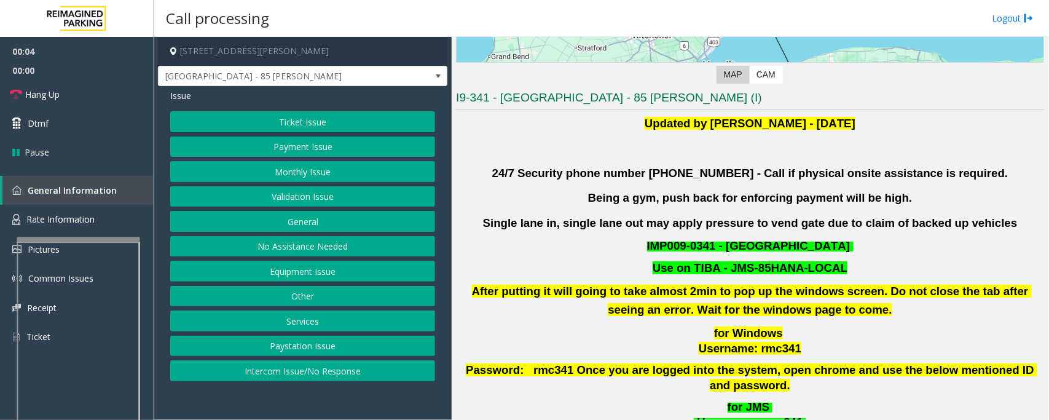
scroll to position [384, 0]
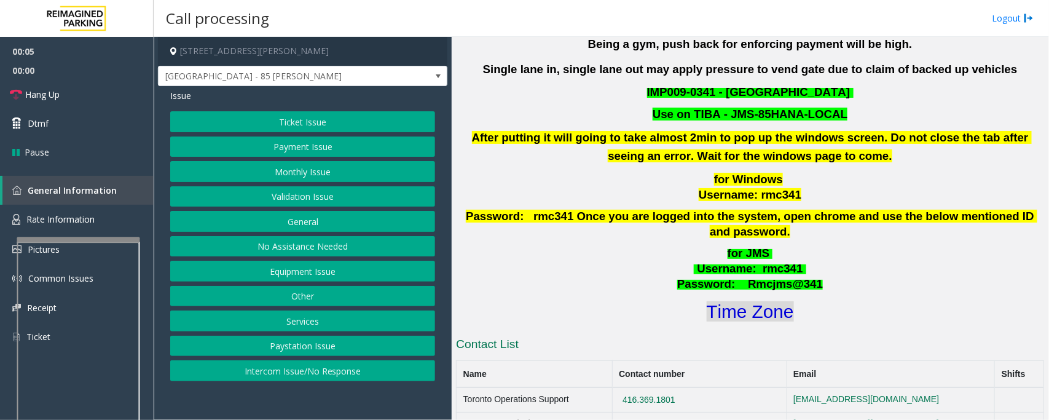
click at [759, 305] on font "Time Zone" at bounding box center [750, 311] width 87 height 20
click at [284, 197] on button "Validation Issue" at bounding box center [302, 196] width 265 height 21
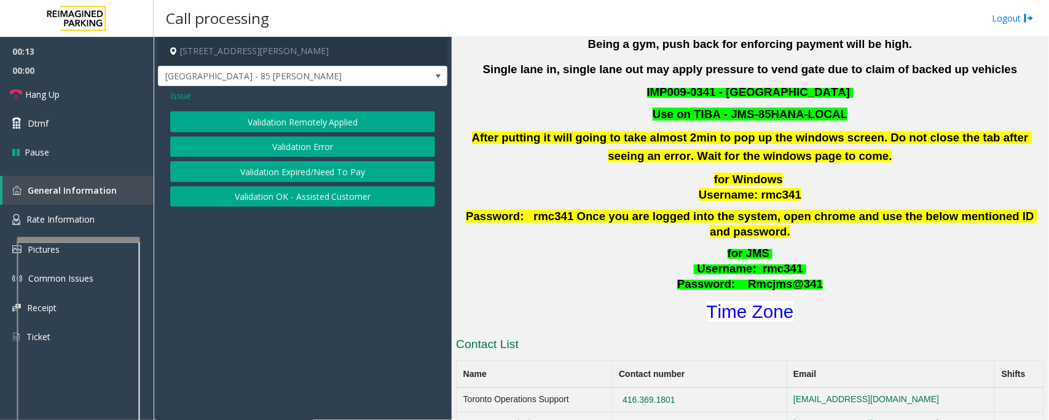
click at [302, 140] on button "Validation Error" at bounding box center [302, 146] width 265 height 21
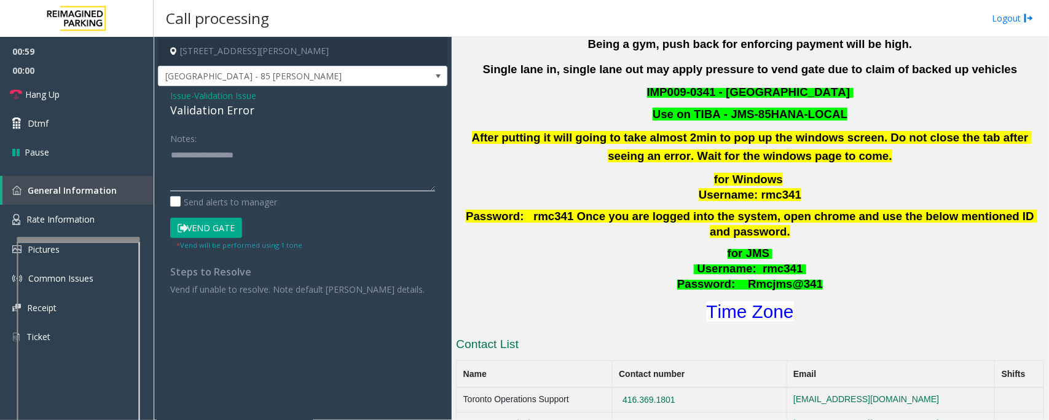
click at [195, 173] on textarea at bounding box center [302, 168] width 265 height 46
paste textarea "**********"
click at [216, 179] on textarea at bounding box center [302, 168] width 265 height 46
type textarea "**********"
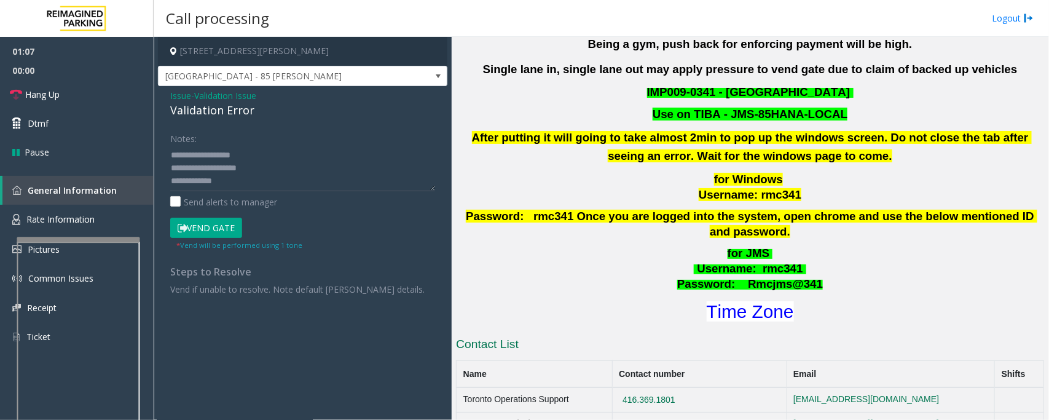
click at [212, 225] on button "Vend Gate" at bounding box center [206, 227] width 72 height 21
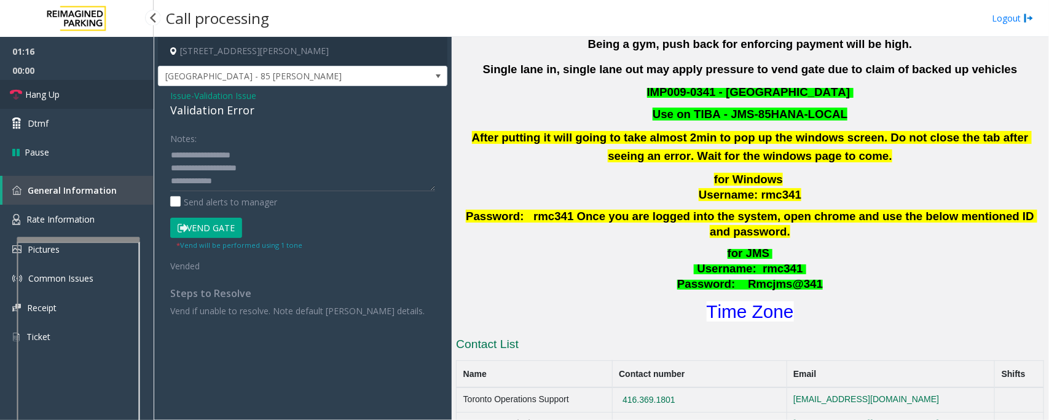
click at [97, 94] on link "Hang Up" at bounding box center [77, 94] width 154 height 29
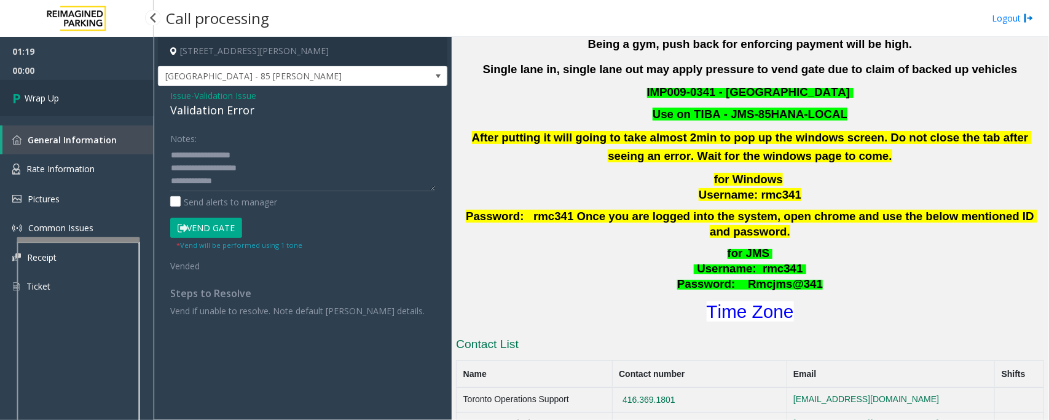
click at [97, 94] on link "Wrap Up" at bounding box center [77, 98] width 154 height 36
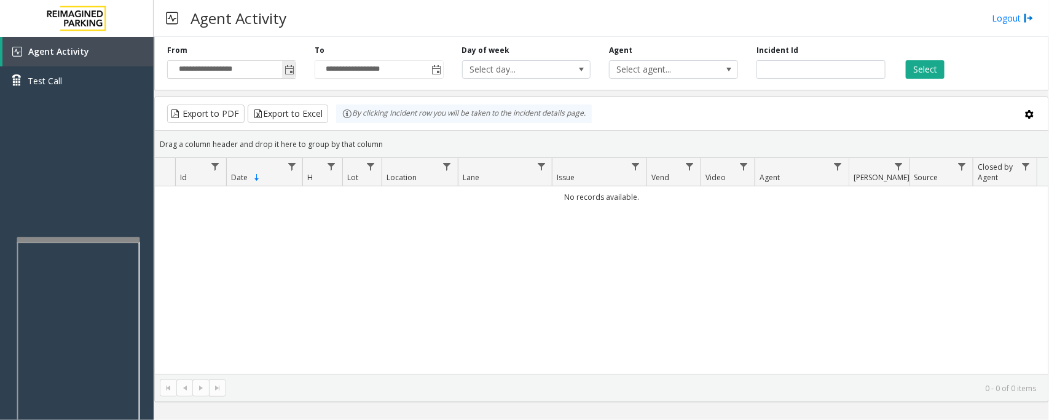
click at [289, 71] on span "Toggle popup" at bounding box center [289, 70] width 10 height 10
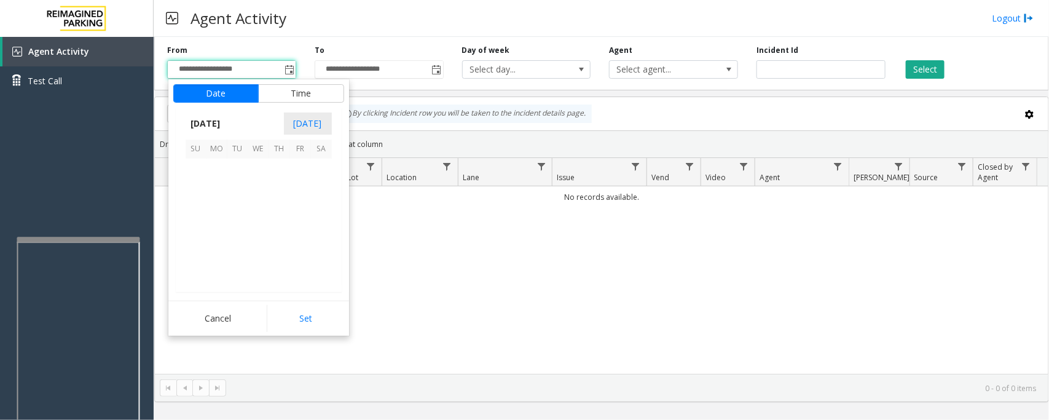
scroll to position [220406, 0]
click at [283, 213] on span "18" at bounding box center [279, 210] width 21 height 21
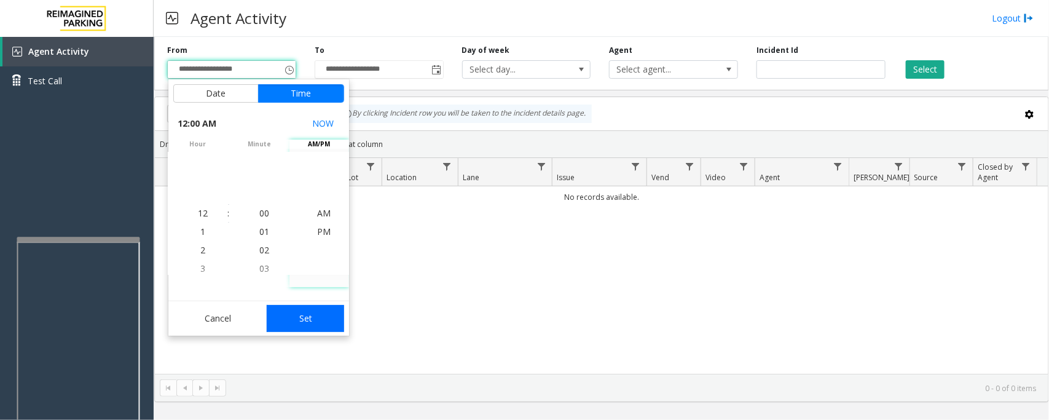
click at [314, 321] on button "Set" at bounding box center [305, 318] width 77 height 27
type input "**********"
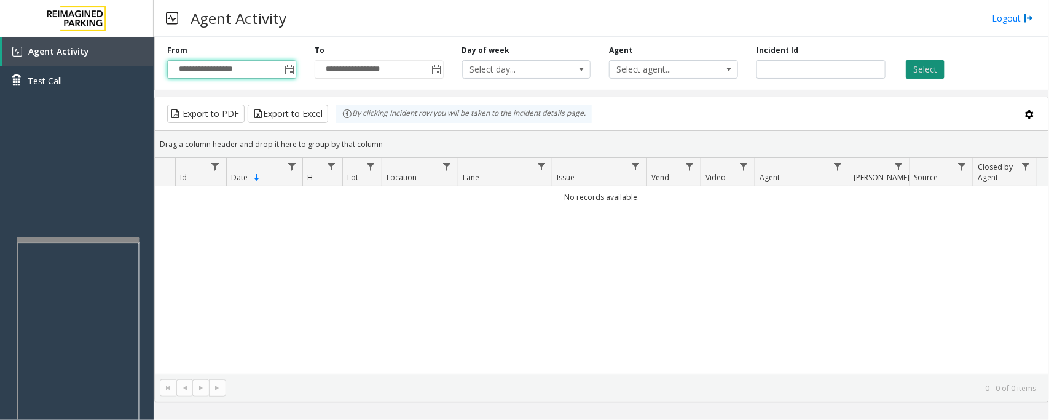
click at [907, 76] on button "Select" at bounding box center [925, 69] width 39 height 18
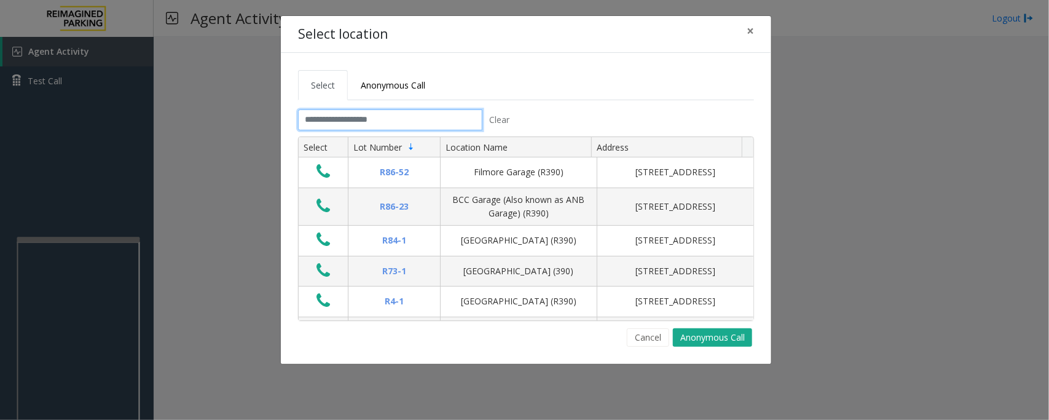
click at [413, 115] on input "text" at bounding box center [390, 119] width 184 height 21
click at [747, 29] on span "×" at bounding box center [749, 30] width 7 height 17
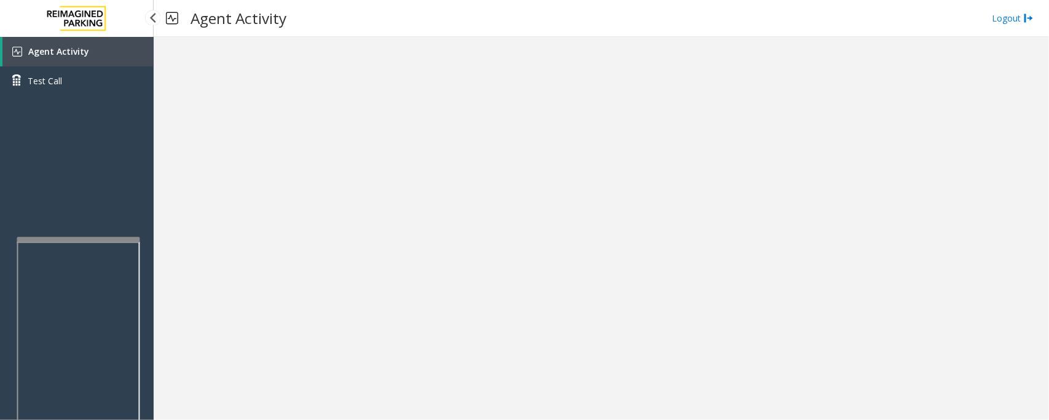
click at [63, 44] on link "Agent Activity" at bounding box center [77, 51] width 151 height 29
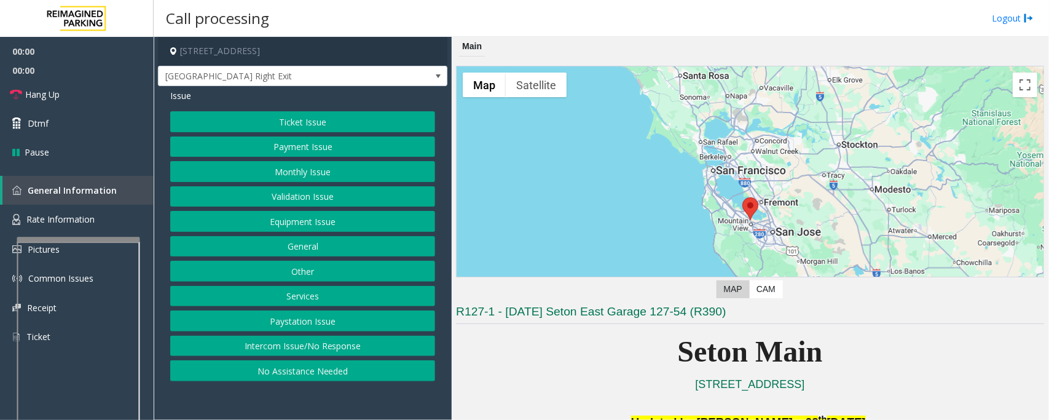
scroll to position [230, 0]
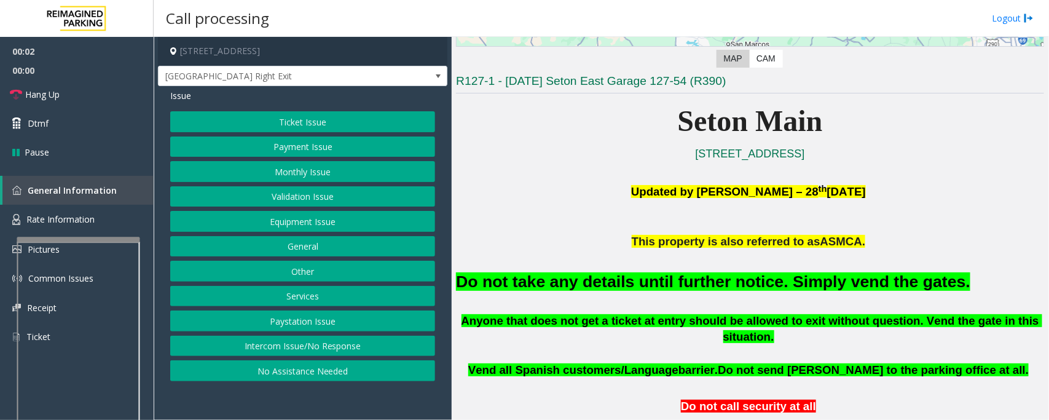
click at [292, 225] on button "Equipment Issue" at bounding box center [302, 221] width 265 height 21
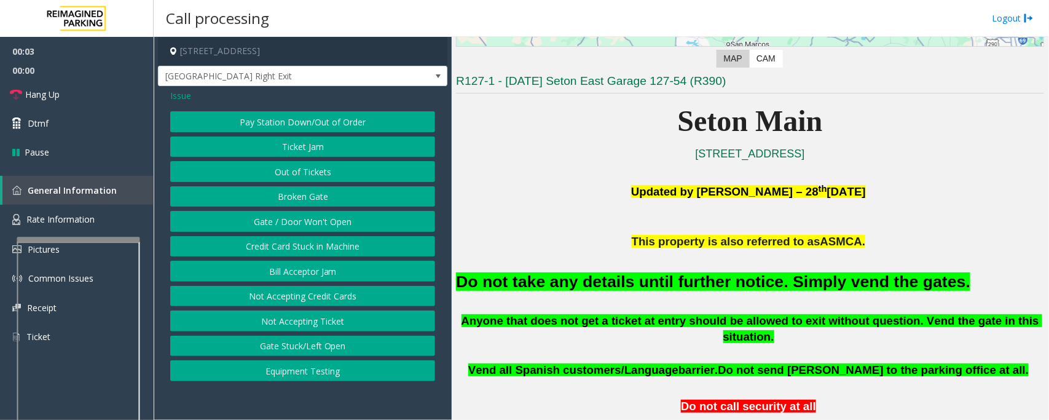
click at [283, 218] on button "Gate / Door Won't Open" at bounding box center [302, 221] width 265 height 21
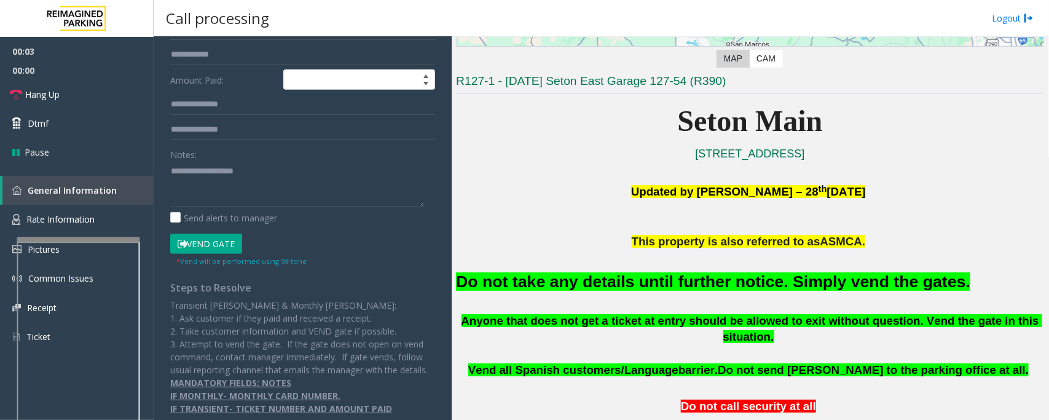
click at [222, 240] on button "Vend Gate" at bounding box center [206, 243] width 72 height 21
click at [606, 283] on font "Do not take any details until further notice. Simply vend the gates." at bounding box center [713, 281] width 514 height 18
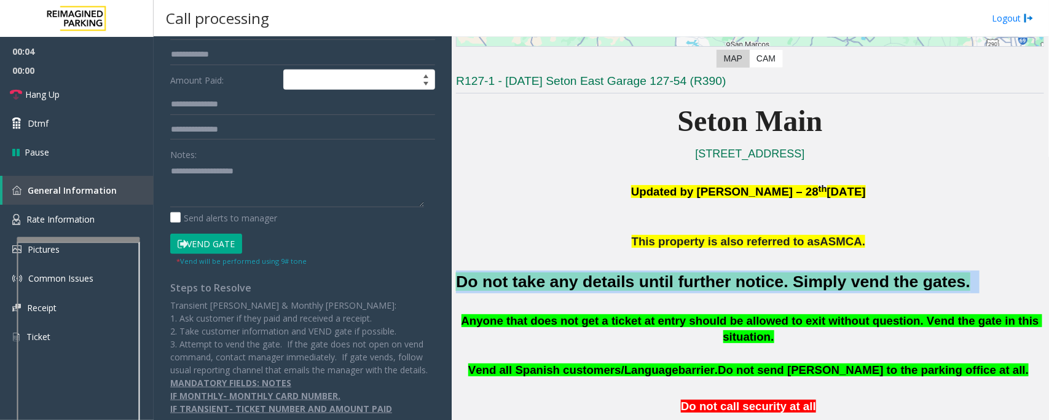
click at [606, 283] on font "Do not take any details until further notice. Simply vend the gates." at bounding box center [713, 281] width 514 height 18
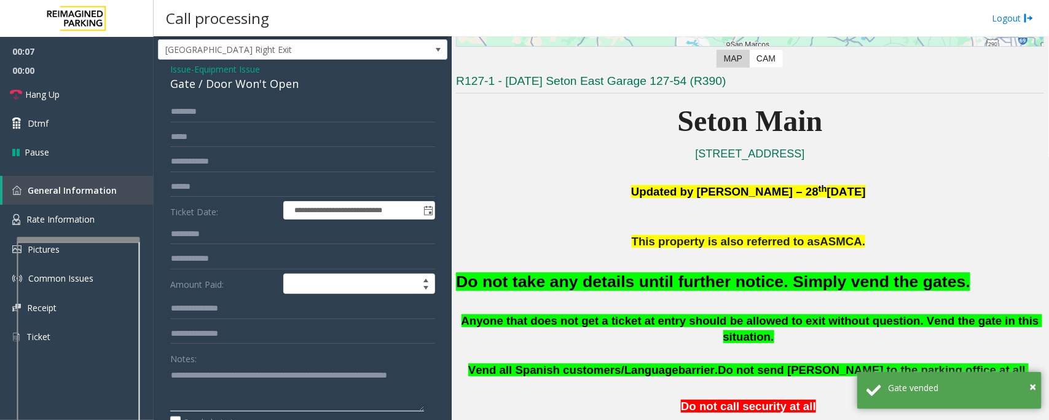
scroll to position [0, 0]
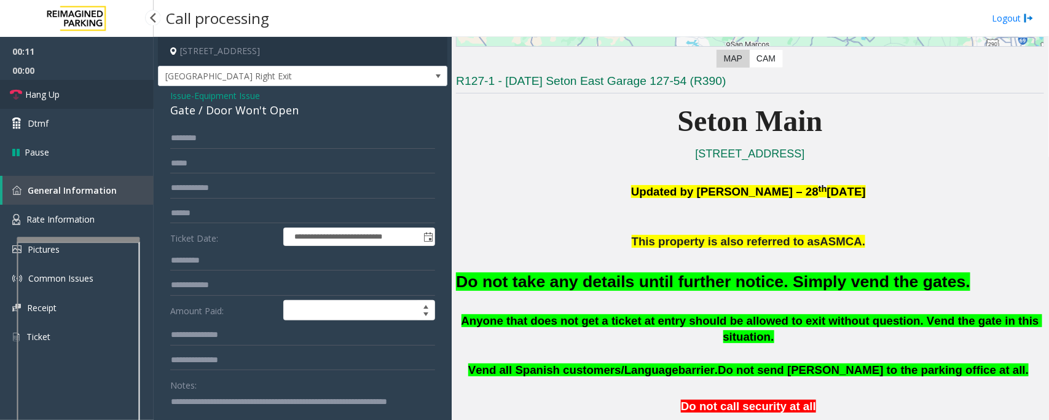
type textarea "**********"
click at [84, 89] on link "Hang Up" at bounding box center [77, 94] width 154 height 29
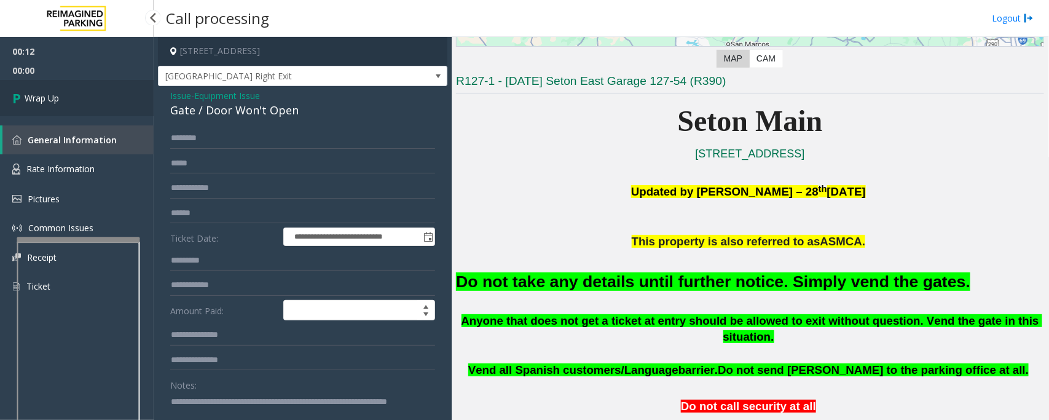
click at [83, 89] on link "Wrap Up" at bounding box center [77, 98] width 154 height 36
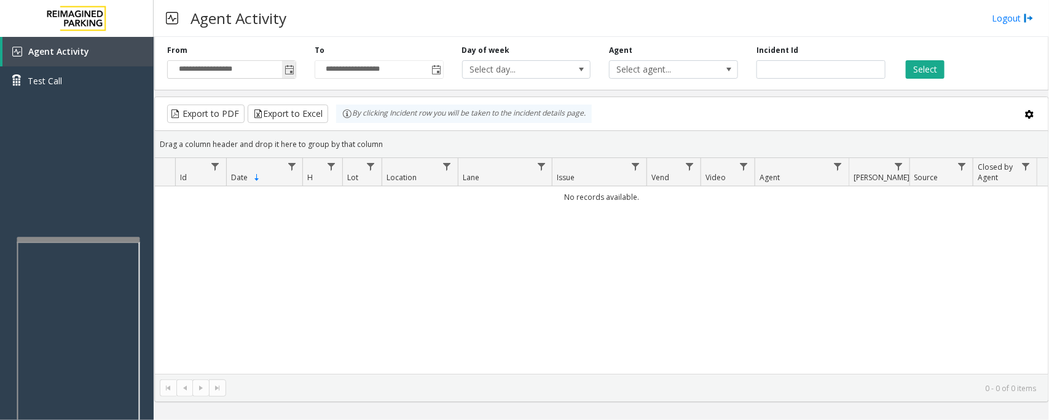
click at [291, 66] on span "Toggle popup" at bounding box center [289, 70] width 10 height 10
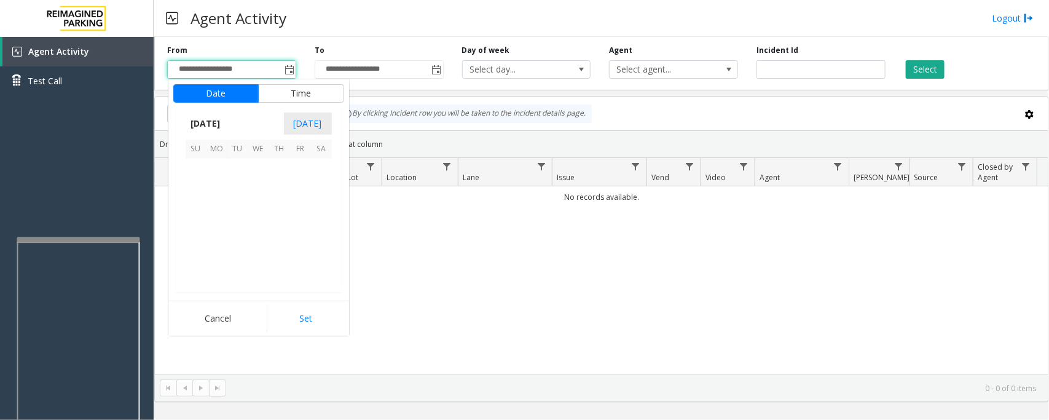
scroll to position [220406, 0]
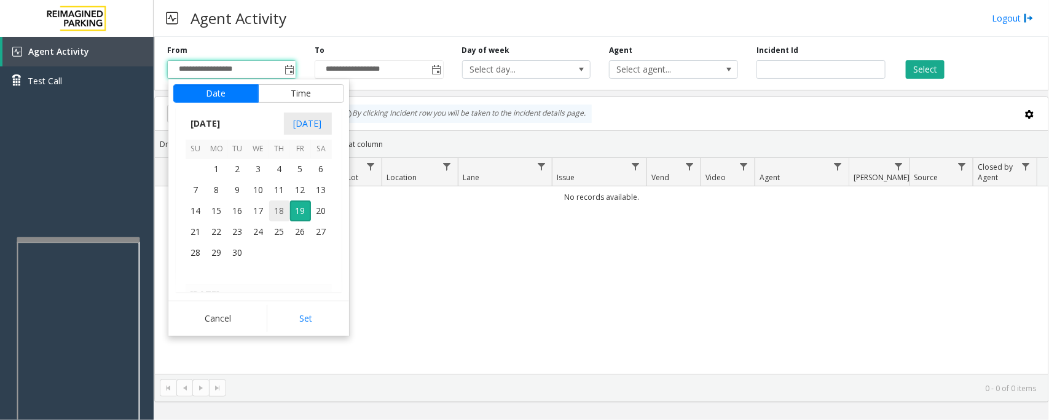
click at [275, 211] on span "18" at bounding box center [279, 210] width 21 height 21
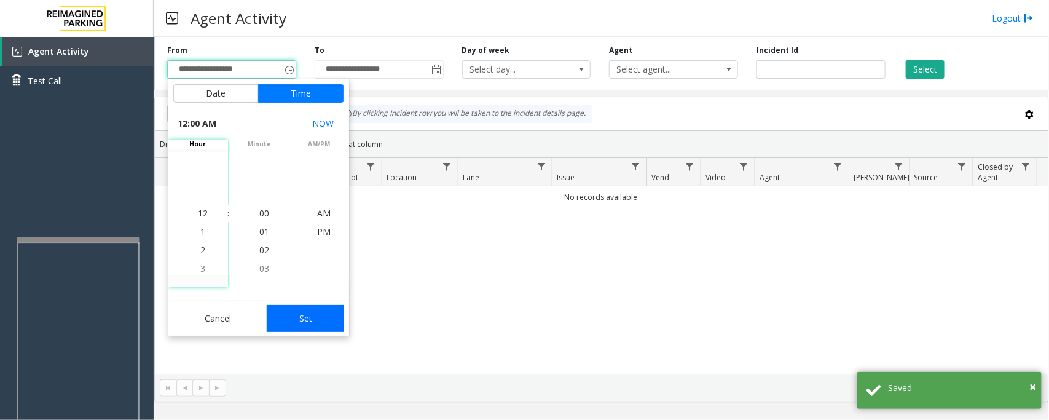
click at [291, 317] on button "Set" at bounding box center [305, 318] width 77 height 27
type input "**********"
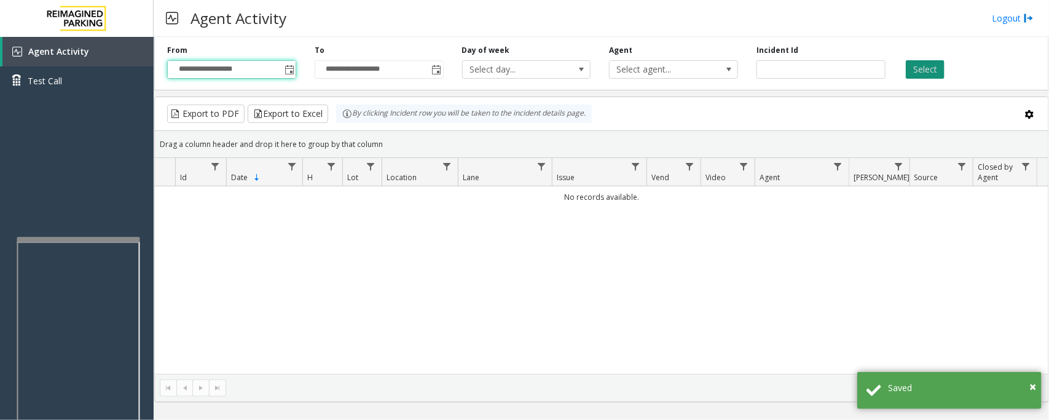
click at [933, 78] on button "Select" at bounding box center [925, 69] width 39 height 18
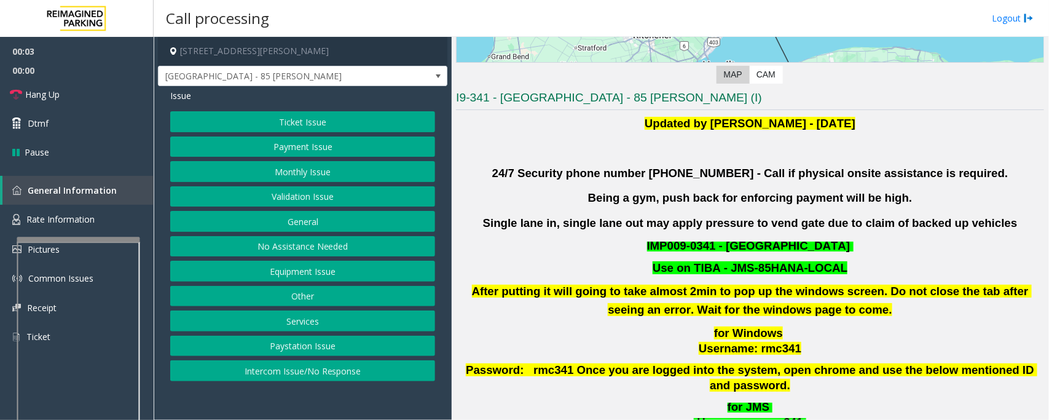
scroll to position [307, 0]
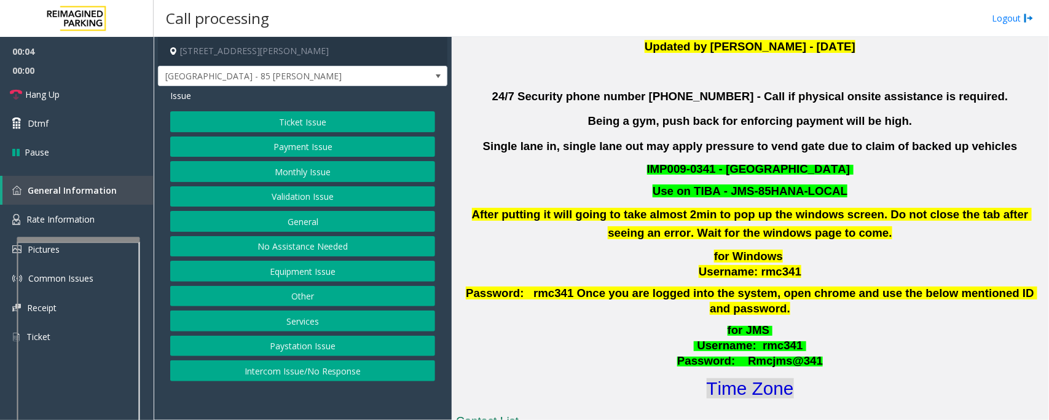
click at [742, 378] on font "Time Zone" at bounding box center [750, 388] width 87 height 20
click at [275, 370] on button "Intercom Issue/No Response" at bounding box center [302, 370] width 265 height 21
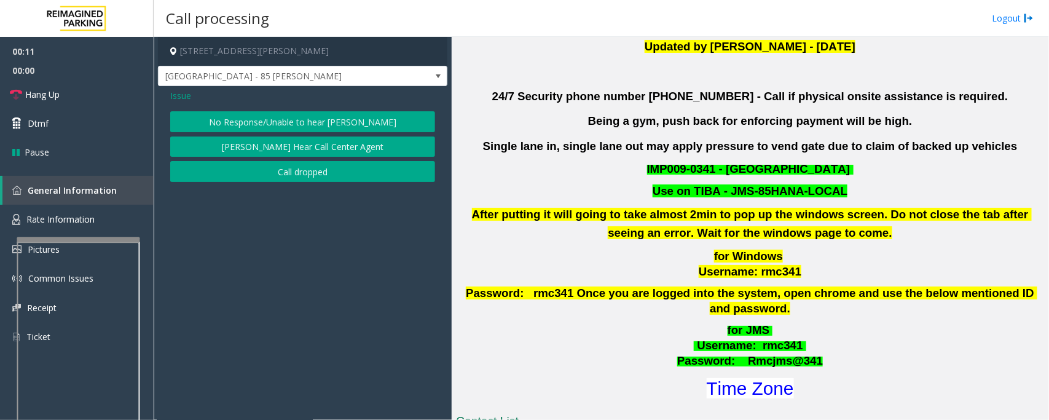
click at [263, 121] on button "No Response/Unable to hear [PERSON_NAME]" at bounding box center [302, 121] width 265 height 21
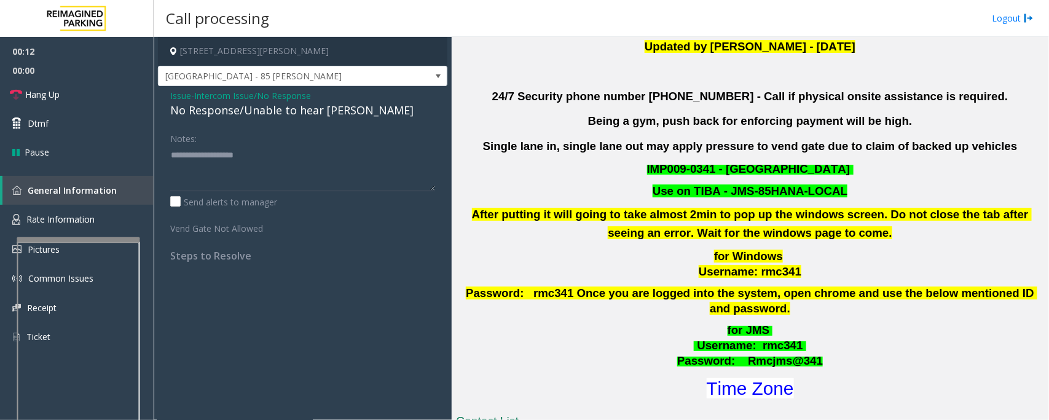
click at [264, 109] on div "No Response/Unable to hear [PERSON_NAME]" at bounding box center [302, 110] width 265 height 17
type textarea "**********"
click at [72, 88] on link "Hang Up" at bounding box center [77, 94] width 154 height 29
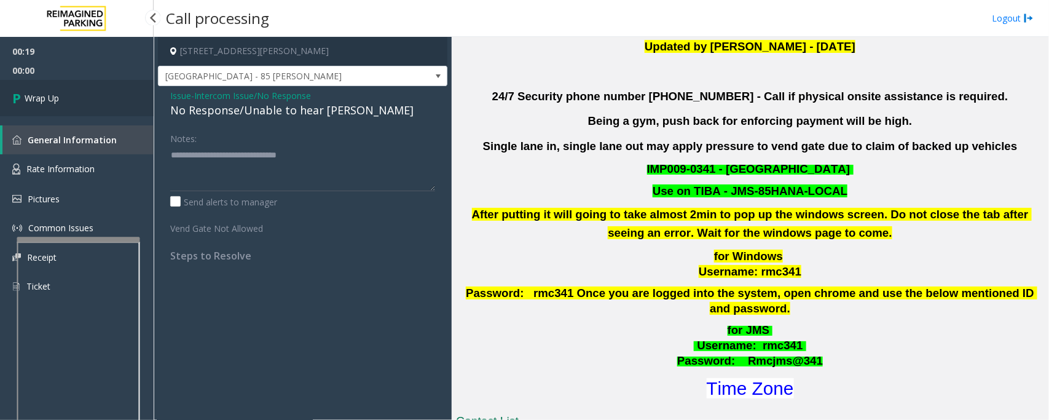
click at [72, 88] on link "Wrap Up" at bounding box center [77, 98] width 154 height 36
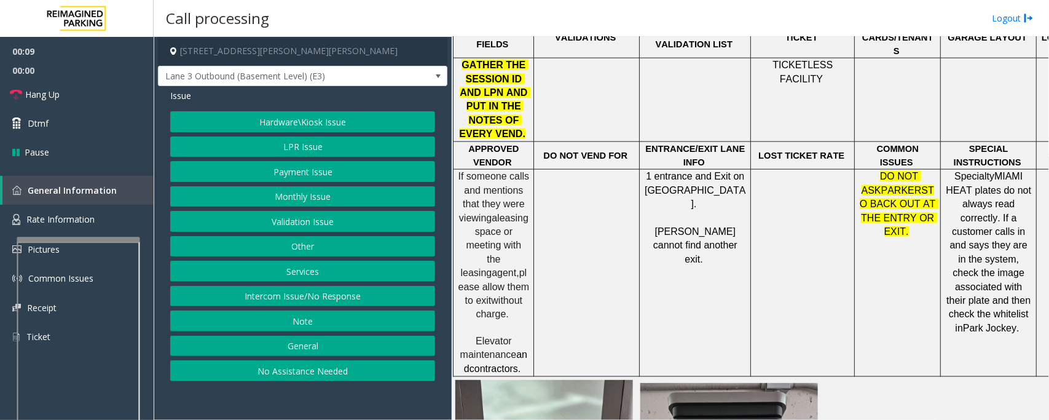
scroll to position [768, 0]
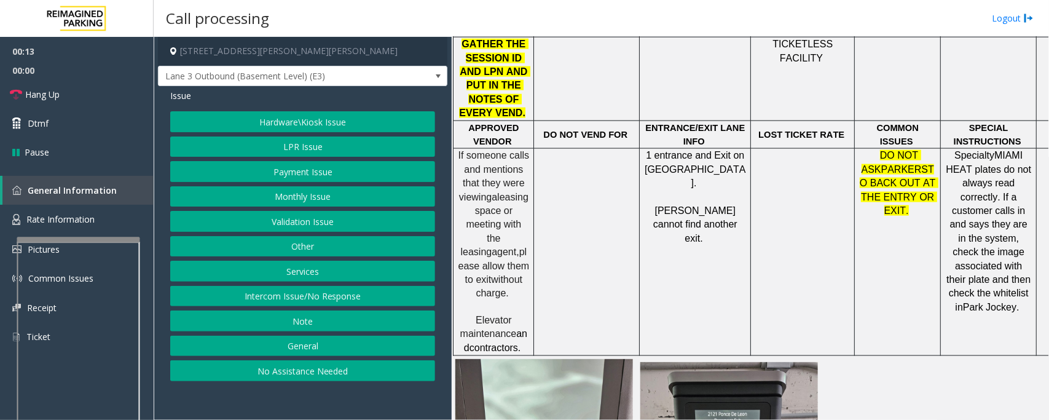
click at [327, 124] on button "Hardware\Kiosk Issue" at bounding box center [302, 121] width 265 height 21
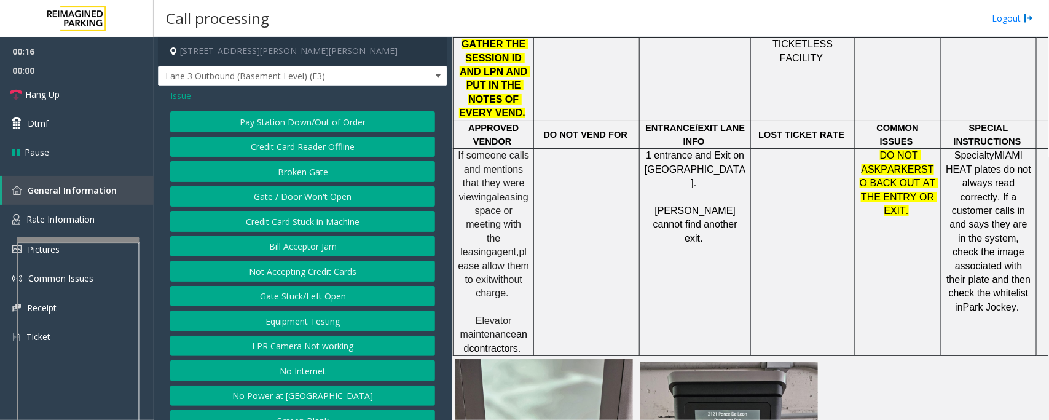
click at [287, 203] on button "Gate / Door Won't Open" at bounding box center [302, 196] width 265 height 21
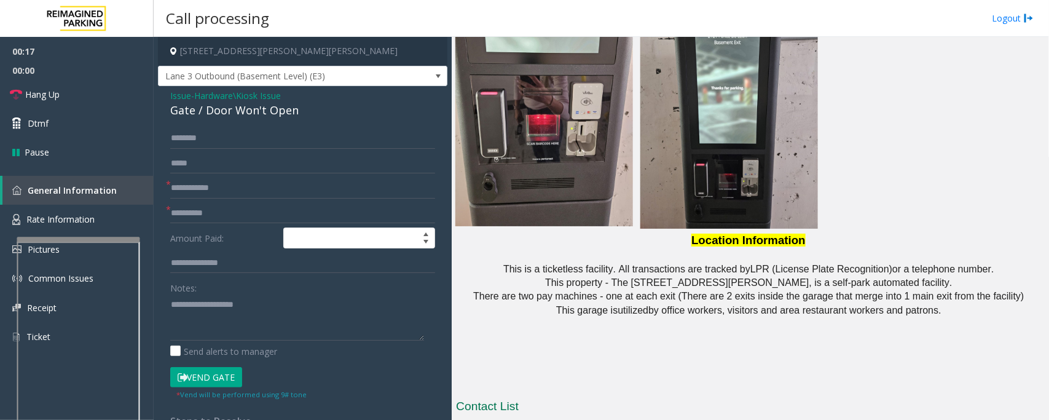
scroll to position [1205, 0]
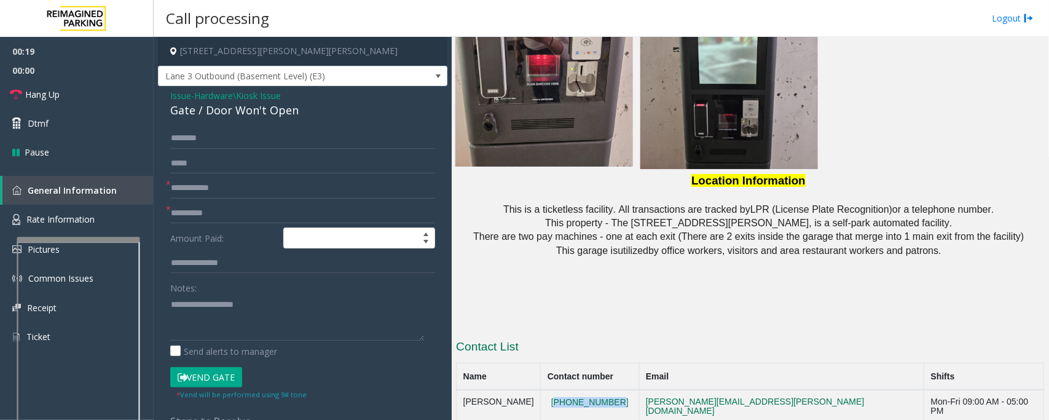
drag, startPoint x: 648, startPoint y: 359, endPoint x: 566, endPoint y: 364, distance: 81.8
click at [566, 390] on td "[PHONE_NUMBER]" at bounding box center [590, 406] width 98 height 33
copy button "[PHONE_NUMBER]"
click at [205, 111] on div "Gate / Door Won't Open" at bounding box center [302, 110] width 265 height 17
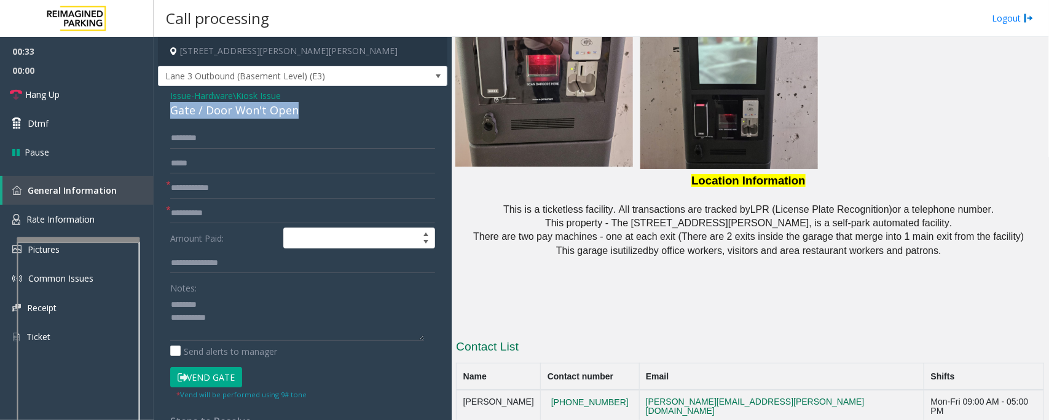
click at [205, 111] on div "Gate / Door Won't Open" at bounding box center [302, 110] width 265 height 17
click at [257, 327] on textarea at bounding box center [297, 317] width 254 height 46
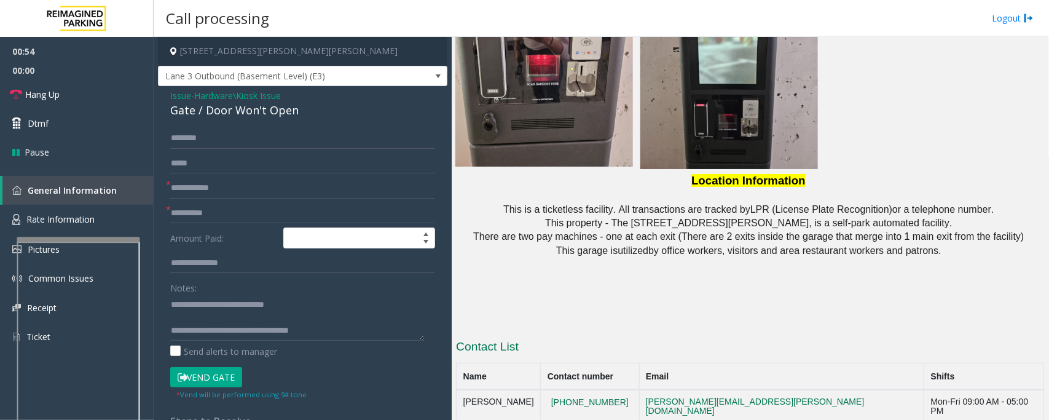
drag, startPoint x: 642, startPoint y: 385, endPoint x: 570, endPoint y: 386, distance: 72.5
copy button "[PHONE_NUMBER]"
click at [354, 332] on textarea at bounding box center [297, 317] width 254 height 46
drag, startPoint x: 637, startPoint y: 382, endPoint x: 570, endPoint y: 385, distance: 66.4
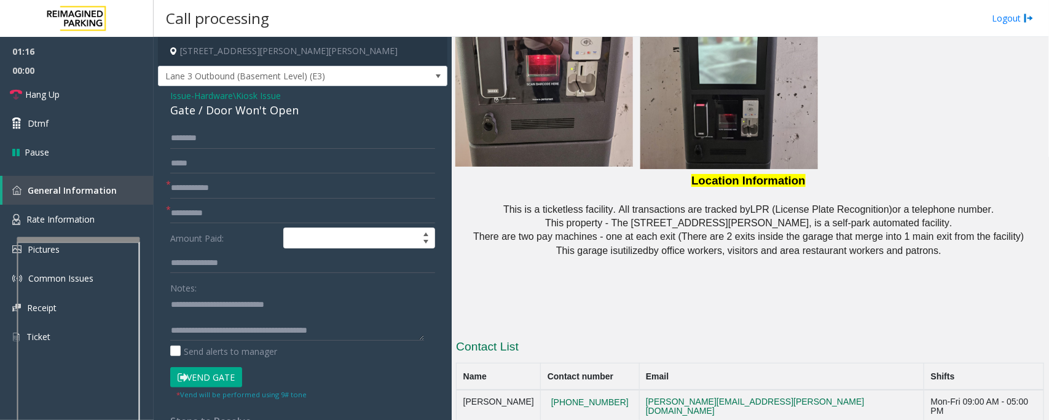
copy button "[PHONE_NUMBER]"
click at [393, 324] on textarea at bounding box center [297, 317] width 254 height 46
drag, startPoint x: 635, startPoint y: 358, endPoint x: 459, endPoint y: 364, distance: 175.8
click at [459, 390] on tr "Lisandra Alfonso 786-447-3289 lisandra.alfonso@reimaginedparking.com Mon-Fri 09…" at bounding box center [749, 406] width 587 height 33
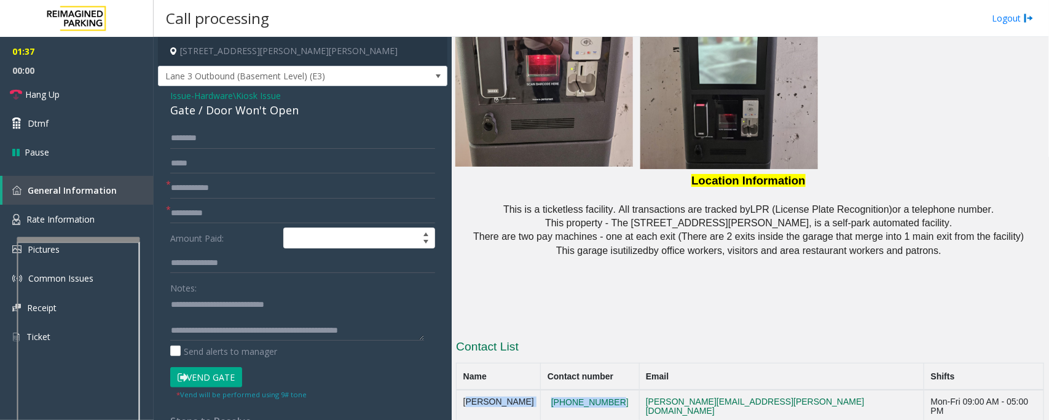
copy tr "Lisandra Alfonso 786-447-3289"
click at [401, 333] on textarea at bounding box center [297, 317] width 254 height 46
paste textarea "**********"
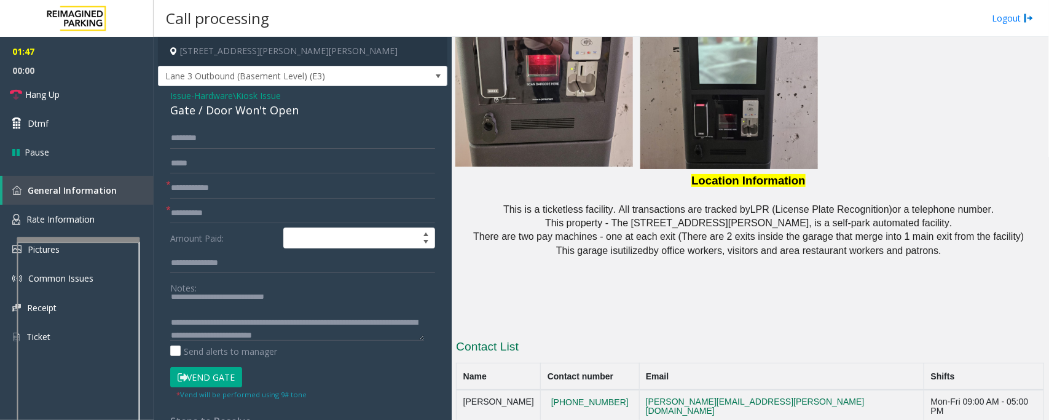
drag, startPoint x: 637, startPoint y: 382, endPoint x: 460, endPoint y: 382, distance: 176.9
copy tr "Alexandra Meneses 786-558-6066"
click at [392, 337] on textarea at bounding box center [297, 317] width 254 height 46
paste textarea "**********"
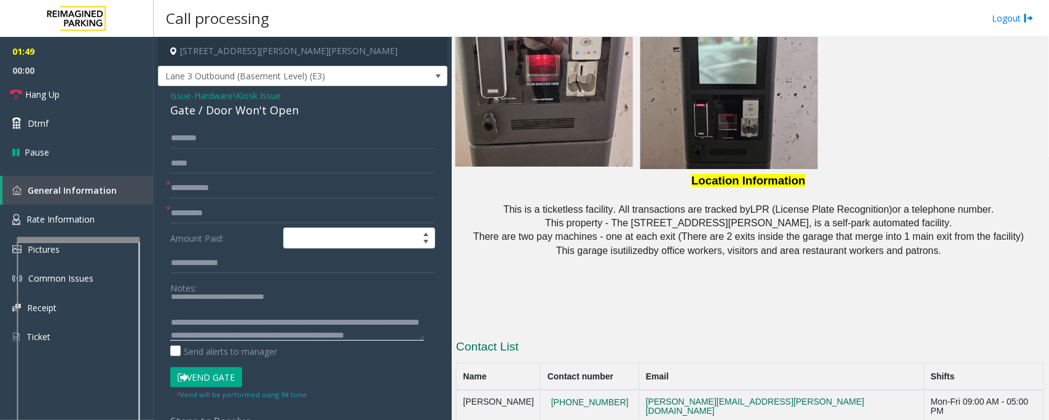
scroll to position [22, 0]
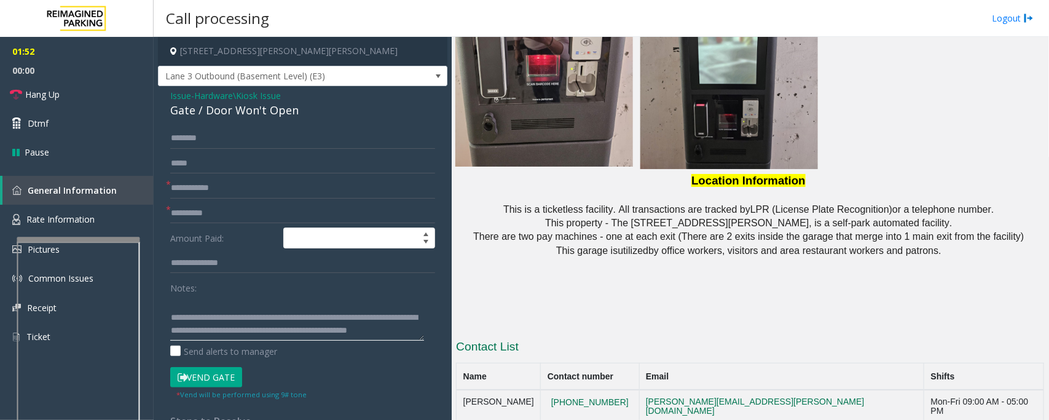
type textarea "**********"
click at [211, 185] on input "text" at bounding box center [302, 188] width 265 height 21
type input "**"
click at [215, 212] on input "text" at bounding box center [302, 213] width 265 height 21
type input "**"
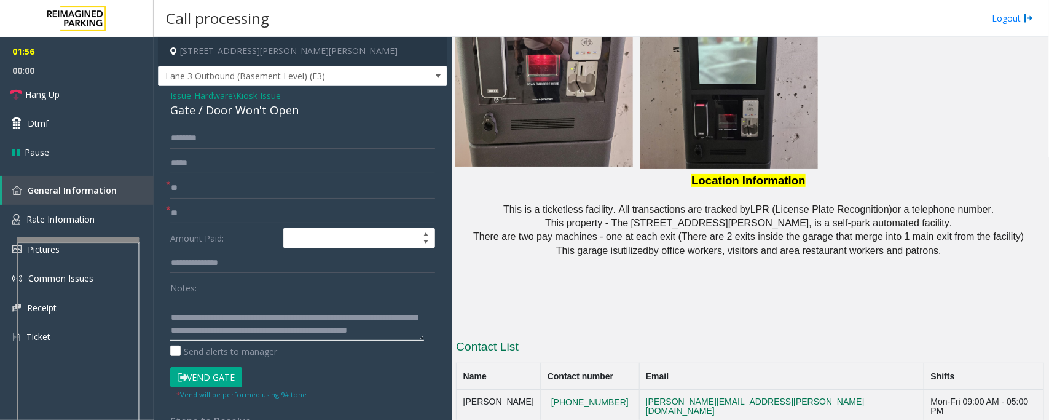
click at [358, 334] on textarea at bounding box center [297, 317] width 254 height 46
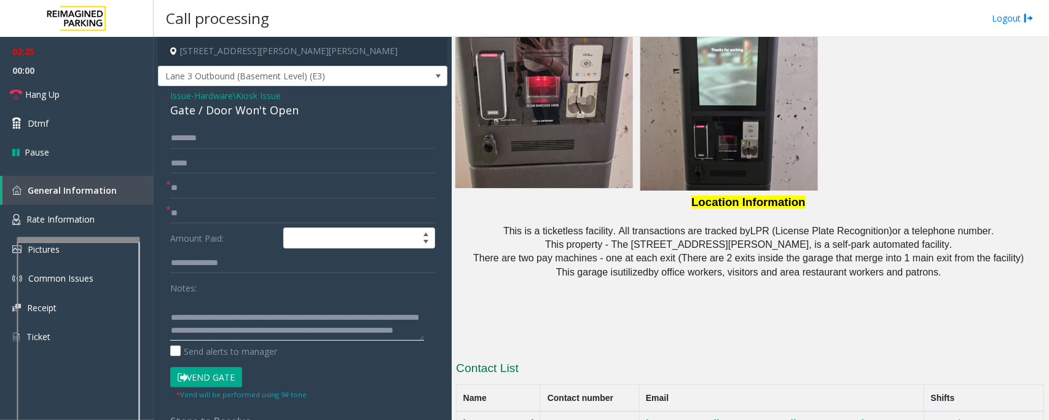
scroll to position [1205, 0]
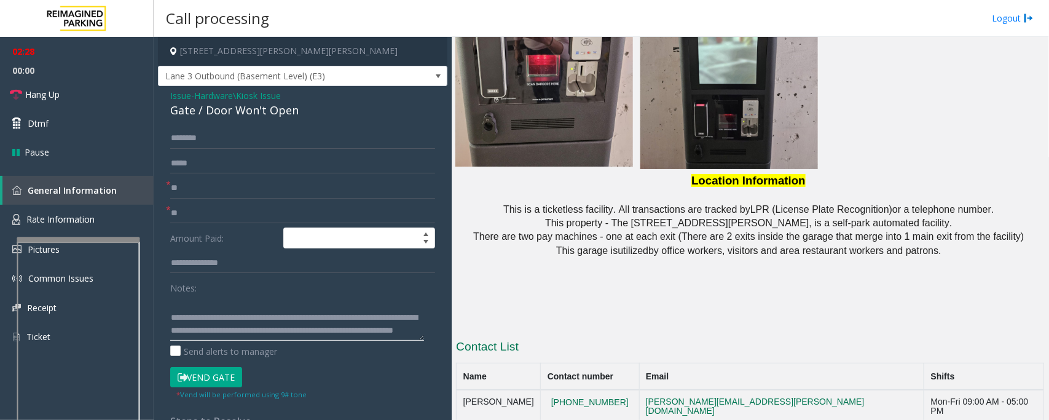
click at [400, 335] on textarea at bounding box center [297, 317] width 254 height 46
click at [80, 96] on link "Hang Up" at bounding box center [77, 94] width 154 height 29
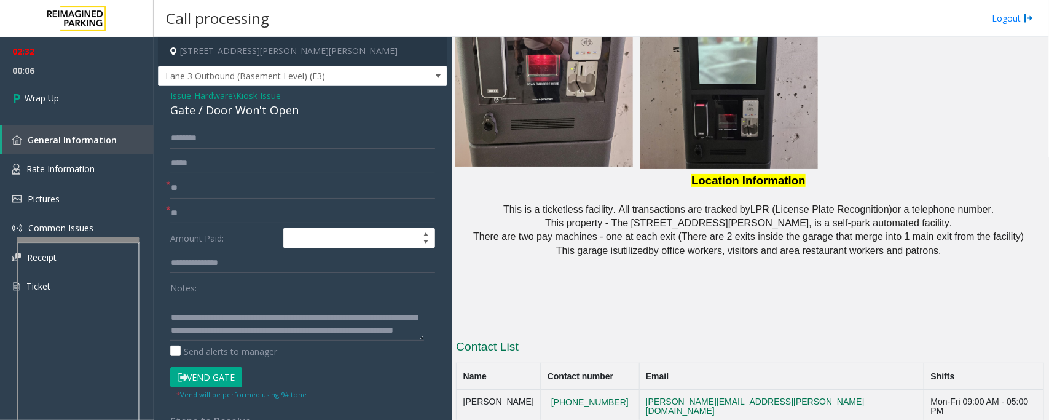
click at [391, 342] on div "Notes: Send alerts to manager" at bounding box center [302, 317] width 265 height 80
click at [393, 333] on textarea at bounding box center [297, 317] width 254 height 46
drag, startPoint x: 367, startPoint y: 332, endPoint x: 397, endPoint y: 335, distance: 29.7
click at [397, 335] on textarea at bounding box center [297, 317] width 254 height 46
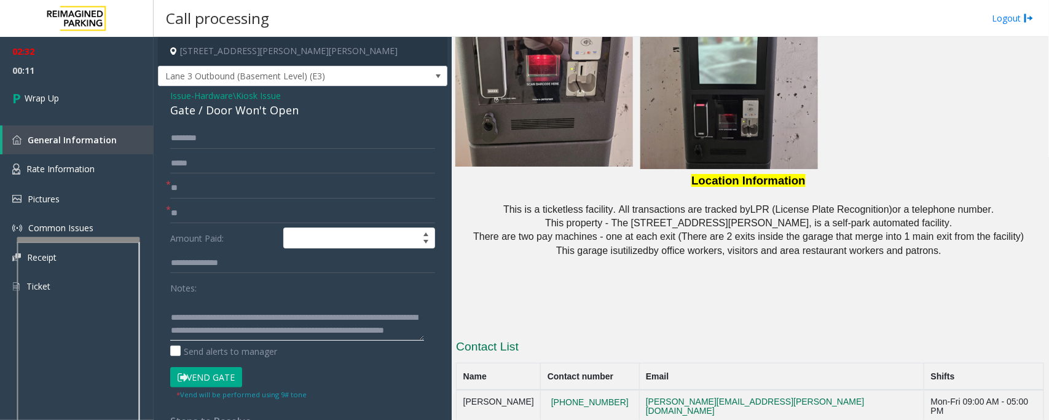
paste textarea "**********"
type textarea "**********"
click at [62, 97] on link "Wrap Up" at bounding box center [77, 98] width 154 height 36
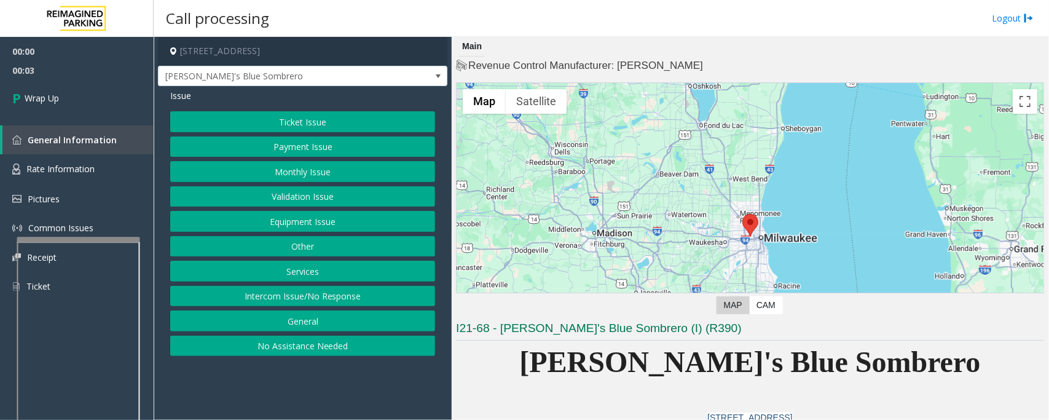
click at [319, 299] on button "Intercom Issue/No Response" at bounding box center [302, 296] width 265 height 21
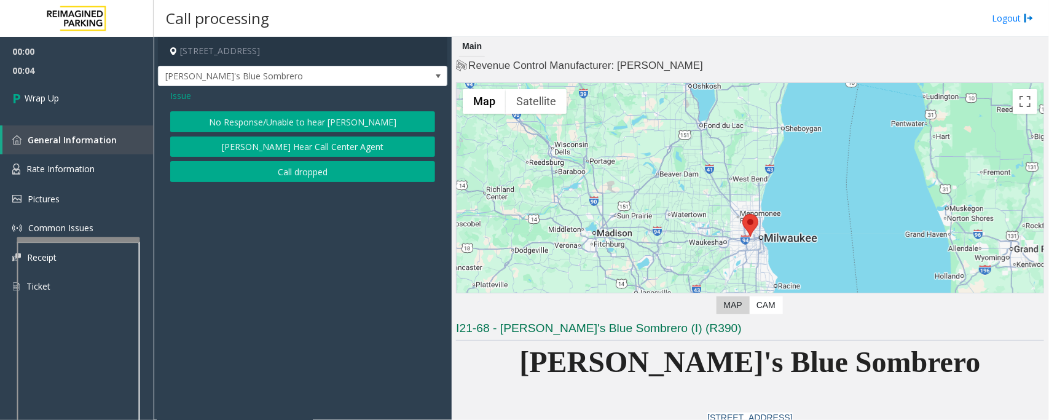
click at [292, 170] on button "Call dropped" at bounding box center [302, 171] width 265 height 21
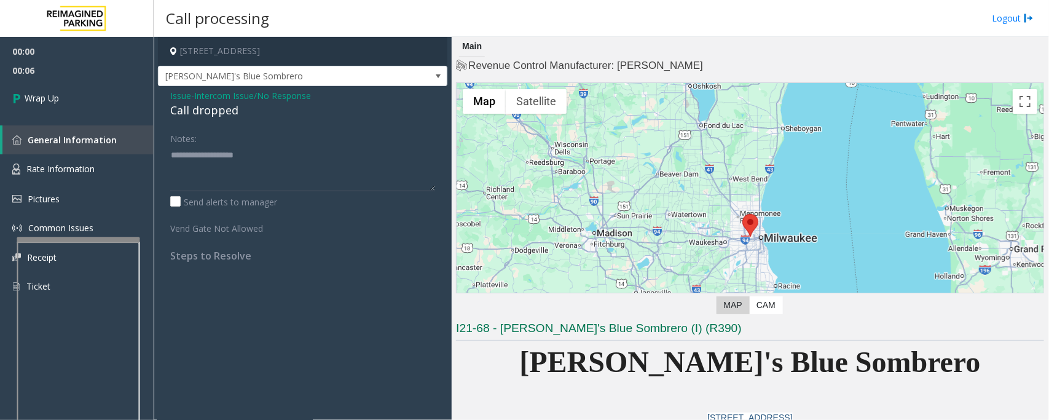
click at [219, 106] on div "Call dropped" at bounding box center [302, 110] width 265 height 17
click at [233, 173] on textarea at bounding box center [302, 168] width 265 height 46
type textarea "**********"
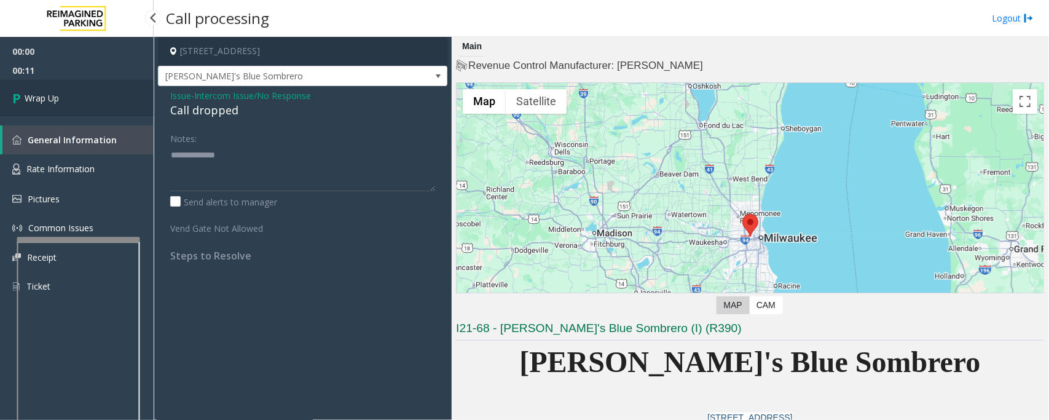
click at [80, 93] on link "Wrap Up" at bounding box center [77, 98] width 154 height 36
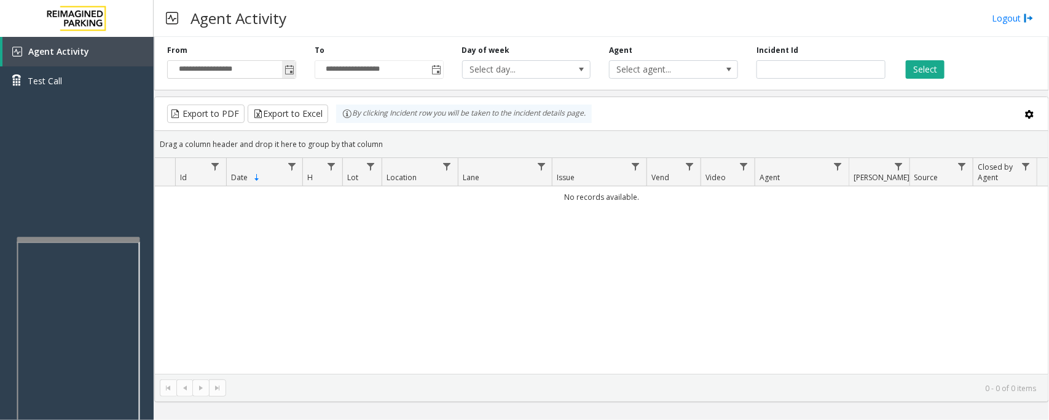
click at [289, 68] on span "Toggle popup" at bounding box center [289, 70] width 10 height 10
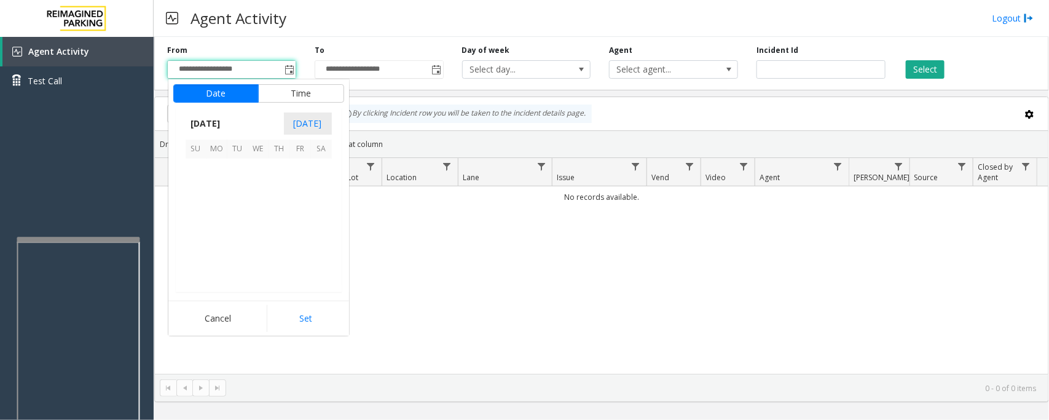
scroll to position [220406, 0]
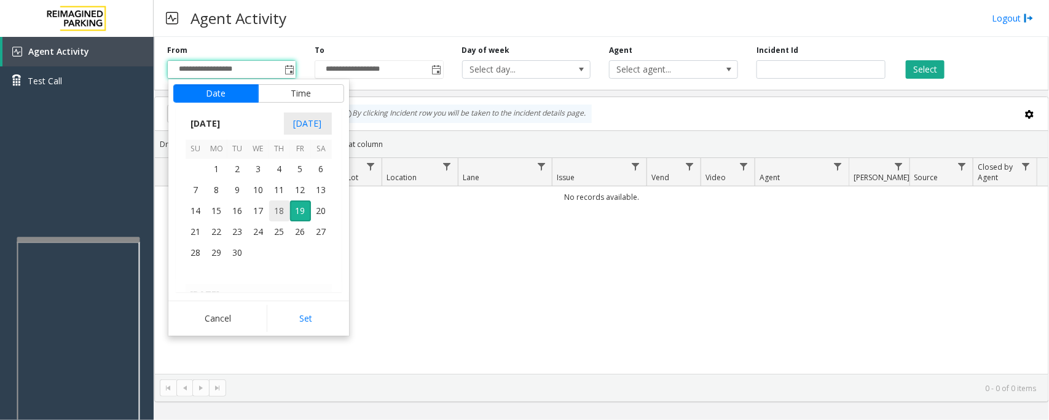
click at [280, 207] on span "18" at bounding box center [279, 210] width 21 height 21
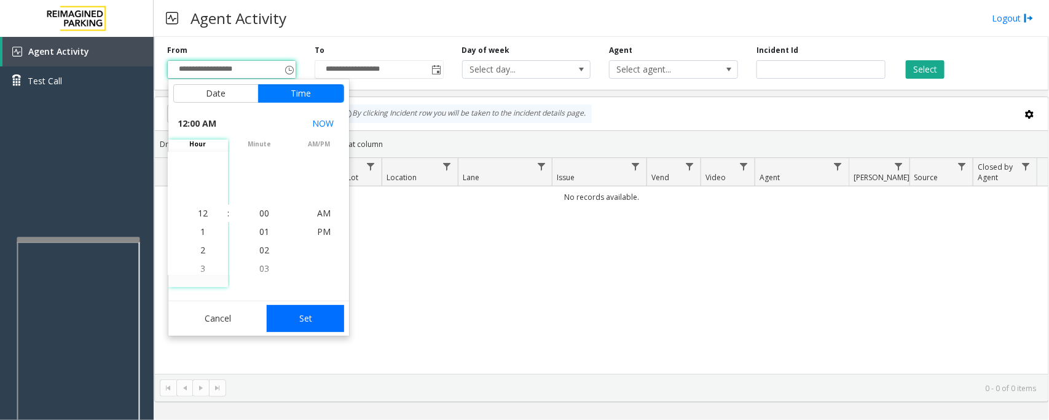
click at [291, 324] on button "Set" at bounding box center [305, 318] width 77 height 27
type input "**********"
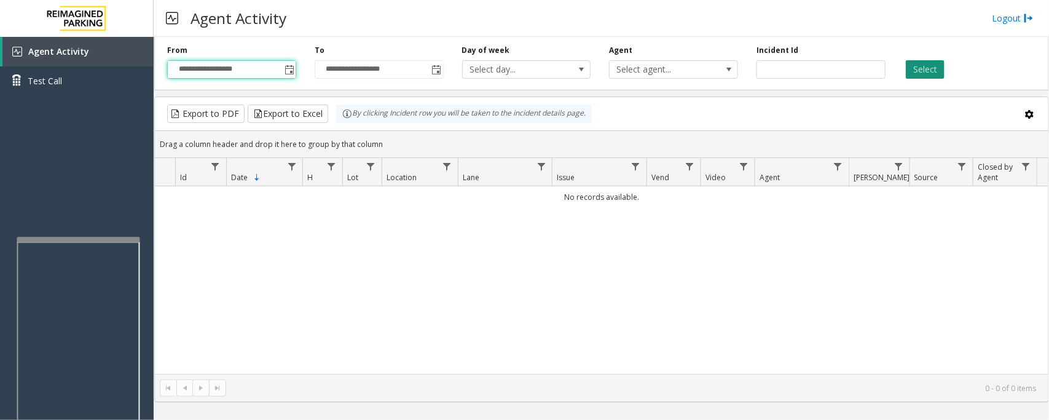
click at [925, 69] on button "Select" at bounding box center [925, 69] width 39 height 18
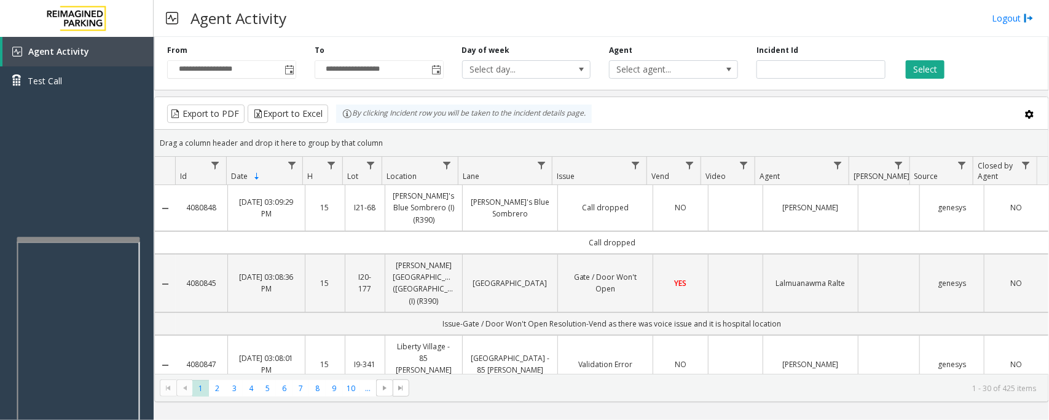
click at [493, 216] on td "[PERSON_NAME]'s Blue Sombrero" at bounding box center [509, 208] width 95 height 46
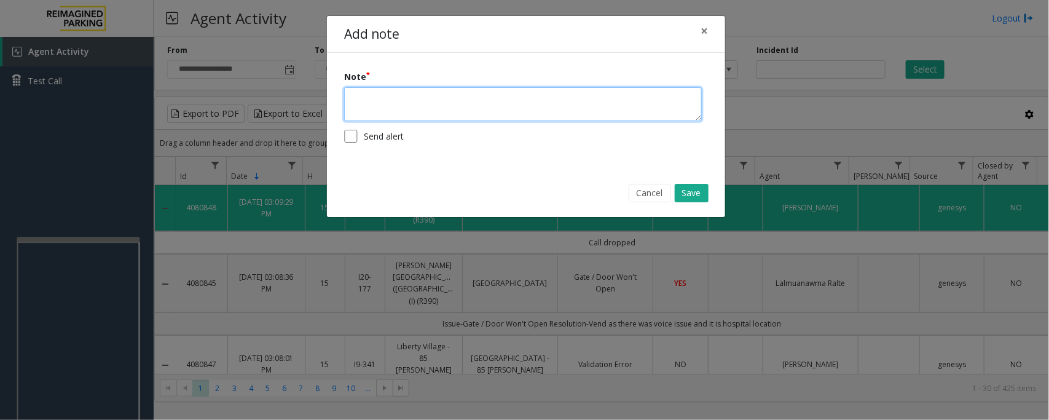
click at [489, 101] on textarea at bounding box center [523, 104] width 358 height 34
type textarea "**********"
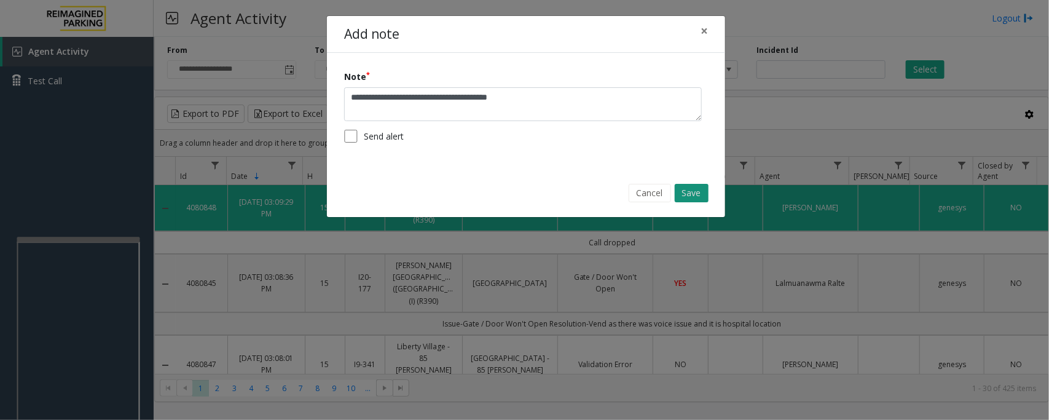
click at [694, 191] on button "Save" at bounding box center [692, 193] width 34 height 18
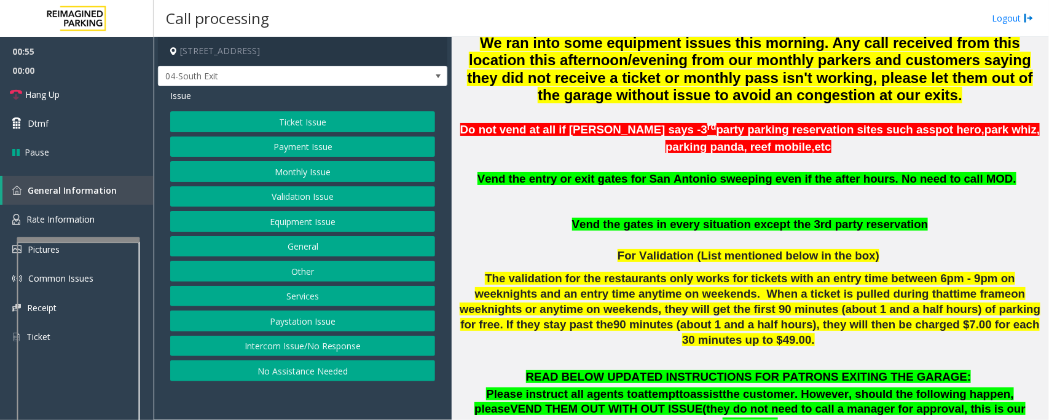
scroll to position [394, 0]
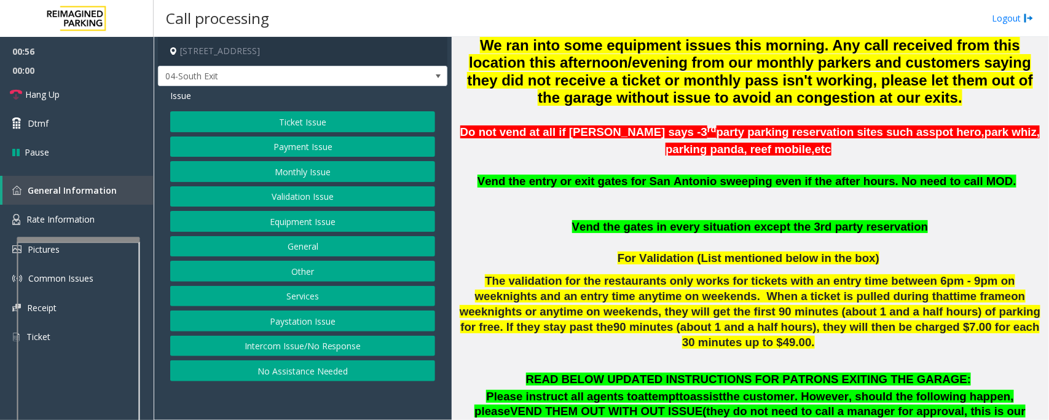
click at [299, 224] on button "Equipment Issue" at bounding box center [302, 221] width 265 height 21
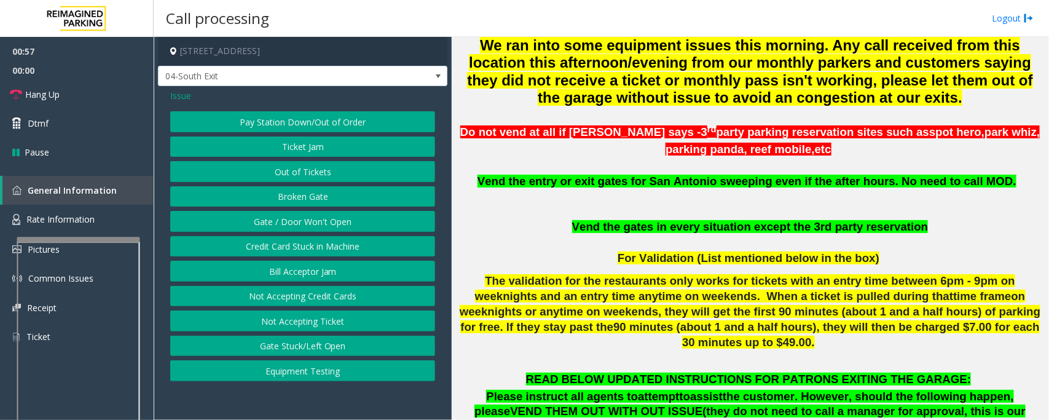
click at [299, 224] on button "Gate / Door Won't Open" at bounding box center [302, 221] width 265 height 21
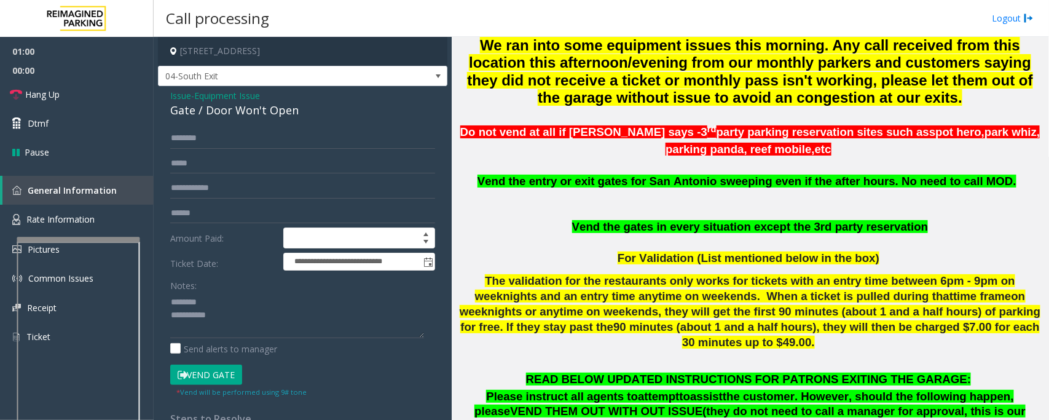
click at [219, 111] on div "Gate / Door Won't Open" at bounding box center [302, 110] width 265 height 17
click at [272, 320] on textarea at bounding box center [297, 315] width 254 height 46
click at [280, 318] on textarea at bounding box center [297, 315] width 254 height 46
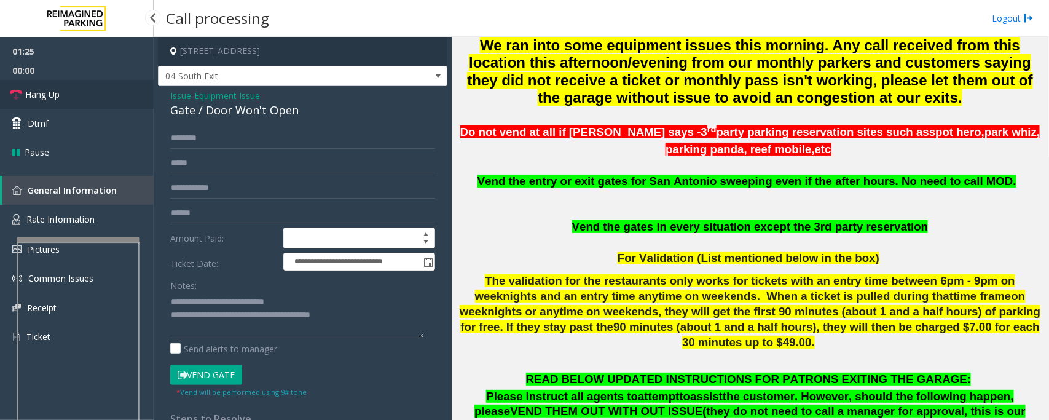
click at [66, 93] on link "Hang Up" at bounding box center [77, 94] width 154 height 29
click at [378, 321] on textarea at bounding box center [297, 315] width 254 height 46
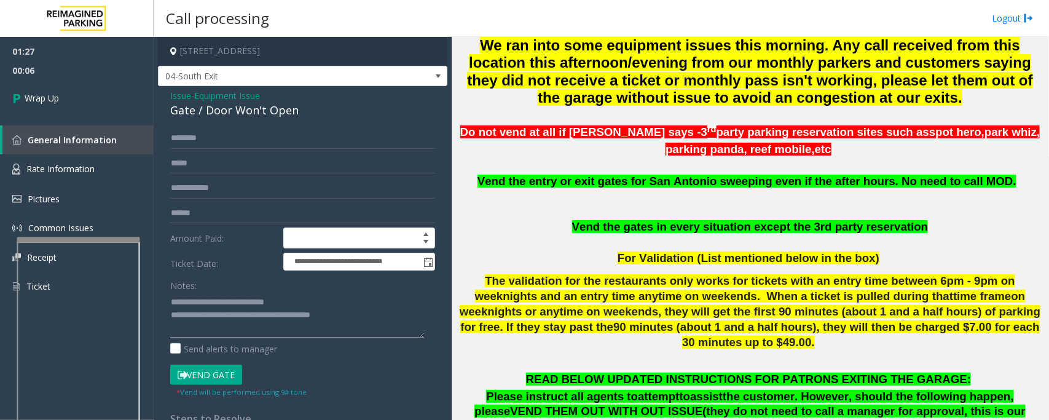
click at [409, 329] on textarea at bounding box center [297, 315] width 254 height 46
paste textarea "**********"
type textarea "**********"
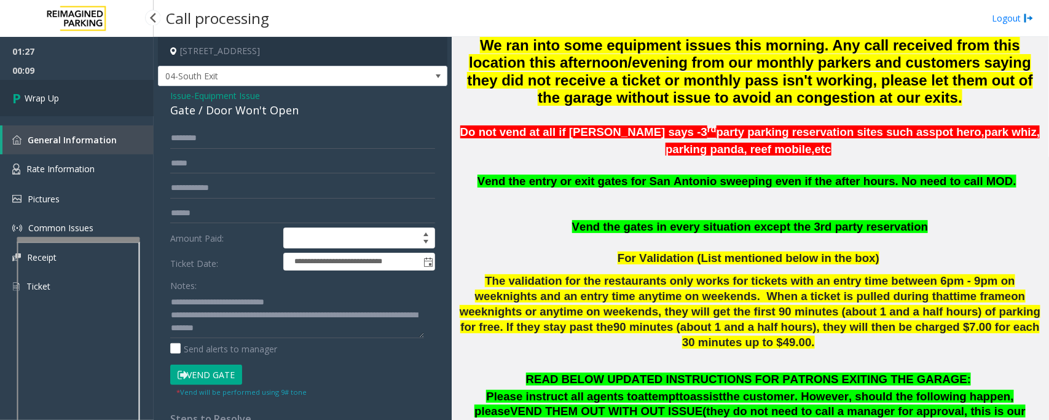
click at [44, 93] on span "Wrap Up" at bounding box center [42, 98] width 34 height 13
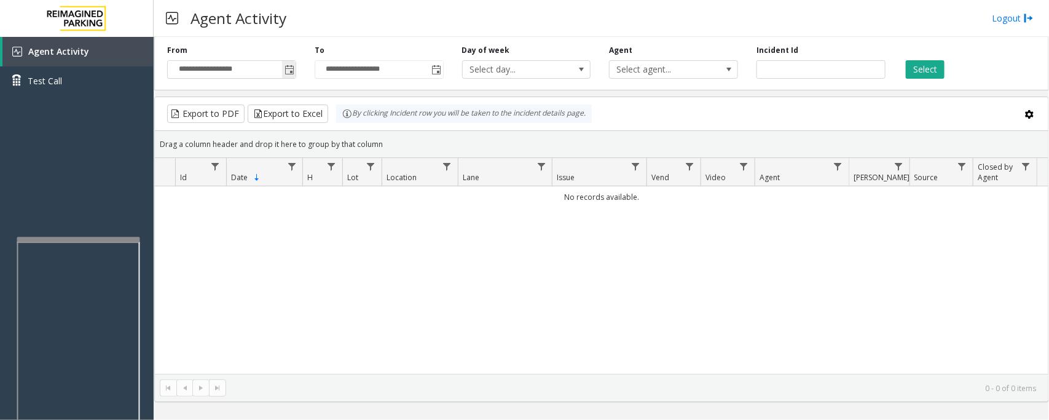
click at [282, 65] on span "Toggle popup" at bounding box center [289, 70] width 14 height 20
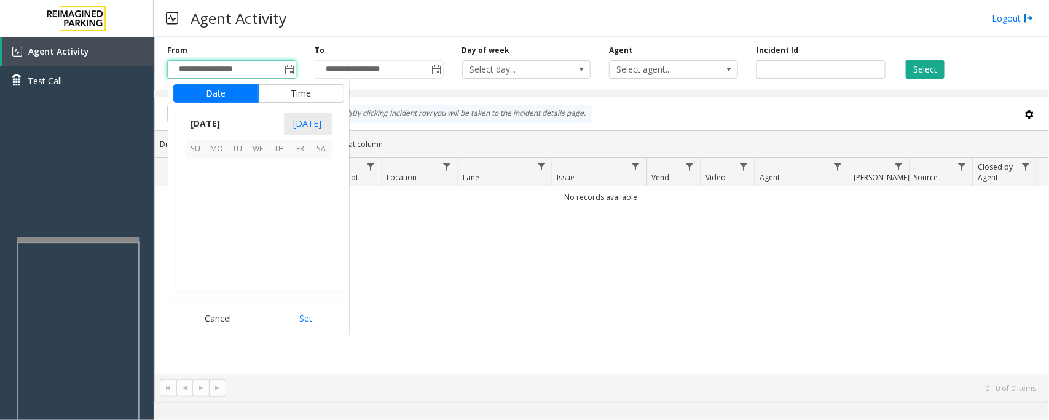
scroll to position [220406, 0]
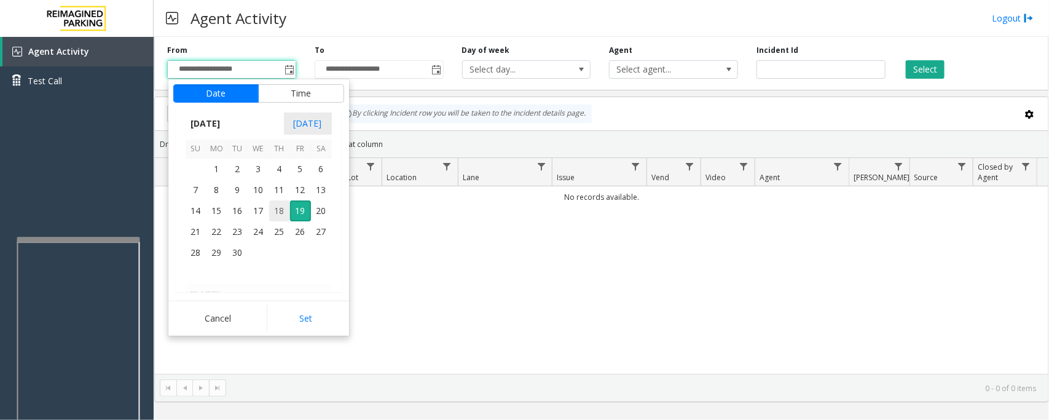
click at [278, 211] on span "18" at bounding box center [279, 210] width 21 height 21
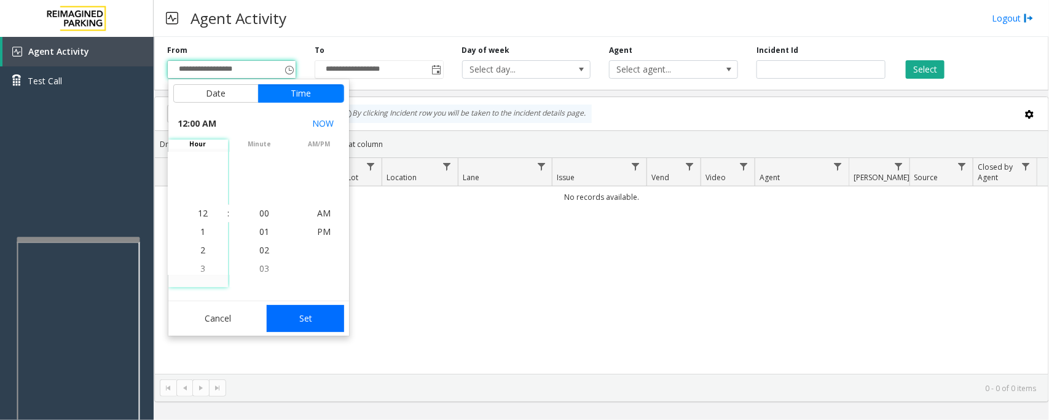
click at [305, 319] on button "Set" at bounding box center [305, 318] width 77 height 27
type input "**********"
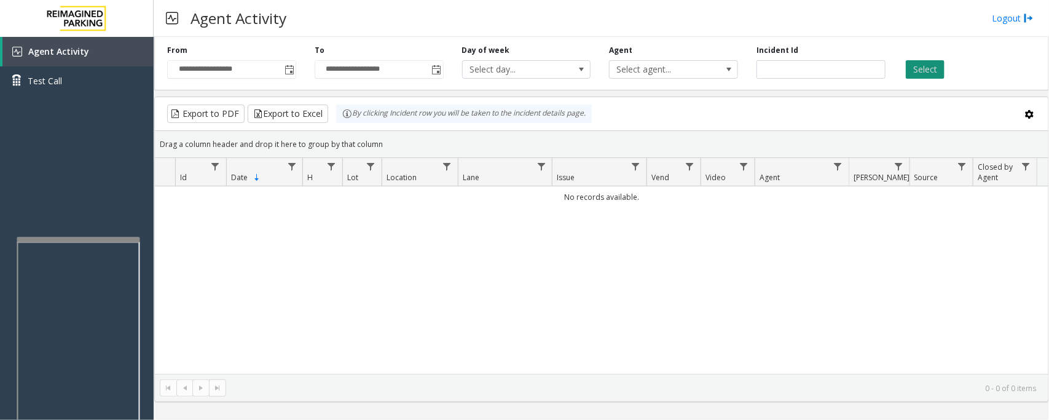
click at [919, 69] on button "Select" at bounding box center [925, 69] width 39 height 18
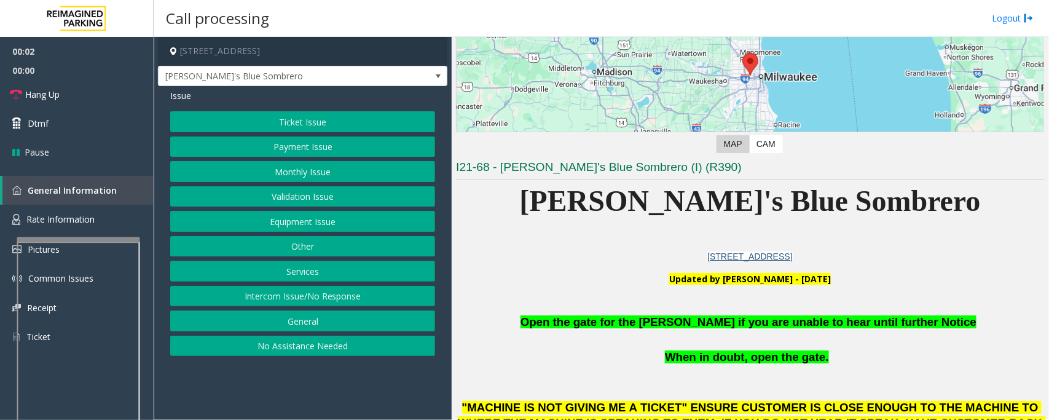
scroll to position [307, 0]
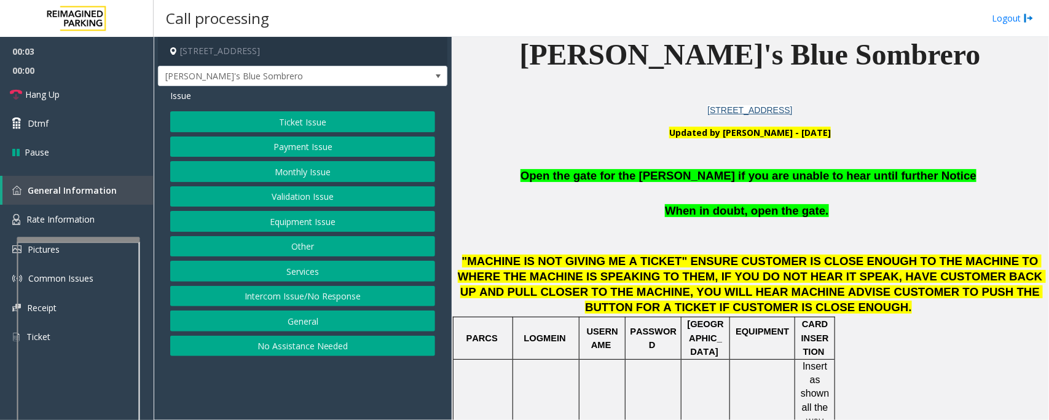
click at [324, 219] on button "Equipment Issue" at bounding box center [302, 221] width 265 height 21
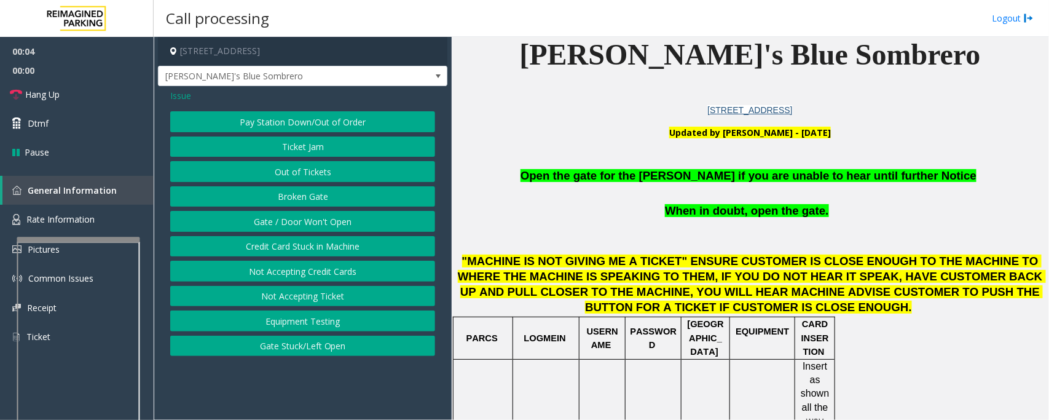
click at [324, 219] on button "Gate / Door Won't Open" at bounding box center [302, 221] width 265 height 21
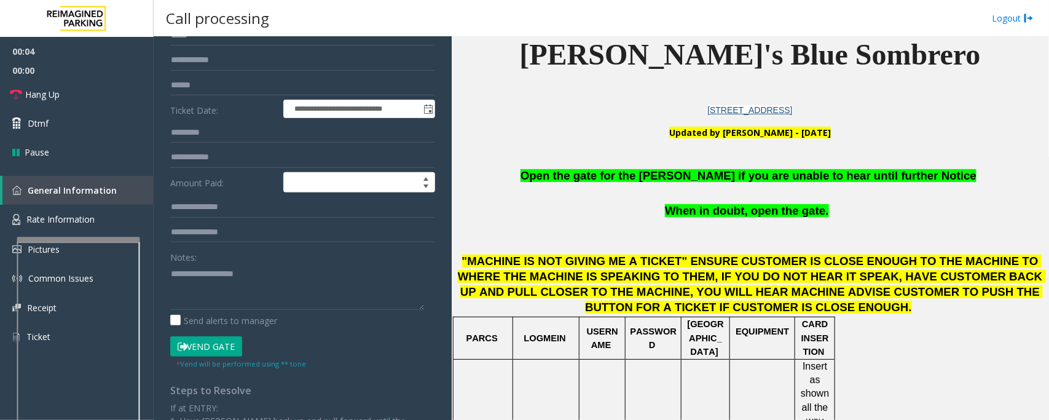
scroll to position [251, 0]
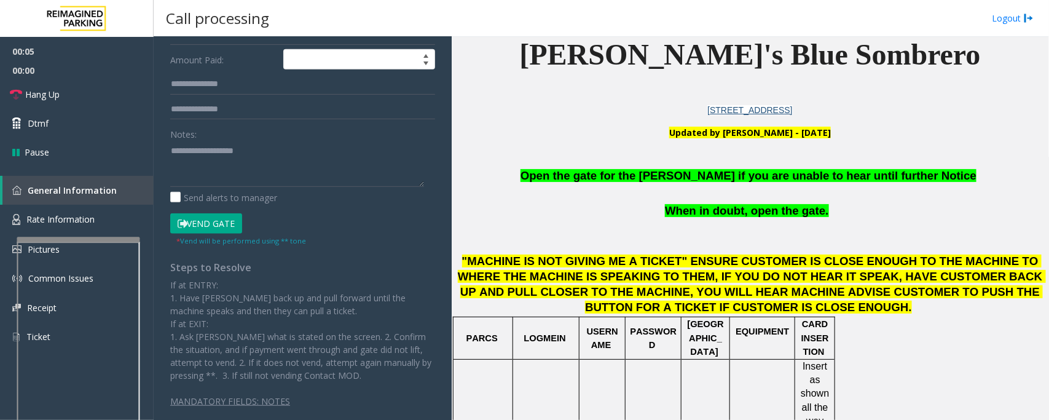
click at [206, 221] on button "Vend Gate" at bounding box center [206, 223] width 72 height 21
click at [668, 181] on span "Open the gate for the [PERSON_NAME] if you are unable to hear until further Not…" at bounding box center [748, 175] width 456 height 13
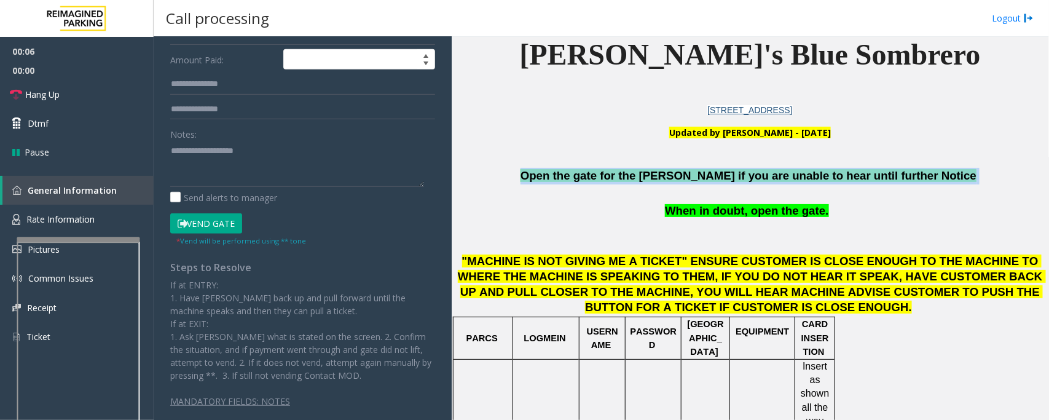
click at [668, 181] on span "Open the gate for the [PERSON_NAME] if you are unable to hear until further Not…" at bounding box center [748, 175] width 456 height 13
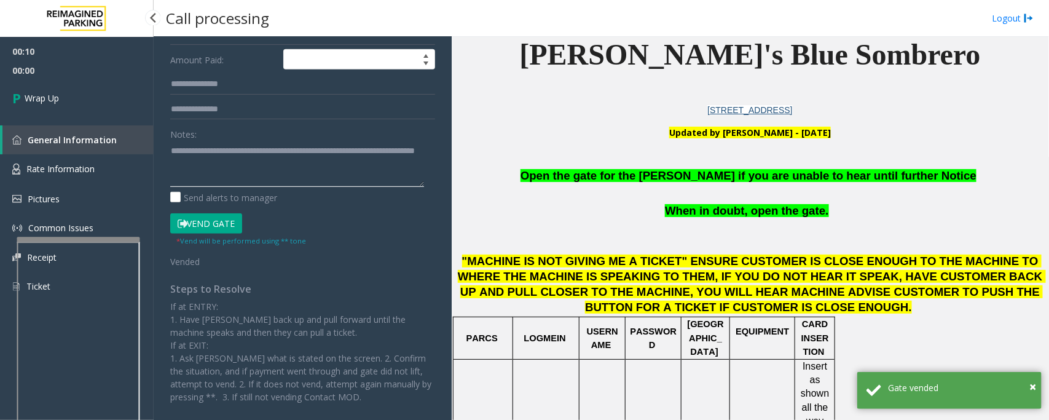
type textarea "**********"
click at [54, 98] on span "Wrap Up" at bounding box center [42, 98] width 34 height 13
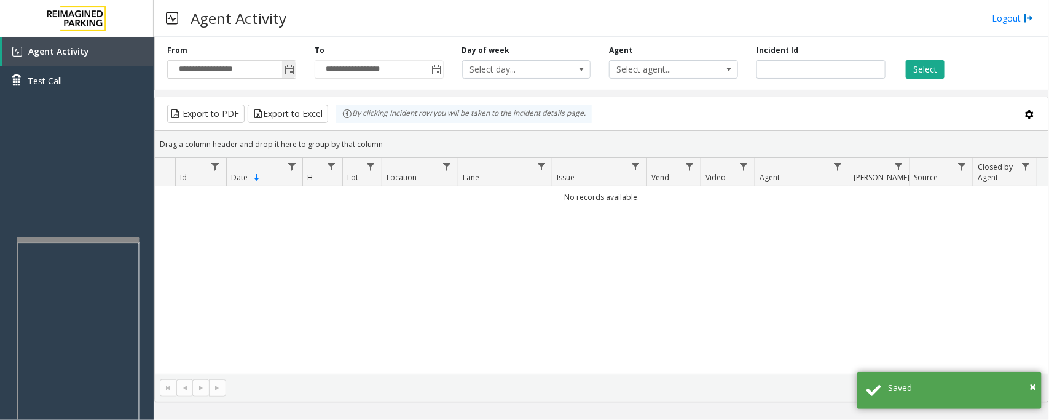
click at [293, 72] on span "Toggle popup" at bounding box center [289, 70] width 10 height 10
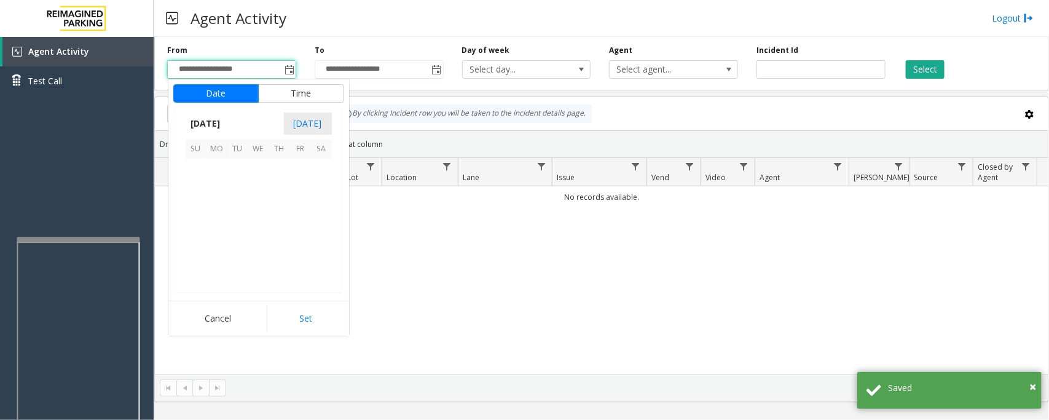
scroll to position [220406, 0]
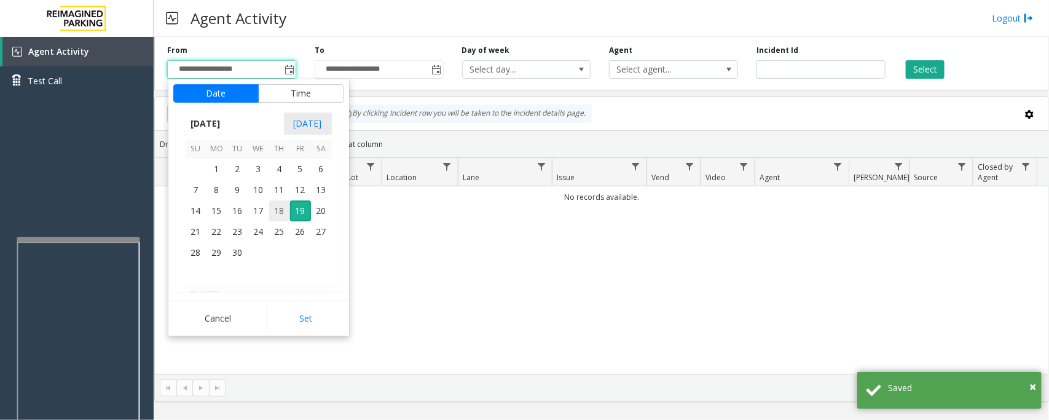
click at [275, 212] on span "18" at bounding box center [279, 210] width 21 height 21
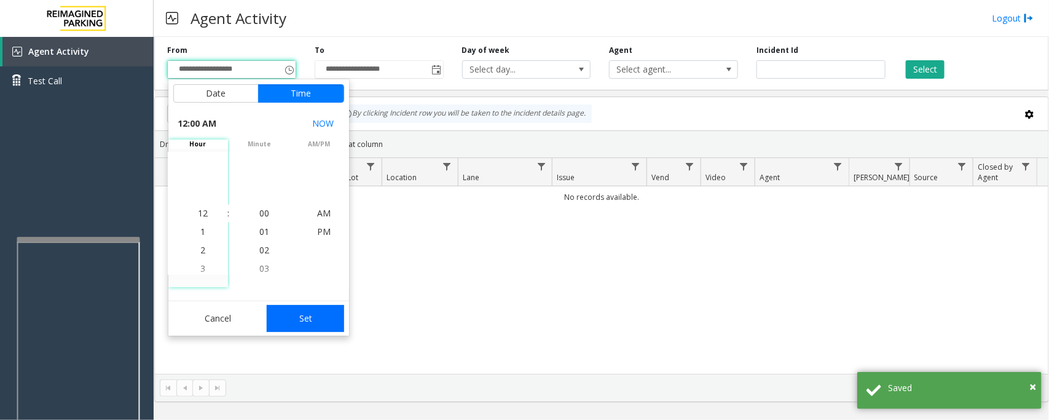
click at [286, 320] on button "Set" at bounding box center [305, 318] width 77 height 27
type input "**********"
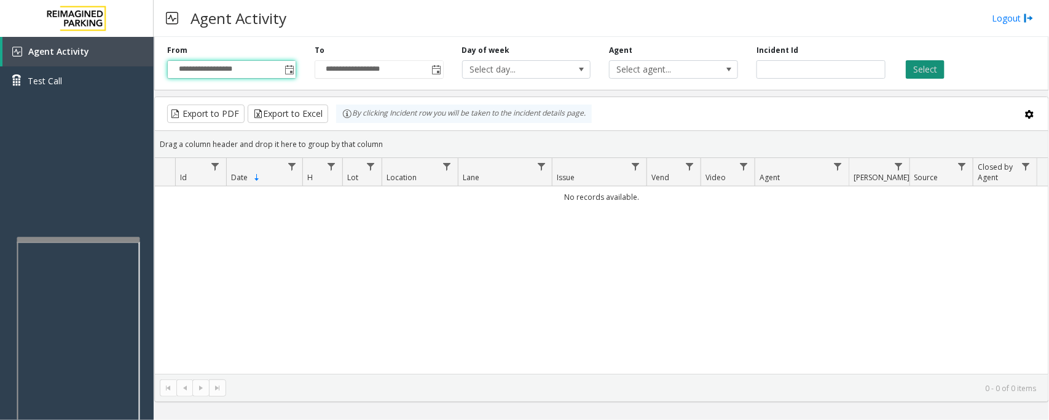
click at [917, 69] on button "Select" at bounding box center [925, 69] width 39 height 18
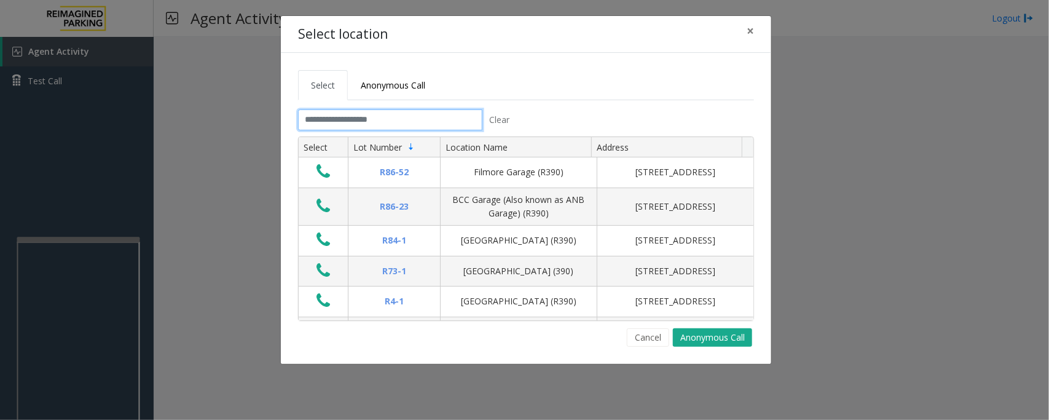
click at [379, 118] on input "text" at bounding box center [390, 119] width 184 height 21
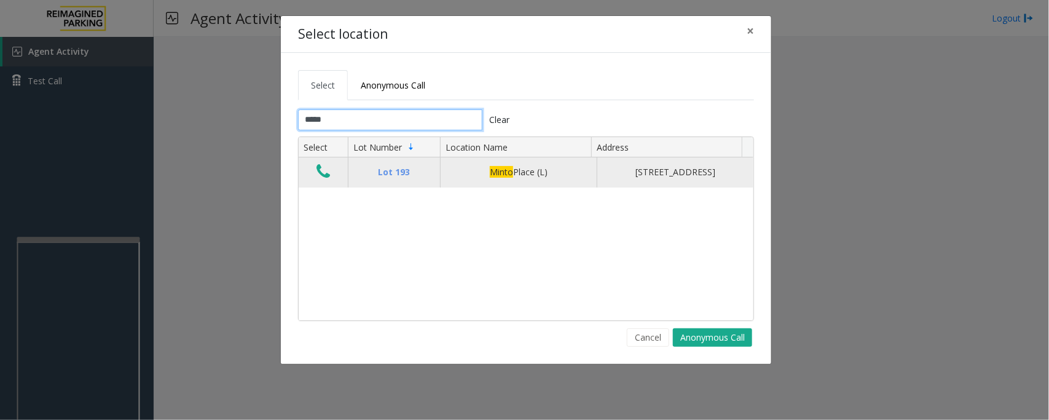
type input "*****"
click at [327, 180] on icon "Data table" at bounding box center [323, 171] width 14 height 17
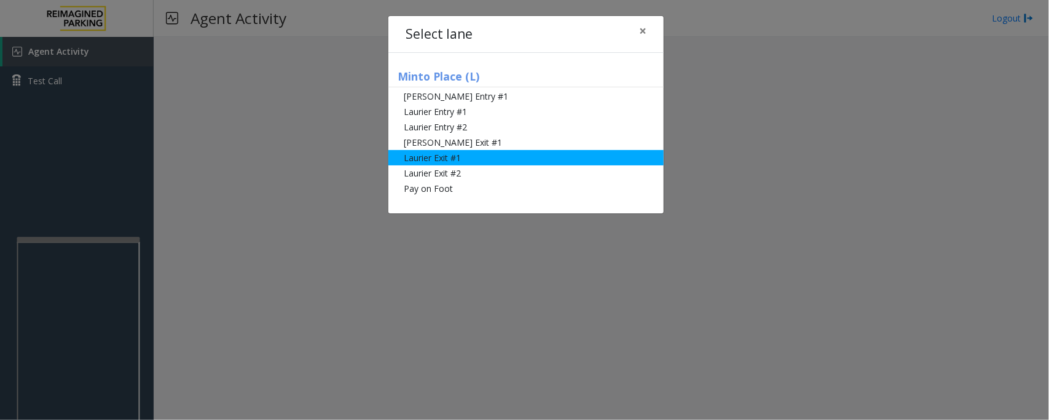
click at [450, 154] on li "Laurier Exit #1" at bounding box center [525, 157] width 275 height 15
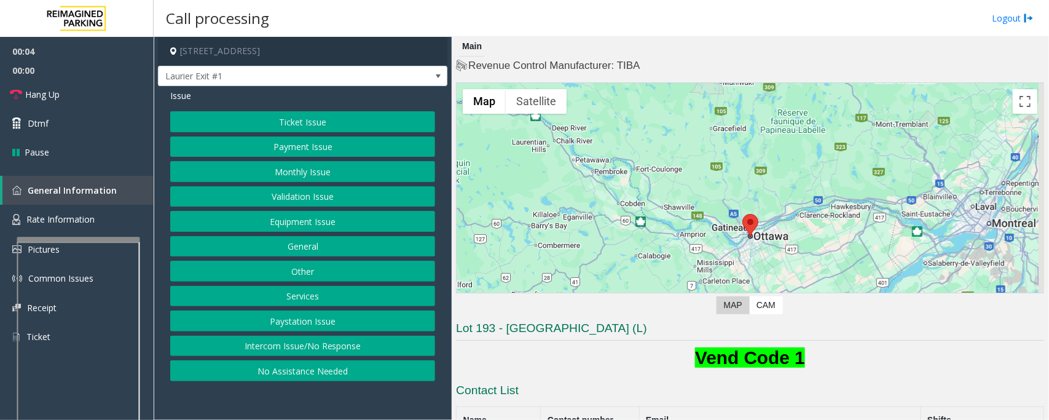
click at [300, 127] on button "Ticket Issue" at bounding box center [302, 121] width 265 height 21
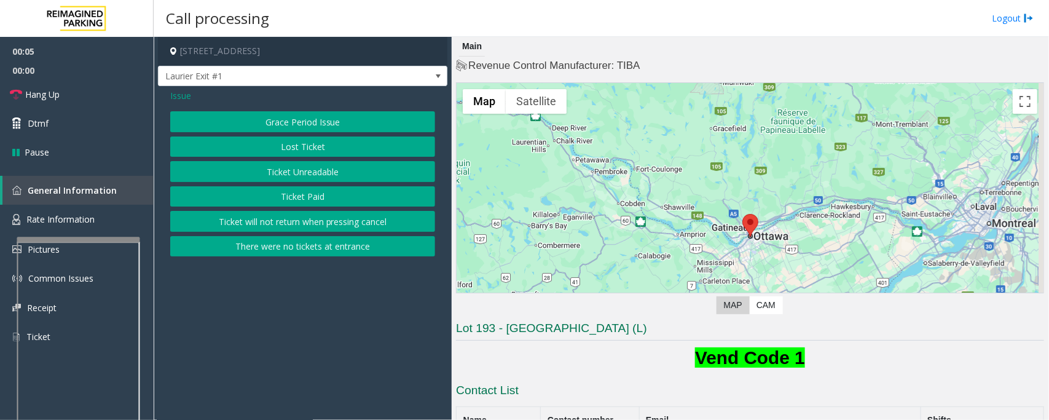
click at [299, 176] on button "Ticket Unreadable" at bounding box center [302, 171] width 265 height 21
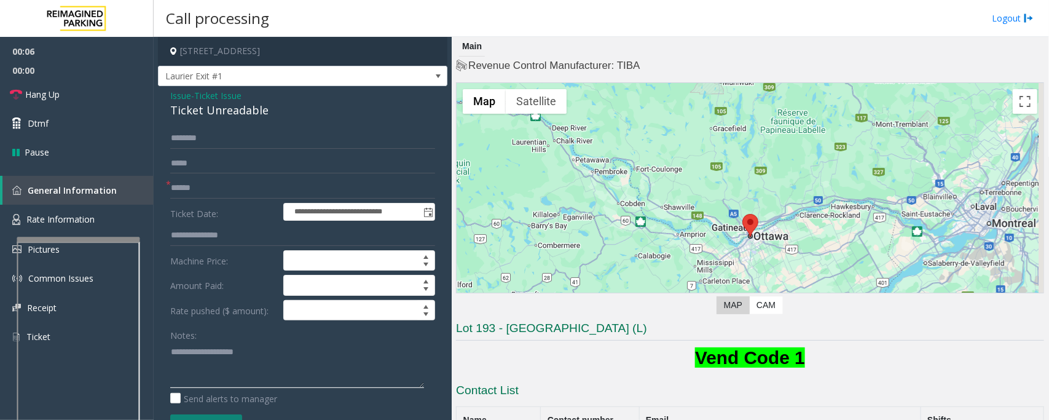
click at [203, 373] on textarea at bounding box center [297, 365] width 254 height 46
paste textarea "**********"
type textarea "**********"
click at [200, 194] on input "text" at bounding box center [302, 188] width 265 height 21
click at [268, 189] on input "text" at bounding box center [302, 188] width 265 height 21
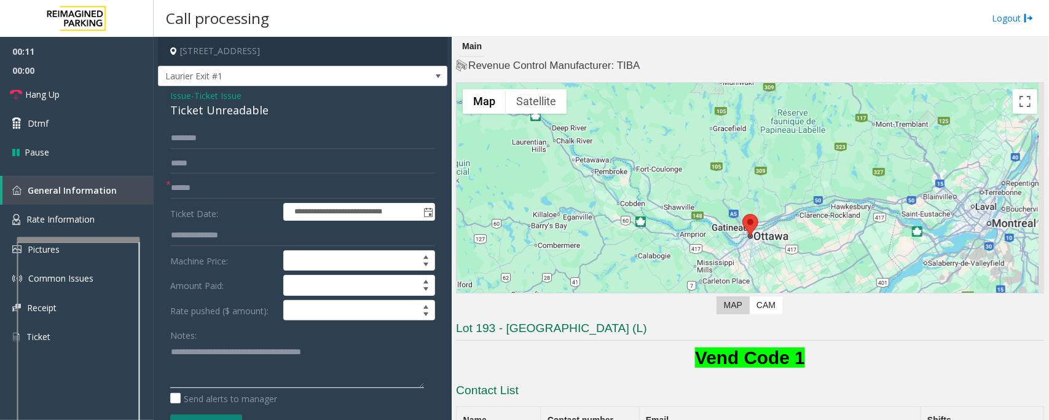
drag, startPoint x: 363, startPoint y: 357, endPoint x: 159, endPoint y: 355, distance: 204.6
click at [159, 355] on div "**********" at bounding box center [302, 398] width 289 height 624
type textarea "**********"
click at [206, 184] on input "text" at bounding box center [302, 188] width 265 height 21
type input "*****"
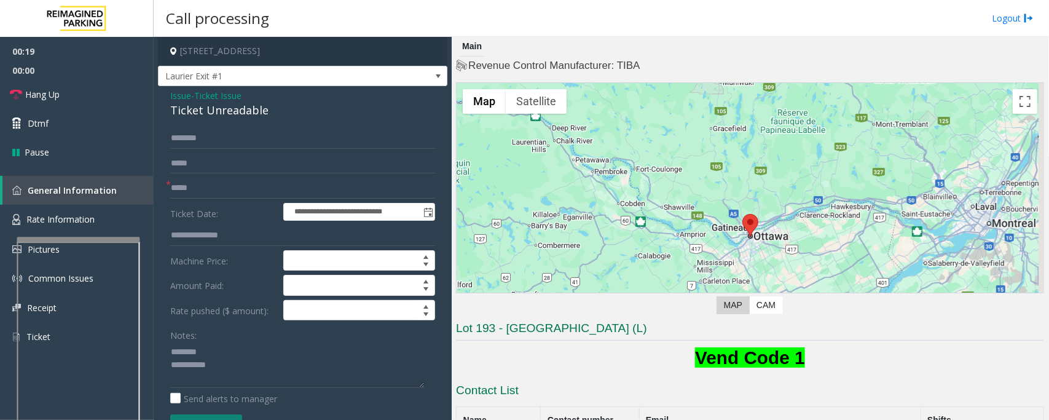
click at [223, 106] on div "Ticket Unreadable" at bounding box center [302, 110] width 265 height 17
click at [233, 374] on textarea at bounding box center [297, 365] width 254 height 46
click at [206, 370] on textarea at bounding box center [297, 365] width 254 height 46
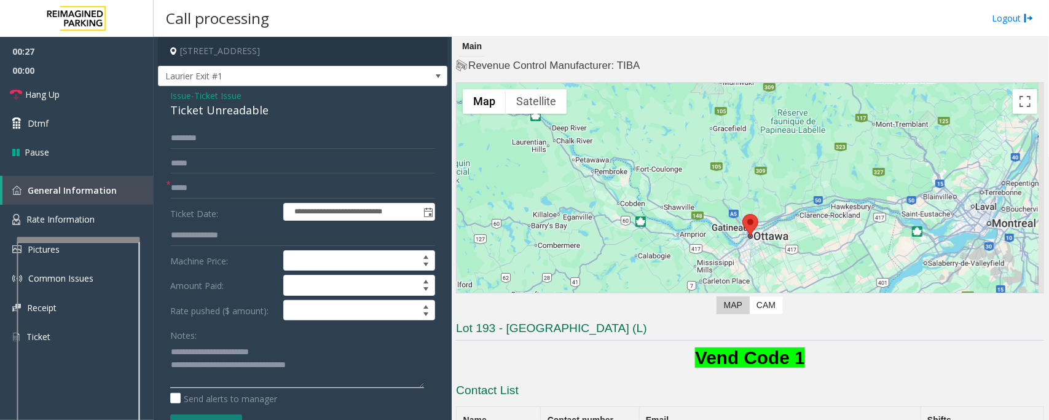
type textarea "**********"
click at [204, 131] on input "text" at bounding box center [302, 138] width 265 height 21
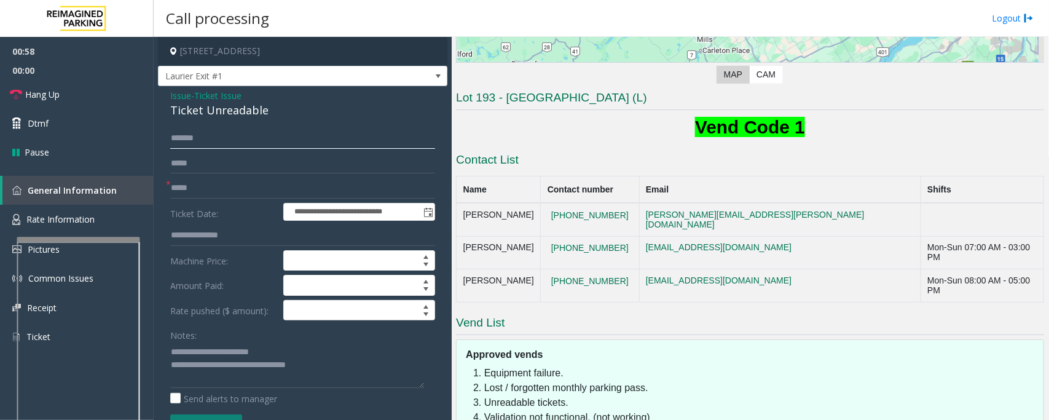
scroll to position [77, 0]
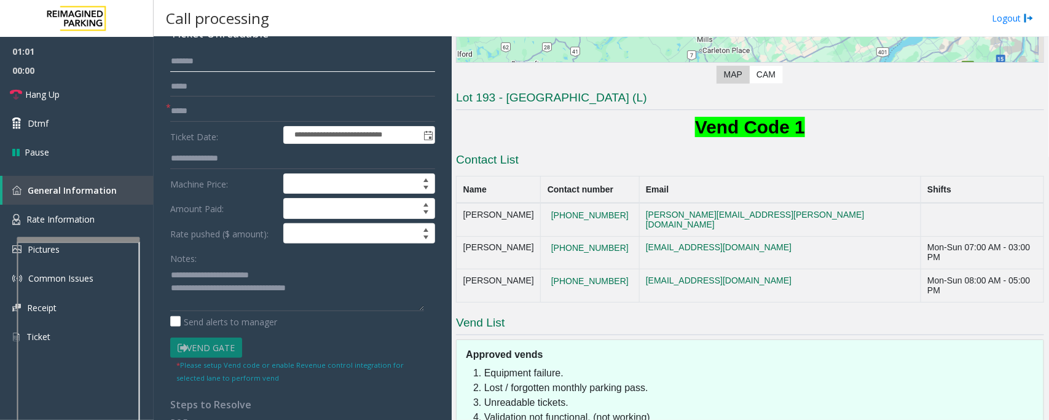
type input "******"
drag, startPoint x: 220, startPoint y: 287, endPoint x: 343, endPoint y: 287, distance: 122.9
click at [343, 287] on textarea at bounding box center [297, 288] width 254 height 46
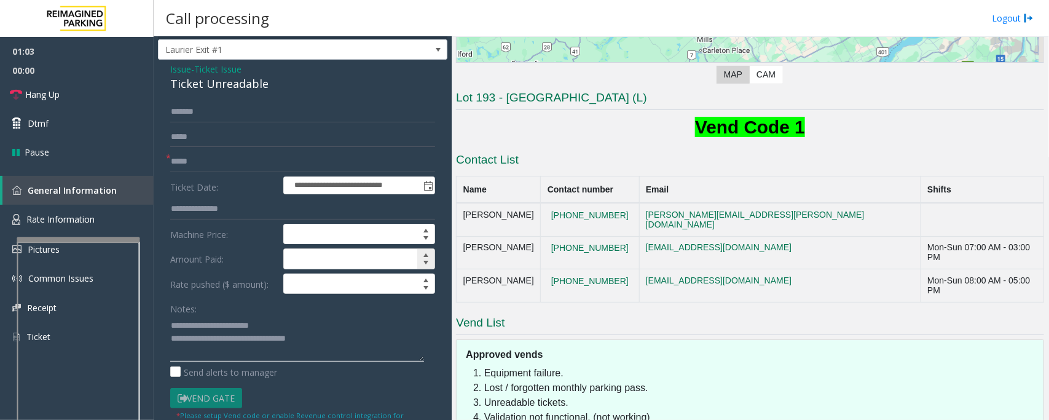
scroll to position [0, 0]
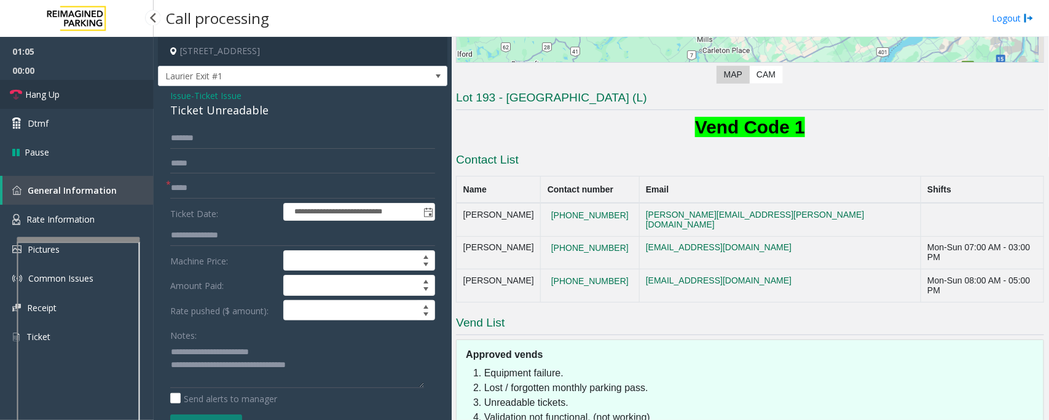
click at [68, 95] on link "Hang Up" at bounding box center [77, 94] width 154 height 29
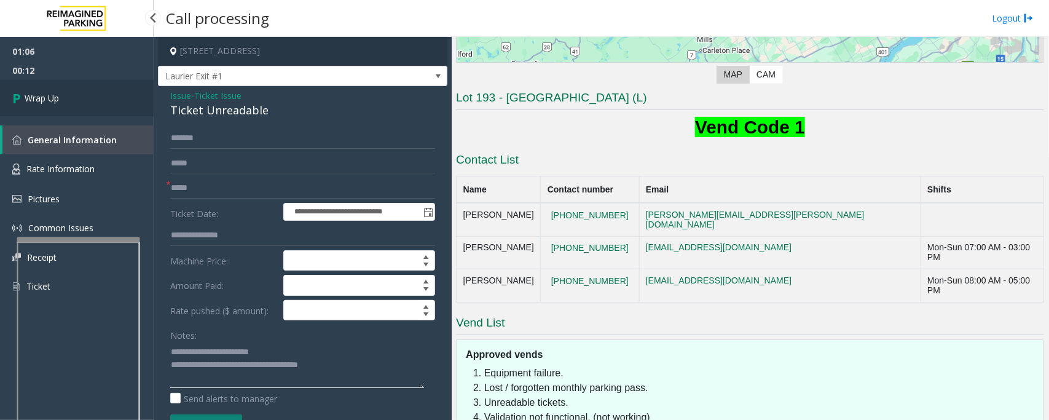
type textarea "**********"
click at [102, 100] on link "Wrap Up" at bounding box center [77, 98] width 154 height 36
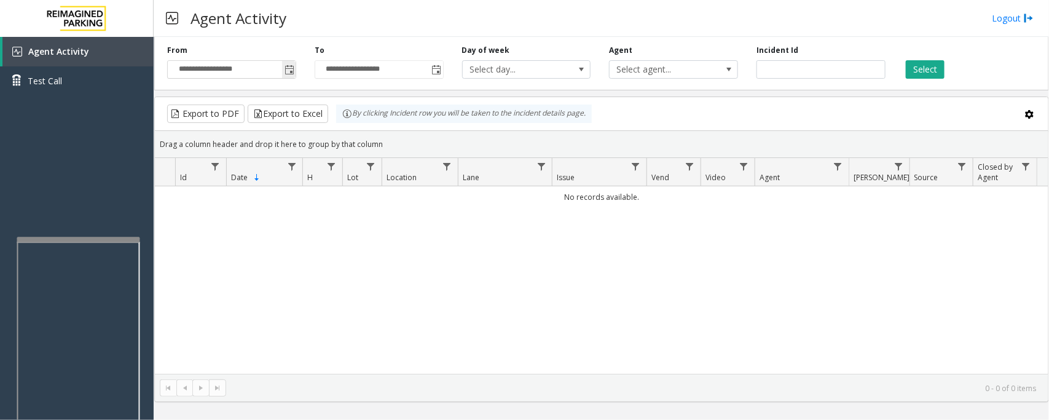
click at [295, 71] on span "Toggle popup" at bounding box center [289, 70] width 14 height 20
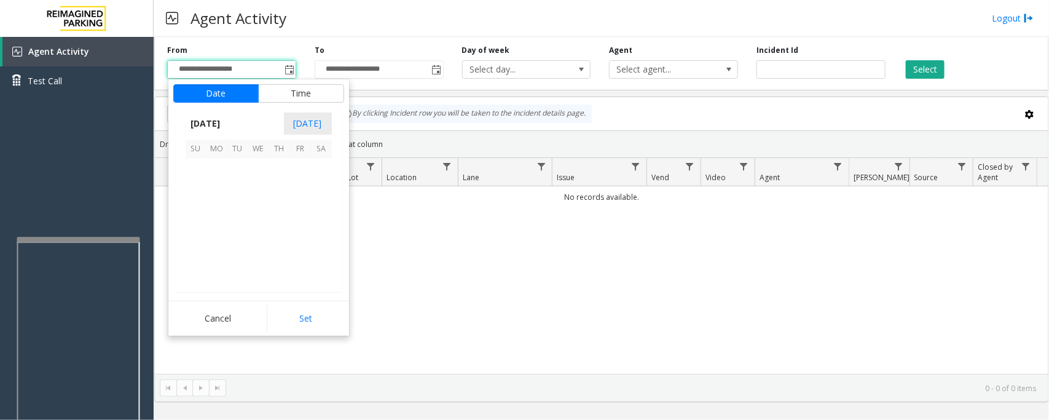
scroll to position [220406, 0]
click at [280, 211] on span "18" at bounding box center [279, 210] width 21 height 21
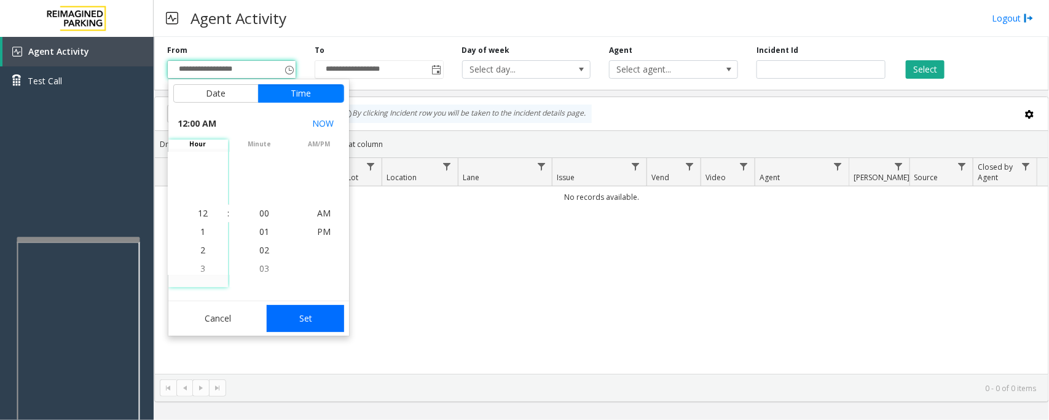
click at [324, 315] on button "Set" at bounding box center [305, 318] width 77 height 27
type input "**********"
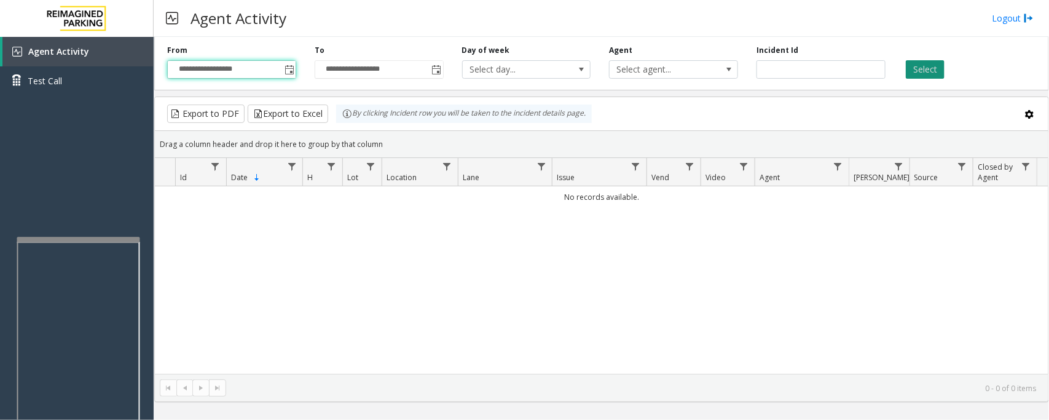
click at [917, 68] on button "Select" at bounding box center [925, 69] width 39 height 18
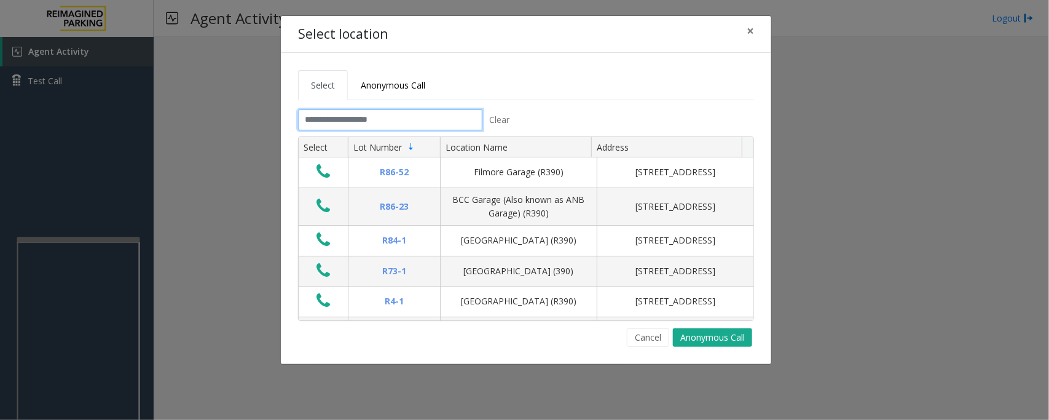
click at [382, 122] on input "text" at bounding box center [390, 119] width 184 height 21
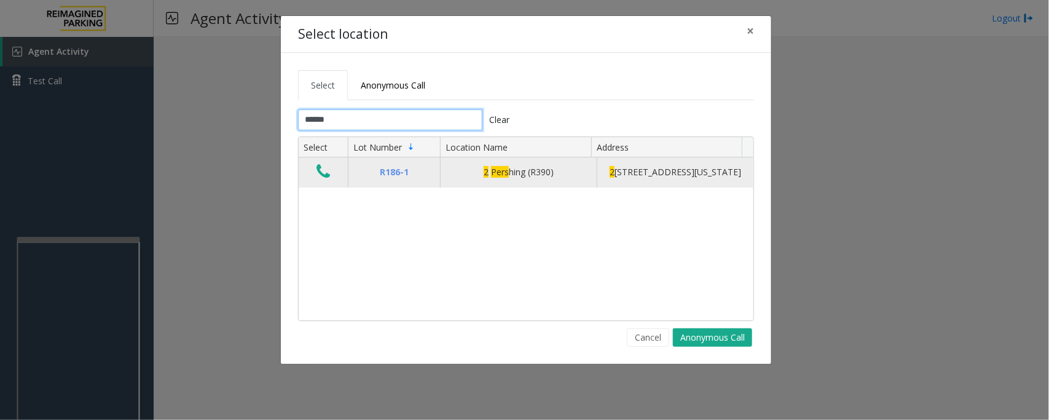
type input "******"
click at [321, 173] on icon "Data table" at bounding box center [323, 171] width 14 height 17
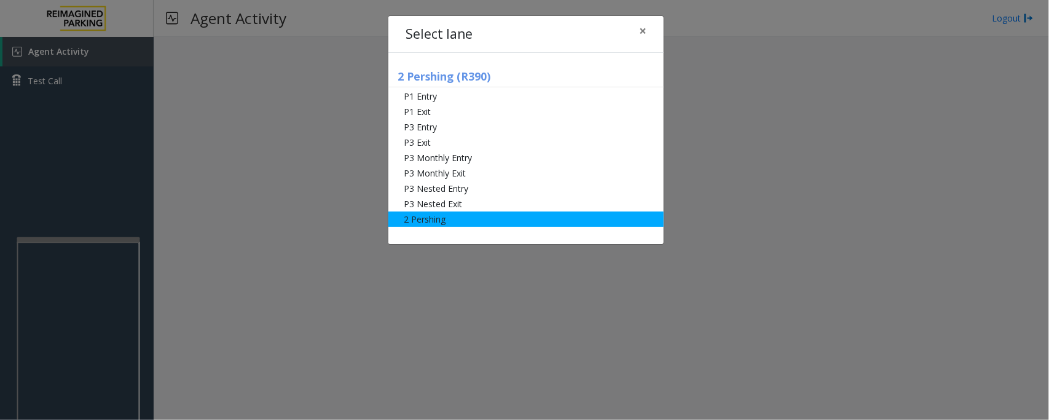
click at [441, 220] on li "2 Pershing" at bounding box center [525, 218] width 275 height 15
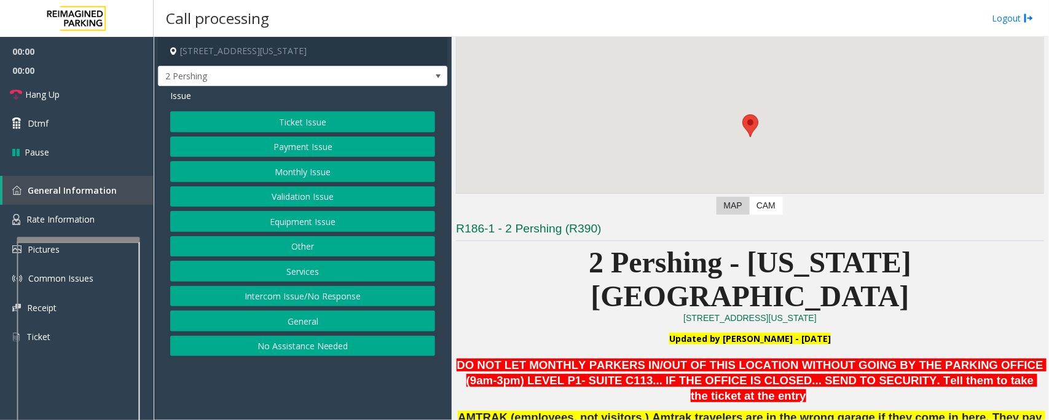
scroll to position [230, 0]
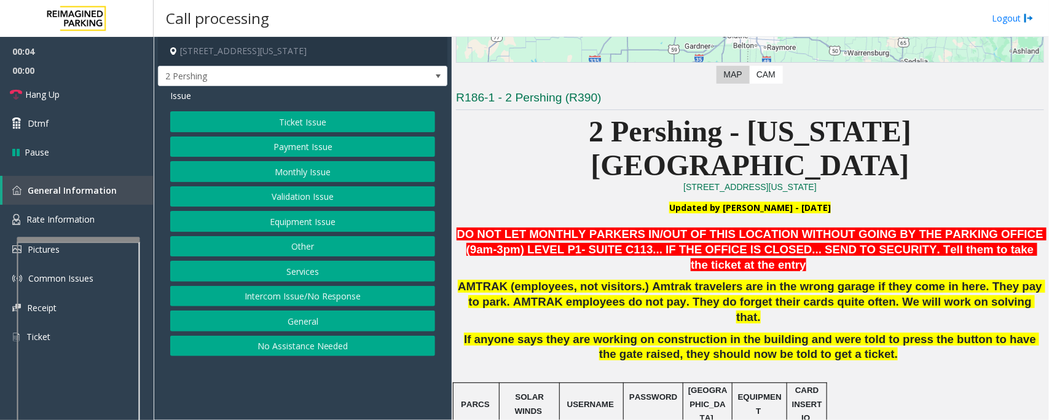
click at [296, 225] on button "Equipment Issue" at bounding box center [302, 221] width 265 height 21
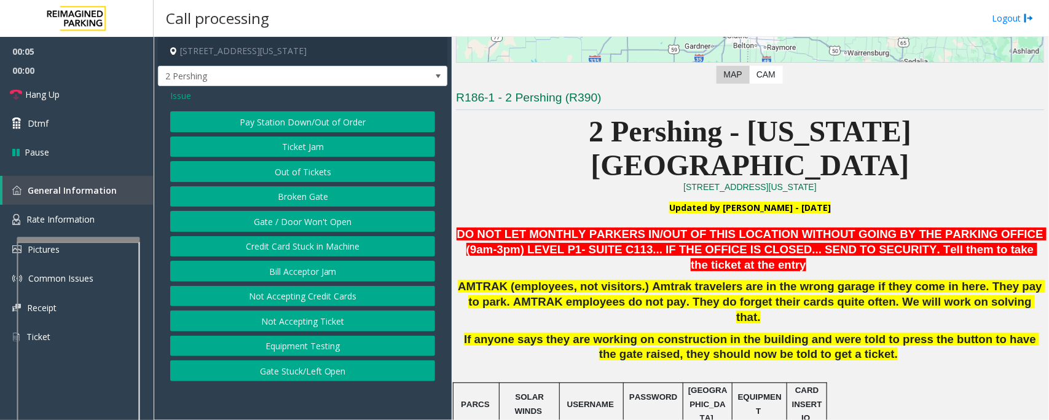
click at [296, 225] on button "Gate / Door Won't Open" at bounding box center [302, 221] width 265 height 21
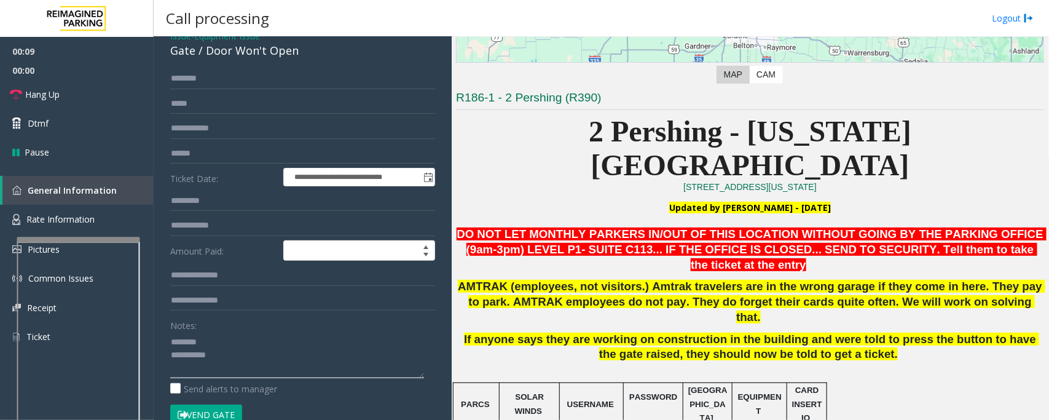
scroll to position [0, 0]
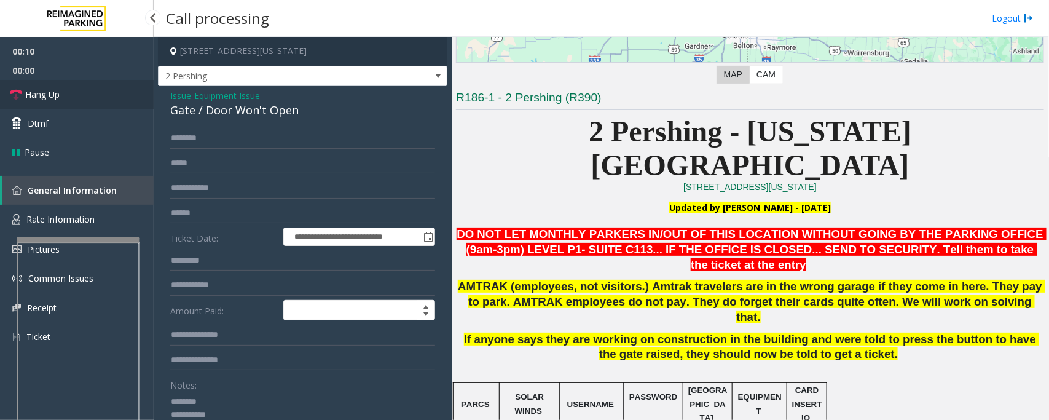
click at [72, 98] on link "Hang Up" at bounding box center [77, 94] width 154 height 29
click at [219, 109] on div "Gate / Door Won't Open" at bounding box center [302, 110] width 265 height 17
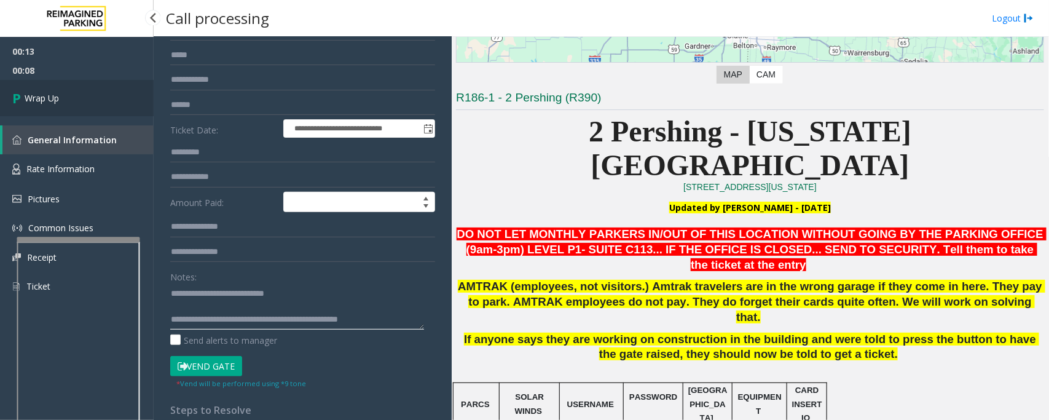
type textarea "**********"
click at [63, 95] on link "Wrap Up" at bounding box center [77, 98] width 154 height 36
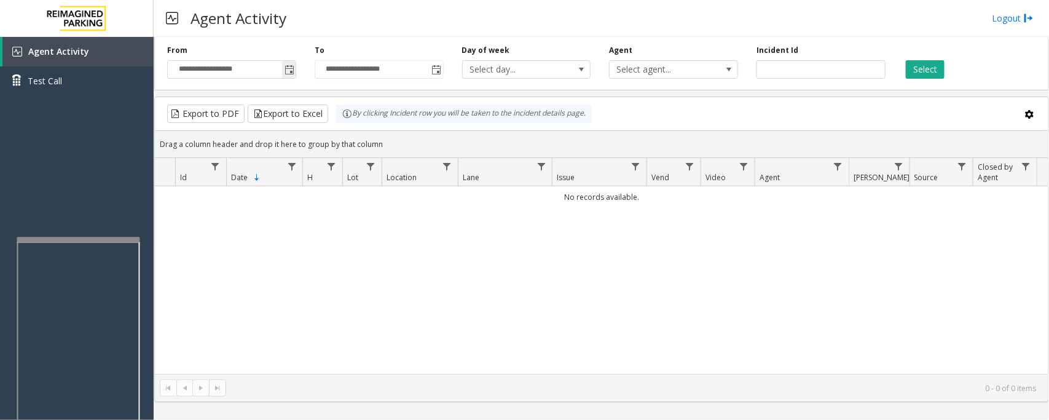
click at [292, 71] on span "Toggle popup" at bounding box center [289, 70] width 10 height 10
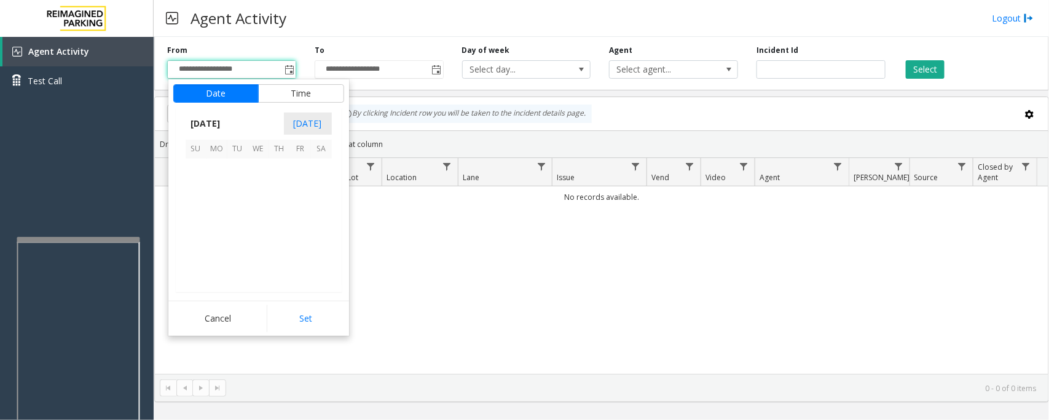
scroll to position [220406, 0]
click at [278, 210] on span "18" at bounding box center [279, 210] width 21 height 21
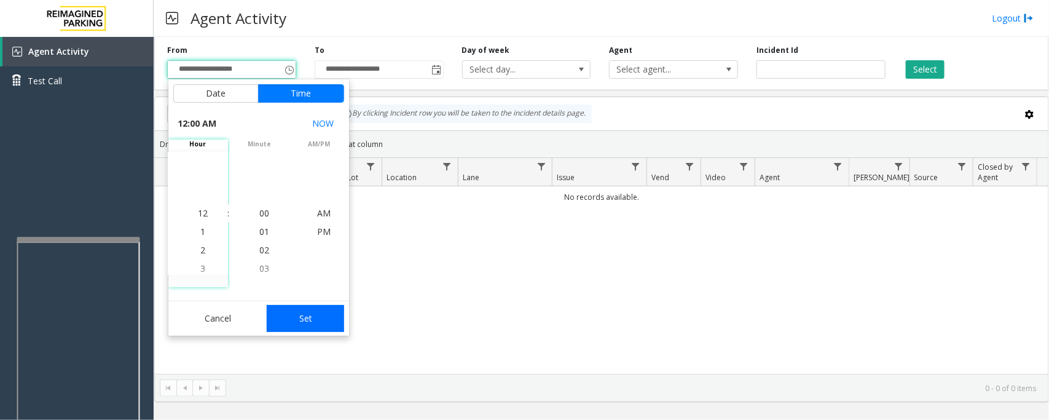
click at [320, 323] on button "Set" at bounding box center [305, 318] width 77 height 27
type input "**********"
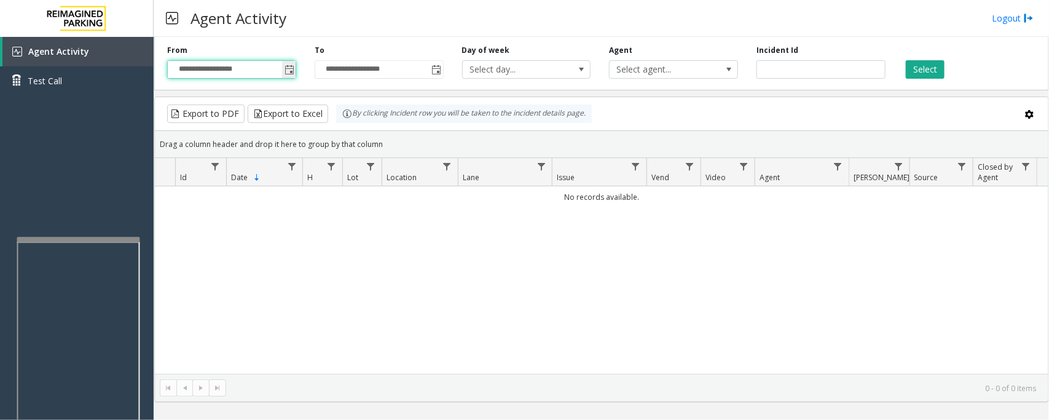
click at [295, 71] on span "Toggle popup" at bounding box center [289, 70] width 14 height 20
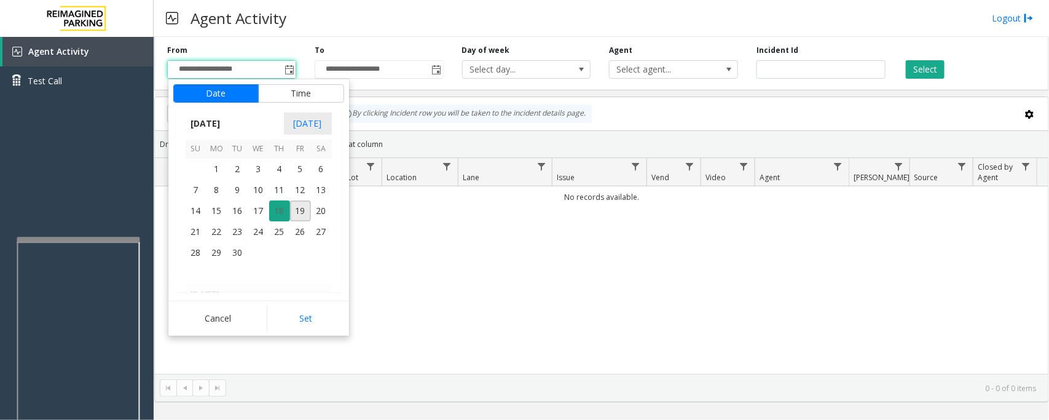
click at [276, 210] on span "18" at bounding box center [279, 210] width 21 height 21
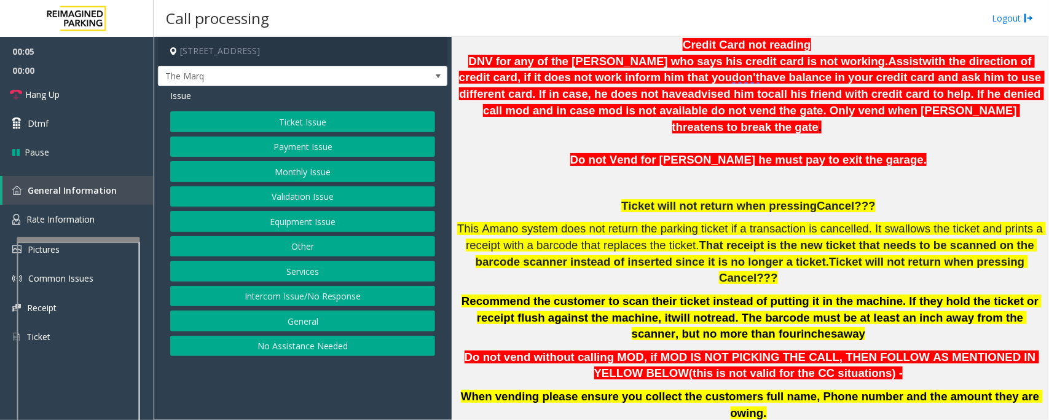
scroll to position [461, 0]
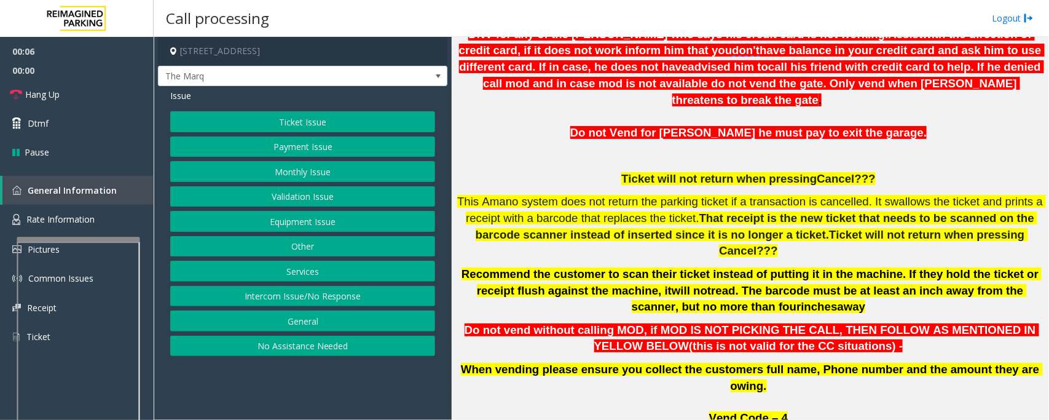
click at [341, 114] on button "Ticket Issue" at bounding box center [302, 121] width 265 height 21
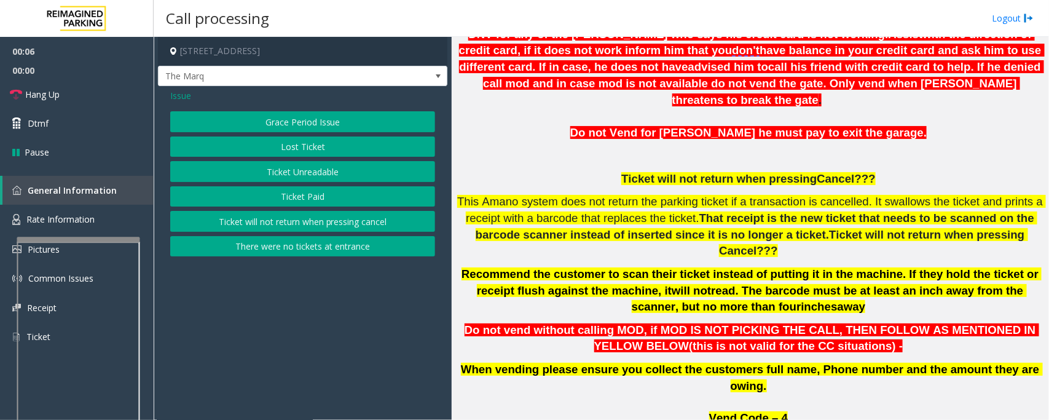
click at [314, 174] on button "Ticket Unreadable" at bounding box center [302, 171] width 265 height 21
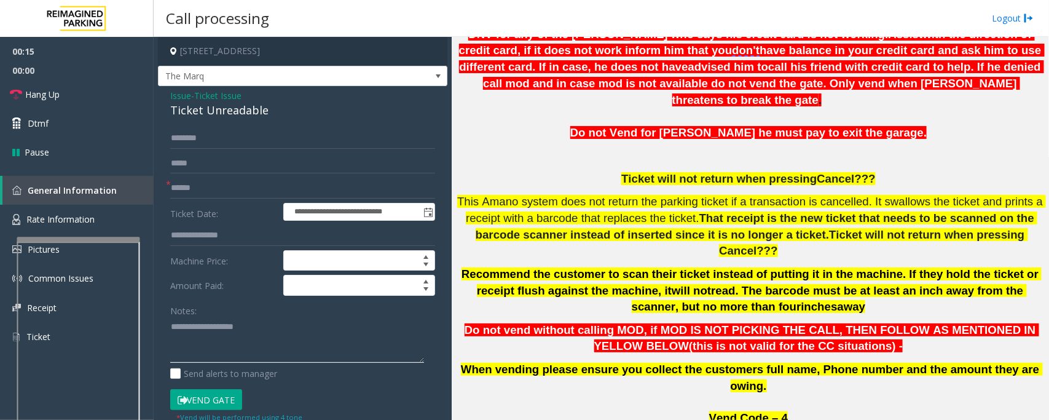
click at [222, 345] on textarea at bounding box center [297, 340] width 254 height 46
paste textarea "**********"
click at [202, 104] on div "Ticket Unreadable" at bounding box center [302, 110] width 265 height 17
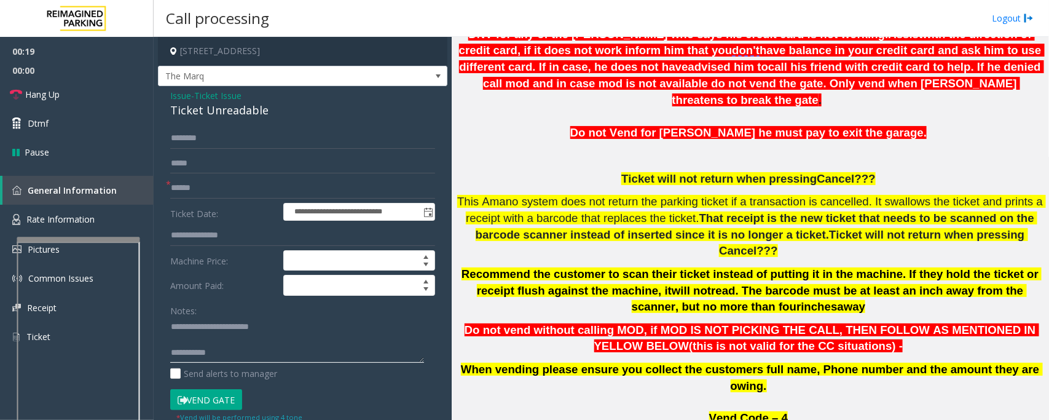
click at [256, 339] on textarea at bounding box center [297, 340] width 254 height 46
click at [256, 346] on textarea at bounding box center [297, 340] width 254 height 46
click at [521, 266] on p "Recommend the customer to scan their ticket instead of putting it in the machin…" at bounding box center [750, 290] width 588 height 49
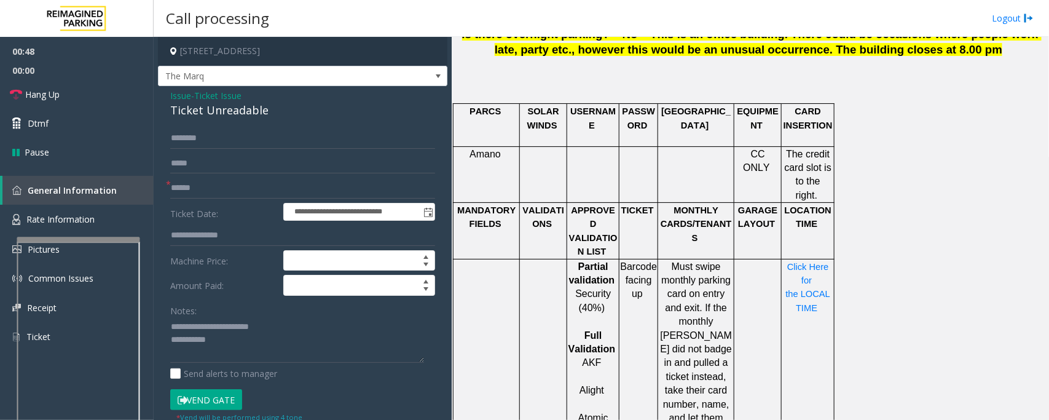
scroll to position [998, 0]
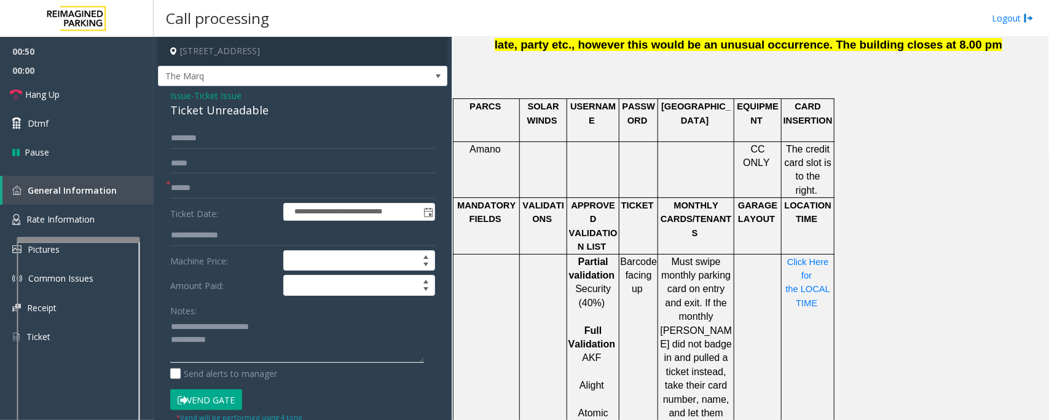
click at [232, 359] on textarea at bounding box center [297, 340] width 254 height 46
click at [315, 349] on textarea at bounding box center [297, 340] width 254 height 46
click at [68, 93] on link "Hang Up" at bounding box center [77, 94] width 154 height 29
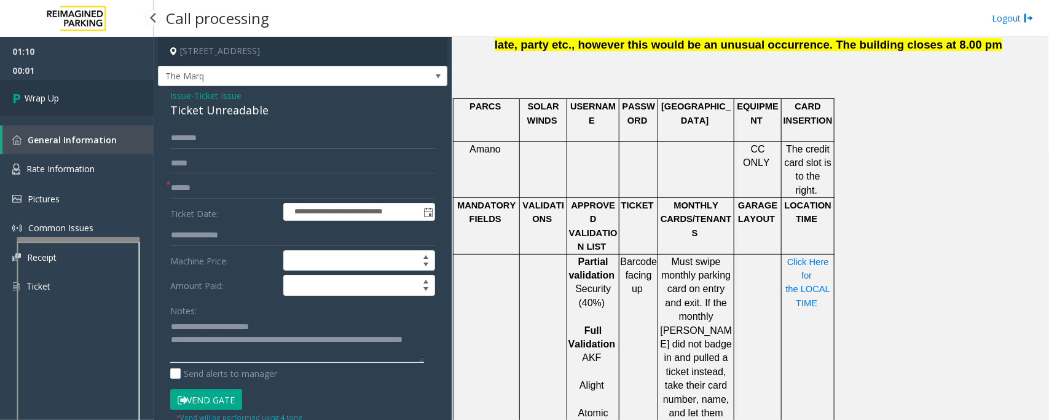
type textarea "**********"
click at [53, 99] on span "Wrap Up" at bounding box center [42, 98] width 34 height 13
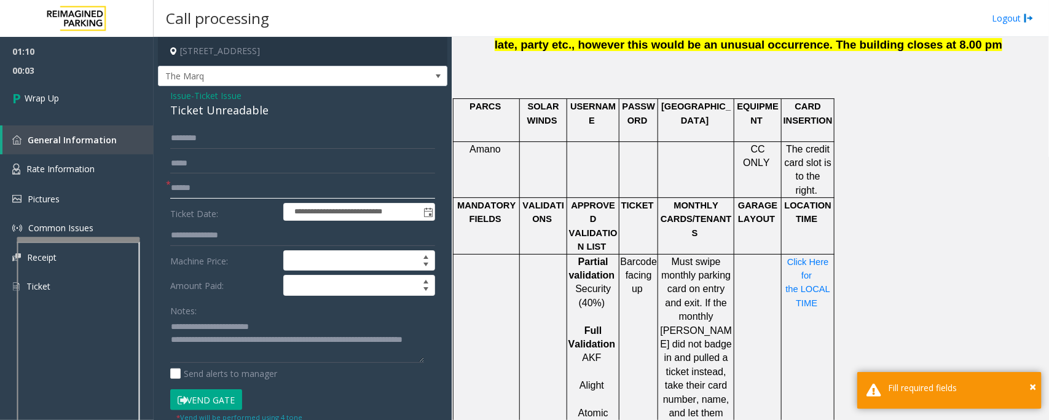
click at [217, 184] on input "text" at bounding box center [302, 188] width 265 height 21
type input "**"
click at [79, 93] on link "Wrap Up" at bounding box center [77, 98] width 154 height 36
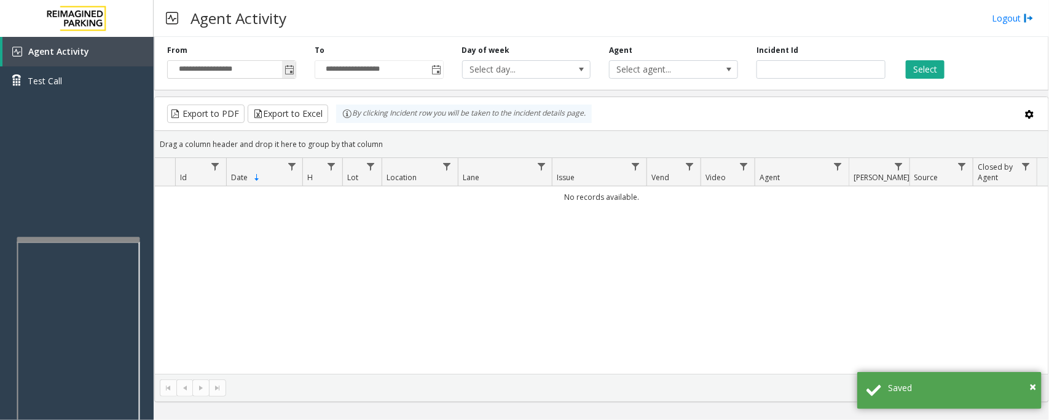
click at [294, 66] on span "Toggle popup" at bounding box center [289, 70] width 10 height 10
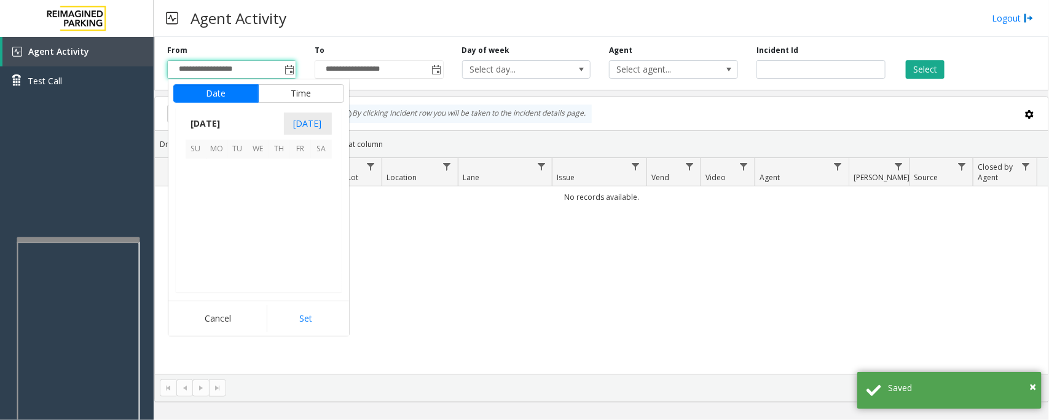
scroll to position [220406, 0]
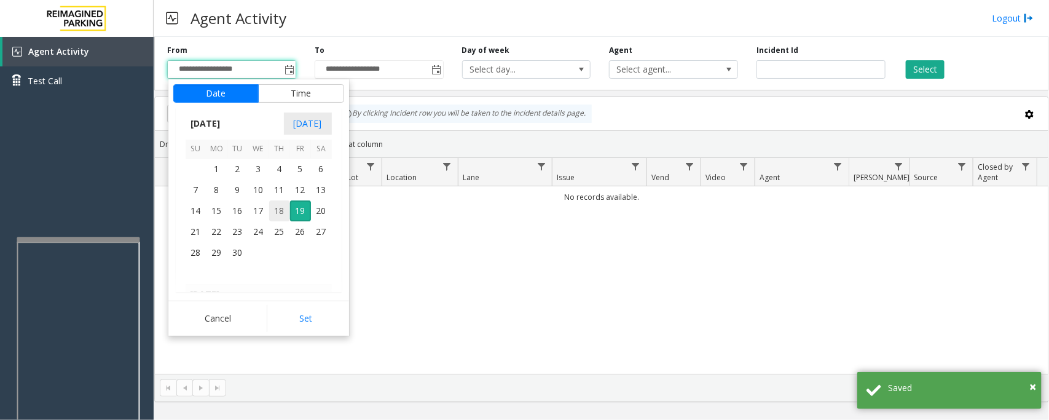
click at [276, 210] on span "18" at bounding box center [279, 210] width 21 height 21
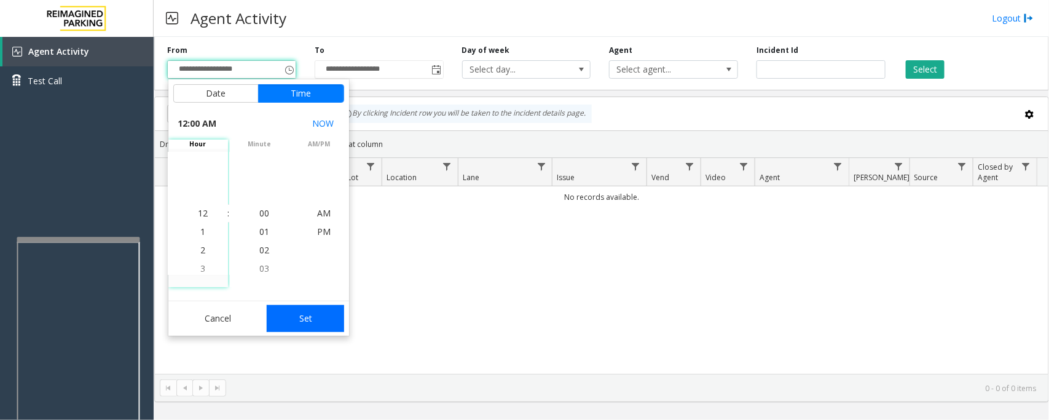
click at [306, 321] on button "Set" at bounding box center [305, 318] width 77 height 27
type input "**********"
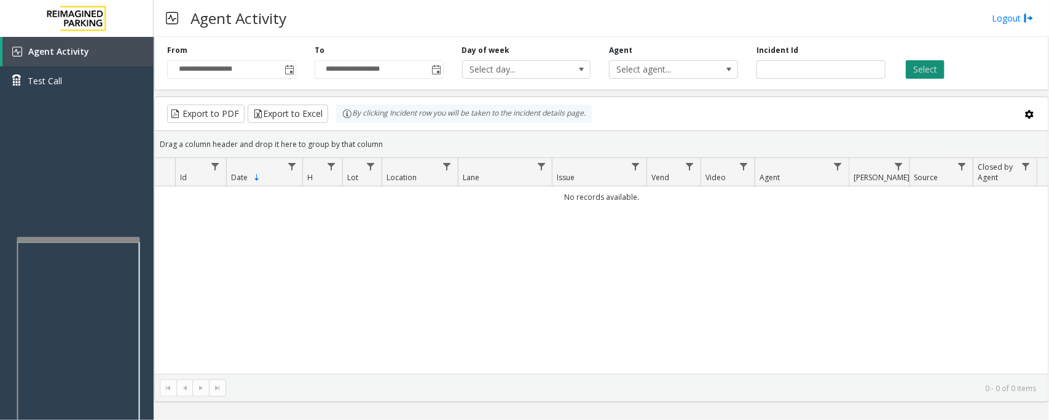
click at [922, 74] on button "Select" at bounding box center [925, 69] width 39 height 18
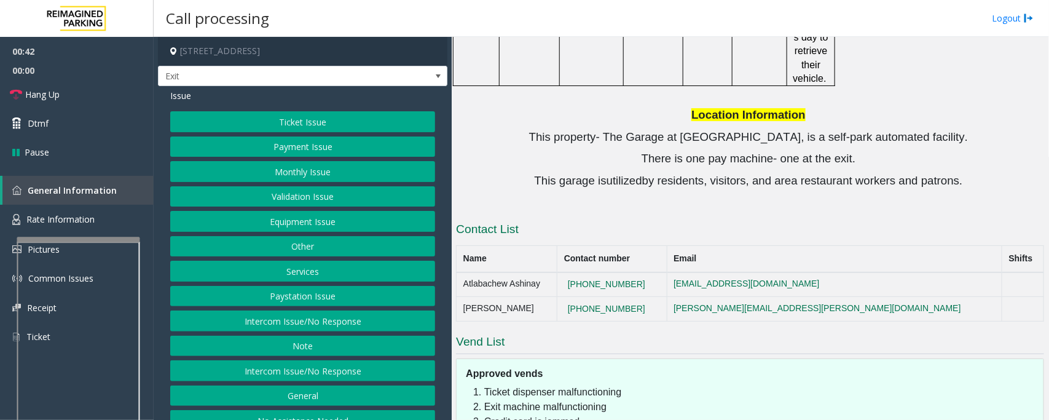
scroll to position [1481, 0]
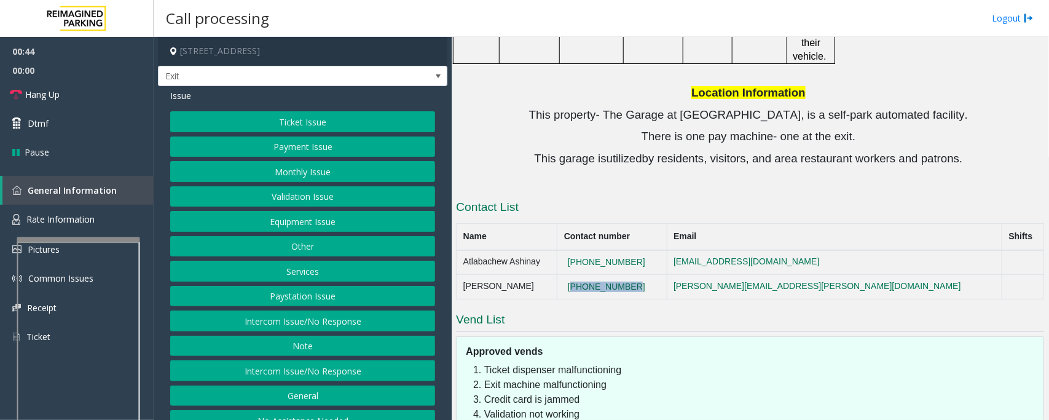
drag, startPoint x: 670, startPoint y: 179, endPoint x: 598, endPoint y: 176, distance: 71.9
click at [598, 275] on td "[PHONE_NUMBER]" at bounding box center [611, 287] width 109 height 25
copy button "[PHONE_NUMBER]"
click at [304, 114] on button "Ticket Issue" at bounding box center [302, 121] width 265 height 21
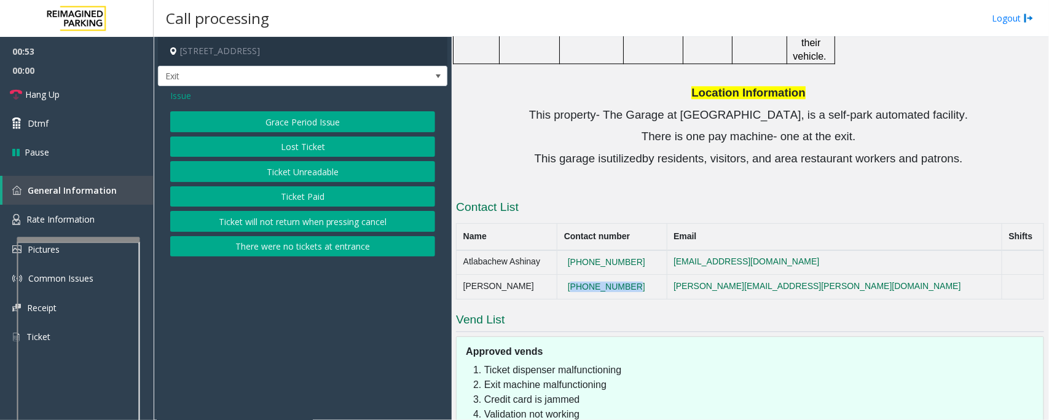
click at [280, 245] on button "There were no tickets at entrance" at bounding box center [302, 246] width 265 height 21
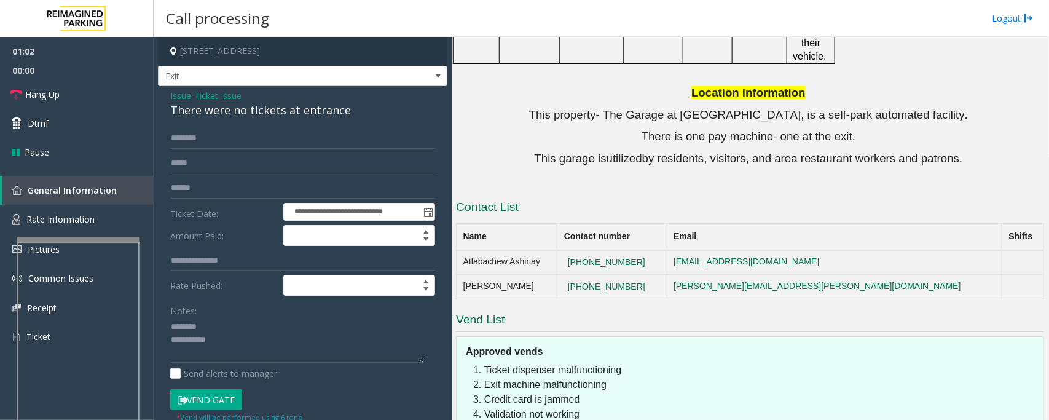
click at [245, 112] on div "There were no tickets at entrance" at bounding box center [302, 110] width 265 height 17
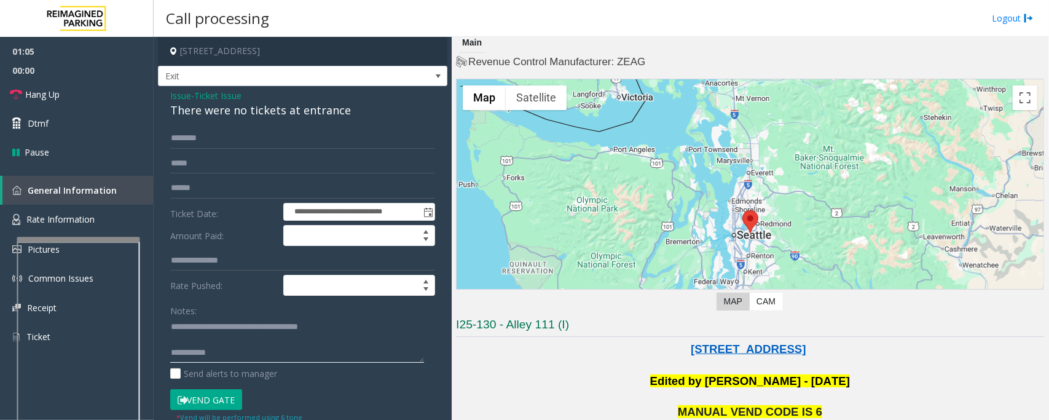
scroll to position [0, 0]
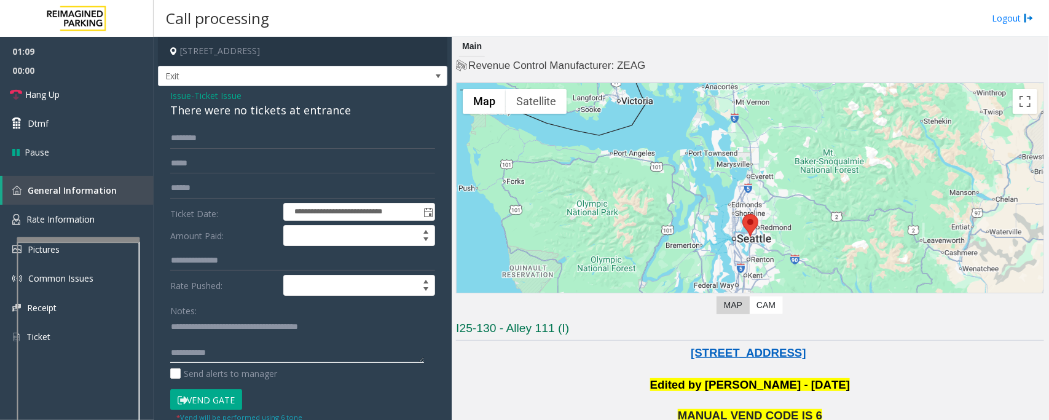
click at [207, 340] on textarea at bounding box center [297, 340] width 254 height 46
click at [232, 339] on textarea at bounding box center [297, 340] width 254 height 46
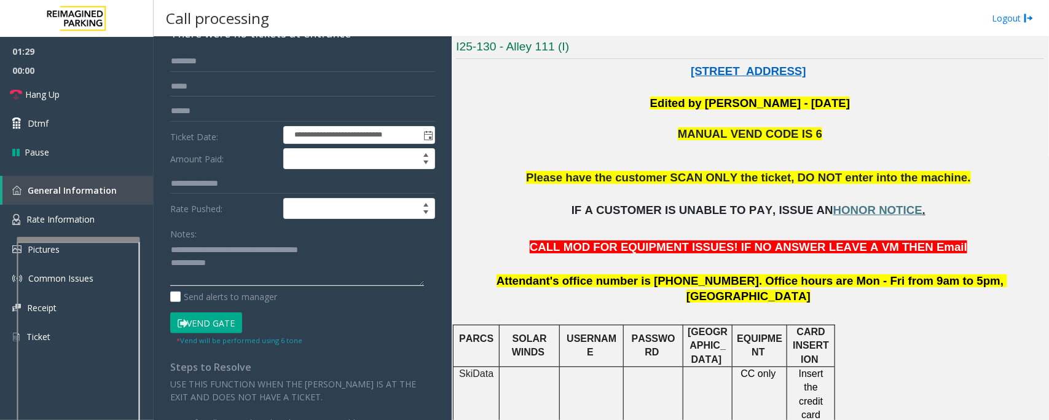
scroll to position [307, 0]
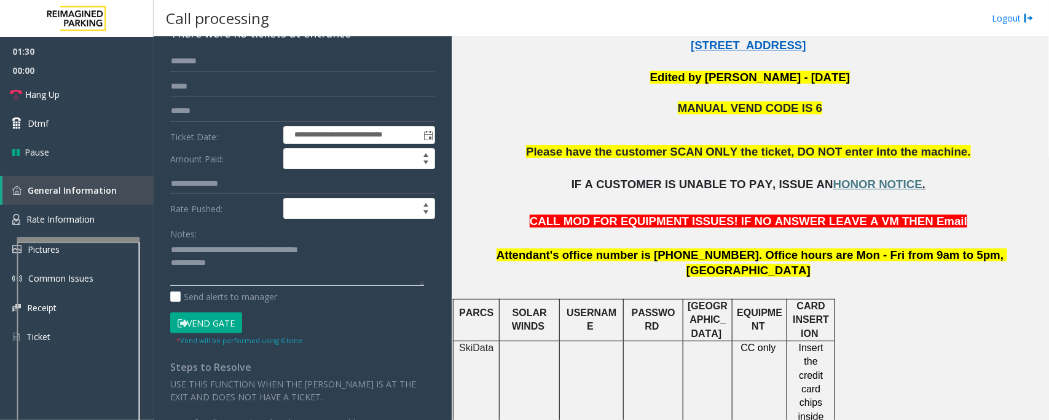
click at [286, 274] on textarea at bounding box center [297, 263] width 254 height 46
click at [287, 272] on textarea at bounding box center [297, 263] width 254 height 46
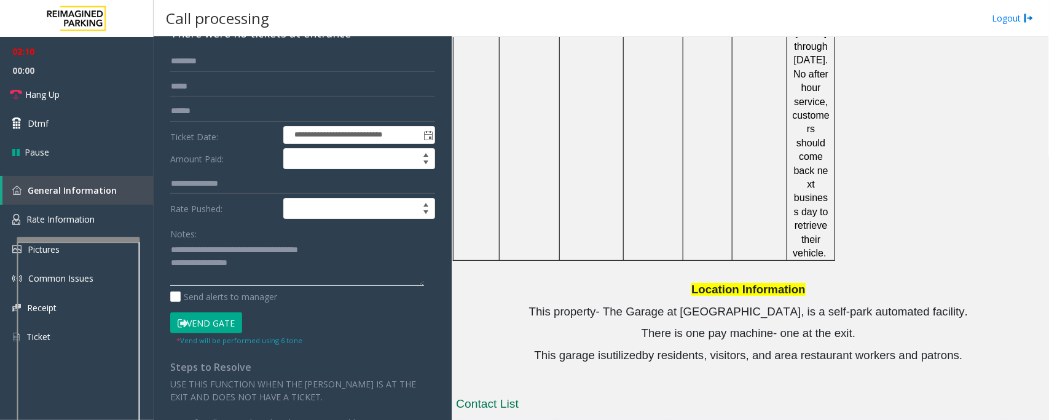
scroll to position [1382, 0]
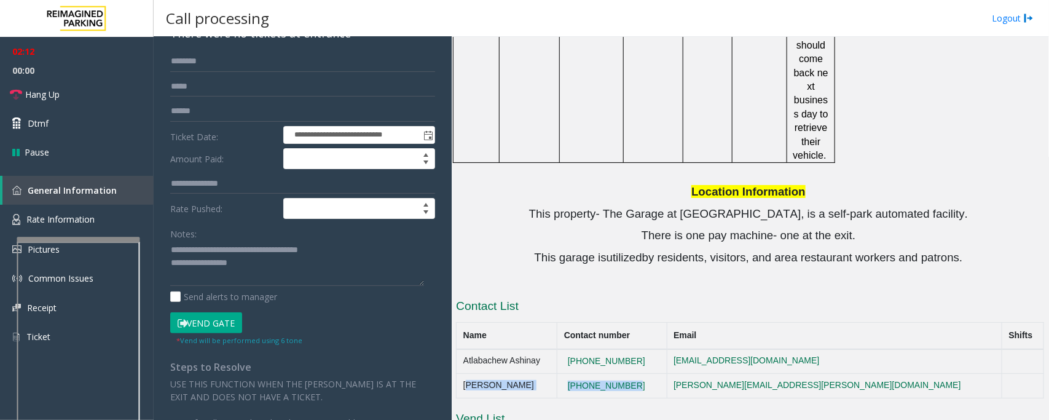
drag, startPoint x: 667, startPoint y: 274, endPoint x: 466, endPoint y: 273, distance: 201.5
click at [466, 374] on tr "Rebecca Orman 206-573-1682 Rebecca.Orman@reimaginedparking.com" at bounding box center [749, 386] width 587 height 25
copy tr "Rebecca Orman 206-573-1682"
click at [278, 272] on textarea at bounding box center [297, 263] width 254 height 46
click at [305, 265] on textarea at bounding box center [297, 263] width 254 height 46
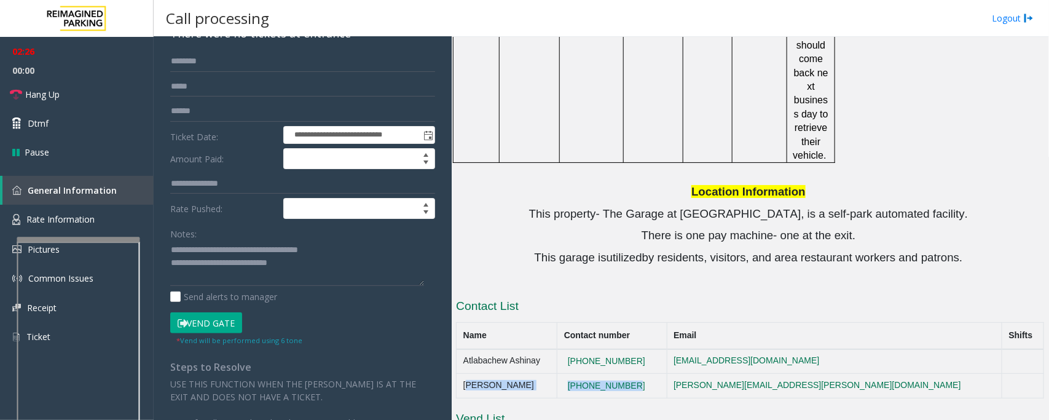
drag, startPoint x: 595, startPoint y: 284, endPoint x: 463, endPoint y: 283, distance: 132.1
click at [463, 374] on tr "Rebecca Orman 206-573-1682 Rebecca.Orman@reimaginedparking.com" at bounding box center [749, 386] width 587 height 25
copy tr "Rebecca Orman 206-573-1682"
click at [315, 268] on textarea at bounding box center [297, 263] width 254 height 46
paste textarea "**********"
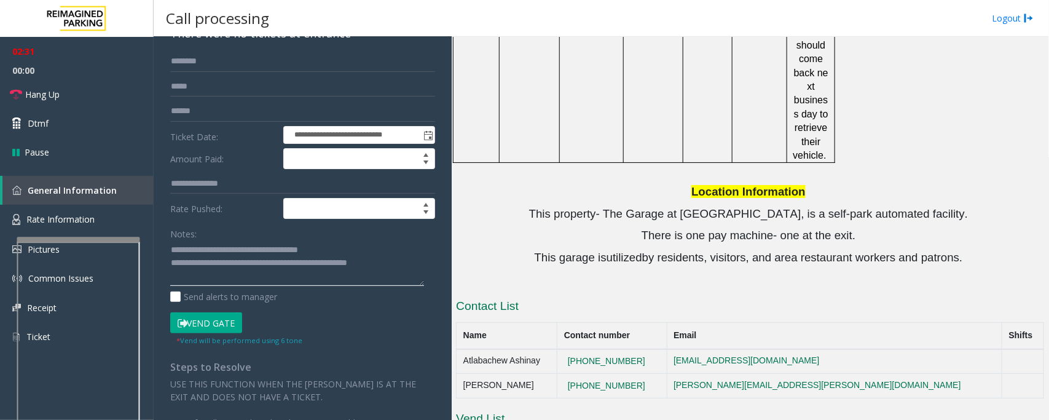
scroll to position [0, 0]
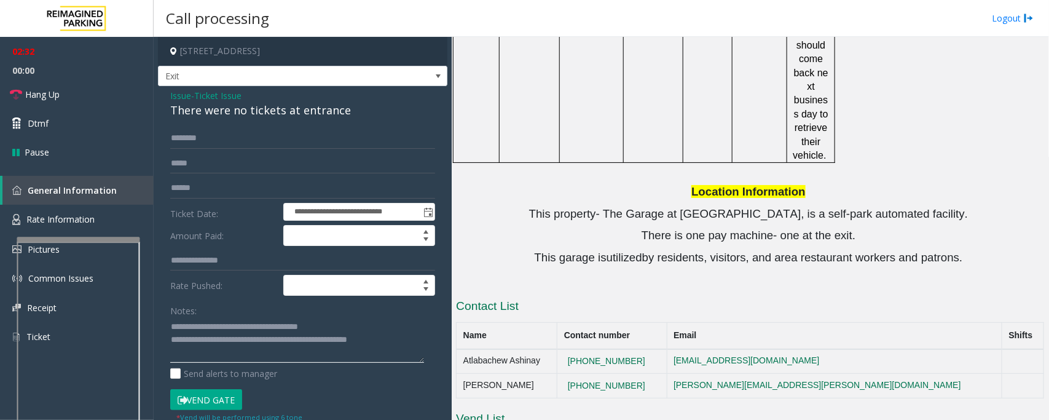
type textarea "**********"
click at [208, 133] on input "text" at bounding box center [302, 138] width 265 height 21
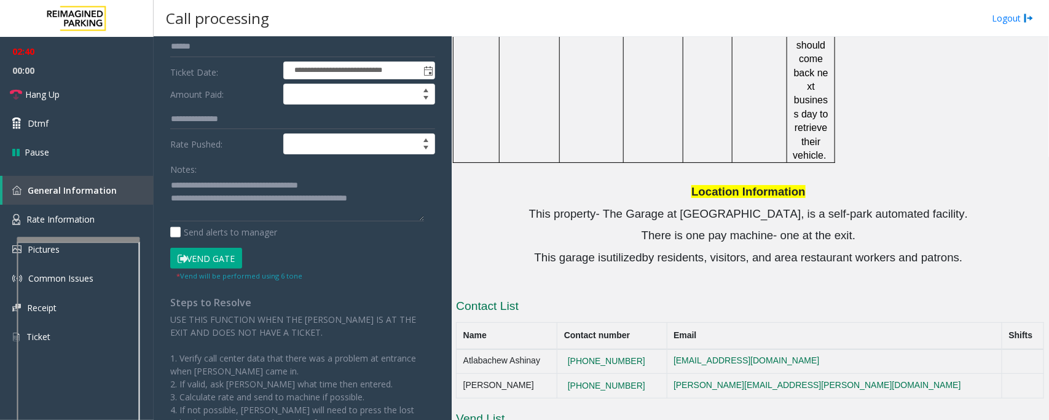
scroll to position [154, 0]
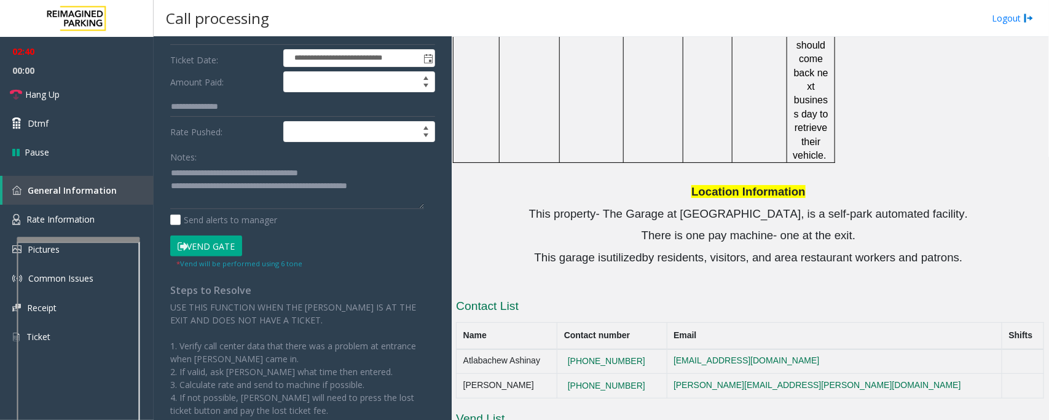
type input "*****"
click at [221, 246] on button "Vend Gate" at bounding box center [206, 245] width 72 height 21
click at [235, 204] on textarea at bounding box center [297, 186] width 254 height 46
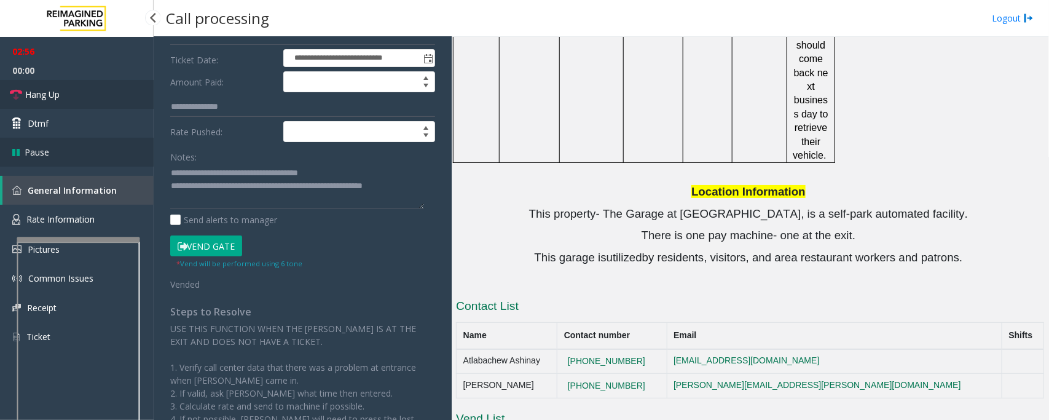
drag, startPoint x: 95, startPoint y: 98, endPoint x: 146, endPoint y: 140, distance: 65.9
click at [95, 98] on link "Hang Up" at bounding box center [77, 94] width 154 height 29
click at [253, 200] on textarea at bounding box center [297, 186] width 254 height 46
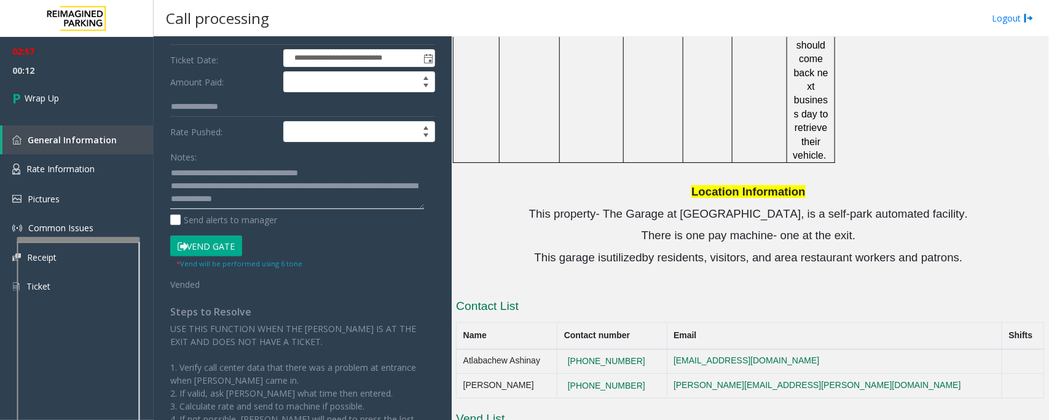
click at [294, 189] on textarea at bounding box center [297, 186] width 254 height 46
click at [290, 189] on textarea at bounding box center [297, 186] width 254 height 46
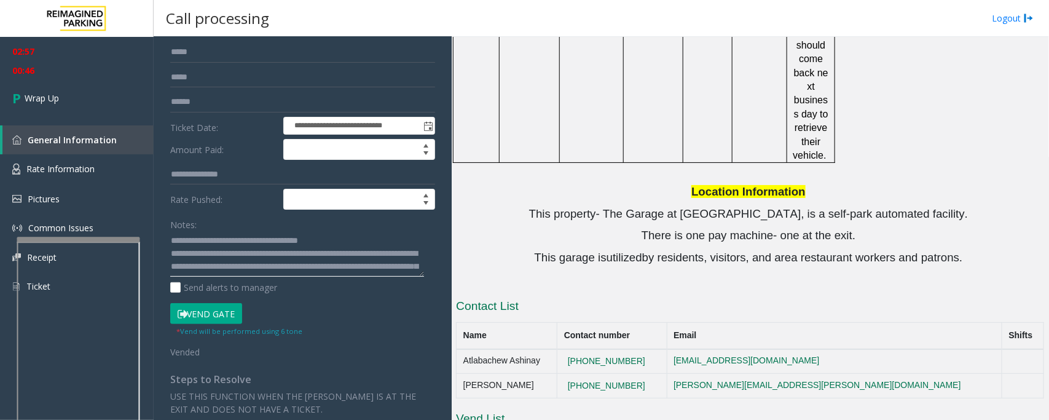
scroll to position [0, 0]
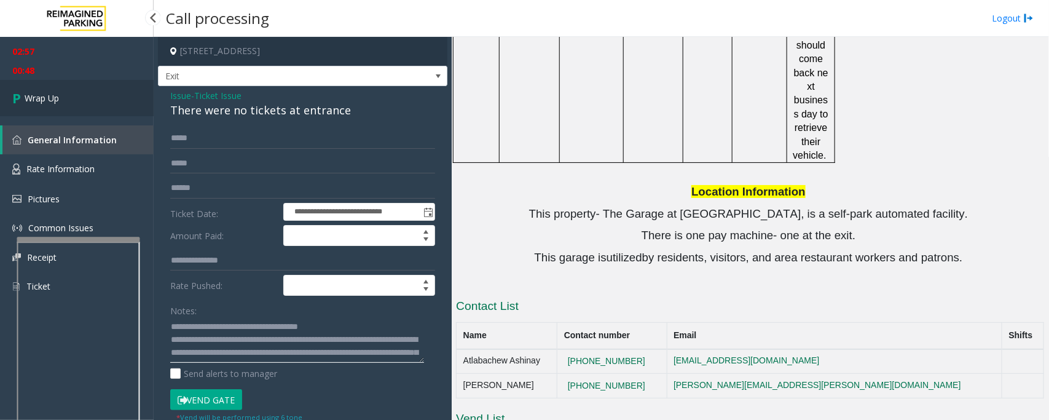
type textarea "**********"
click at [84, 98] on link "Wrap Up" at bounding box center [77, 98] width 154 height 36
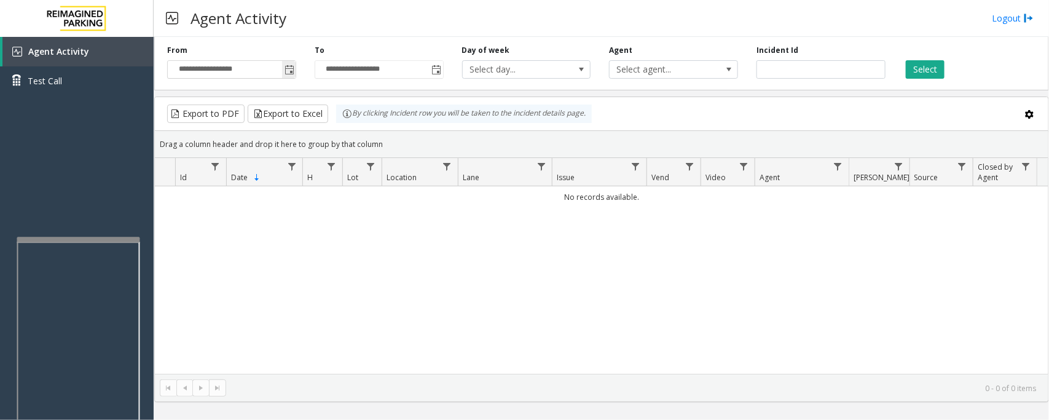
click at [289, 68] on span "Toggle popup" at bounding box center [289, 70] width 10 height 10
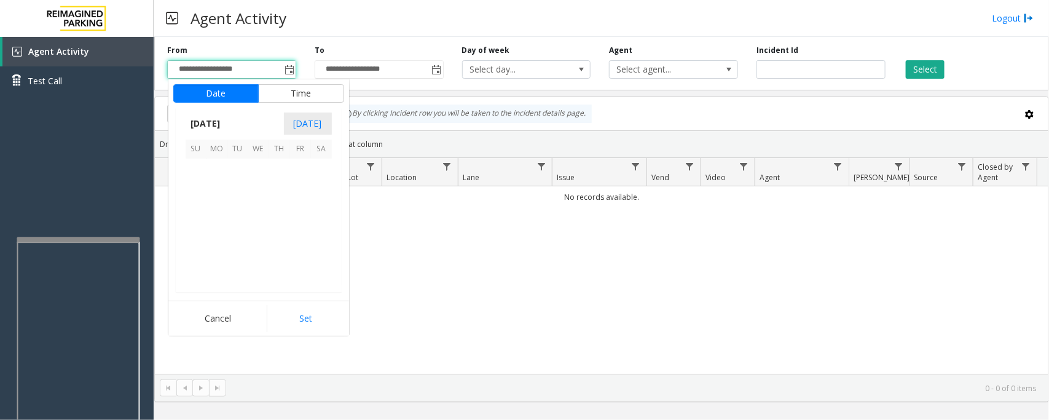
scroll to position [220406, 0]
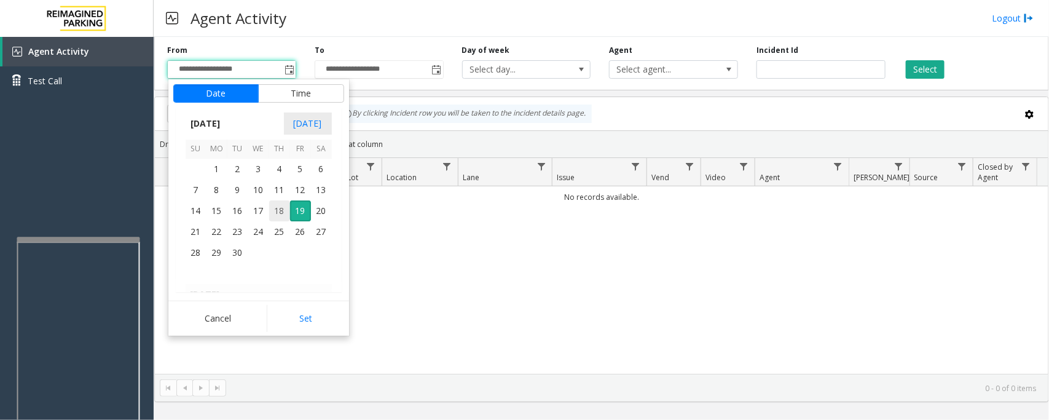
click at [281, 214] on span "18" at bounding box center [279, 210] width 21 height 21
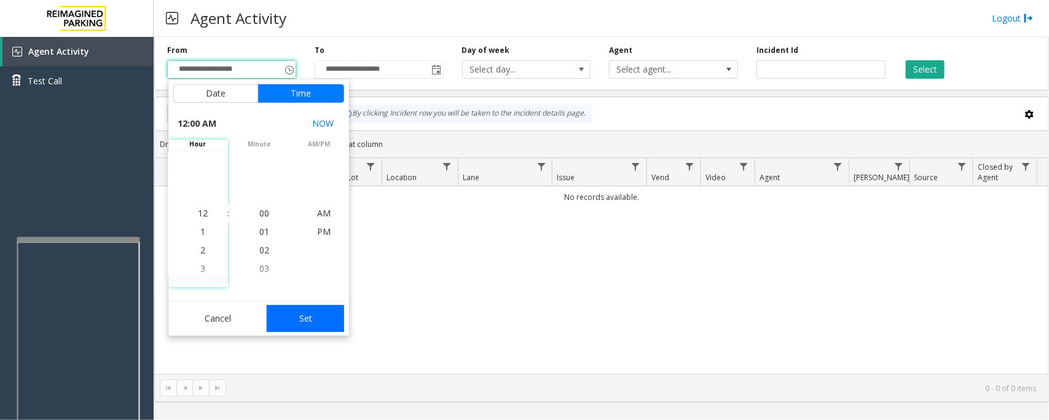
click at [315, 317] on button "Set" at bounding box center [305, 318] width 77 height 27
type input "**********"
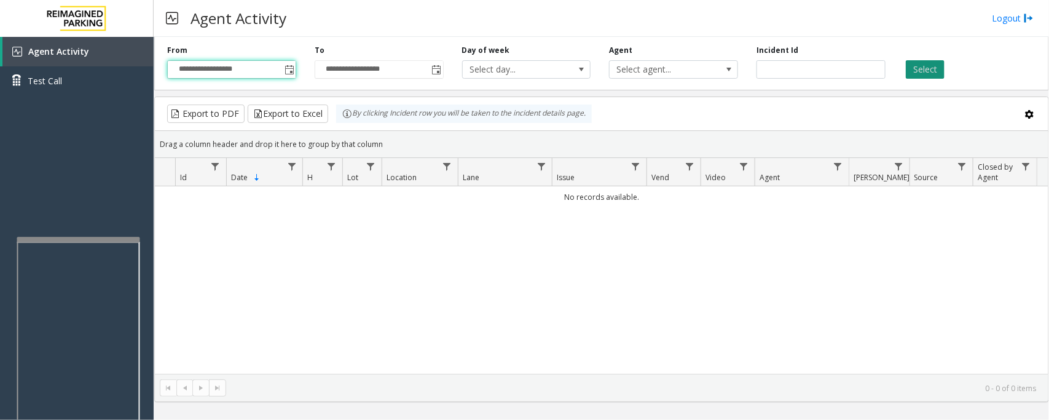
click at [928, 68] on button "Select" at bounding box center [925, 69] width 39 height 18
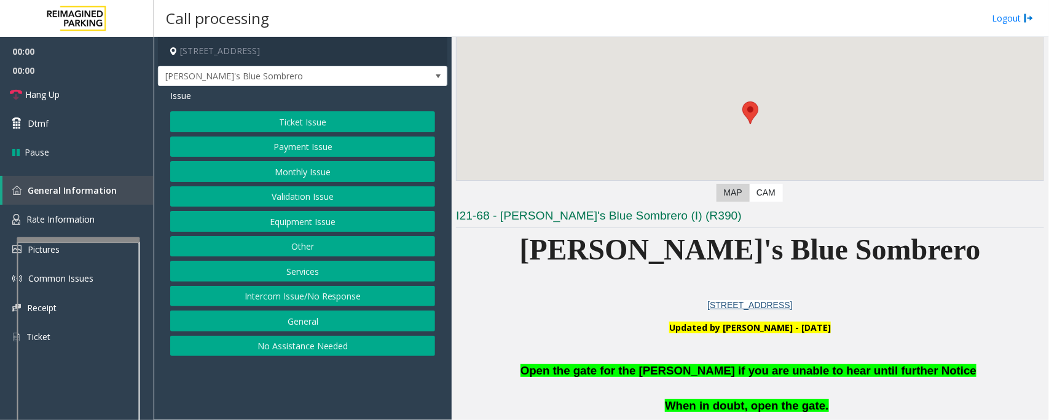
scroll to position [230, 0]
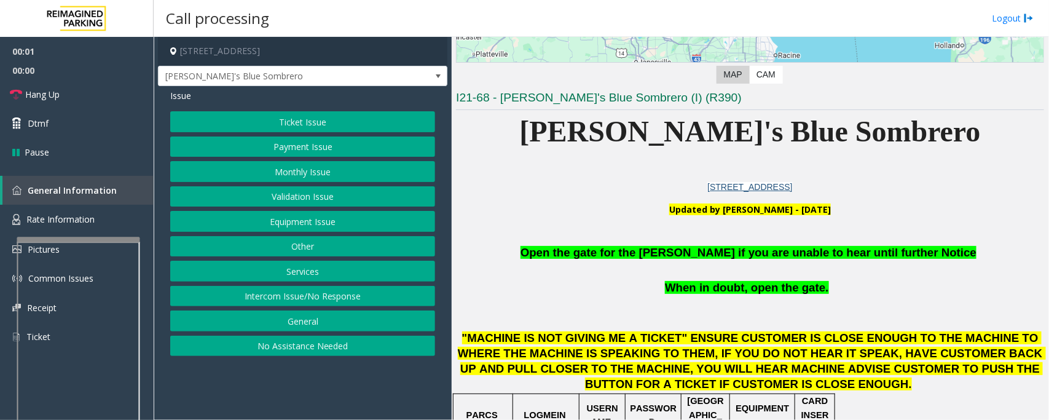
click at [338, 225] on button "Equipment Issue" at bounding box center [302, 221] width 265 height 21
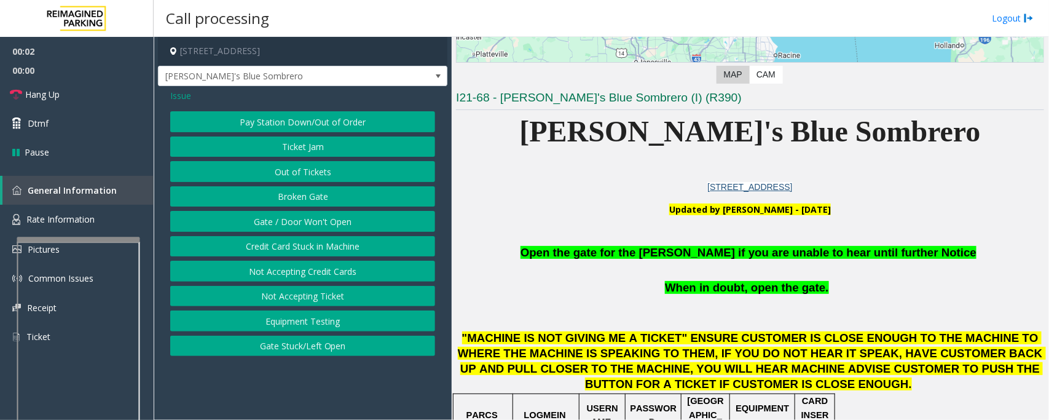
click at [321, 217] on button "Gate / Door Won't Open" at bounding box center [302, 221] width 265 height 21
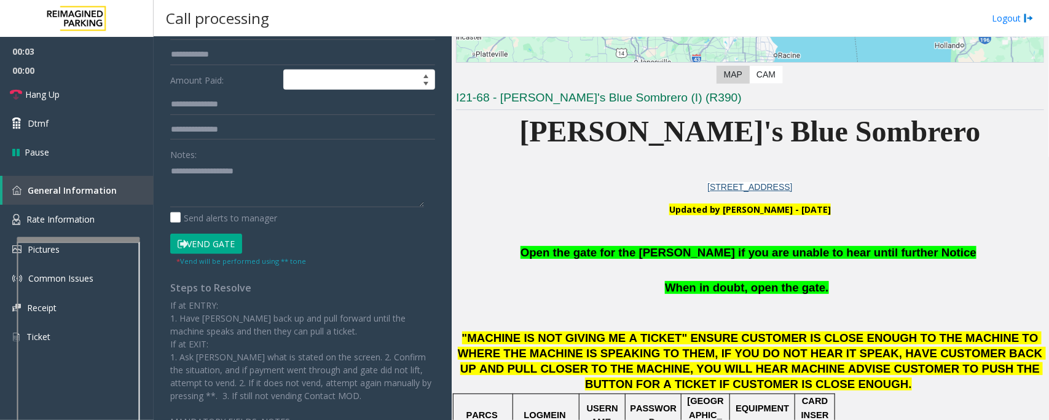
click at [212, 246] on button "Vend Gate" at bounding box center [206, 243] width 72 height 21
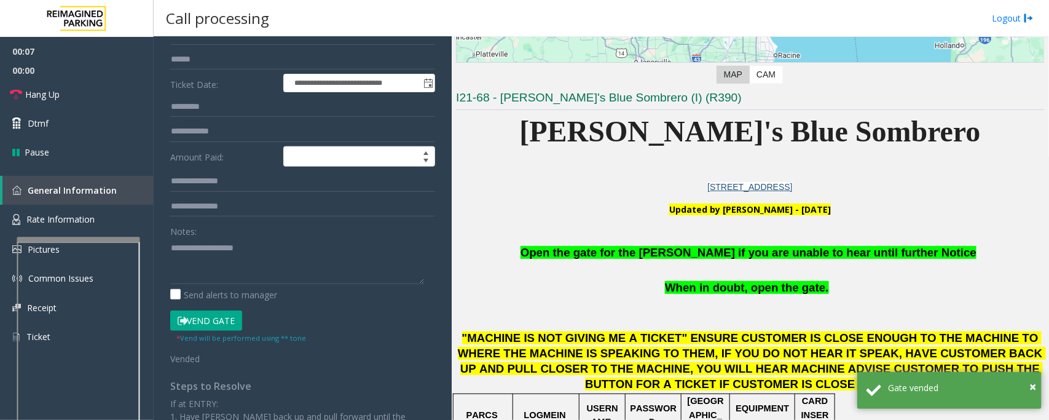
scroll to position [77, 0]
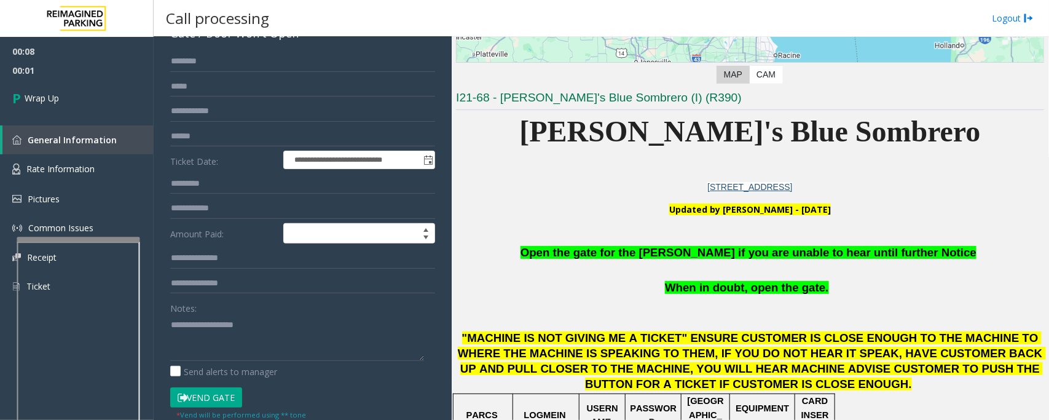
click at [654, 246] on span "Open the gate for the [PERSON_NAME] if you are unable to hear until further Not…" at bounding box center [748, 252] width 456 height 13
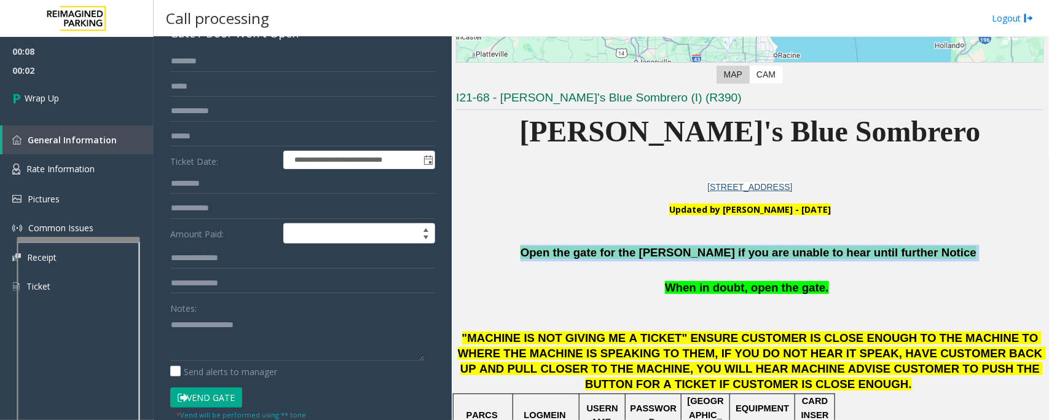
click at [654, 246] on span "Open the gate for the [PERSON_NAME] if you are unable to hear until further Not…" at bounding box center [748, 252] width 456 height 13
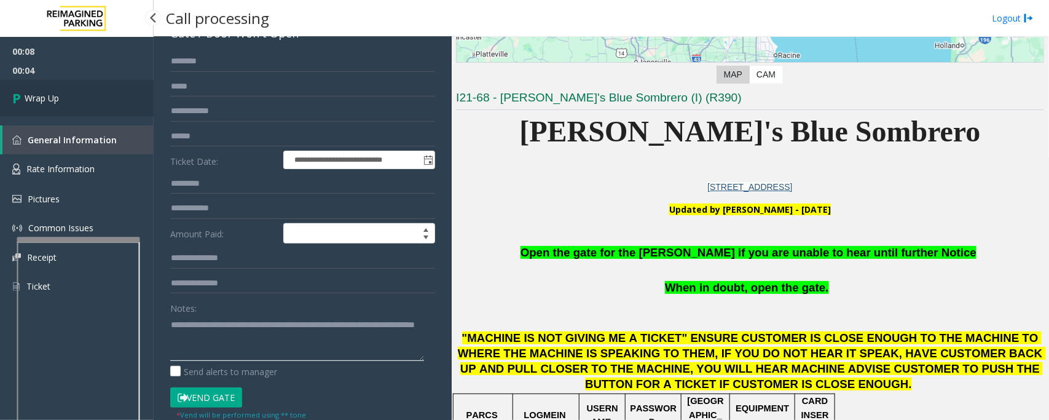
type textarea "**********"
click at [29, 96] on span "Wrap Up" at bounding box center [42, 98] width 34 height 13
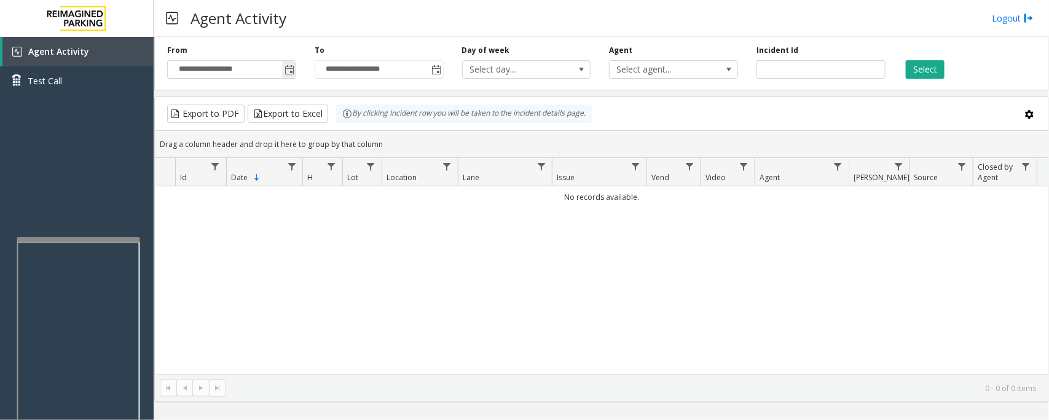
click at [288, 76] on span "Toggle popup" at bounding box center [289, 70] width 14 height 20
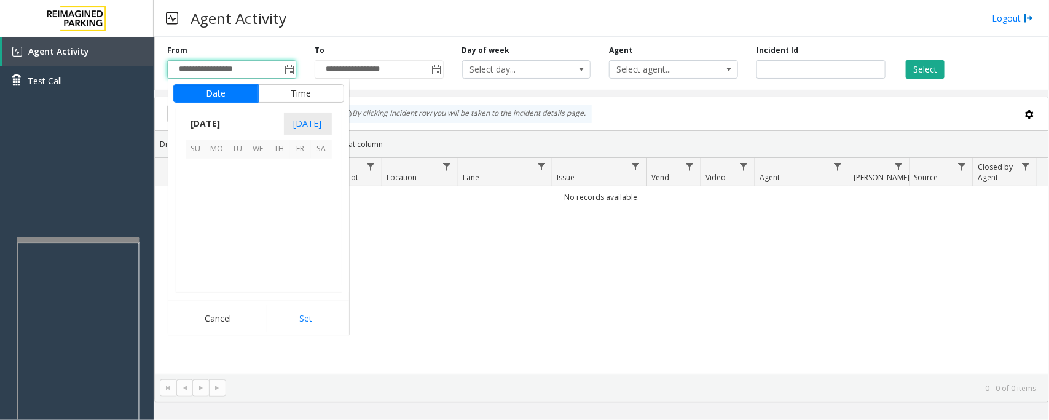
scroll to position [220406, 0]
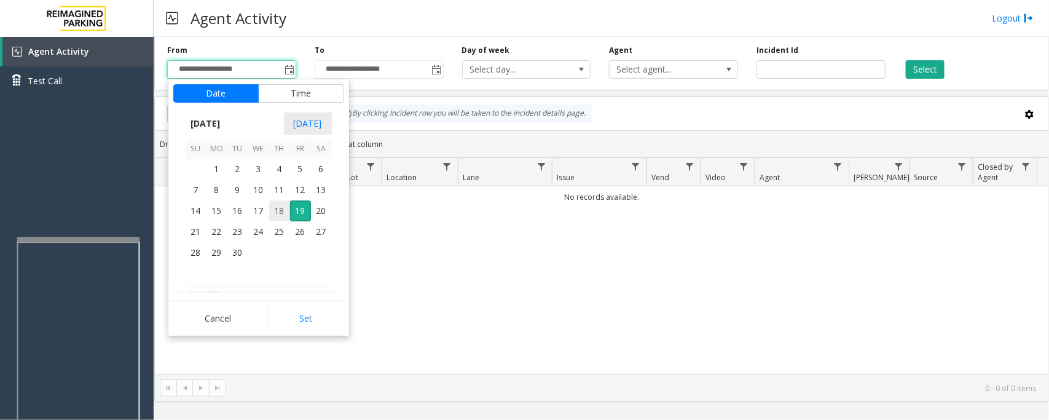
click at [283, 213] on span "18" at bounding box center [279, 210] width 21 height 21
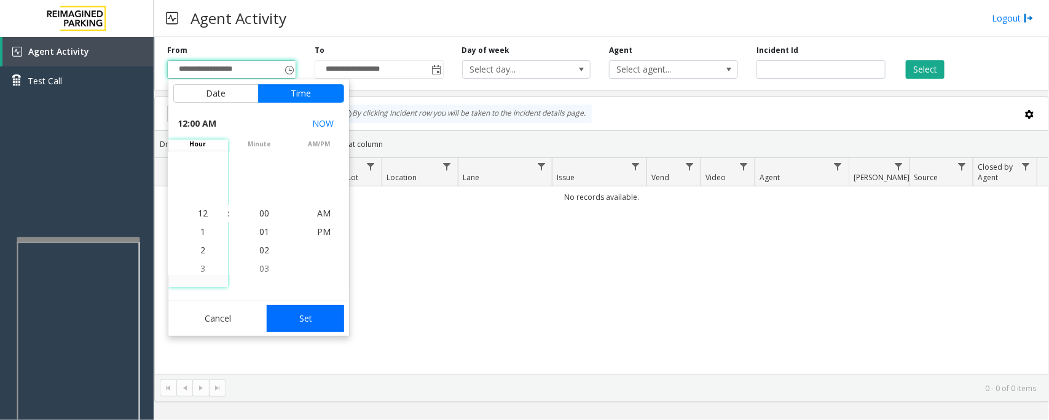
click at [331, 319] on button "Set" at bounding box center [305, 318] width 77 height 27
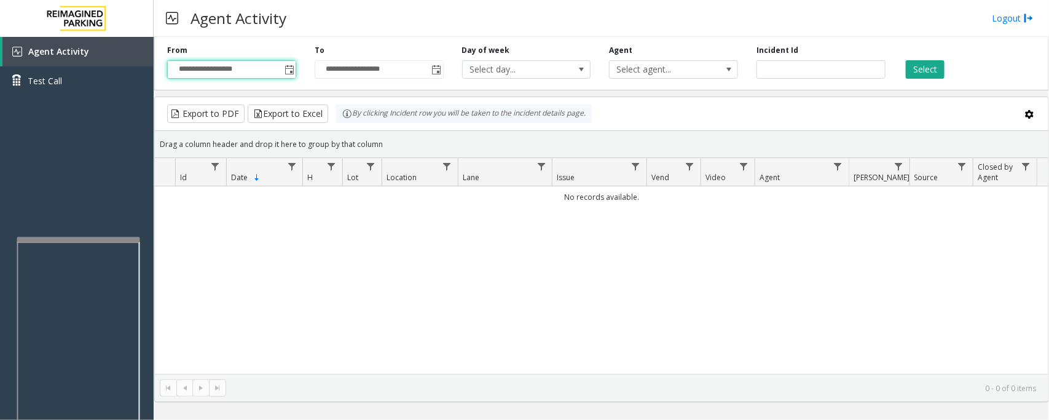
type input "**********"
click at [927, 72] on button "Select" at bounding box center [925, 69] width 39 height 18
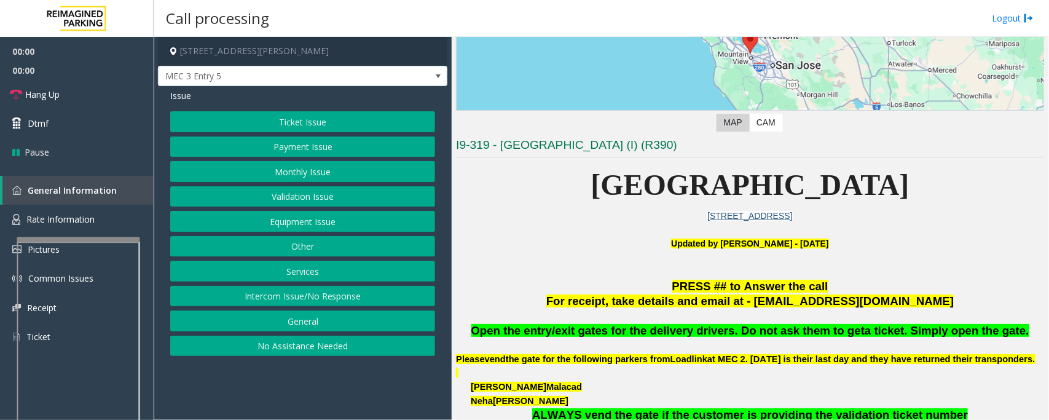
scroll to position [230, 0]
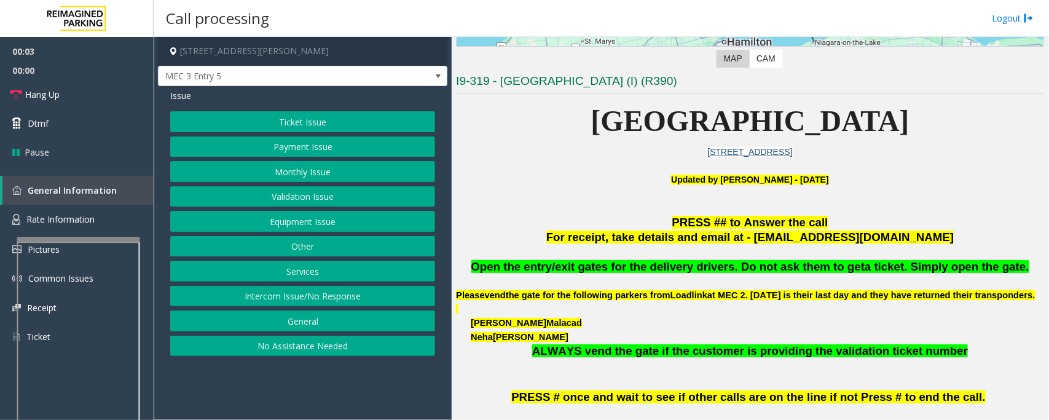
click at [317, 224] on button "Equipment Issue" at bounding box center [302, 221] width 265 height 21
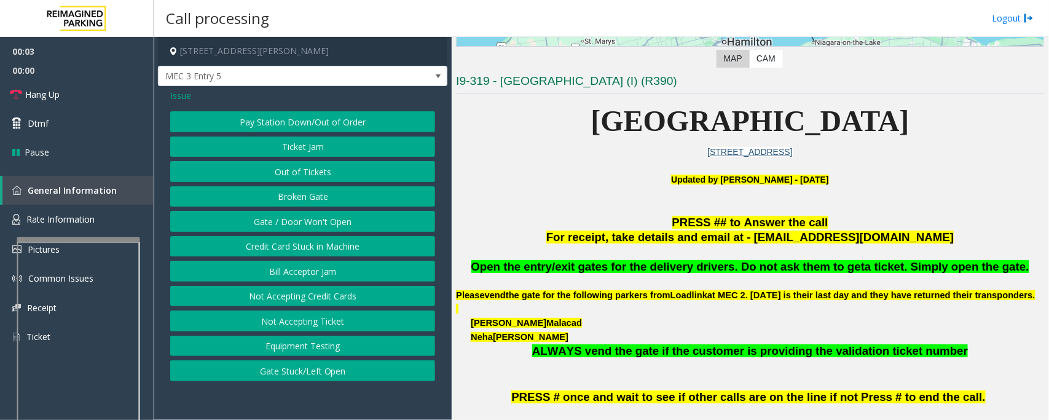
click at [286, 216] on button "Gate / Door Won't Open" at bounding box center [302, 221] width 265 height 21
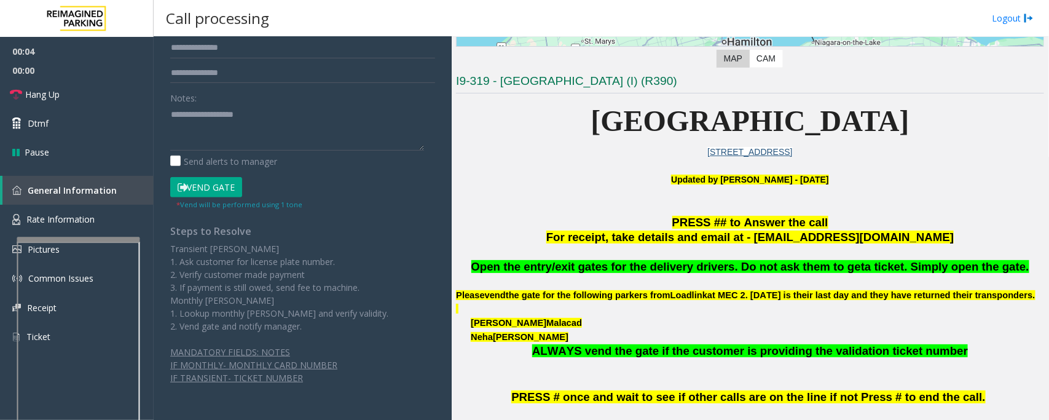
scroll to position [289, 0]
click at [216, 186] on button "Vend Gate" at bounding box center [206, 184] width 72 height 21
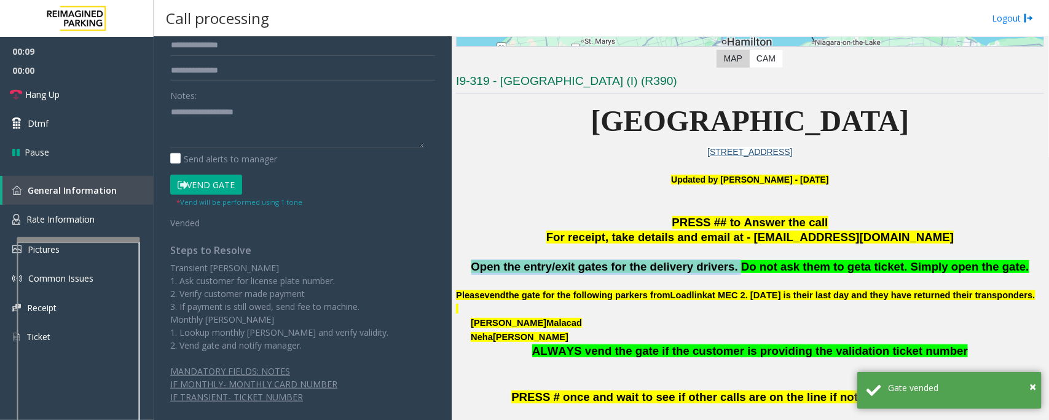
drag, startPoint x: 736, startPoint y: 264, endPoint x: 496, endPoint y: 262, distance: 240.2
click at [496, 262] on span "Open the entry/exit gates for the delivery drivers. Do not ask them to get" at bounding box center [668, 266] width 394 height 13
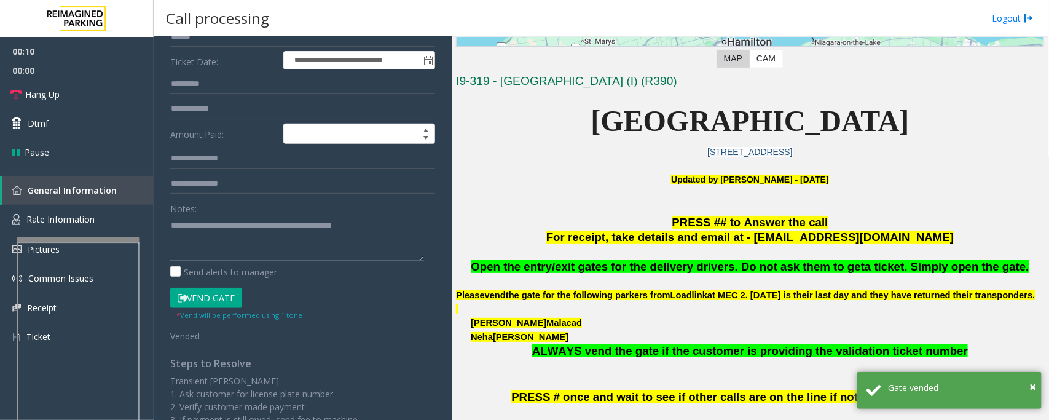
scroll to position [59, 0]
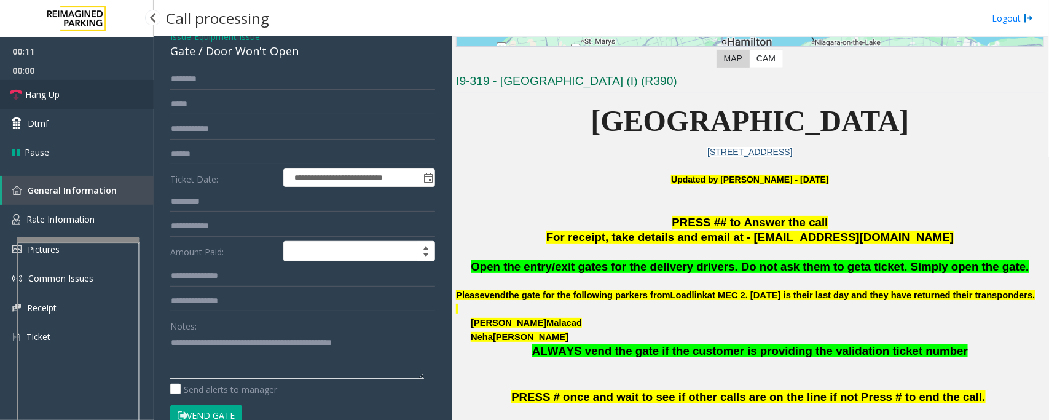
type textarea "**********"
click at [71, 91] on link "Hang Up" at bounding box center [77, 94] width 154 height 29
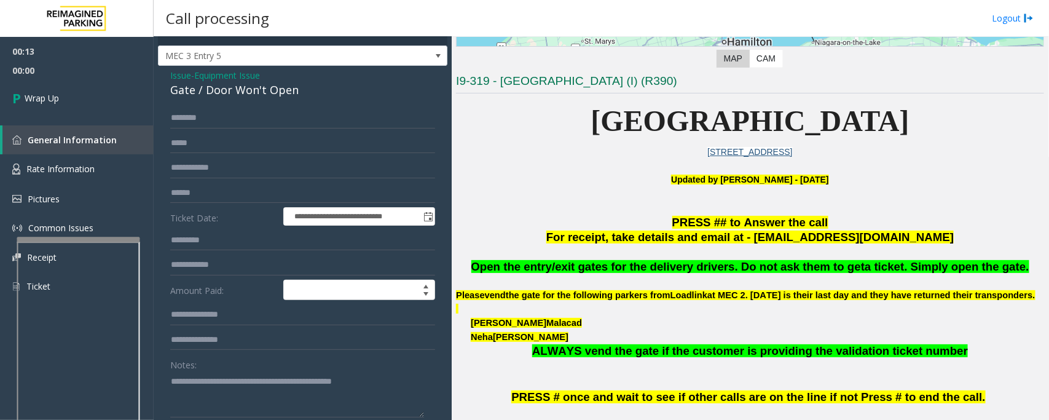
scroll to position [0, 0]
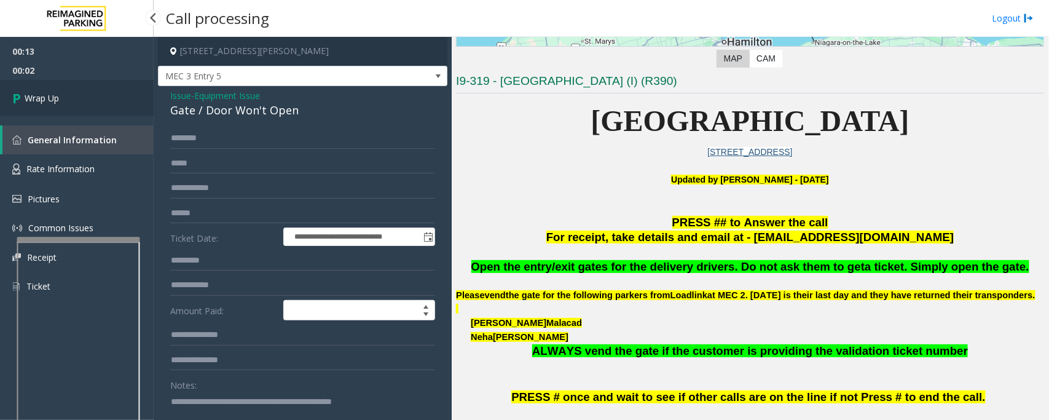
click at [77, 102] on link "Wrap Up" at bounding box center [77, 98] width 154 height 36
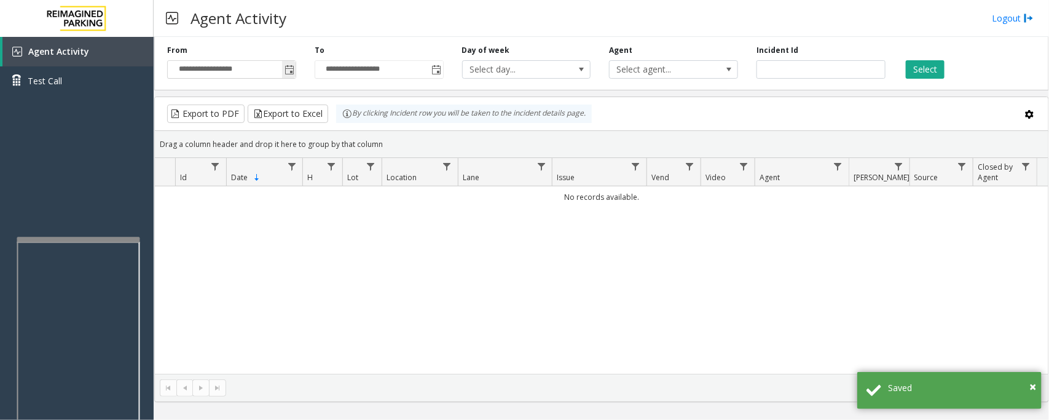
click at [289, 61] on span "Toggle popup" at bounding box center [289, 70] width 14 height 20
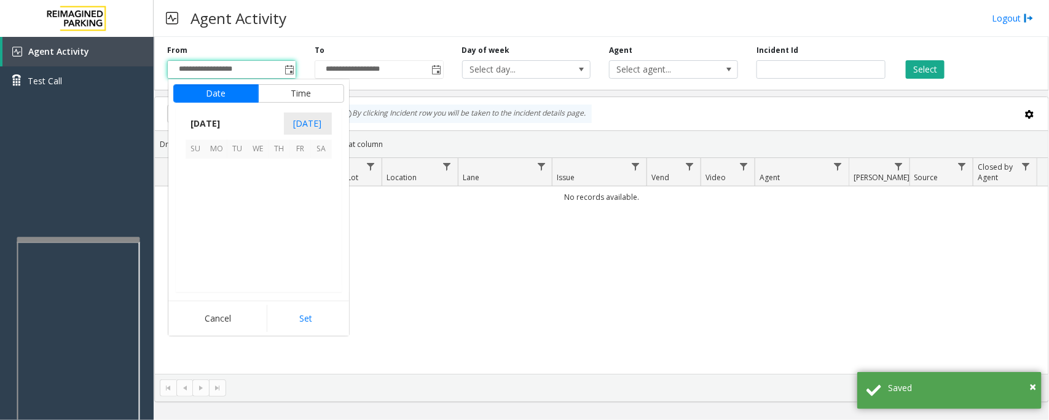
scroll to position [220406, 0]
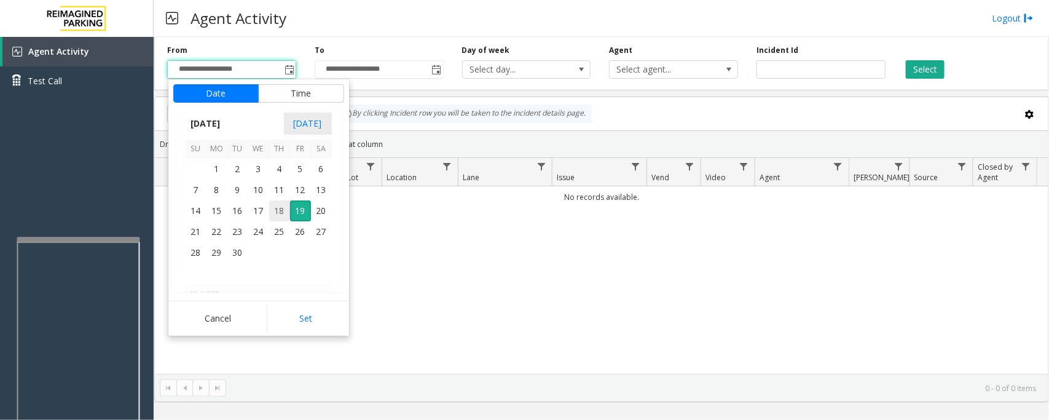
click at [275, 211] on span "18" at bounding box center [279, 210] width 21 height 21
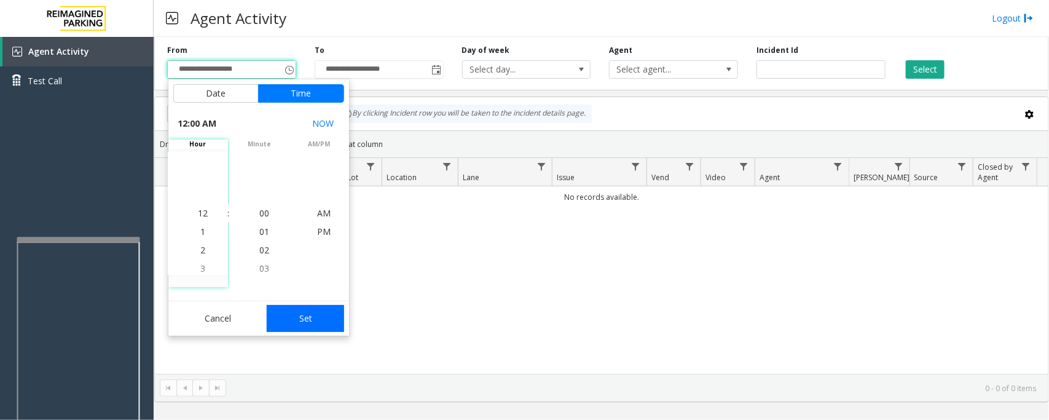
click at [301, 319] on button "Set" at bounding box center [305, 318] width 77 height 27
type input "**********"
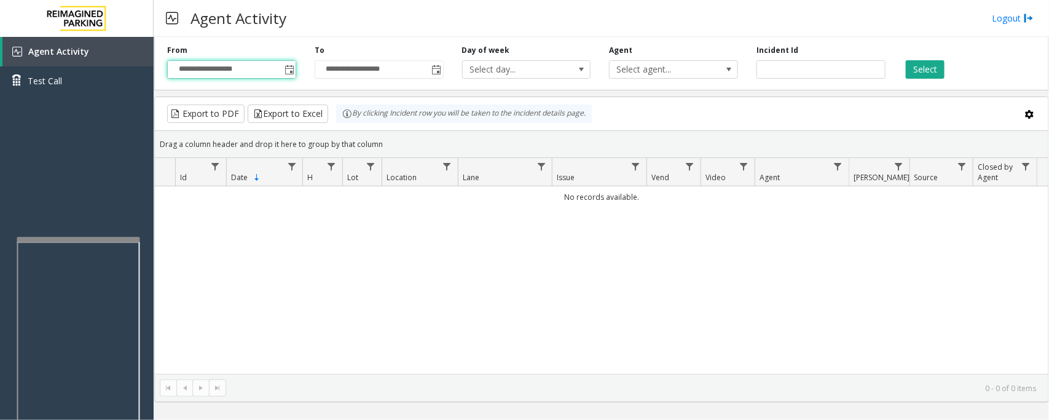
click at [930, 88] on div "**********" at bounding box center [601, 61] width 895 height 58
click at [928, 77] on button "Select" at bounding box center [925, 69] width 39 height 18
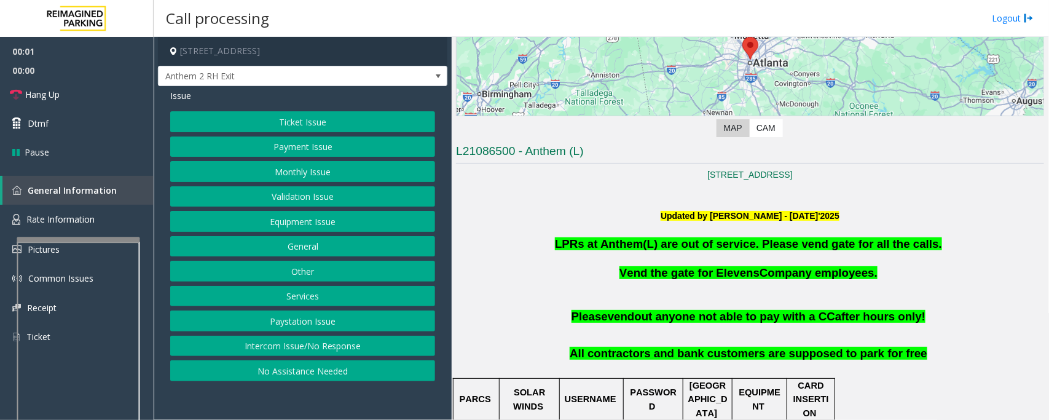
scroll to position [230, 0]
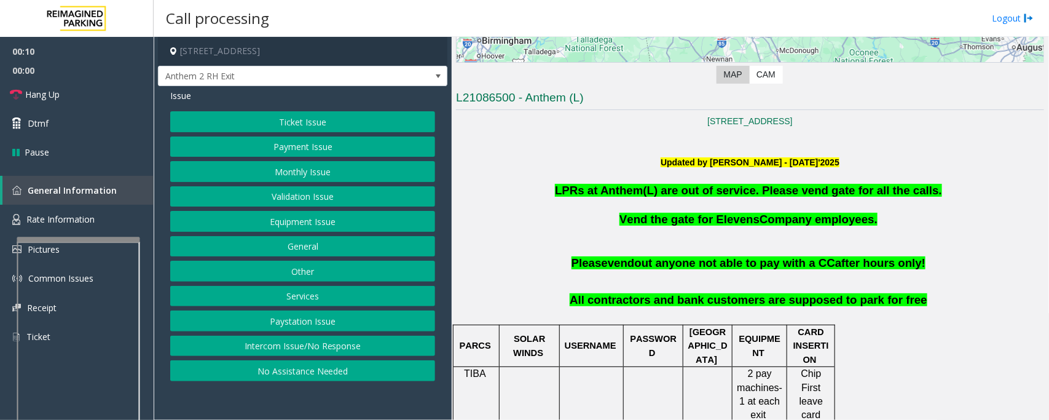
click at [407, 352] on button "Intercom Issue/No Response" at bounding box center [302, 345] width 265 height 21
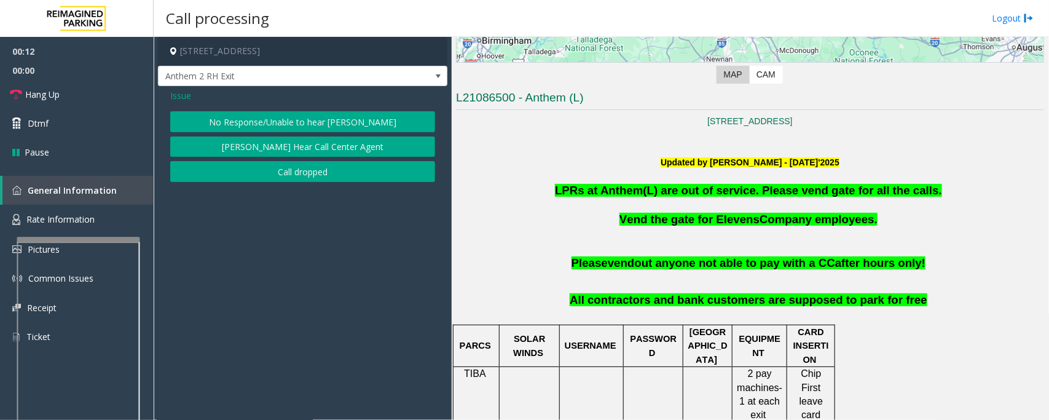
click at [289, 125] on button "No Response/Unable to hear [PERSON_NAME]" at bounding box center [302, 121] width 265 height 21
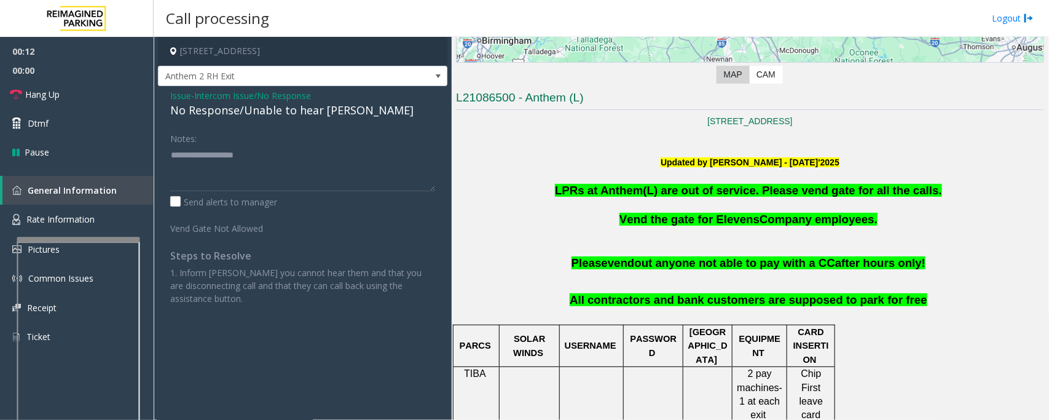
click at [272, 112] on div "No Response/Unable to hear [PERSON_NAME]" at bounding box center [302, 110] width 265 height 17
type textarea "**********"
click at [69, 91] on link "Hang Up" at bounding box center [77, 94] width 154 height 29
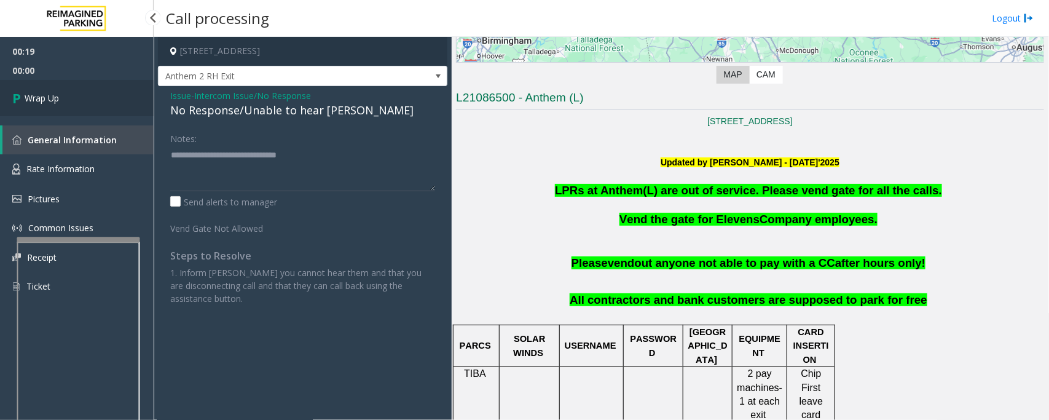
click at [69, 91] on link "Wrap Up" at bounding box center [77, 98] width 154 height 36
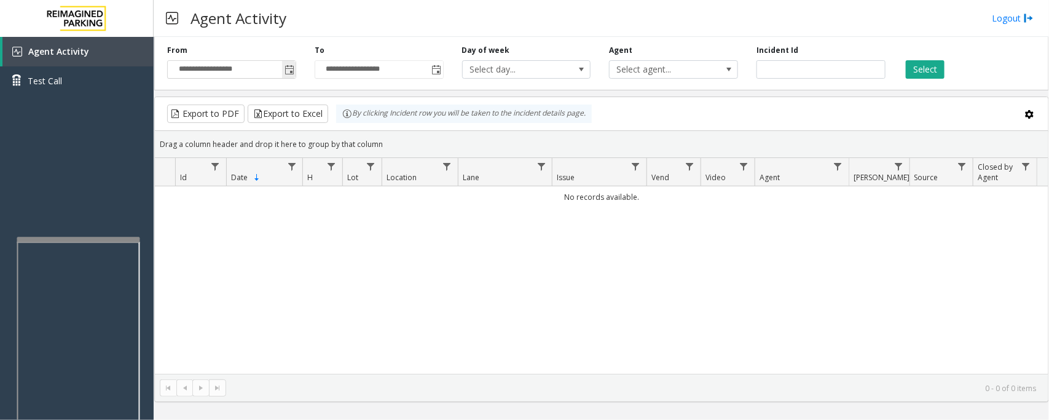
click at [288, 71] on span "Toggle popup" at bounding box center [289, 70] width 10 height 10
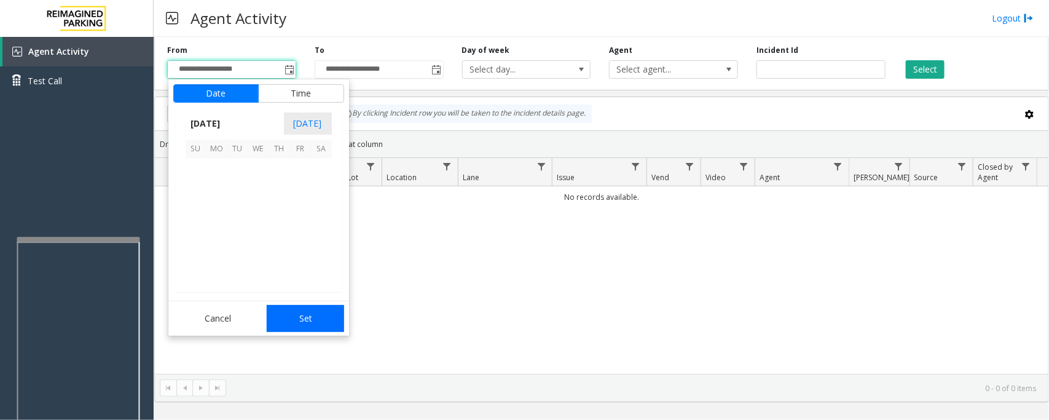
scroll to position [220406, 0]
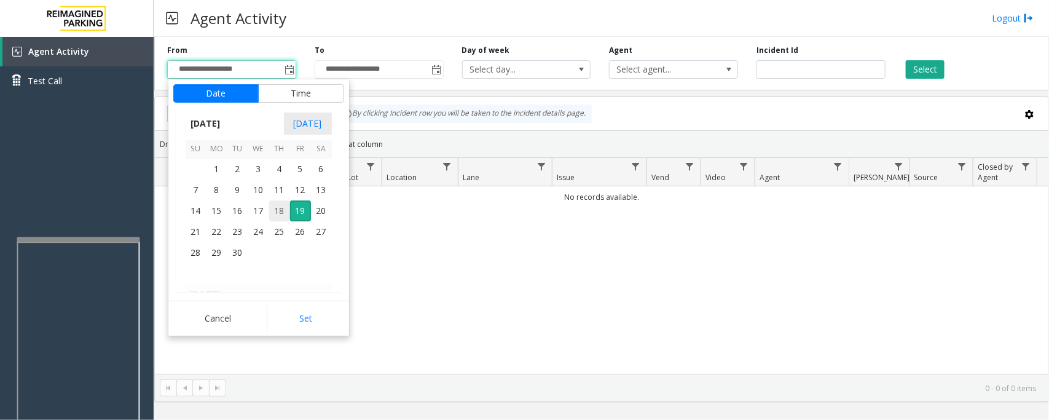
click at [276, 210] on span "18" at bounding box center [279, 210] width 21 height 21
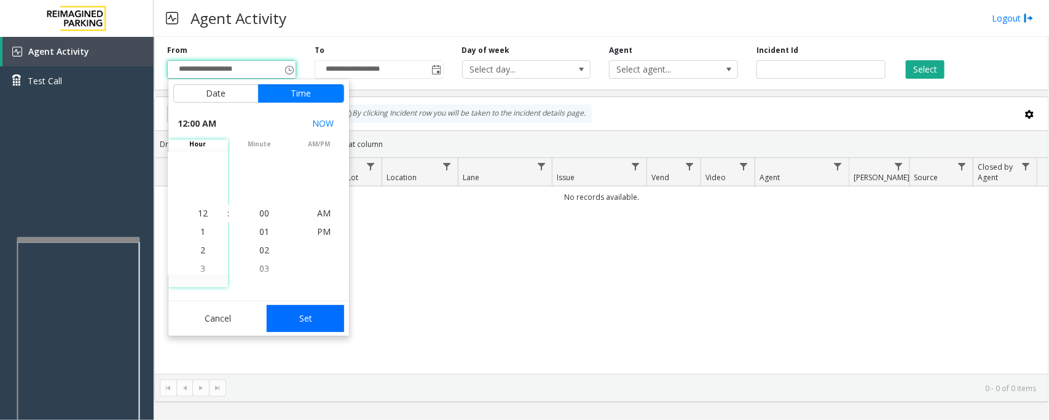
click at [315, 317] on button "Set" at bounding box center [305, 318] width 77 height 27
type input "**********"
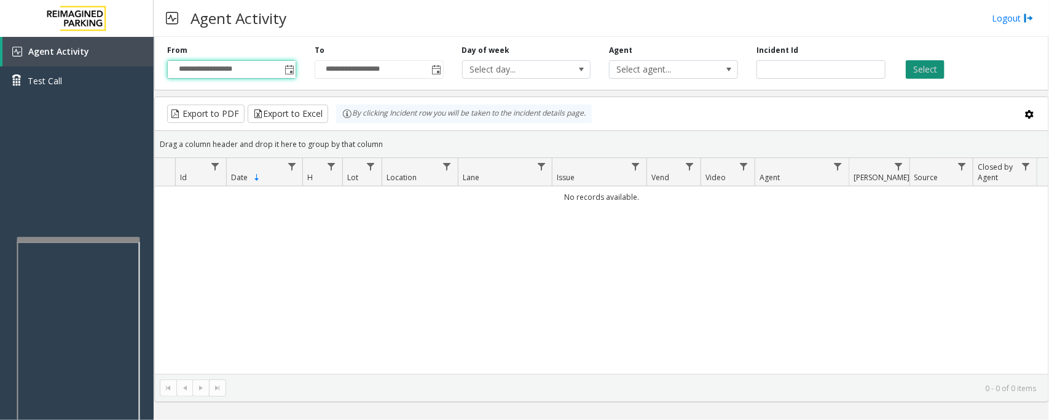
click at [920, 66] on button "Select" at bounding box center [925, 69] width 39 height 18
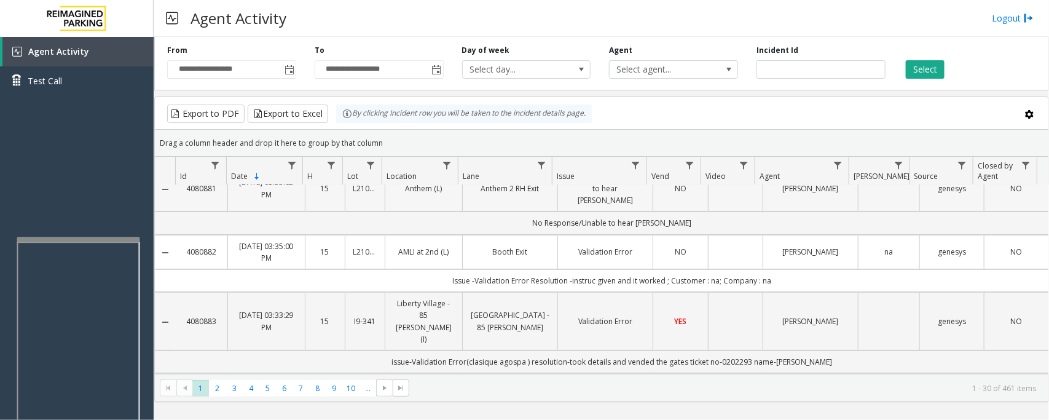
scroll to position [0, 0]
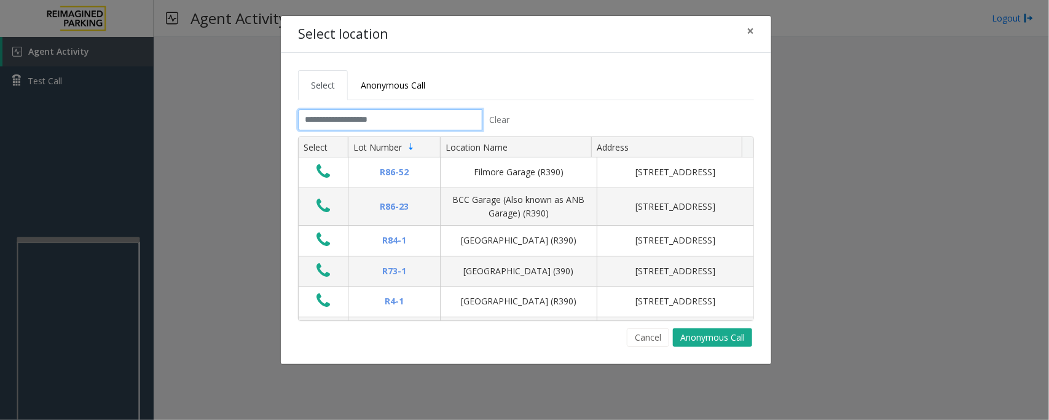
click at [431, 124] on input "text" at bounding box center [390, 119] width 184 height 21
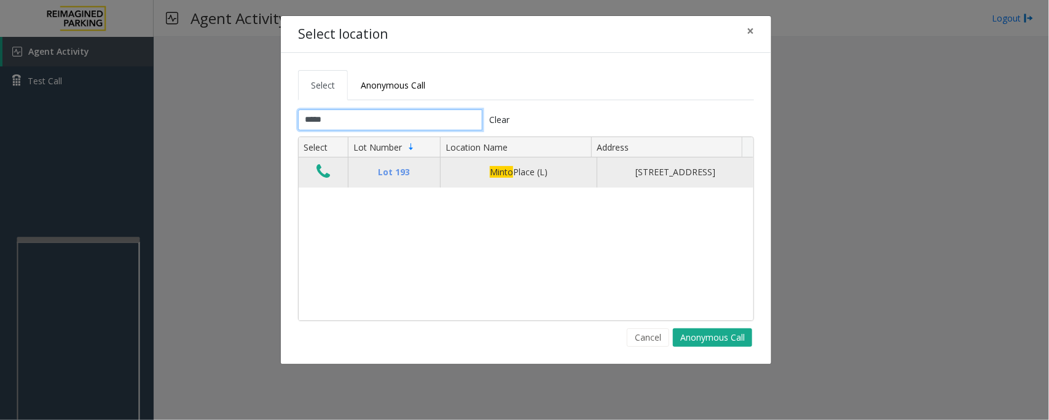
type input "*****"
click at [316, 176] on icon "Data table" at bounding box center [323, 171] width 14 height 17
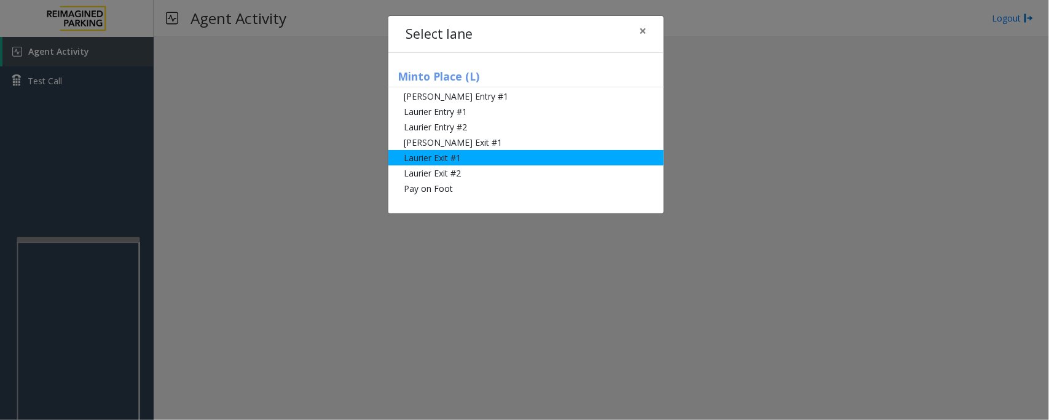
click at [437, 155] on li "Laurier Exit #1" at bounding box center [525, 157] width 275 height 15
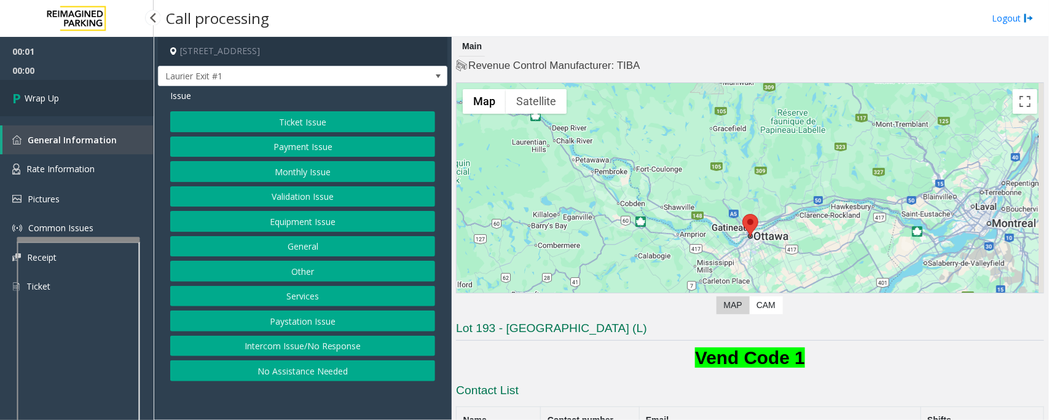
click at [80, 98] on link "Wrap Up" at bounding box center [77, 98] width 154 height 36
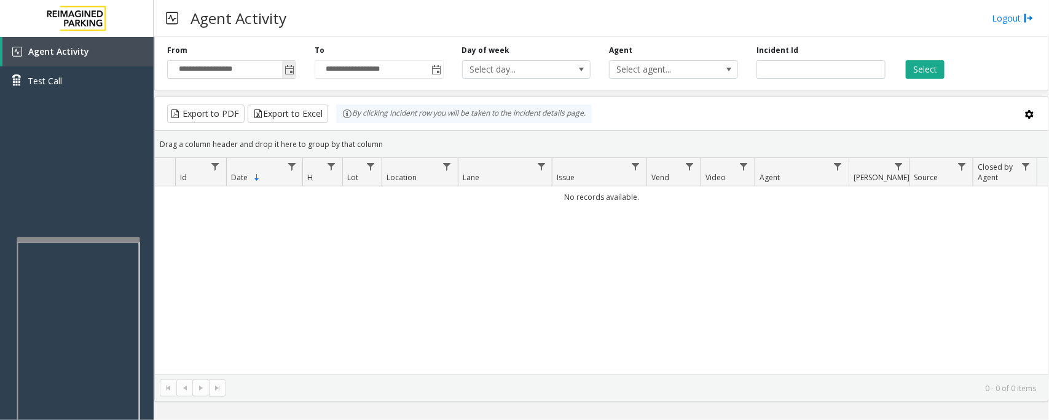
click at [289, 65] on span "Toggle popup" at bounding box center [289, 70] width 14 height 20
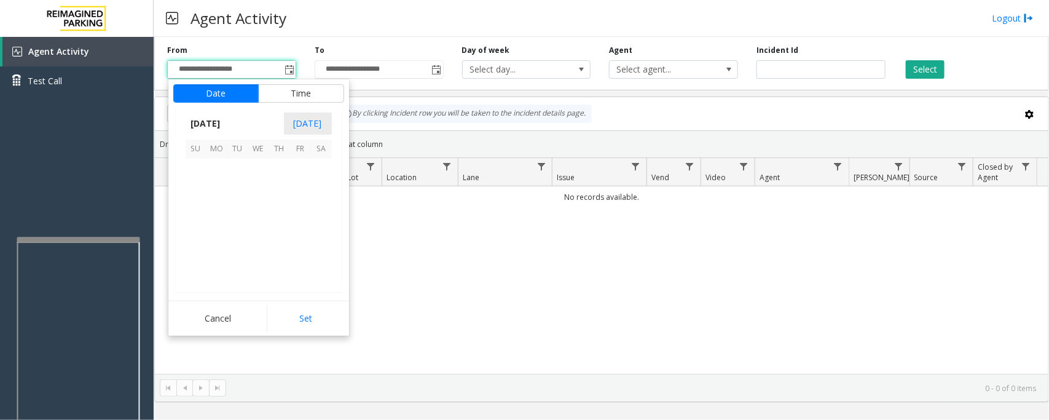
scroll to position [220406, 0]
click at [277, 214] on span "18" at bounding box center [279, 210] width 21 height 21
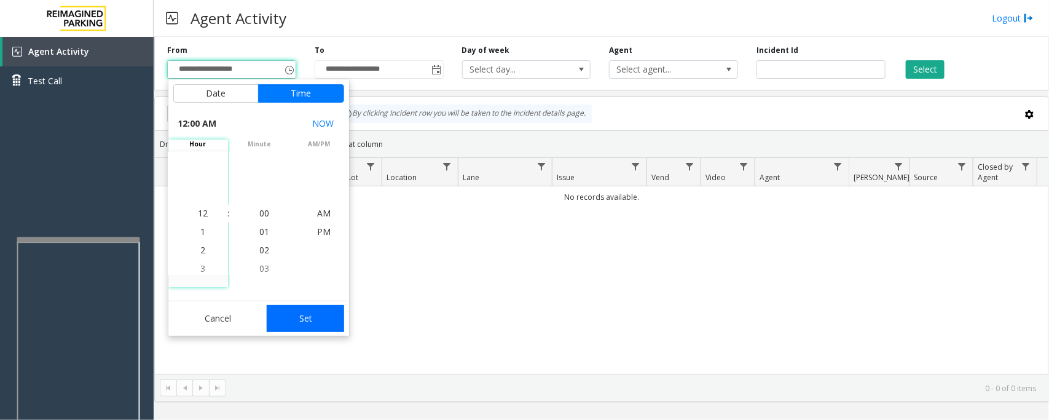
click at [301, 308] on button "Set" at bounding box center [305, 318] width 77 height 27
type input "**********"
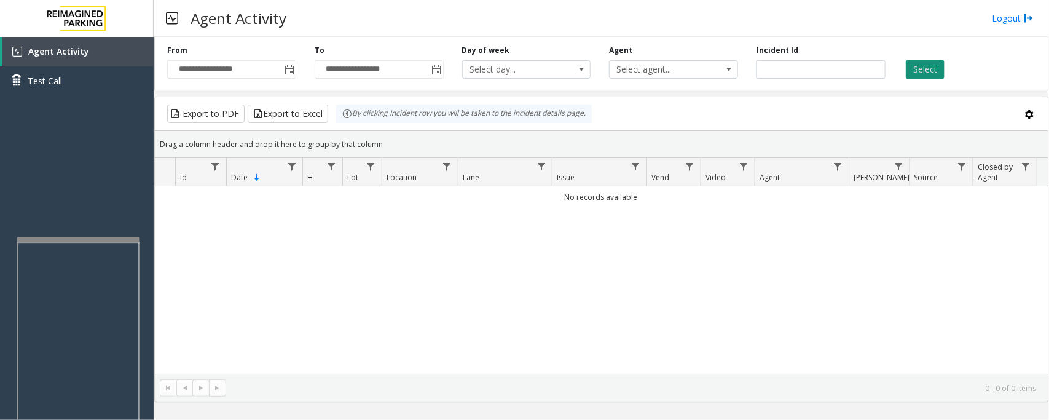
click at [922, 69] on button "Select" at bounding box center [925, 69] width 39 height 18
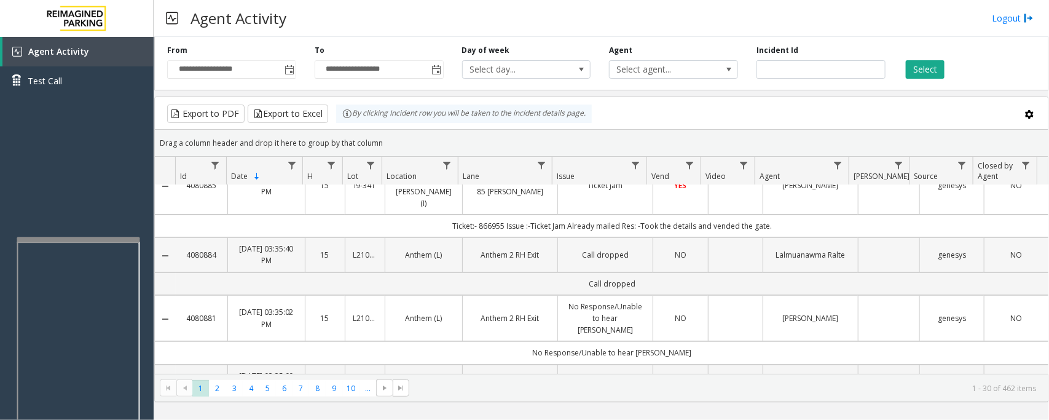
scroll to position [0, 0]
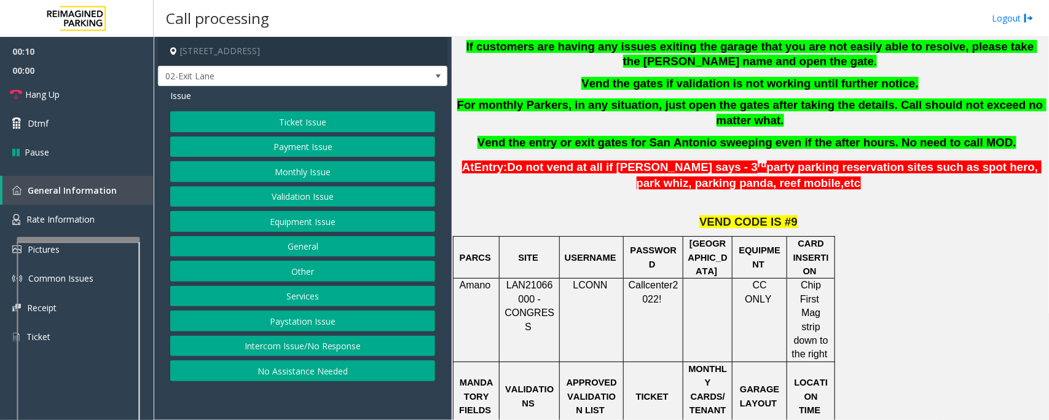
scroll to position [384, 0]
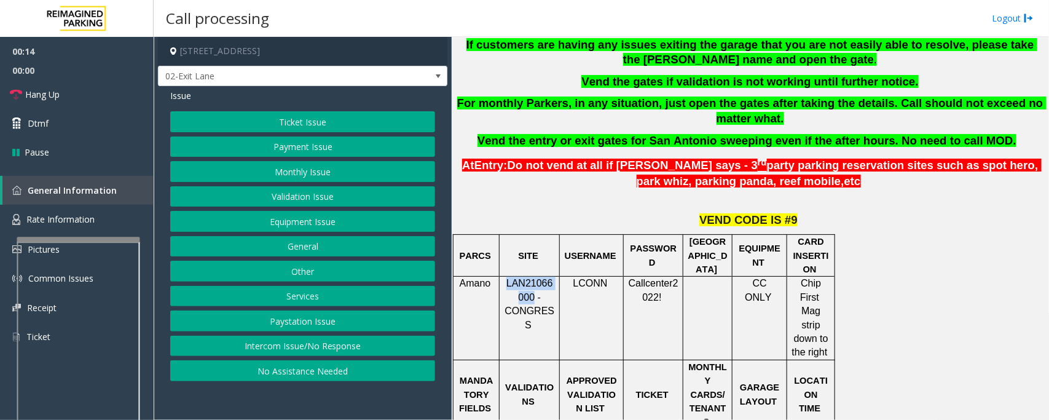
drag, startPoint x: 506, startPoint y: 281, endPoint x: 530, endPoint y: 298, distance: 29.7
click at [530, 298] on span "LAN21066000 - CONGRESS" at bounding box center [529, 304] width 50 height 52
copy span "LAN21066000"
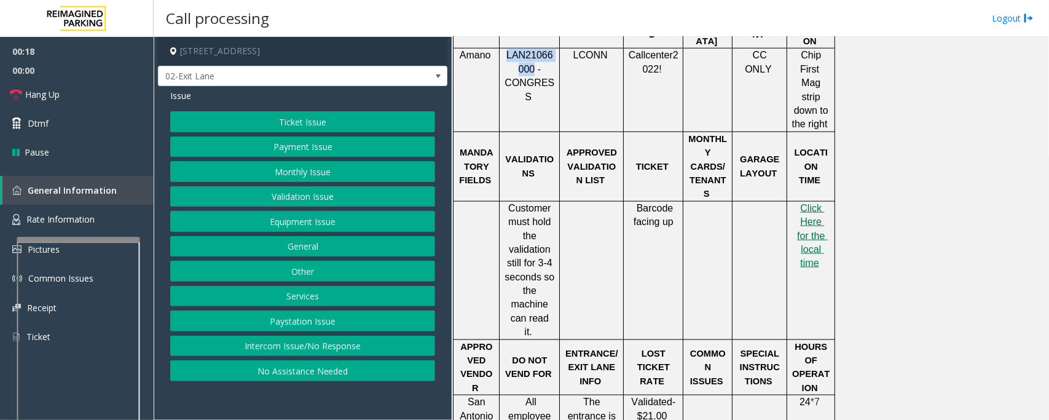
scroll to position [614, 0]
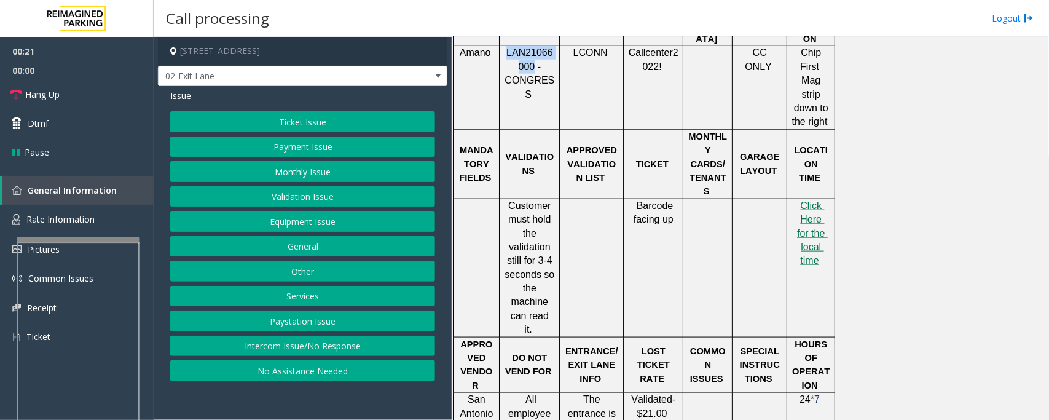
click at [290, 203] on button "Validation Issue" at bounding box center [302, 196] width 265 height 21
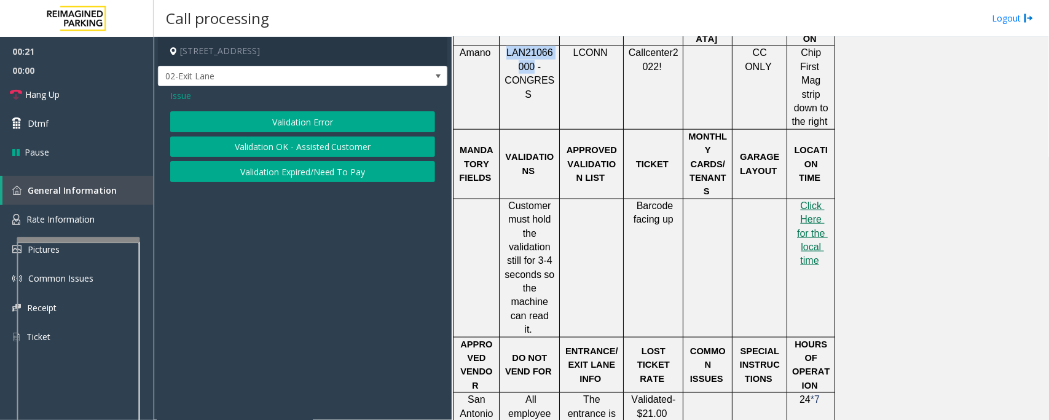
click at [308, 123] on button "Validation Error" at bounding box center [302, 121] width 265 height 21
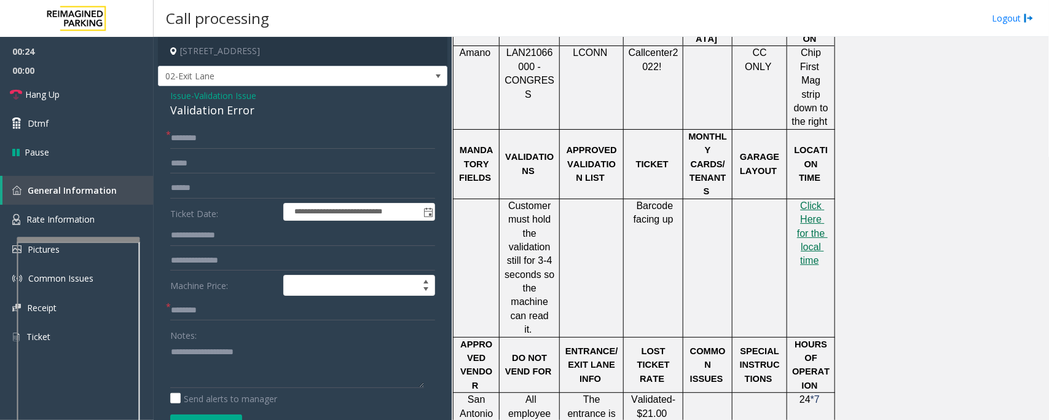
click at [237, 97] on span "Validation Issue" at bounding box center [225, 95] width 62 height 13
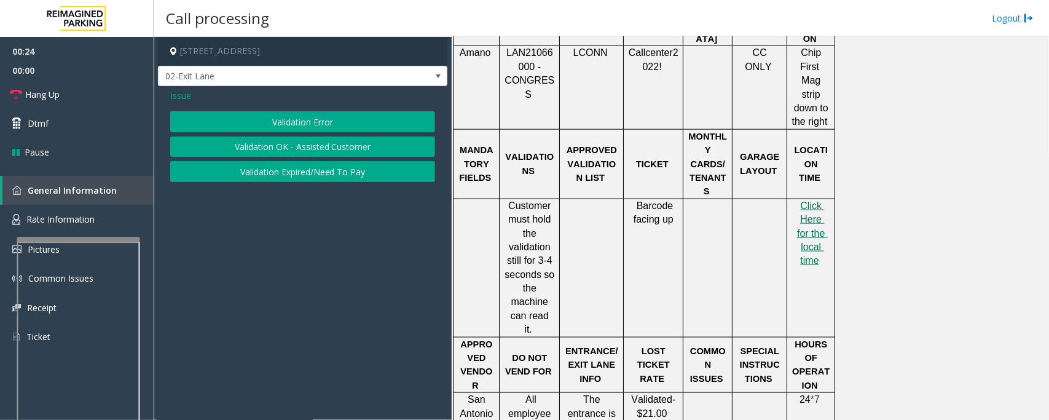
click at [182, 95] on span "Issue" at bounding box center [180, 95] width 21 height 13
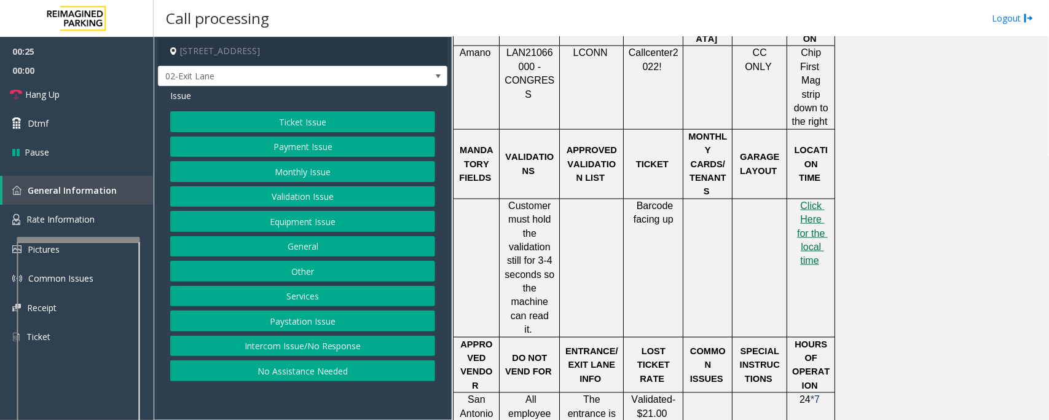
click at [289, 169] on button "Monthly Issue" at bounding box center [302, 171] width 265 height 21
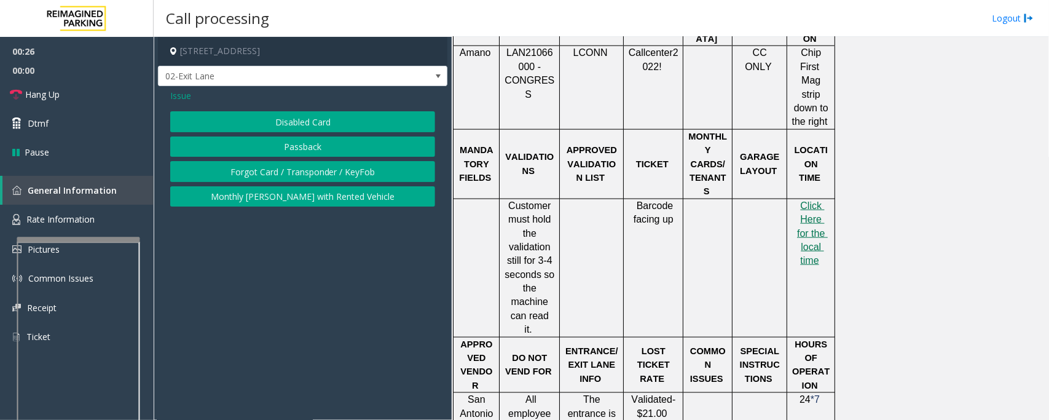
click at [312, 120] on button "Disabled Card" at bounding box center [302, 121] width 265 height 21
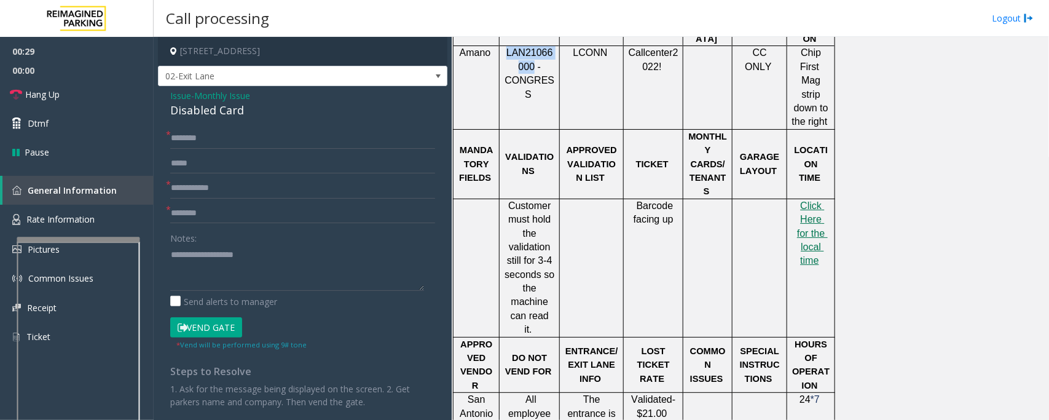
drag, startPoint x: 506, startPoint y: 56, endPoint x: 530, endPoint y: 65, distance: 26.0
click at [530, 65] on span "LAN21066000 - CONGRESS" at bounding box center [529, 73] width 50 height 52
copy span "LAN21066000"
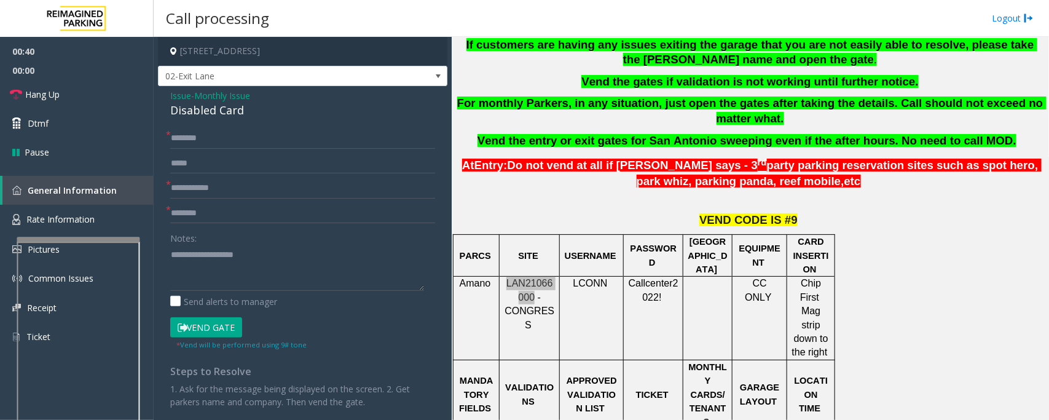
scroll to position [307, 0]
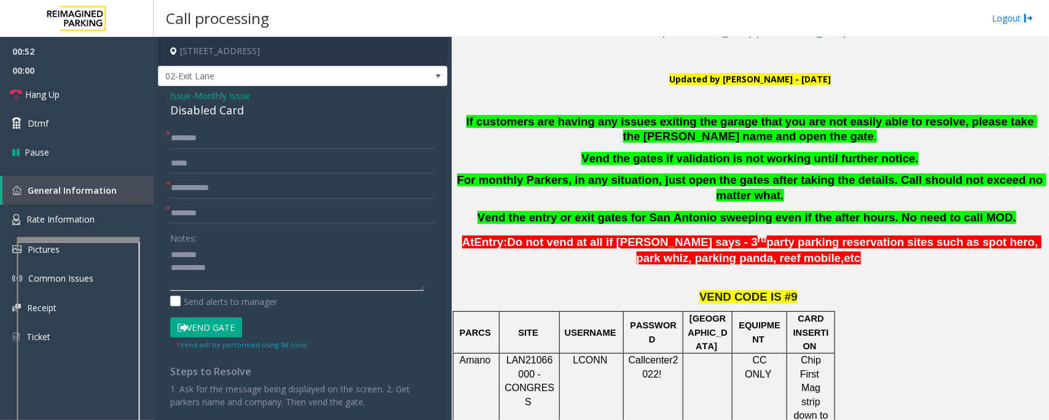
type textarea "**********"
click at [189, 129] on input "text" at bounding box center [302, 138] width 265 height 21
click at [189, 132] on input "text" at bounding box center [302, 138] width 265 height 21
click at [225, 139] on input "**********" at bounding box center [302, 138] width 265 height 21
click at [189, 140] on input "**********" at bounding box center [302, 138] width 265 height 21
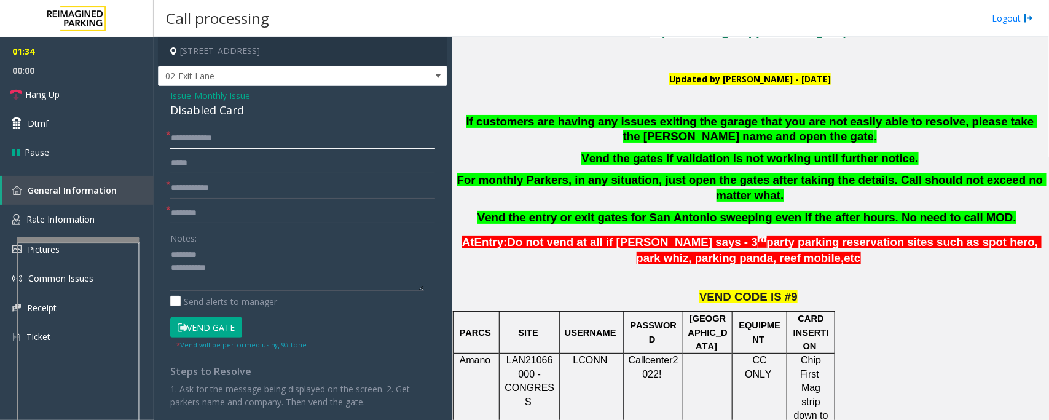
drag, startPoint x: 206, startPoint y: 138, endPoint x: 249, endPoint y: 138, distance: 43.6
click at [249, 138] on input "**********" at bounding box center [302, 138] width 265 height 21
click at [197, 208] on input "text" at bounding box center [302, 213] width 265 height 21
click at [209, 143] on input "**********" at bounding box center [302, 138] width 265 height 21
drag, startPoint x: 206, startPoint y: 136, endPoint x: 233, endPoint y: 133, distance: 27.3
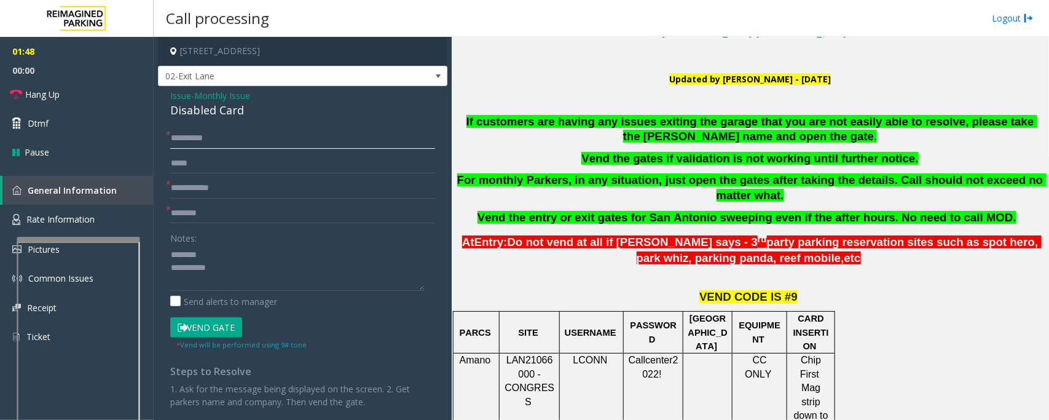
click at [233, 133] on input "**********" at bounding box center [302, 138] width 265 height 21
type input "**********"
click at [214, 206] on input "text" at bounding box center [302, 213] width 265 height 21
click at [216, 111] on div "Disabled Card" at bounding box center [302, 110] width 265 height 17
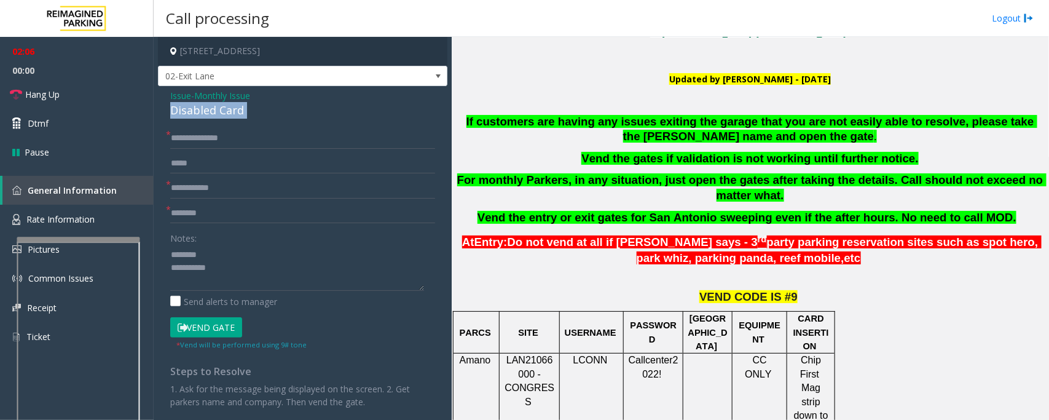
click at [216, 111] on div "Disabled Card" at bounding box center [302, 110] width 265 height 17
type textarea "**********"
click at [228, 215] on input "text" at bounding box center [302, 213] width 265 height 21
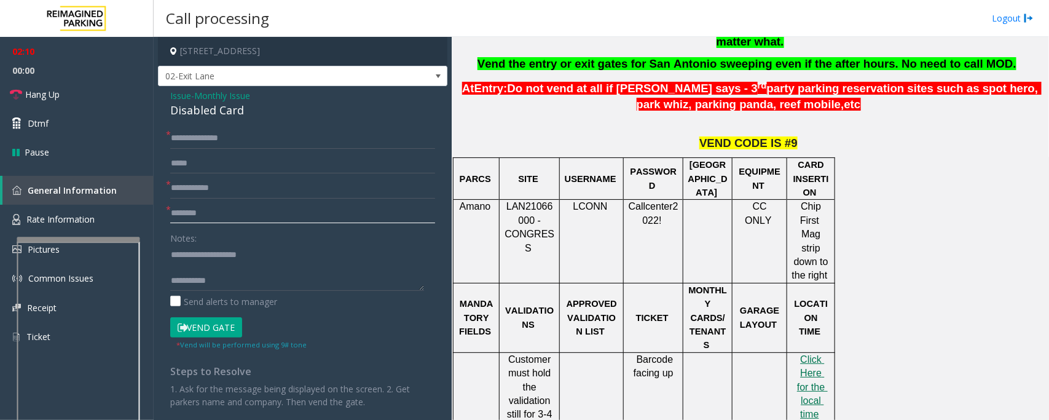
click at [225, 217] on input "text" at bounding box center [302, 213] width 265 height 21
type input "***"
click at [231, 187] on input "text" at bounding box center [302, 188] width 265 height 21
type input "**"
click at [206, 326] on button "Vend Gate" at bounding box center [206, 327] width 72 height 21
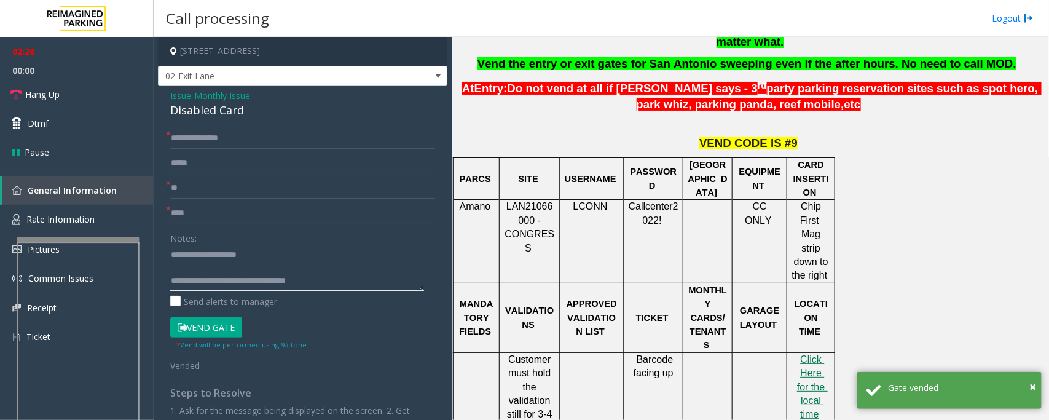
click at [249, 272] on textarea at bounding box center [297, 268] width 254 height 46
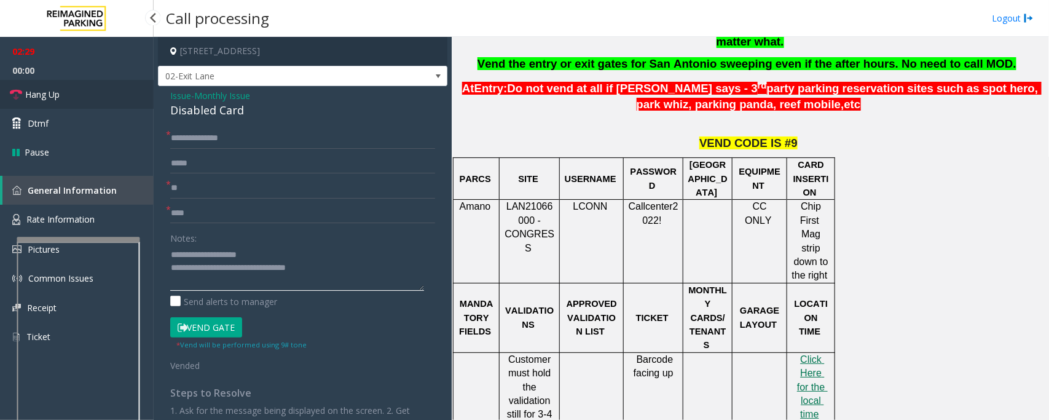
type textarea "**********"
click at [68, 96] on link "Hang Up" at bounding box center [77, 94] width 154 height 29
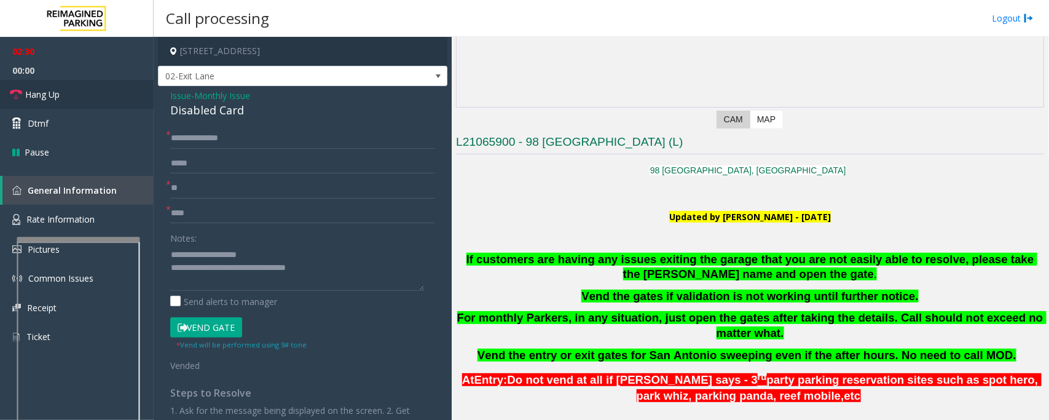
scroll to position [154, 0]
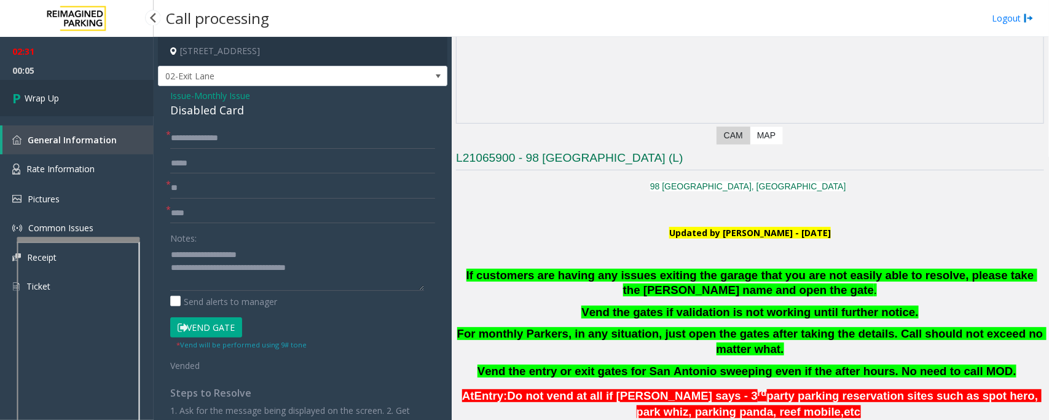
click at [55, 100] on span "Wrap Up" at bounding box center [42, 98] width 34 height 13
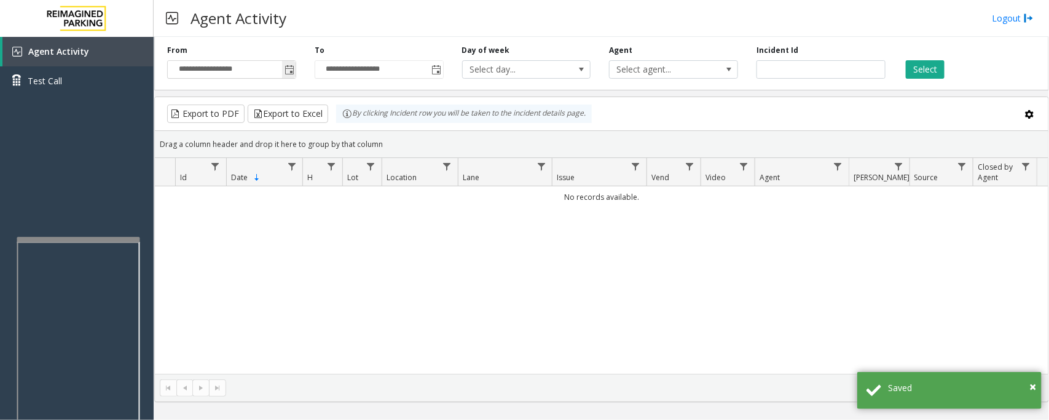
click at [287, 69] on span "Toggle popup" at bounding box center [289, 70] width 10 height 10
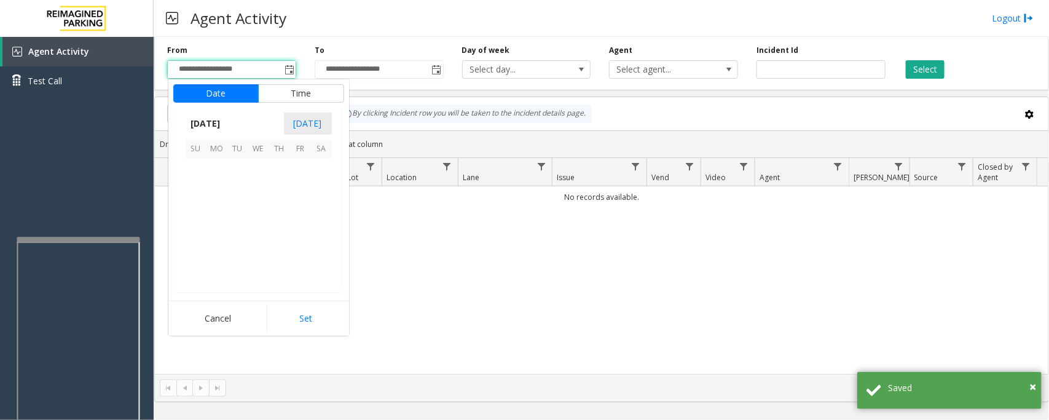
scroll to position [220406, 0]
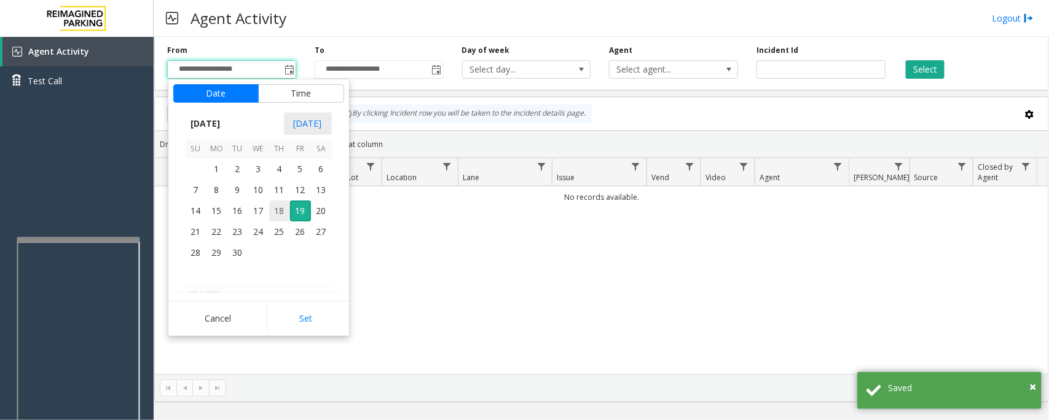
click at [278, 210] on span "18" at bounding box center [279, 210] width 21 height 21
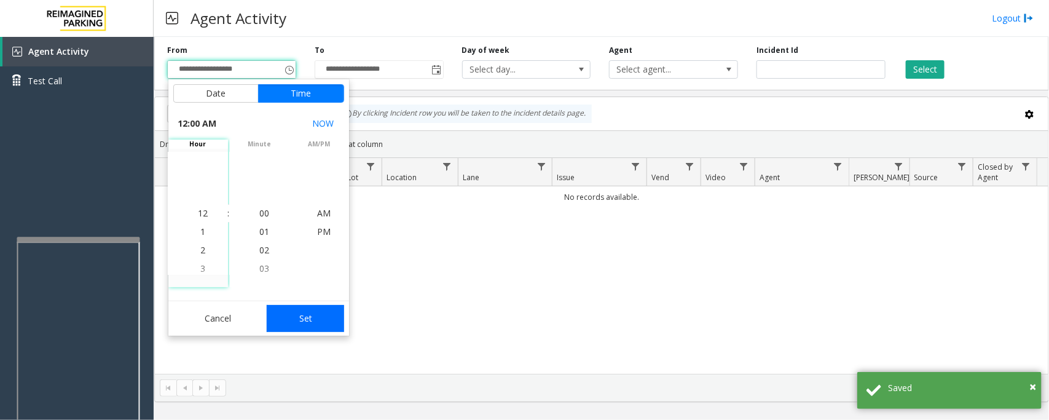
click at [324, 323] on button "Set" at bounding box center [305, 318] width 77 height 27
type input "**********"
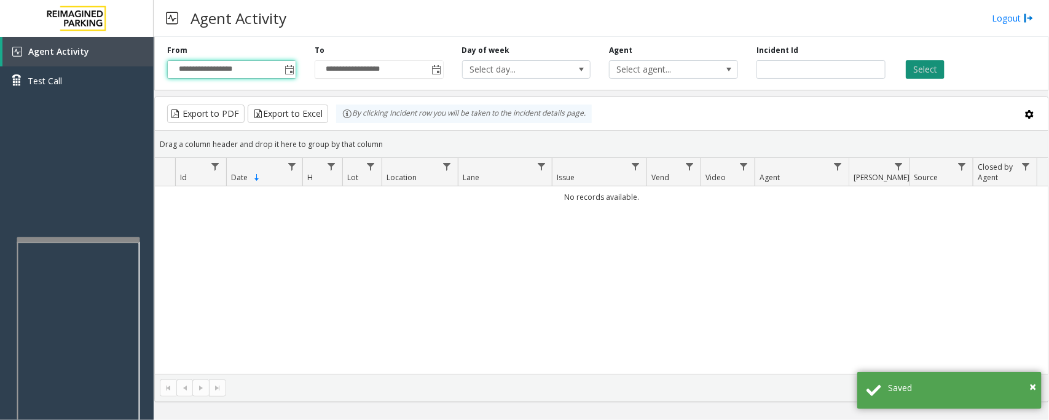
click at [920, 72] on button "Select" at bounding box center [925, 69] width 39 height 18
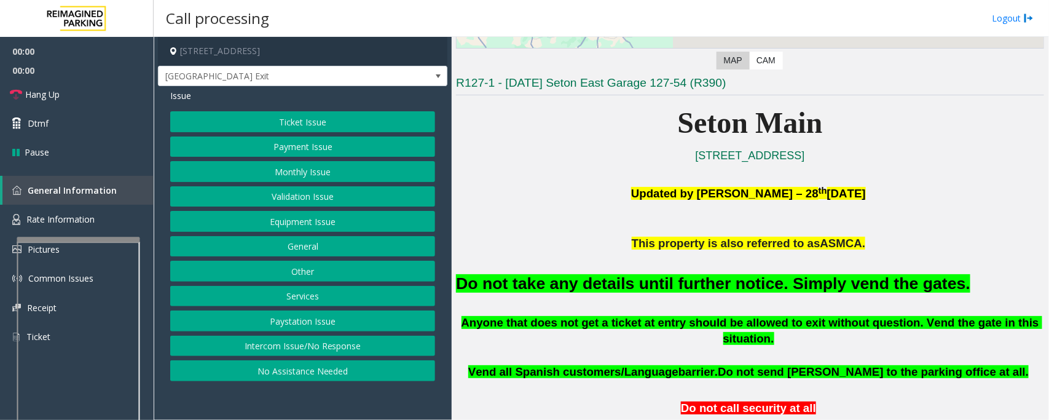
scroll to position [230, 0]
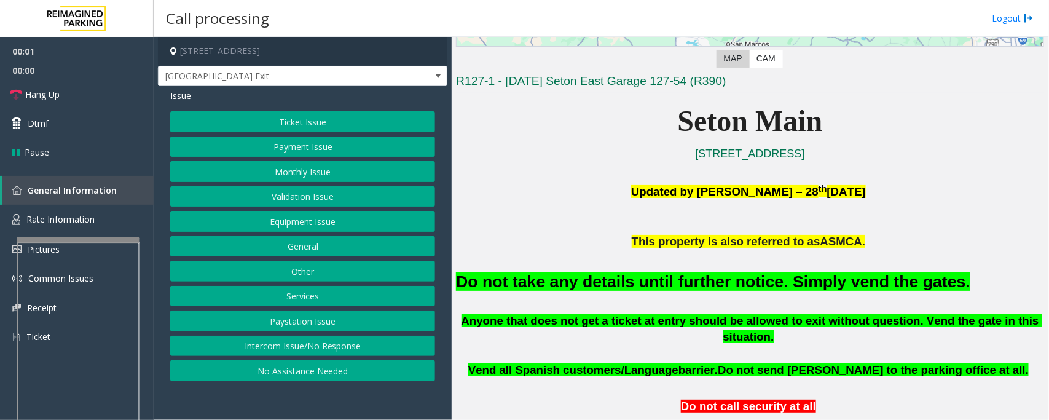
click at [315, 225] on button "Equipment Issue" at bounding box center [302, 221] width 265 height 21
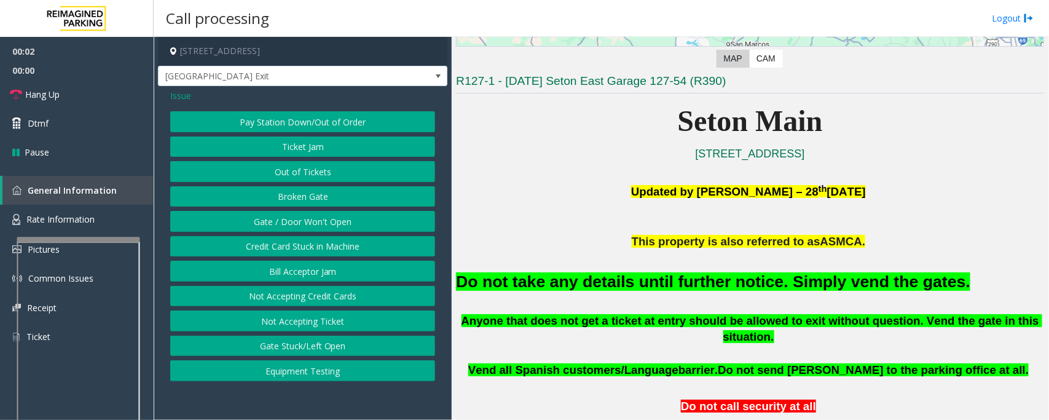
click at [315, 225] on button "Gate / Door Won't Open" at bounding box center [302, 221] width 265 height 21
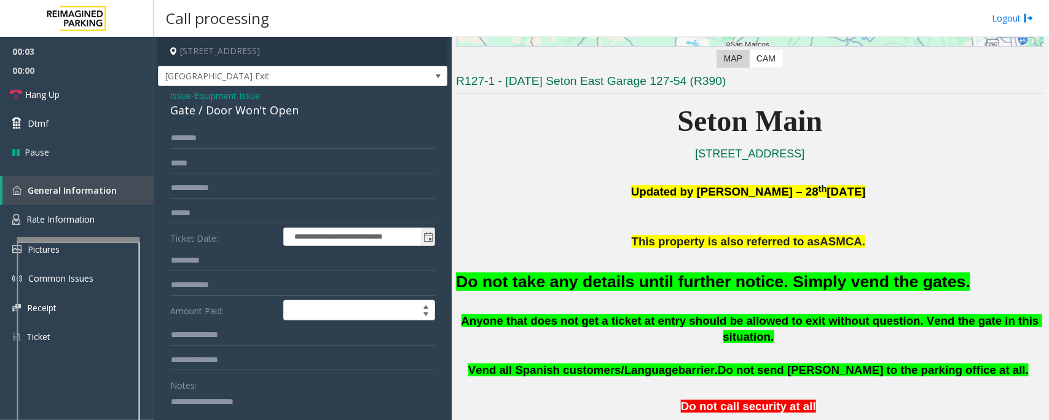
scroll to position [154, 0]
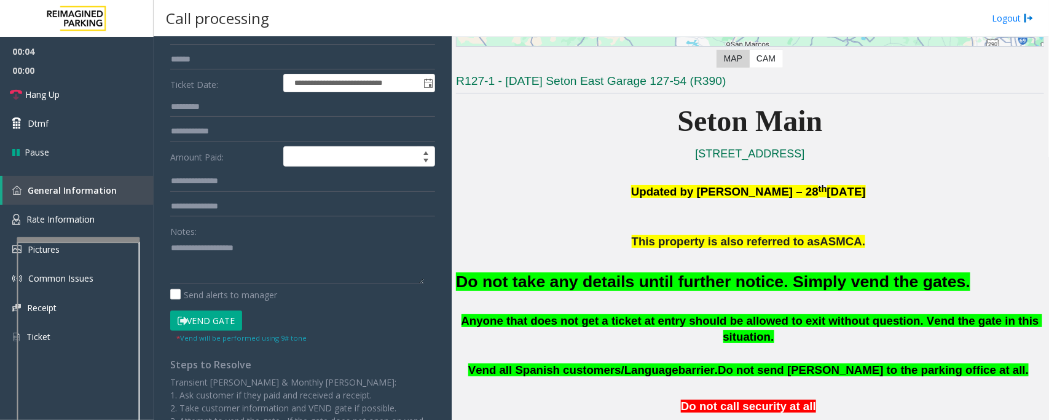
click at [201, 323] on button "Vend Gate" at bounding box center [206, 320] width 72 height 21
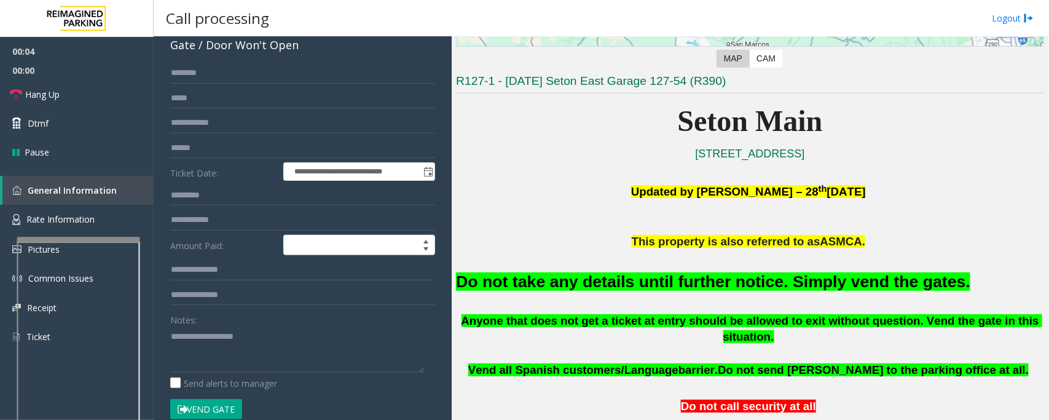
scroll to position [0, 0]
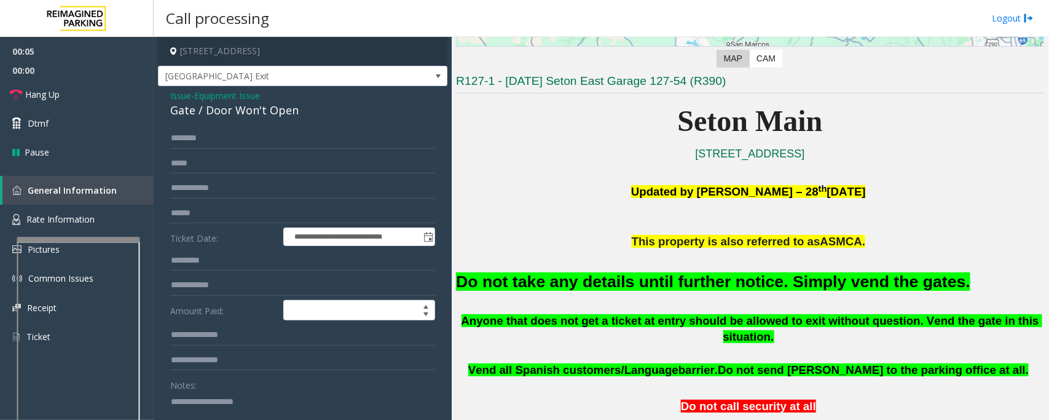
click at [217, 97] on span "Equipment Issue" at bounding box center [227, 95] width 66 height 13
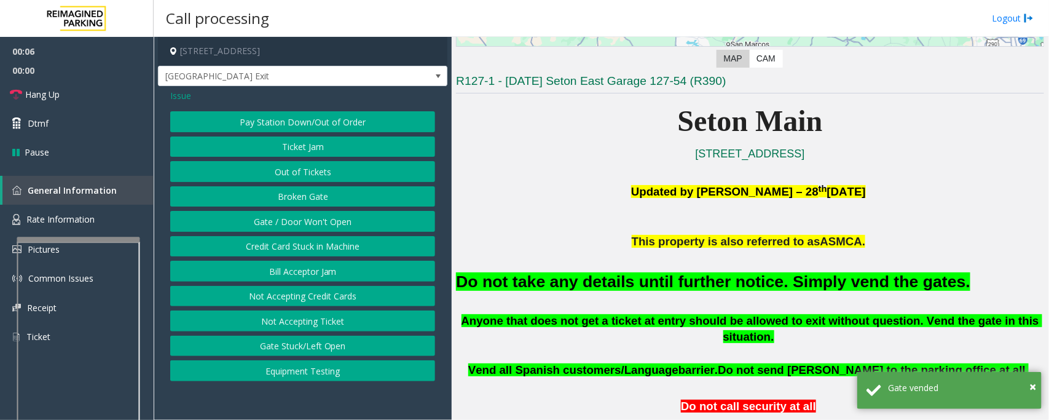
click at [173, 90] on span "Issue" at bounding box center [180, 95] width 21 height 13
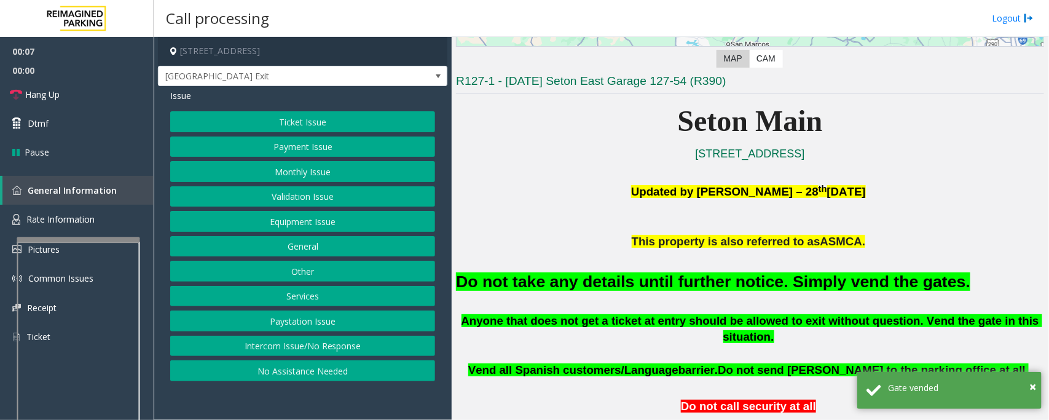
click at [308, 175] on button "Monthly Issue" at bounding box center [302, 171] width 265 height 21
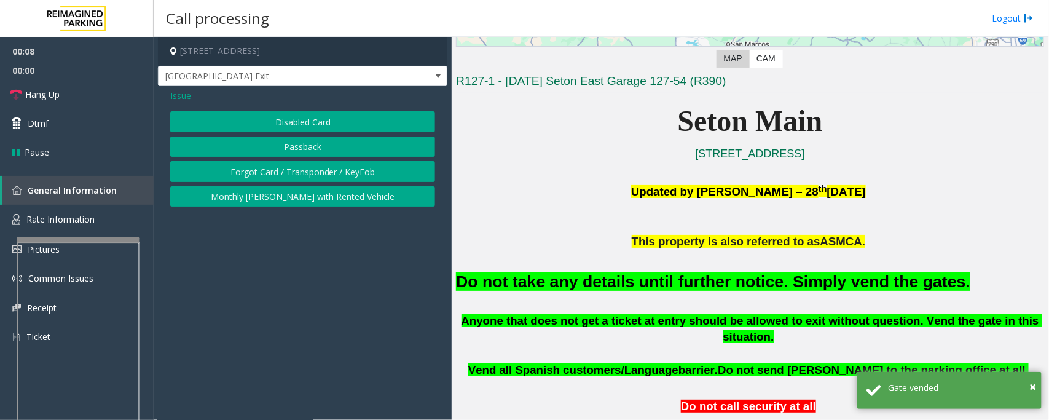
click at [284, 124] on button "Disabled Card" at bounding box center [302, 121] width 265 height 21
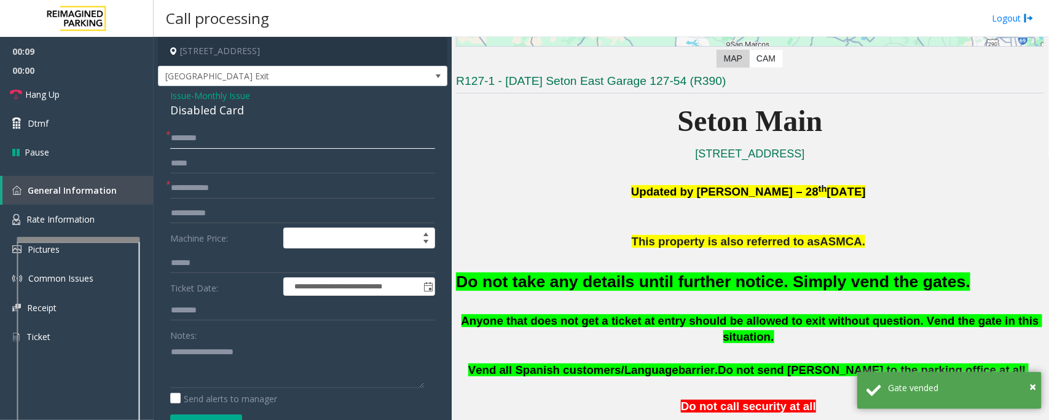
click at [190, 139] on input "text" at bounding box center [302, 138] width 265 height 21
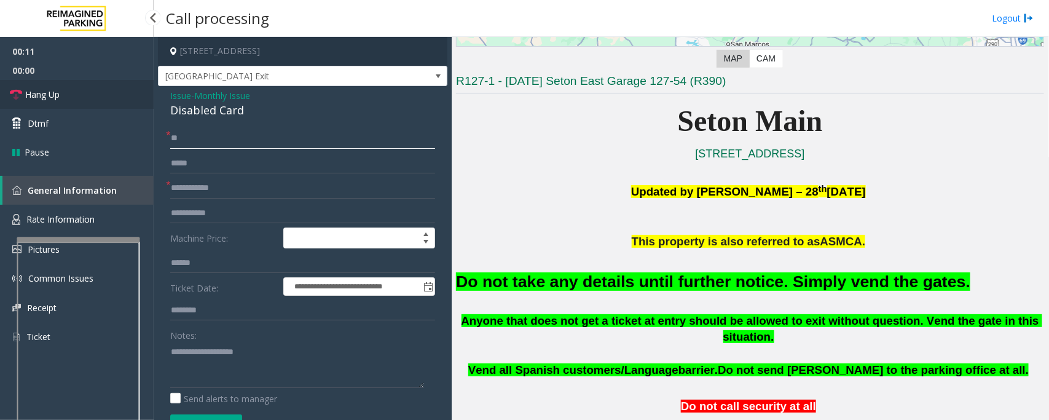
type input "**"
drag, startPoint x: 54, startPoint y: 92, endPoint x: 186, endPoint y: 197, distance: 167.9
click at [54, 93] on span "Hang Up" at bounding box center [42, 94] width 34 height 13
click at [188, 189] on input "text" at bounding box center [302, 188] width 265 height 21
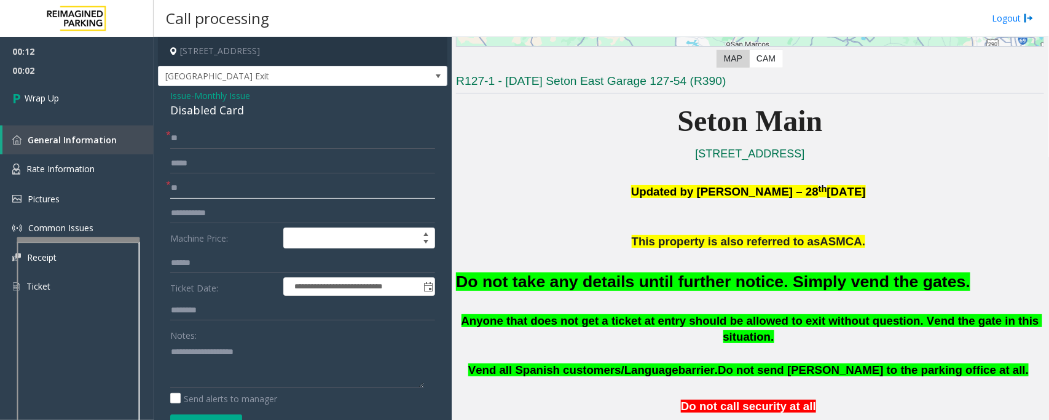
type input "**"
click at [203, 112] on div "Disabled Card" at bounding box center [302, 110] width 265 height 17
click at [262, 386] on textarea at bounding box center [297, 365] width 254 height 46
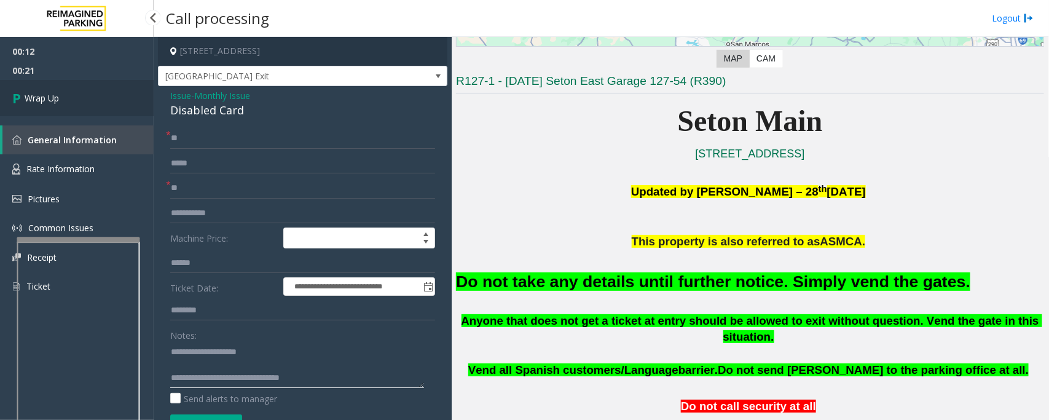
type textarea "**********"
click at [93, 85] on link "Wrap Up" at bounding box center [77, 98] width 154 height 36
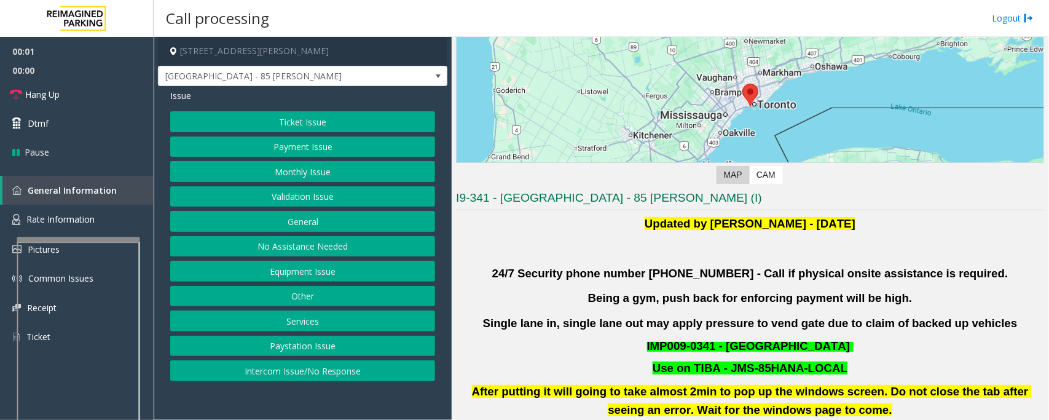
scroll to position [230, 0]
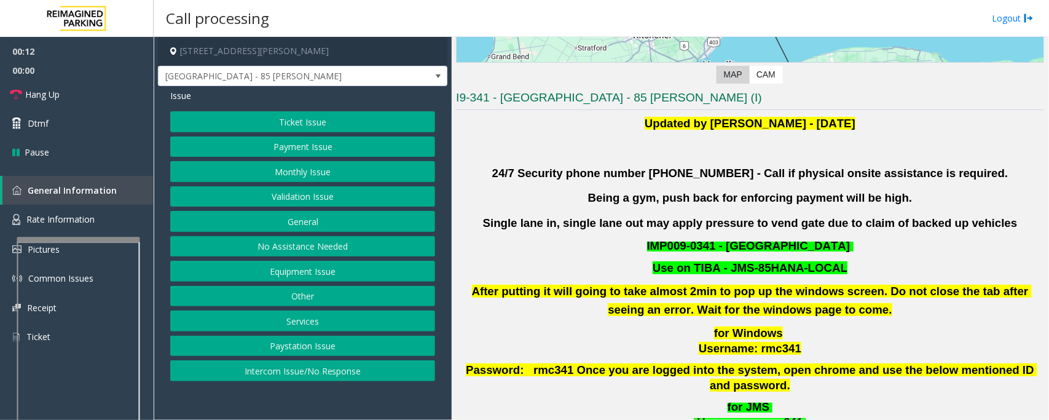
click at [284, 248] on button "No Assistance Needed" at bounding box center [302, 246] width 265 height 21
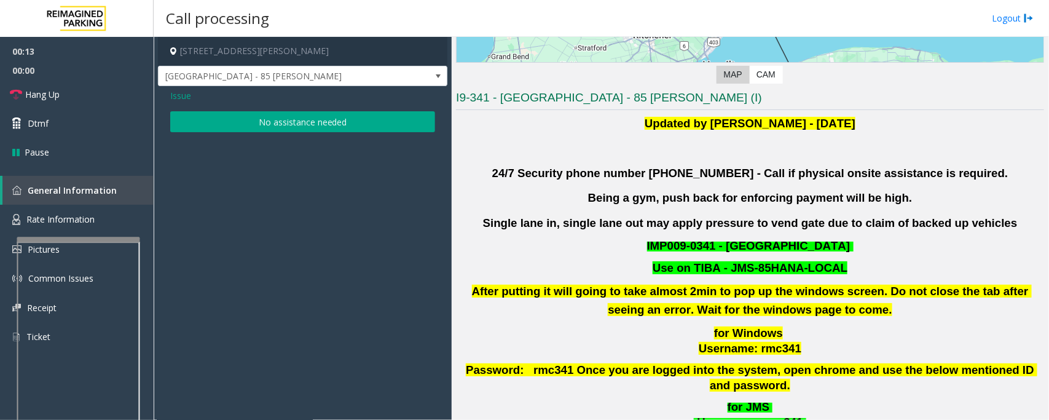
click at [241, 124] on button "No assistance needed" at bounding box center [302, 121] width 265 height 21
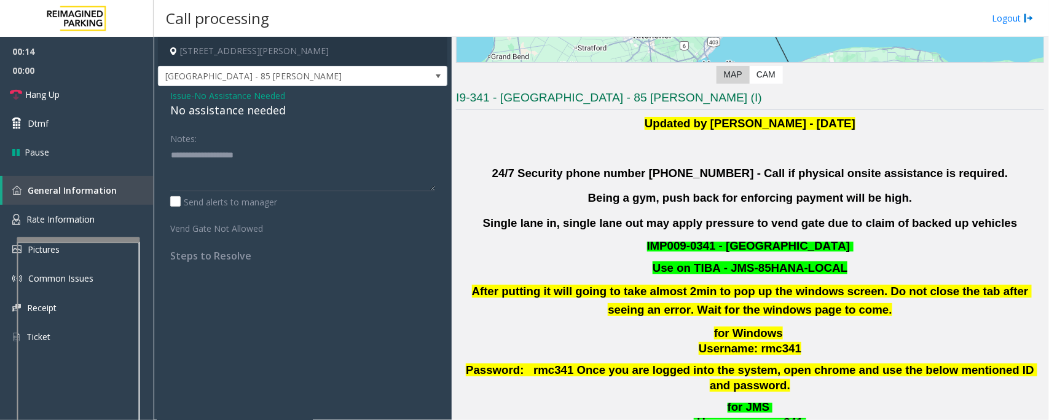
click at [232, 111] on div "No assistance needed" at bounding box center [302, 110] width 265 height 17
type textarea "**********"
click at [77, 96] on link "Hang Up" at bounding box center [77, 94] width 154 height 29
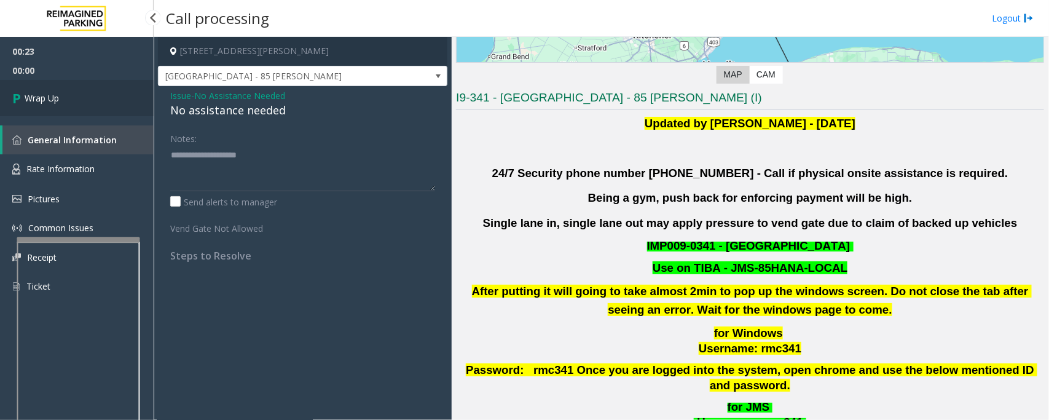
click at [77, 96] on link "Wrap Up" at bounding box center [77, 98] width 154 height 36
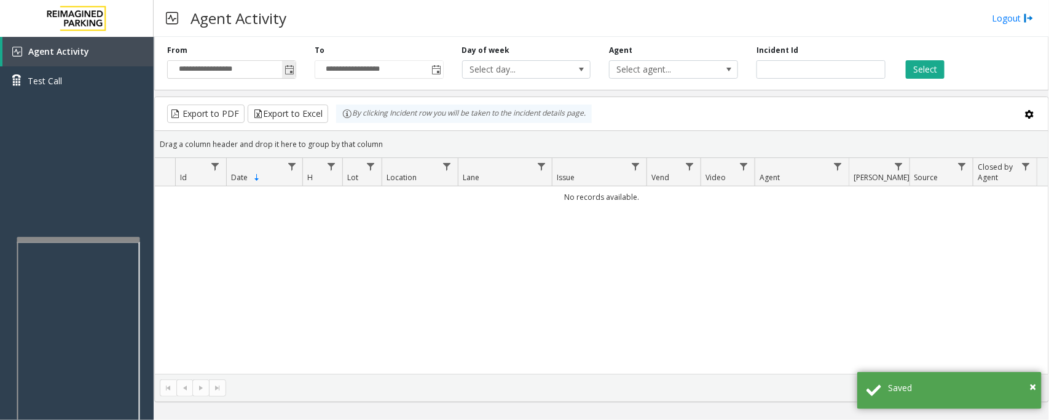
click at [289, 72] on span "Toggle popup" at bounding box center [289, 70] width 10 height 10
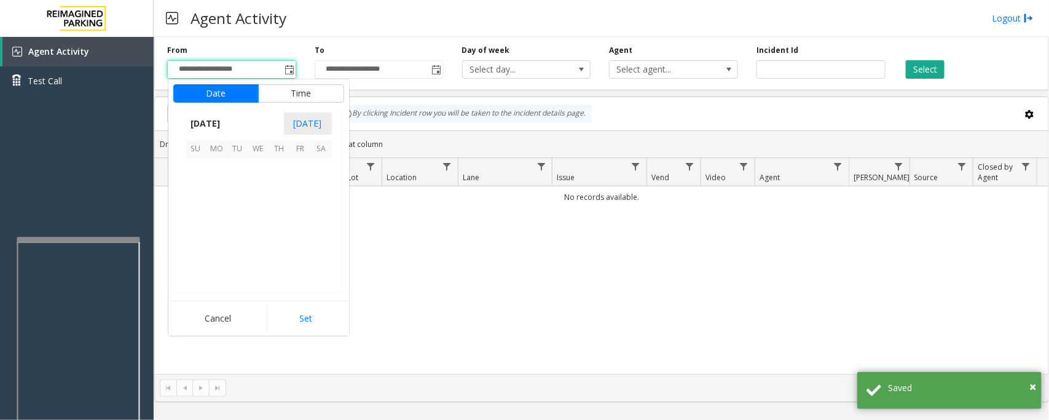
scroll to position [220406, 0]
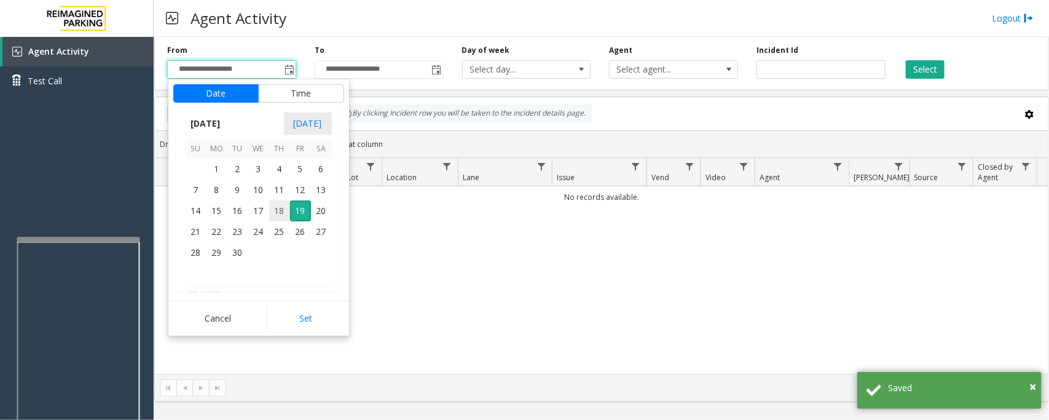
click at [275, 210] on span "18" at bounding box center [279, 210] width 21 height 21
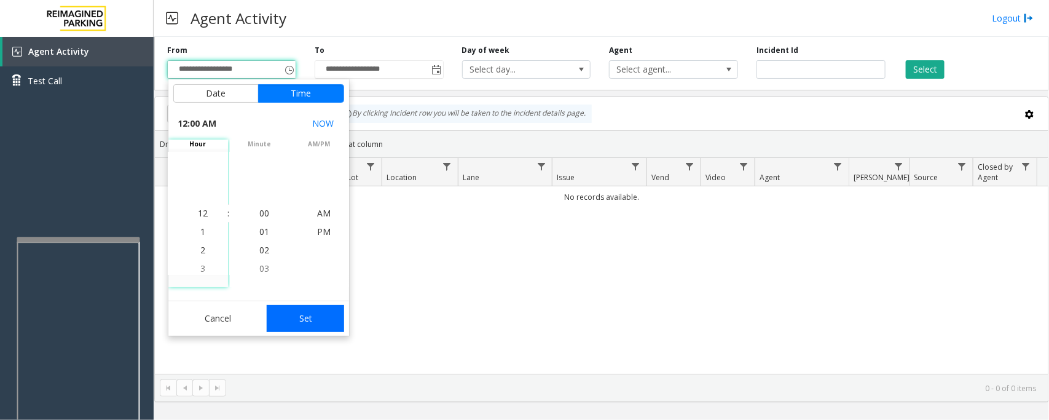
click at [302, 321] on button "Set" at bounding box center [305, 318] width 77 height 27
type input "**********"
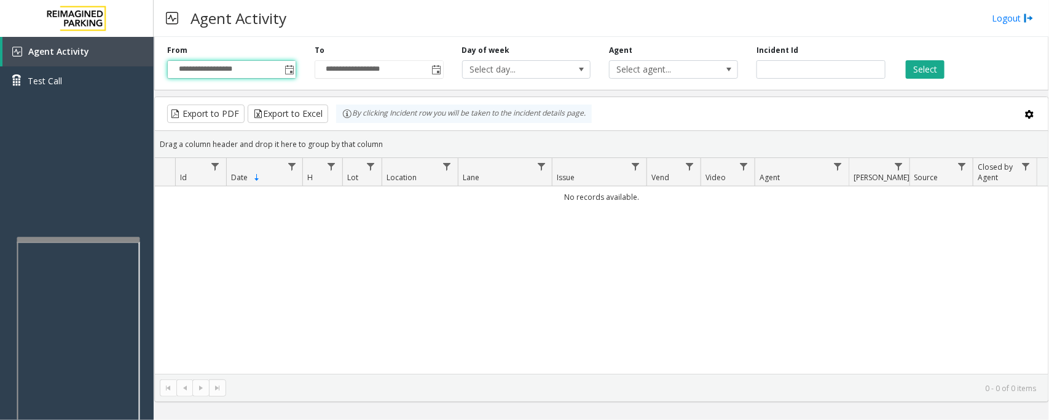
click at [949, 59] on div "Select" at bounding box center [968, 62] width 147 height 34
click at [937, 59] on div "Select" at bounding box center [968, 62] width 147 height 34
click at [934, 68] on button "Select" at bounding box center [925, 69] width 39 height 18
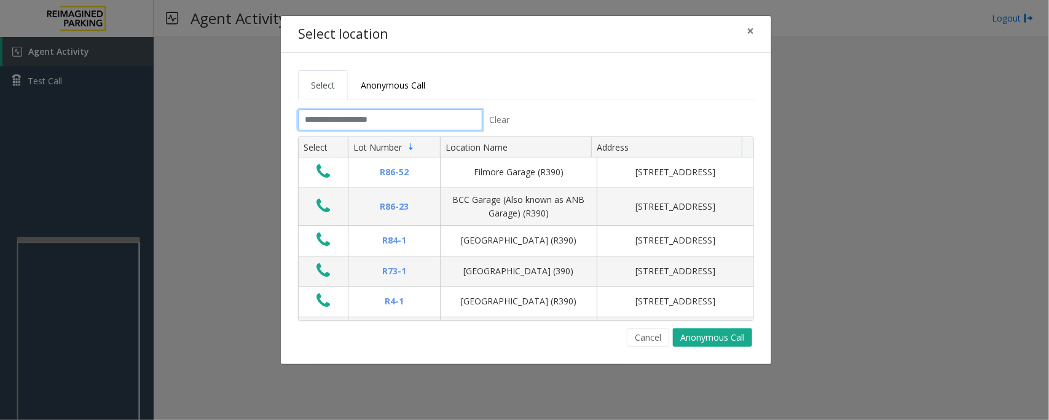
click at [398, 126] on input "text" at bounding box center [390, 119] width 184 height 21
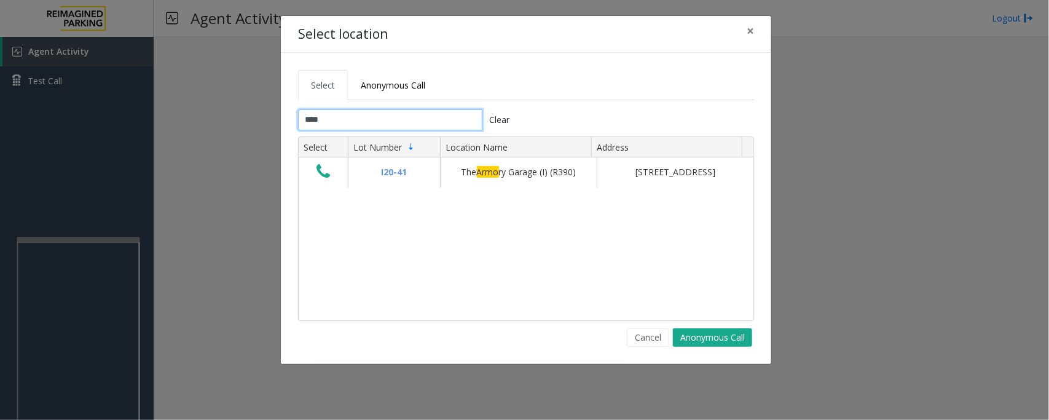
type input "****"
click at [750, 28] on span "×" at bounding box center [749, 30] width 7 height 17
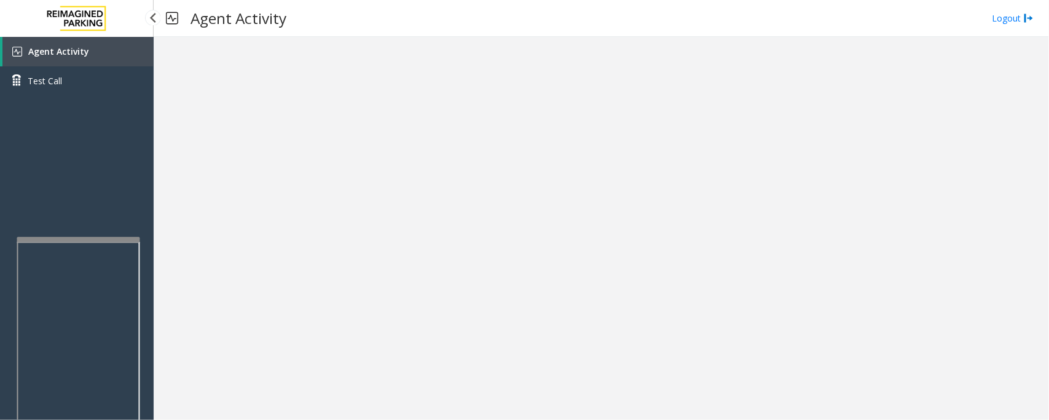
click at [75, 50] on span "Agent Activity" at bounding box center [58, 51] width 61 height 12
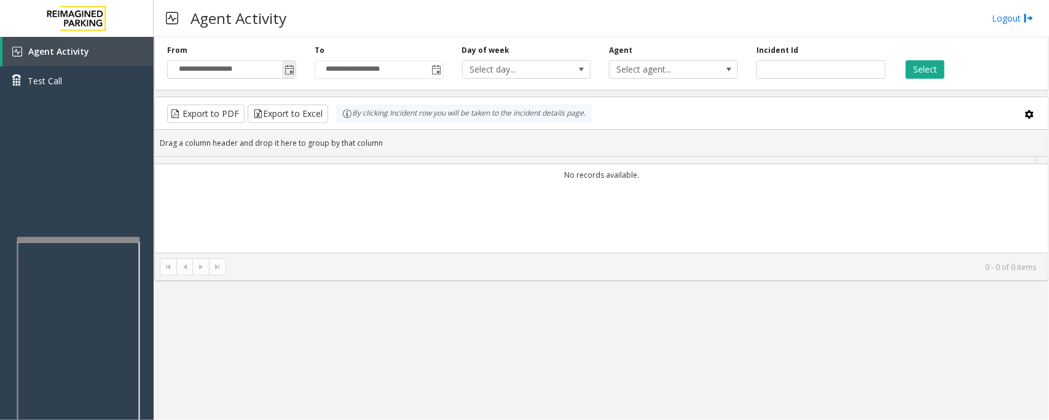
click at [287, 71] on span "Toggle popup" at bounding box center [289, 70] width 10 height 10
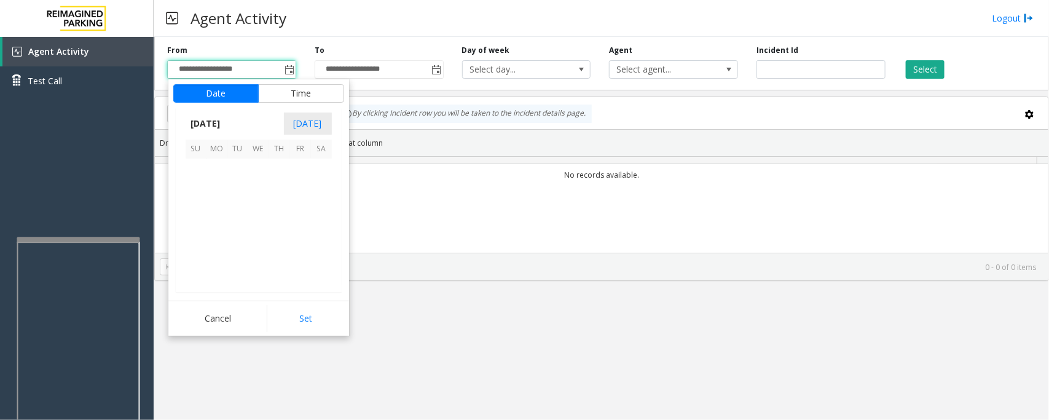
scroll to position [220406, 0]
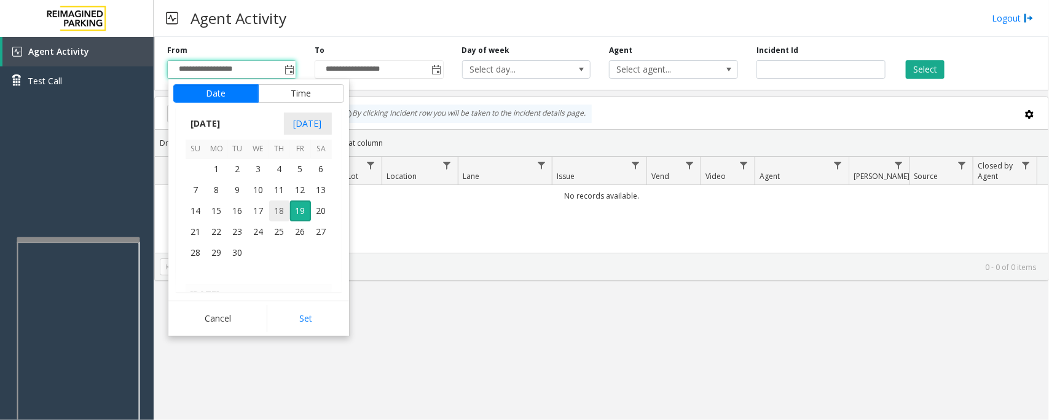
click at [280, 213] on span "18" at bounding box center [279, 210] width 21 height 21
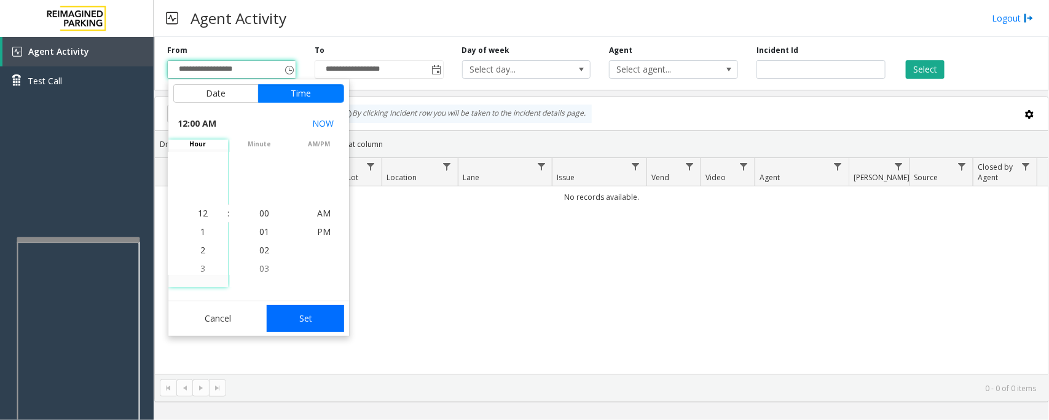
click at [307, 318] on button "Set" at bounding box center [305, 318] width 77 height 27
type input "**********"
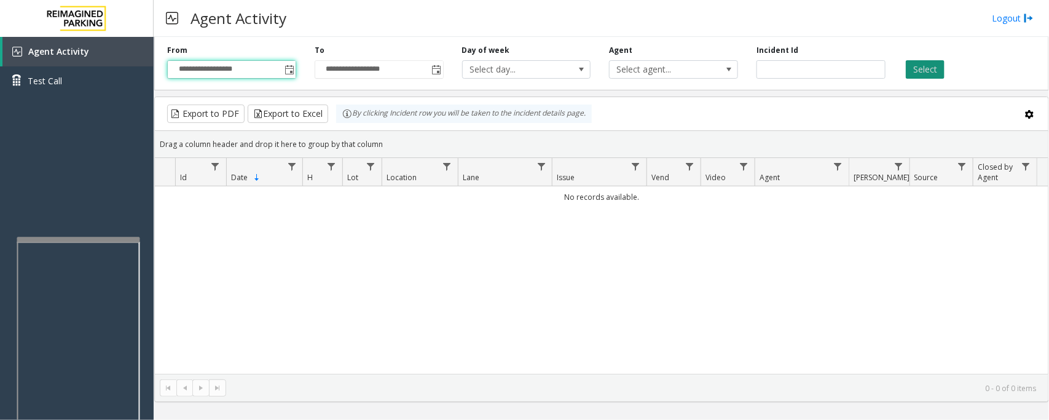
click at [927, 69] on button "Select" at bounding box center [925, 69] width 39 height 18
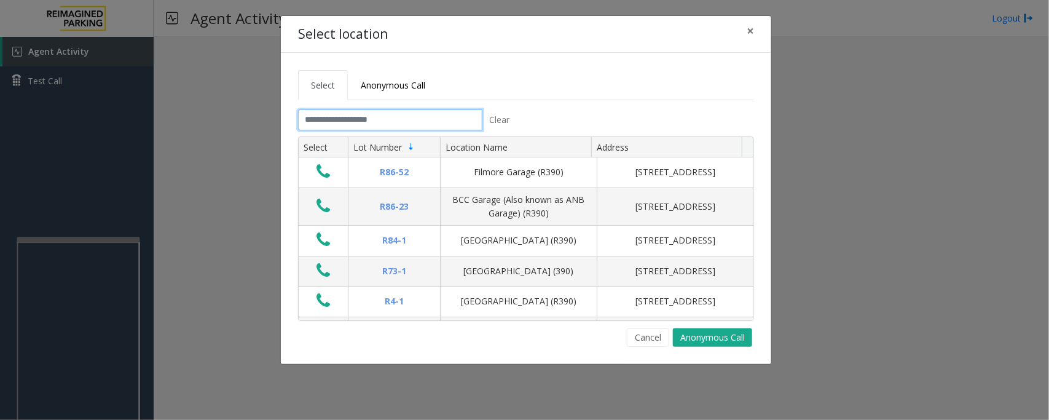
click at [372, 120] on input "text" at bounding box center [390, 119] width 184 height 21
click at [748, 32] on span "×" at bounding box center [749, 30] width 7 height 17
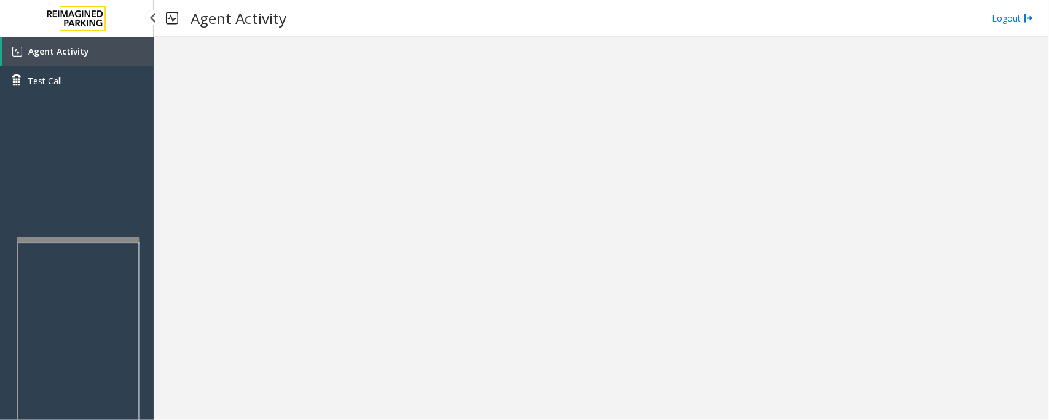
click at [98, 44] on link "Agent Activity" at bounding box center [77, 51] width 151 height 29
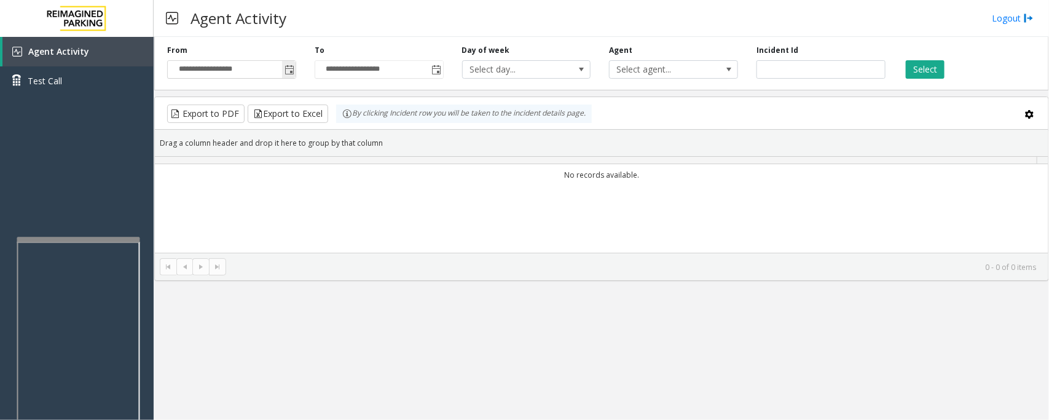
click at [295, 68] on span "Toggle popup" at bounding box center [289, 70] width 14 height 20
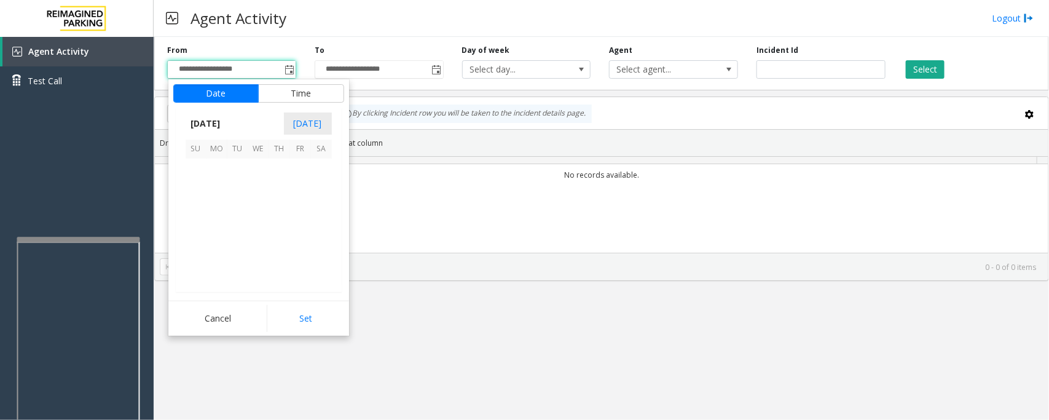
scroll to position [220406, 0]
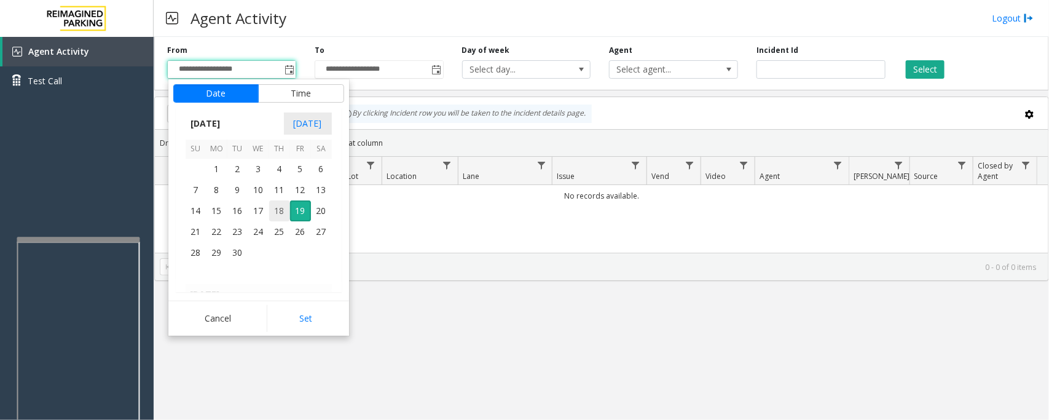
click at [273, 210] on span "18" at bounding box center [279, 210] width 21 height 21
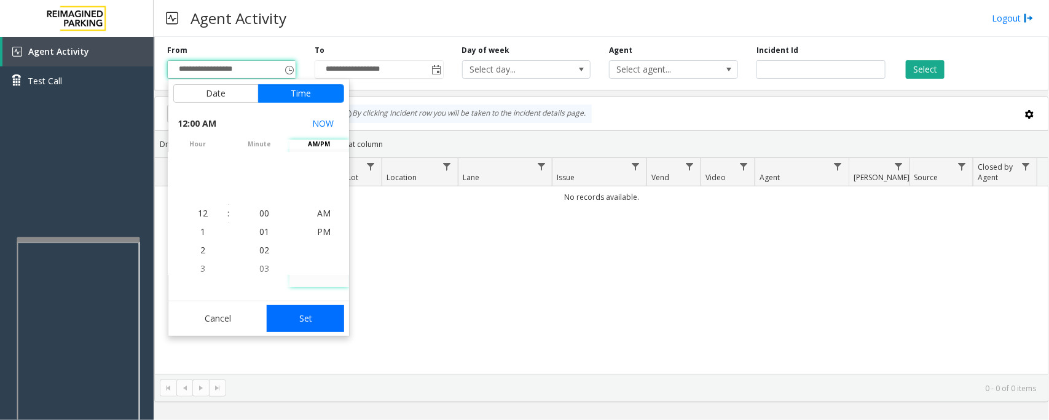
click at [315, 312] on button "Set" at bounding box center [305, 318] width 77 height 27
type input "**********"
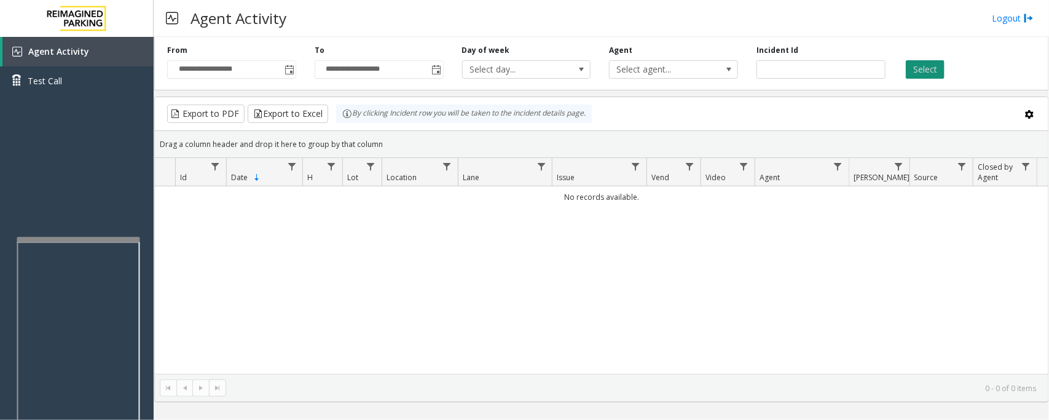
click at [909, 63] on button "Select" at bounding box center [925, 69] width 39 height 18
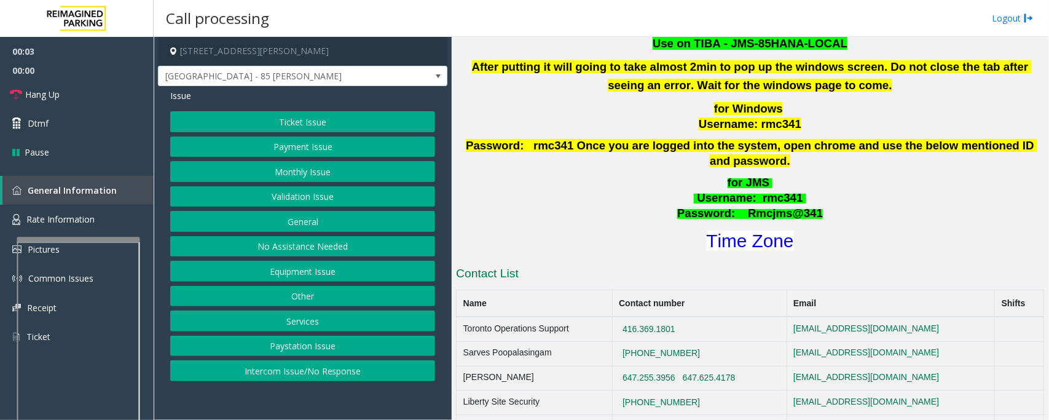
scroll to position [461, 0]
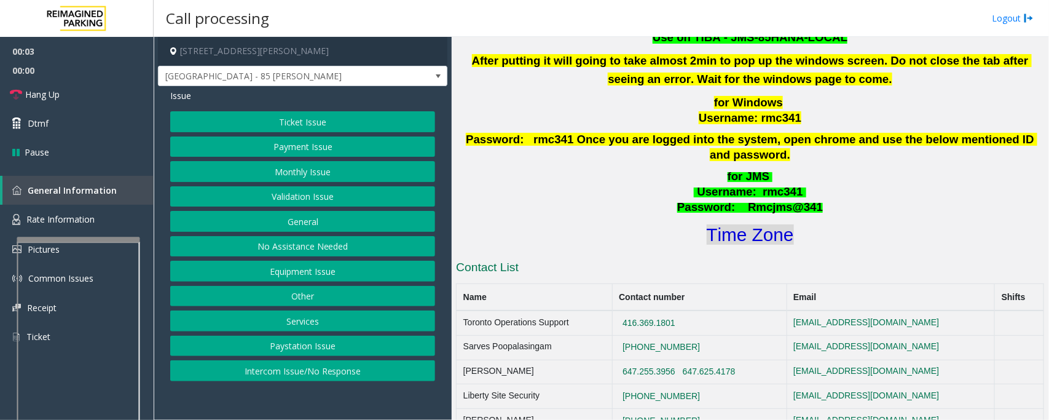
click at [747, 224] on font "Time Zone" at bounding box center [750, 234] width 87 height 20
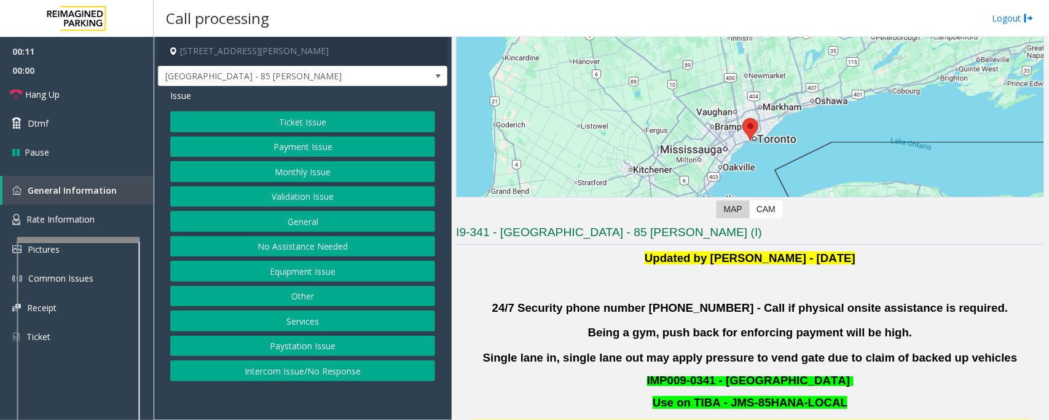
scroll to position [77, 0]
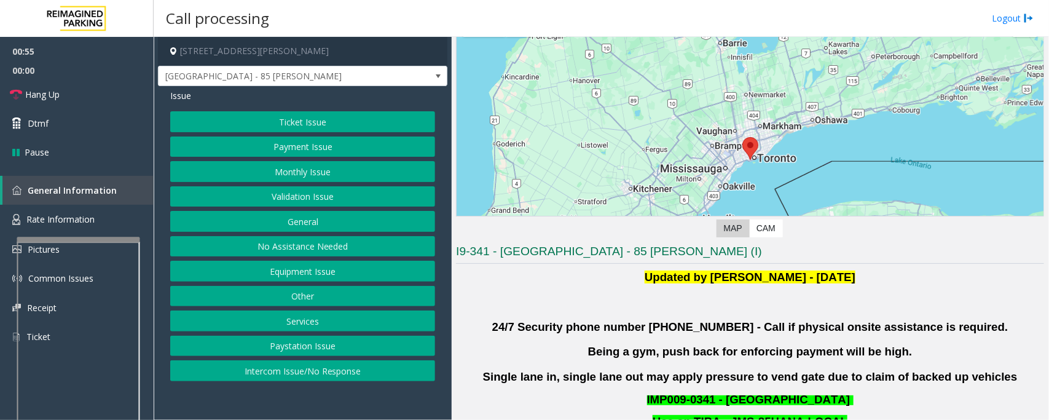
click at [294, 202] on button "Validation Issue" at bounding box center [302, 196] width 265 height 21
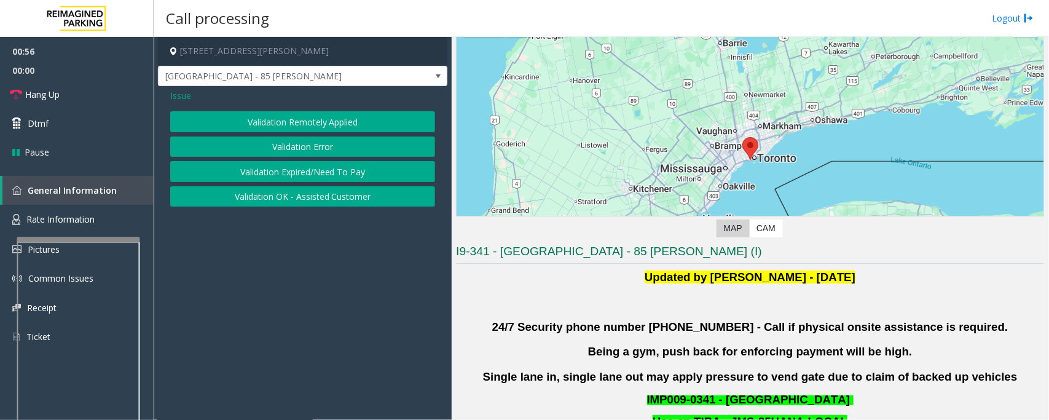
click at [298, 149] on button "Validation Error" at bounding box center [302, 146] width 265 height 21
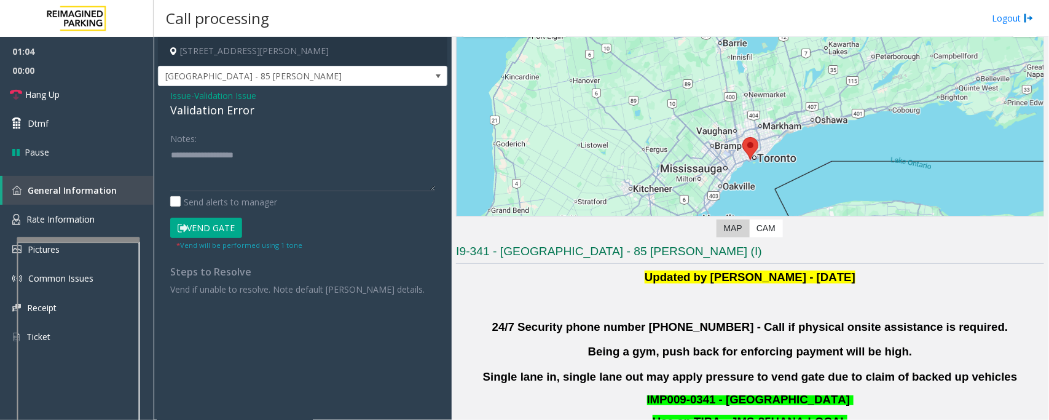
drag, startPoint x: 216, startPoint y: 226, endPoint x: 373, endPoint y: 247, distance: 158.1
click at [216, 226] on button "Vend Gate" at bounding box center [206, 227] width 72 height 21
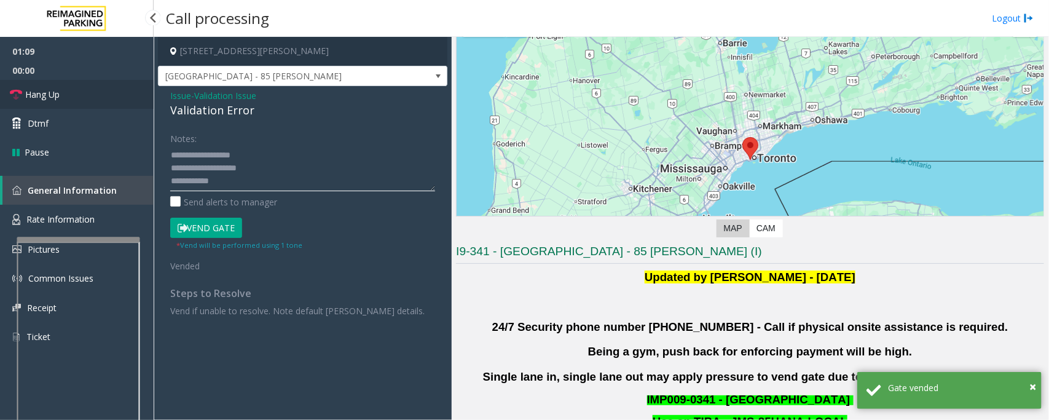
type textarea "**********"
click at [63, 100] on link "Hang Up" at bounding box center [77, 94] width 154 height 29
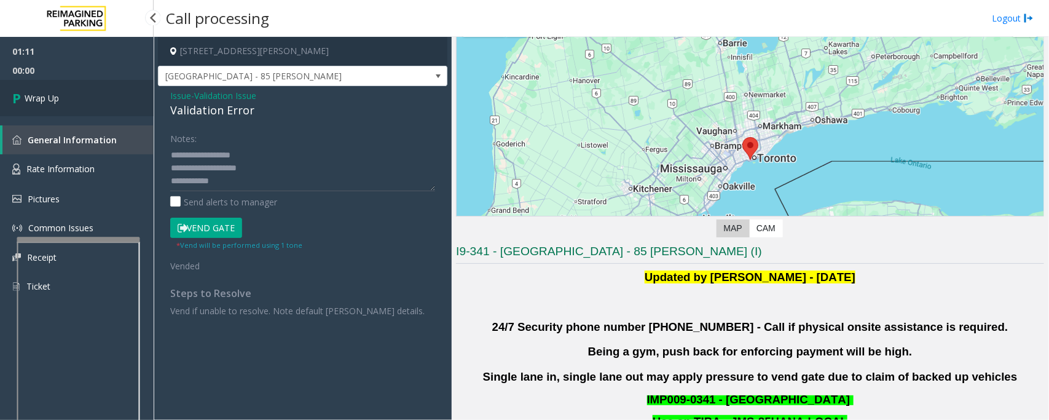
click at [63, 100] on link "Wrap Up" at bounding box center [77, 98] width 154 height 36
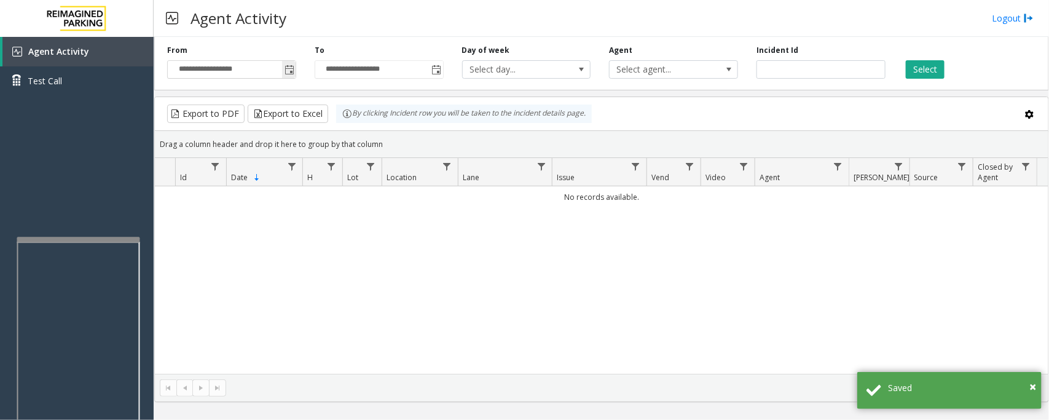
click at [284, 68] on span "Toggle popup" at bounding box center [289, 70] width 10 height 10
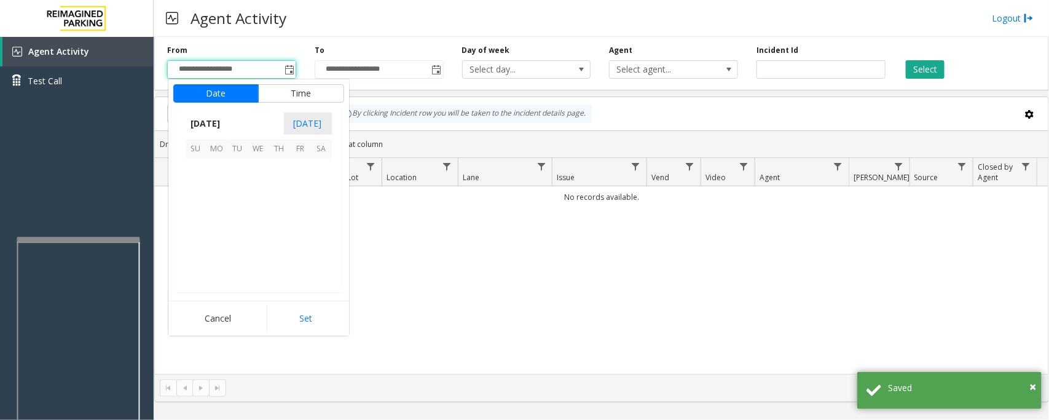
scroll to position [220406, 0]
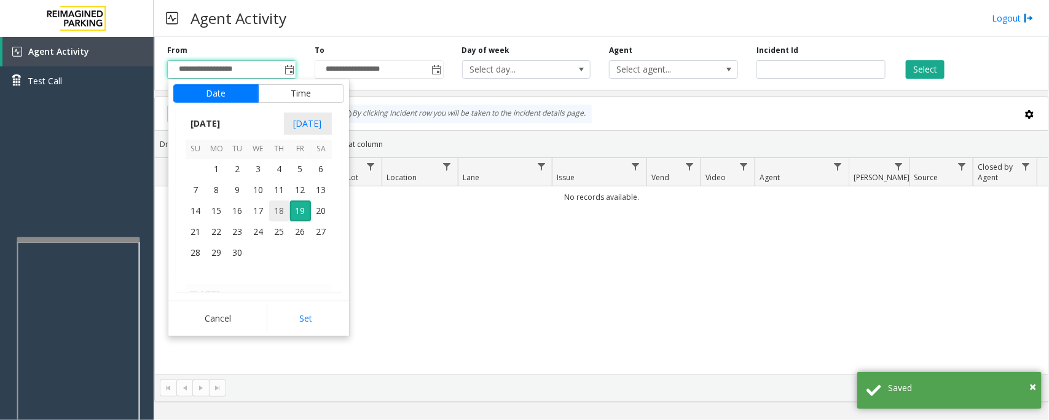
click at [277, 215] on span "18" at bounding box center [279, 210] width 21 height 21
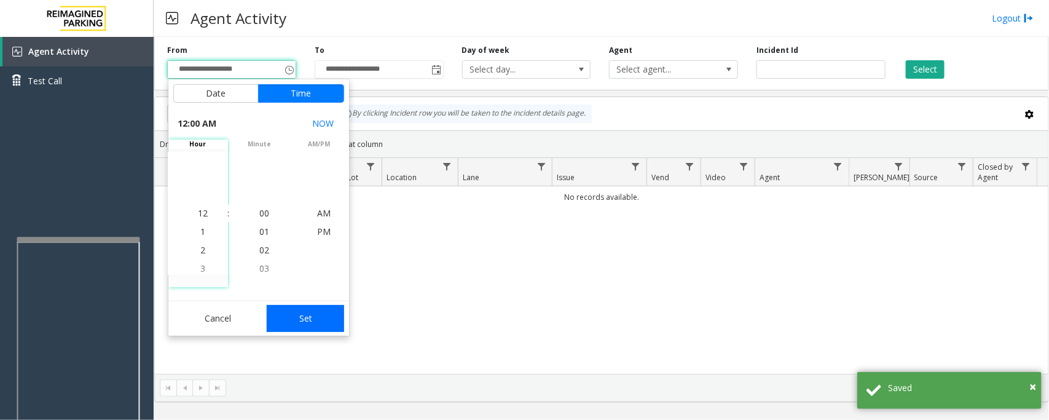
click at [303, 319] on button "Set" at bounding box center [305, 318] width 77 height 27
type input "**********"
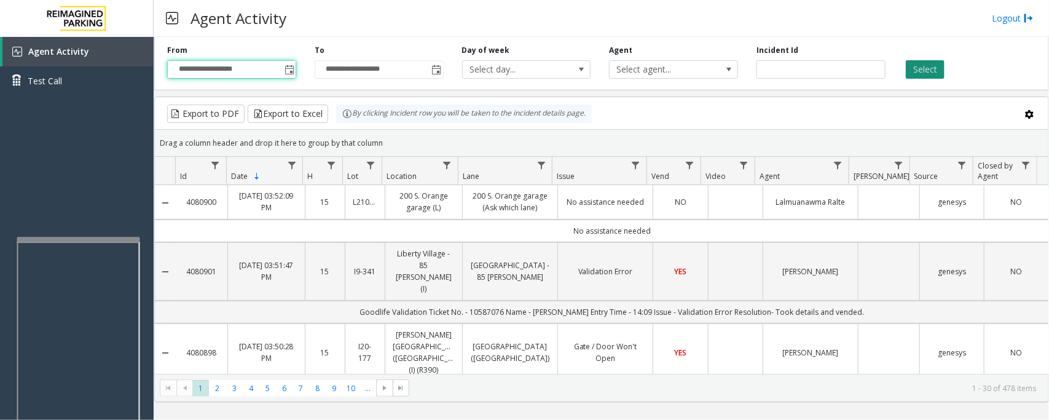
click at [925, 71] on button "Select" at bounding box center [925, 69] width 39 height 18
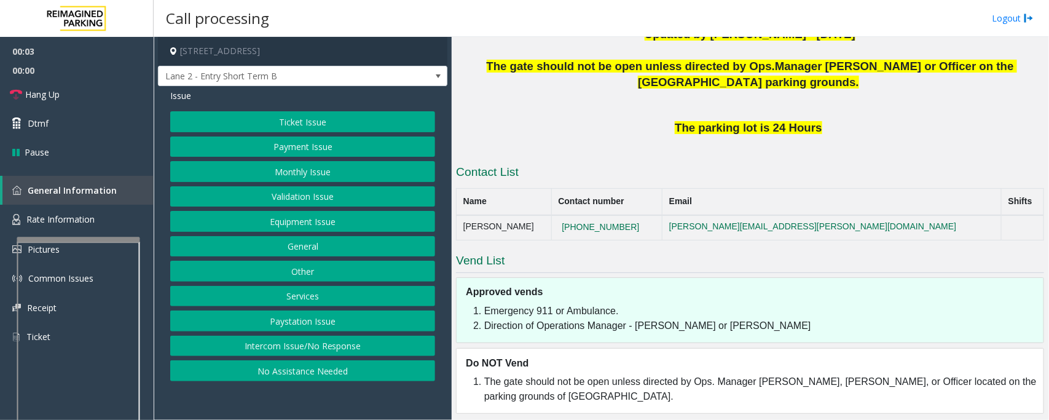
scroll to position [308, 0]
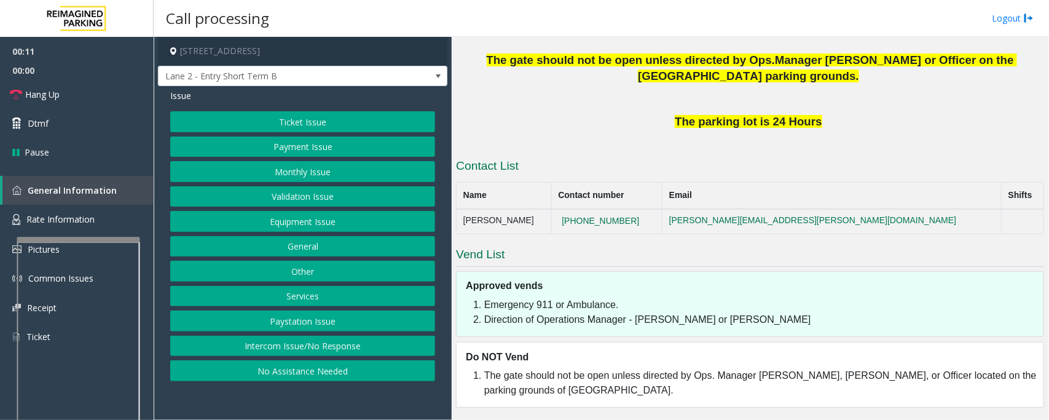
click at [349, 346] on button "Intercom Issue/No Response" at bounding box center [302, 345] width 265 height 21
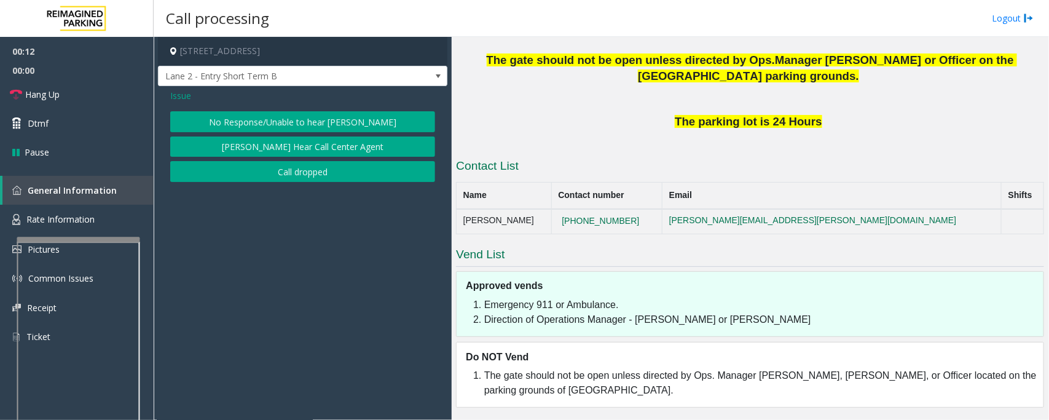
click at [321, 115] on button "No Response/Unable to hear [PERSON_NAME]" at bounding box center [302, 121] width 265 height 21
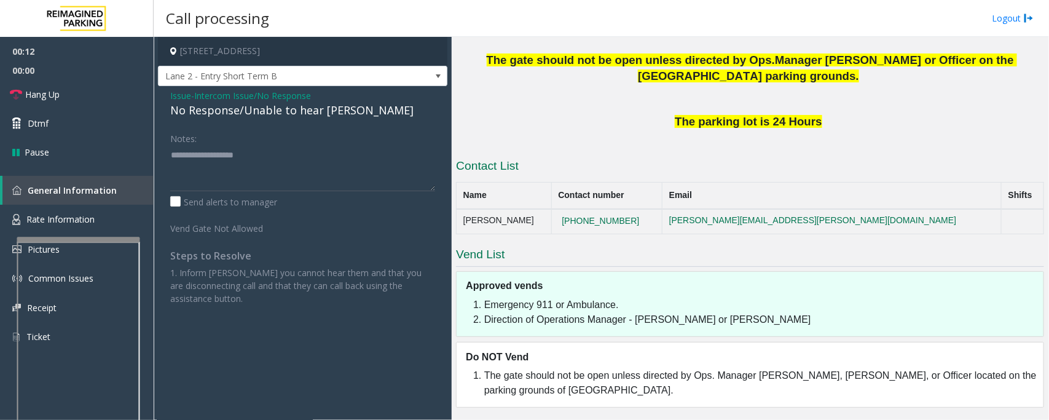
click at [318, 112] on div "No Response/Unable to hear [PERSON_NAME]" at bounding box center [302, 110] width 265 height 17
type textarea "**********"
click at [83, 93] on link "Hang Up" at bounding box center [77, 94] width 154 height 29
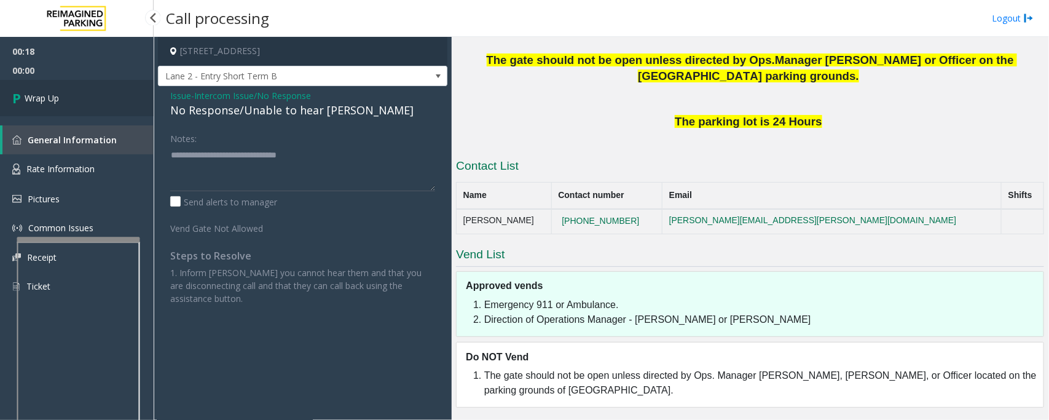
click at [83, 93] on link "Wrap Up" at bounding box center [77, 98] width 154 height 36
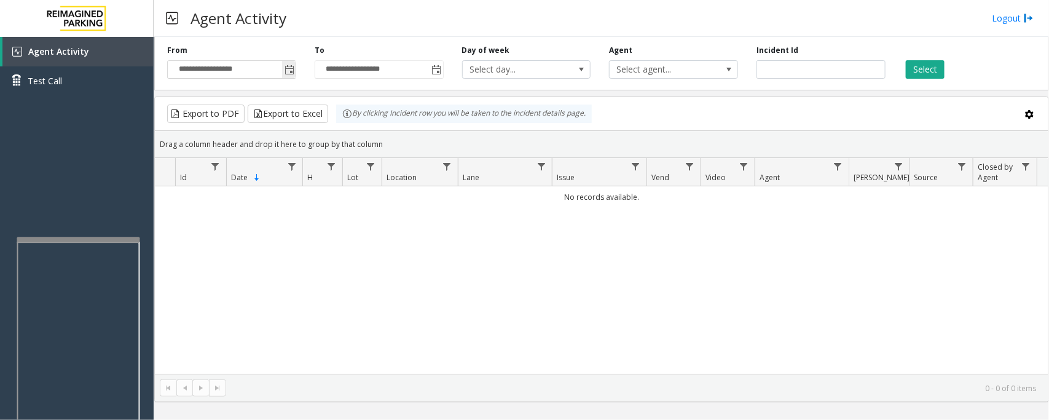
click at [293, 68] on span "Toggle popup" at bounding box center [289, 70] width 10 height 10
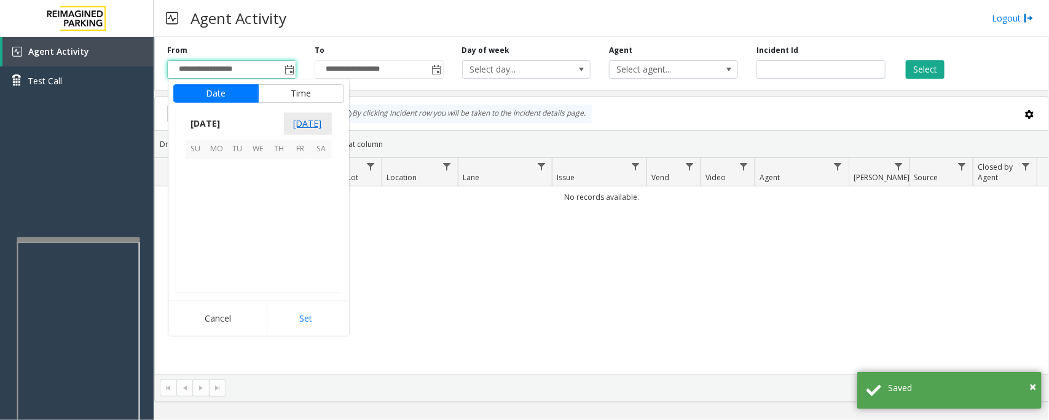
scroll to position [220406, 0]
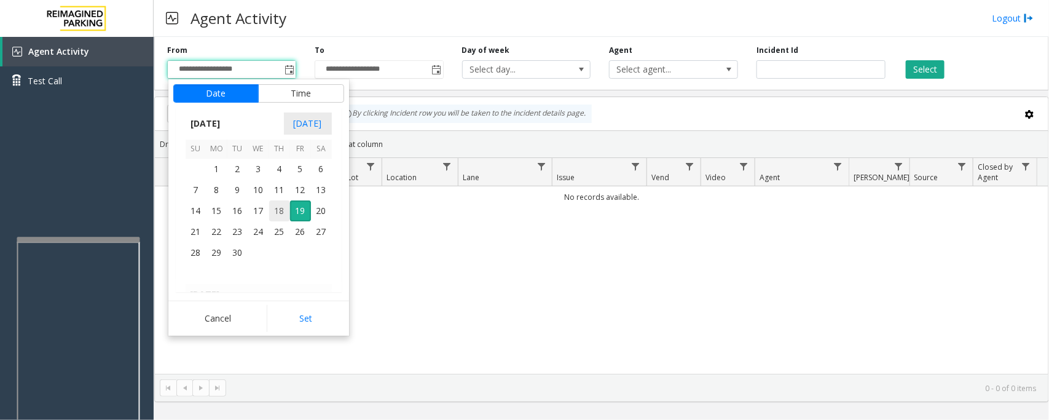
click at [283, 215] on span "18" at bounding box center [279, 210] width 21 height 21
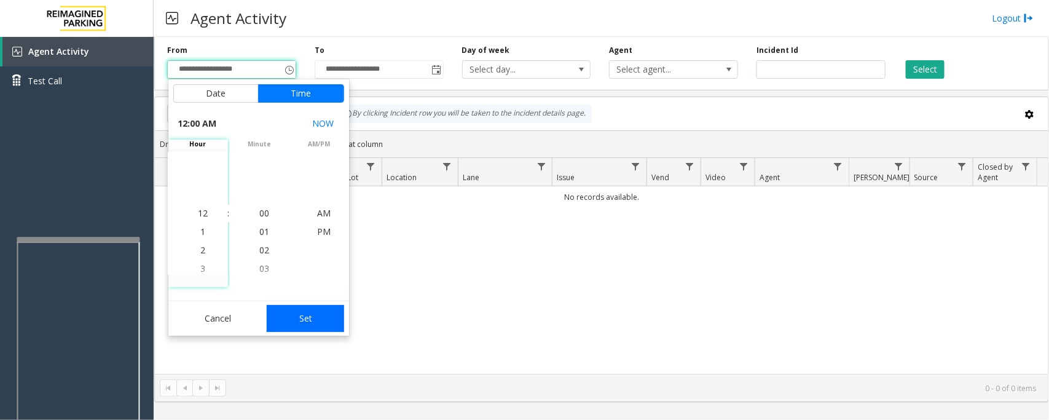
click at [327, 323] on button "Set" at bounding box center [305, 318] width 77 height 27
type input "**********"
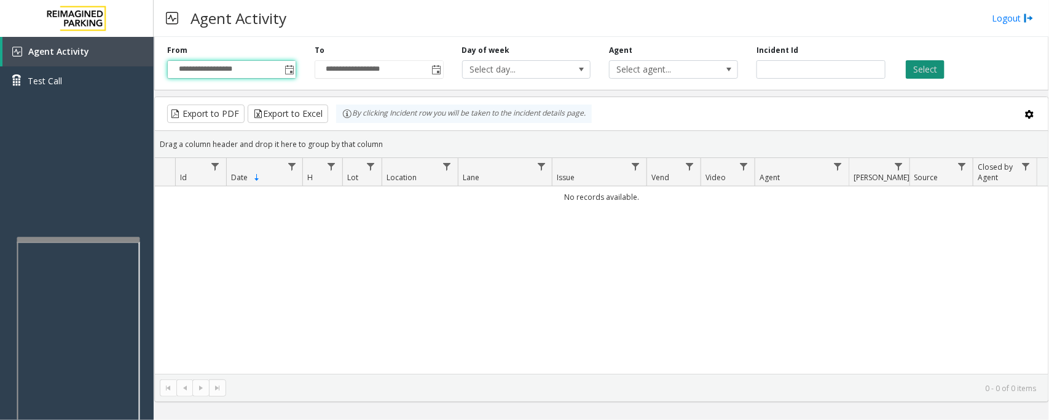
click at [940, 68] on button "Select" at bounding box center [925, 69] width 39 height 18
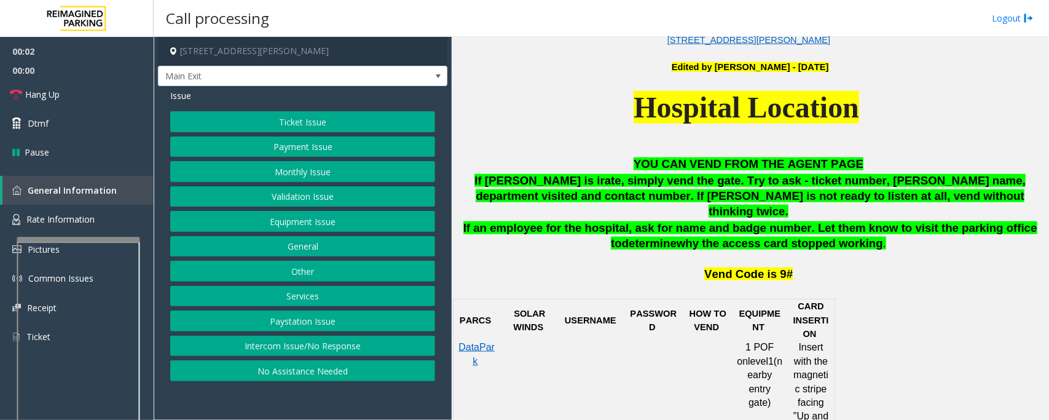
scroll to position [538, 0]
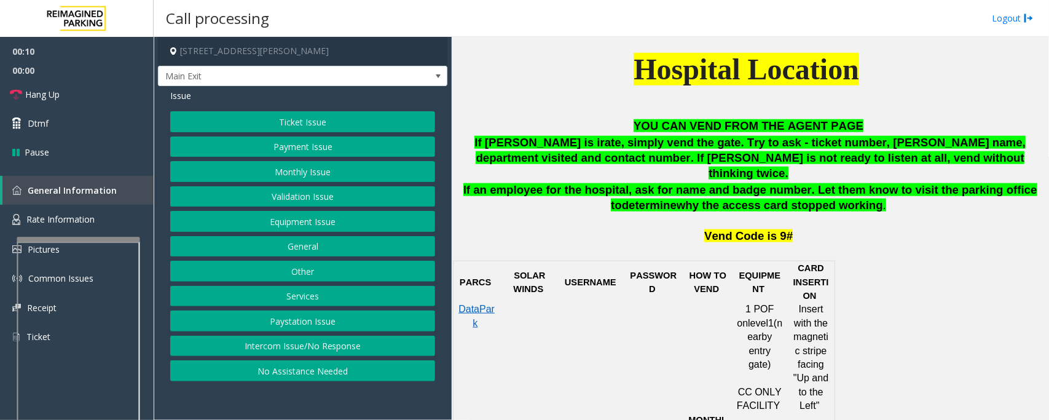
click at [229, 378] on button "No Assistance Needed" at bounding box center [302, 370] width 265 height 21
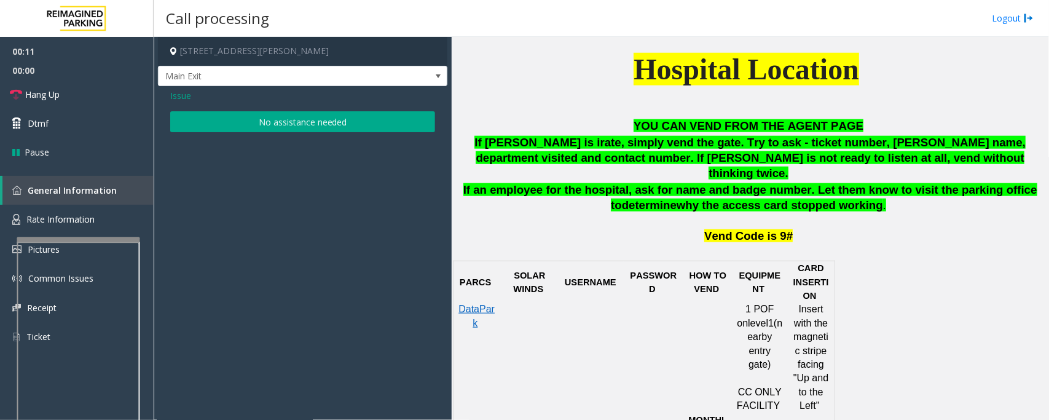
click at [263, 117] on button "No assistance needed" at bounding box center [302, 121] width 265 height 21
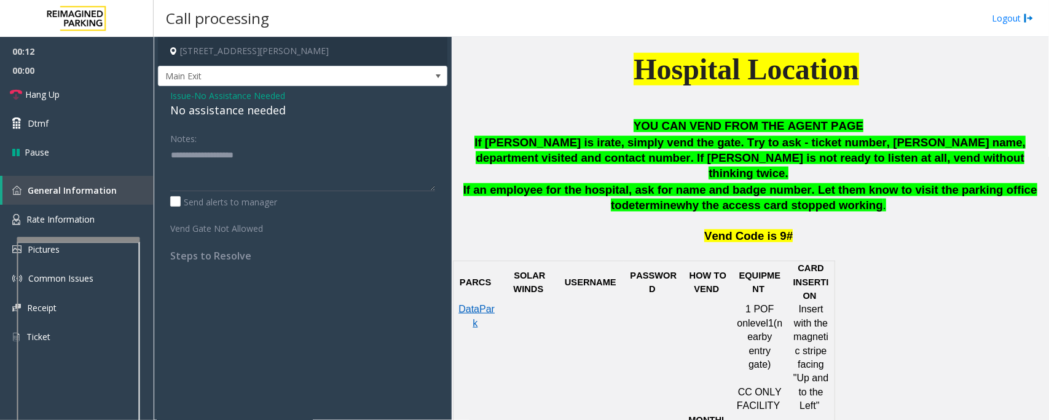
click at [253, 109] on div "No assistance needed" at bounding box center [302, 110] width 265 height 17
type textarea "**********"
click at [51, 101] on link "Hang Up" at bounding box center [77, 94] width 154 height 29
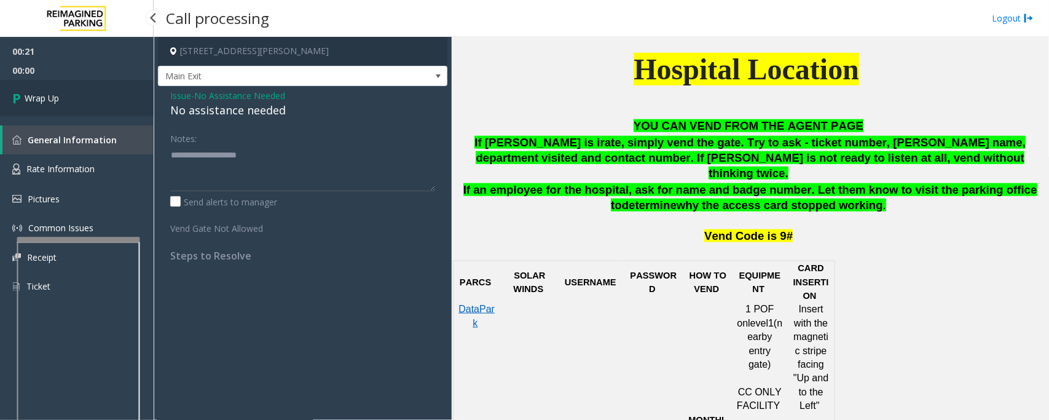
click at [51, 101] on span "Wrap Up" at bounding box center [42, 98] width 34 height 13
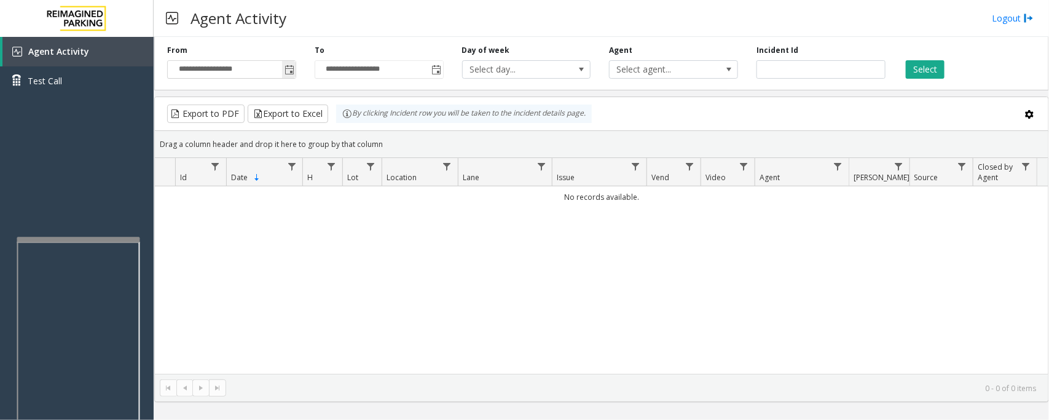
click at [289, 71] on span "Toggle popup" at bounding box center [289, 70] width 10 height 10
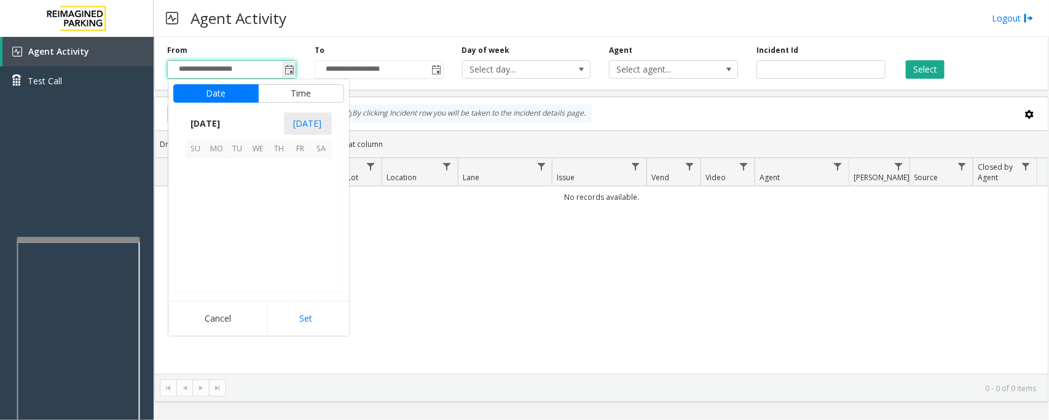
scroll to position [220406, 0]
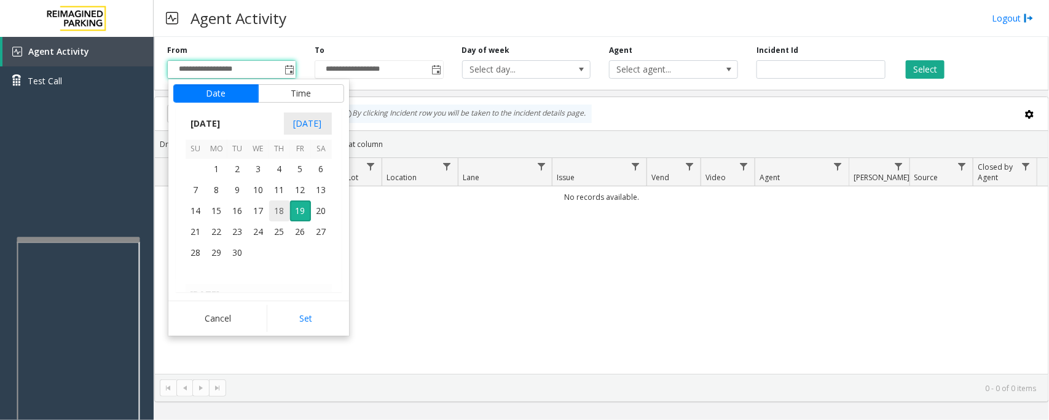
click at [278, 207] on span "18" at bounding box center [279, 210] width 21 height 21
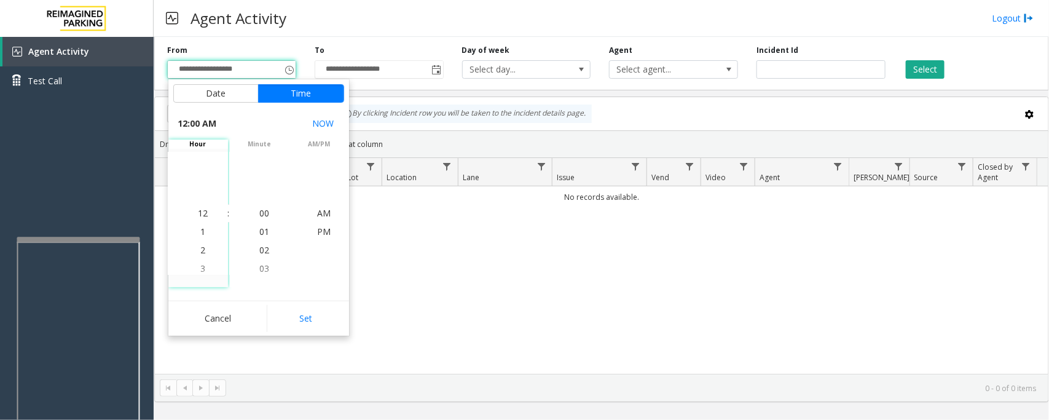
drag, startPoint x: 312, startPoint y: 315, endPoint x: 323, endPoint y: 308, distance: 13.0
click at [312, 315] on button "Set" at bounding box center [305, 318] width 77 height 27
type input "**********"
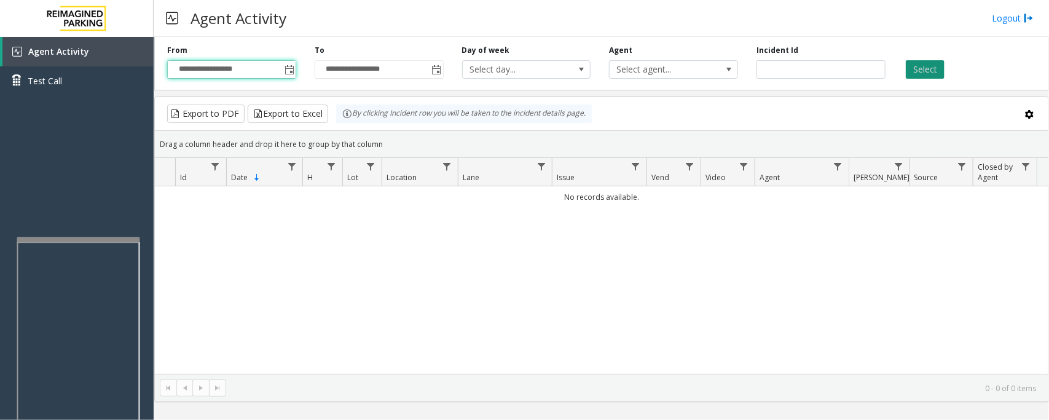
click at [926, 66] on button "Select" at bounding box center [925, 69] width 39 height 18
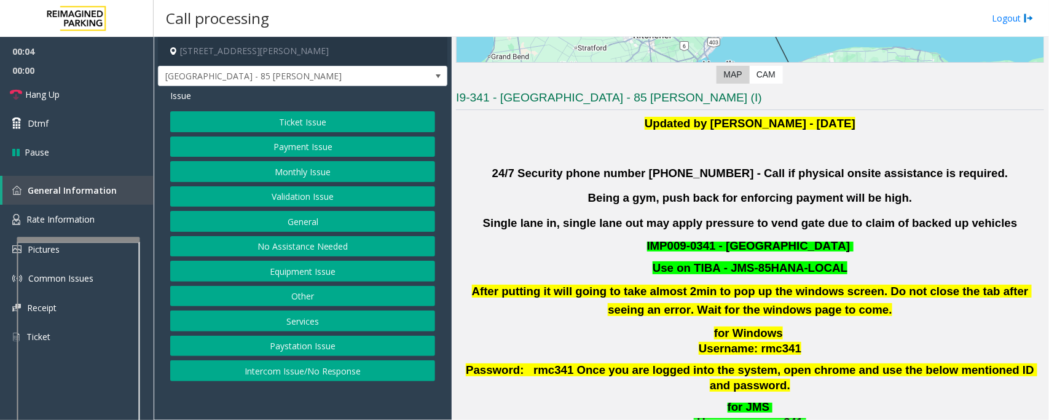
scroll to position [461, 0]
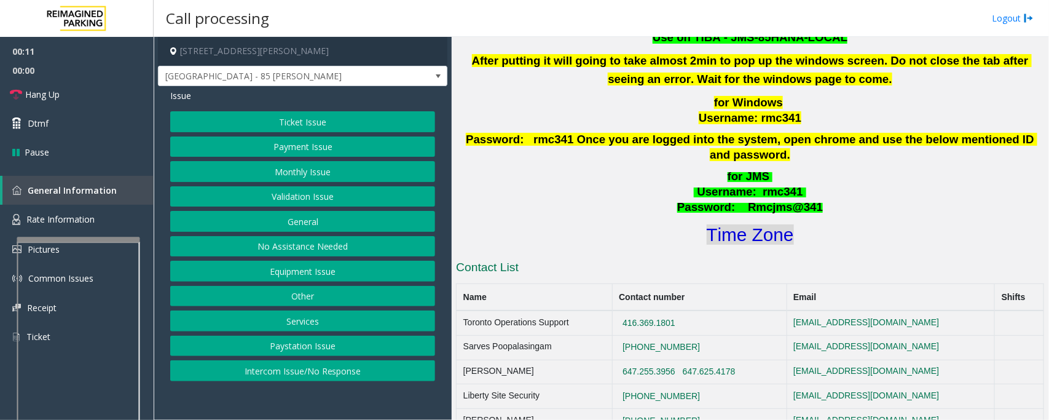
click at [718, 227] on font "Time Zone" at bounding box center [750, 234] width 87 height 20
click at [287, 195] on button "Validation Issue" at bounding box center [302, 196] width 265 height 21
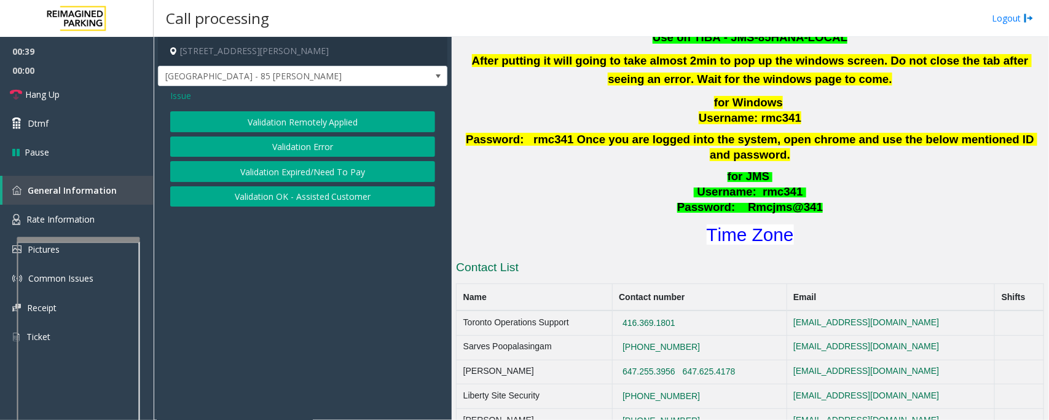
click at [305, 146] on button "Validation Error" at bounding box center [302, 146] width 265 height 21
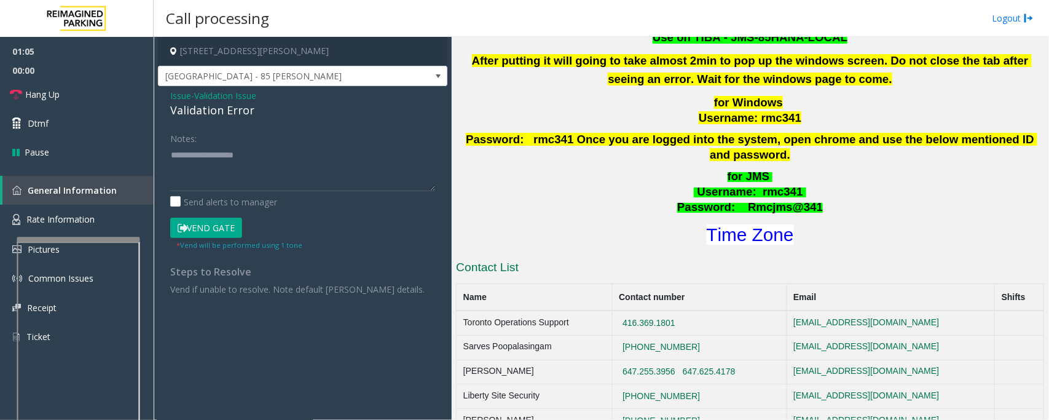
click at [225, 234] on button "Vend Gate" at bounding box center [206, 227] width 72 height 21
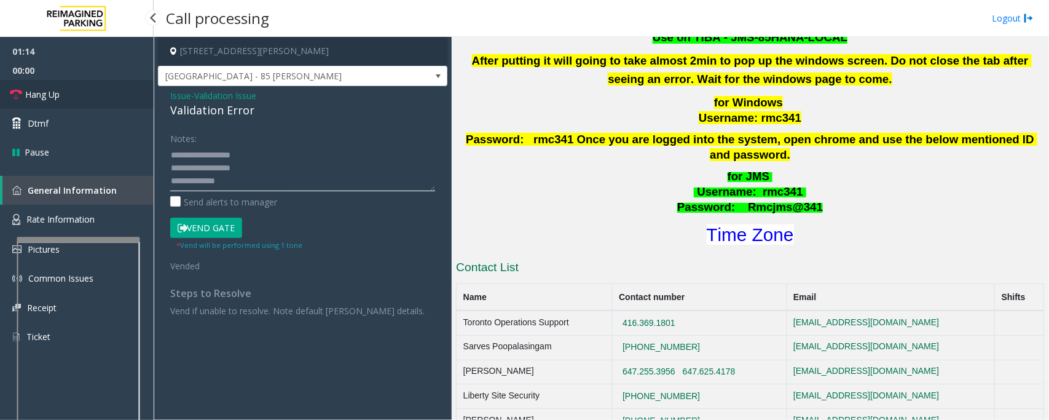
type textarea "**********"
click at [66, 91] on link "Hang Up" at bounding box center [77, 94] width 154 height 29
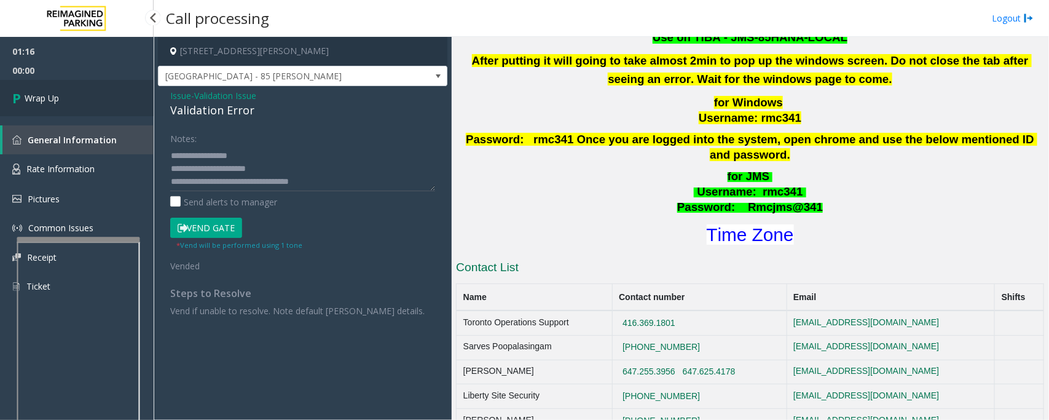
click at [87, 99] on link "Wrap Up" at bounding box center [77, 98] width 154 height 36
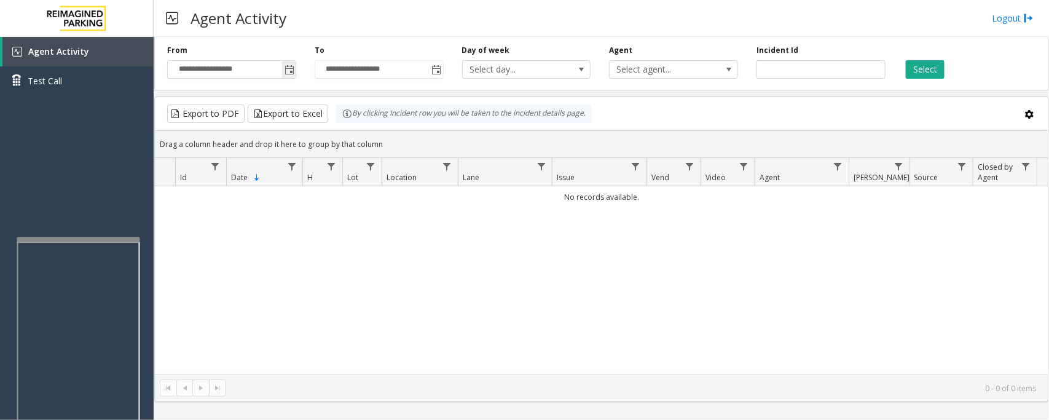
click at [289, 69] on span "Toggle popup" at bounding box center [289, 70] width 10 height 10
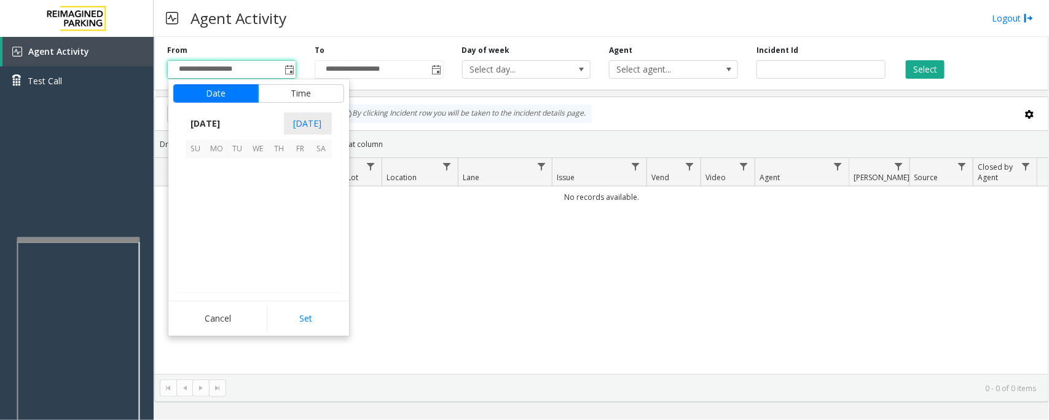
scroll to position [220406, 0]
click at [277, 209] on span "18" at bounding box center [279, 210] width 21 height 21
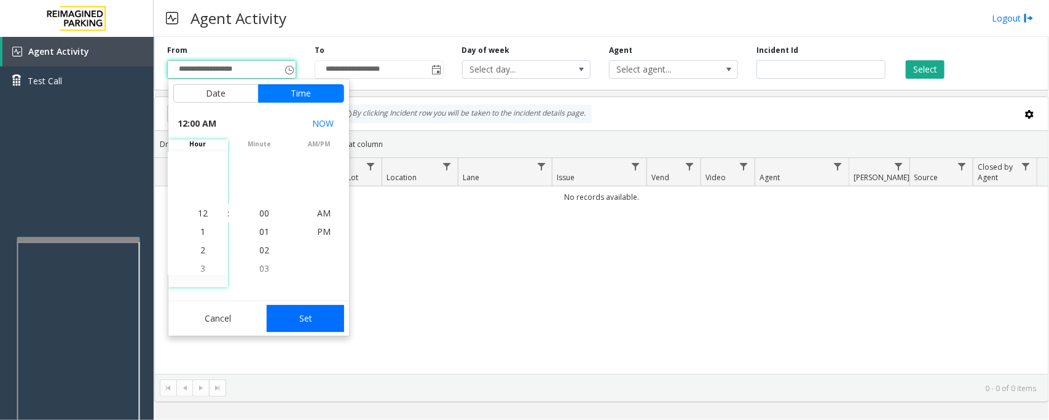
click at [308, 320] on button "Set" at bounding box center [305, 318] width 77 height 27
type input "**********"
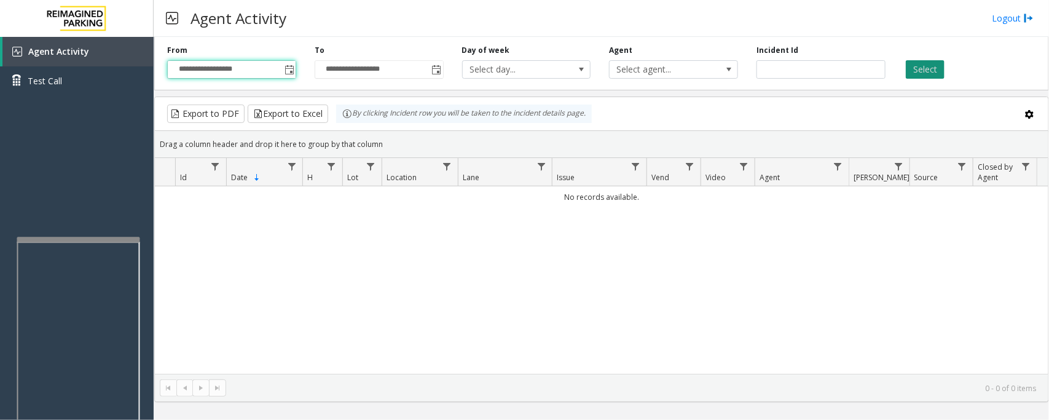
click at [922, 75] on button "Select" at bounding box center [925, 69] width 39 height 18
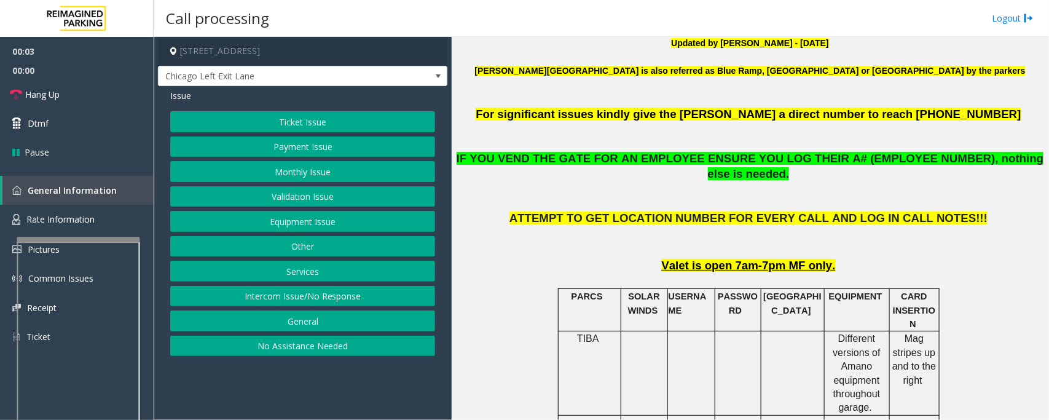
scroll to position [384, 0]
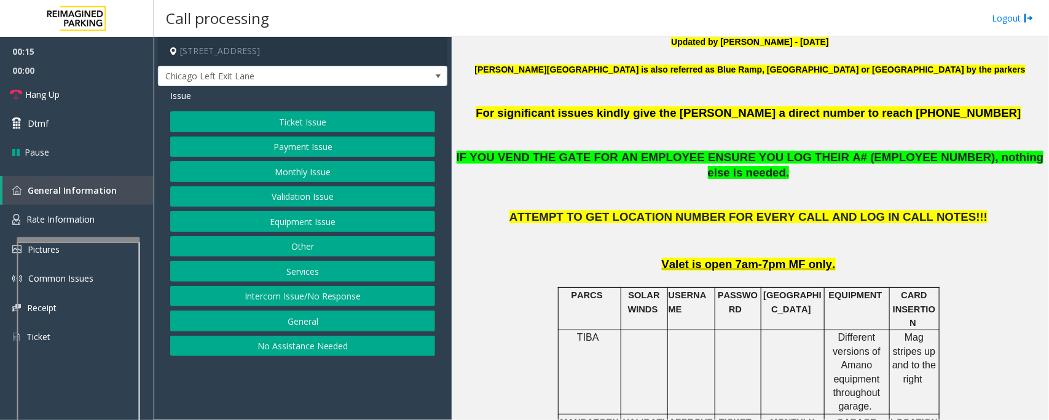
click at [286, 227] on button "Equipment Issue" at bounding box center [302, 221] width 265 height 21
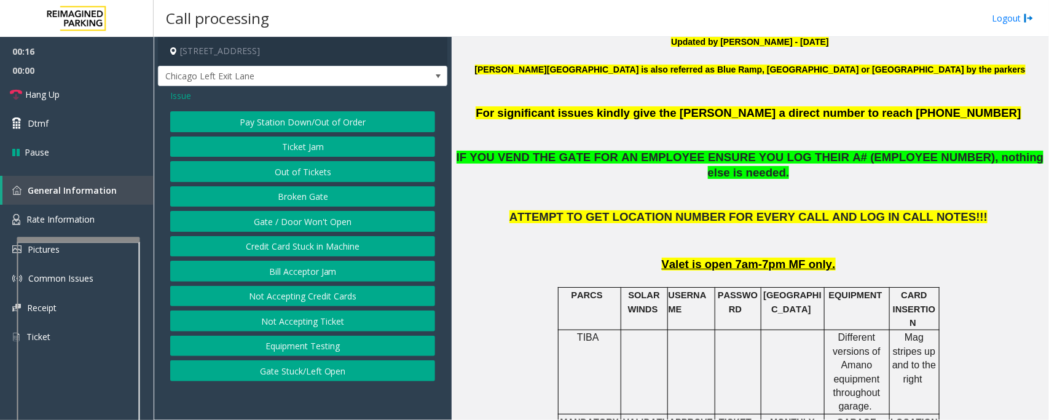
click at [286, 227] on button "Gate / Door Won't Open" at bounding box center [302, 221] width 265 height 21
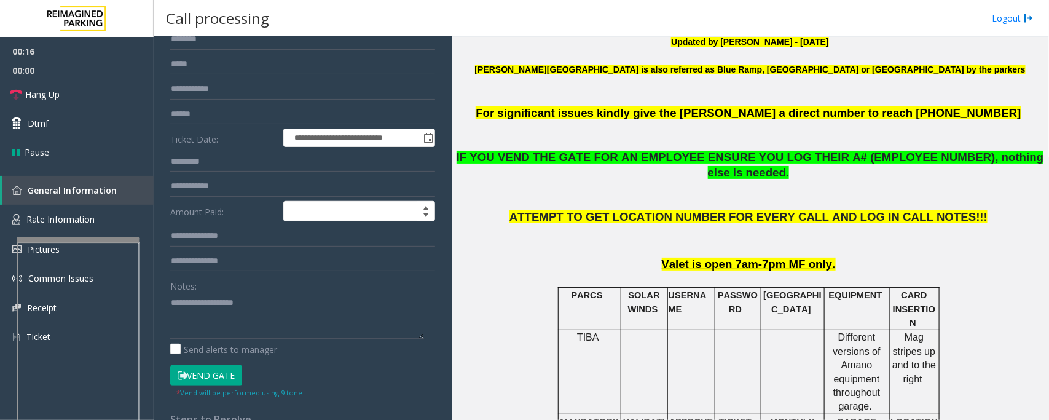
scroll to position [230, 0]
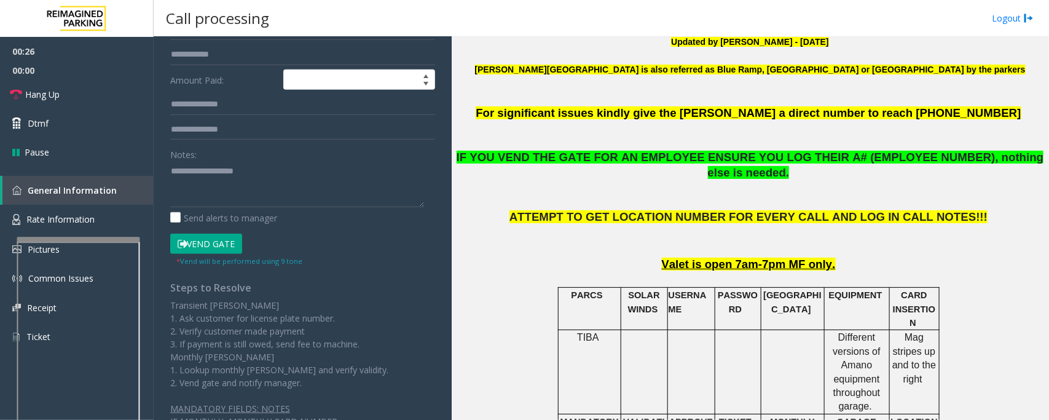
click at [216, 251] on button "Vend Gate" at bounding box center [206, 243] width 72 height 21
click at [229, 166] on textarea at bounding box center [297, 184] width 254 height 46
paste textarea "**********"
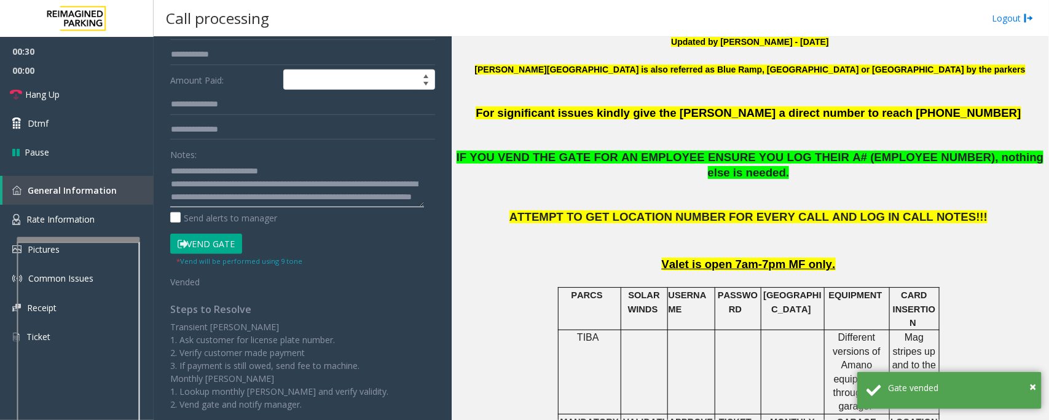
scroll to position [0, 0]
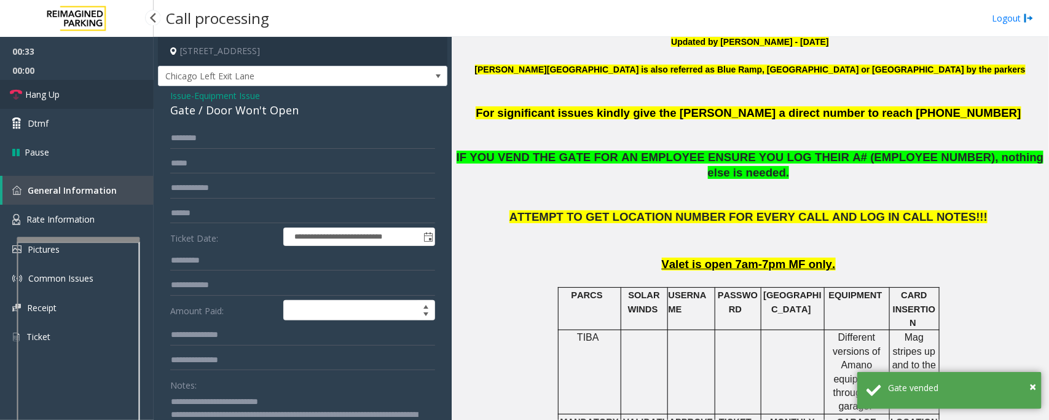
type textarea "**********"
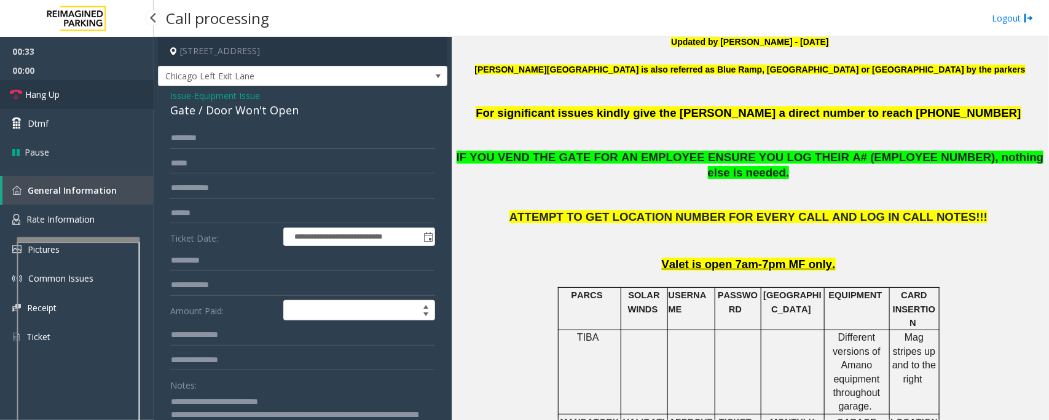
click at [68, 99] on link "Hang Up" at bounding box center [77, 94] width 154 height 29
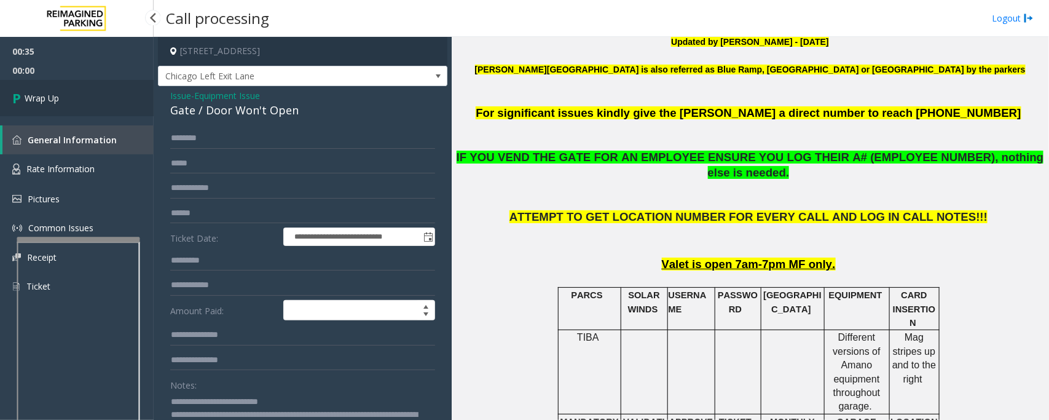
click at [68, 99] on link "Wrap Up" at bounding box center [77, 98] width 154 height 36
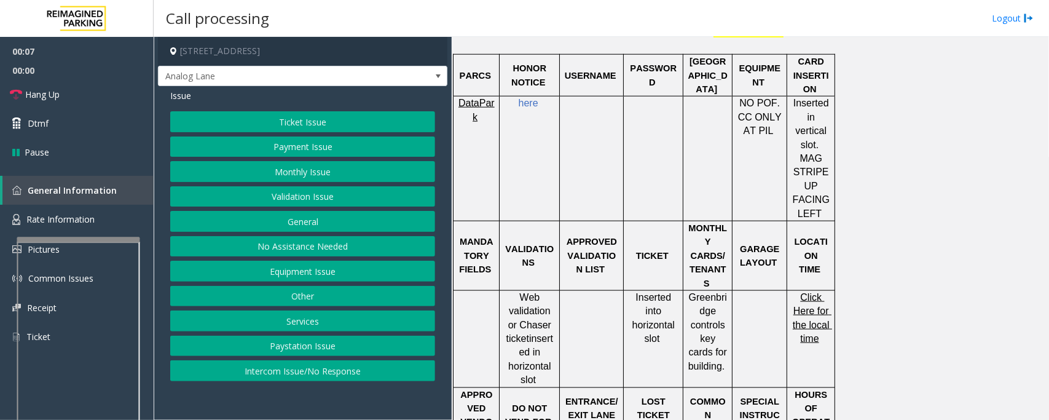
scroll to position [614, 0]
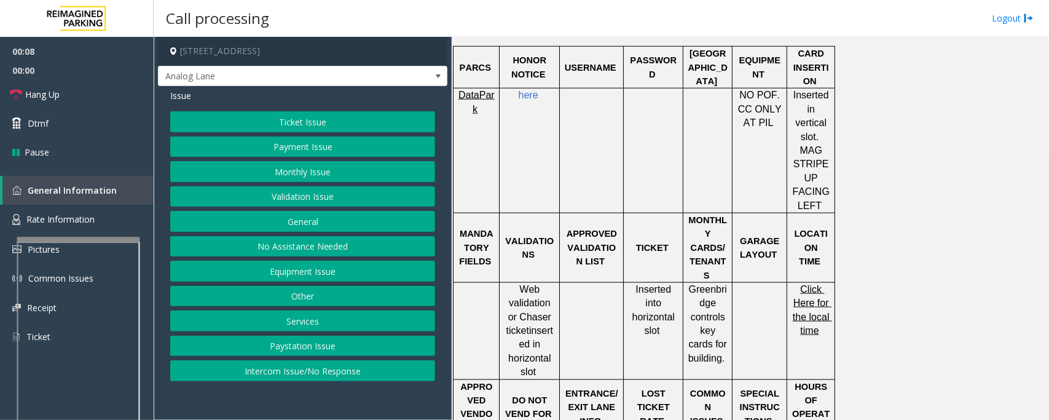
click at [277, 175] on button "Monthly Issue" at bounding box center [302, 171] width 265 height 21
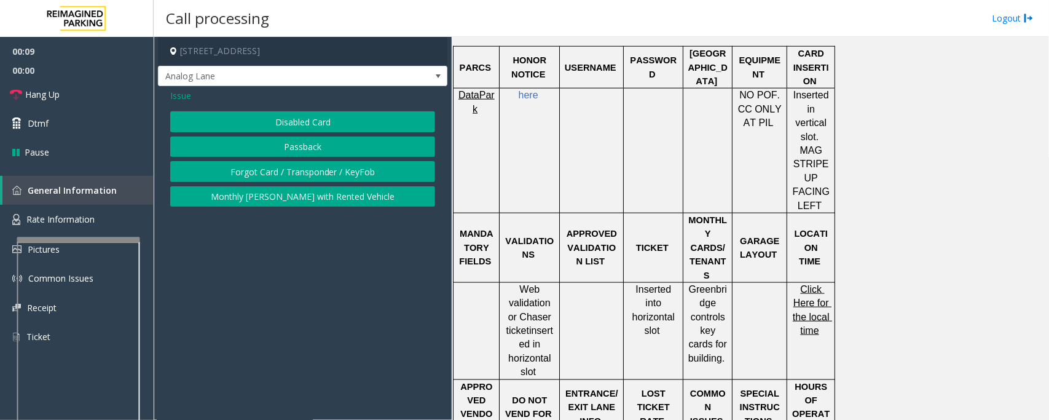
click at [308, 120] on button "Disabled Card" at bounding box center [302, 121] width 265 height 21
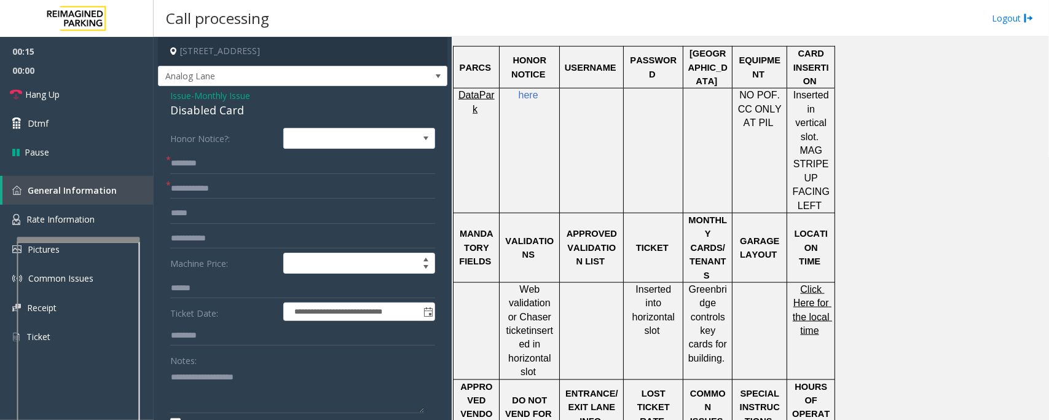
scroll to position [25, 0]
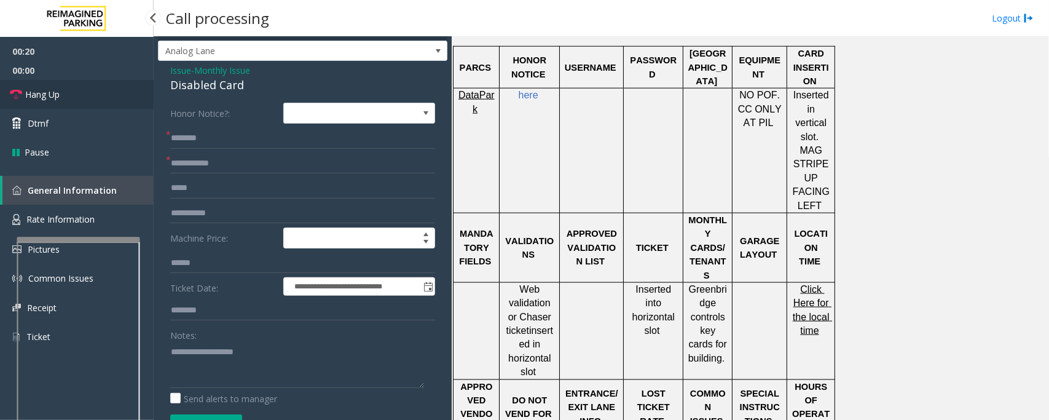
drag, startPoint x: 84, startPoint y: 93, endPoint x: 125, endPoint y: 90, distance: 41.2
click at [84, 93] on link "Hang Up" at bounding box center [77, 94] width 154 height 29
click at [197, 72] on span "- Monthly Issue" at bounding box center [220, 71] width 59 height 12
click at [205, 72] on span "Monthly Issue" at bounding box center [222, 70] width 56 height 13
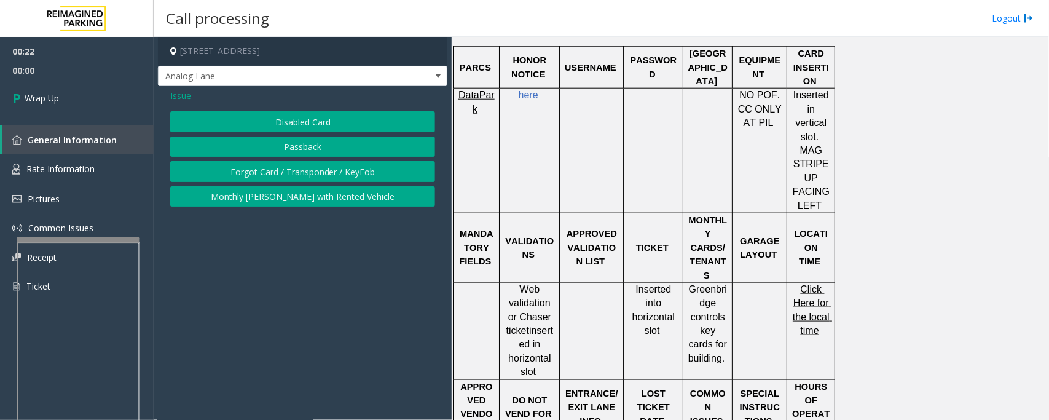
click at [186, 96] on span "Issue" at bounding box center [180, 95] width 21 height 13
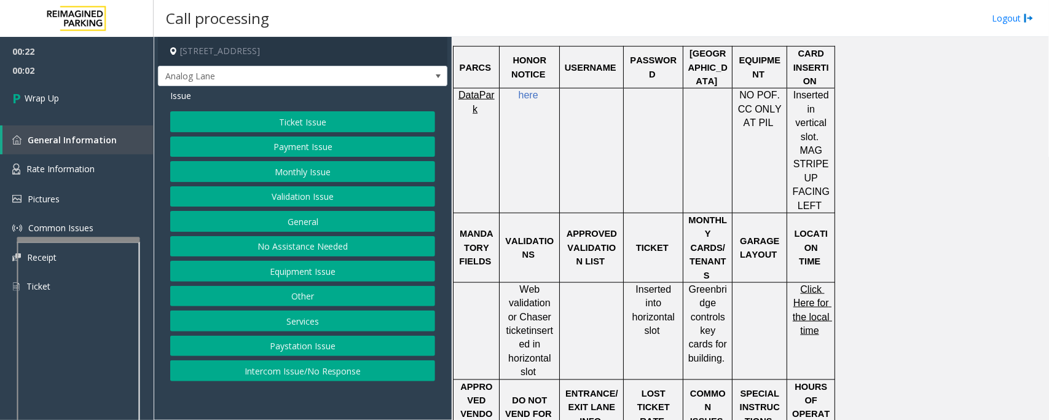
click at [296, 250] on button "No Assistance Needed" at bounding box center [302, 246] width 265 height 21
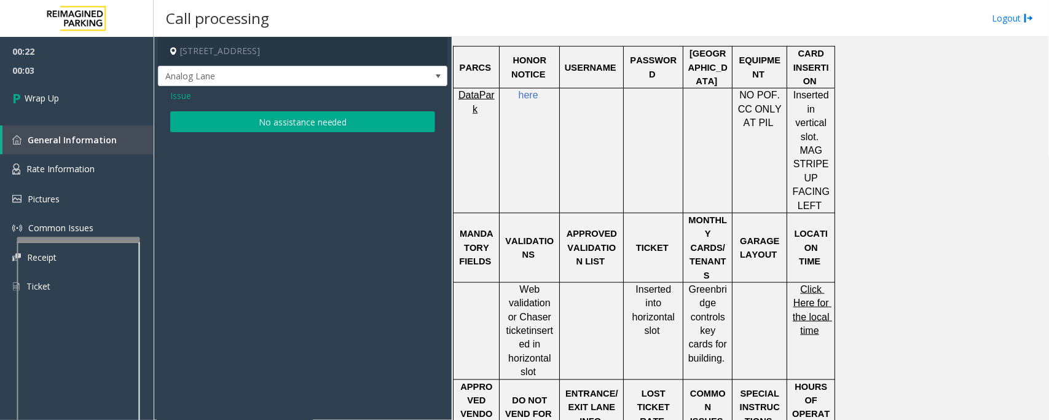
click at [235, 120] on button "No assistance needed" at bounding box center [302, 121] width 265 height 21
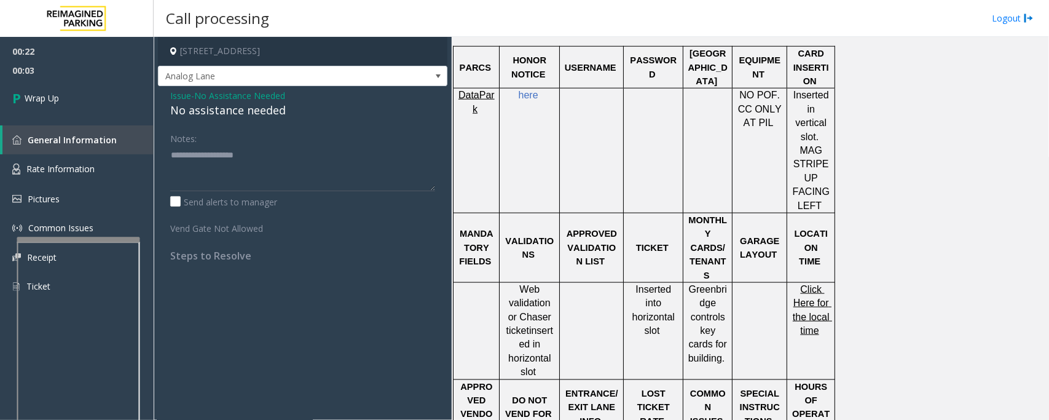
click at [248, 112] on div "No assistance needed" at bounding box center [302, 110] width 265 height 17
type textarea "**********"
click at [96, 102] on link "Wrap Up" at bounding box center [77, 98] width 154 height 36
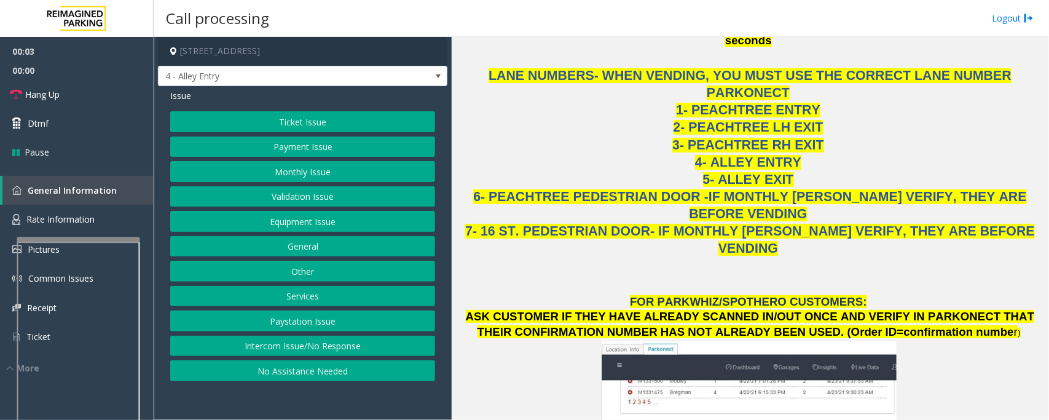
scroll to position [1152, 0]
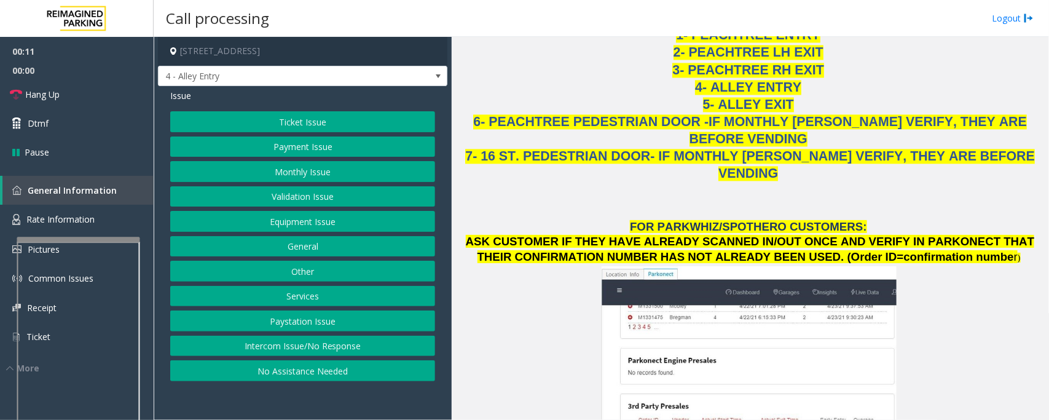
click at [293, 351] on button "Intercom Issue/No Response" at bounding box center [302, 345] width 265 height 21
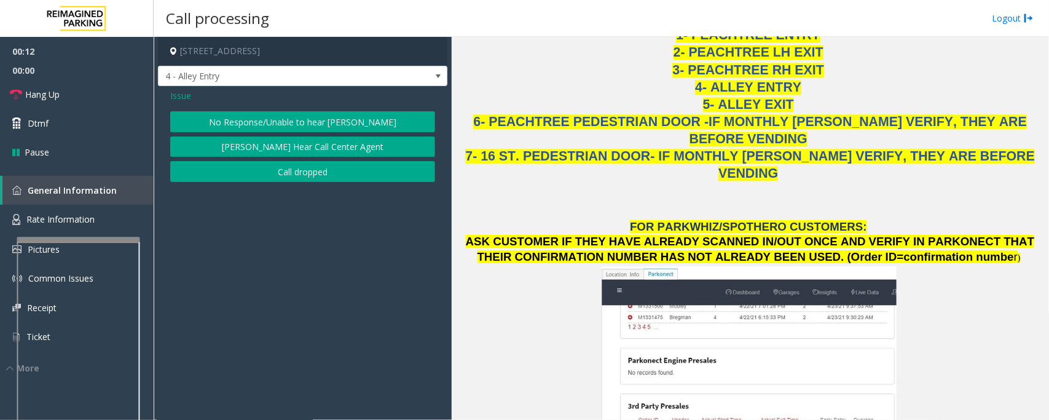
click at [255, 129] on button "No Response/Unable to hear [PERSON_NAME]" at bounding box center [302, 121] width 265 height 21
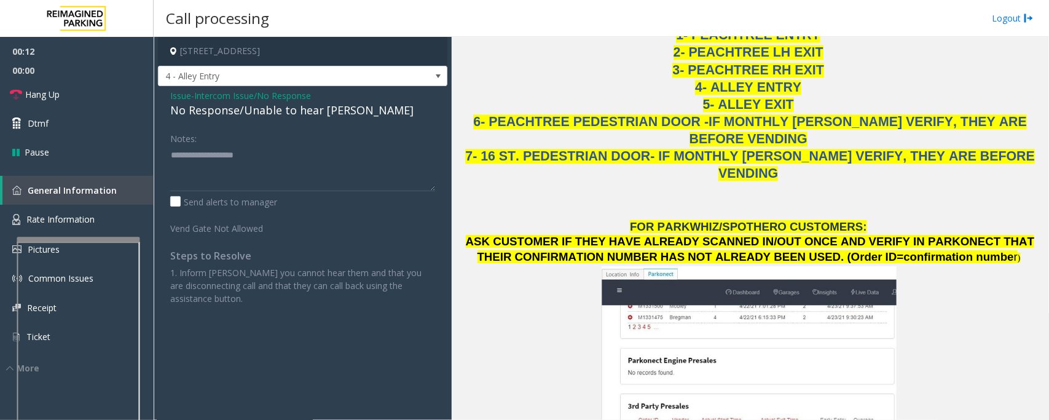
click at [249, 112] on div "No Response/Unable to hear [PERSON_NAME]" at bounding box center [302, 110] width 265 height 17
type textarea "**********"
click at [119, 96] on link "Hang Up" at bounding box center [77, 94] width 154 height 29
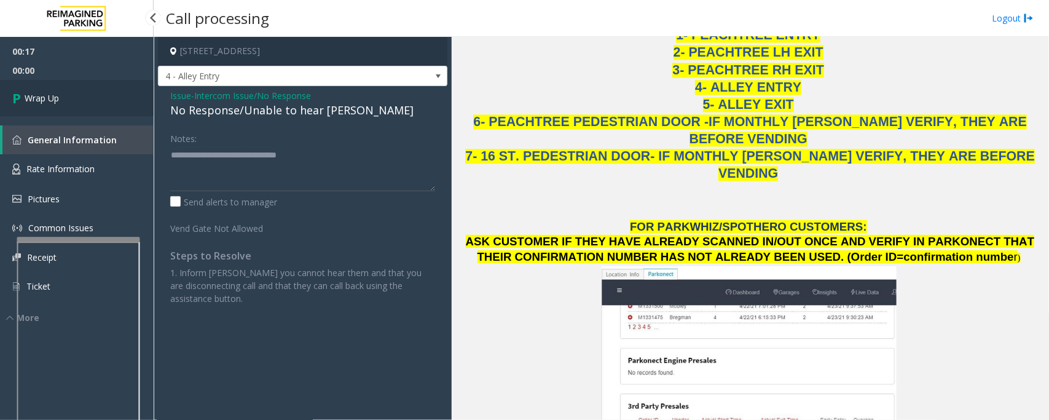
click at [119, 96] on link "Wrap Up" at bounding box center [77, 98] width 154 height 36
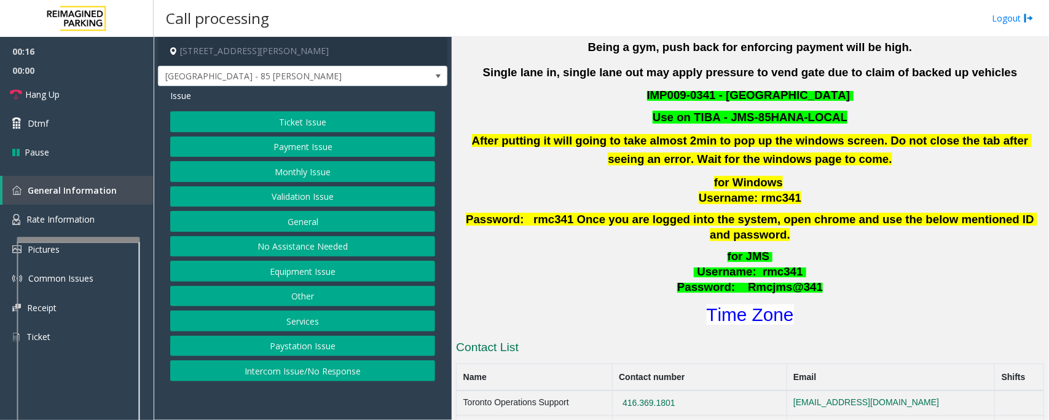
scroll to position [384, 0]
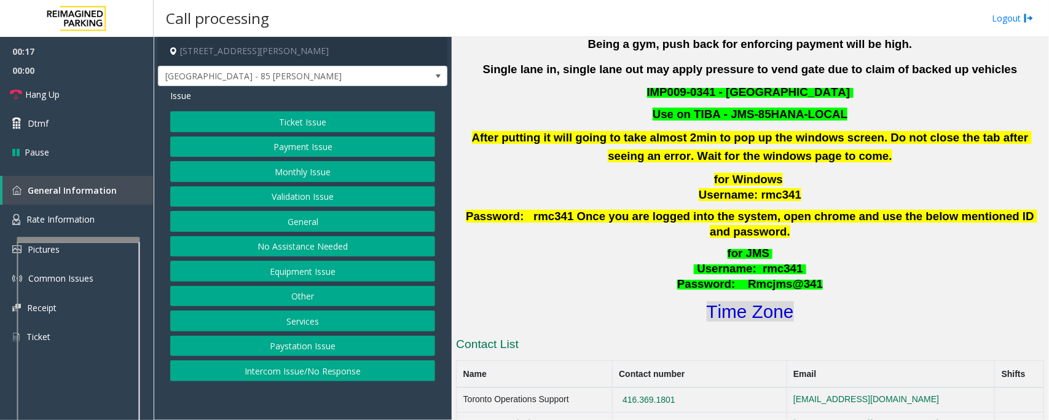
click at [754, 301] on font "Time Zone" at bounding box center [750, 311] width 87 height 20
click at [375, 187] on button "Validation Issue" at bounding box center [302, 196] width 265 height 21
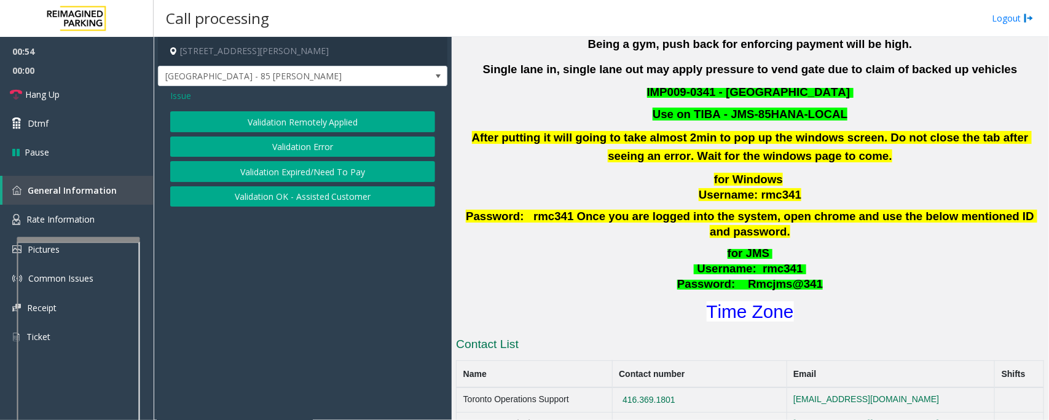
click at [306, 146] on button "Validation Error" at bounding box center [302, 146] width 265 height 21
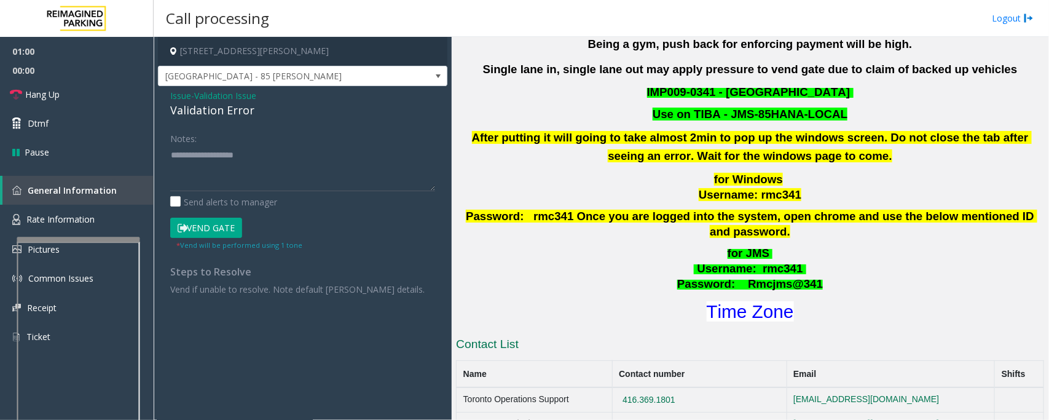
click at [211, 223] on button "Vend Gate" at bounding box center [206, 227] width 72 height 21
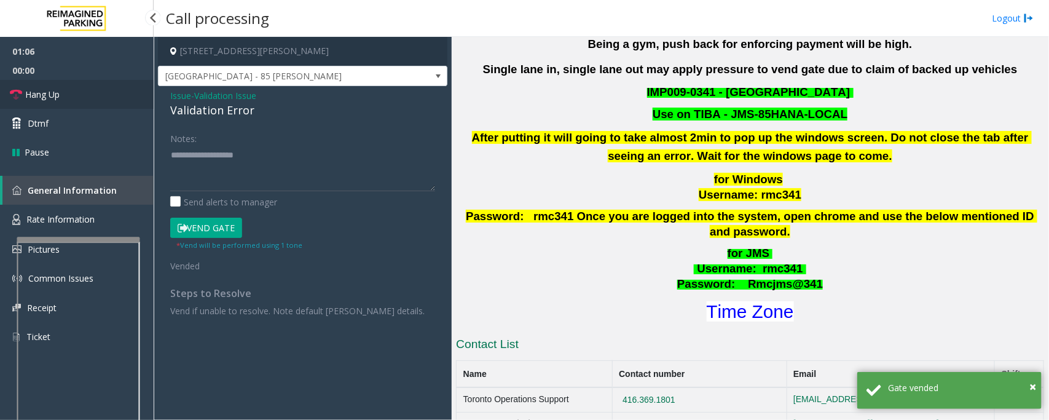
click at [55, 96] on span "Hang Up" at bounding box center [42, 94] width 34 height 13
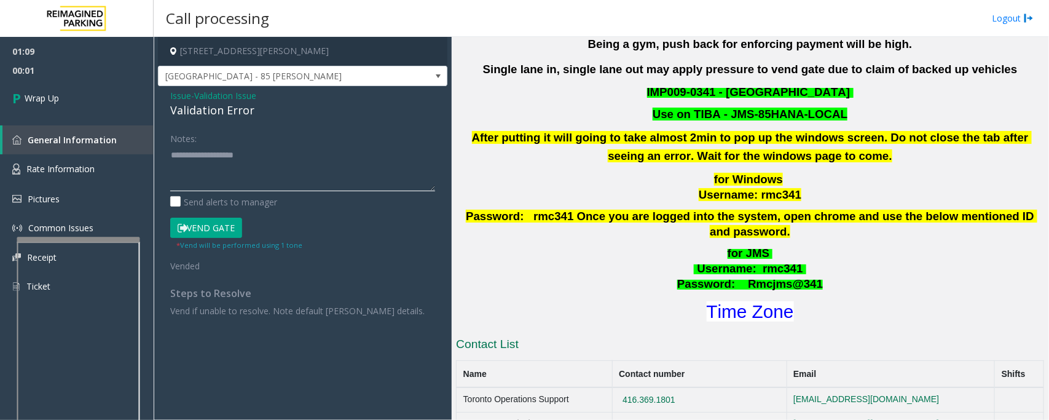
click at [219, 177] on textarea at bounding box center [302, 168] width 265 height 46
paste textarea "**********"
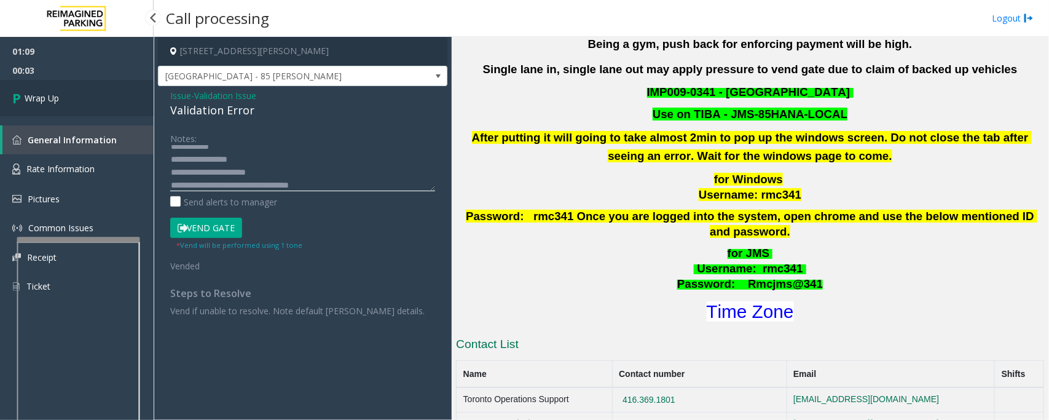
type textarea "**********"
click at [34, 96] on span "Wrap Up" at bounding box center [42, 98] width 34 height 13
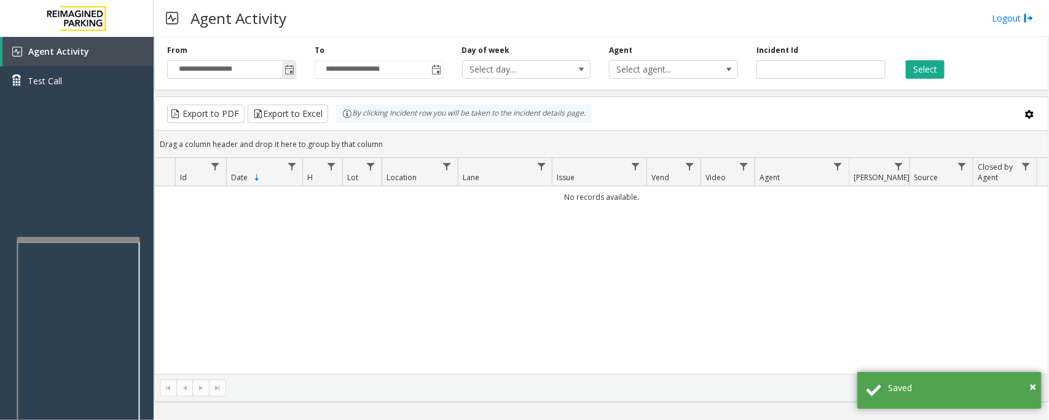
click at [292, 71] on span "Toggle popup" at bounding box center [289, 70] width 10 height 10
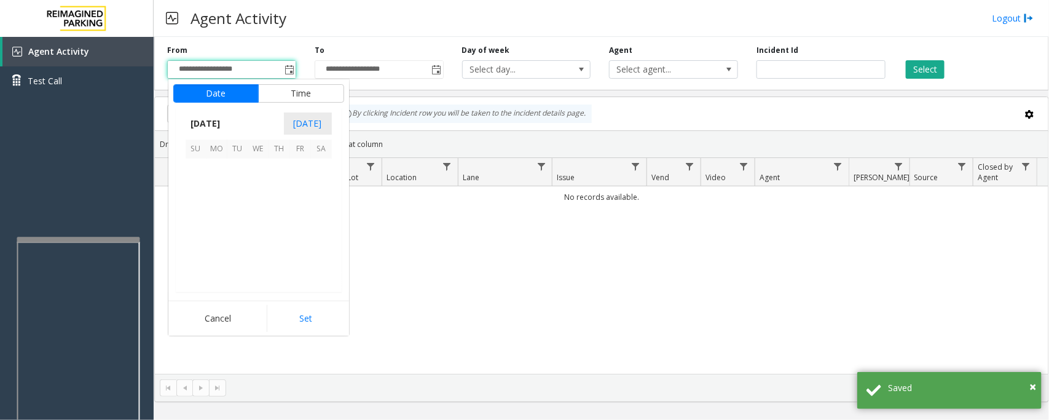
scroll to position [220406, 0]
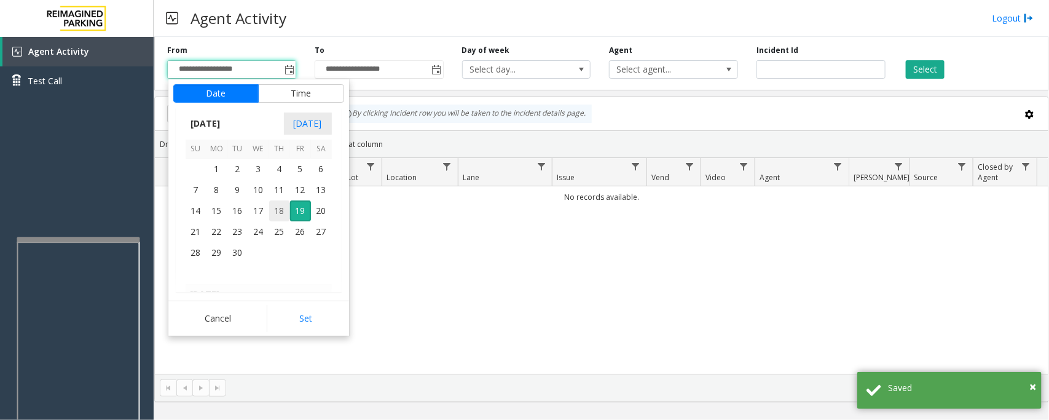
click at [278, 213] on span "18" at bounding box center [279, 210] width 21 height 21
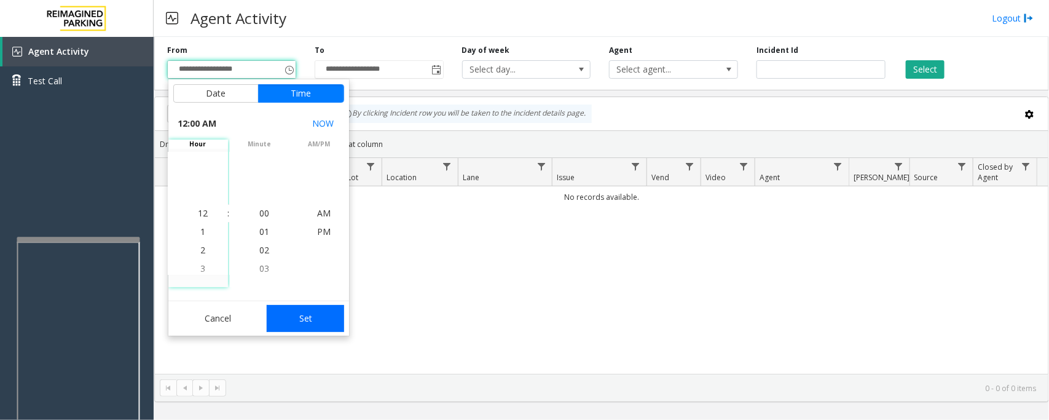
click at [310, 315] on button "Set" at bounding box center [305, 318] width 77 height 27
type input "**********"
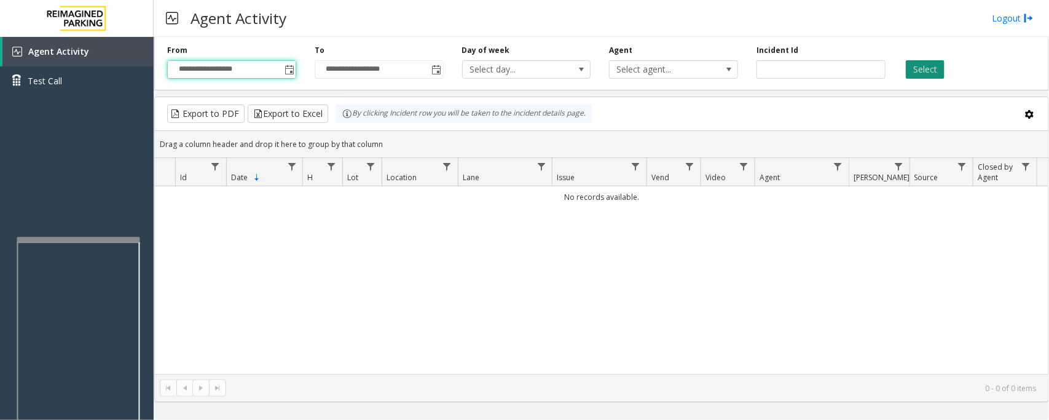
click at [931, 74] on button "Select" at bounding box center [925, 69] width 39 height 18
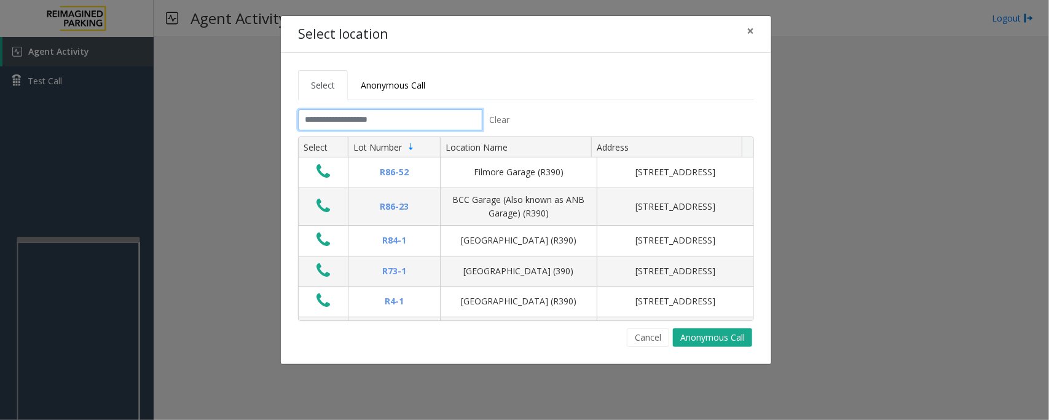
click at [372, 123] on input "text" at bounding box center [390, 119] width 184 height 21
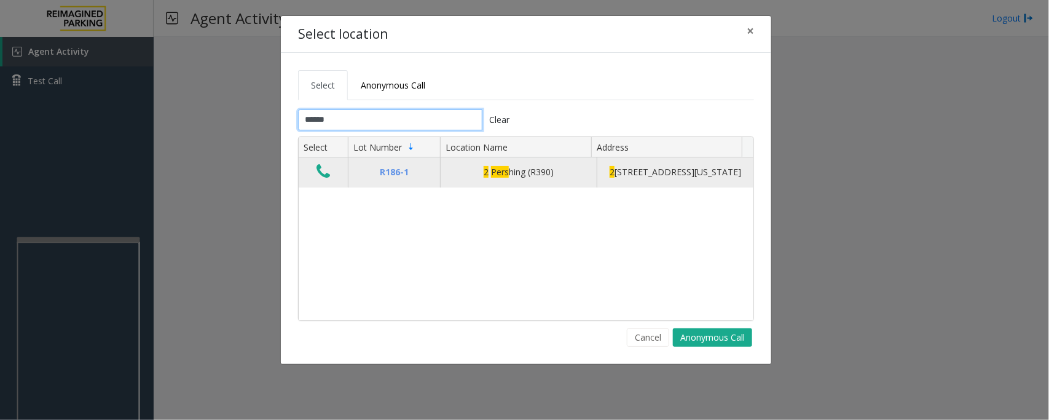
type input "******"
click at [327, 180] on icon "Data table" at bounding box center [323, 171] width 14 height 17
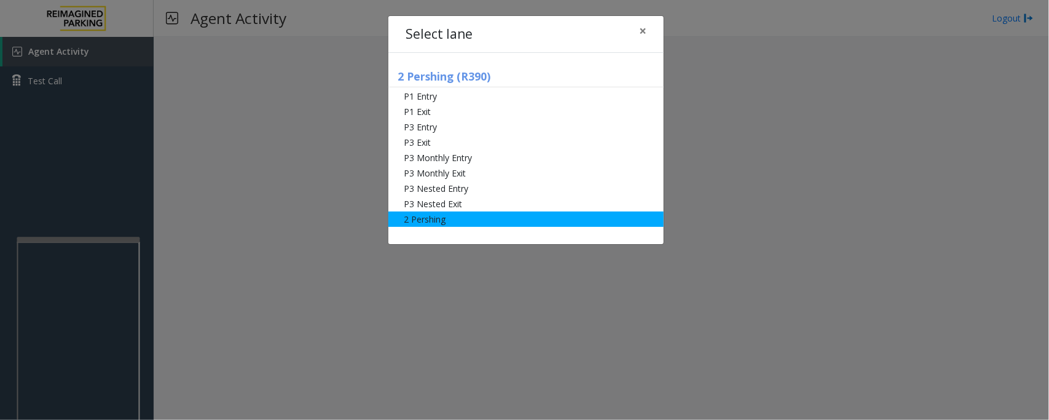
click at [422, 216] on li "2 Pershing" at bounding box center [525, 218] width 275 height 15
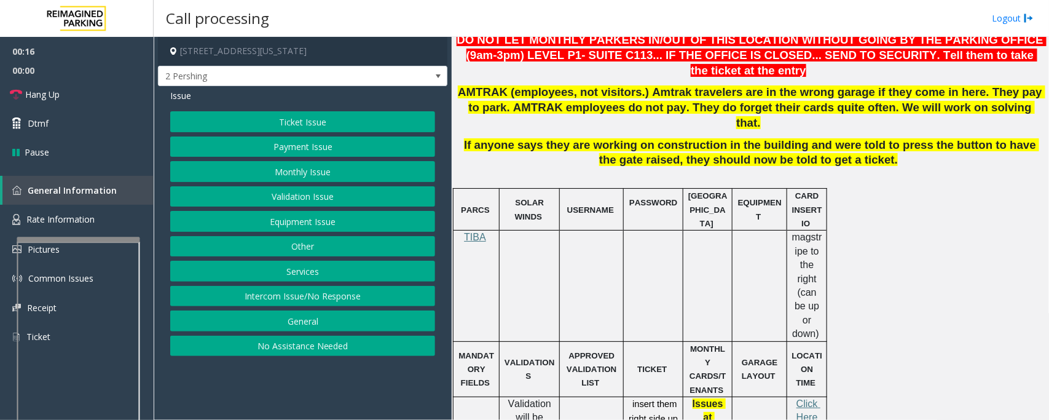
scroll to position [350, 0]
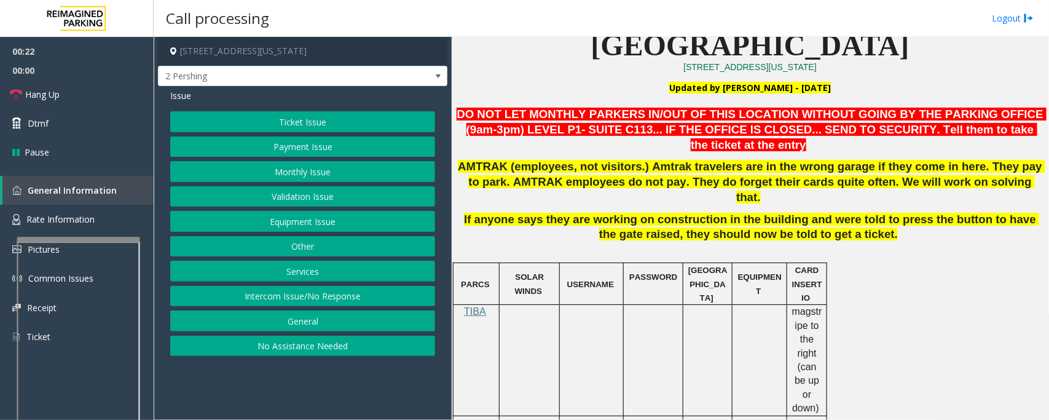
click at [326, 151] on button "Payment Issue" at bounding box center [302, 146] width 265 height 21
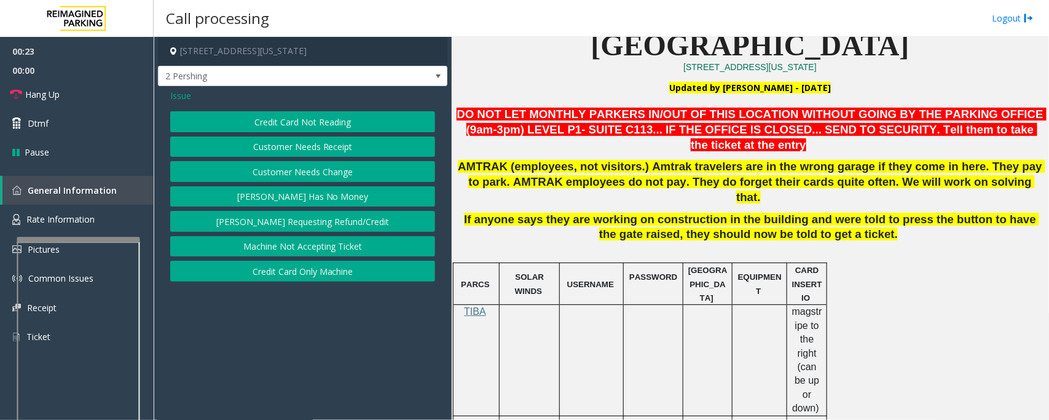
click at [331, 122] on button "Credit Card Not Reading" at bounding box center [302, 121] width 265 height 21
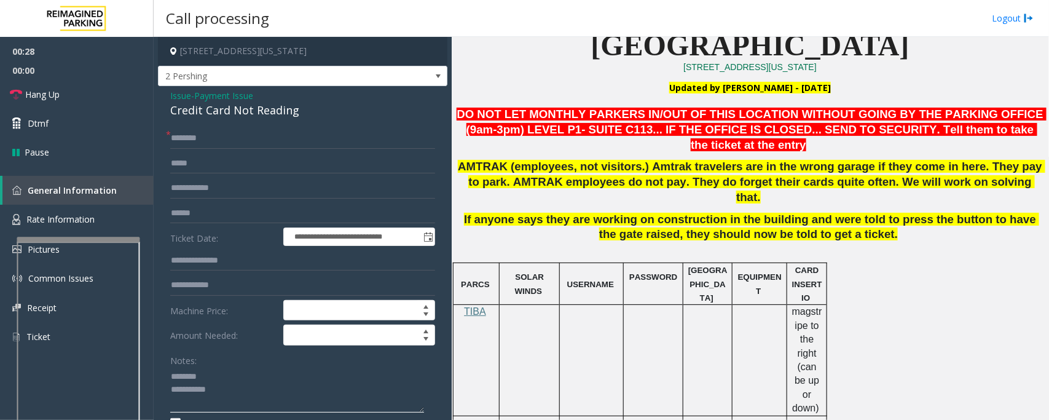
type textarea "**********"
click at [240, 96] on span "Payment Issue" at bounding box center [223, 95] width 59 height 13
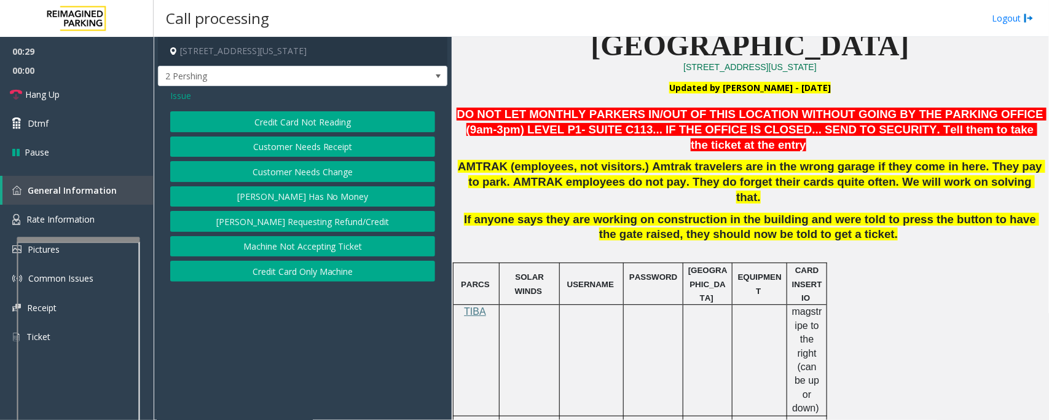
click at [186, 98] on span "Issue" at bounding box center [180, 95] width 21 height 13
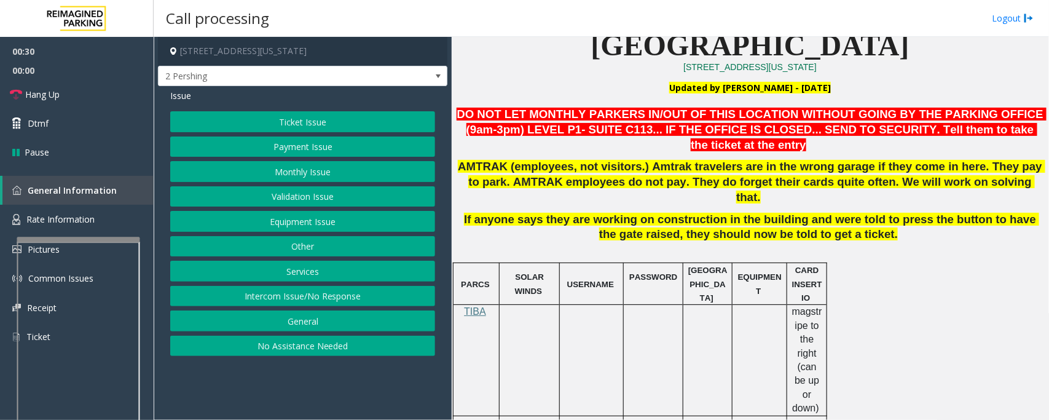
click at [307, 170] on button "Monthly Issue" at bounding box center [302, 171] width 265 height 21
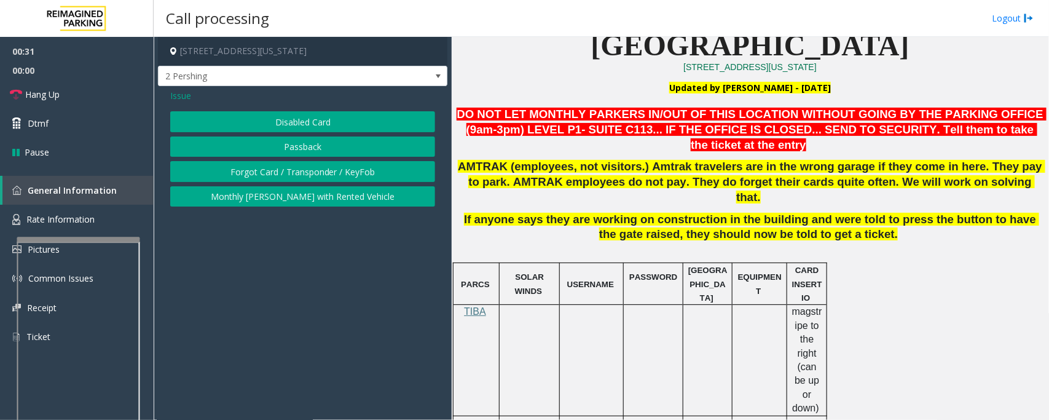
click at [321, 123] on button "Disabled Card" at bounding box center [302, 121] width 265 height 21
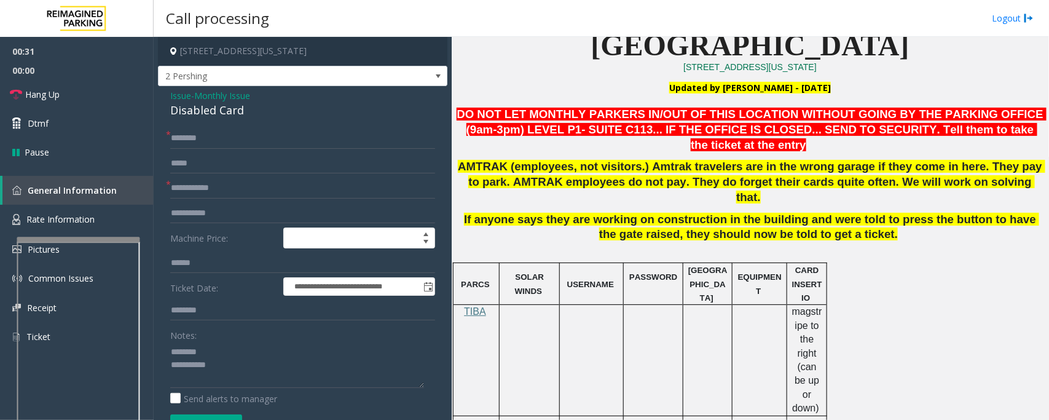
click at [197, 114] on div "Disabled Card" at bounding box center [302, 110] width 265 height 17
click at [211, 357] on textarea at bounding box center [297, 365] width 254 height 46
click at [205, 361] on textarea at bounding box center [297, 365] width 254 height 46
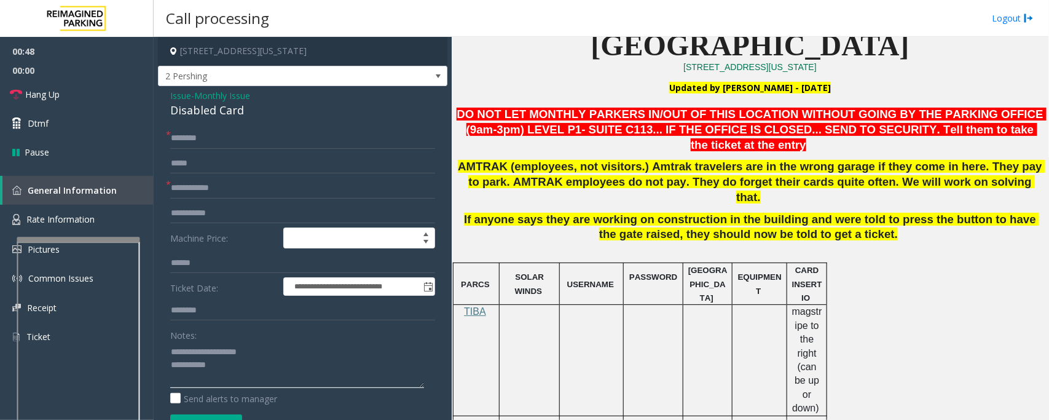
click at [252, 369] on textarea at bounding box center [297, 365] width 254 height 46
type textarea "**********"
click at [194, 137] on input "text" at bounding box center [302, 138] width 265 height 21
type input "**"
click at [52, 89] on span "Hang Up" at bounding box center [42, 94] width 34 height 13
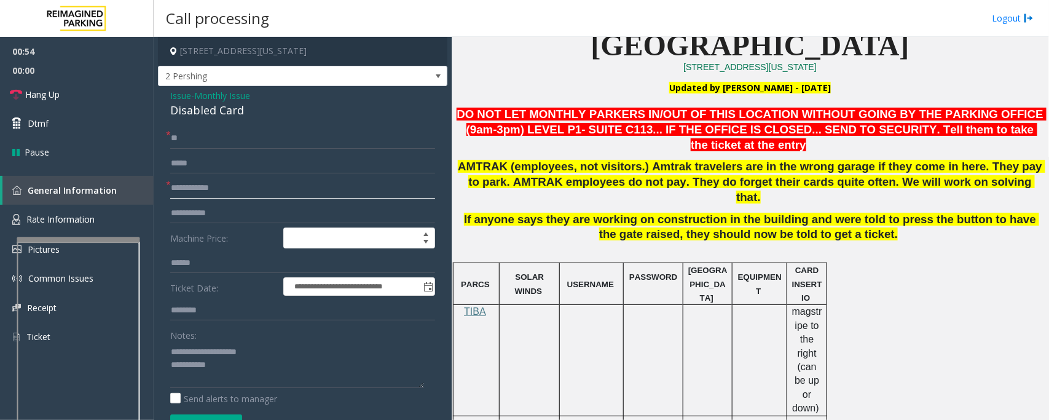
click at [184, 182] on input "text" at bounding box center [302, 188] width 265 height 21
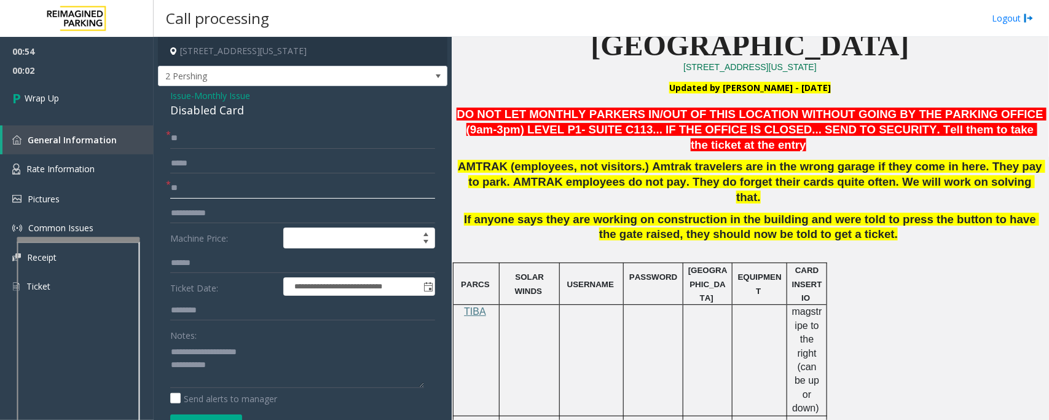
type input "**"
click at [318, 385] on textarea at bounding box center [297, 365] width 254 height 46
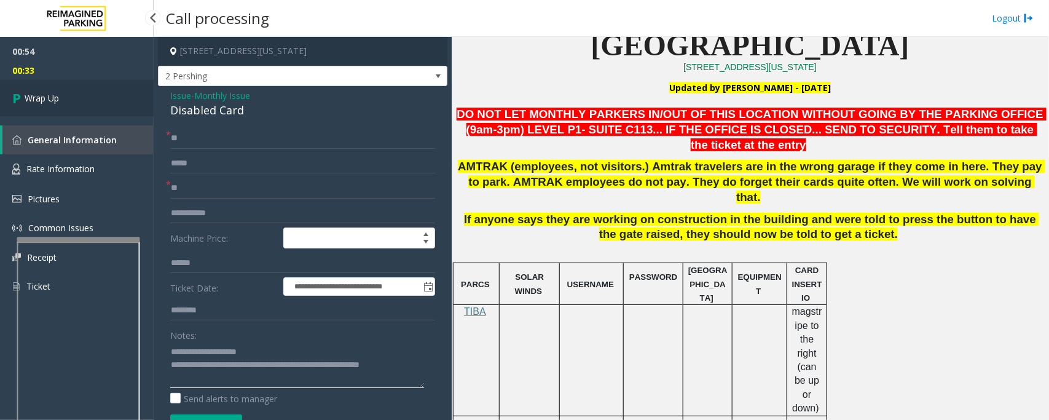
type textarea "**********"
click at [92, 106] on link "Wrap Up" at bounding box center [77, 98] width 154 height 36
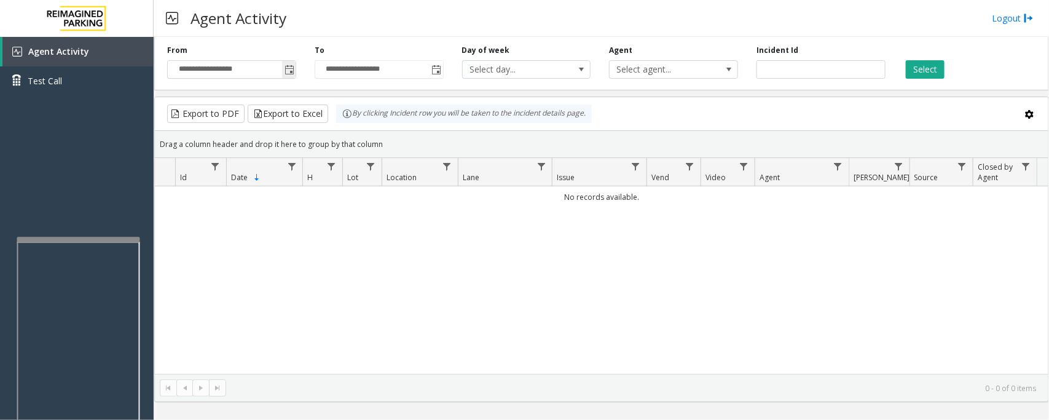
click at [286, 69] on span "Toggle popup" at bounding box center [289, 70] width 10 height 10
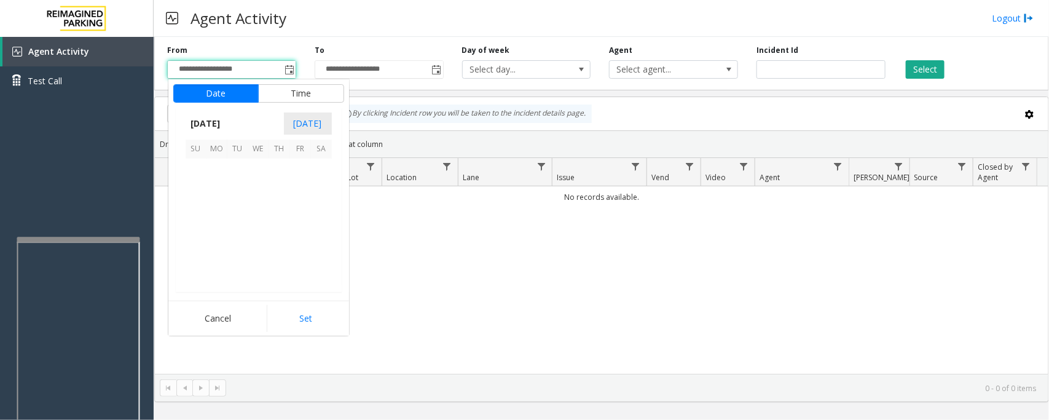
scroll to position [220406, 0]
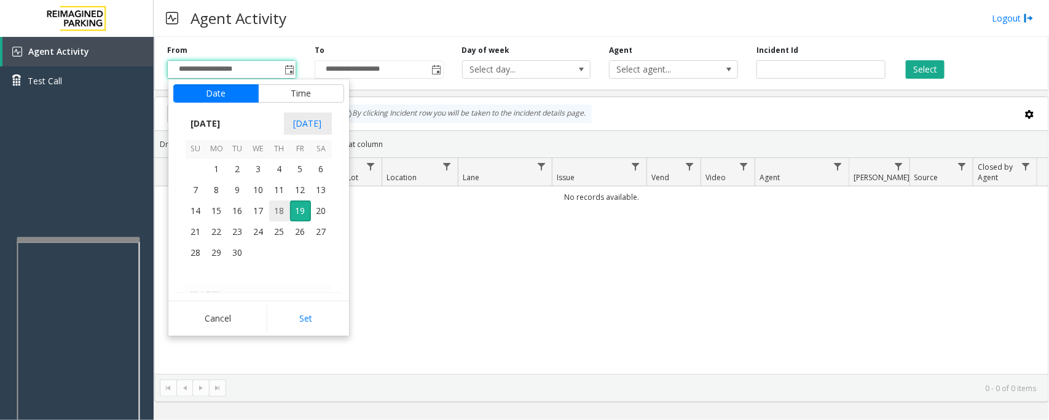
click at [280, 213] on span "18" at bounding box center [279, 210] width 21 height 21
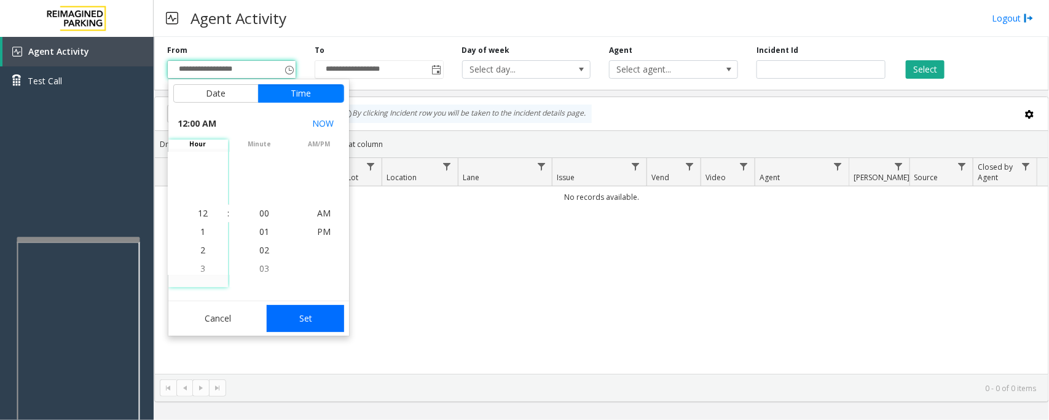
click at [335, 323] on button "Set" at bounding box center [305, 318] width 77 height 27
type input "**********"
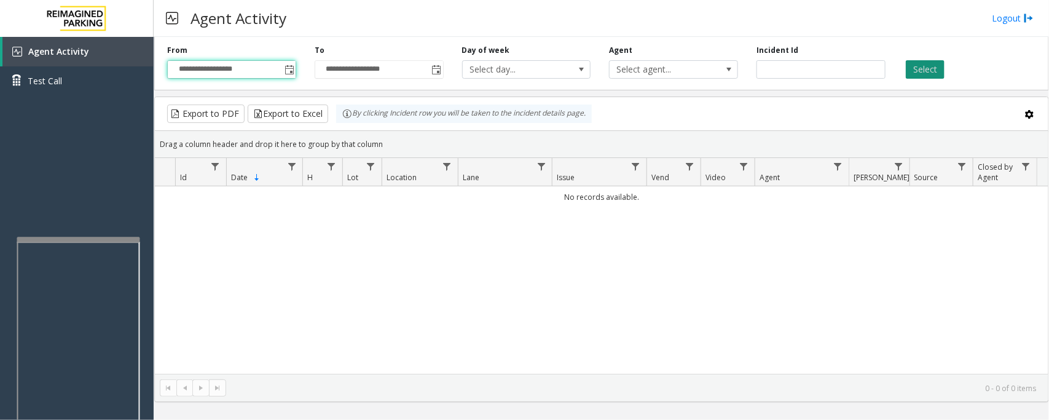
click at [937, 69] on button "Select" at bounding box center [925, 69] width 39 height 18
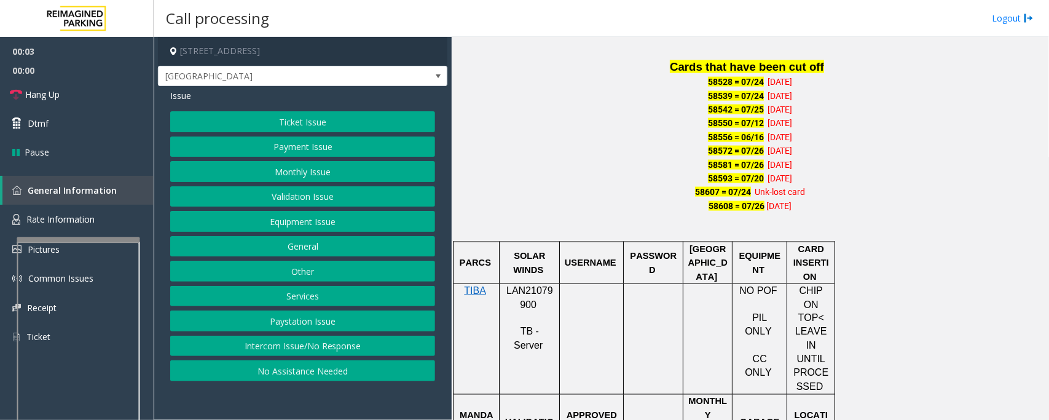
scroll to position [768, 0]
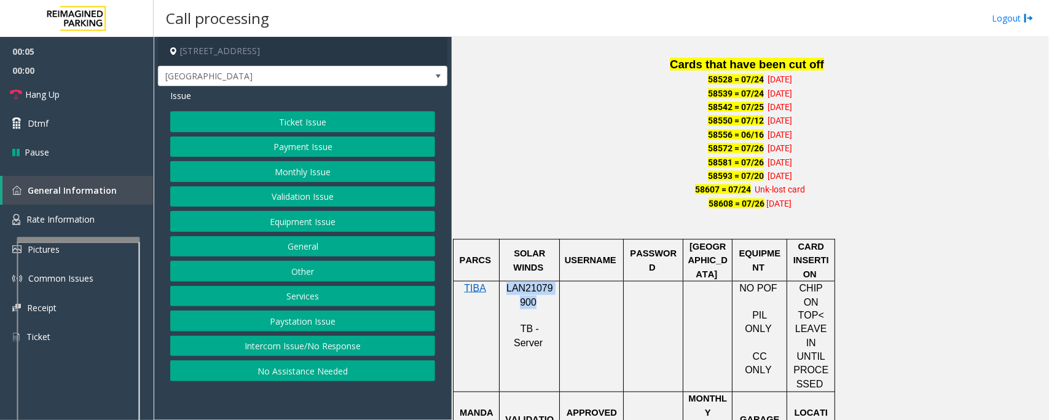
drag, startPoint x: 507, startPoint y: 286, endPoint x: 533, endPoint y: 302, distance: 30.3
click at [533, 302] on p "LAN21079900" at bounding box center [529, 295] width 51 height 28
copy span "LAN21079900"
click at [270, 173] on button "Monthly Issue" at bounding box center [302, 171] width 265 height 21
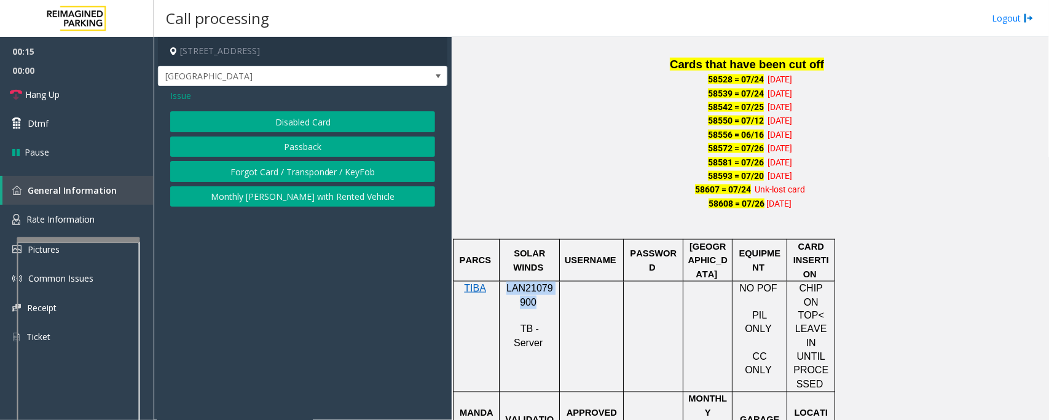
click at [290, 146] on button "Passback" at bounding box center [302, 146] width 265 height 21
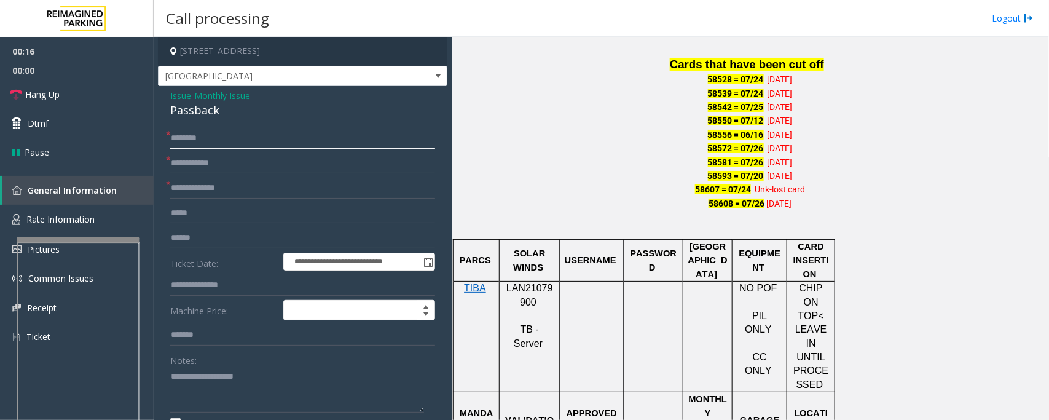
click at [224, 142] on input "text" at bounding box center [302, 138] width 265 height 21
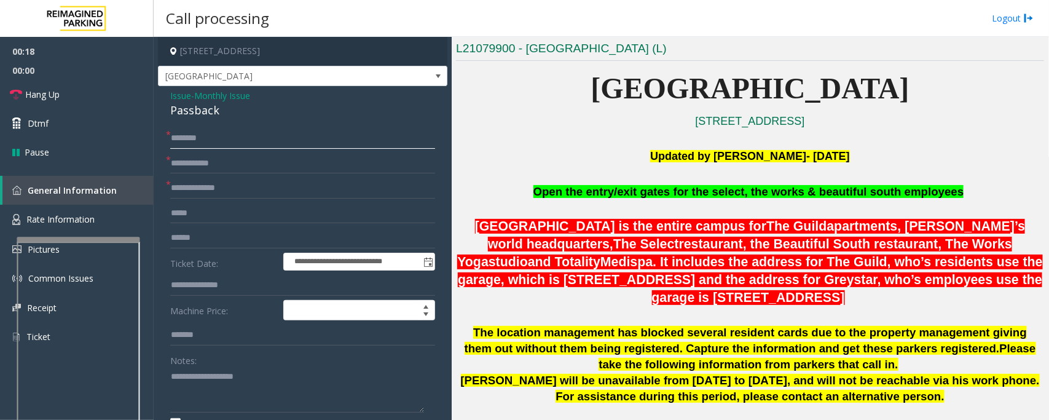
scroll to position [230, 0]
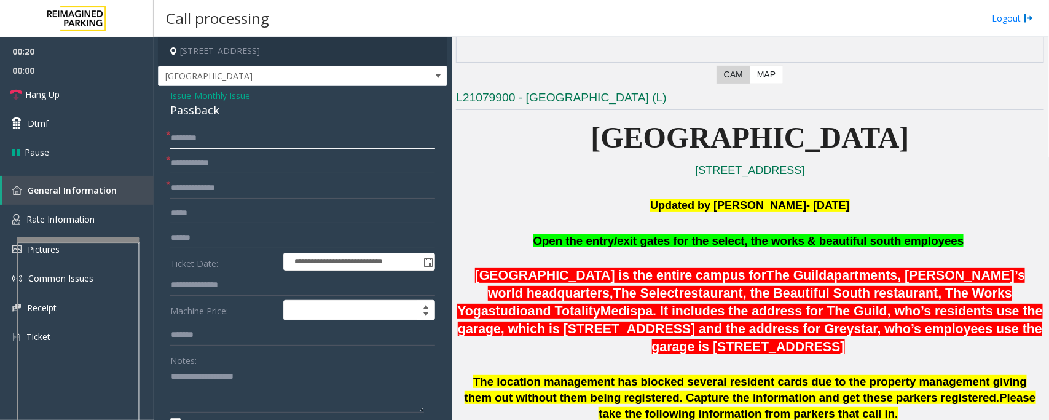
click at [248, 136] on input "text" at bounding box center [302, 138] width 265 height 21
type input "*"
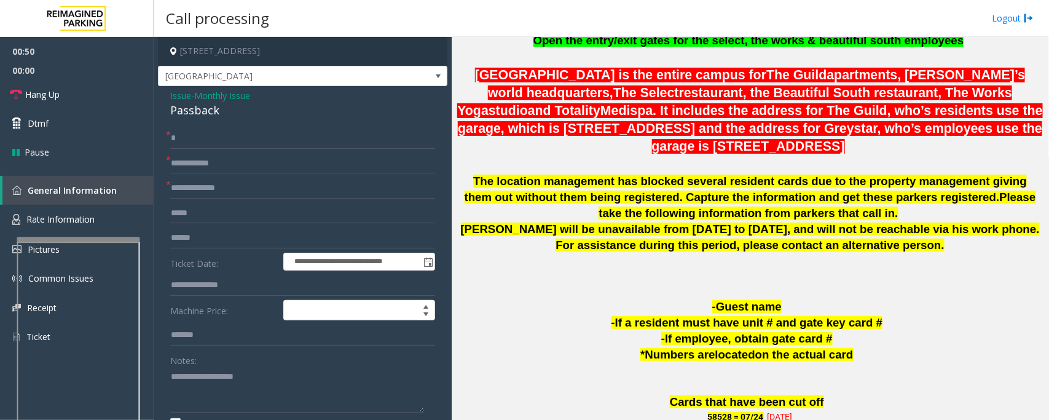
scroll to position [384, 0]
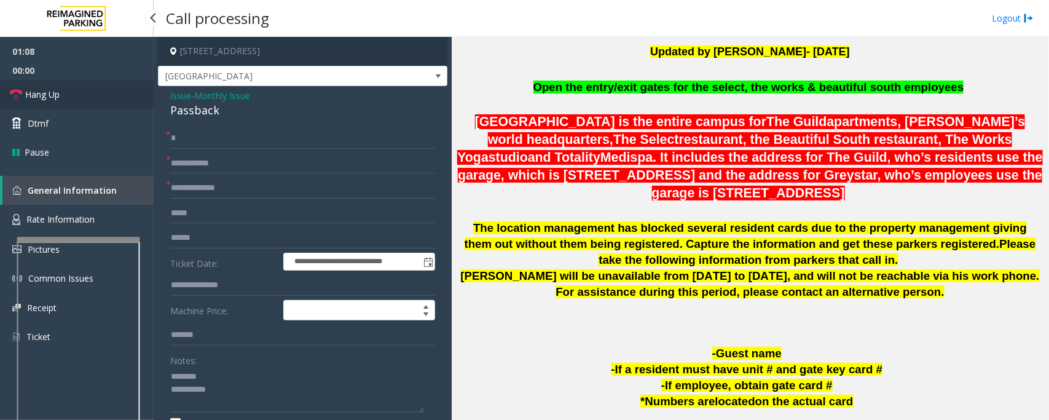
drag, startPoint x: 93, startPoint y: 93, endPoint x: 119, endPoint y: 103, distance: 27.6
click at [93, 93] on link "Hang Up" at bounding box center [77, 94] width 154 height 29
click at [194, 109] on div "Passback" at bounding box center [302, 110] width 265 height 17
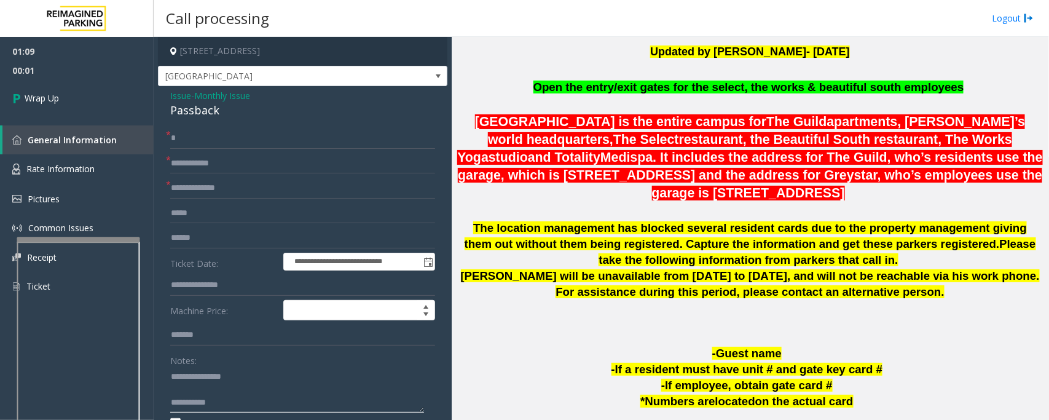
type textarea "**********"
click at [210, 143] on input "*" at bounding box center [302, 138] width 265 height 21
click at [208, 144] on input "text" at bounding box center [302, 138] width 265 height 21
paste input "****"
click at [301, 142] on input "****" at bounding box center [302, 138] width 265 height 21
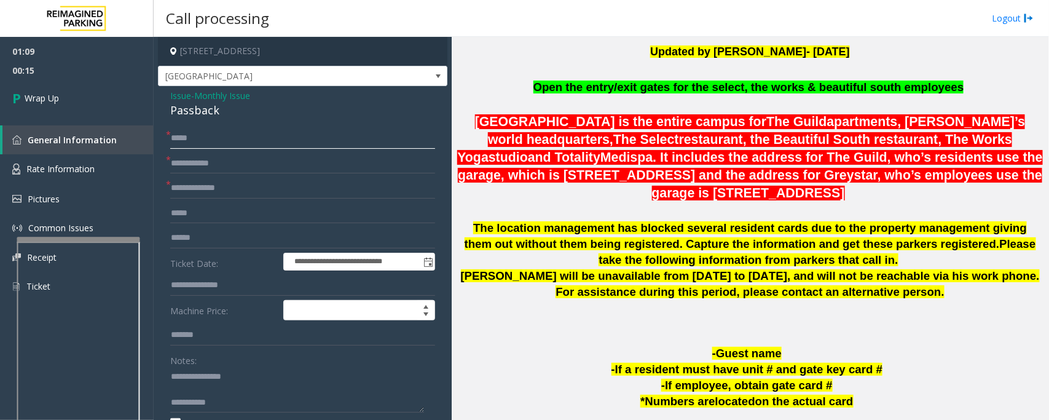
paste input "*******"
type input "**********"
click at [219, 166] on input "text" at bounding box center [302, 163] width 265 height 21
paste input "*****"
type input "*****"
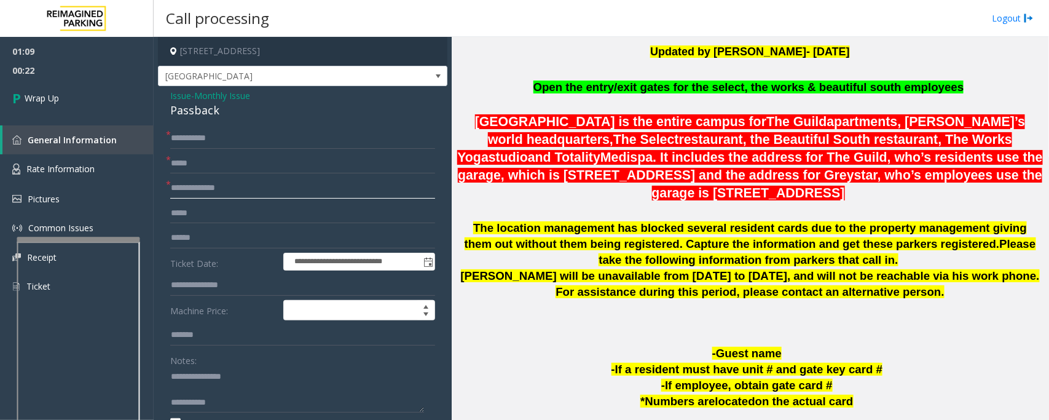
click at [211, 189] on input "text" at bounding box center [302, 188] width 265 height 21
type input "**"
click at [237, 402] on textarea at bounding box center [297, 390] width 254 height 46
paste textarea "**********"
type textarea "**********"
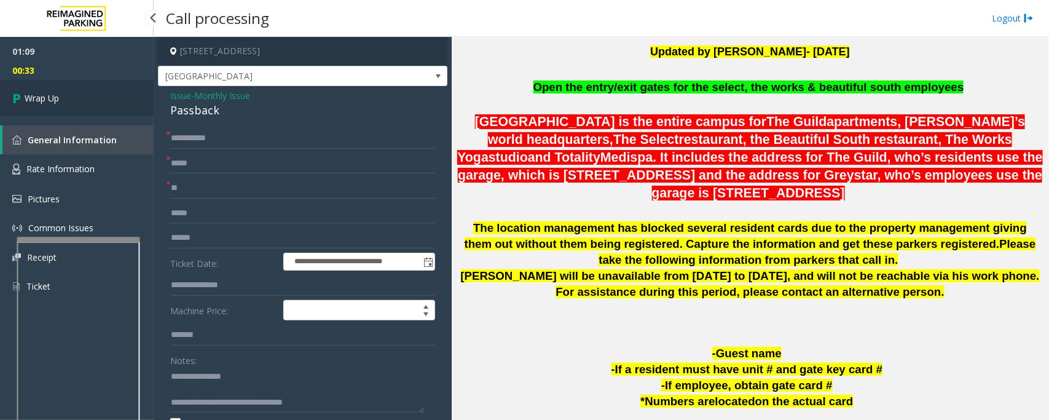
click at [57, 100] on span "Wrap Up" at bounding box center [42, 98] width 34 height 13
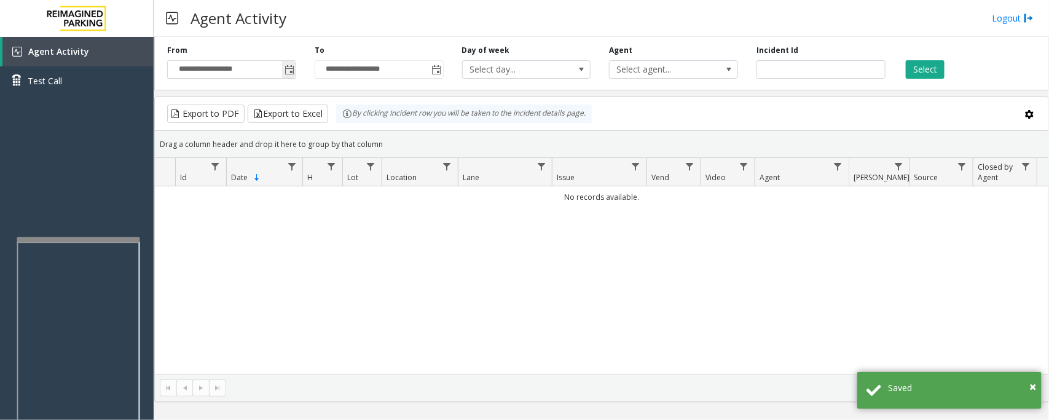
click at [292, 71] on span "Toggle popup" at bounding box center [289, 70] width 10 height 10
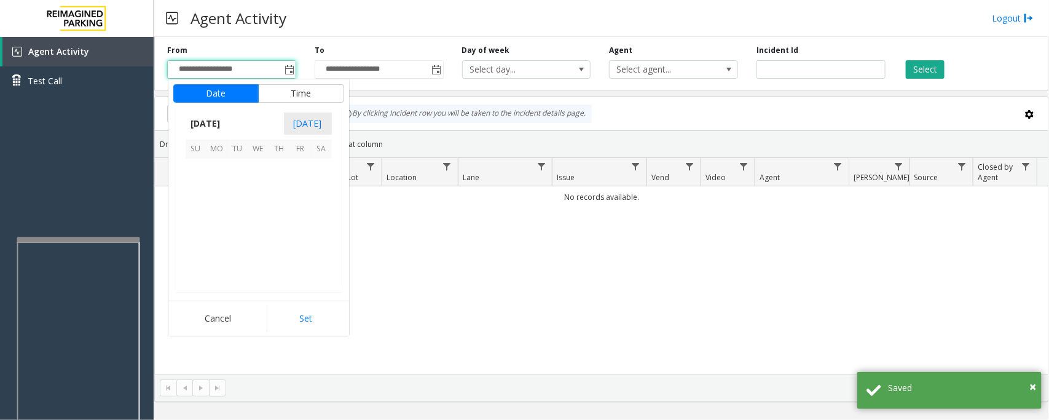
scroll to position [220406, 0]
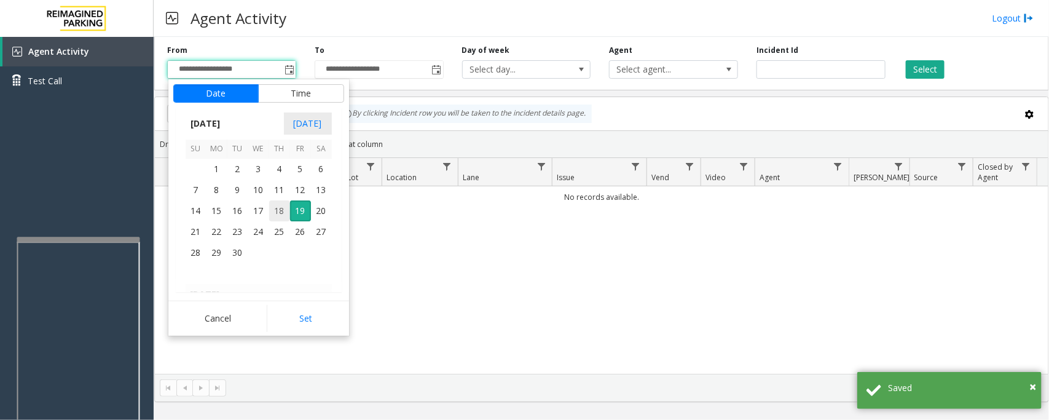
click at [280, 211] on span "18" at bounding box center [279, 210] width 21 height 21
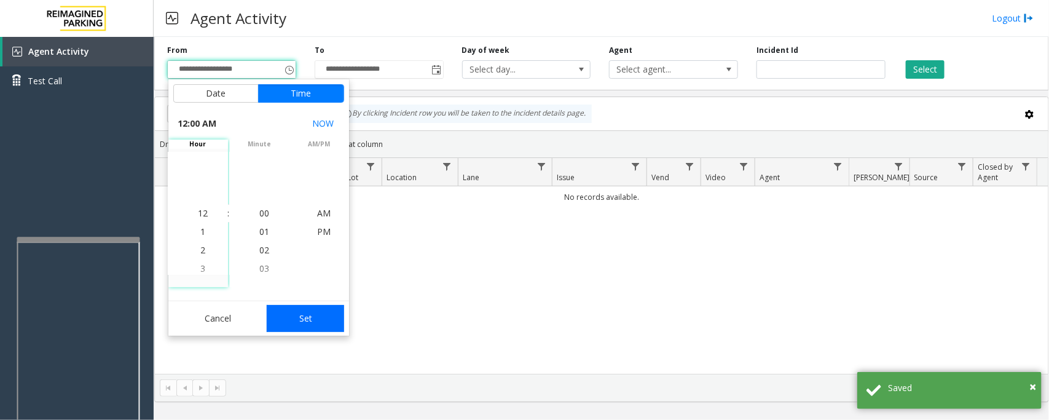
click at [311, 326] on button "Set" at bounding box center [305, 318] width 77 height 27
type input "**********"
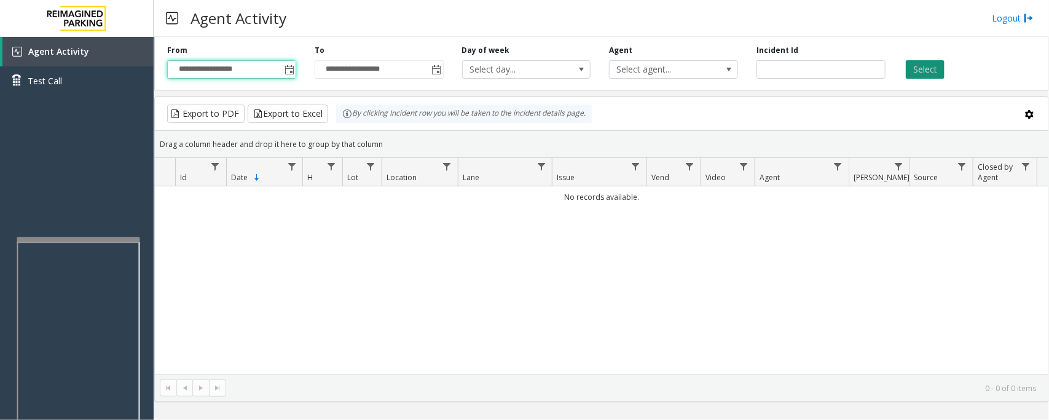
click at [922, 69] on button "Select" at bounding box center [925, 69] width 39 height 18
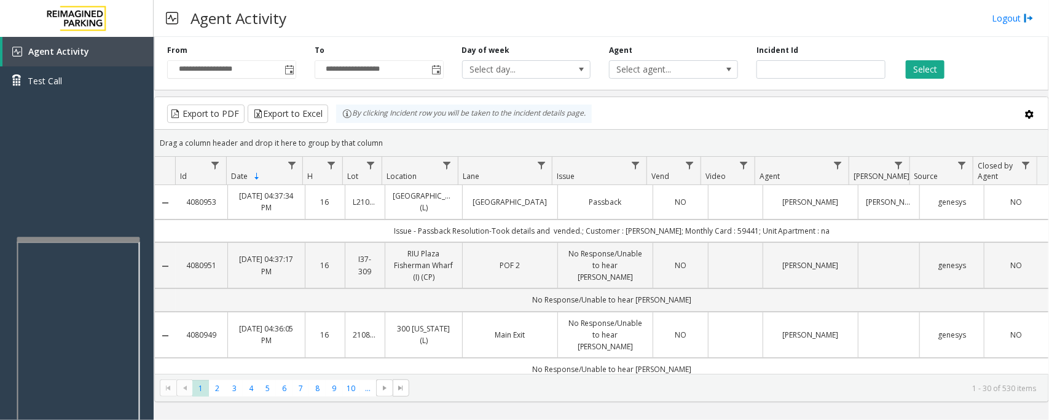
click at [495, 207] on link "[GEOGRAPHIC_DATA]" at bounding box center [510, 202] width 80 height 12
click at [101, 49] on link "Agent Activity" at bounding box center [77, 51] width 151 height 29
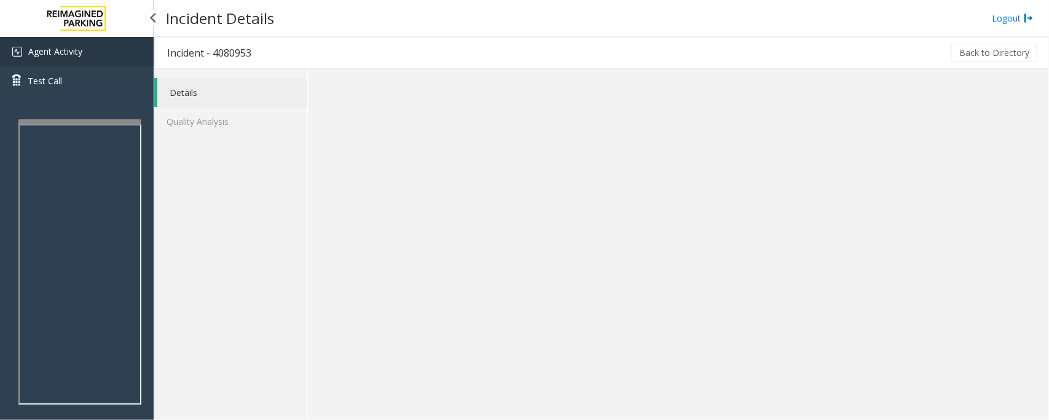
click at [60, 52] on span "Agent Activity" at bounding box center [55, 51] width 54 height 12
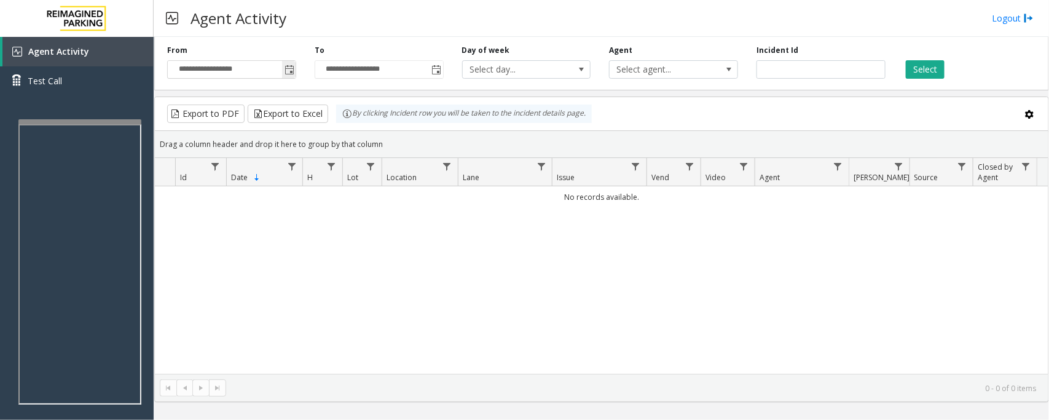
click at [288, 71] on span "Toggle popup" at bounding box center [289, 70] width 10 height 10
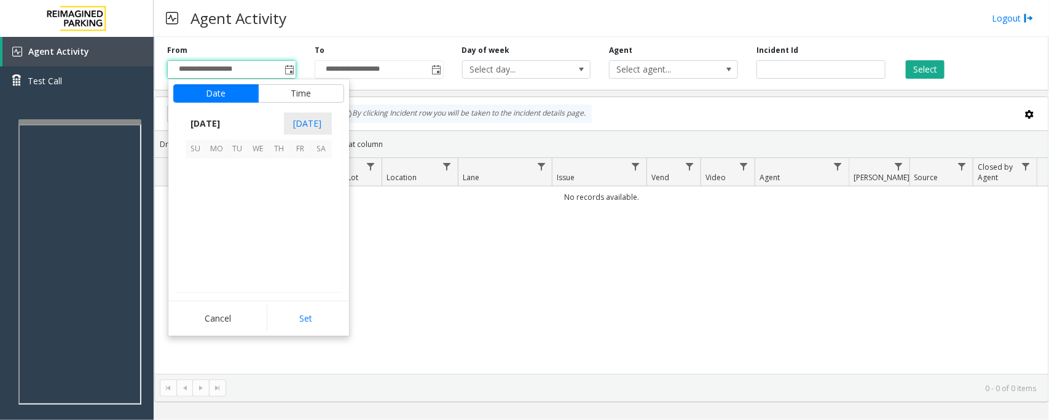
scroll to position [220406, 0]
click at [280, 212] on span "18" at bounding box center [279, 210] width 21 height 21
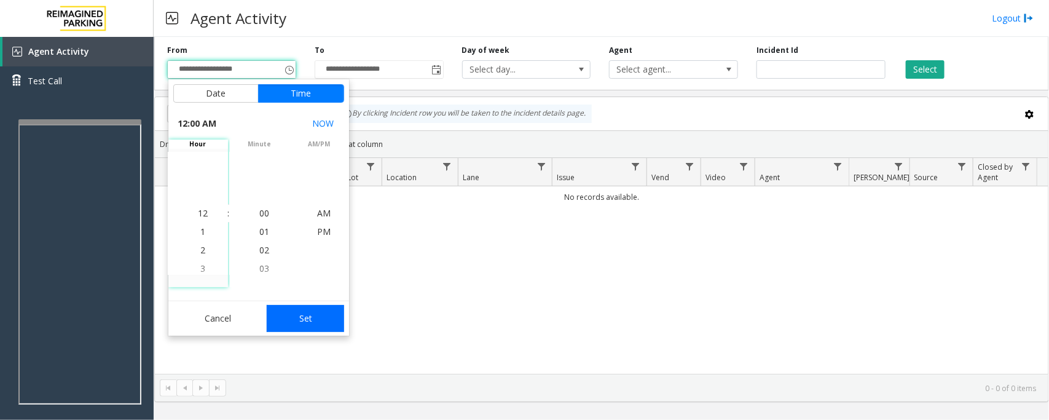
click at [315, 324] on button "Set" at bounding box center [305, 318] width 77 height 27
type input "**********"
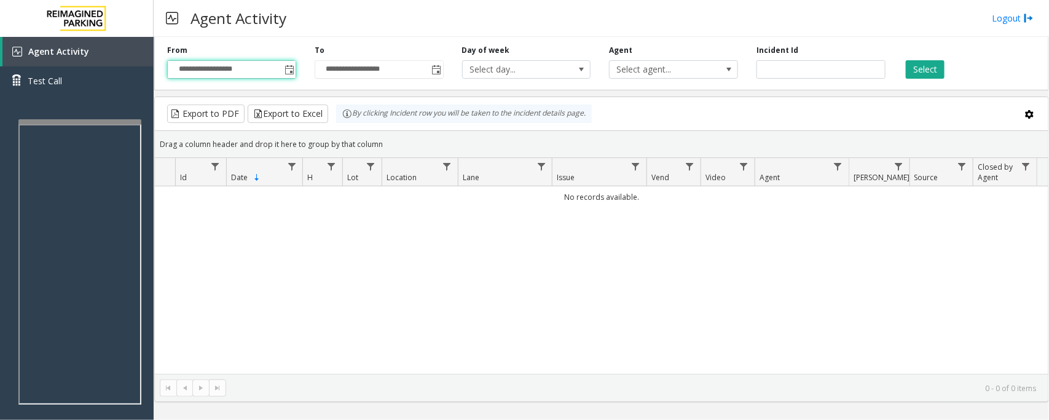
click at [956, 58] on div "Select" at bounding box center [968, 62] width 147 height 34
click at [928, 69] on button "Select" at bounding box center [925, 69] width 39 height 18
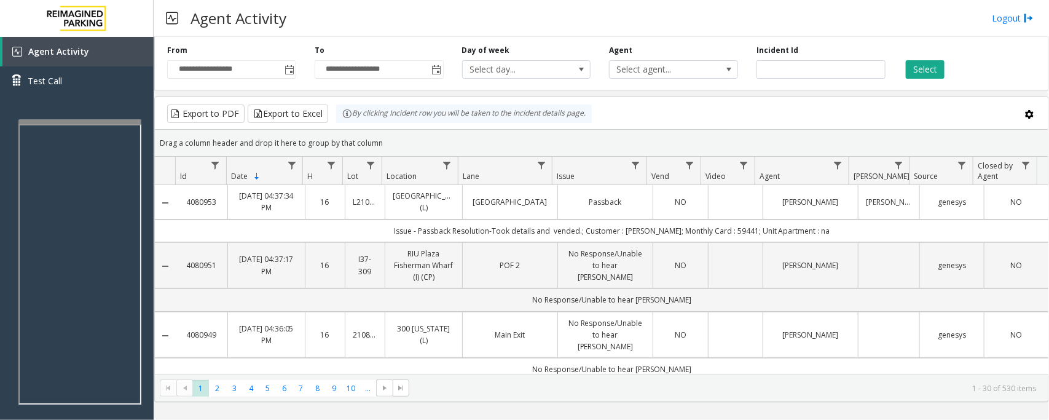
click at [578, 210] on td "Passback" at bounding box center [604, 202] width 95 height 34
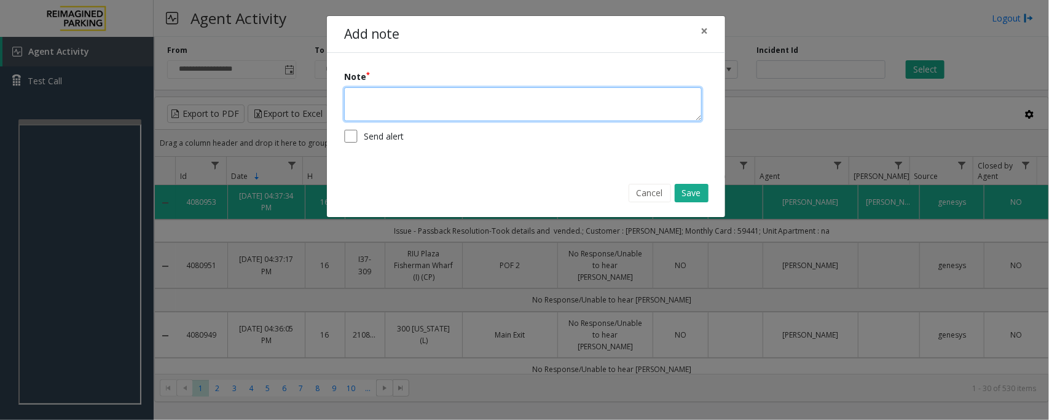
click at [453, 106] on textarea at bounding box center [523, 104] width 358 height 34
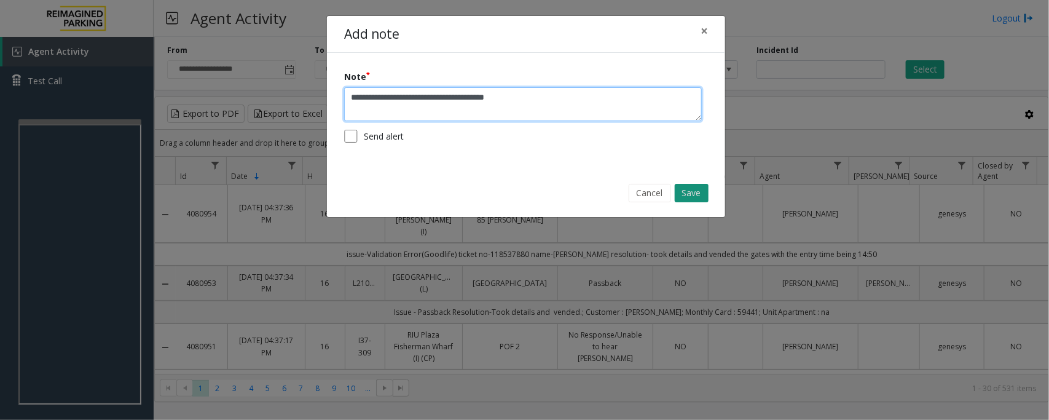
type textarea "**********"
click at [684, 195] on button "Save" at bounding box center [692, 193] width 34 height 18
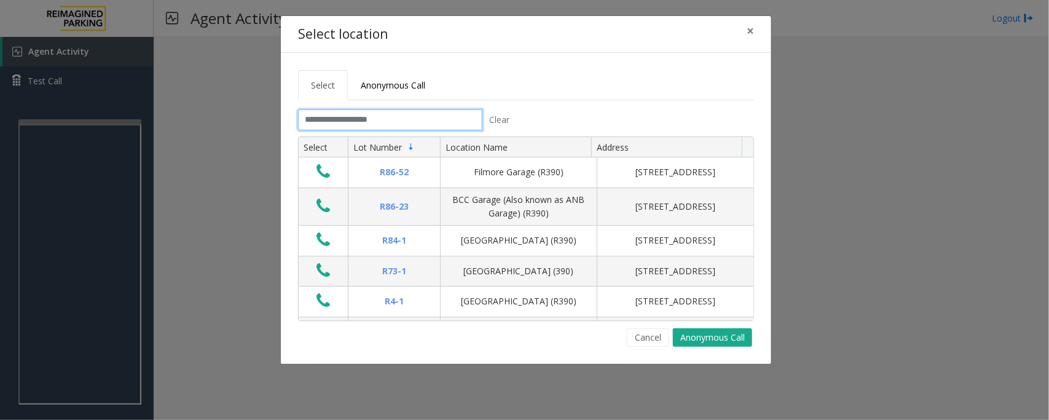
click at [345, 126] on input "text" at bounding box center [390, 119] width 184 height 21
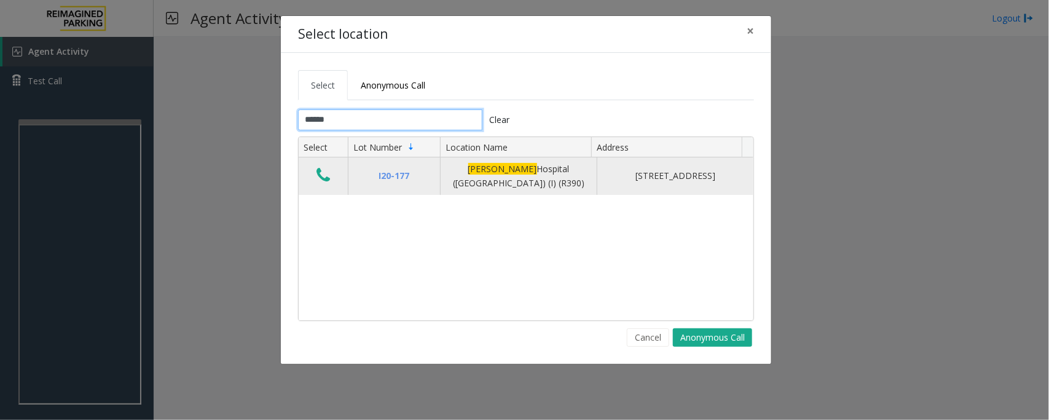
type input "******"
click at [329, 179] on icon "Data table" at bounding box center [323, 174] width 14 height 17
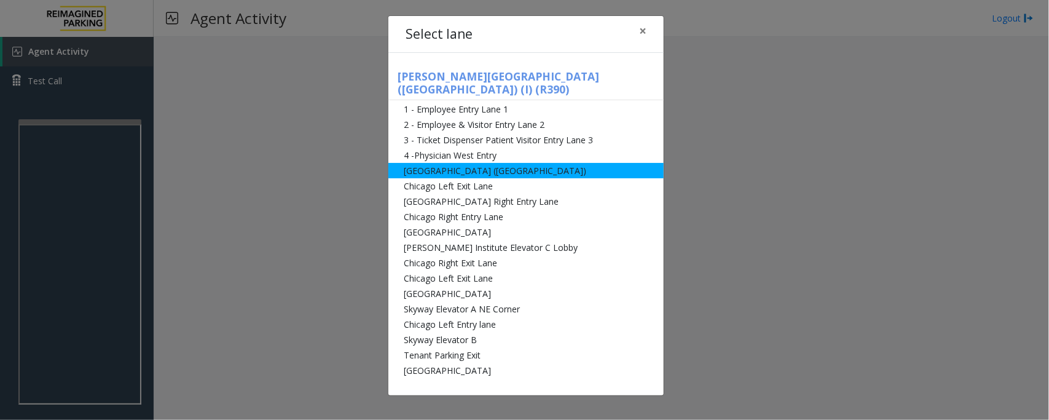
click at [459, 163] on li "[GEOGRAPHIC_DATA] ([GEOGRAPHIC_DATA])" at bounding box center [525, 170] width 275 height 15
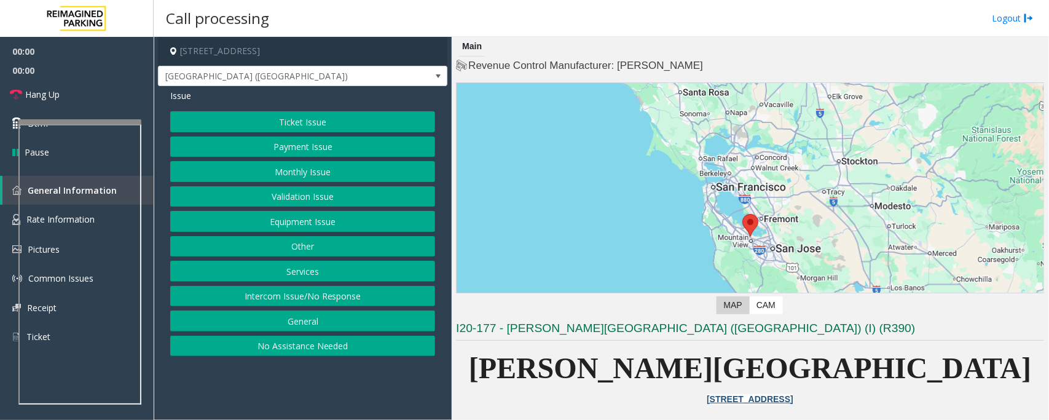
click at [305, 151] on button "Payment Issue" at bounding box center [302, 146] width 265 height 21
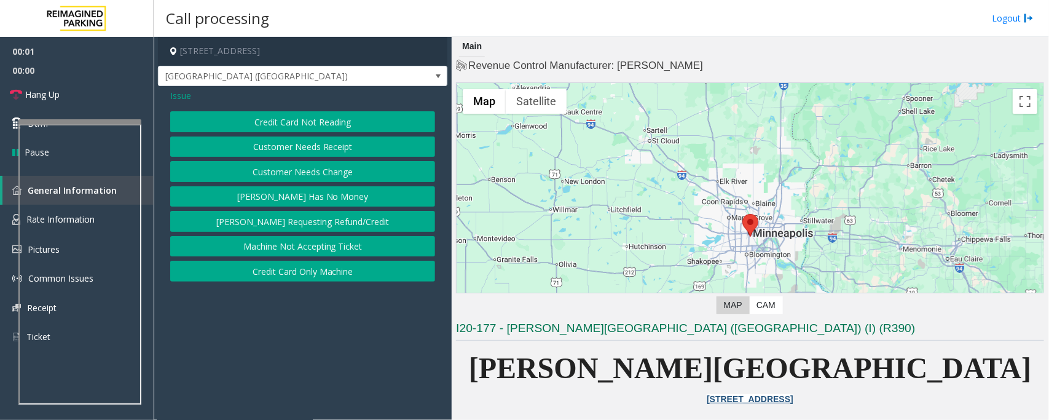
click at [326, 123] on button "Credit Card Not Reading" at bounding box center [302, 121] width 265 height 21
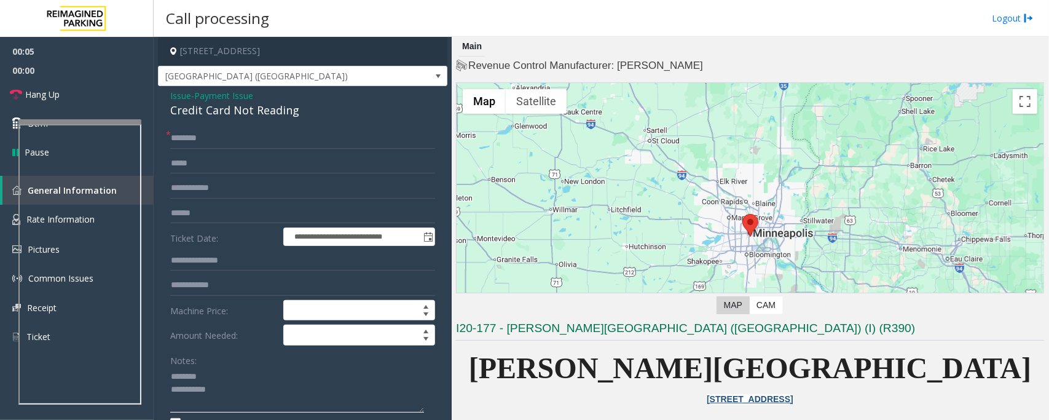
type textarea "**********"
click at [225, 100] on span "Payment Issue" at bounding box center [223, 95] width 59 height 13
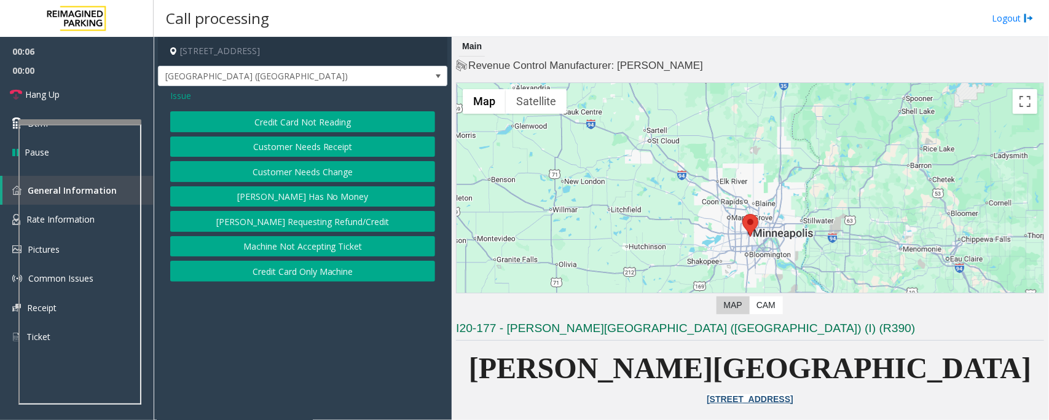
click at [281, 123] on button "Credit Card Not Reading" at bounding box center [302, 121] width 265 height 21
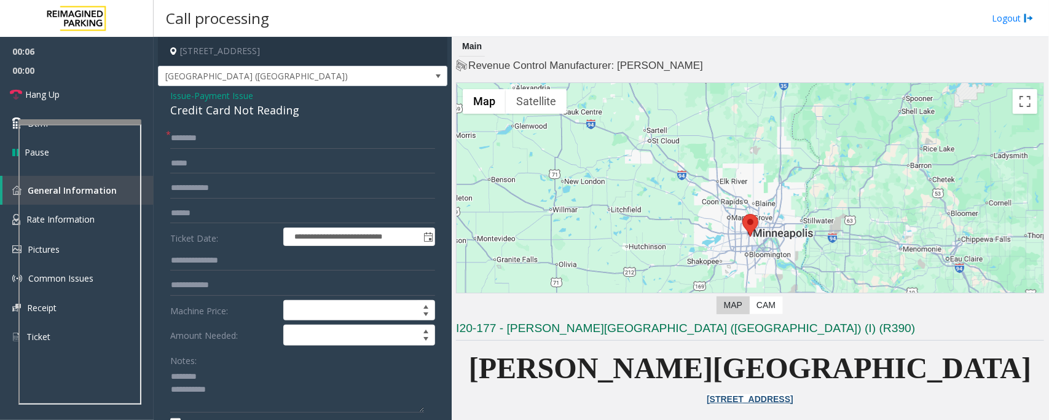
click at [215, 104] on div "Credit Card Not Reading" at bounding box center [302, 110] width 265 height 17
click at [185, 385] on textarea at bounding box center [297, 390] width 254 height 46
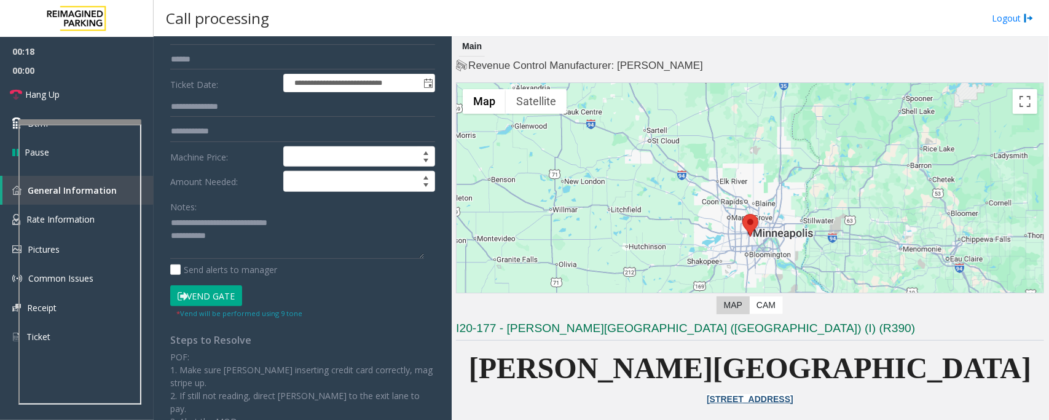
drag, startPoint x: 210, startPoint y: 295, endPoint x: 216, endPoint y: 296, distance: 6.3
click at [210, 295] on button "Vend Gate" at bounding box center [206, 295] width 72 height 21
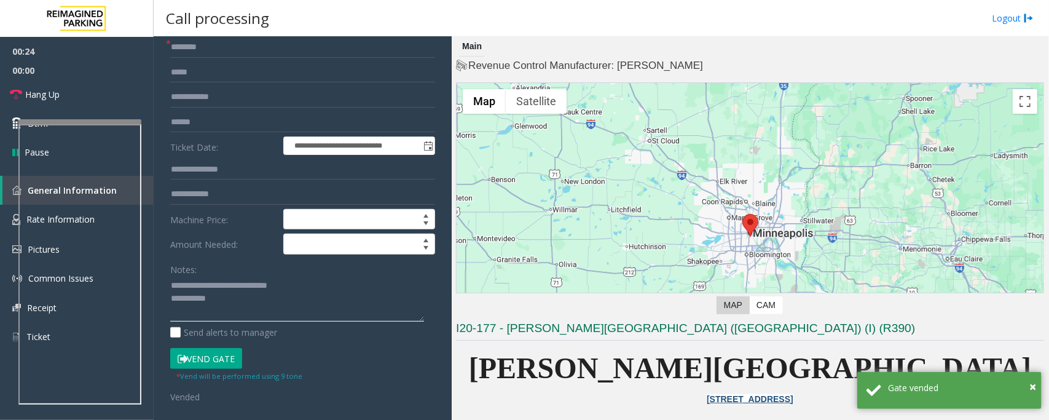
click at [280, 311] on textarea at bounding box center [297, 299] width 254 height 46
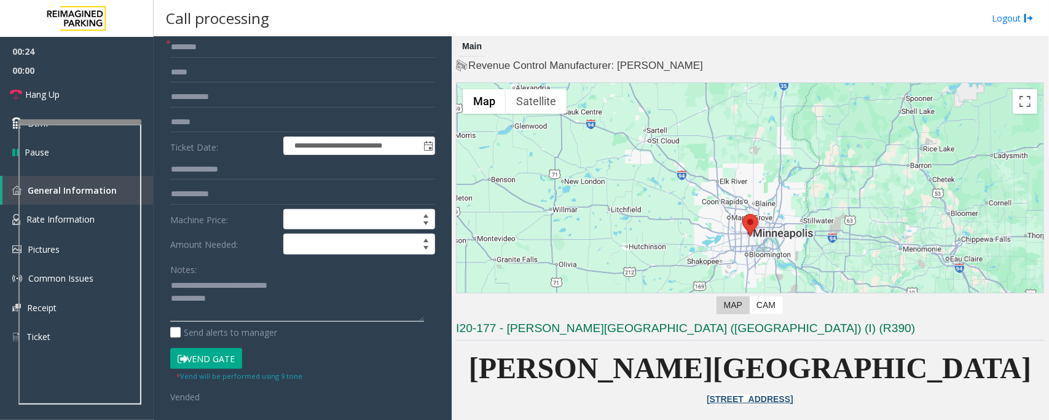
paste textarea "**********"
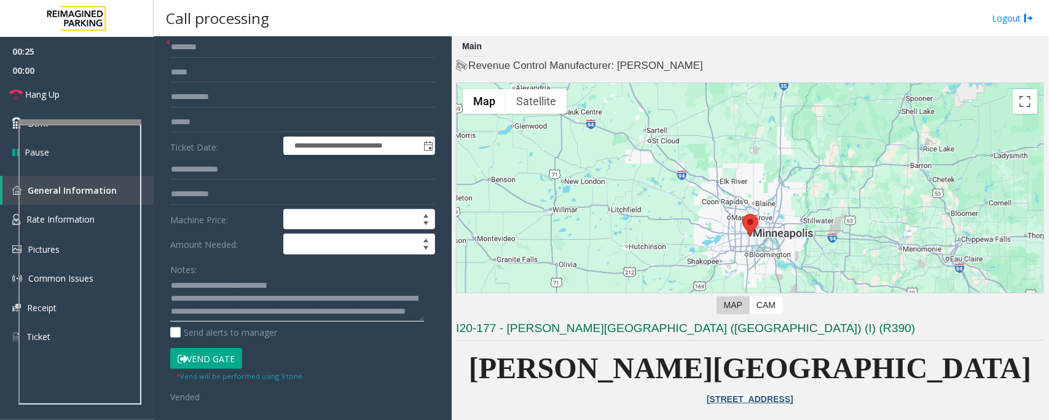
scroll to position [8, 0]
type textarea "**********"
click at [57, 91] on span "Hang Up" at bounding box center [42, 94] width 34 height 13
click at [190, 50] on input "text" at bounding box center [302, 47] width 265 height 21
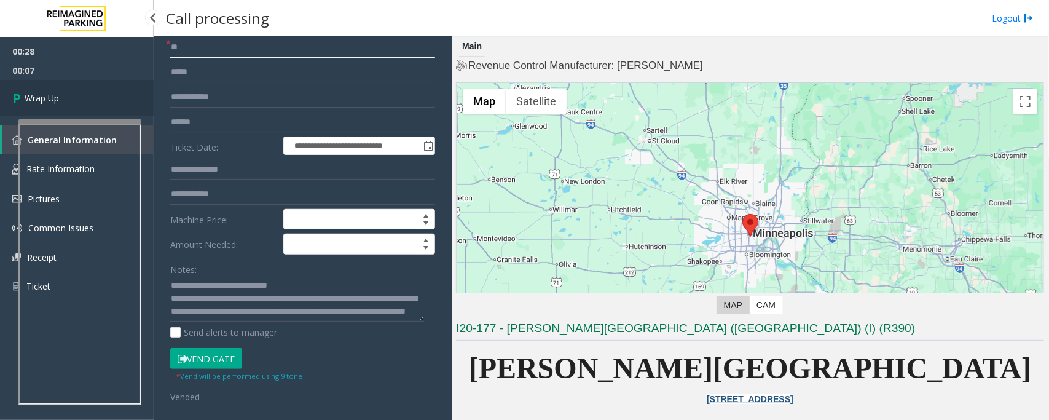
type input "**"
click at [60, 96] on link "Wrap Up" at bounding box center [77, 98] width 154 height 36
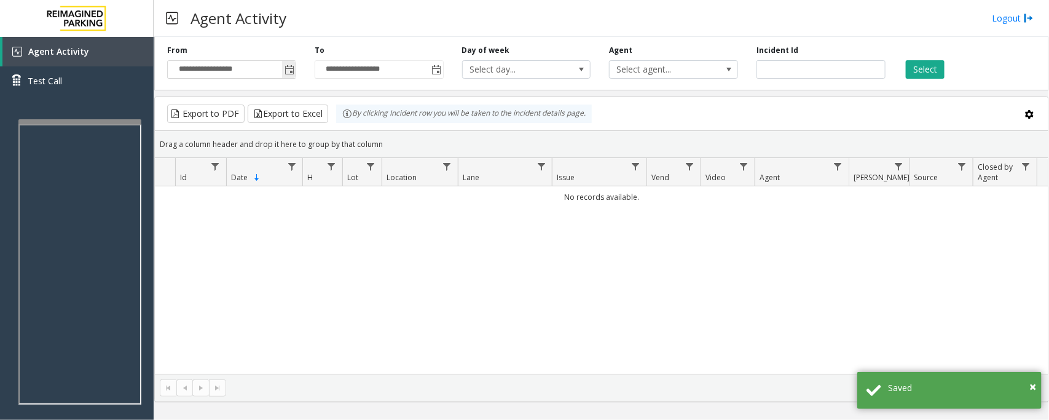
click at [290, 71] on span "Toggle popup" at bounding box center [289, 70] width 10 height 10
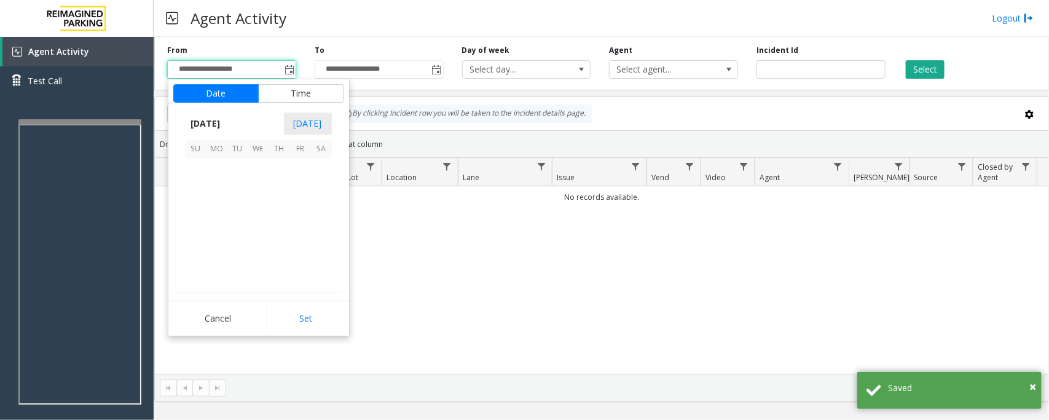
scroll to position [220406, 0]
click at [280, 218] on span "18" at bounding box center [279, 210] width 21 height 21
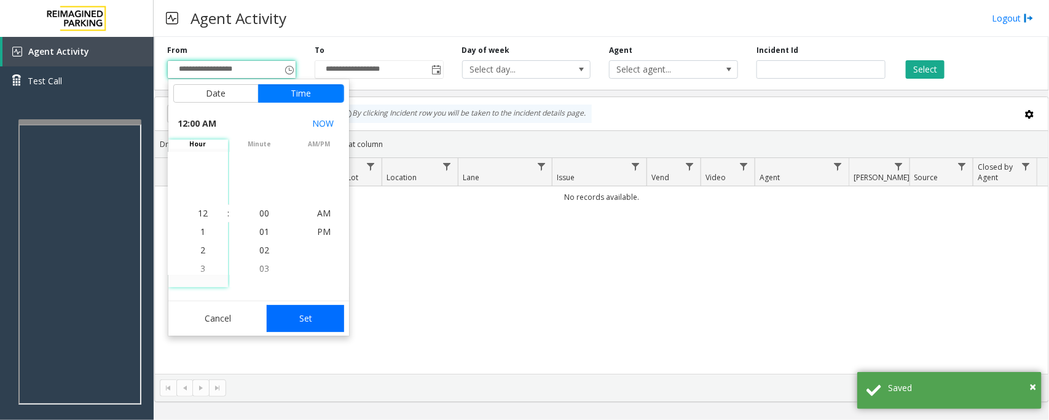
click at [320, 315] on button "Set" at bounding box center [305, 318] width 77 height 27
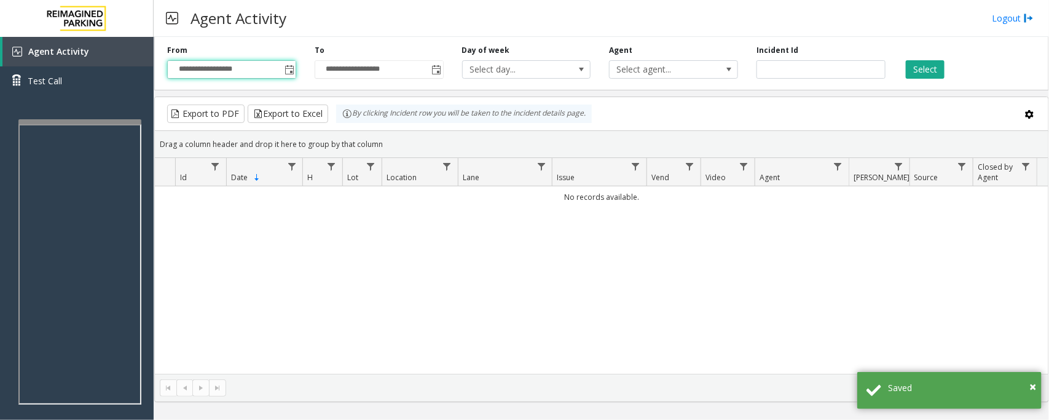
type input "**********"
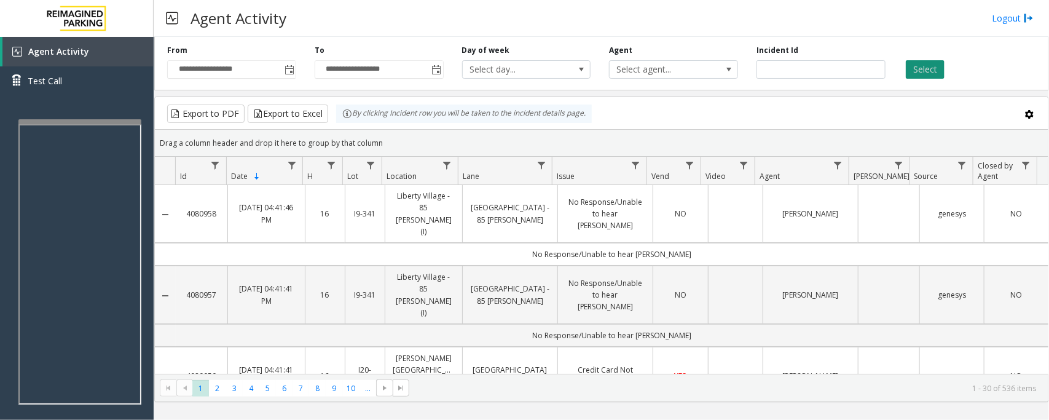
click at [923, 66] on button "Select" at bounding box center [925, 69] width 39 height 18
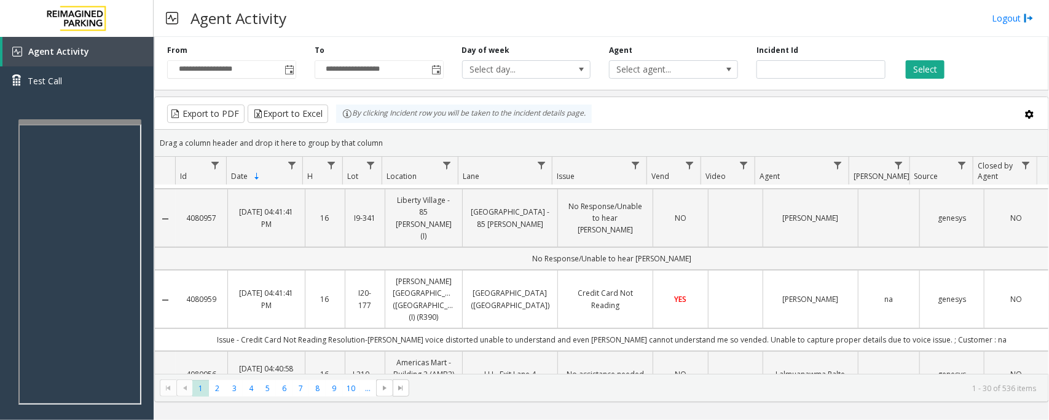
scroll to position [0, 0]
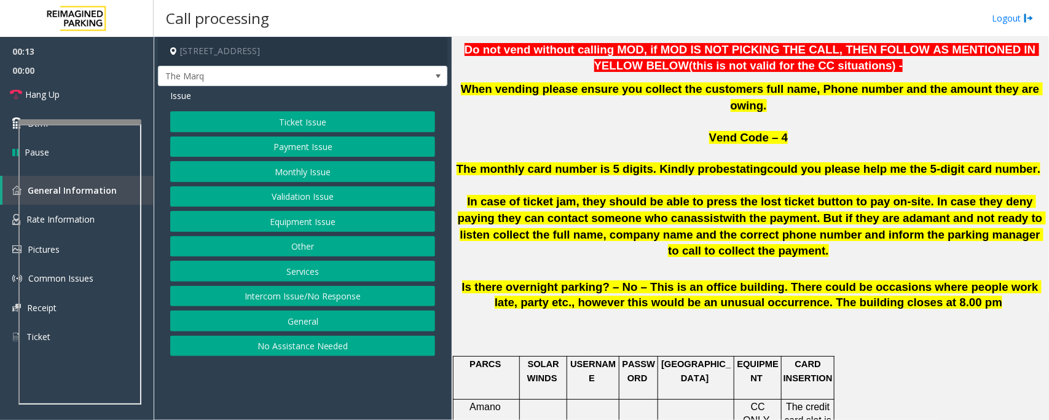
scroll to position [768, 0]
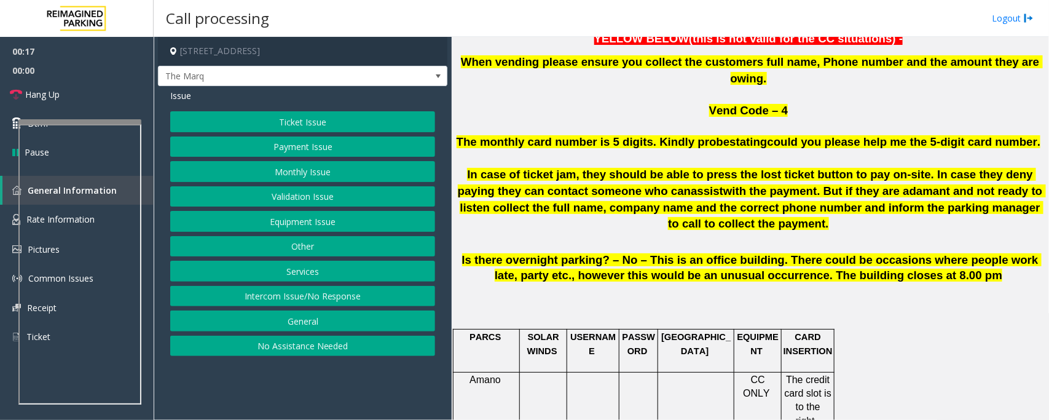
click at [321, 146] on button "Payment Issue" at bounding box center [302, 146] width 265 height 21
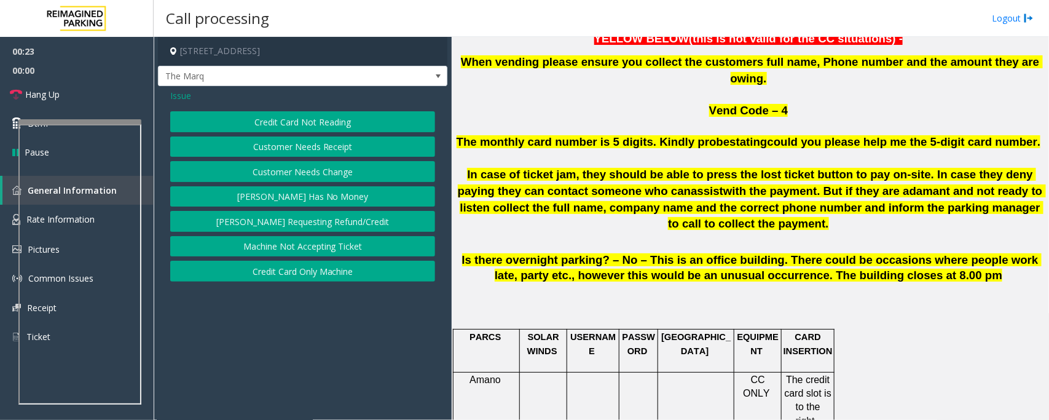
click at [298, 203] on button "[PERSON_NAME] Has No Money" at bounding box center [302, 196] width 265 height 21
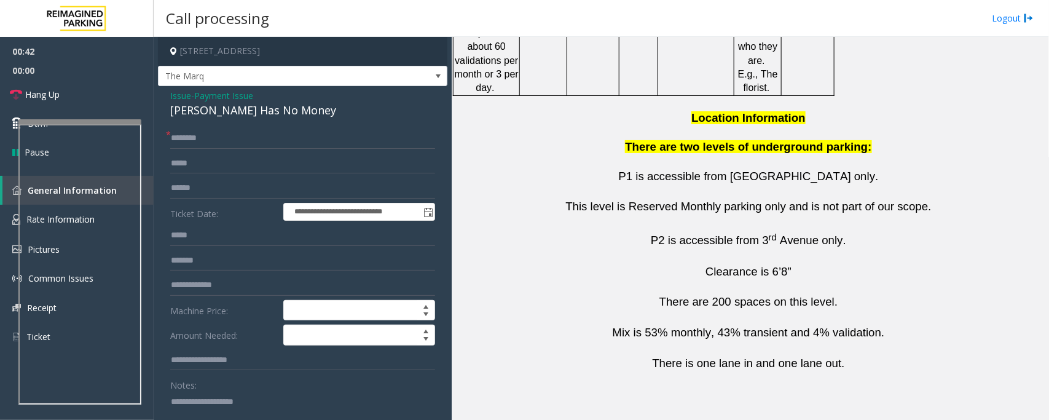
scroll to position [2263, 0]
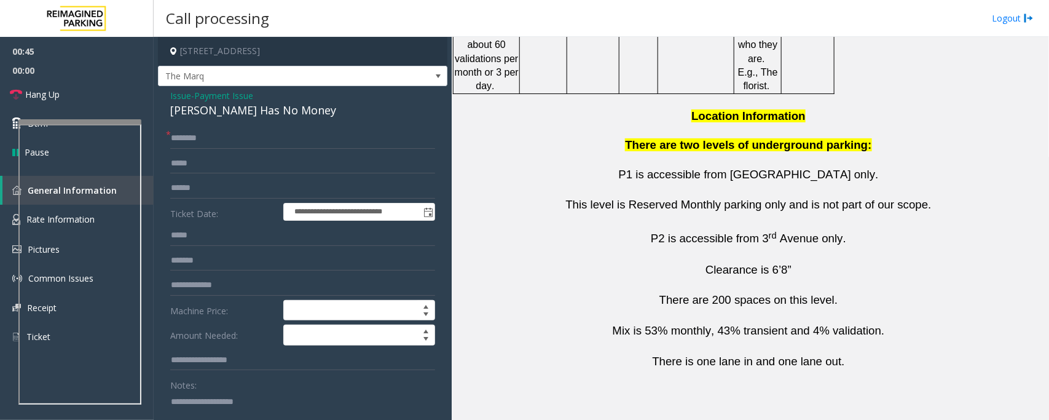
drag, startPoint x: 641, startPoint y: 348, endPoint x: 533, endPoint y: 348, distance: 107.5
copy tr "[PHONE_NUMBER]"
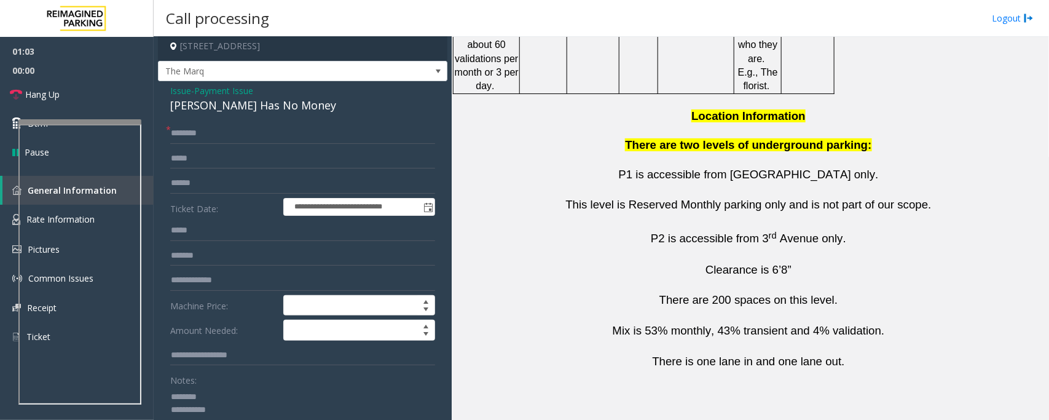
scroll to position [0, 0]
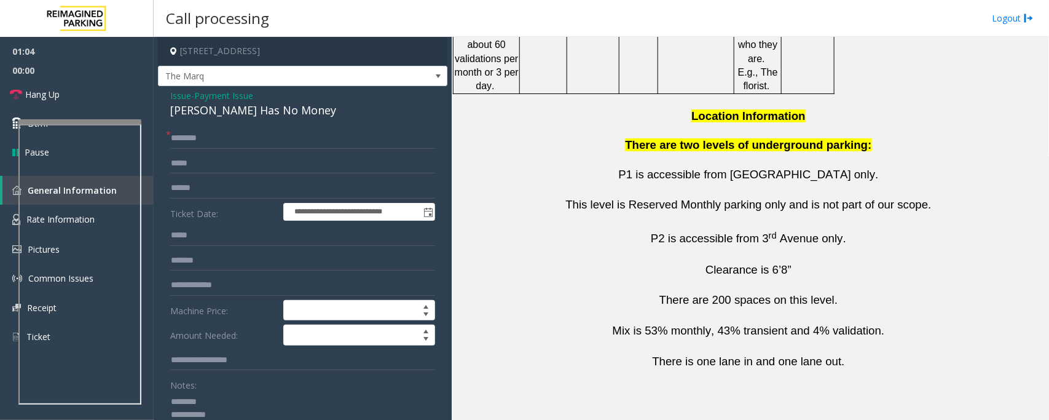
click at [229, 108] on div "[PERSON_NAME] Has No Money" at bounding box center [302, 110] width 265 height 17
click at [237, 137] on input "text" at bounding box center [302, 138] width 265 height 21
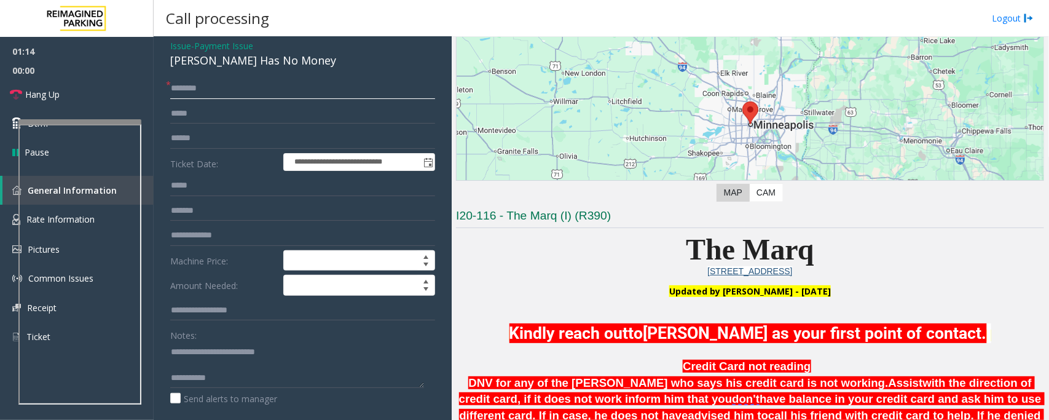
scroll to position [77, 0]
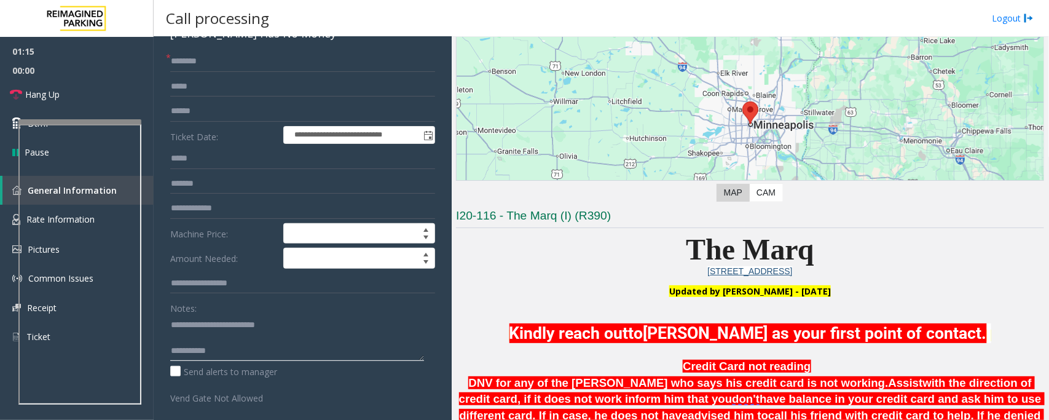
click at [220, 339] on textarea at bounding box center [297, 338] width 254 height 46
click at [228, 342] on textarea at bounding box center [297, 338] width 254 height 46
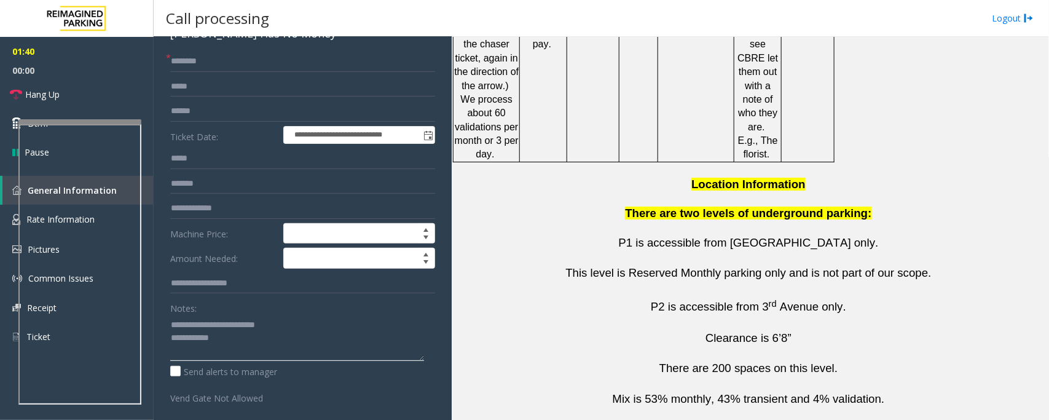
scroll to position [2263, 0]
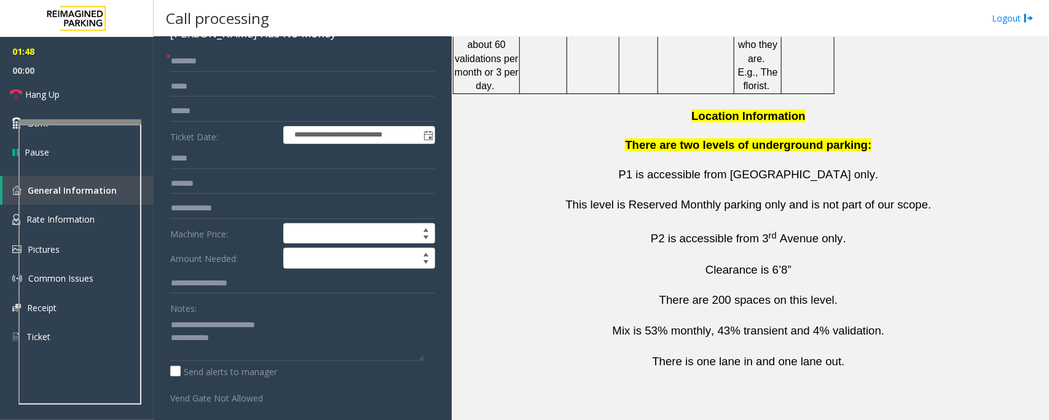
drag, startPoint x: 630, startPoint y: 345, endPoint x: 464, endPoint y: 345, distance: 165.9
copy tr "[PERSON_NAME] [PHONE_NUMBER]"
click at [248, 342] on textarea at bounding box center [297, 338] width 254 height 46
paste textarea "**********"
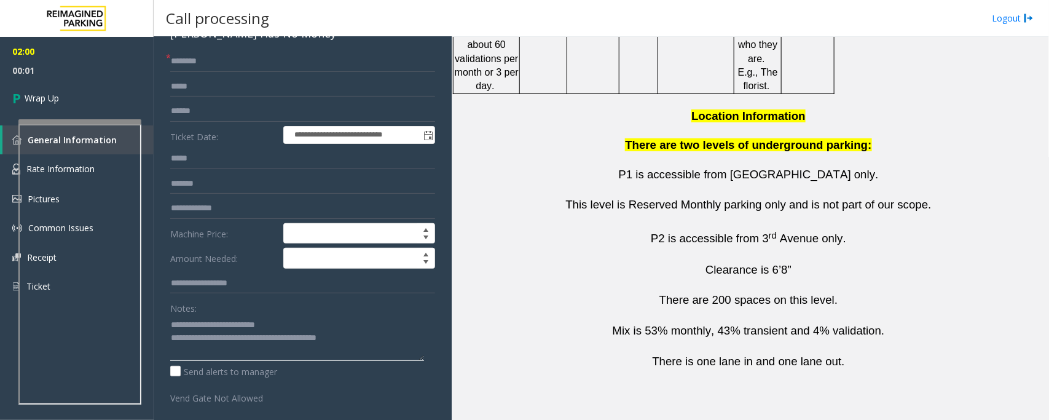
click at [382, 335] on textarea at bounding box center [297, 338] width 254 height 46
type textarea "**********"
click at [189, 60] on input "text" at bounding box center [302, 61] width 265 height 21
type input "*"
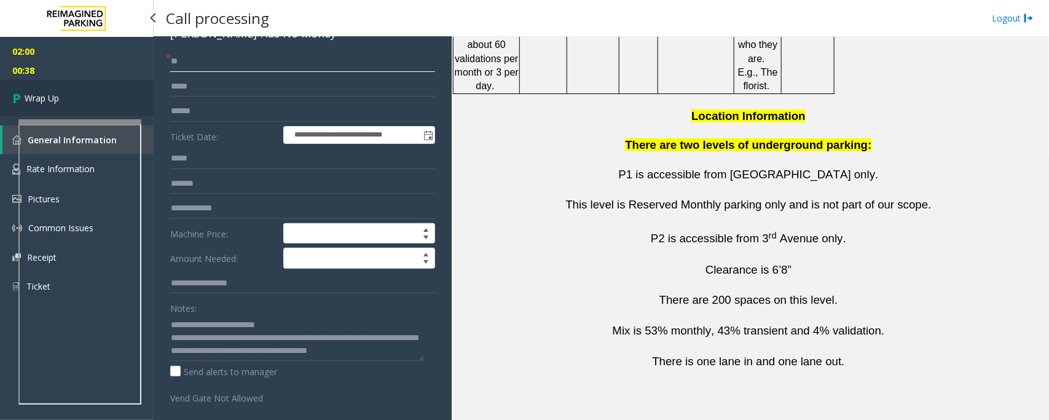
type input "**"
click at [96, 92] on link "Wrap Up" at bounding box center [77, 98] width 154 height 36
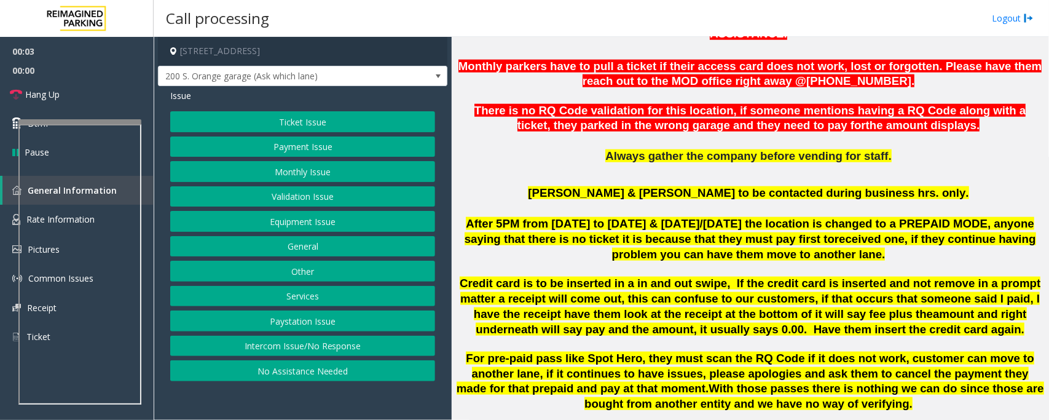
scroll to position [614, 0]
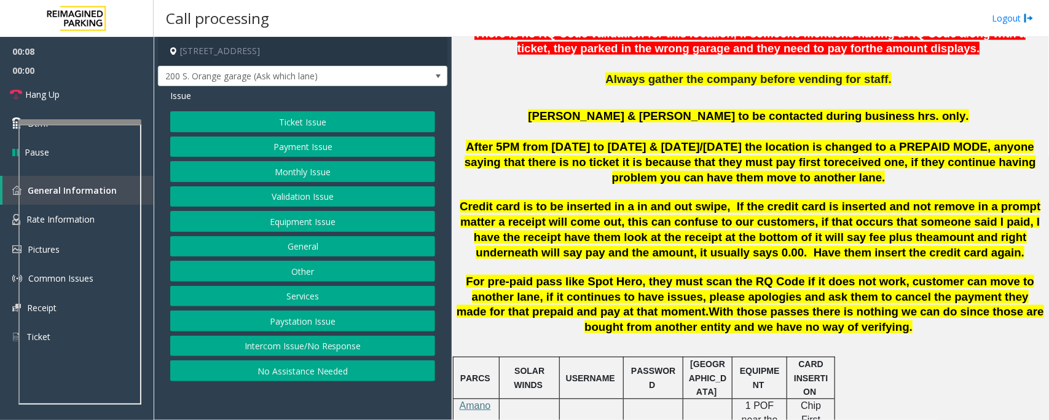
click at [237, 374] on button "No Assistance Needed" at bounding box center [302, 370] width 265 height 21
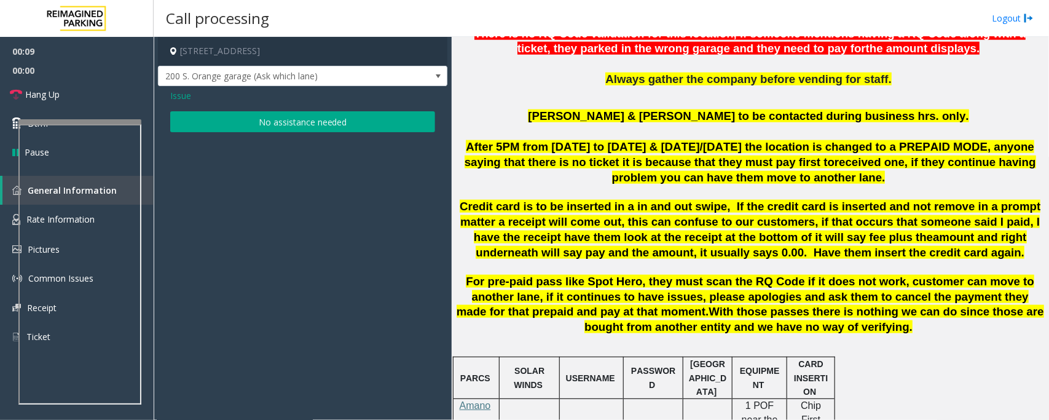
click at [268, 123] on button "No assistance needed" at bounding box center [302, 121] width 265 height 21
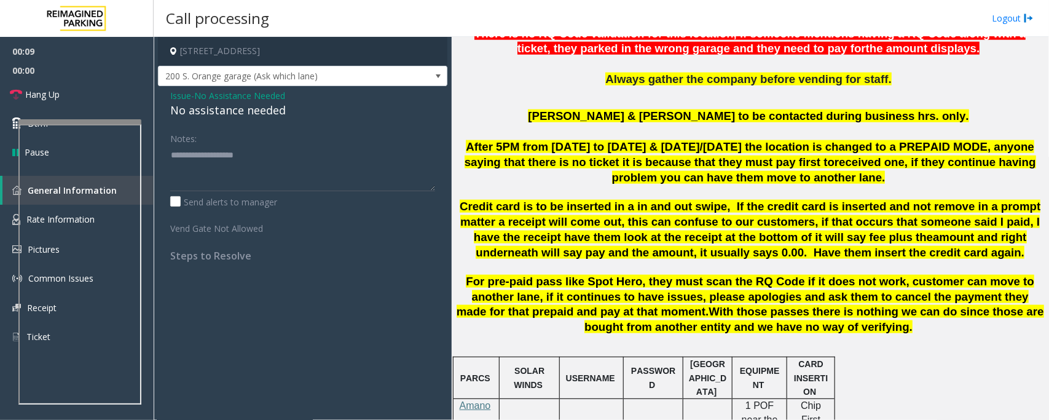
click at [241, 108] on div "No assistance needed" at bounding box center [302, 110] width 265 height 17
type textarea "**********"
click at [97, 90] on link "Hang Up" at bounding box center [77, 94] width 154 height 29
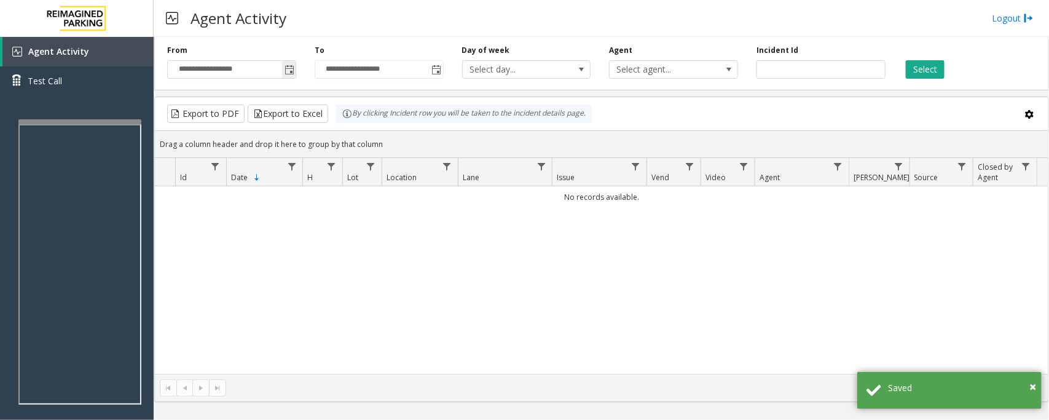
click at [290, 69] on span "Toggle popup" at bounding box center [289, 70] width 10 height 10
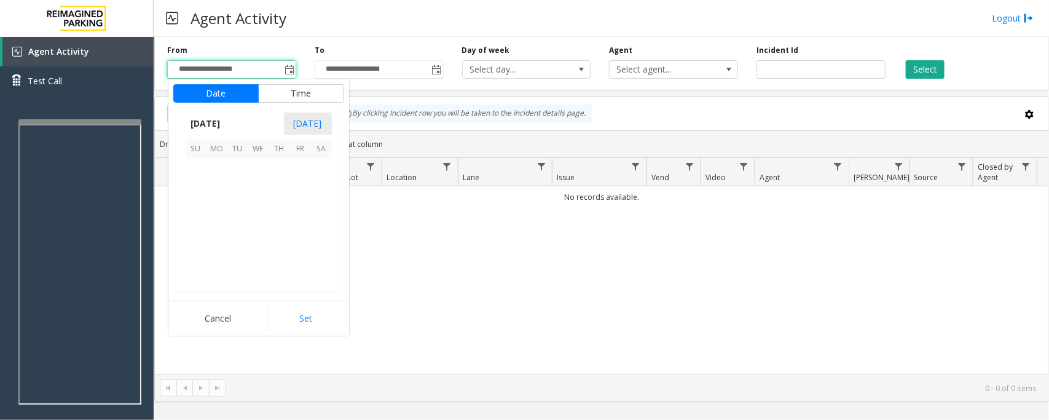
scroll to position [220406, 0]
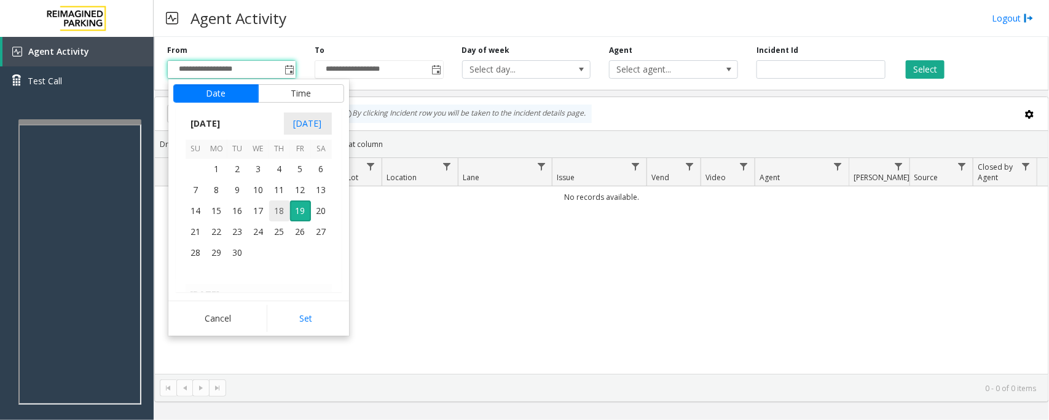
click at [276, 211] on span "18" at bounding box center [279, 210] width 21 height 21
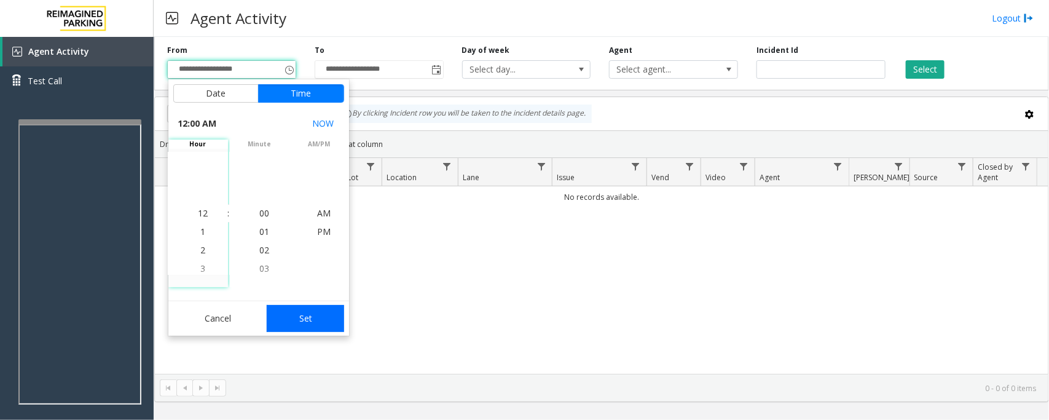
click at [284, 319] on button "Set" at bounding box center [305, 318] width 77 height 27
type input "**********"
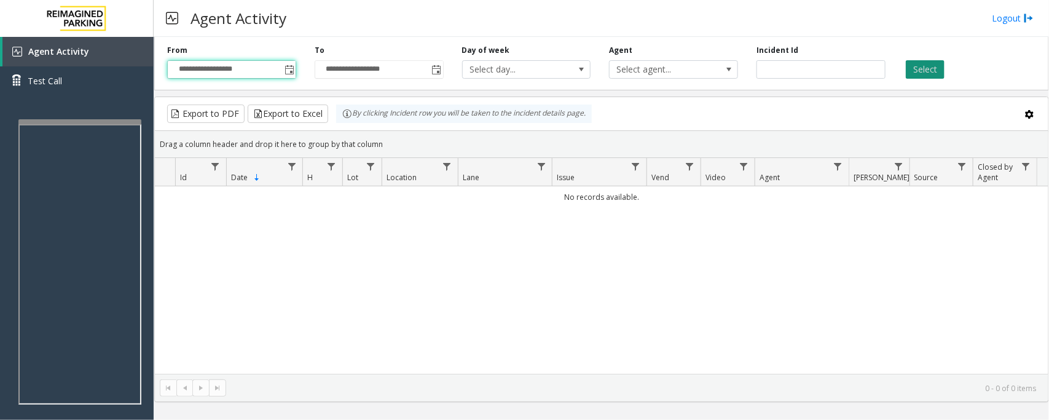
click at [920, 69] on button "Select" at bounding box center [925, 69] width 39 height 18
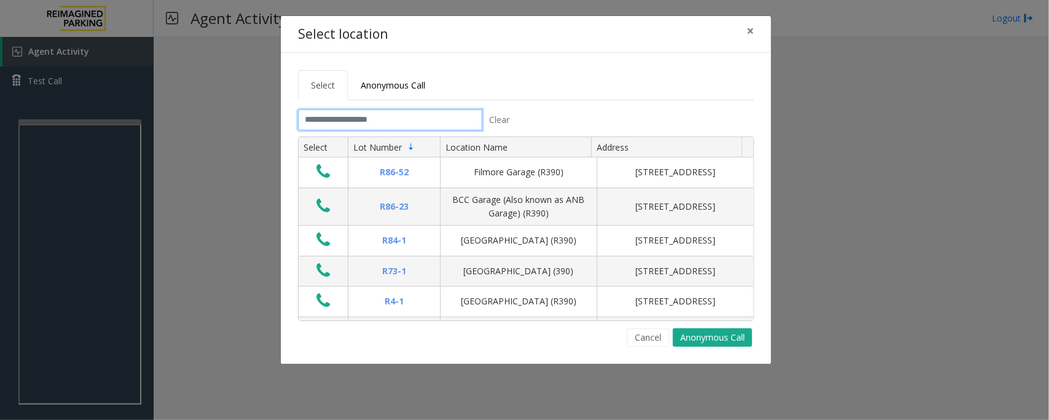
click at [385, 123] on input "text" at bounding box center [390, 119] width 184 height 21
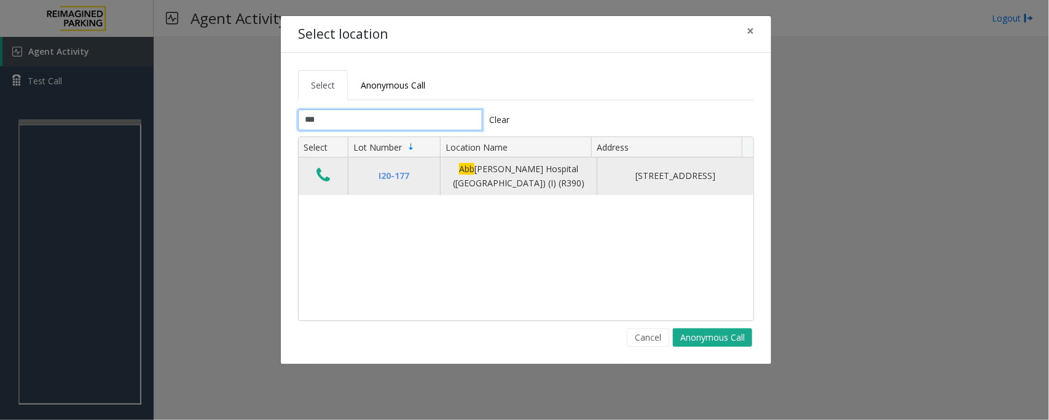
type input "***"
click at [324, 182] on icon "Data table" at bounding box center [323, 174] width 14 height 17
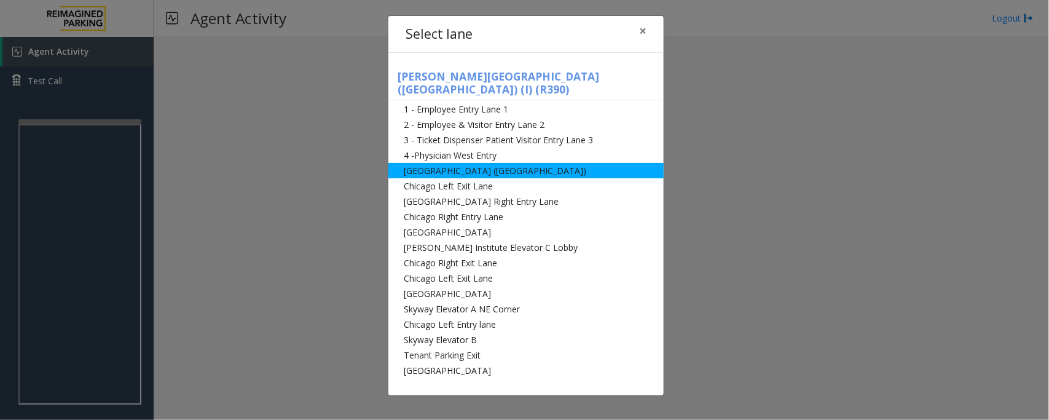
click at [444, 163] on li "[GEOGRAPHIC_DATA] ([GEOGRAPHIC_DATA])" at bounding box center [525, 170] width 275 height 15
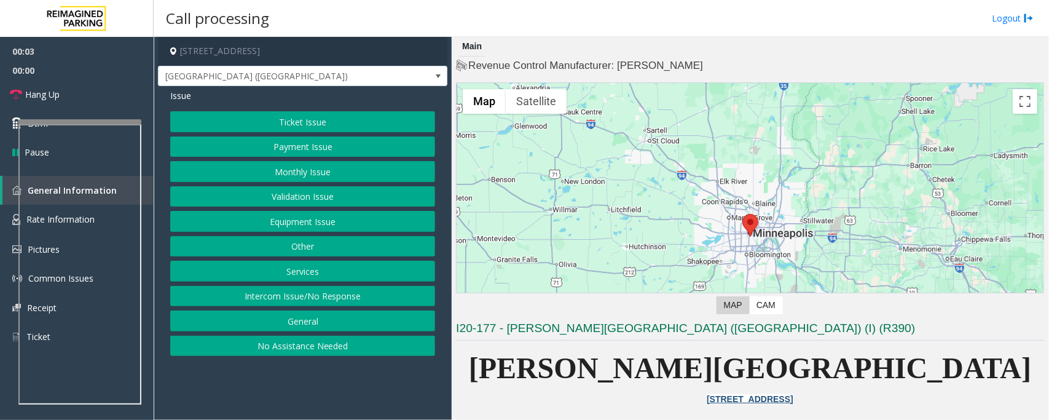
click at [318, 127] on button "Ticket Issue" at bounding box center [302, 121] width 265 height 21
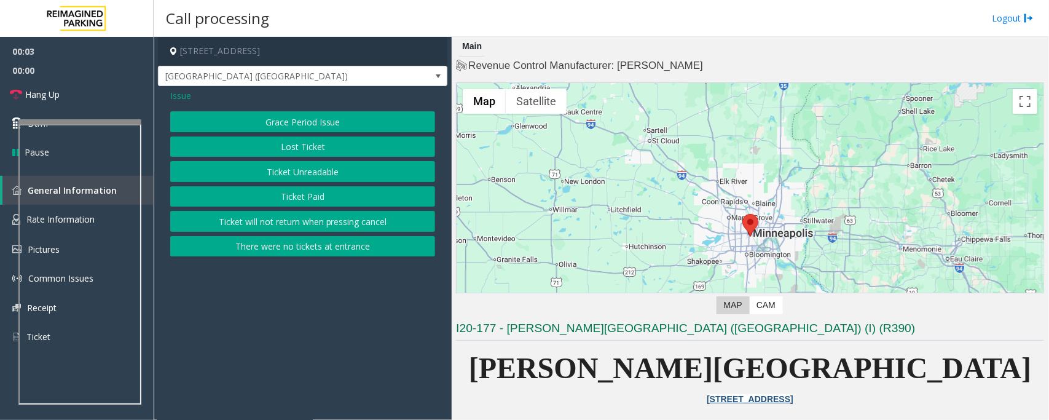
click at [304, 170] on button "Ticket Unreadable" at bounding box center [302, 171] width 265 height 21
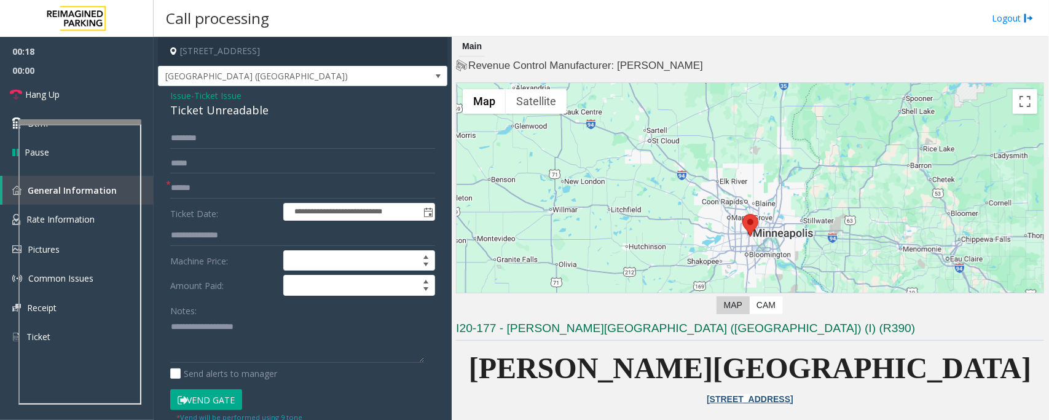
click at [214, 93] on span "Ticket Issue" at bounding box center [217, 95] width 47 height 13
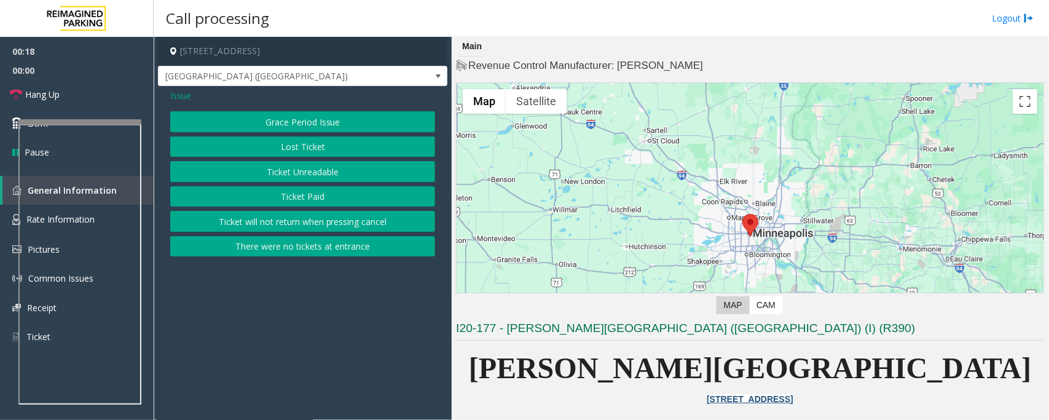
click at [191, 93] on div "Issue" at bounding box center [302, 95] width 265 height 13
click at [185, 94] on span "Issue" at bounding box center [180, 95] width 21 height 13
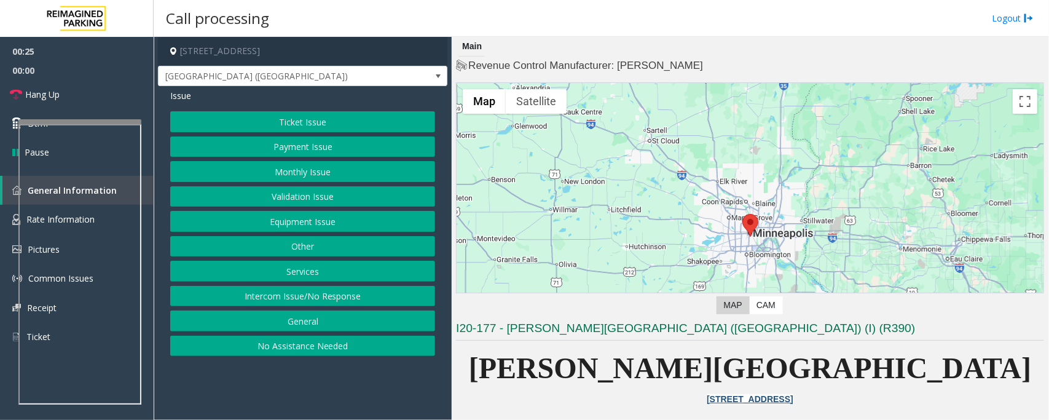
click at [256, 225] on button "Equipment Issue" at bounding box center [302, 221] width 265 height 21
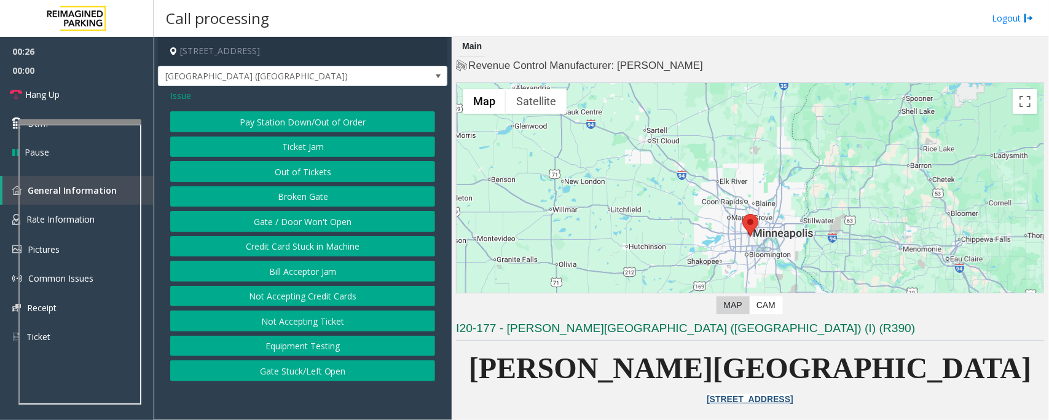
click at [257, 224] on button "Gate / Door Won't Open" at bounding box center [302, 221] width 265 height 21
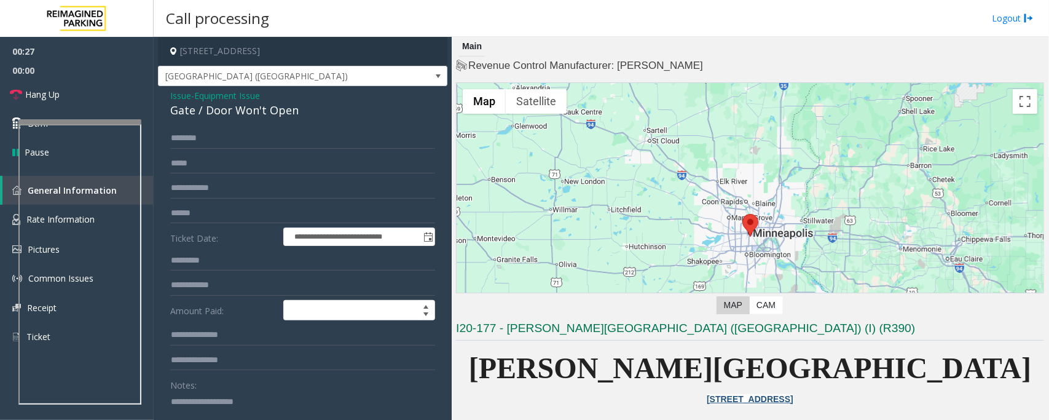
scroll to position [230, 0]
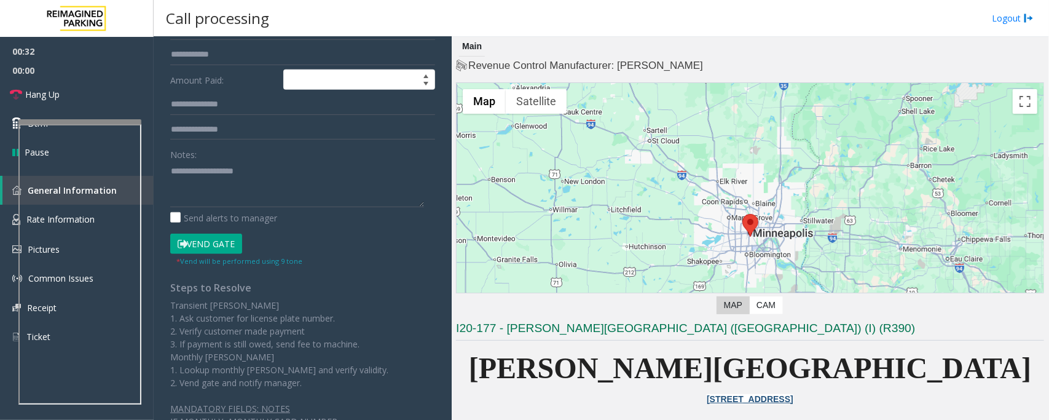
click at [216, 240] on button "Vend Gate" at bounding box center [206, 243] width 72 height 21
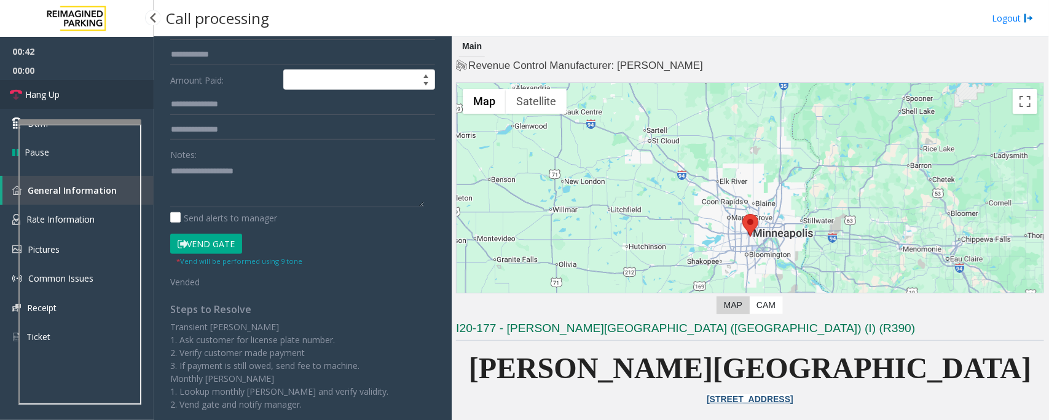
click at [69, 97] on link "Hang Up" at bounding box center [77, 94] width 154 height 29
click at [197, 216] on label "Send alerts to manager" at bounding box center [223, 217] width 107 height 13
click at [204, 194] on textarea at bounding box center [297, 184] width 254 height 46
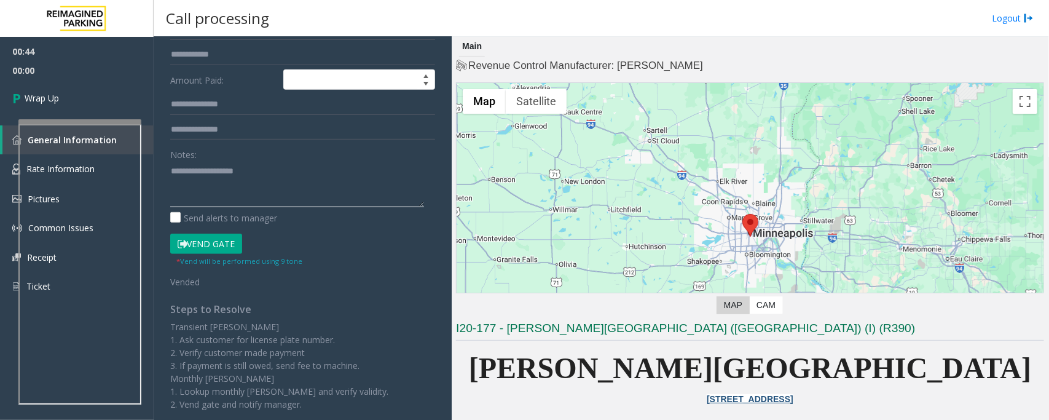
paste textarea "**********"
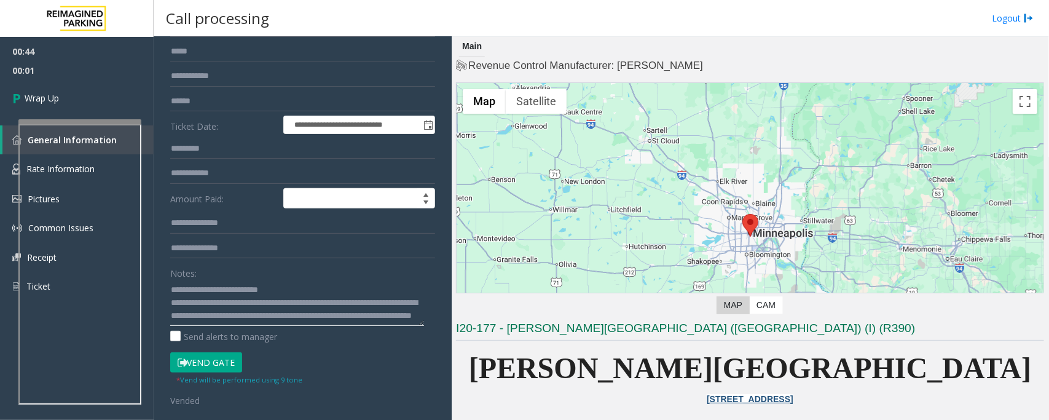
scroll to position [0, 0]
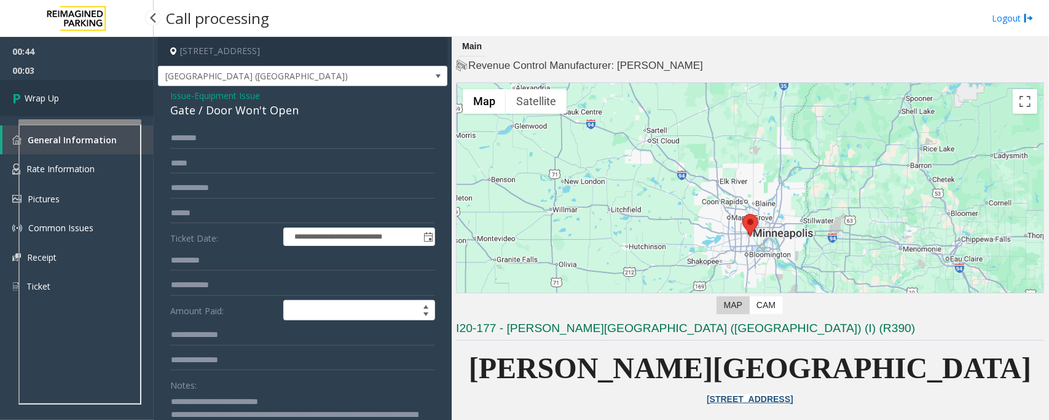
type textarea "**********"
click at [53, 92] on span "Wrap Up" at bounding box center [42, 98] width 34 height 13
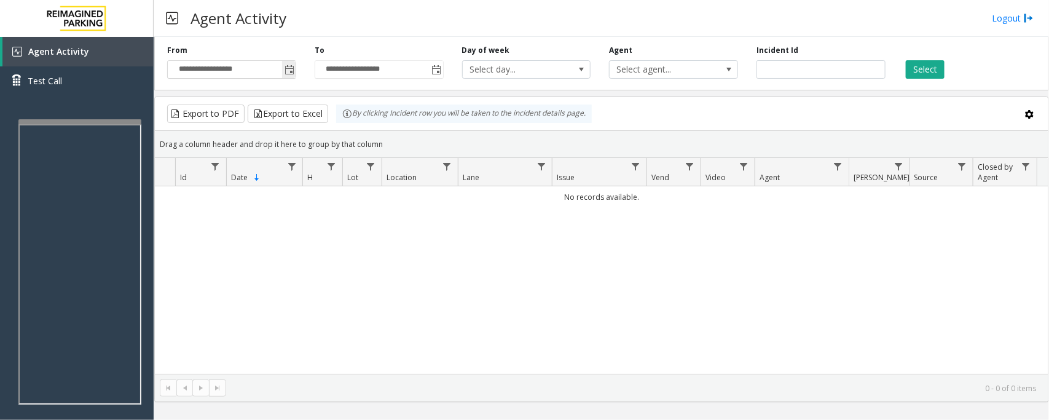
click at [293, 66] on span "Toggle popup" at bounding box center [289, 70] width 10 height 10
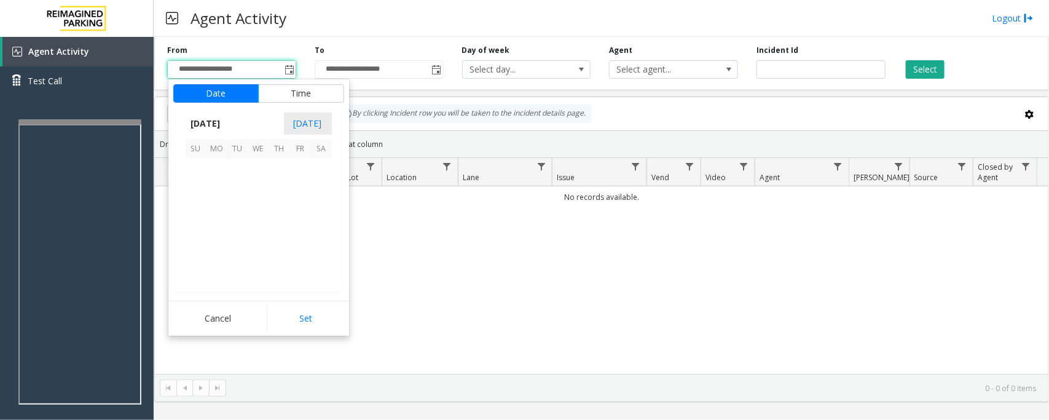
scroll to position [220406, 0]
click at [278, 215] on span "18" at bounding box center [279, 210] width 21 height 21
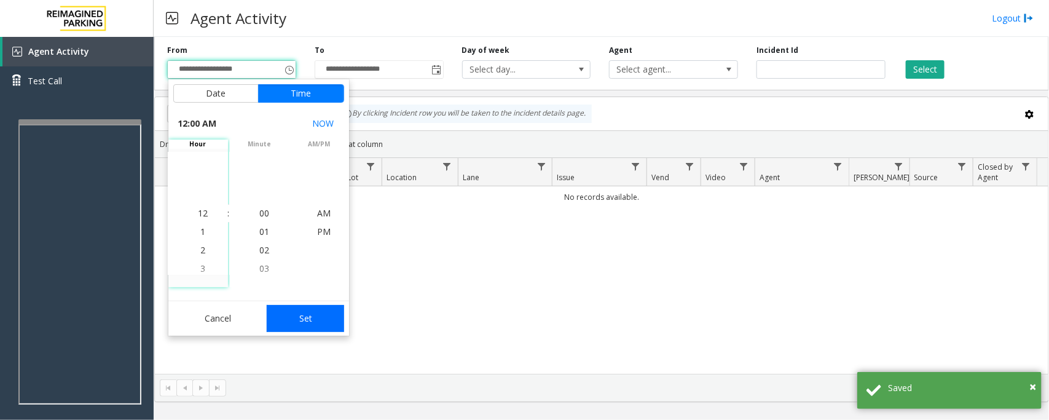
click at [316, 323] on button "Set" at bounding box center [305, 318] width 77 height 27
type input "**********"
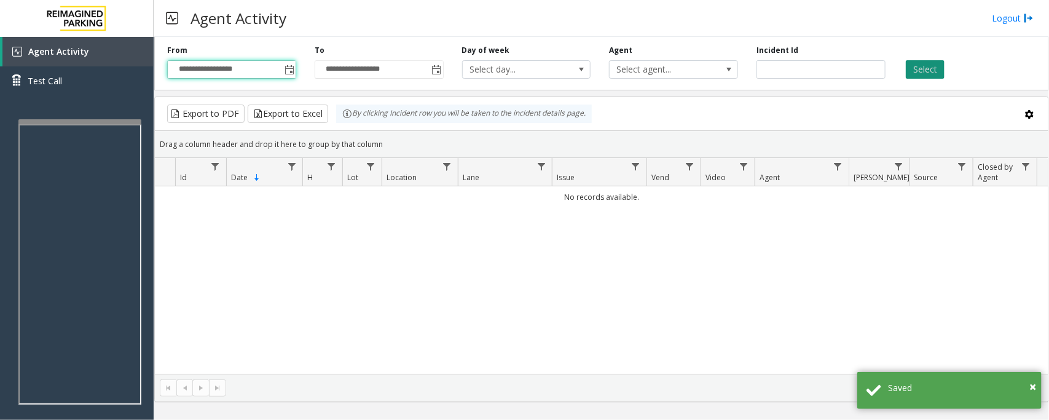
click at [925, 63] on button "Select" at bounding box center [925, 69] width 39 height 18
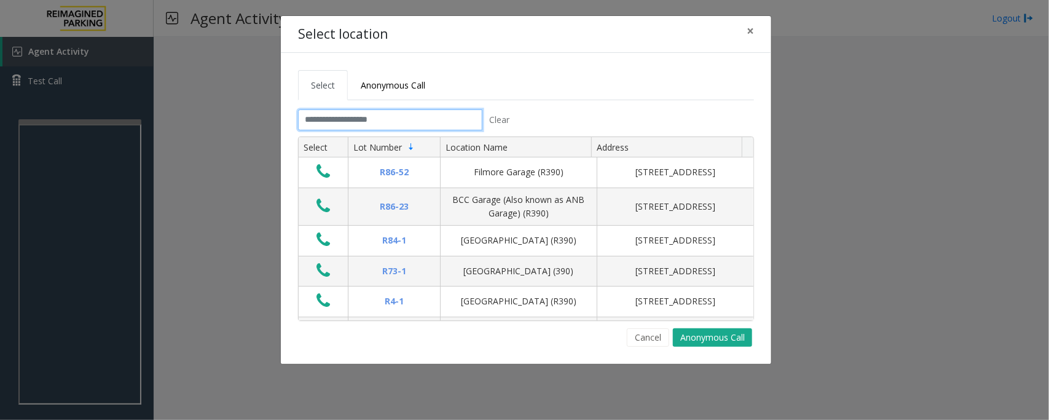
click at [369, 116] on input "text" at bounding box center [390, 119] width 184 height 21
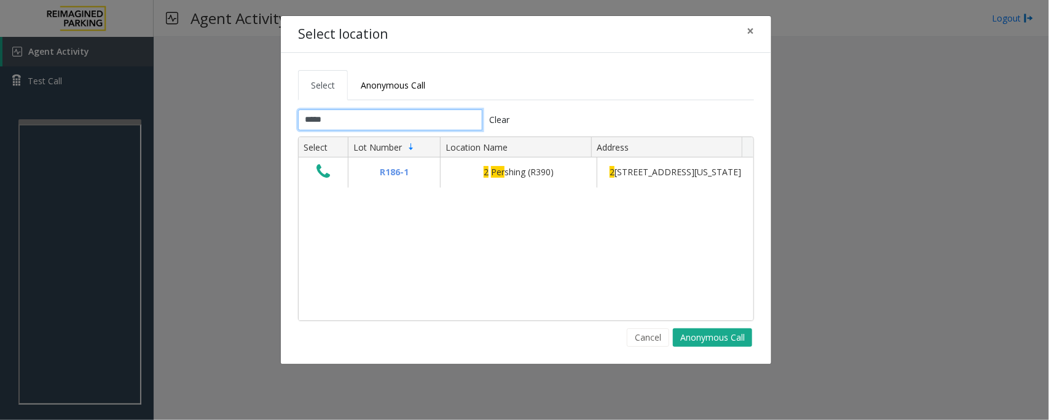
type input "*****"
click at [750, 31] on span "×" at bounding box center [749, 30] width 7 height 17
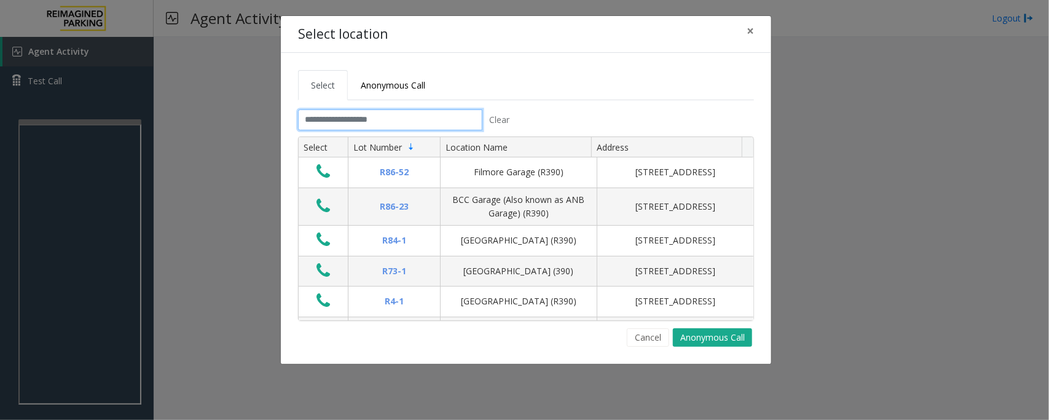
click at [428, 119] on input "text" at bounding box center [390, 119] width 184 height 21
click at [394, 119] on input "text" at bounding box center [390, 119] width 184 height 21
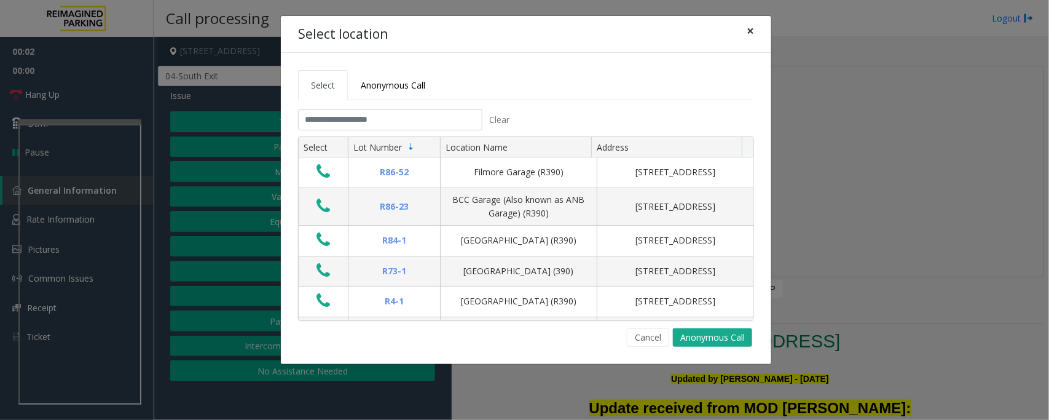
click at [748, 35] on span "×" at bounding box center [749, 30] width 7 height 17
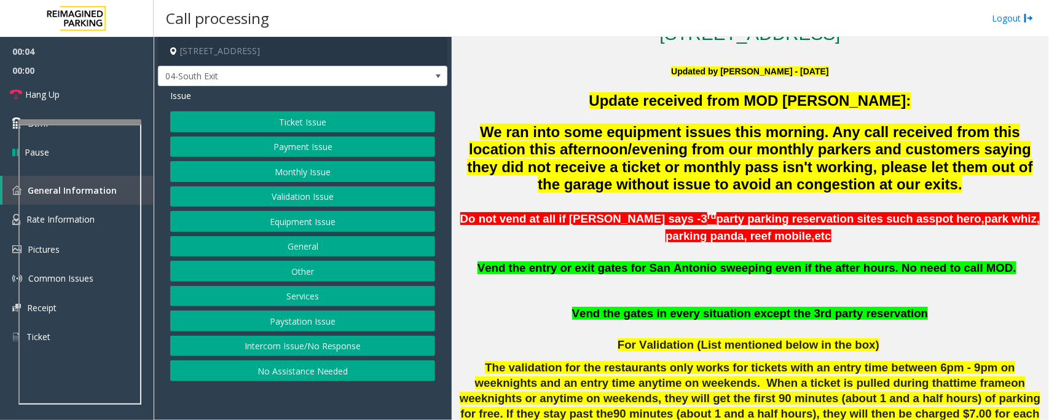
scroll to position [614, 0]
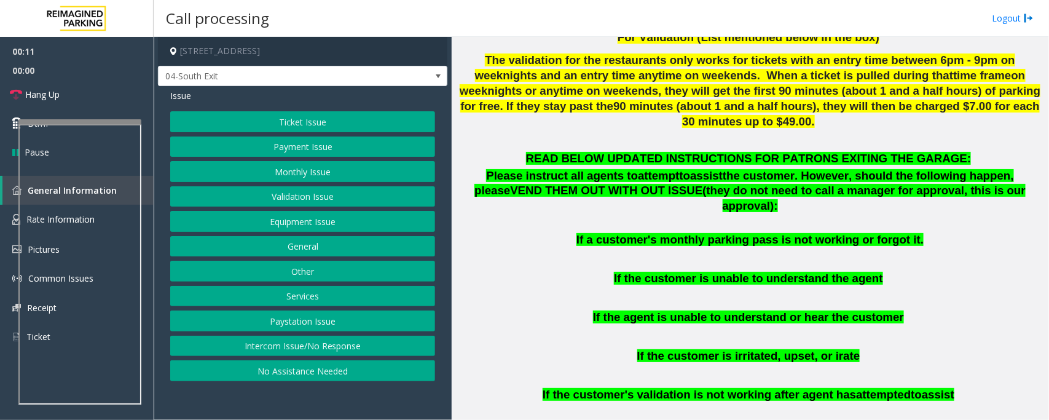
click at [310, 170] on button "Monthly Issue" at bounding box center [302, 171] width 265 height 21
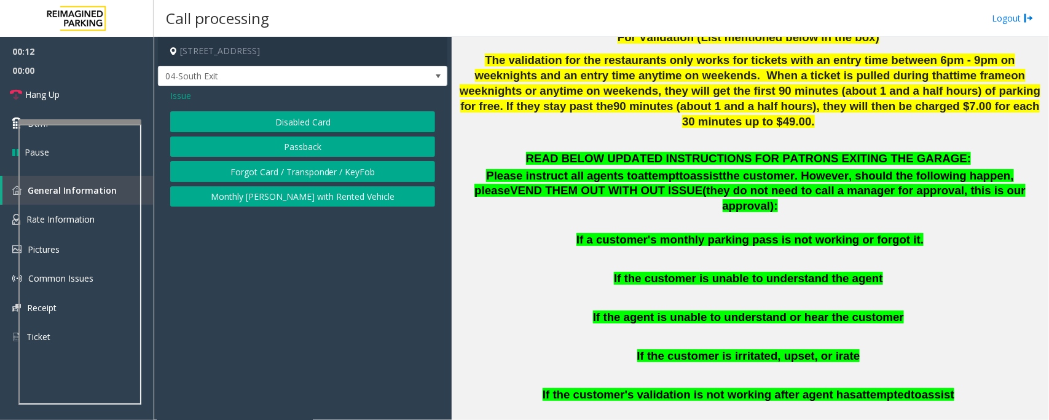
click at [304, 122] on button "Disabled Card" at bounding box center [302, 121] width 265 height 21
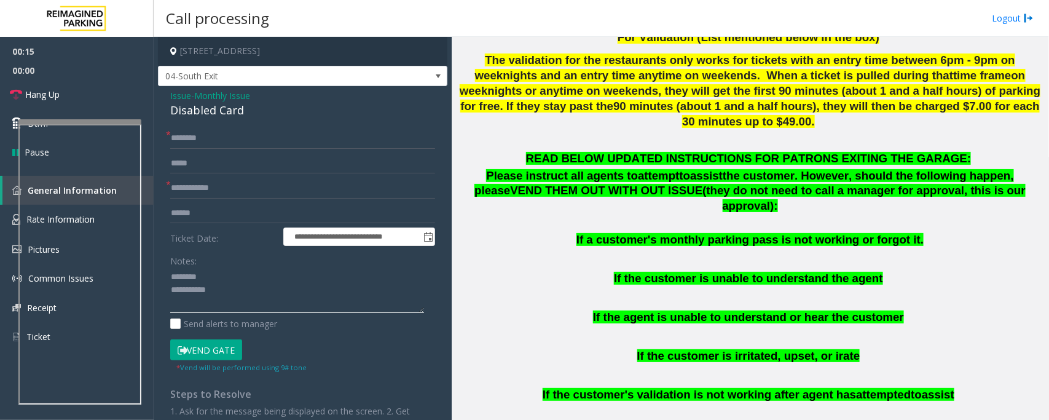
type textarea "**********"
click at [211, 108] on div "Disabled Card" at bounding box center [302, 110] width 265 height 17
click at [231, 106] on div "Disabled Card" at bounding box center [302, 110] width 265 height 17
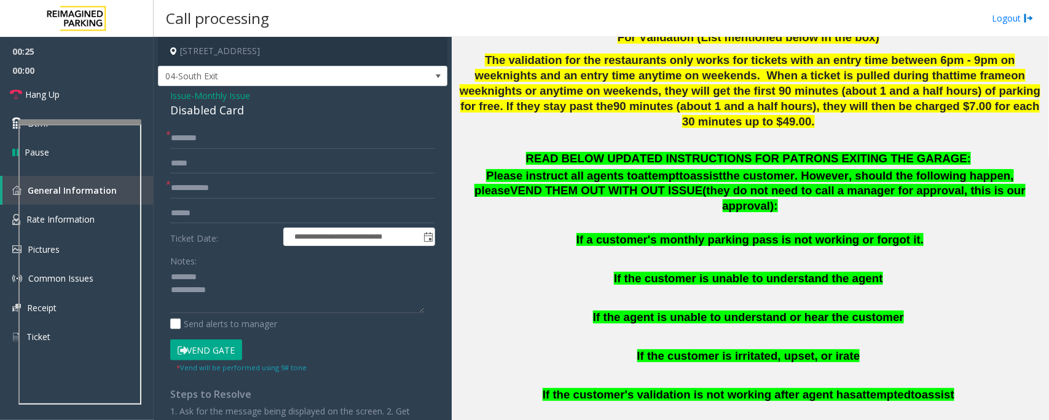
click at [231, 96] on span "Monthly Issue" at bounding box center [222, 95] width 56 height 13
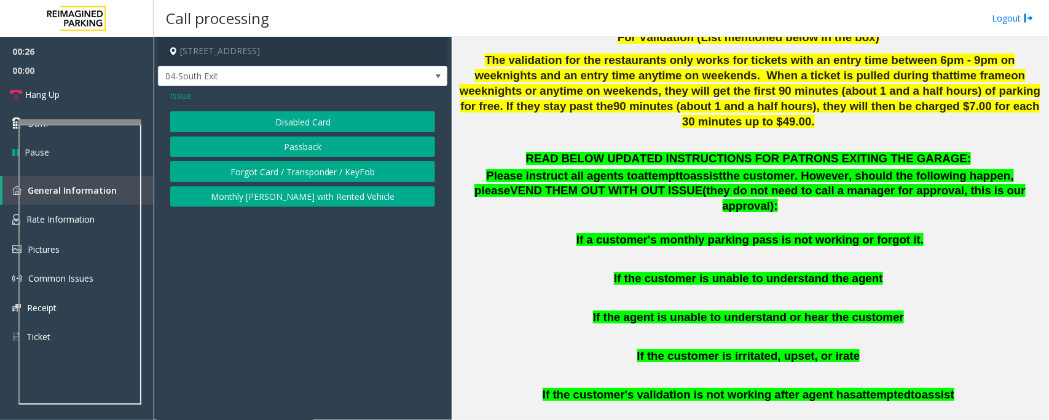
click at [185, 95] on span "Issue" at bounding box center [180, 95] width 21 height 13
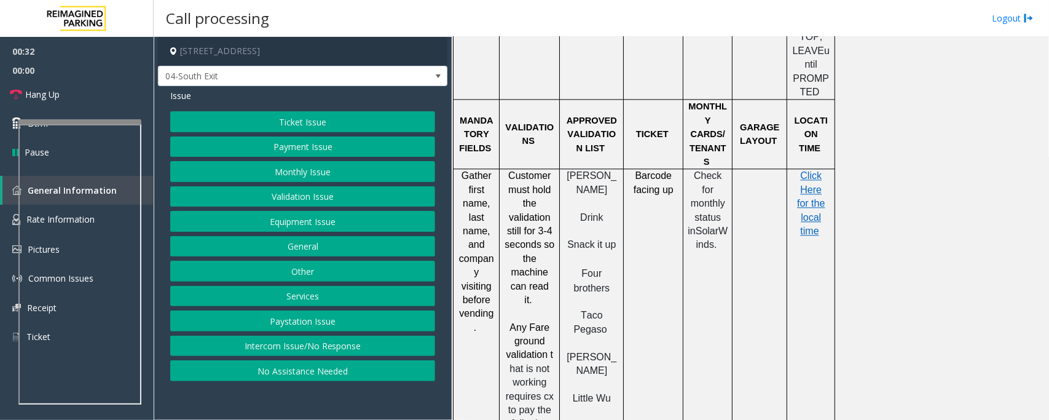
scroll to position [1382, 0]
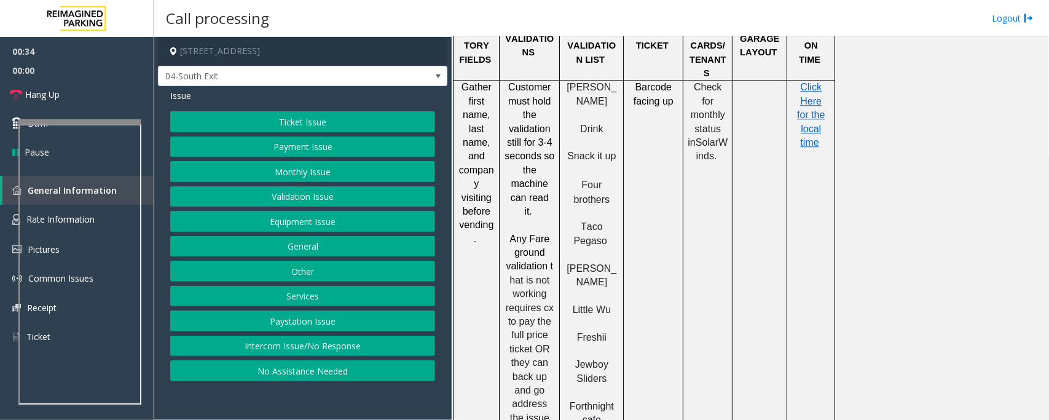
click at [339, 220] on button "Equipment Issue" at bounding box center [302, 221] width 265 height 21
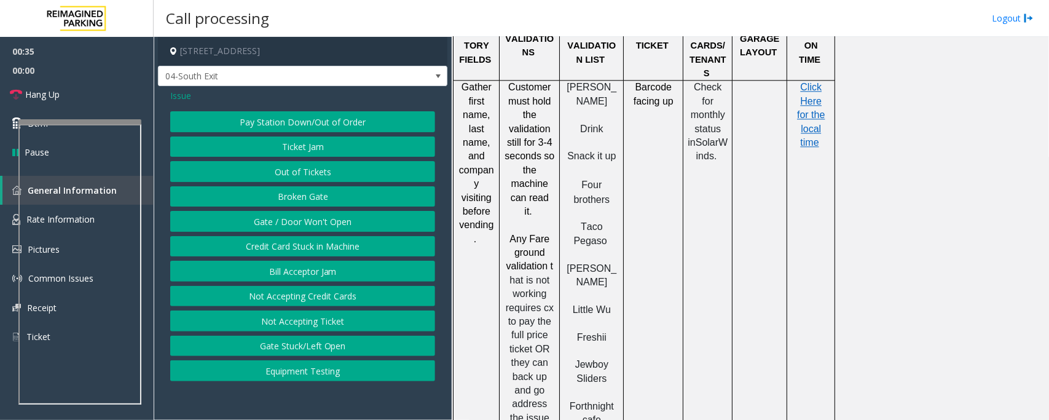
click at [337, 223] on button "Gate / Door Won't Open" at bounding box center [302, 221] width 265 height 21
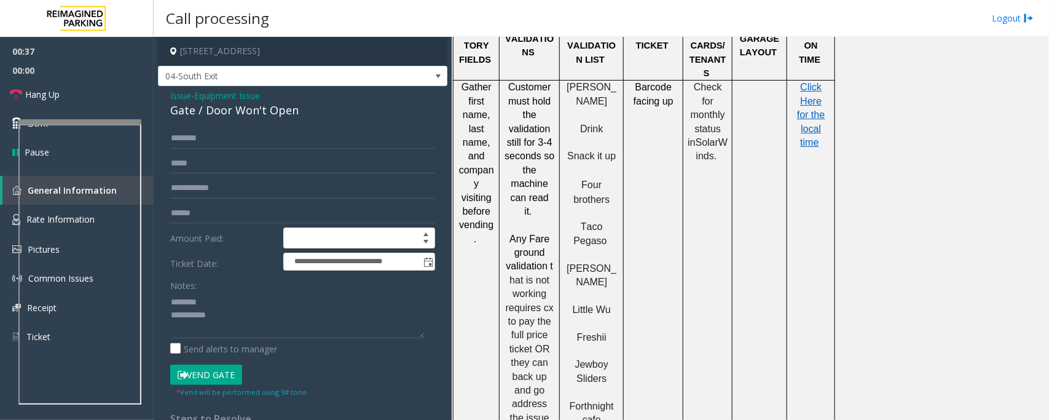
click at [219, 112] on div "Gate / Door Won't Open" at bounding box center [302, 110] width 265 height 17
click at [216, 375] on button "Vend Gate" at bounding box center [206, 374] width 72 height 21
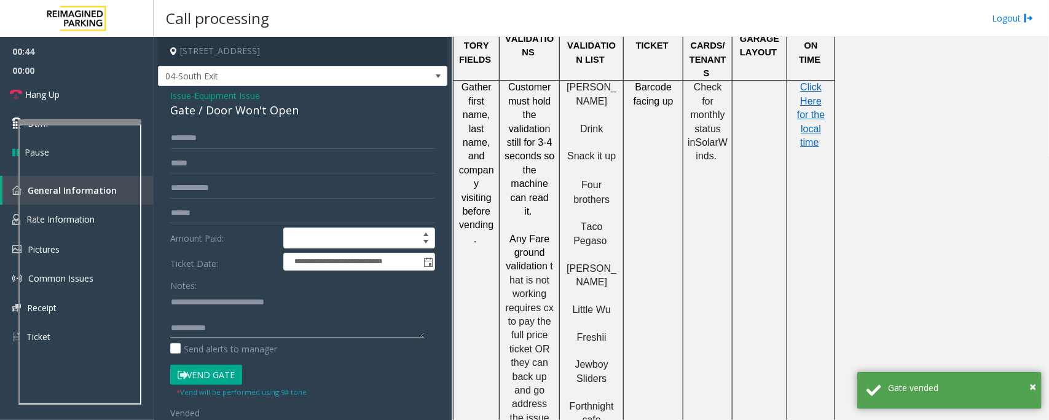
click at [283, 327] on textarea at bounding box center [297, 315] width 254 height 46
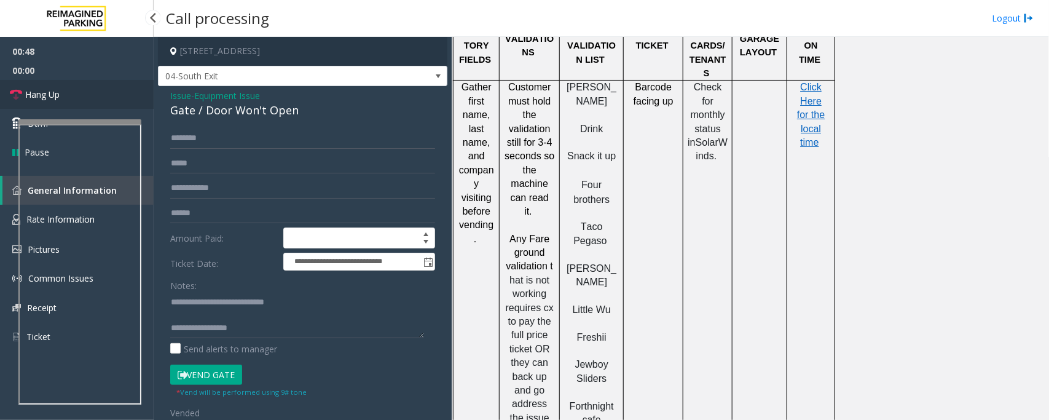
click at [63, 95] on link "Hang Up" at bounding box center [77, 94] width 154 height 29
click at [281, 329] on textarea at bounding box center [297, 315] width 254 height 46
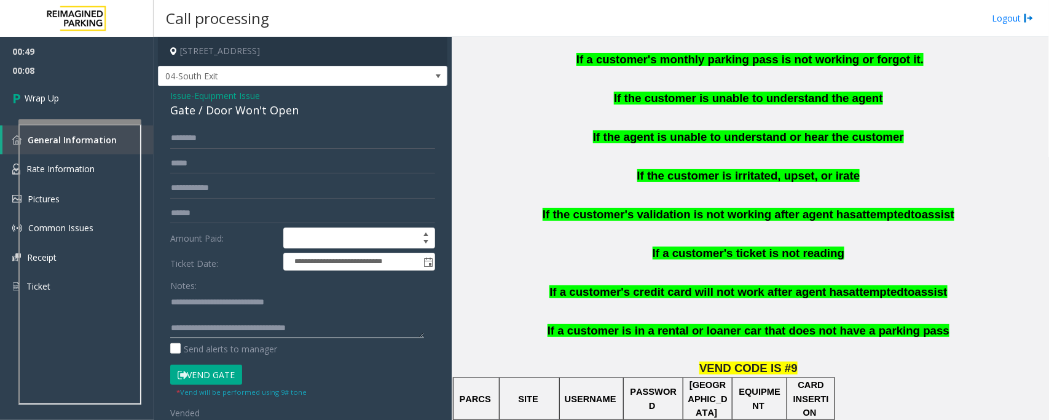
scroll to position [768, 0]
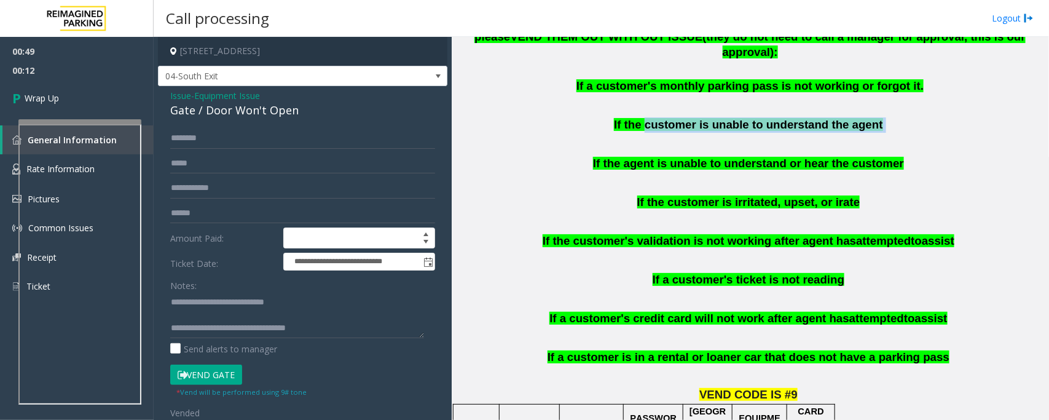
drag, startPoint x: 655, startPoint y: 100, endPoint x: 864, endPoint y: 91, distance: 209.7
click at [864, 91] on div "READ BELOW UPDATED INSTRUCTIONS FOR PATRONS EXITING THE GARAGE: Please instruct…" at bounding box center [750, 189] width 588 height 383
copy p "customer is unable to understand the agent"
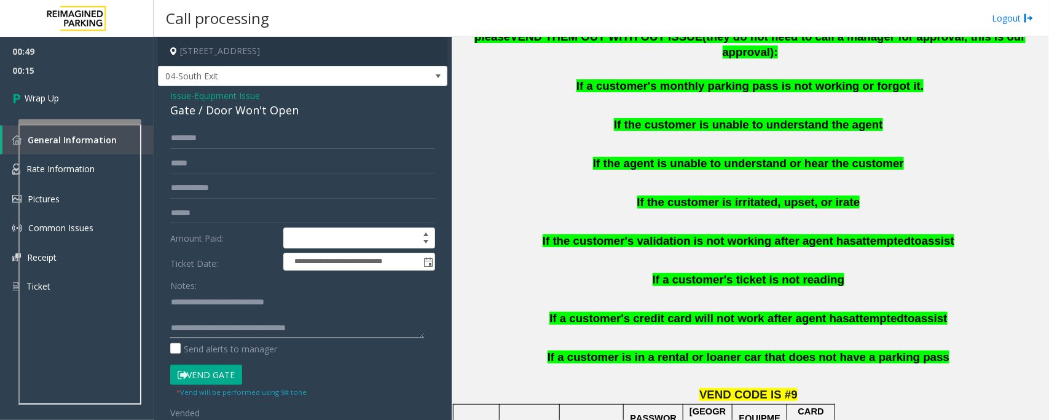
click at [369, 324] on textarea at bounding box center [297, 315] width 254 height 46
paste textarea "**********"
type textarea "**********"
click at [41, 97] on span "Wrap Up" at bounding box center [42, 98] width 34 height 13
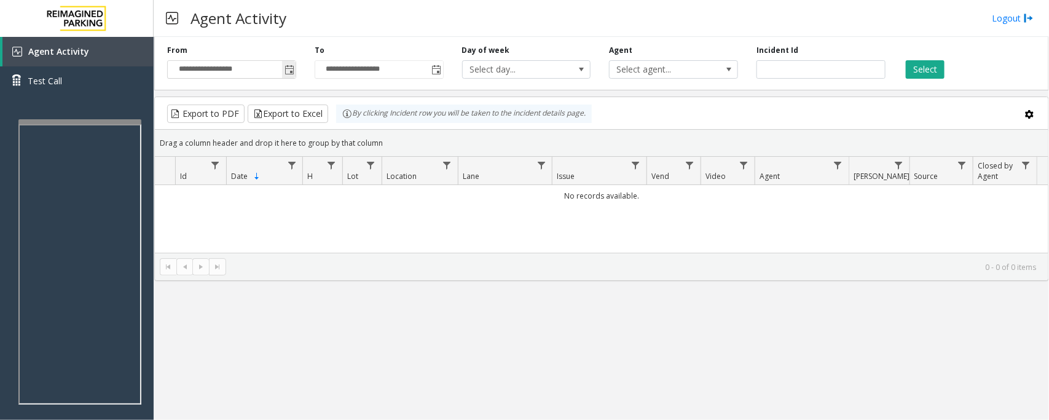
click at [293, 72] on span "Toggle popup" at bounding box center [289, 70] width 10 height 10
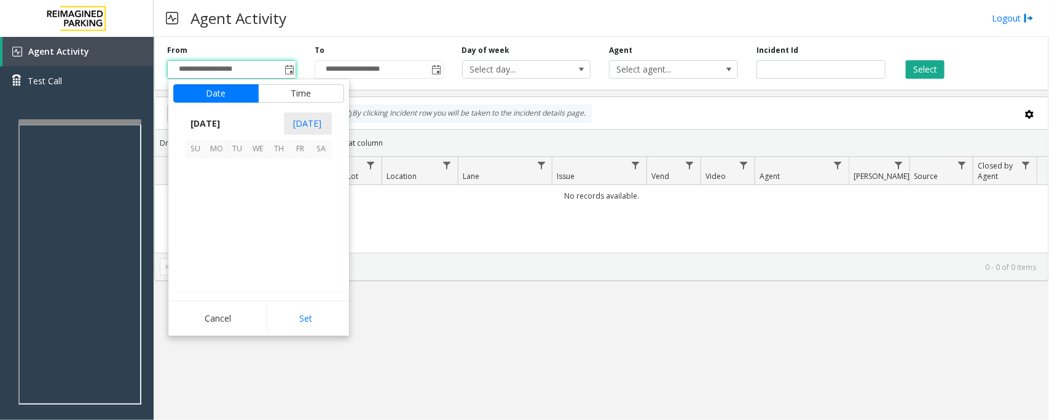
scroll to position [220406, 0]
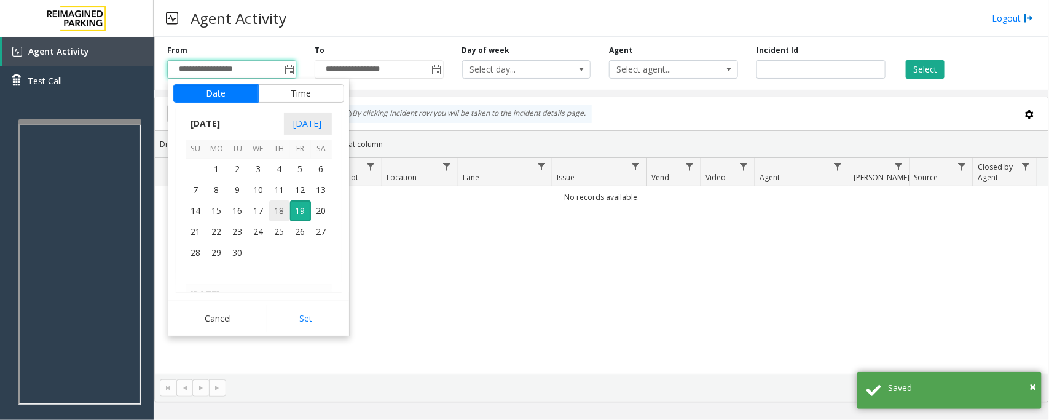
click at [278, 212] on span "18" at bounding box center [279, 210] width 21 height 21
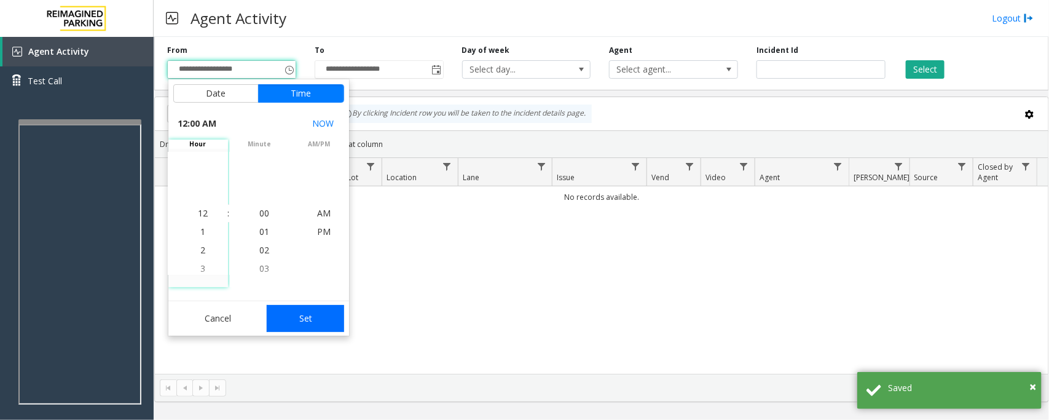
click at [283, 318] on button "Set" at bounding box center [305, 318] width 77 height 27
type input "**********"
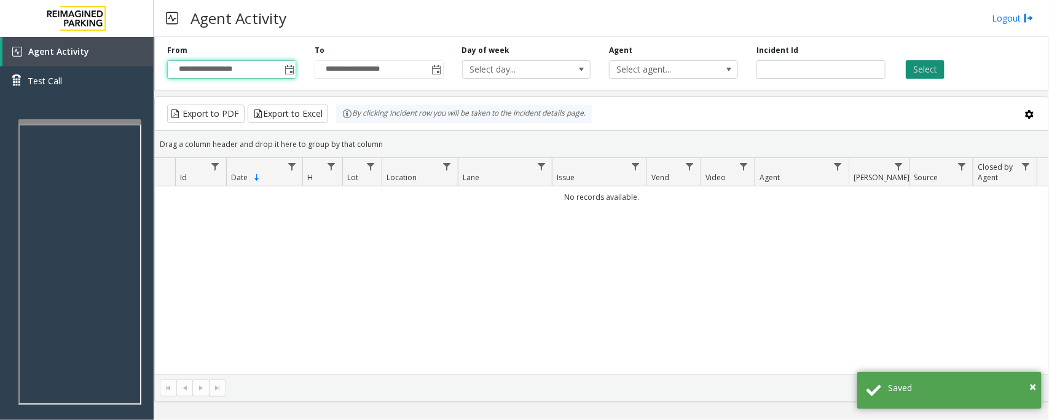
click at [915, 68] on button "Select" at bounding box center [925, 69] width 39 height 18
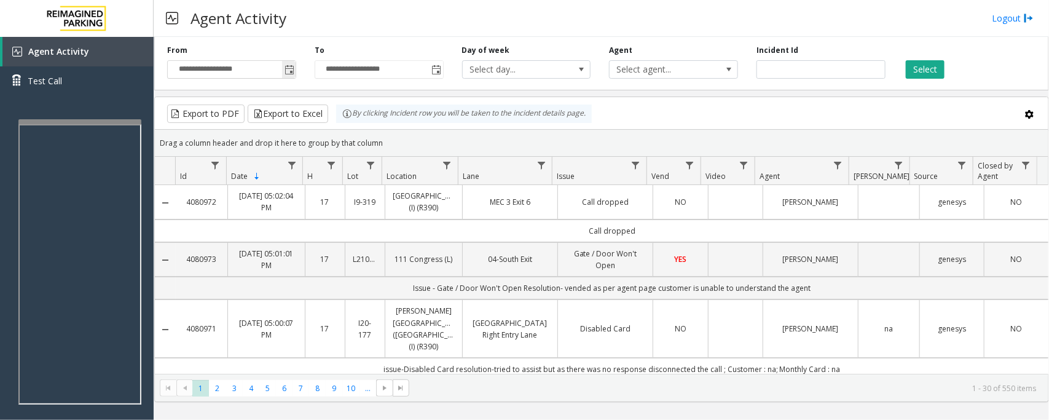
click at [287, 65] on span "Toggle popup" at bounding box center [289, 70] width 14 height 20
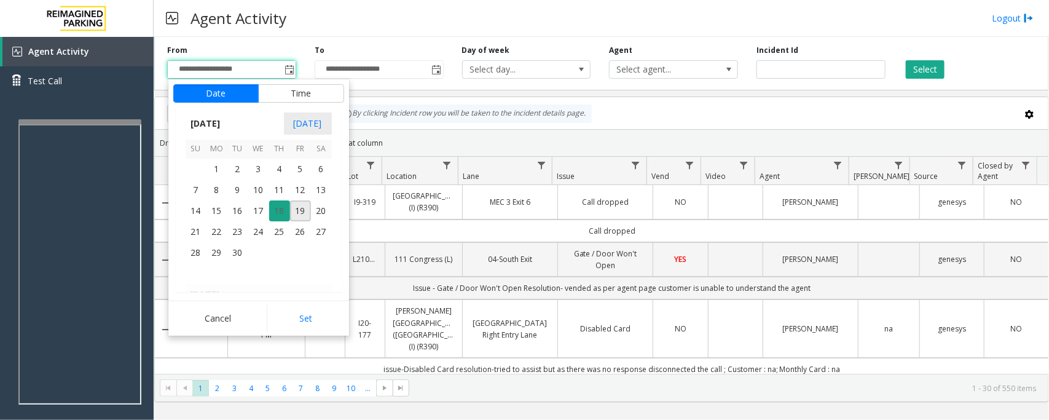
click at [277, 213] on span "18" at bounding box center [279, 210] width 21 height 21
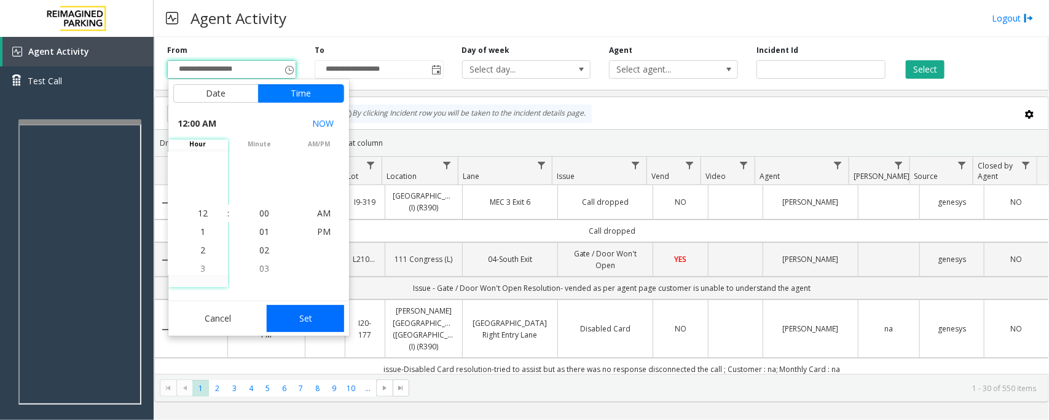
click at [316, 316] on button "Set" at bounding box center [305, 318] width 77 height 27
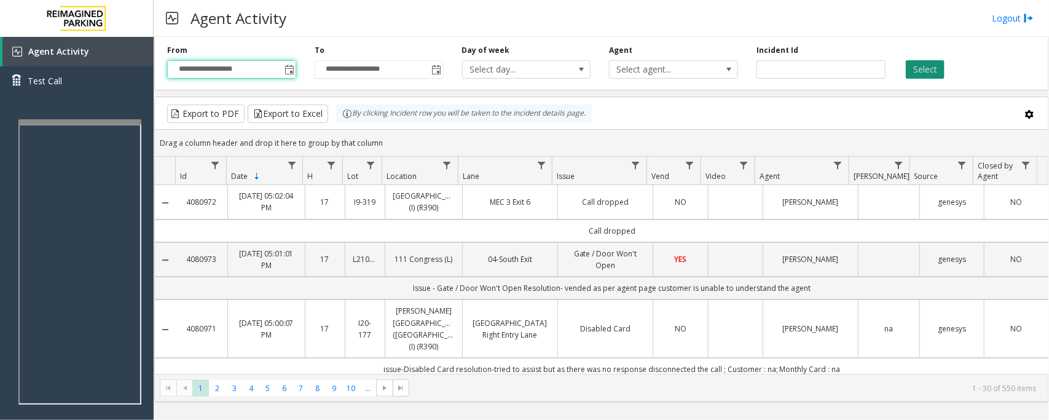
click at [920, 66] on button "Select" at bounding box center [925, 69] width 39 height 18
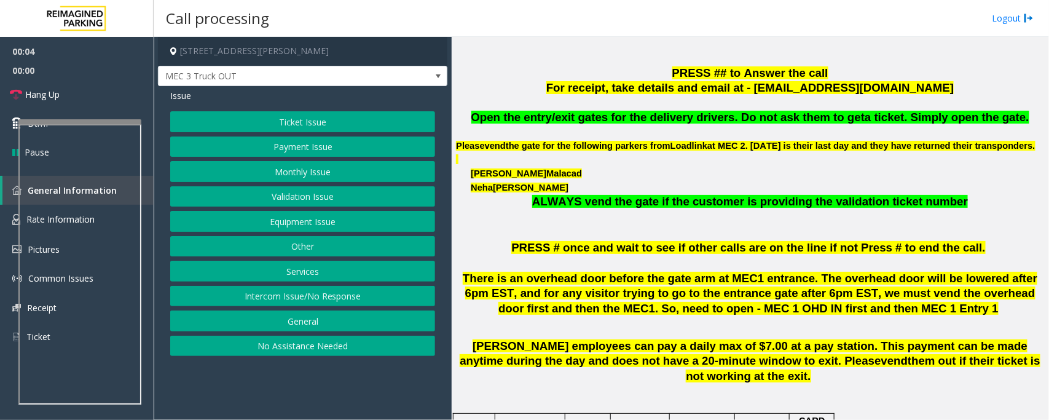
scroll to position [384, 0]
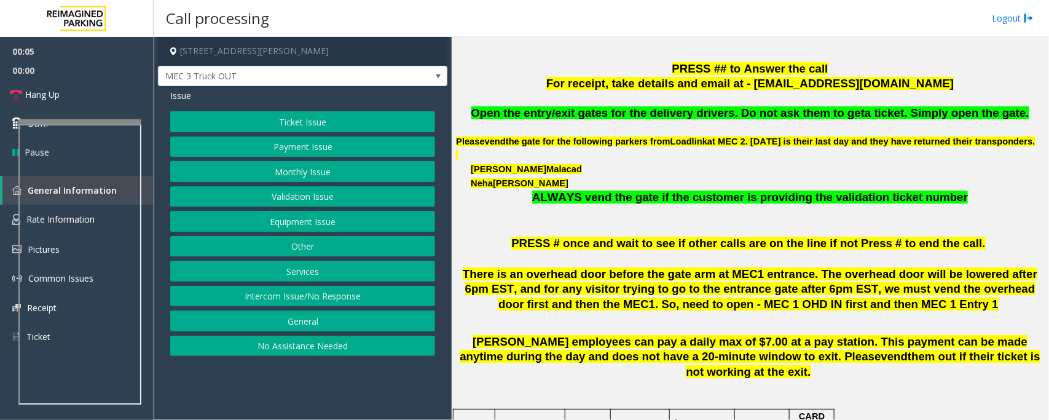
click at [262, 222] on button "Equipment Issue" at bounding box center [302, 221] width 265 height 21
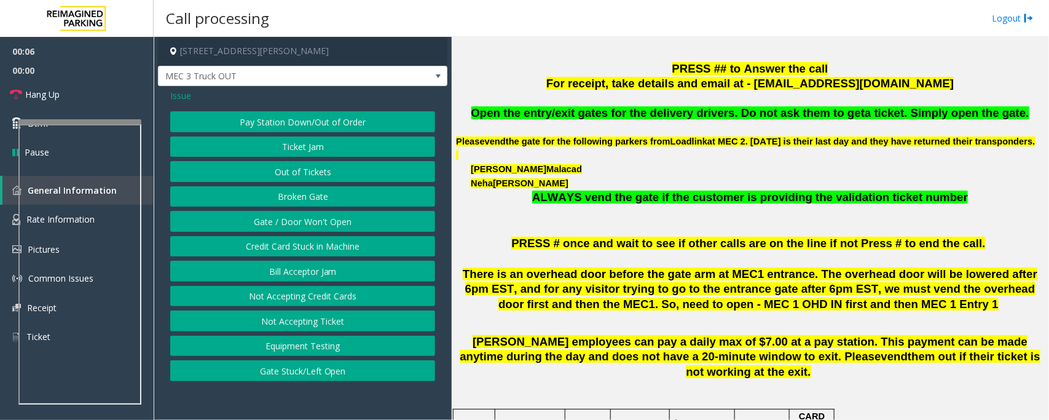
click at [262, 222] on button "Gate / Door Won't Open" at bounding box center [302, 221] width 265 height 21
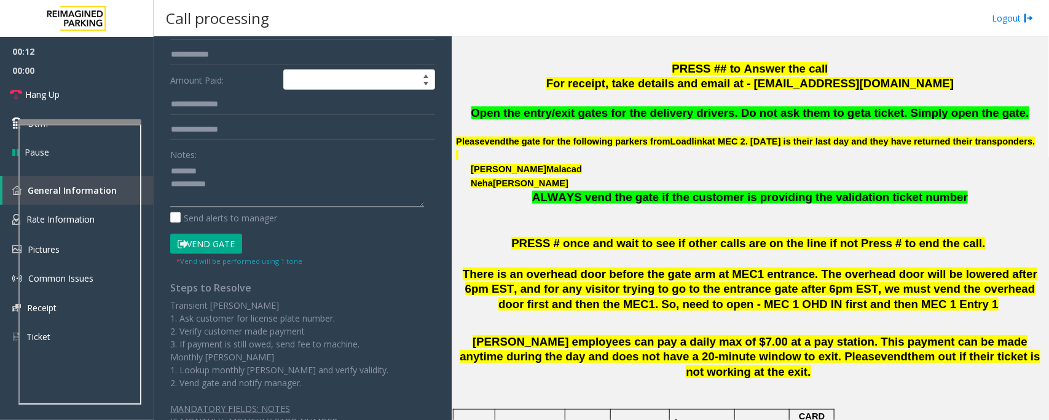
scroll to position [0, 0]
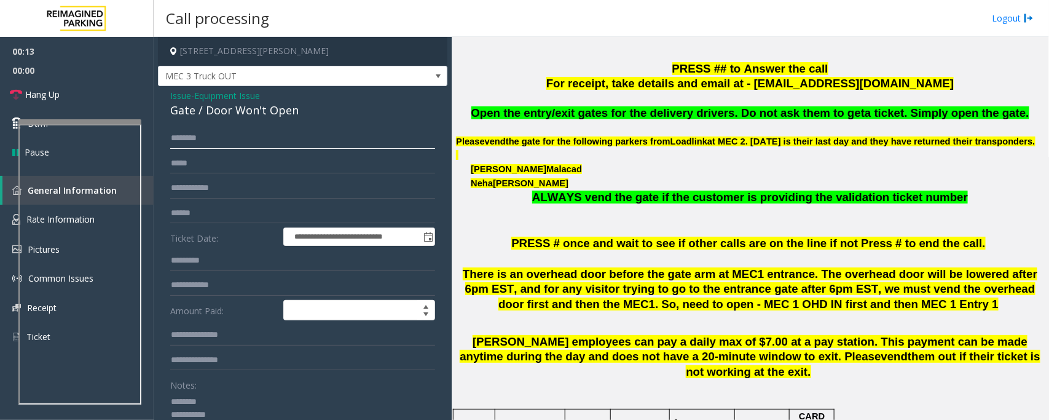
click at [231, 137] on input "text" at bounding box center [302, 138] width 265 height 21
click at [224, 112] on div "Gate / Door Won't Open" at bounding box center [302, 110] width 265 height 17
type textarea "**********"
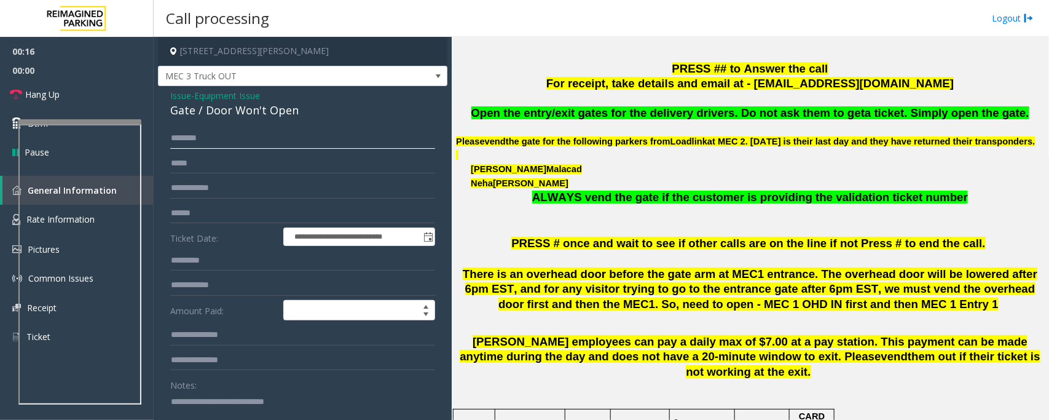
click at [216, 138] on input "text" at bounding box center [302, 138] width 265 height 21
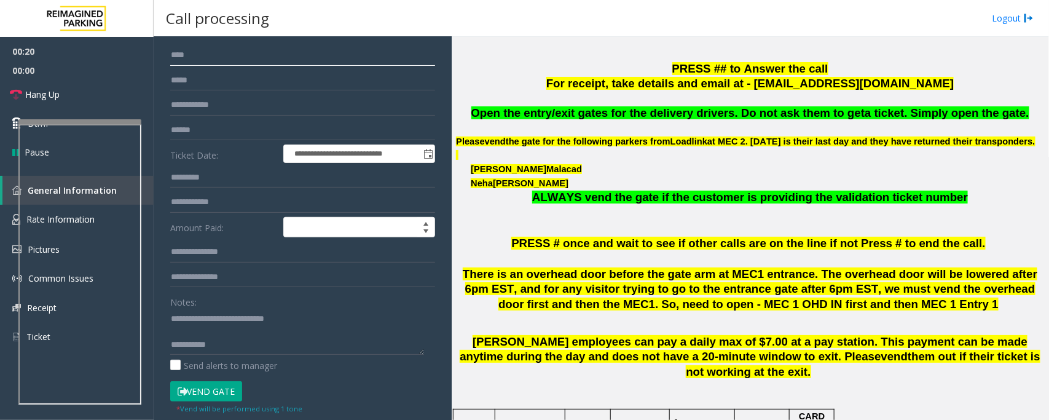
scroll to position [230, 0]
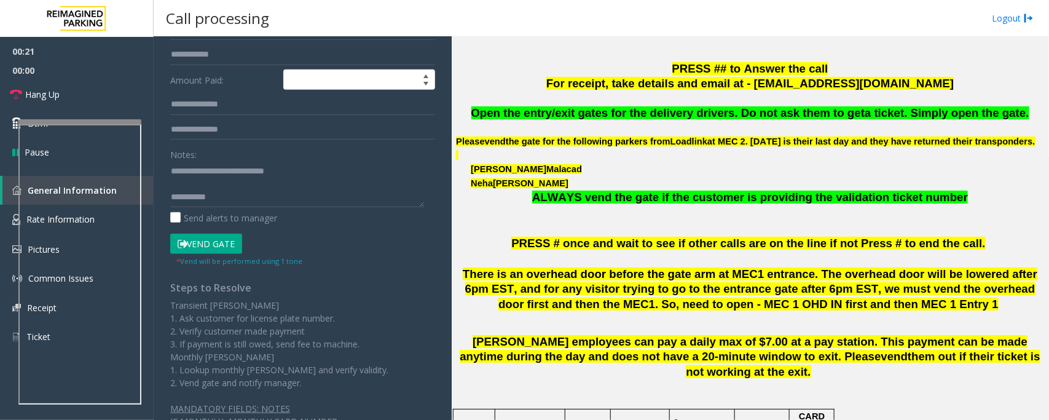
type input "****"
click at [231, 248] on button "Vend Gate" at bounding box center [206, 243] width 72 height 21
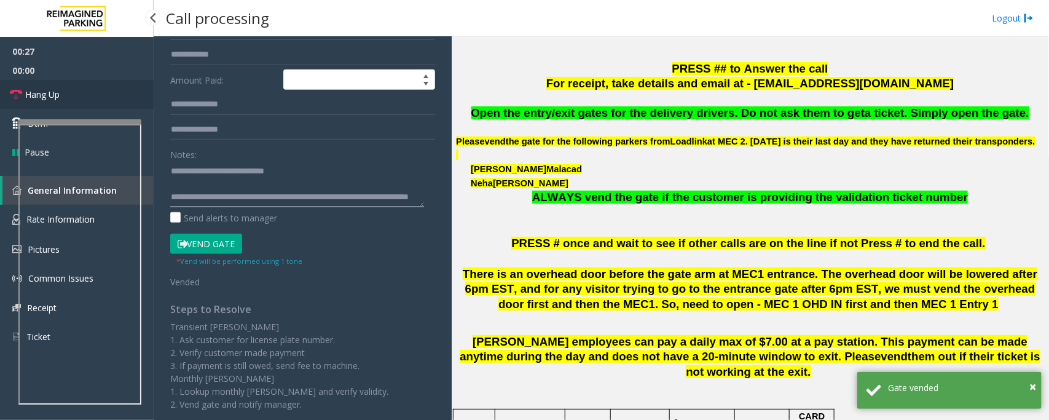
type textarea "**********"
click at [62, 93] on link "Hang Up" at bounding box center [77, 94] width 154 height 29
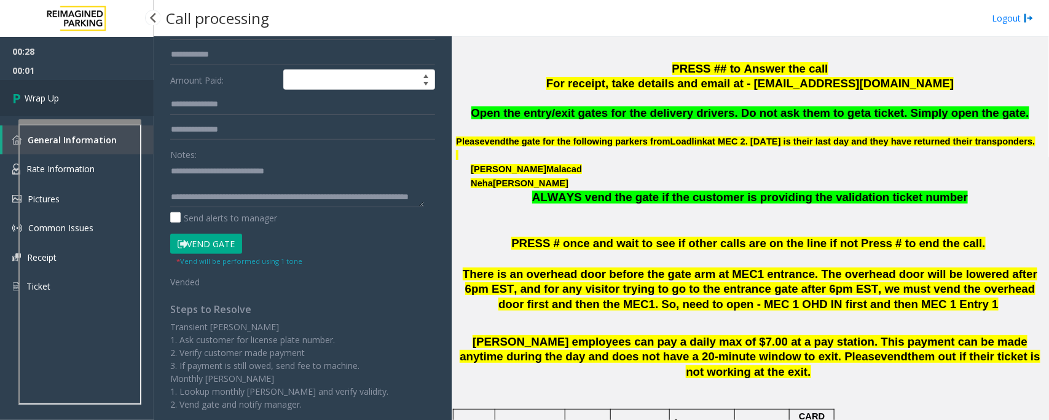
click at [62, 93] on link "Wrap Up" at bounding box center [77, 98] width 154 height 36
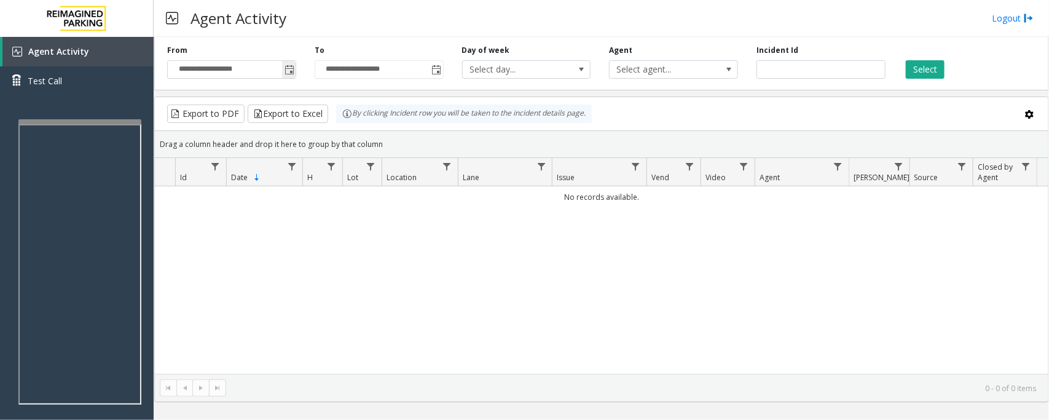
click at [284, 68] on span "Toggle popup" at bounding box center [289, 70] width 10 height 10
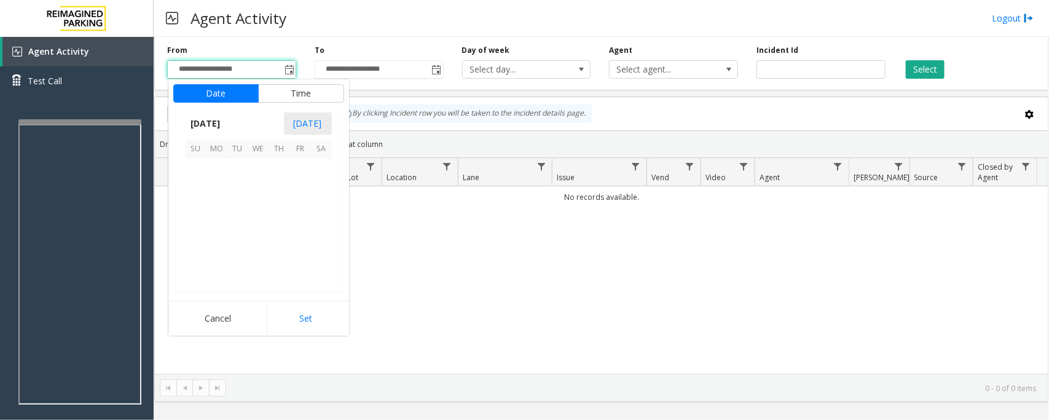
scroll to position [220406, 0]
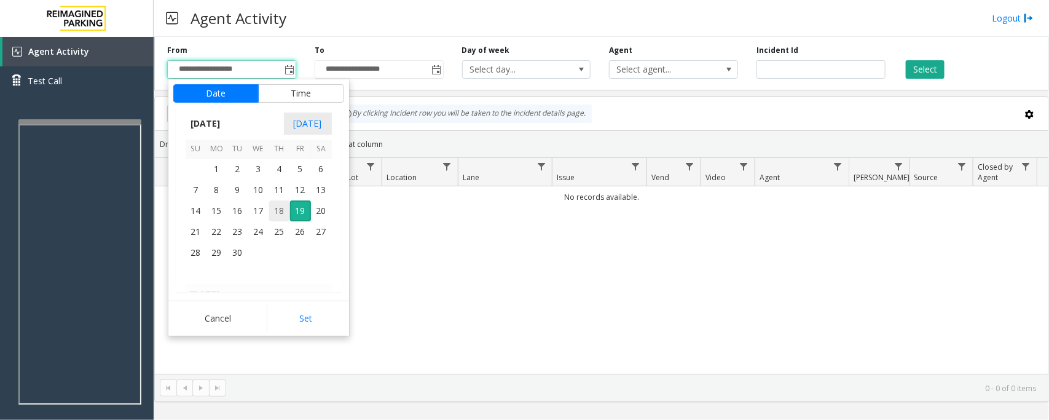
click at [278, 213] on span "18" at bounding box center [279, 210] width 21 height 21
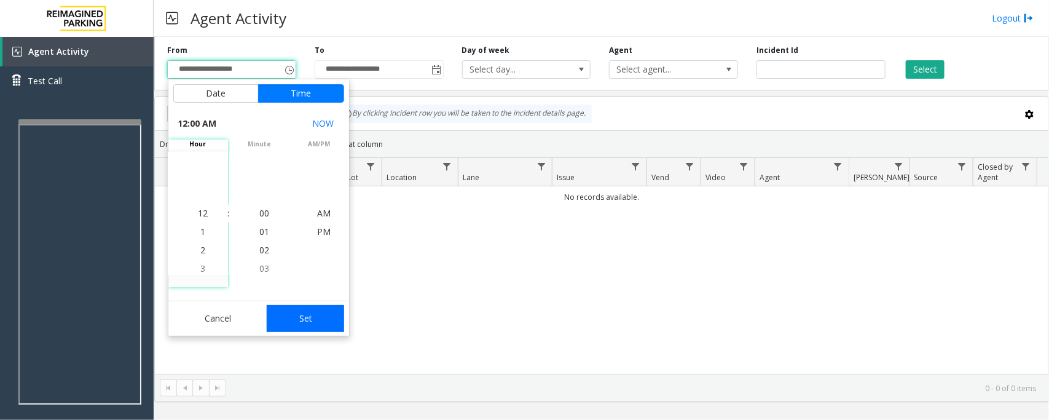
click at [305, 321] on button "Set" at bounding box center [305, 318] width 77 height 27
type input "**********"
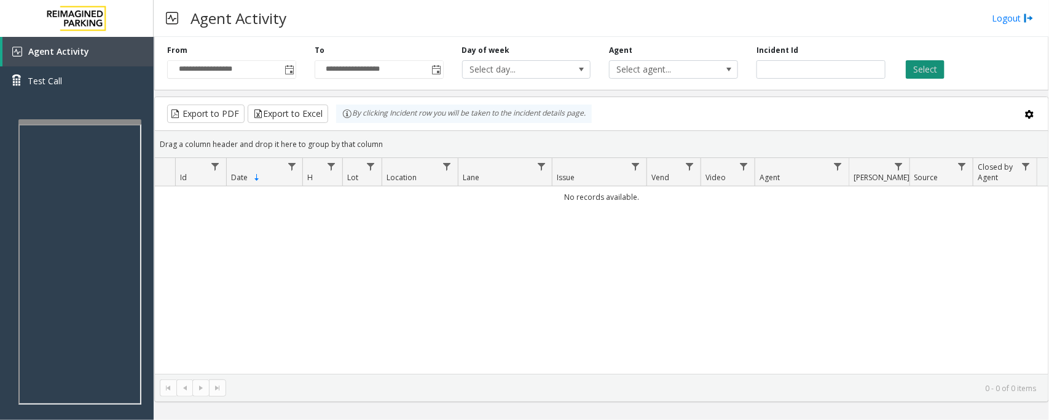
click at [927, 69] on button "Select" at bounding box center [925, 69] width 39 height 18
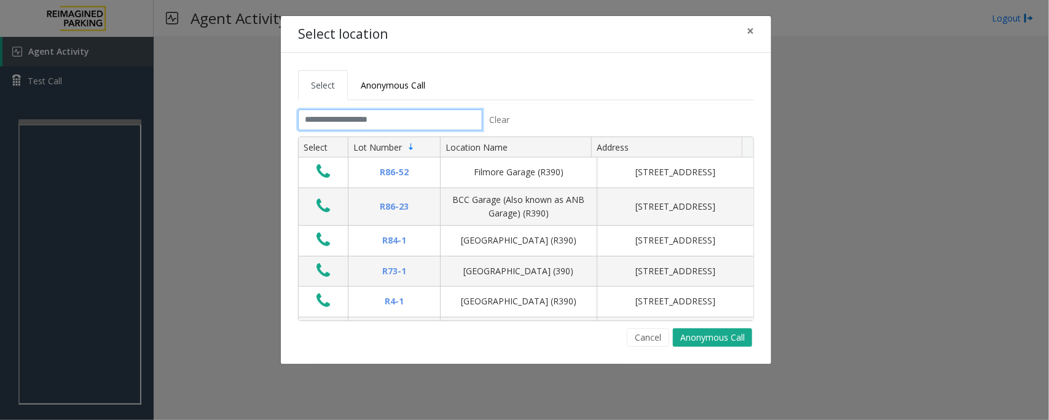
click at [465, 123] on input "text" at bounding box center [390, 119] width 184 height 21
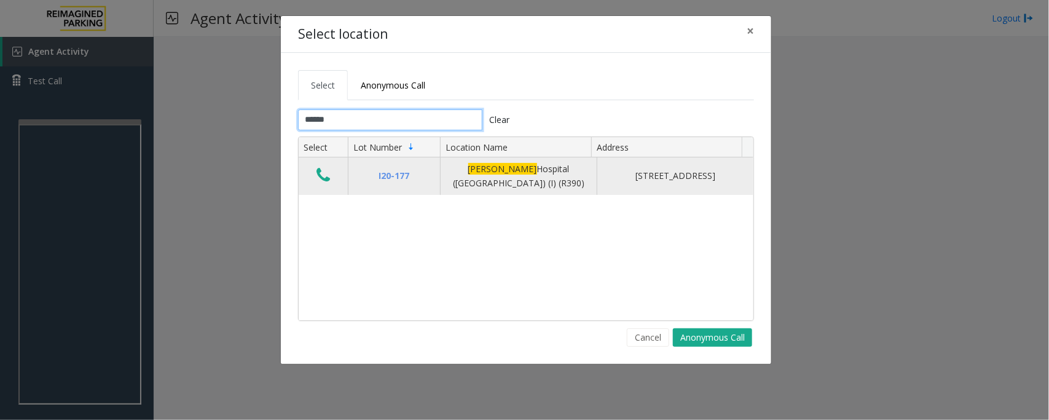
type input "******"
click at [321, 182] on icon "Data table" at bounding box center [323, 174] width 14 height 17
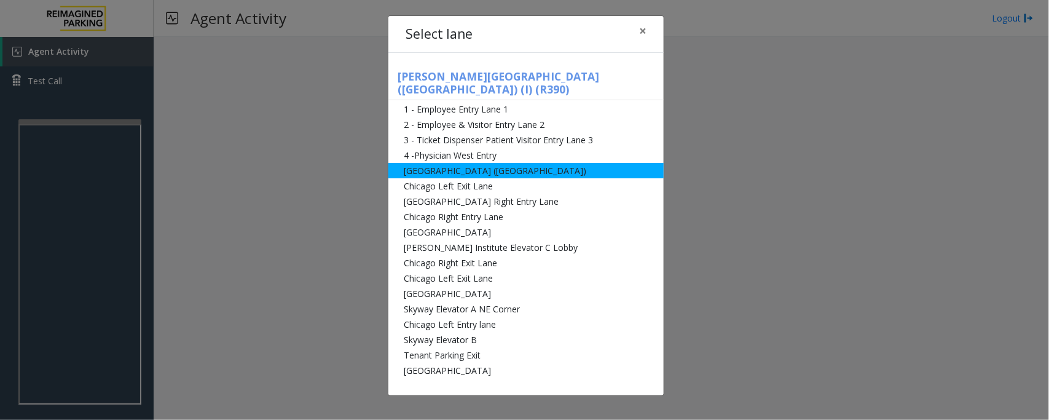
click at [429, 163] on li "[GEOGRAPHIC_DATA] ([GEOGRAPHIC_DATA])" at bounding box center [525, 170] width 275 height 15
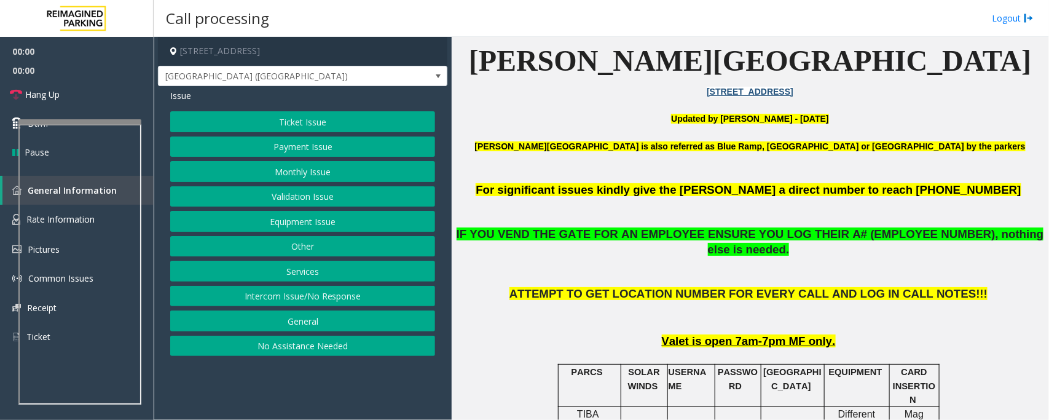
scroll to position [614, 0]
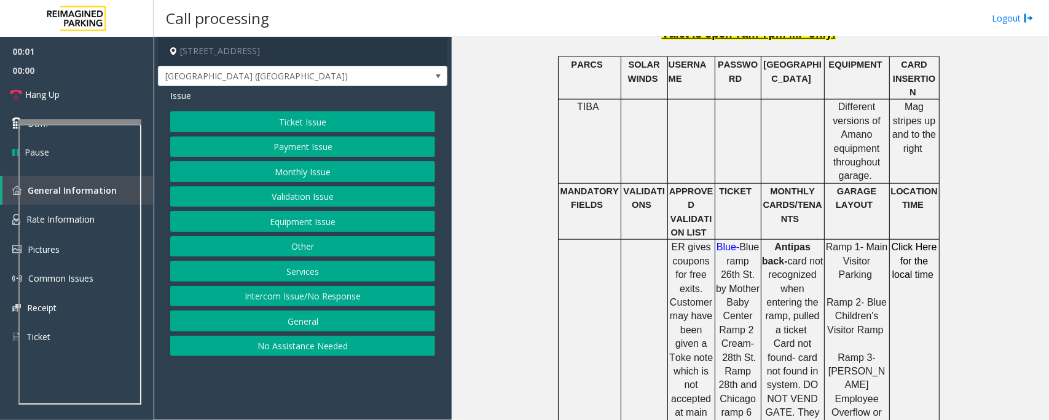
click at [251, 229] on button "Equipment Issue" at bounding box center [302, 221] width 265 height 21
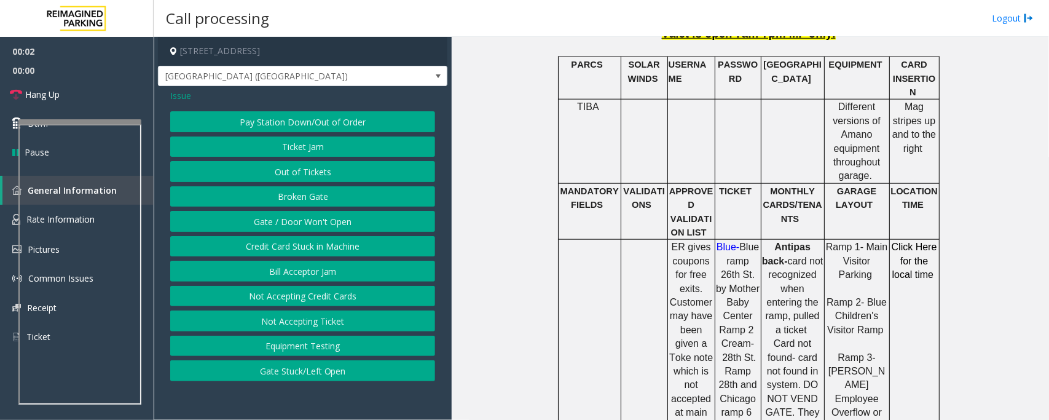
click at [254, 221] on button "Gate / Door Won't Open" at bounding box center [302, 221] width 265 height 21
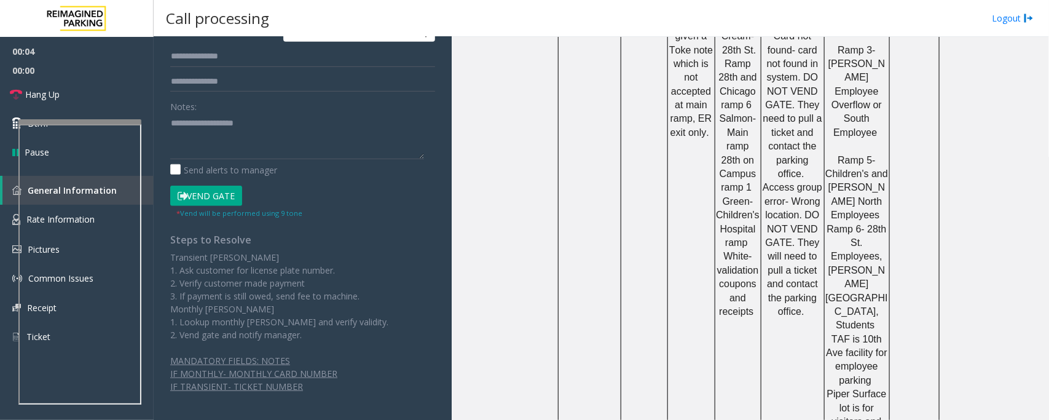
scroll to position [289, 0]
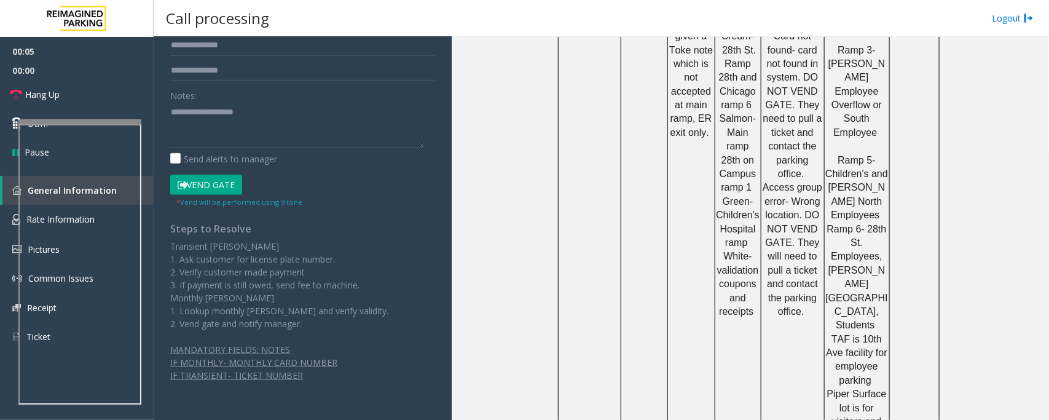
click at [220, 186] on button "Vend Gate" at bounding box center [206, 184] width 72 height 21
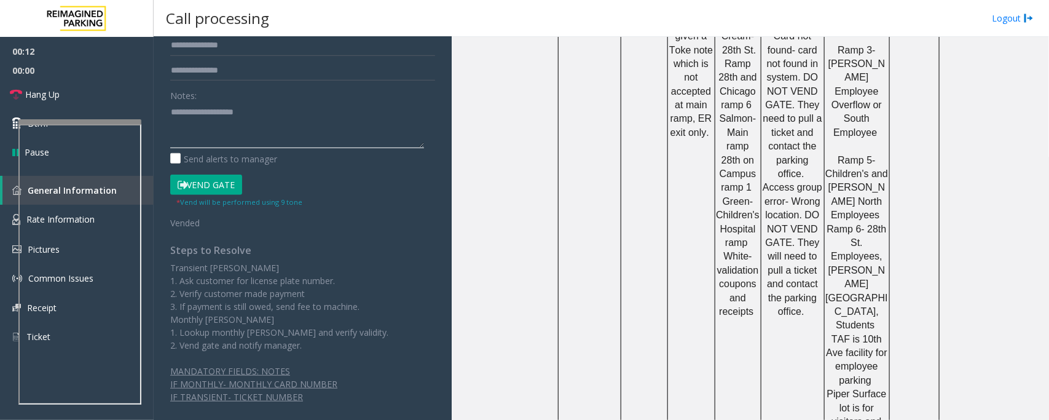
click at [218, 133] on textarea at bounding box center [297, 125] width 254 height 46
paste textarea "**********"
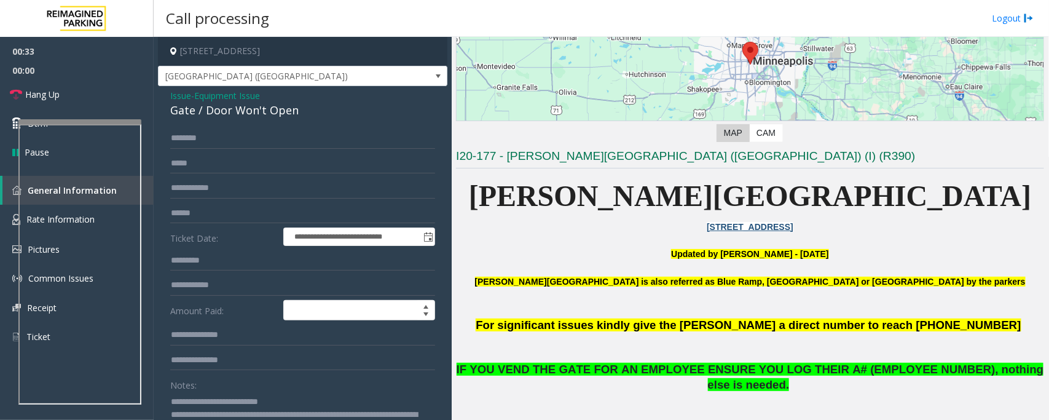
scroll to position [154, 0]
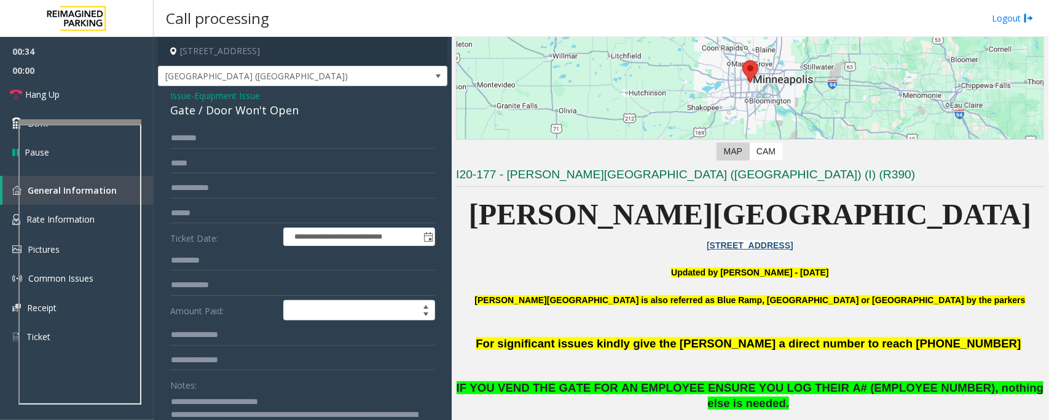
type textarea "**********"
click at [232, 96] on span "Equipment Issue" at bounding box center [227, 95] width 66 height 13
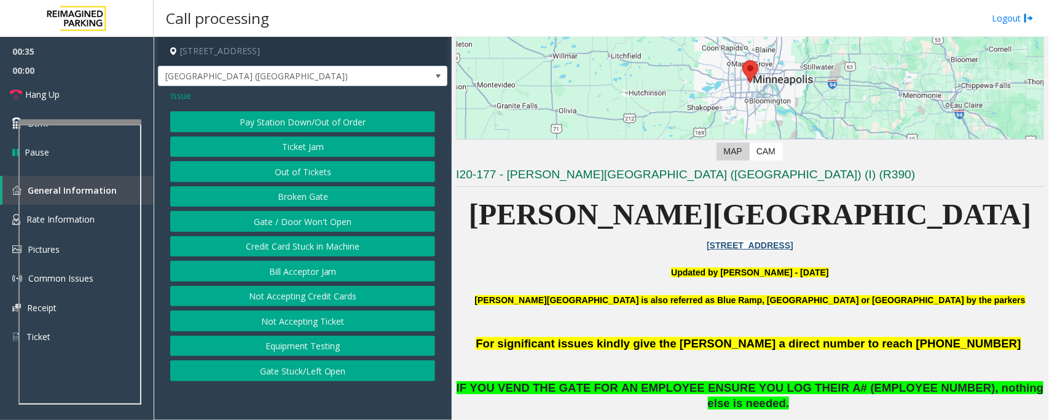
click at [180, 97] on span "Issue" at bounding box center [180, 95] width 21 height 13
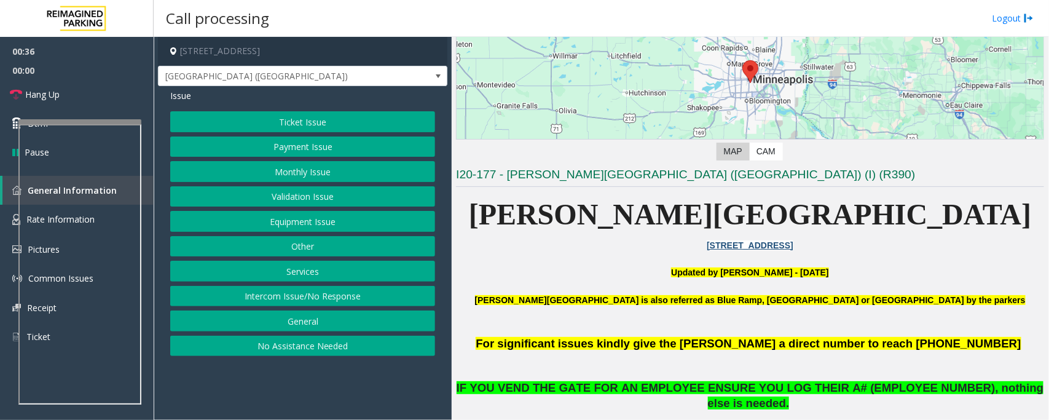
click at [324, 149] on button "Payment Issue" at bounding box center [302, 146] width 265 height 21
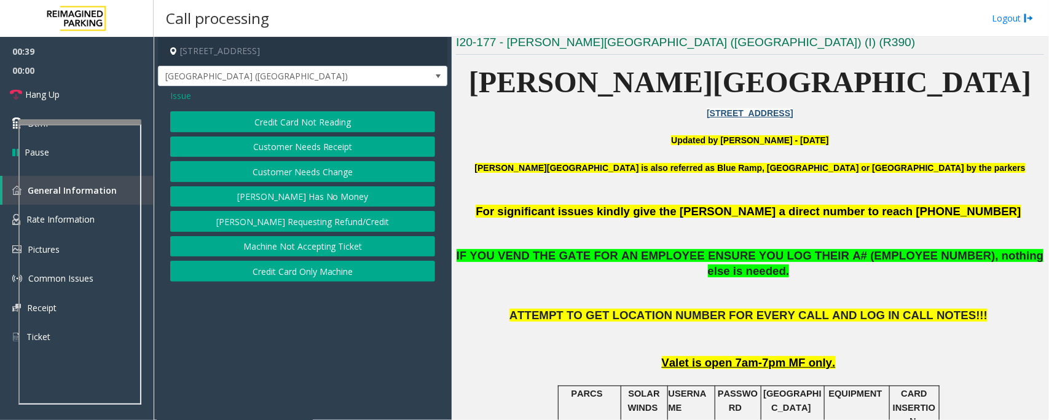
scroll to position [307, 0]
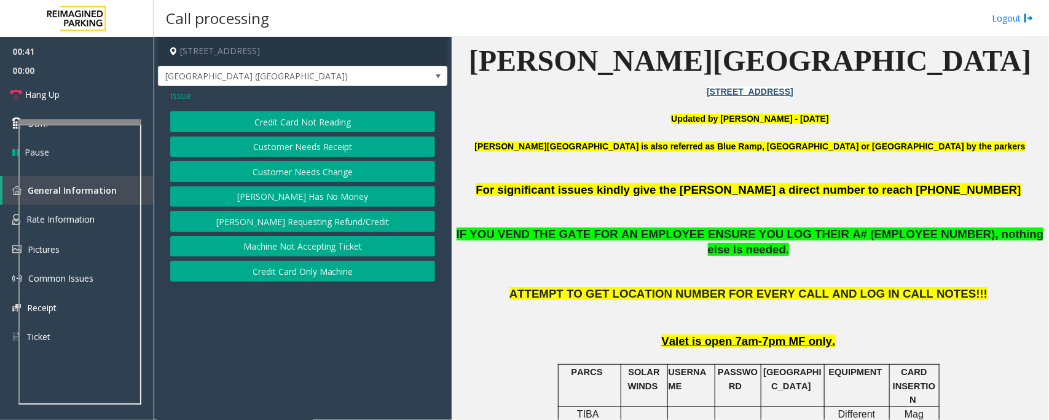
click at [182, 96] on span "Issue" at bounding box center [180, 95] width 21 height 13
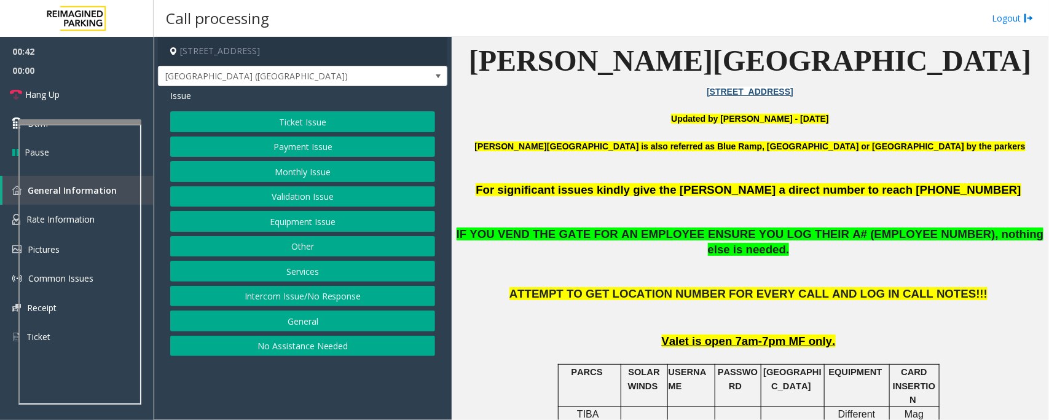
click at [296, 142] on button "Payment Issue" at bounding box center [302, 146] width 265 height 21
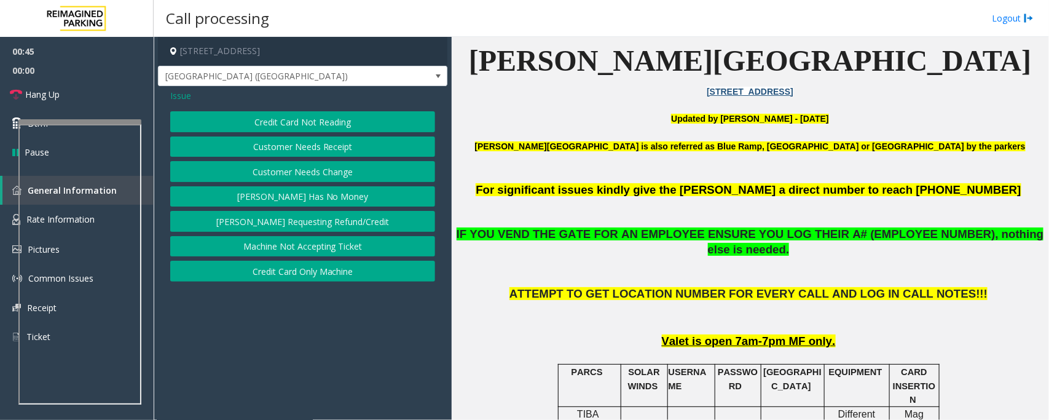
click at [342, 149] on button "Customer Needs Receipt" at bounding box center [302, 146] width 265 height 21
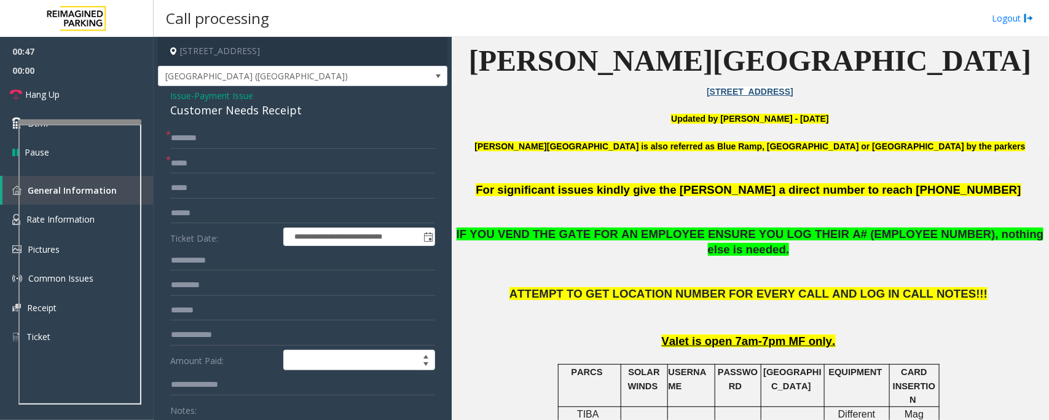
click at [229, 111] on div "Customer Needs Receipt" at bounding box center [302, 110] width 265 height 17
copy div "Customer Needs Receipt"
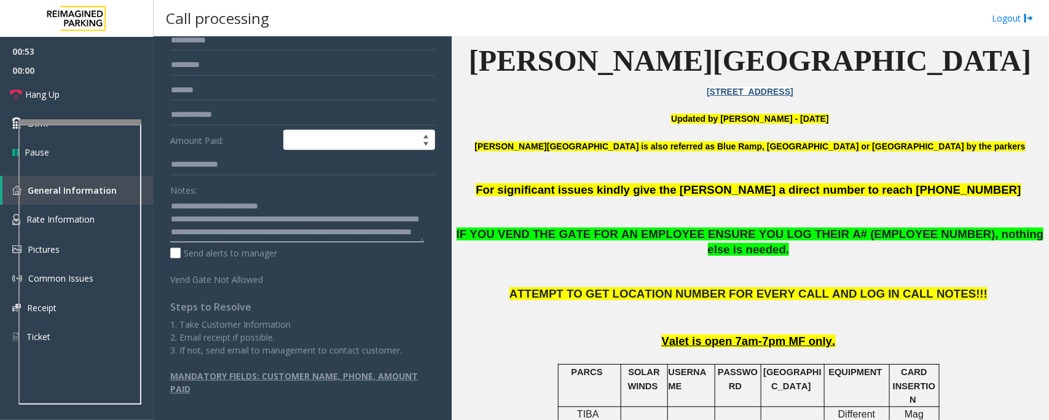
drag, startPoint x: 197, startPoint y: 206, endPoint x: 296, endPoint y: 198, distance: 99.9
click at [296, 198] on textarea at bounding box center [297, 220] width 254 height 46
paste textarea "*"
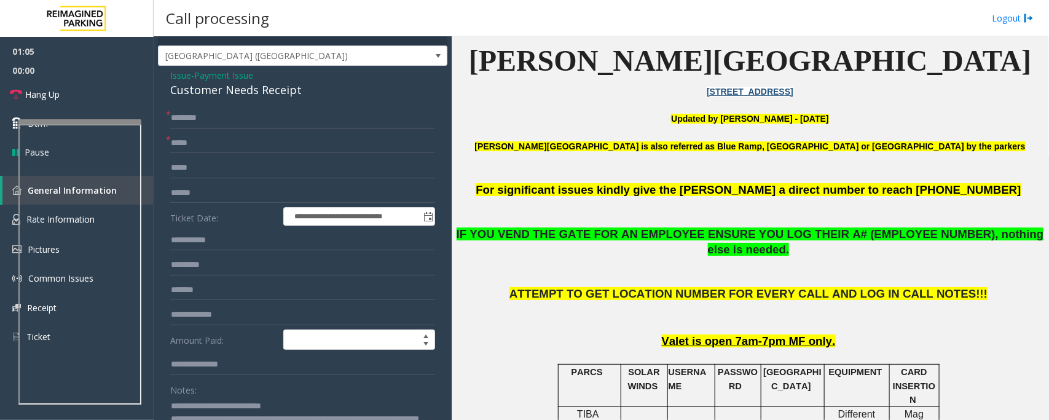
scroll to position [0, 0]
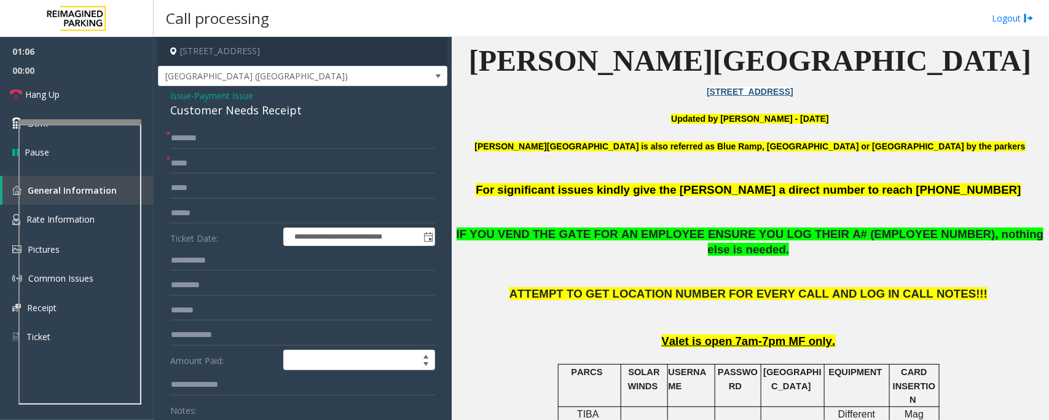
type textarea "**********"
click at [203, 157] on input "text" at bounding box center [302, 163] width 265 height 21
type input "**"
click at [204, 140] on input "text" at bounding box center [302, 138] width 265 height 21
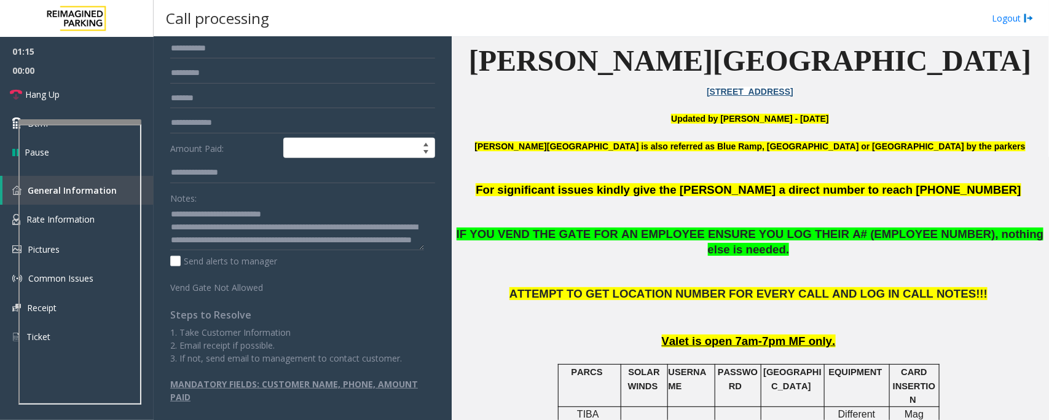
scroll to position [220, 0]
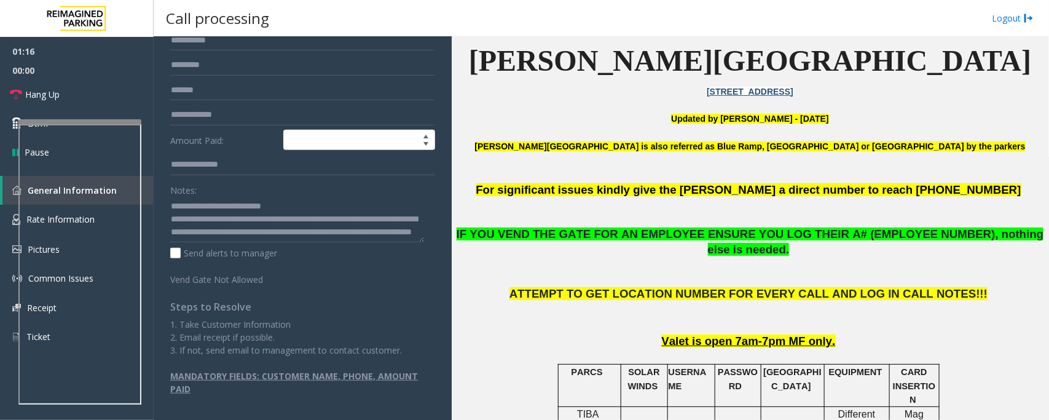
type input "**"
click at [246, 217] on textarea at bounding box center [297, 220] width 254 height 46
click at [394, 232] on textarea at bounding box center [297, 220] width 254 height 46
click at [88, 95] on link "Hang Up" at bounding box center [77, 94] width 154 height 29
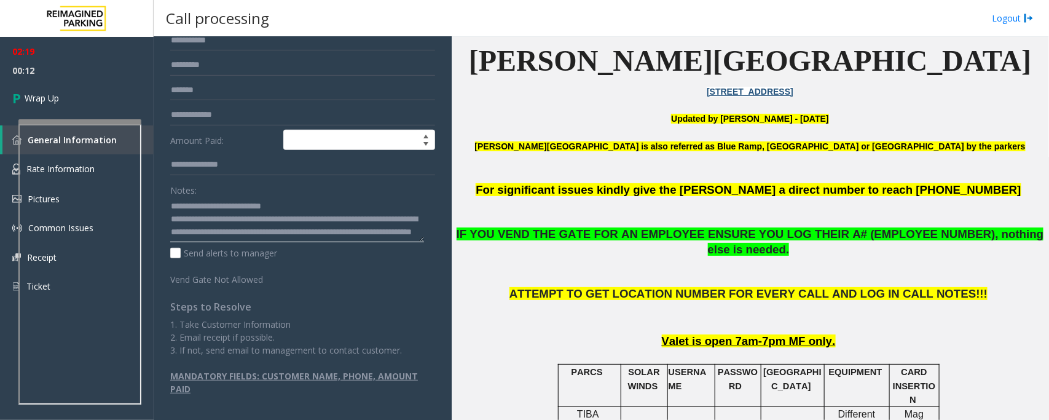
click at [377, 234] on textarea at bounding box center [297, 220] width 254 height 46
drag, startPoint x: 379, startPoint y: 206, endPoint x: 272, endPoint y: 221, distance: 108.5
click at [272, 221] on textarea at bounding box center [297, 220] width 254 height 46
click at [259, 233] on textarea at bounding box center [297, 220] width 254 height 46
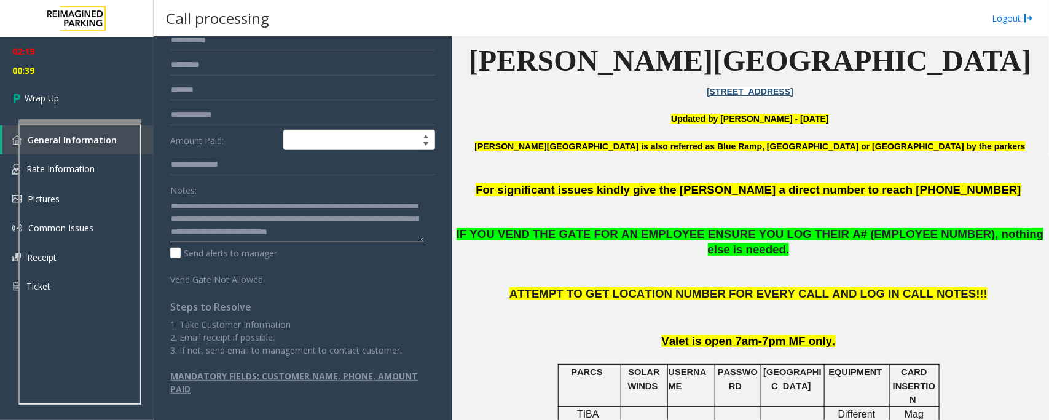
scroll to position [0, 0]
drag, startPoint x: 382, startPoint y: 201, endPoint x: 391, endPoint y: 206, distance: 10.7
click at [391, 206] on textarea at bounding box center [297, 220] width 254 height 46
click at [378, 230] on textarea at bounding box center [297, 220] width 254 height 46
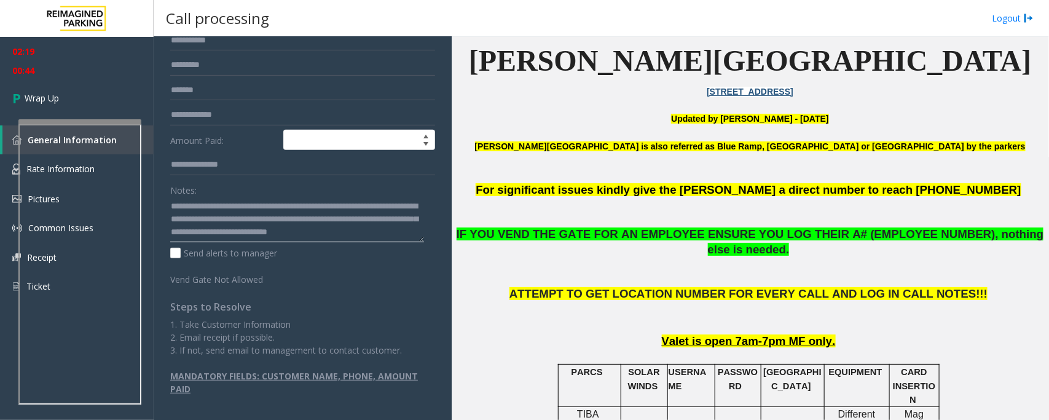
drag, startPoint x: 378, startPoint y: 226, endPoint x: 274, endPoint y: 222, distance: 104.5
click at [274, 222] on textarea at bounding box center [297, 220] width 254 height 46
type textarea "**********"
click at [55, 99] on span "Wrap Up" at bounding box center [42, 98] width 34 height 13
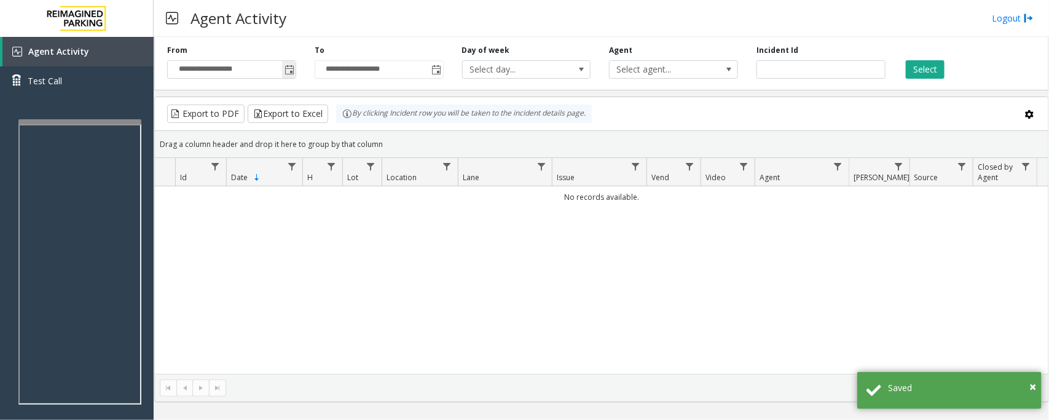
click at [286, 75] on span "Toggle popup" at bounding box center [289, 70] width 10 height 10
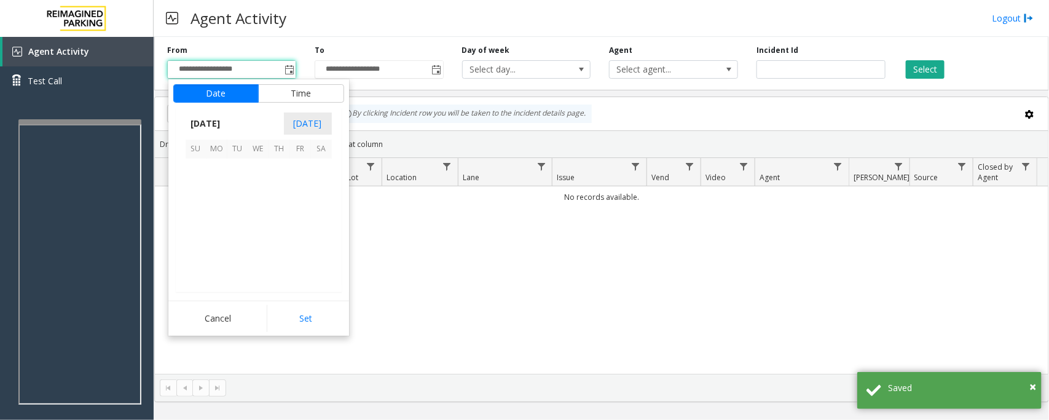
scroll to position [220406, 0]
click at [278, 208] on span "18" at bounding box center [279, 210] width 21 height 21
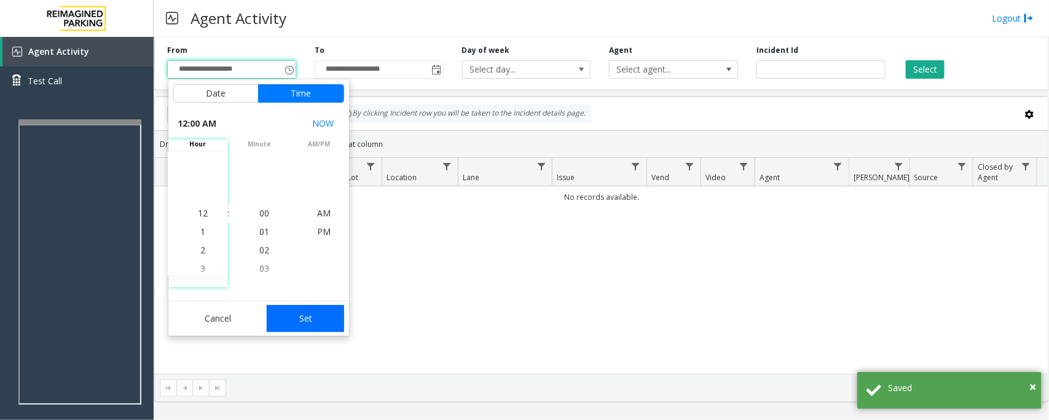
click at [304, 318] on button "Set" at bounding box center [305, 318] width 77 height 27
type input "**********"
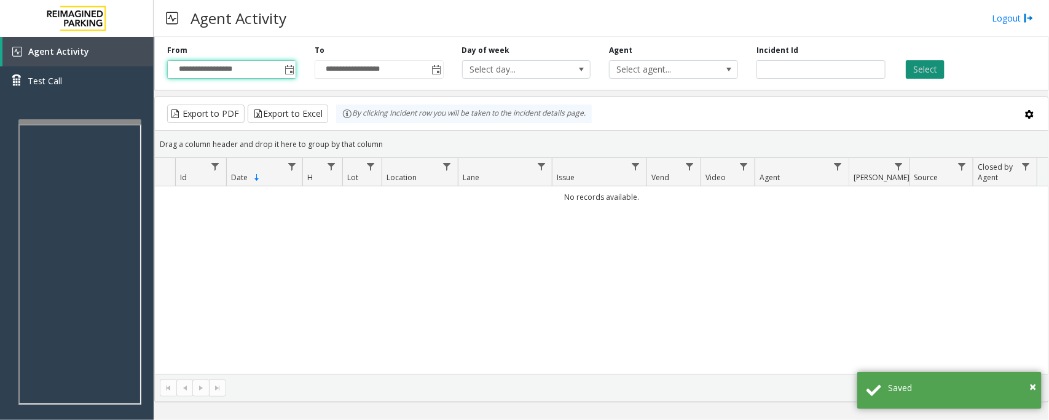
click at [934, 66] on button "Select" at bounding box center [925, 69] width 39 height 18
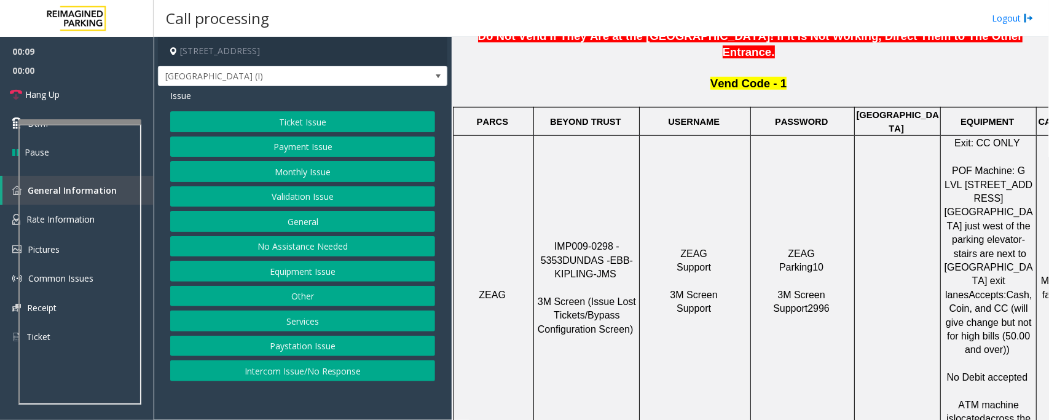
scroll to position [461, 0]
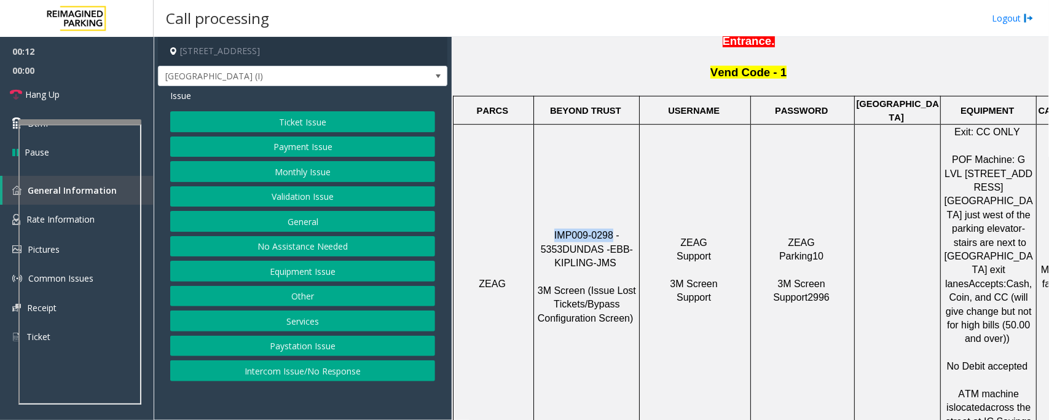
drag, startPoint x: 544, startPoint y: 188, endPoint x: 599, endPoint y: 185, distance: 54.8
click at [599, 229] on p "IMP009-0298 - 5353 DUNDAS - EBB-KIPLING-JMS 3M Screen (Issue Lost Tickets/Bypas…" at bounding box center [587, 284] width 104 height 110
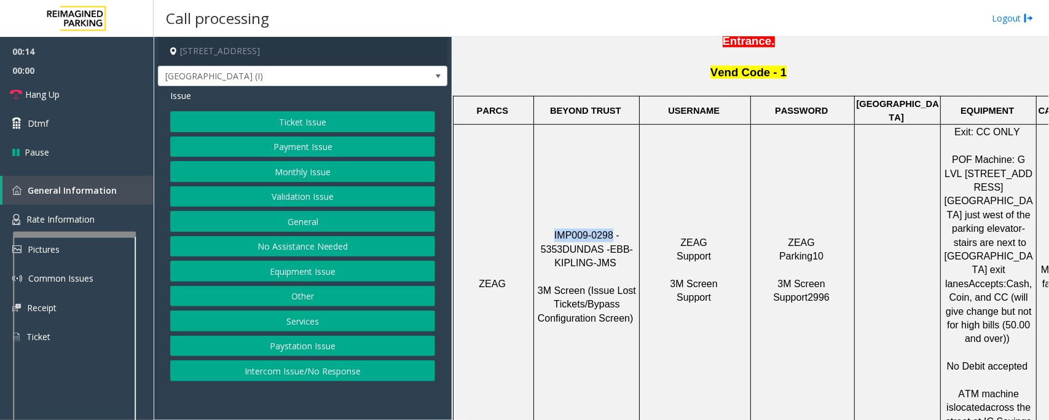
click at [57, 238] on div at bounding box center [74, 376] width 123 height 288
click at [71, 218] on span "Rate Information" at bounding box center [60, 219] width 68 height 12
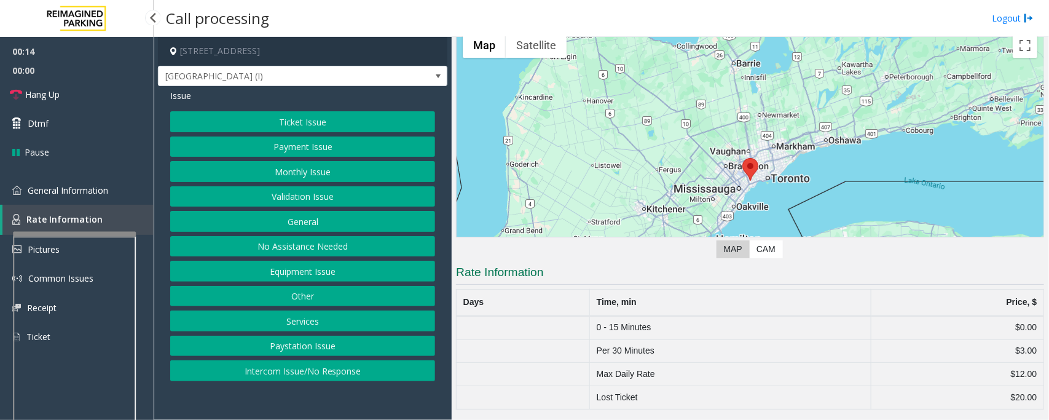
scroll to position [57, 0]
click at [72, 191] on span "General Information" at bounding box center [68, 190] width 80 height 12
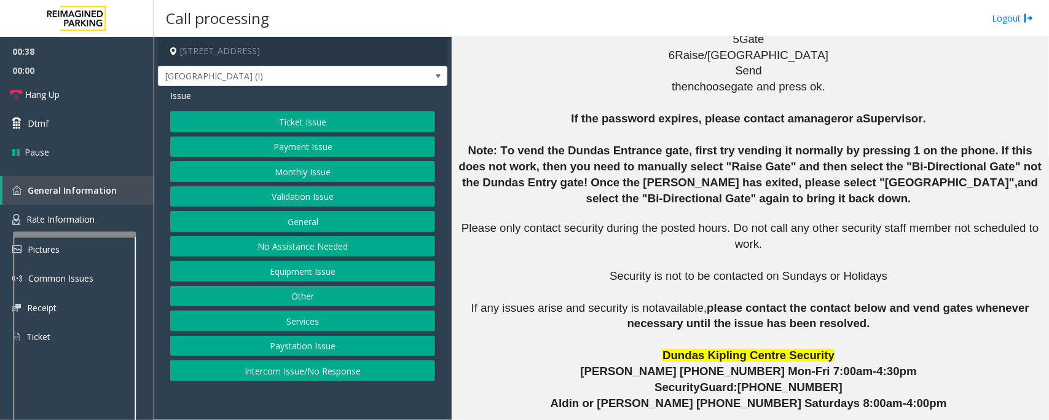
scroll to position [1567, 0]
drag, startPoint x: 698, startPoint y: 380, endPoint x: 633, endPoint y: 384, distance: 65.3
copy button "416.369.1801"
click at [293, 267] on button "Equipment Issue" at bounding box center [302, 271] width 265 height 21
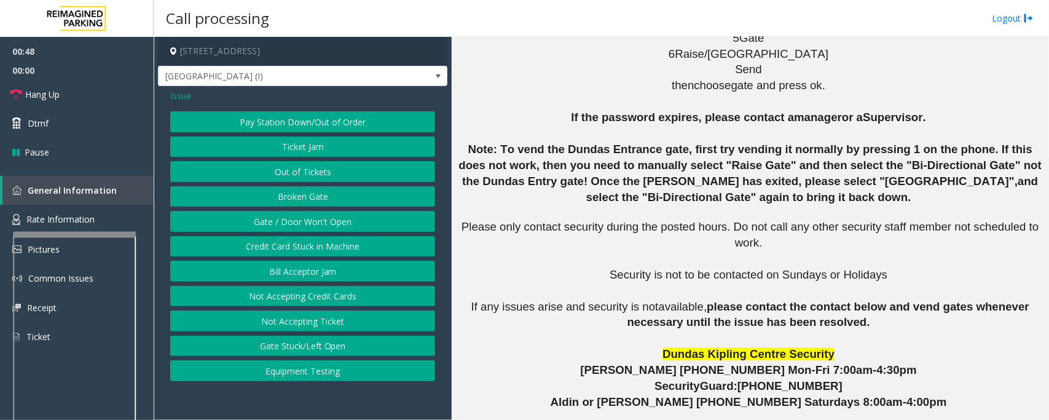
click at [292, 221] on button "Gate / Door Won't Open" at bounding box center [302, 221] width 265 height 21
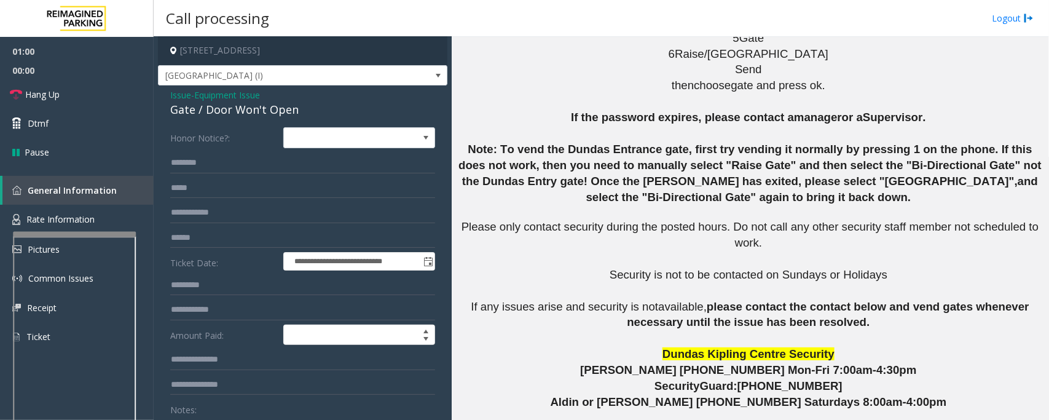
scroll to position [0, 0]
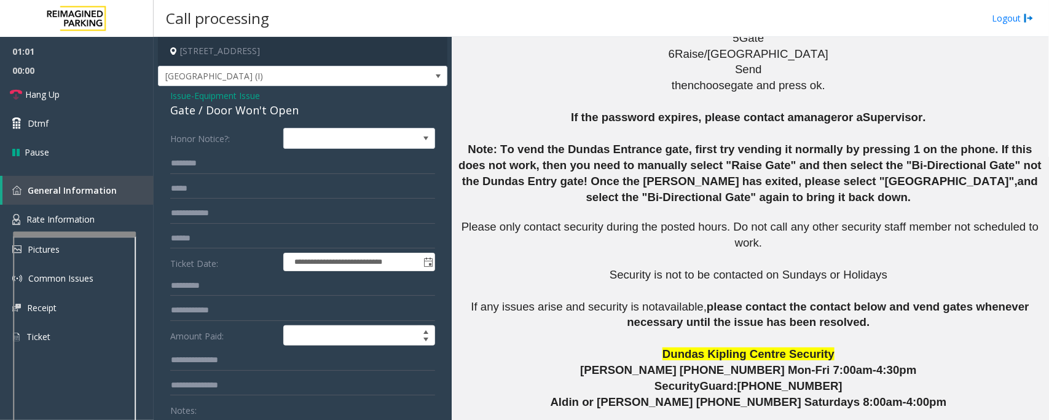
click at [205, 106] on div "Gate / Door Won't Open" at bounding box center [302, 110] width 265 height 17
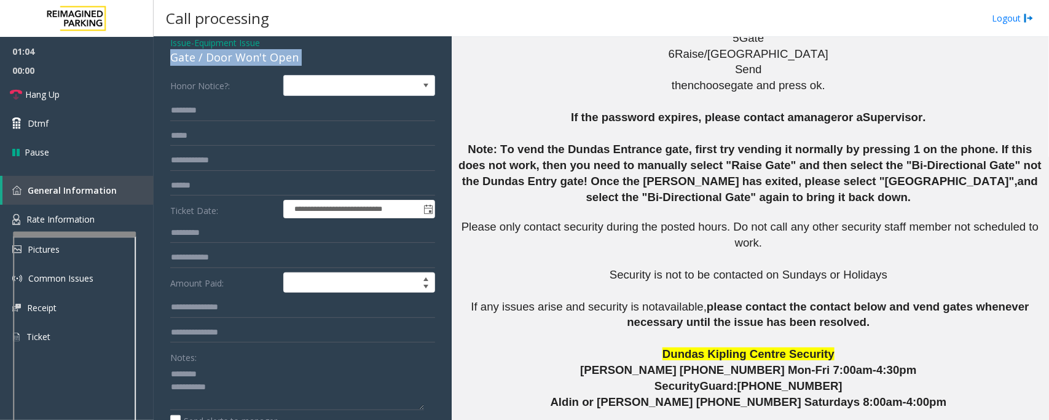
scroll to position [60, 0]
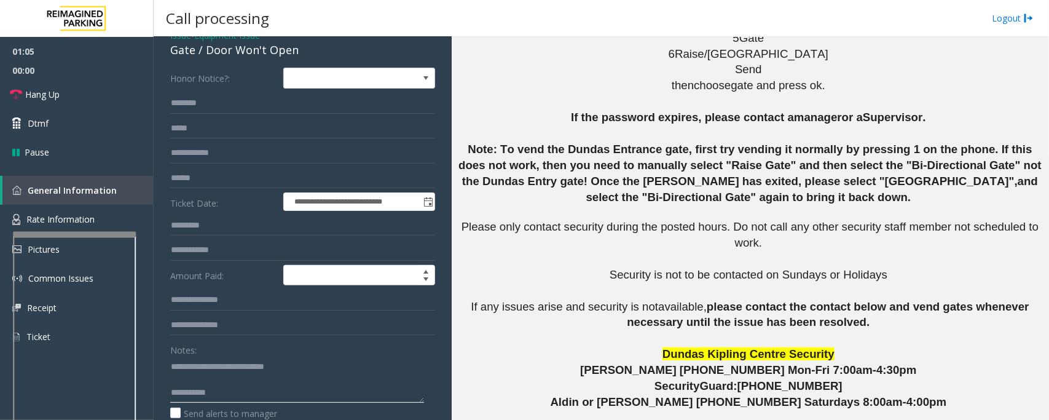
click at [275, 381] on textarea at bounding box center [297, 379] width 254 height 46
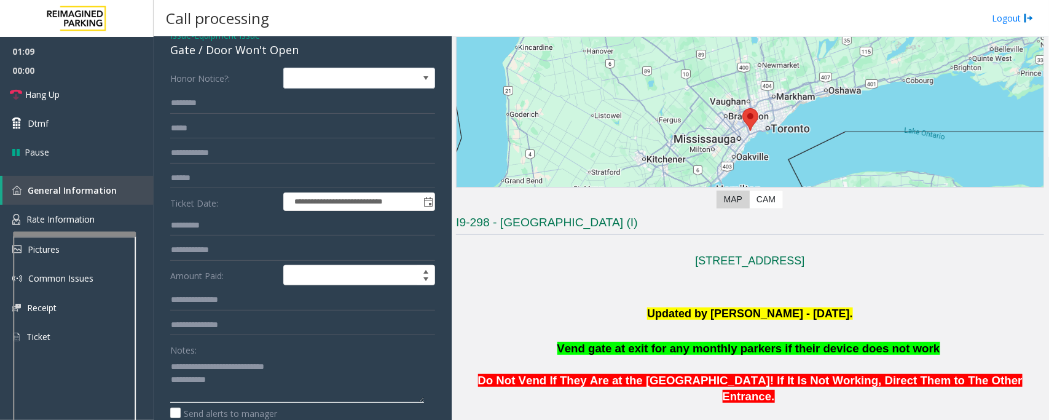
scroll to position [261, 0]
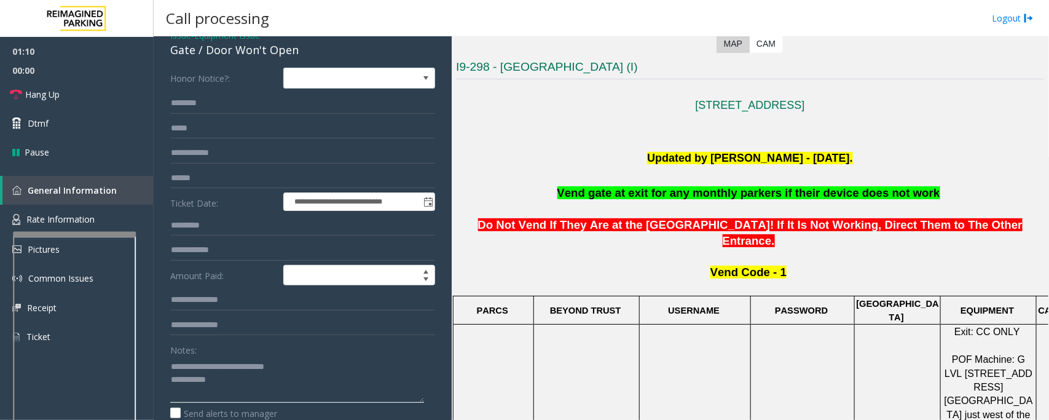
type textarea "**********"
click at [211, 96] on input "text" at bounding box center [302, 103] width 265 height 21
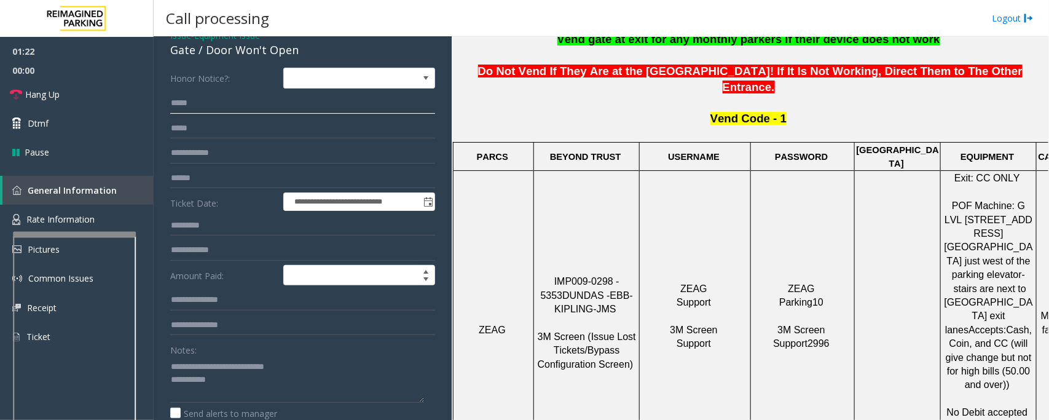
scroll to position [645, 0]
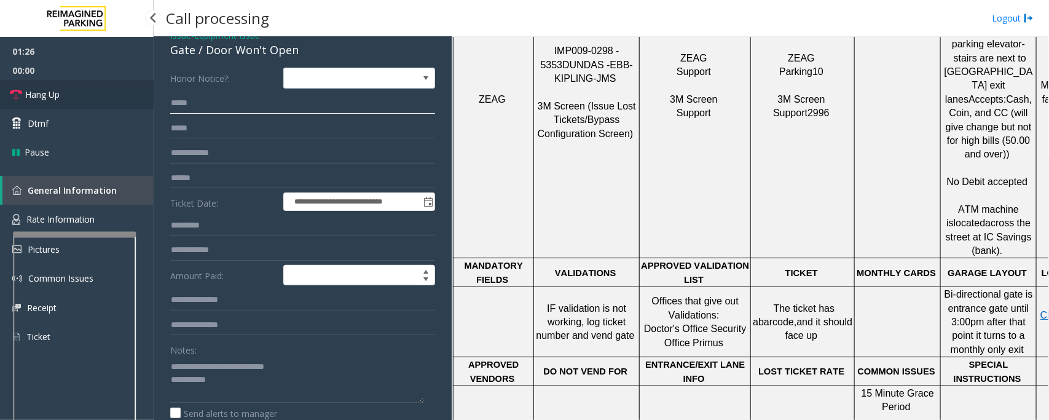
type input "*****"
click at [66, 96] on link "Hang Up" at bounding box center [77, 94] width 154 height 29
click at [263, 385] on textarea at bounding box center [297, 379] width 254 height 46
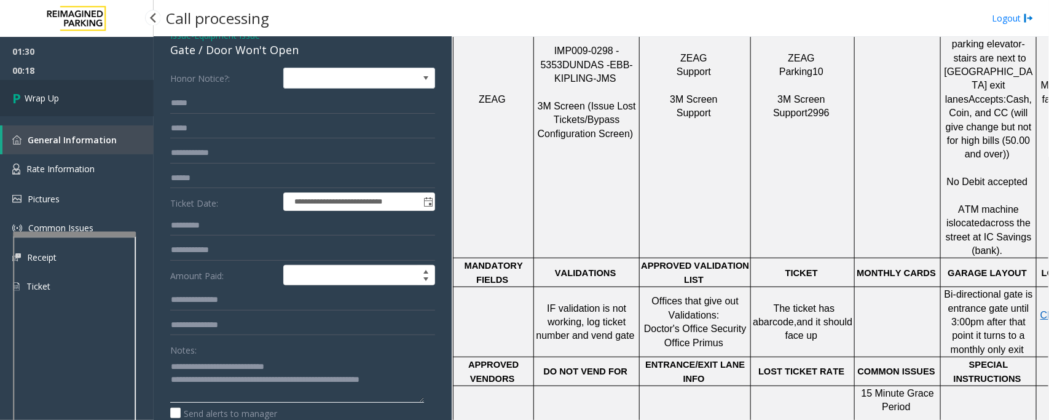
type textarea "**********"
click at [77, 100] on link "Wrap Up" at bounding box center [77, 98] width 154 height 36
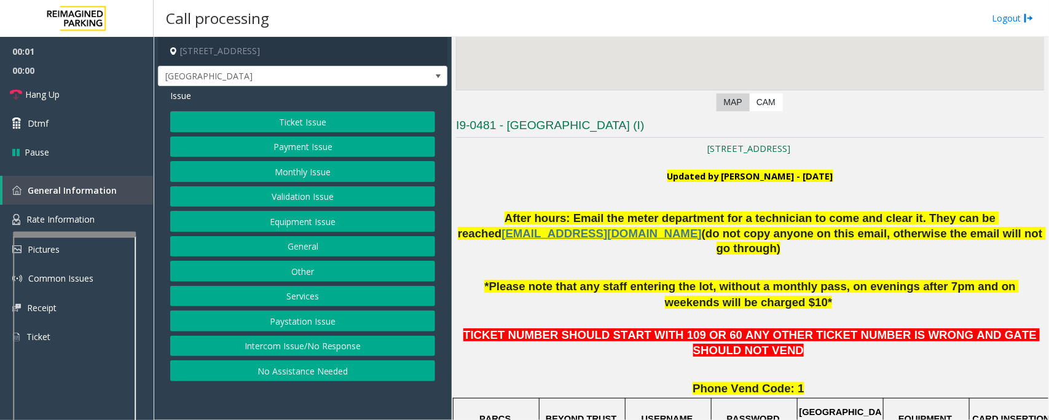
scroll to position [307, 0]
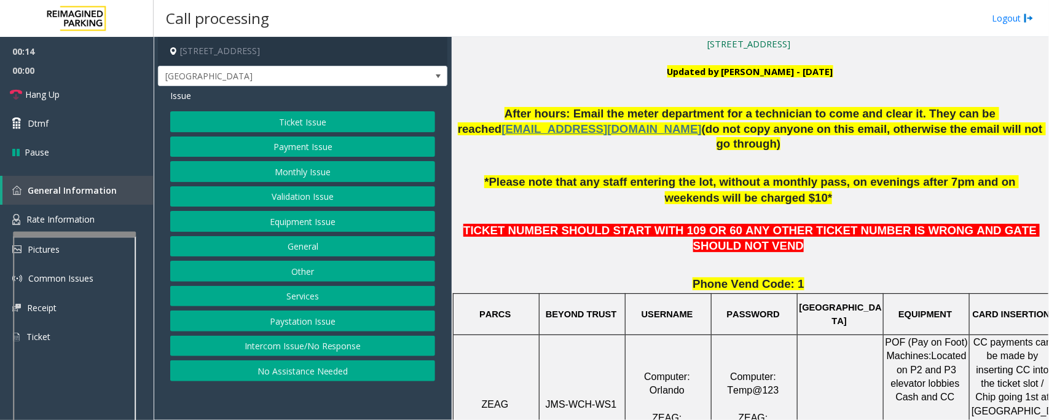
click at [415, 346] on button "Intercom Issue/No Response" at bounding box center [302, 345] width 265 height 21
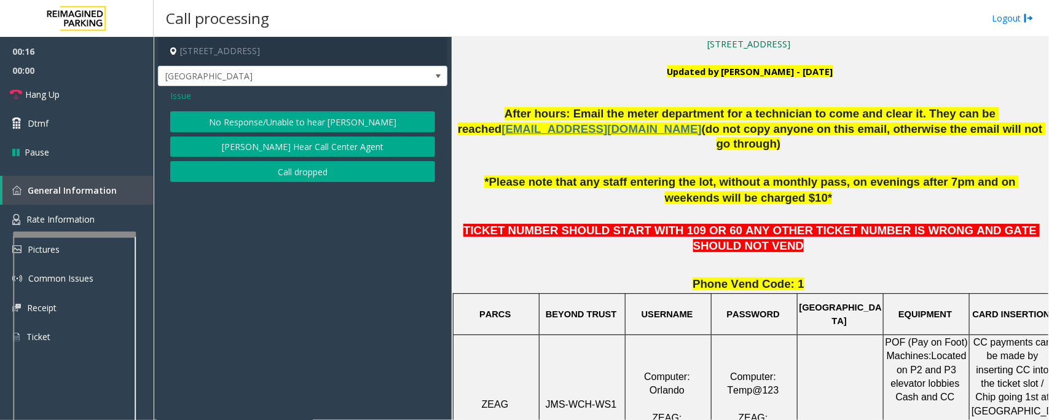
click at [271, 122] on button "No Response/Unable to hear [PERSON_NAME]" at bounding box center [302, 121] width 265 height 21
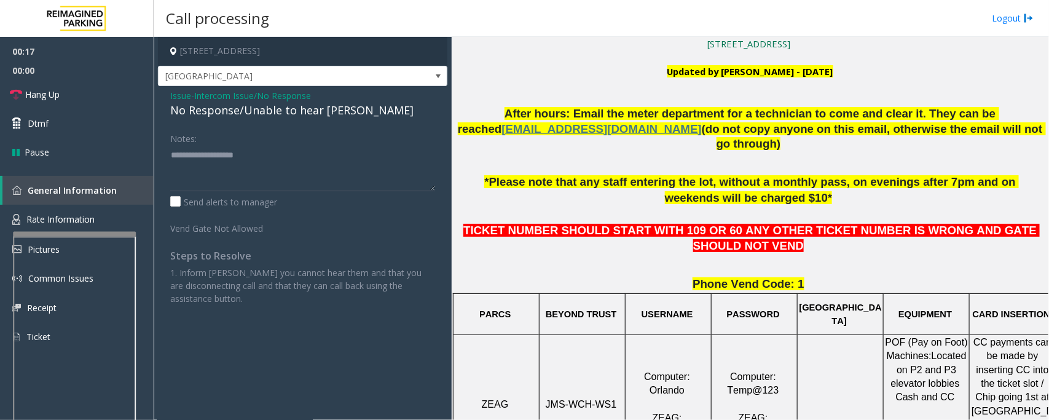
click at [265, 109] on div "No Response/Unable to hear [PERSON_NAME]" at bounding box center [302, 110] width 265 height 17
click at [266, 108] on div "No Response/Unable to hear [PERSON_NAME]" at bounding box center [302, 110] width 265 height 17
type textarea "**********"
click at [95, 90] on link "Hang Up" at bounding box center [77, 94] width 154 height 29
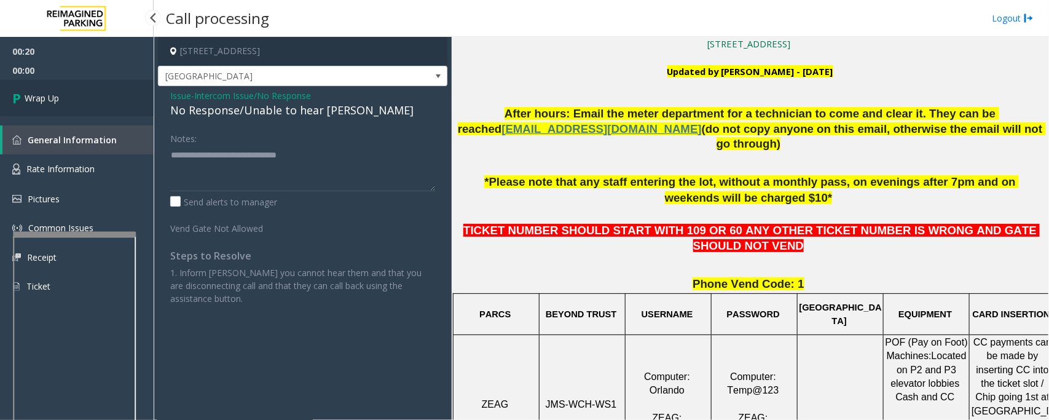
click at [95, 90] on link "Wrap Up" at bounding box center [77, 98] width 154 height 36
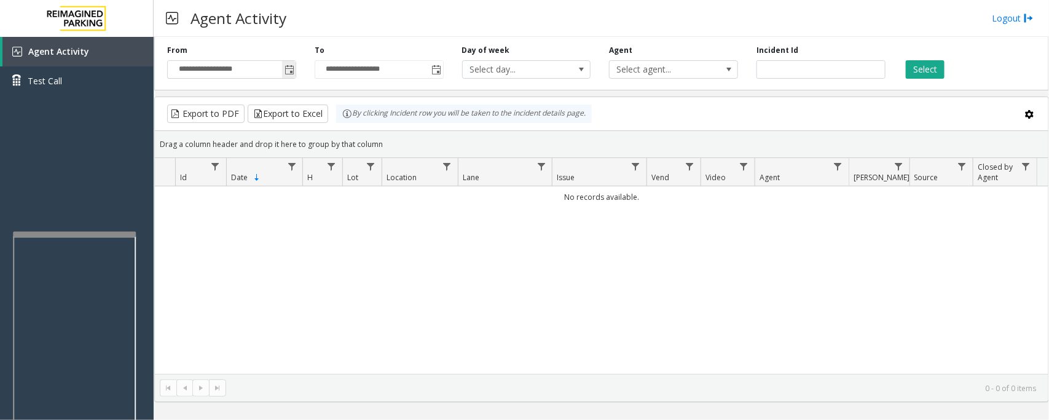
click at [286, 71] on span "Toggle popup" at bounding box center [289, 70] width 10 height 10
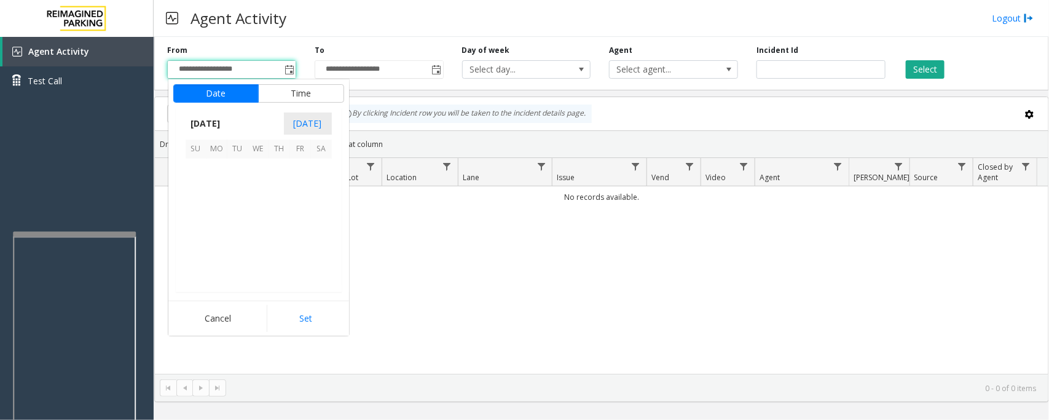
scroll to position [220406, 0]
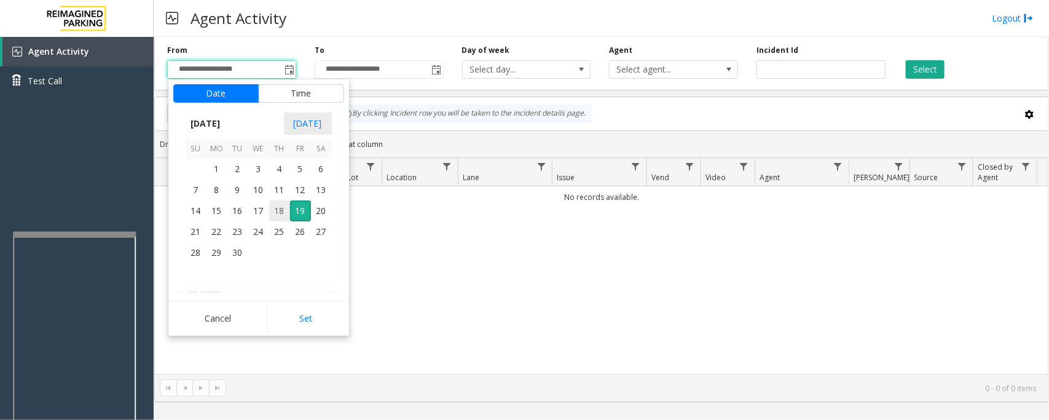
click at [280, 212] on span "18" at bounding box center [279, 210] width 21 height 21
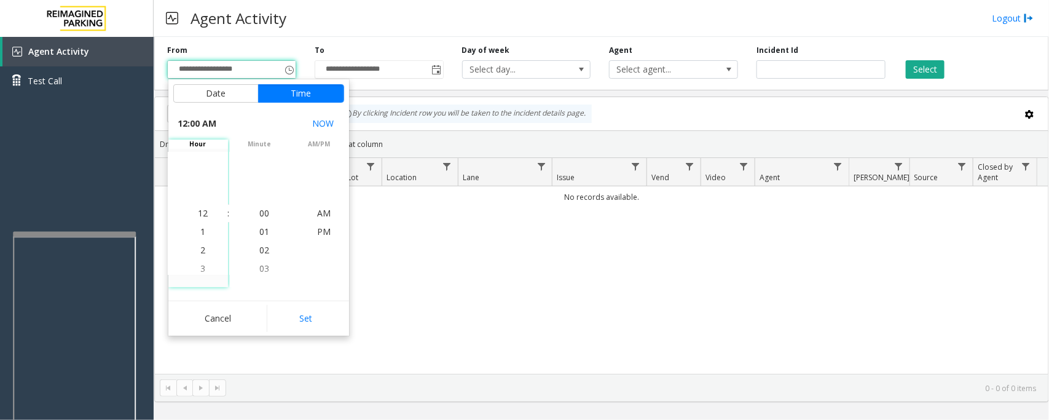
drag, startPoint x: 315, startPoint y: 323, endPoint x: 335, endPoint y: 321, distance: 20.9
click at [318, 321] on button "Set" at bounding box center [305, 318] width 77 height 27
type input "**********"
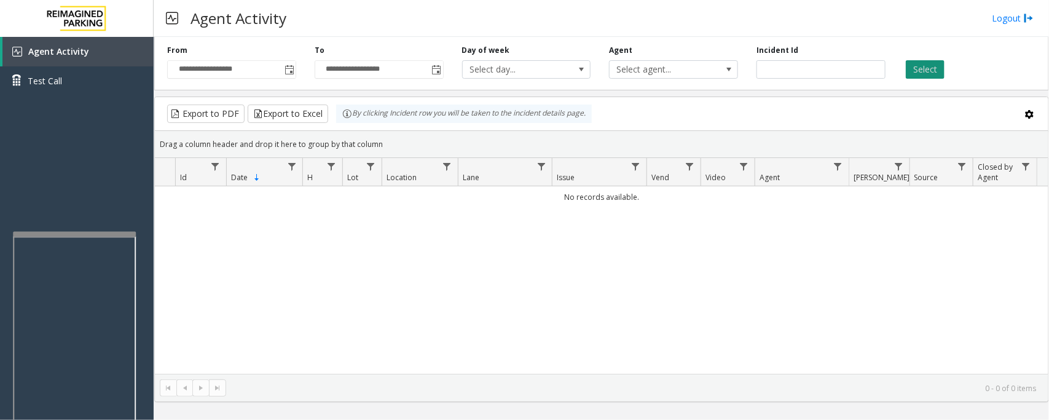
click at [923, 68] on button "Select" at bounding box center [925, 69] width 39 height 18
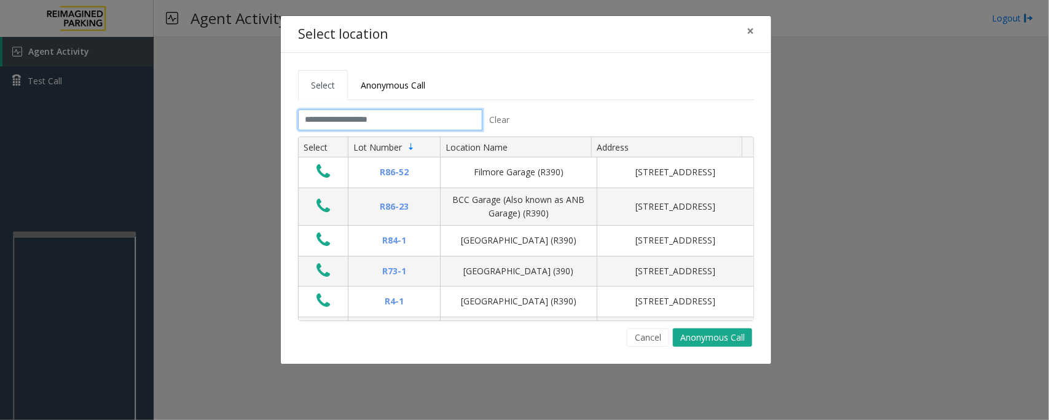
click at [432, 124] on input "text" at bounding box center [390, 119] width 184 height 21
click at [751, 26] on span "×" at bounding box center [749, 30] width 7 height 17
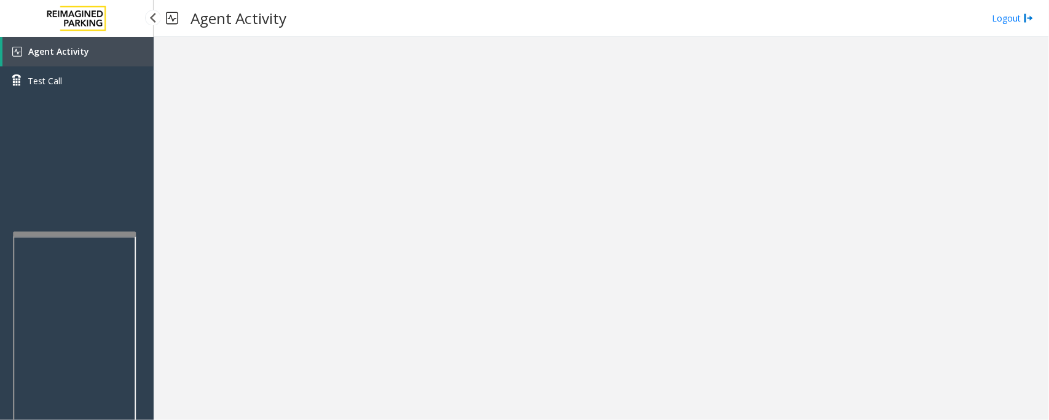
click at [108, 51] on link "Agent Activity" at bounding box center [77, 51] width 151 height 29
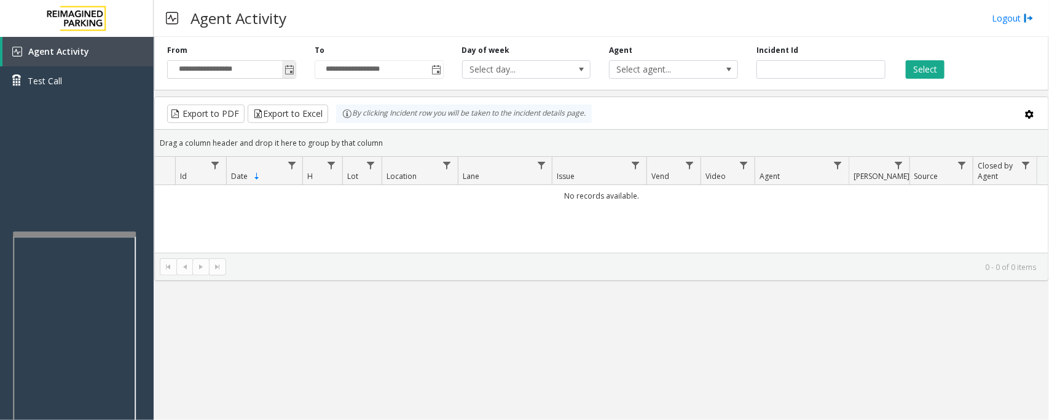
click at [287, 69] on span "Toggle popup" at bounding box center [289, 70] width 10 height 10
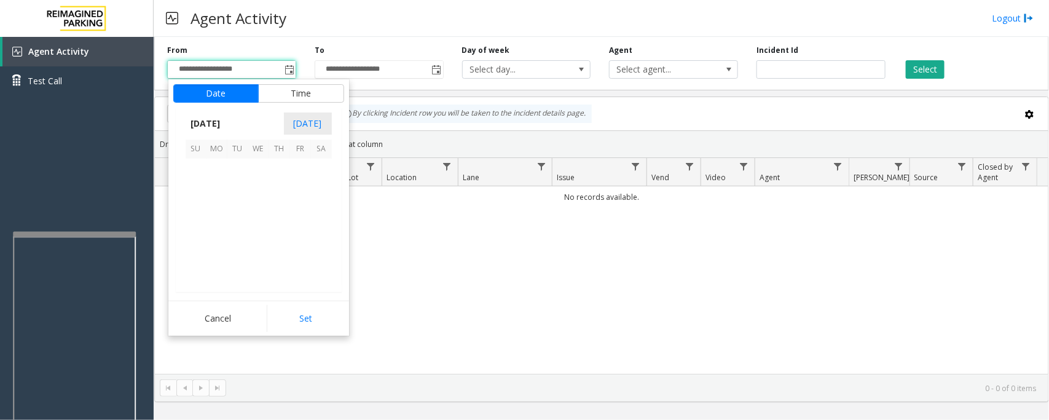
scroll to position [220406, 0]
click at [281, 208] on span "18" at bounding box center [279, 210] width 21 height 21
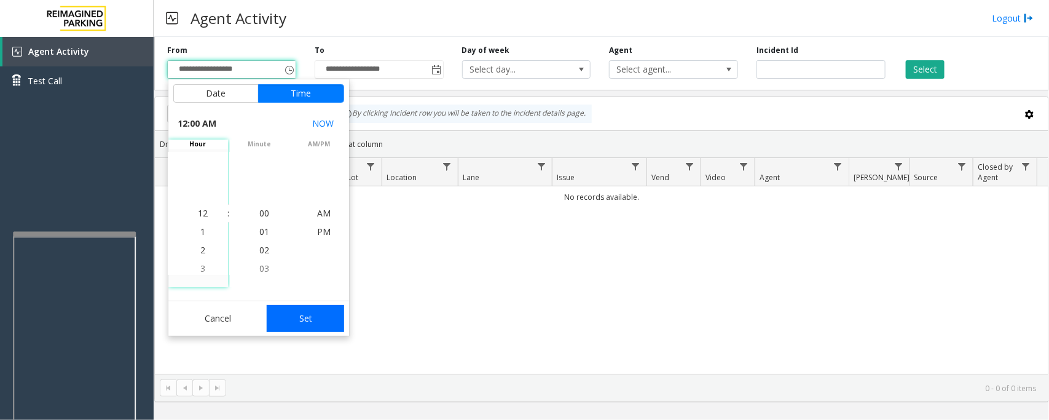
click at [326, 313] on button "Set" at bounding box center [305, 318] width 77 height 27
type input "**********"
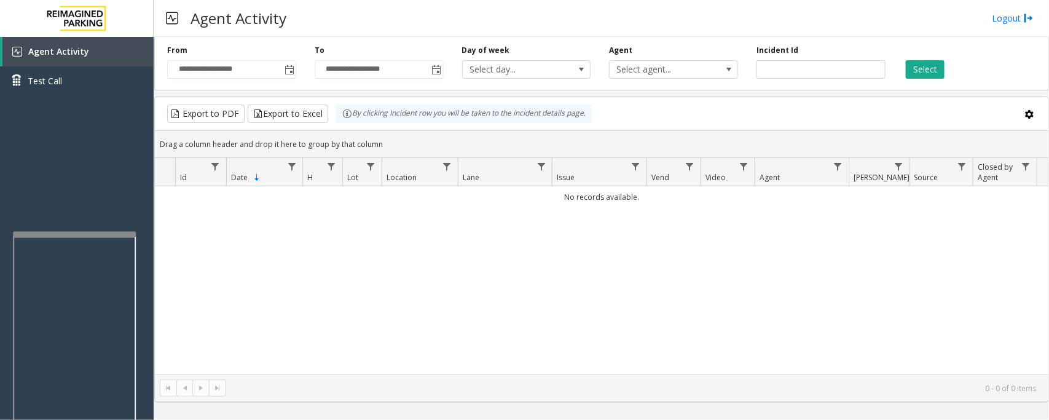
click at [912, 51] on div "Select" at bounding box center [968, 62] width 147 height 34
click at [919, 62] on button "Select" at bounding box center [925, 69] width 39 height 18
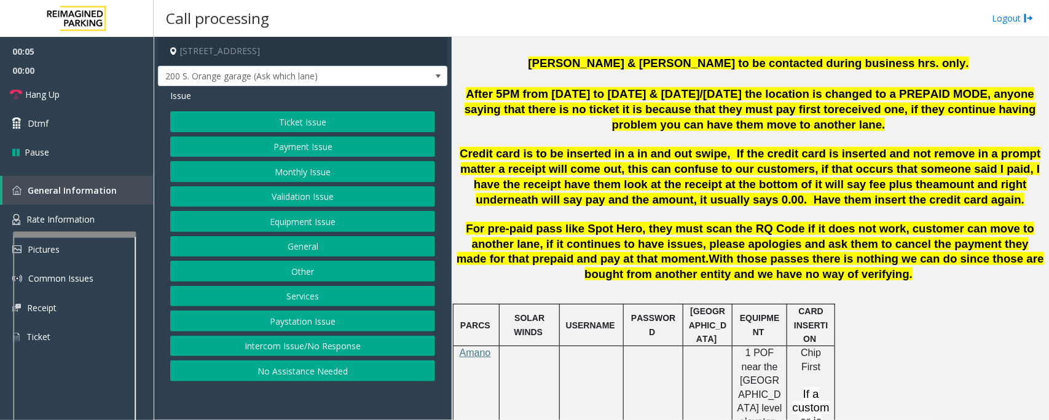
scroll to position [691, 0]
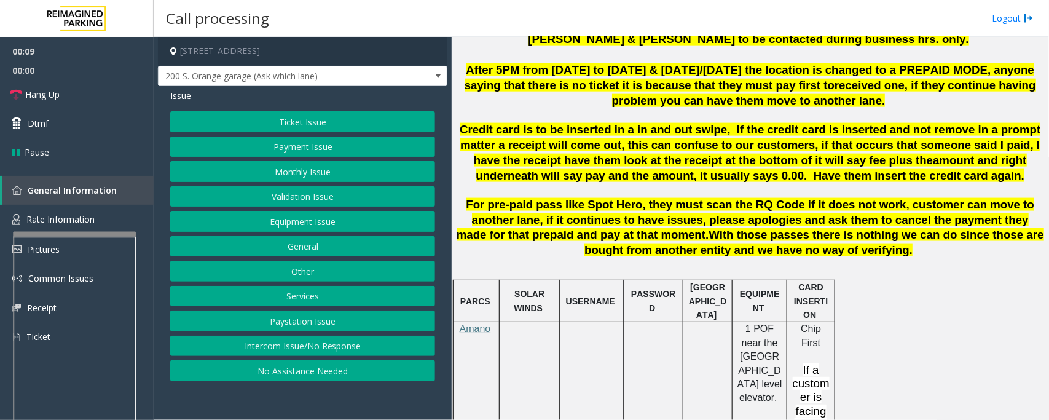
click at [308, 349] on button "Intercom Issue/No Response" at bounding box center [302, 345] width 265 height 21
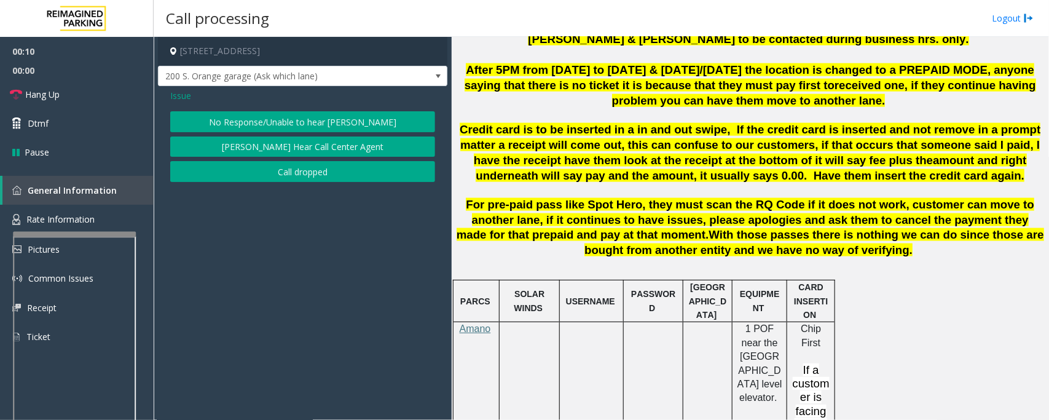
click at [266, 125] on button "No Response/Unable to hear [PERSON_NAME]" at bounding box center [302, 121] width 265 height 21
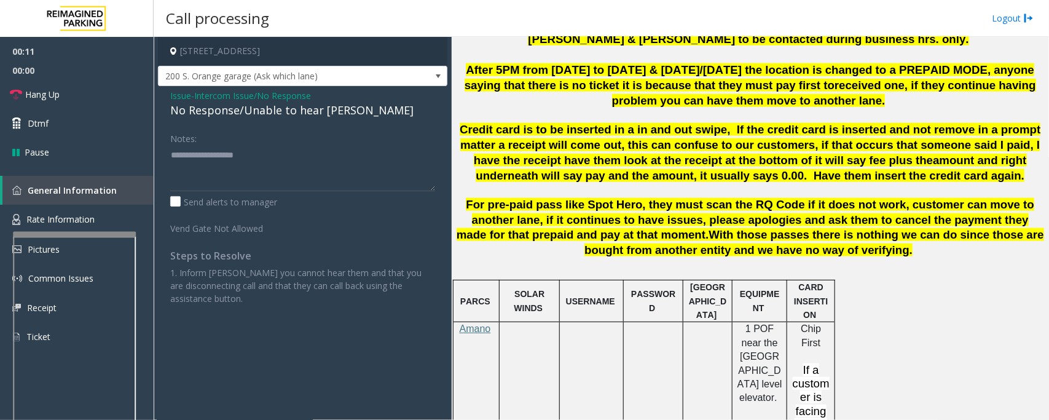
click at [240, 112] on div "No Response/Unable to hear [PERSON_NAME]" at bounding box center [302, 110] width 265 height 17
type textarea "**********"
click at [63, 96] on link "Hang Up" at bounding box center [77, 94] width 154 height 29
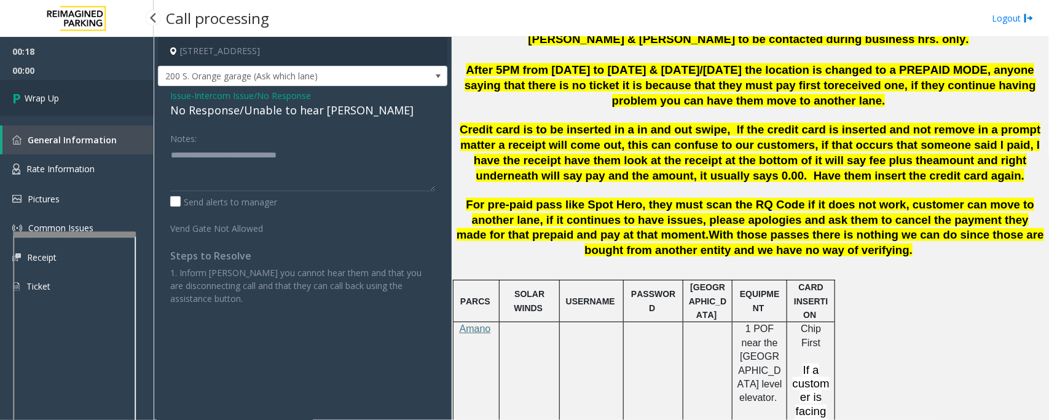
click at [63, 96] on link "Wrap Up" at bounding box center [77, 98] width 154 height 36
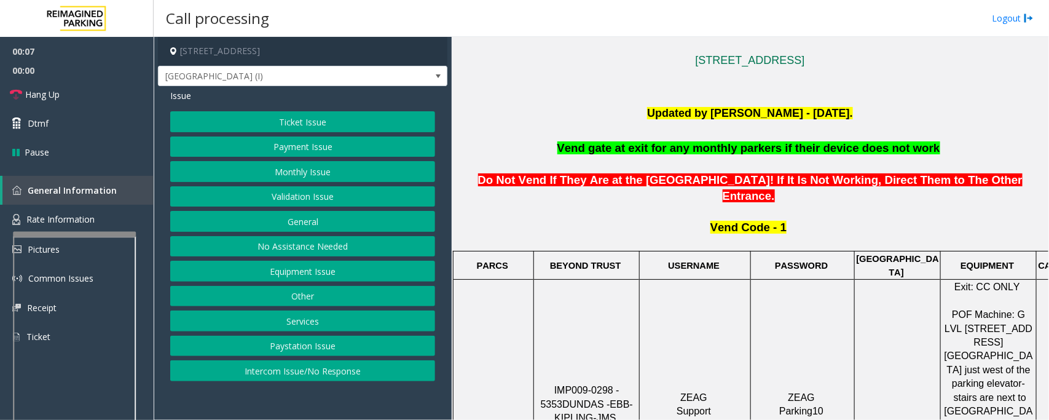
scroll to position [230, 0]
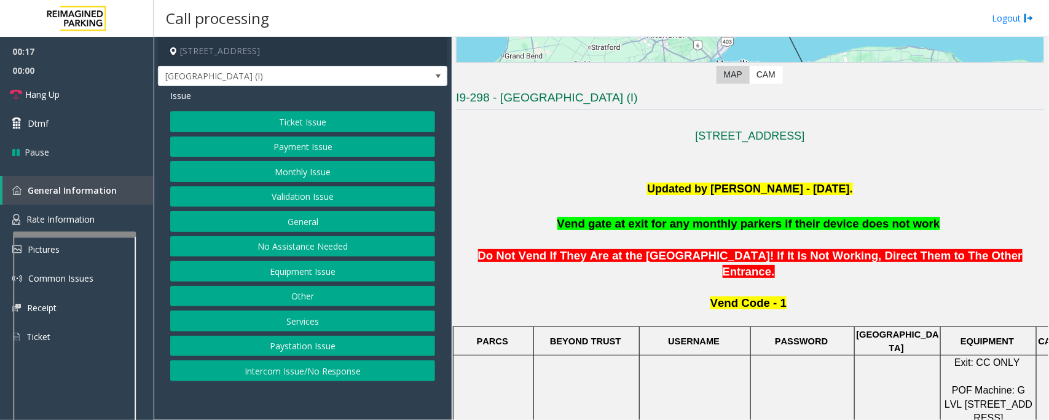
click at [305, 177] on button "Monthly Issue" at bounding box center [302, 171] width 265 height 21
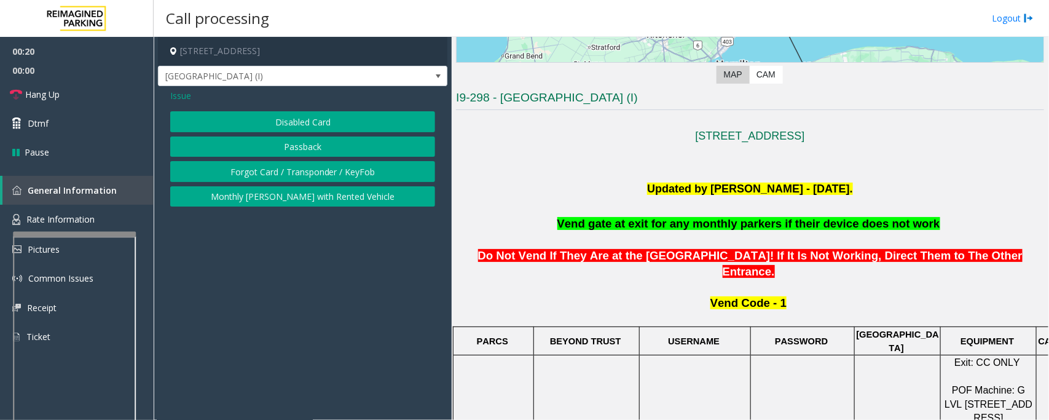
click at [284, 200] on button "Monthly [PERSON_NAME] with Rented Vehicle" at bounding box center [302, 196] width 265 height 21
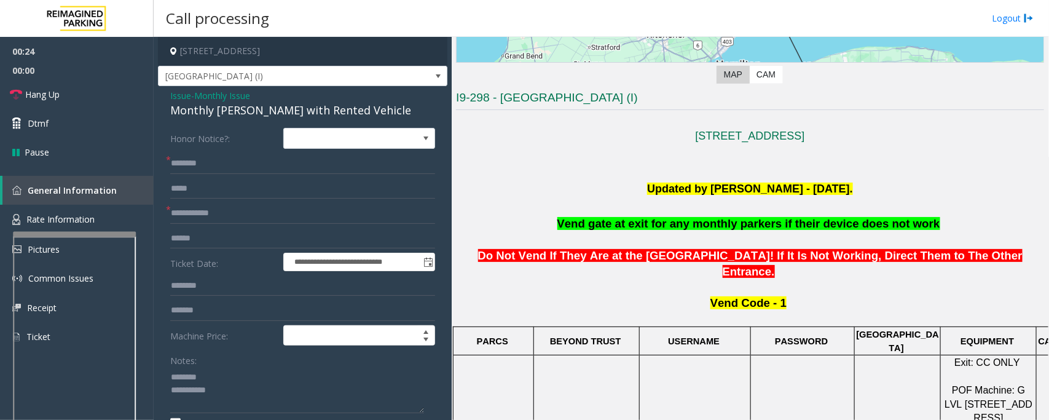
click at [213, 106] on div "Monthly [PERSON_NAME] with Rented Vehicle" at bounding box center [302, 110] width 265 height 17
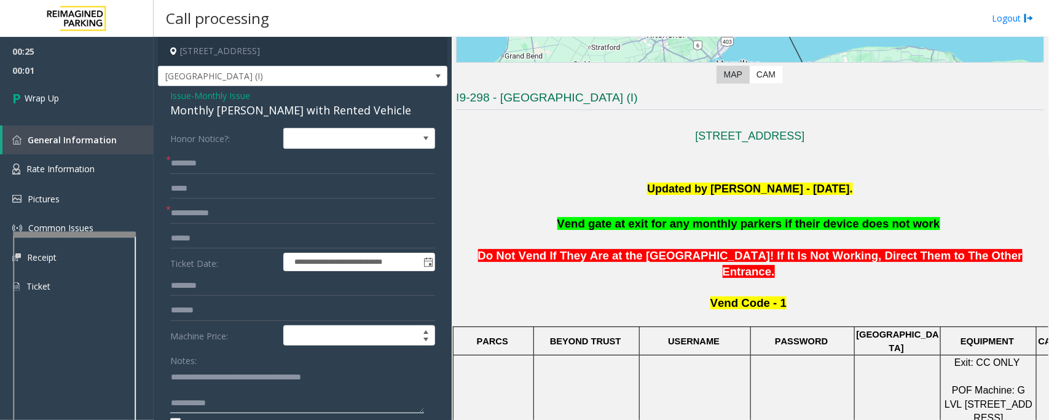
click at [248, 395] on textarea at bounding box center [297, 390] width 254 height 46
click at [237, 410] on textarea at bounding box center [297, 390] width 254 height 46
type textarea "**********"
click at [213, 215] on input "text" at bounding box center [302, 213] width 265 height 21
type input "**"
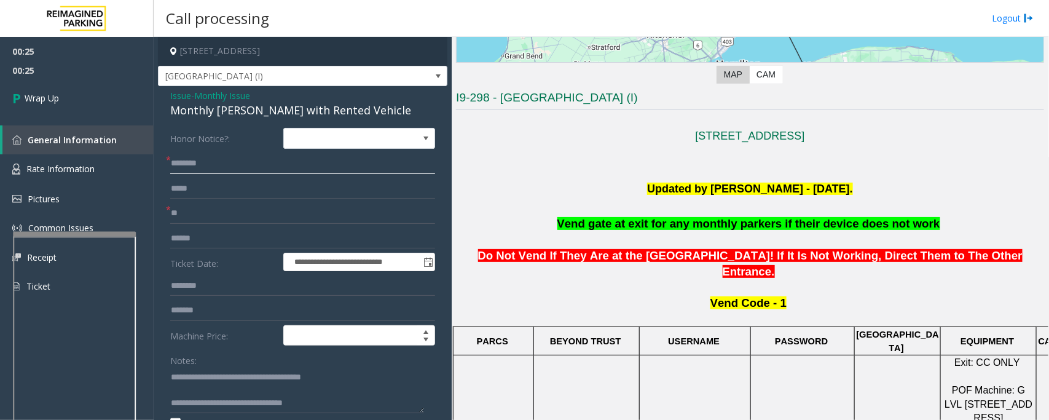
click at [246, 169] on input "text" at bounding box center [302, 163] width 265 height 21
type input "**"
click at [53, 100] on span "Wrap Up" at bounding box center [42, 98] width 34 height 13
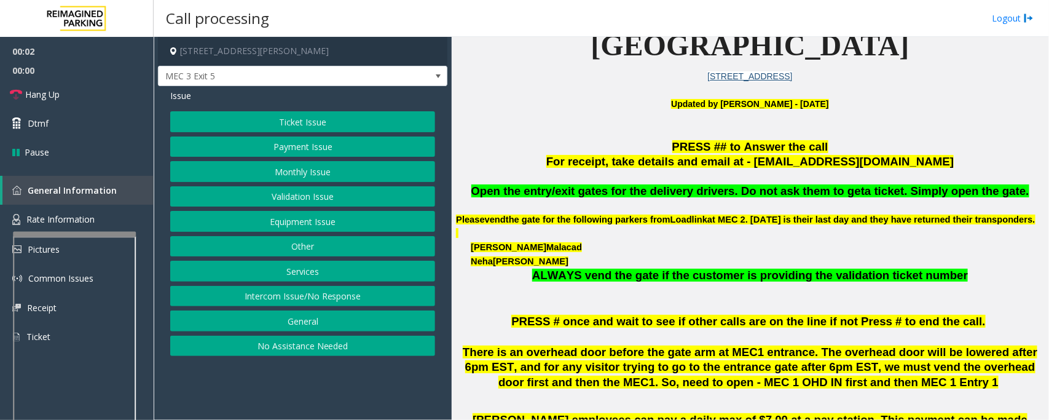
scroll to position [307, 0]
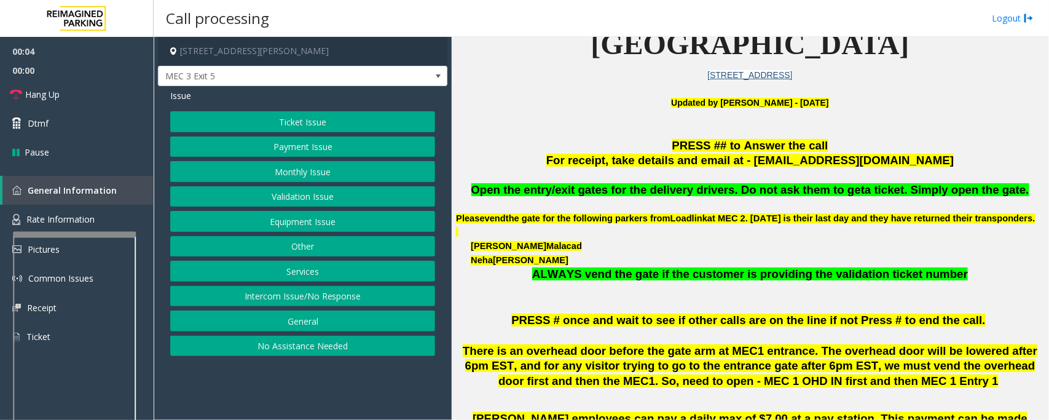
click at [281, 201] on button "Validation Issue" at bounding box center [302, 196] width 265 height 21
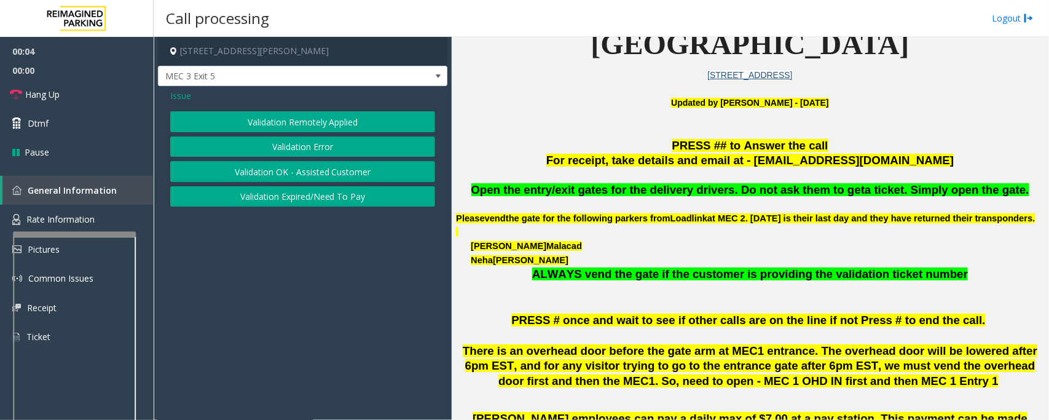
click at [306, 149] on button "Validation Error" at bounding box center [302, 146] width 265 height 21
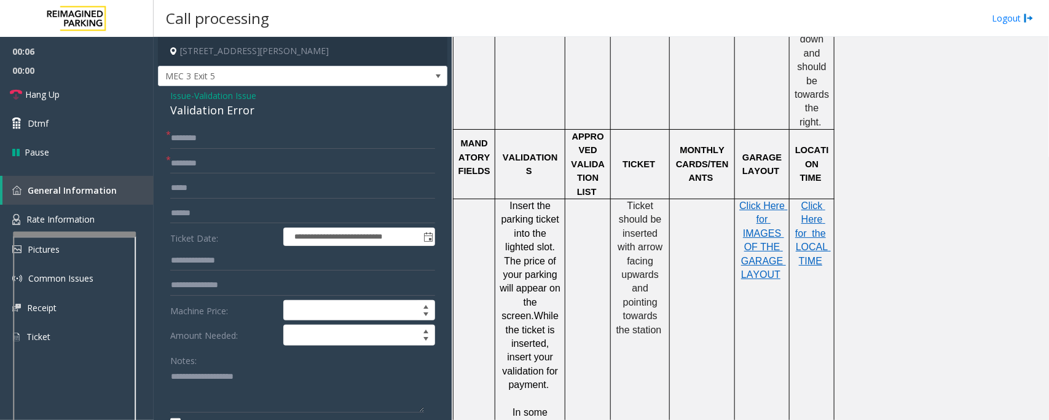
scroll to position [1075, 0]
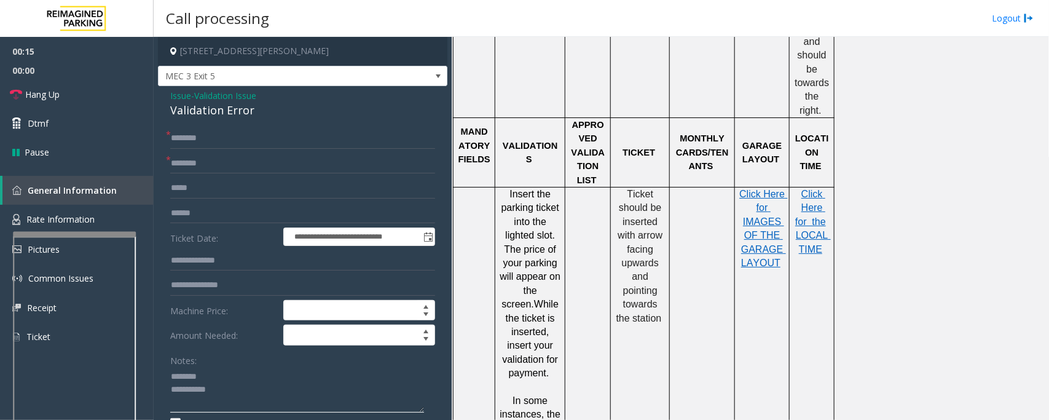
type textarea "**********"
click at [203, 164] on input "text" at bounding box center [302, 163] width 265 height 21
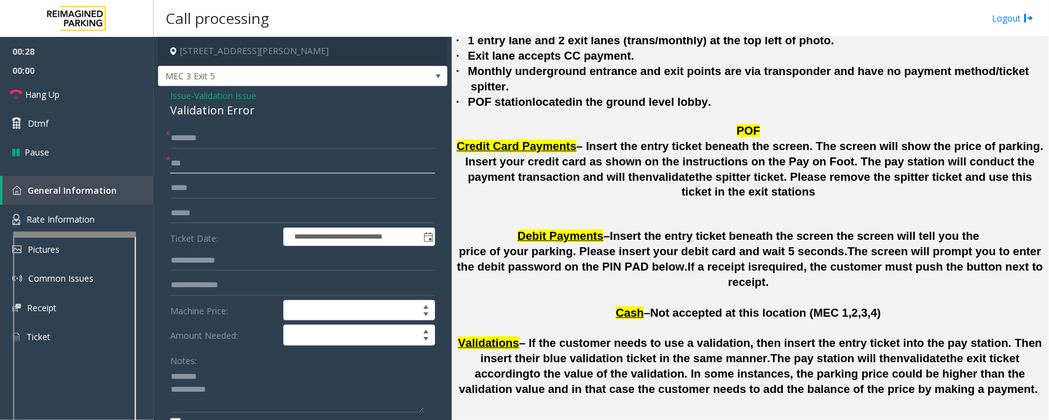
scroll to position [3227, 0]
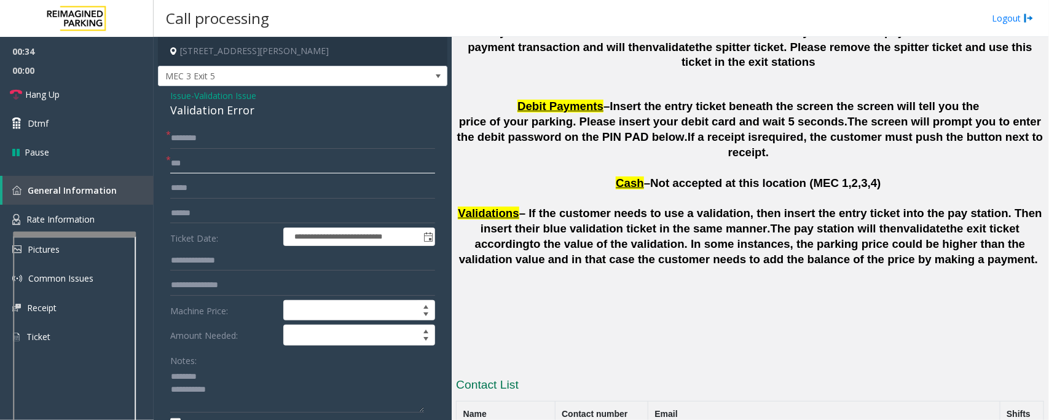
type input "***"
click at [204, 109] on div "Validation Error" at bounding box center [302, 110] width 265 height 17
type textarea "**********"
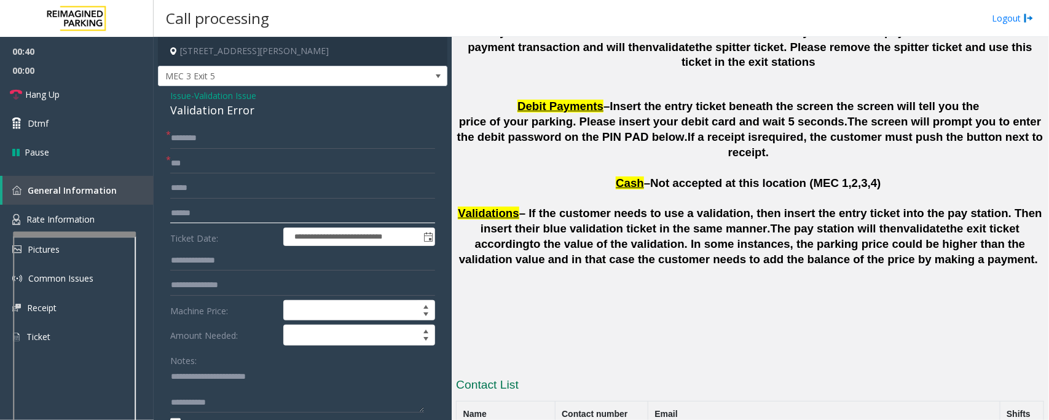
click at [186, 210] on input "text" at bounding box center [302, 213] width 265 height 21
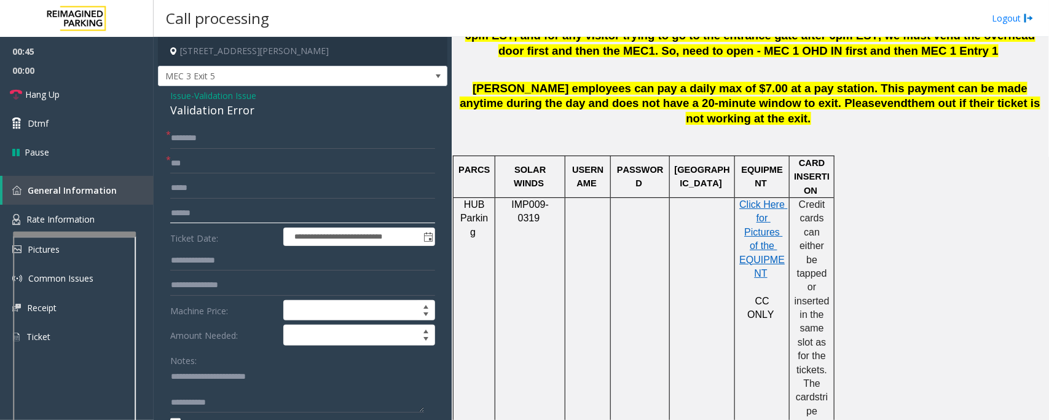
scroll to position [616, 0]
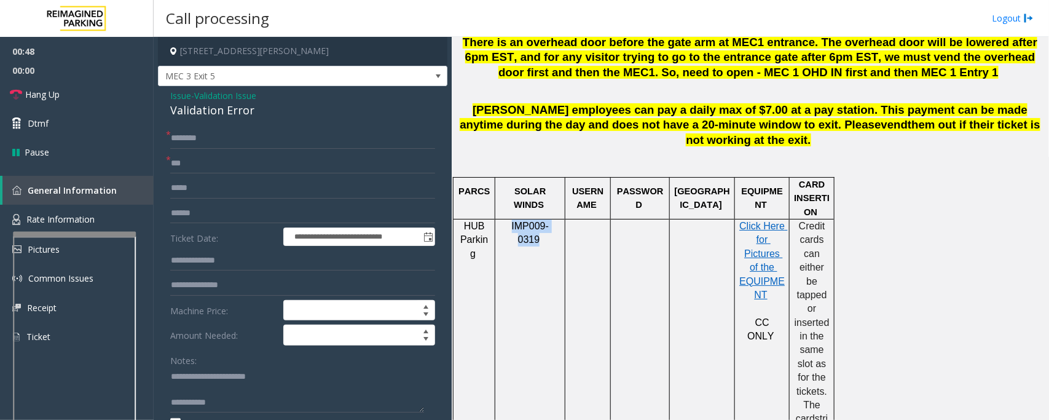
drag, startPoint x: 501, startPoint y: 229, endPoint x: 555, endPoint y: 226, distance: 53.5
click at [555, 226] on p "IMP009-0319" at bounding box center [529, 233] width 61 height 28
click at [202, 206] on input "text" at bounding box center [302, 213] width 265 height 21
type input "*******"
click at [512, 229] on span "IMP009-0319" at bounding box center [530, 233] width 37 height 24
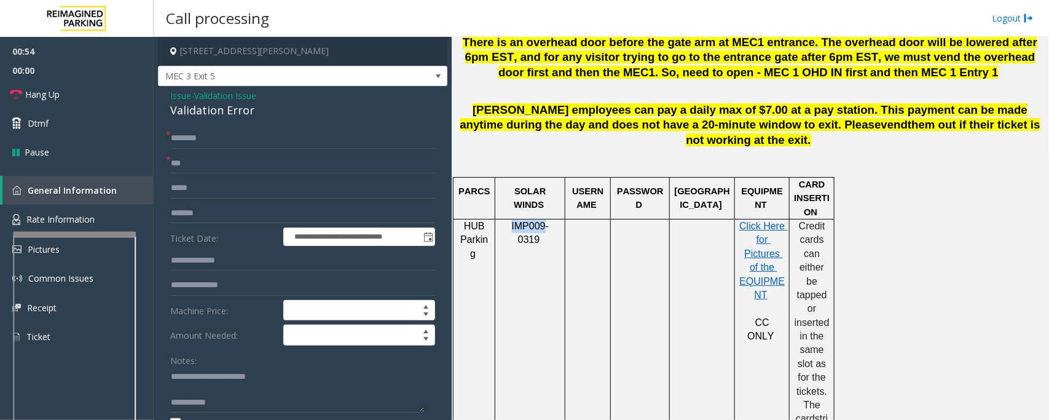
click at [512, 229] on span "IMP009-0319" at bounding box center [530, 233] width 37 height 24
copy p "IMP009-0319"
click at [265, 140] on input "text" at bounding box center [302, 138] width 265 height 21
type input "*"
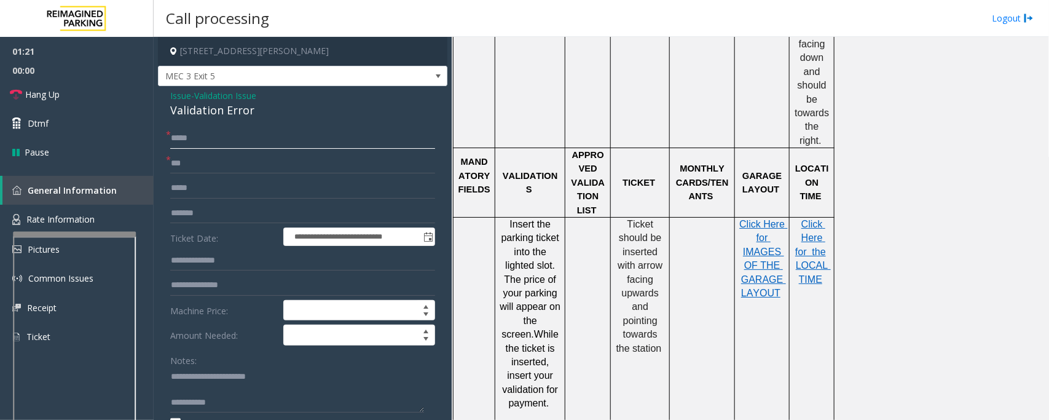
scroll to position [1153, 0]
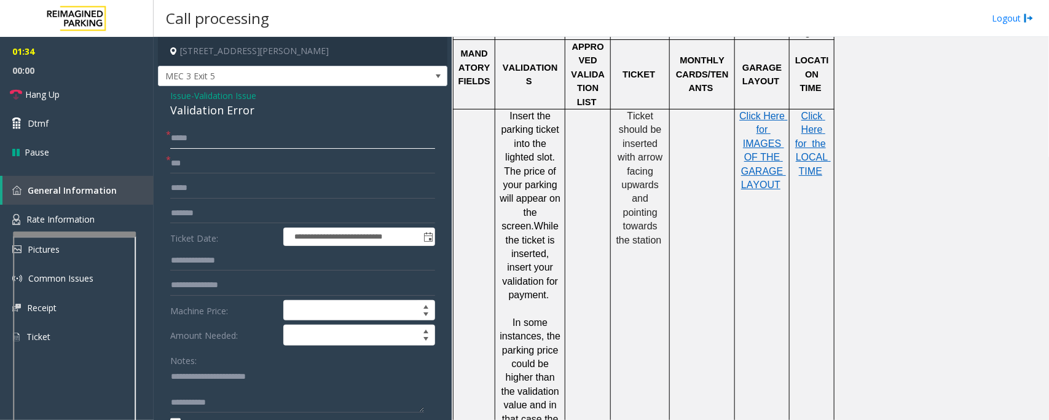
type input "*****"
click at [190, 394] on textarea at bounding box center [297, 390] width 254 height 46
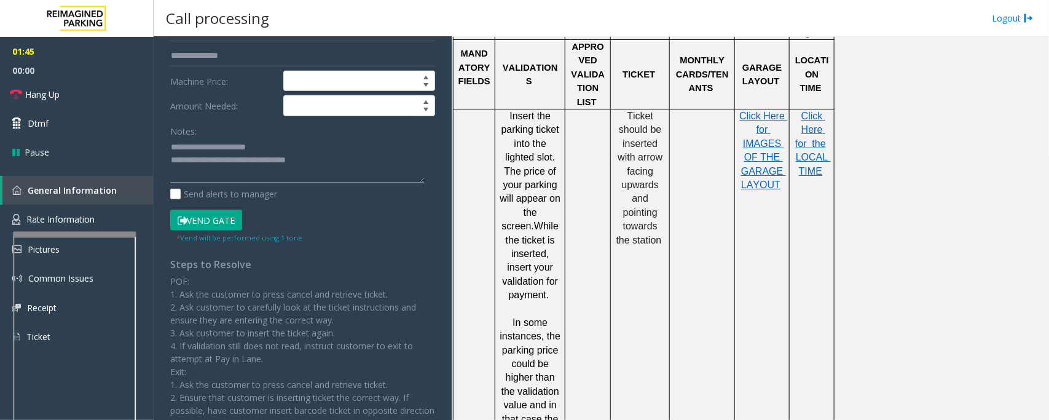
scroll to position [230, 0]
type textarea "**********"
click at [213, 219] on button "Vend Gate" at bounding box center [206, 218] width 72 height 21
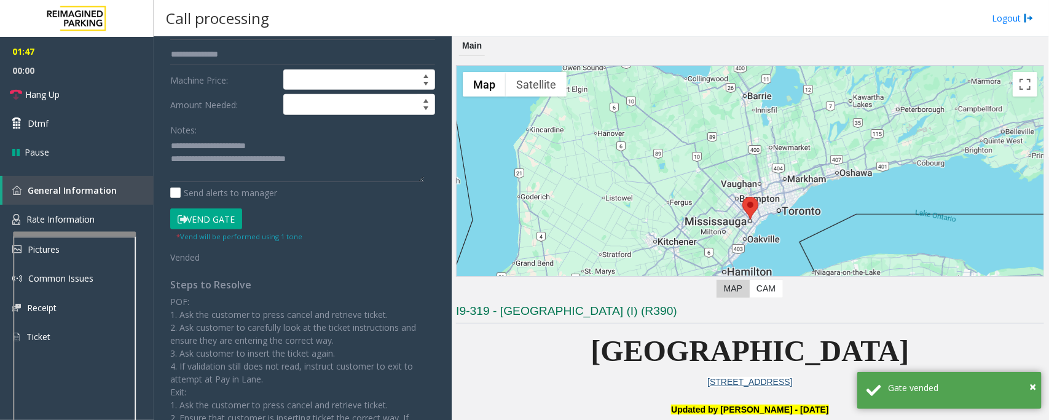
scroll to position [0, 0]
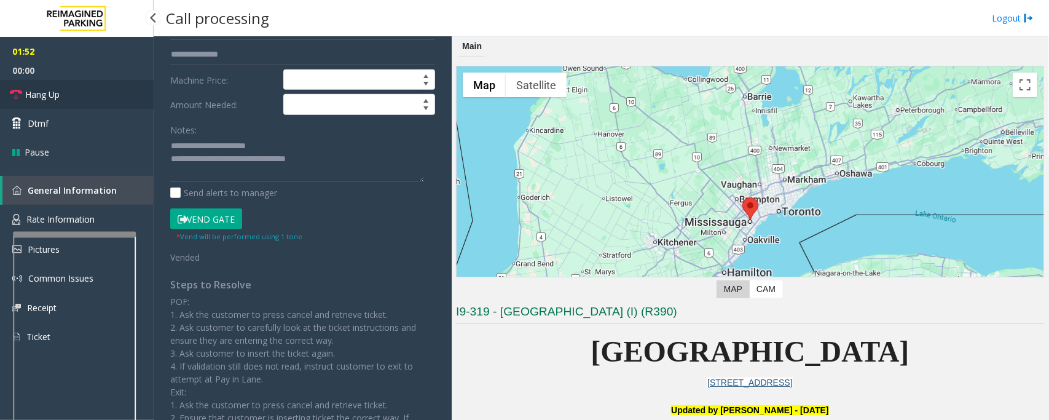
click at [119, 96] on link "Hang Up" at bounding box center [77, 94] width 154 height 29
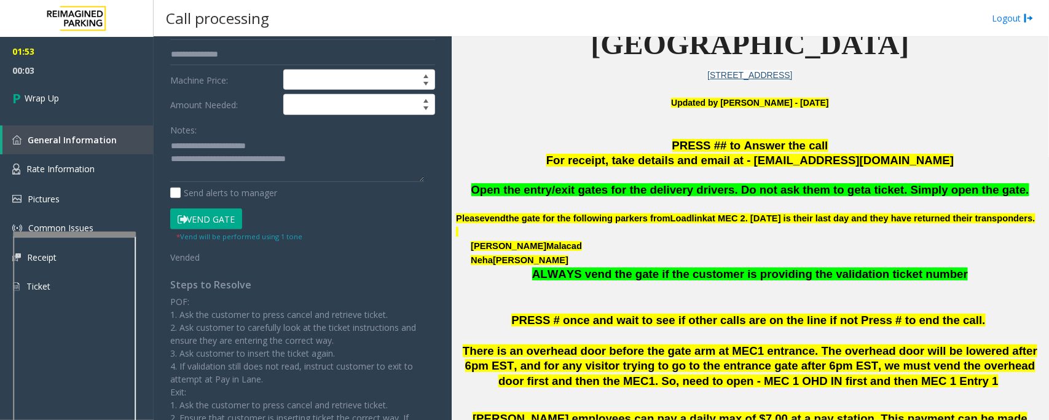
scroll to position [384, 0]
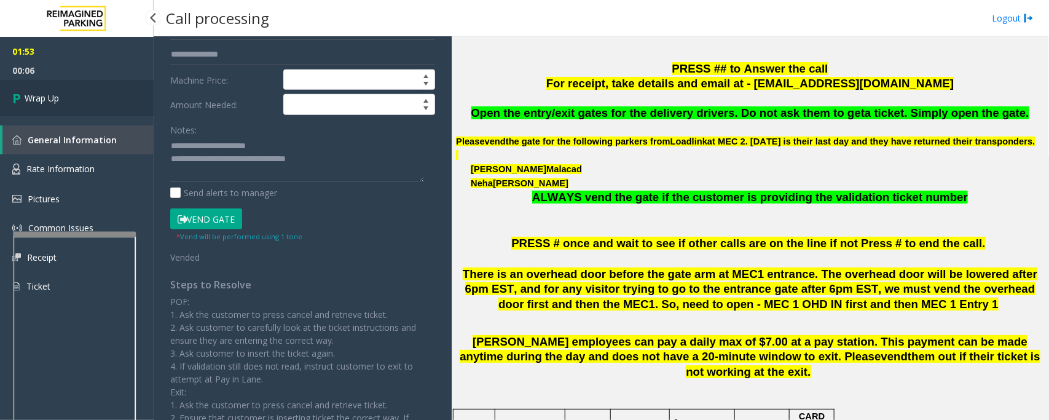
click at [44, 97] on span "Wrap Up" at bounding box center [42, 98] width 34 height 13
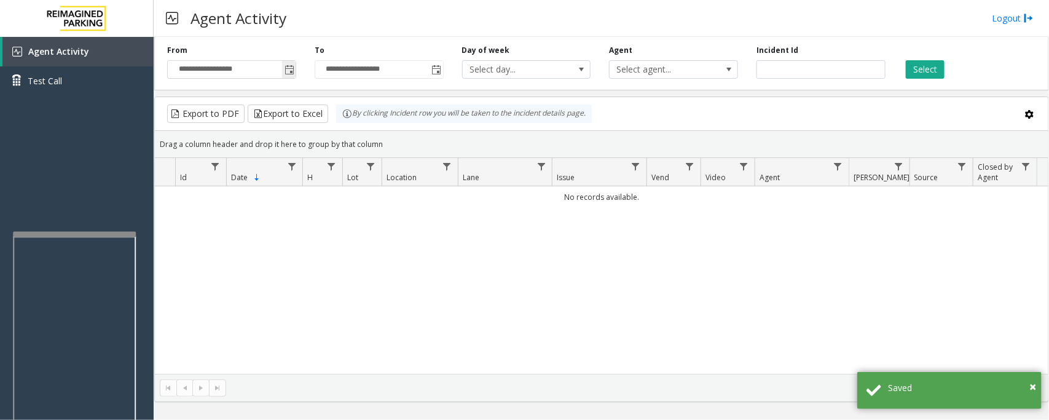
click at [284, 69] on span "Toggle popup" at bounding box center [289, 70] width 10 height 10
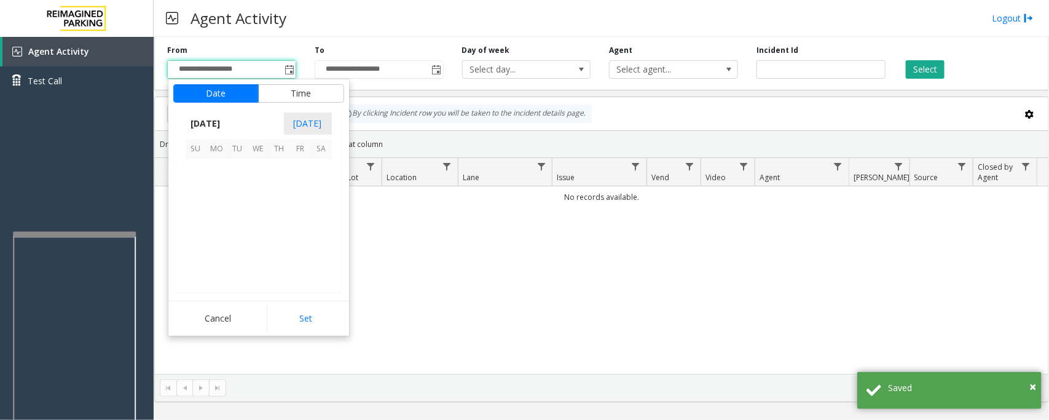
scroll to position [220406, 0]
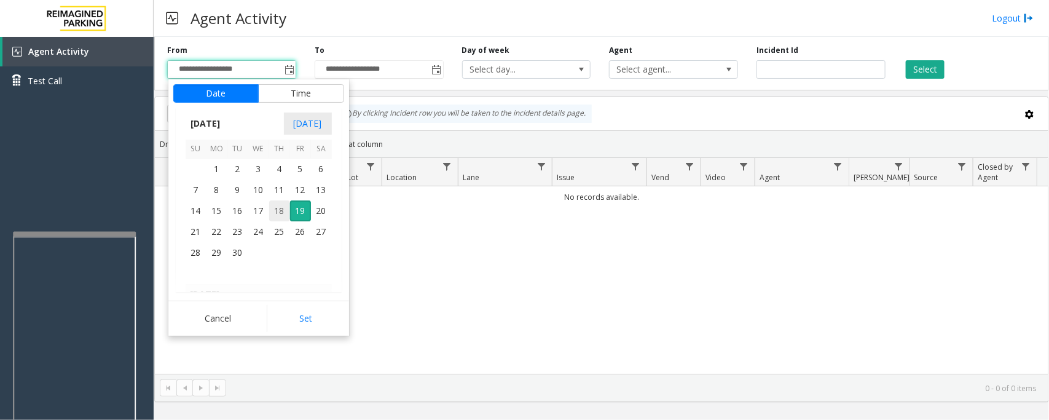
click at [278, 212] on span "18" at bounding box center [279, 210] width 21 height 21
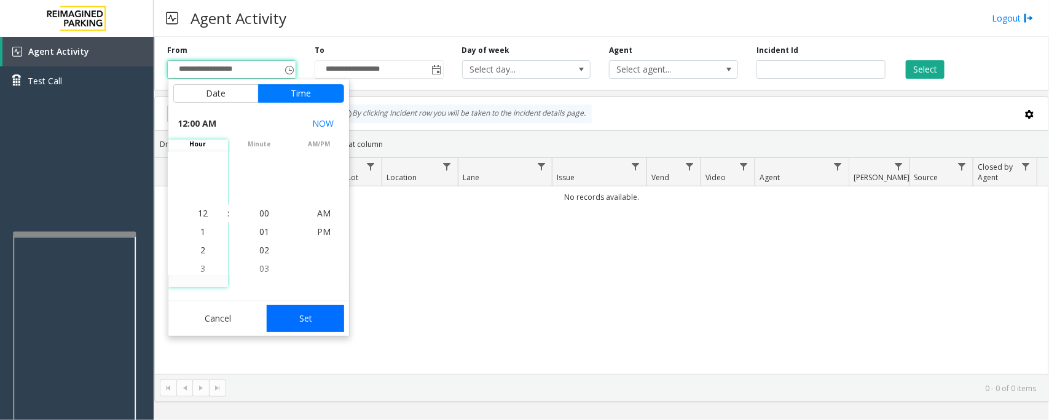
click at [309, 329] on button "Set" at bounding box center [305, 318] width 77 height 27
type input "**********"
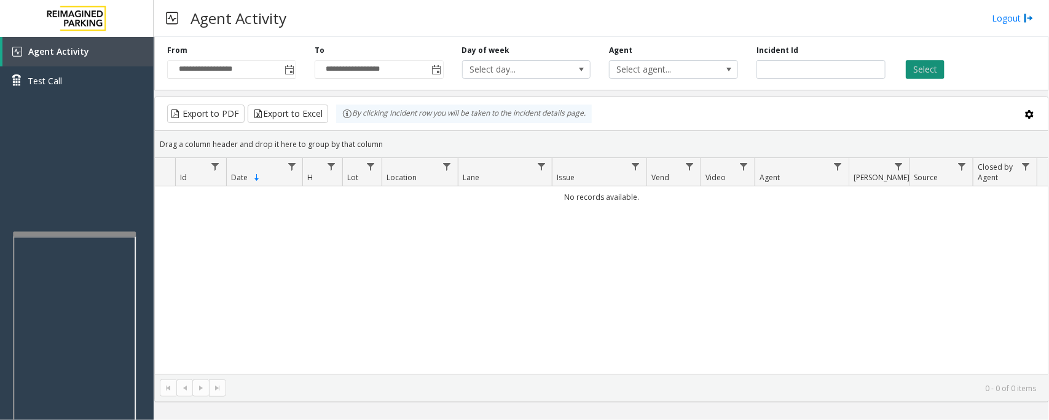
click at [916, 76] on button "Select" at bounding box center [925, 69] width 39 height 18
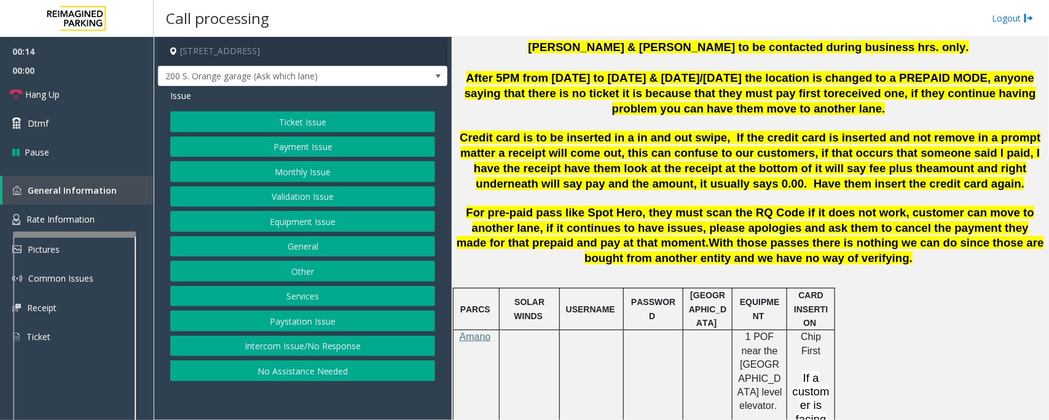
scroll to position [691, 0]
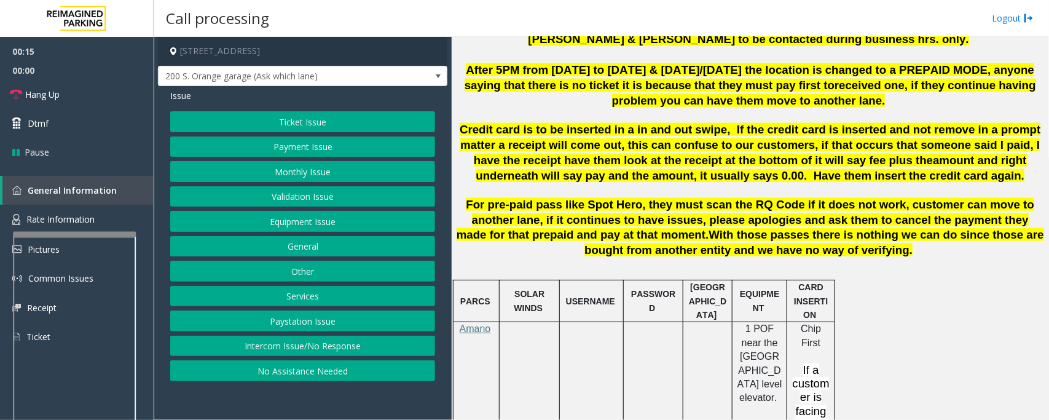
click at [344, 370] on button "No Assistance Needed" at bounding box center [302, 370] width 265 height 21
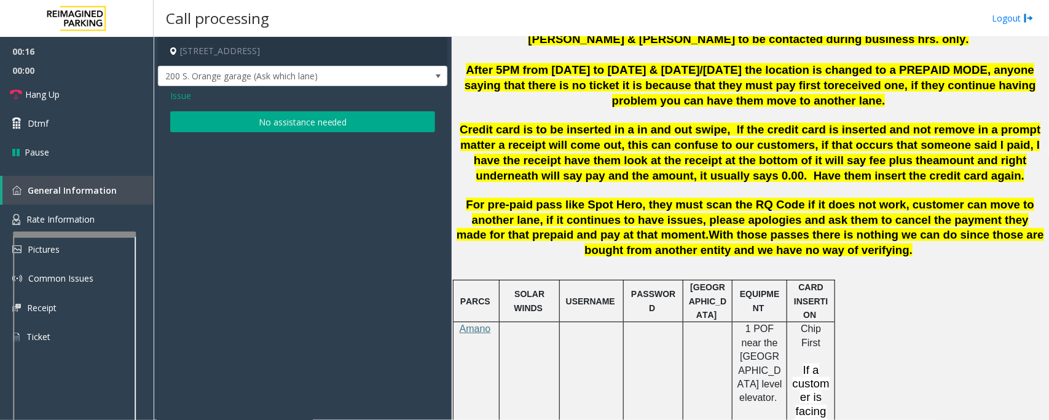
click at [299, 125] on button "No assistance needed" at bounding box center [302, 121] width 265 height 21
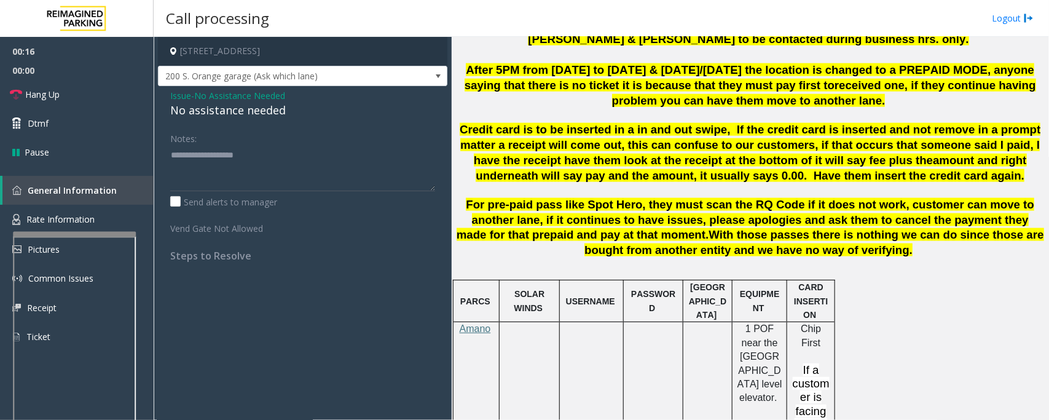
click at [225, 111] on div "No assistance needed" at bounding box center [302, 110] width 265 height 17
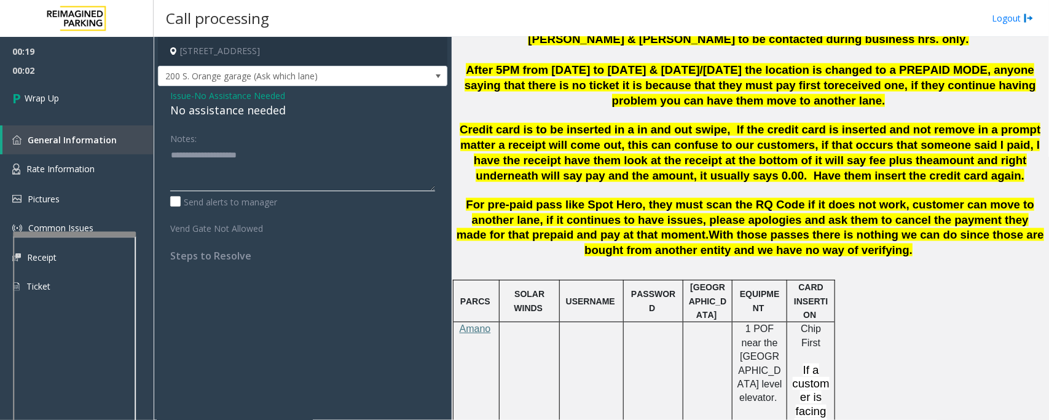
type textarea "**********"
click at [232, 95] on span "No Assistance Needed" at bounding box center [239, 95] width 91 height 13
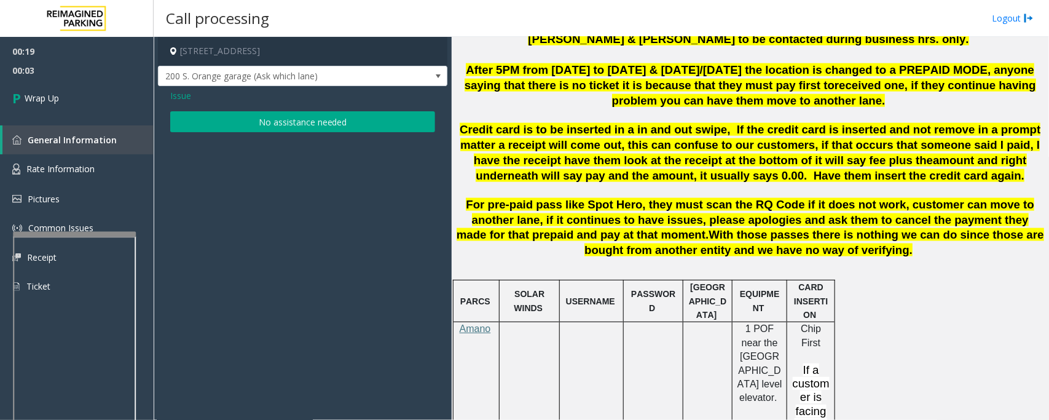
click at [183, 96] on span "Issue" at bounding box center [180, 95] width 21 height 13
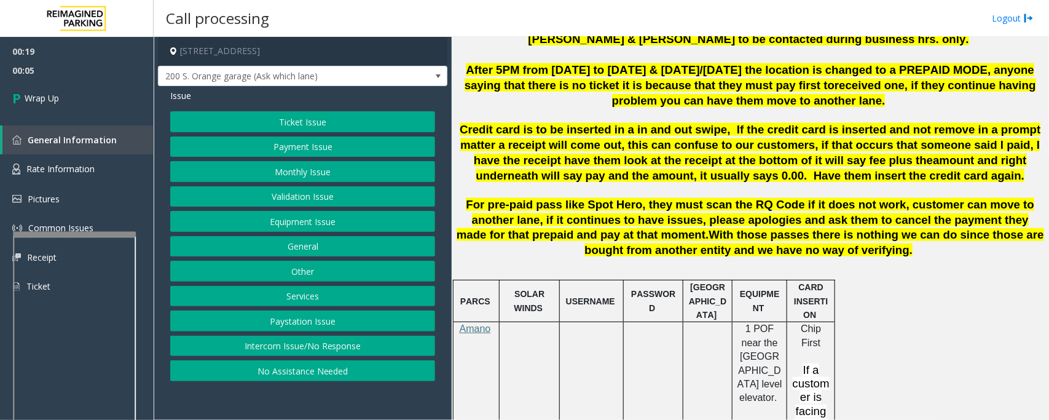
click at [181, 94] on span "Issue" at bounding box center [180, 95] width 21 height 13
click at [287, 352] on button "Intercom Issue/No Response" at bounding box center [302, 345] width 265 height 21
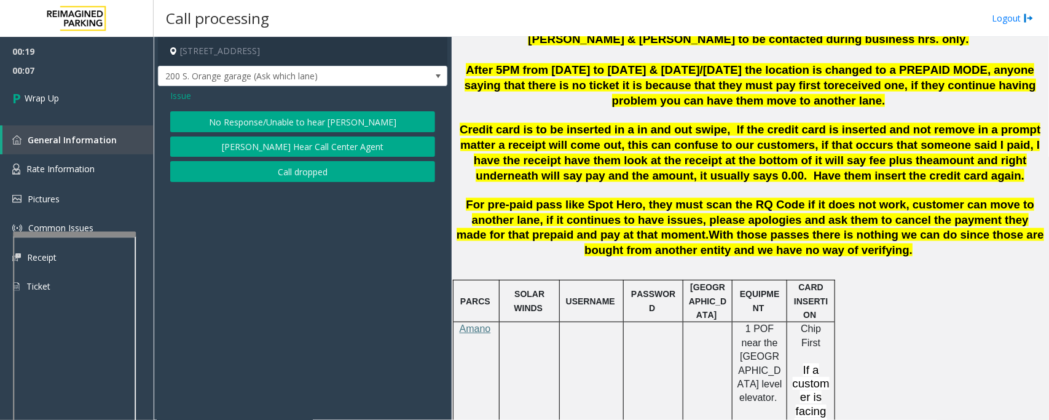
click at [275, 169] on button "Call dropped" at bounding box center [302, 171] width 265 height 21
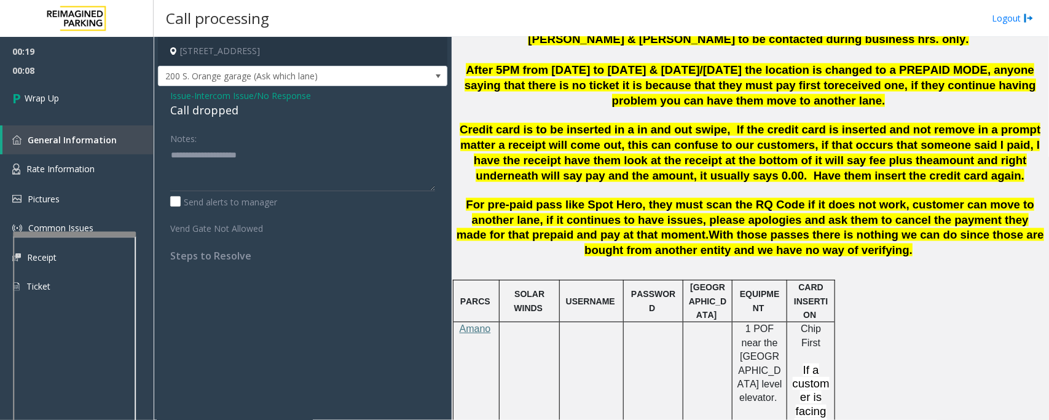
click at [212, 112] on div "Call dropped" at bounding box center [302, 110] width 265 height 17
copy div "Call dropped"
drag, startPoint x: 281, startPoint y: 160, endPoint x: 152, endPoint y: 157, distance: 129.1
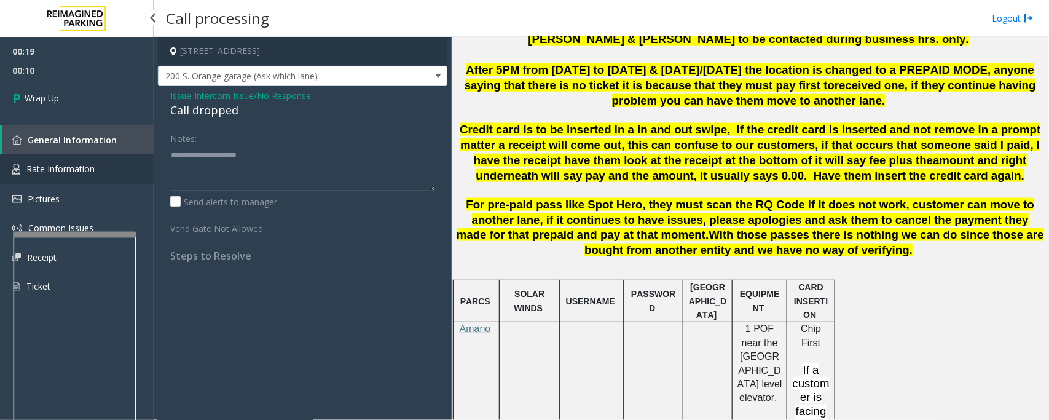
click at [152, 157] on app-root "00:19 00:10 Wrap Up General Information Rate Information Pictures Common Issues…" at bounding box center [524, 210] width 1049 height 420
paste textarea
type textarea "**********"
click at [44, 95] on span "Wrap Up" at bounding box center [42, 98] width 34 height 13
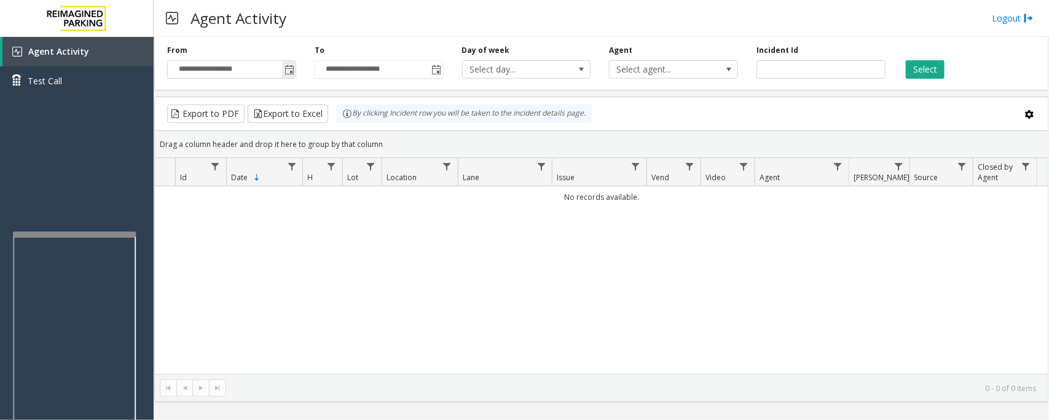
click at [292, 66] on span "Toggle popup" at bounding box center [289, 70] width 10 height 10
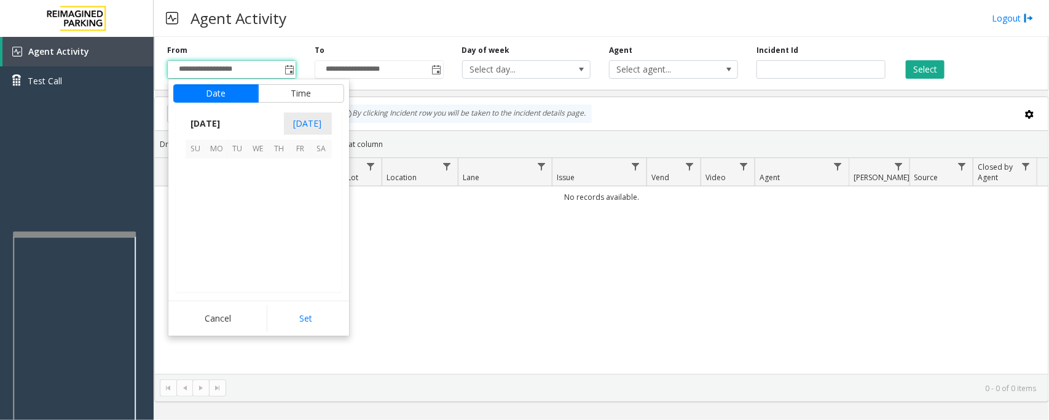
scroll to position [220406, 0]
click at [280, 214] on span "18" at bounding box center [279, 210] width 21 height 21
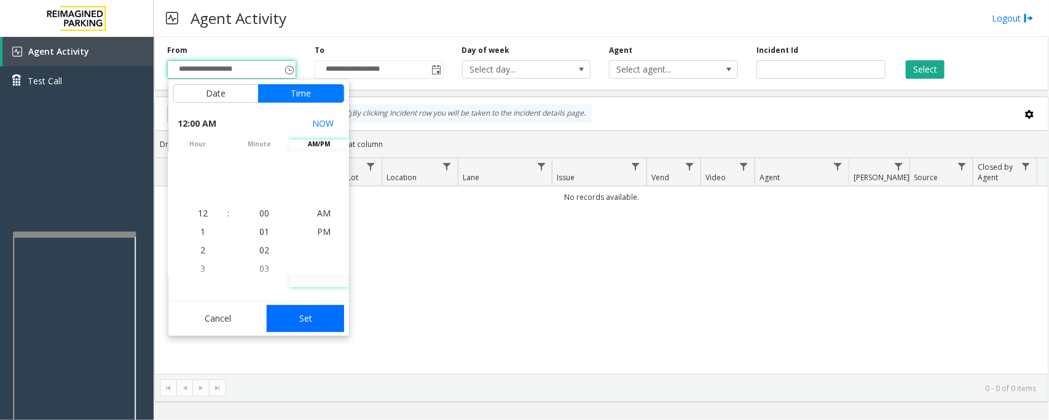
click at [311, 317] on button "Set" at bounding box center [305, 318] width 77 height 27
type input "**********"
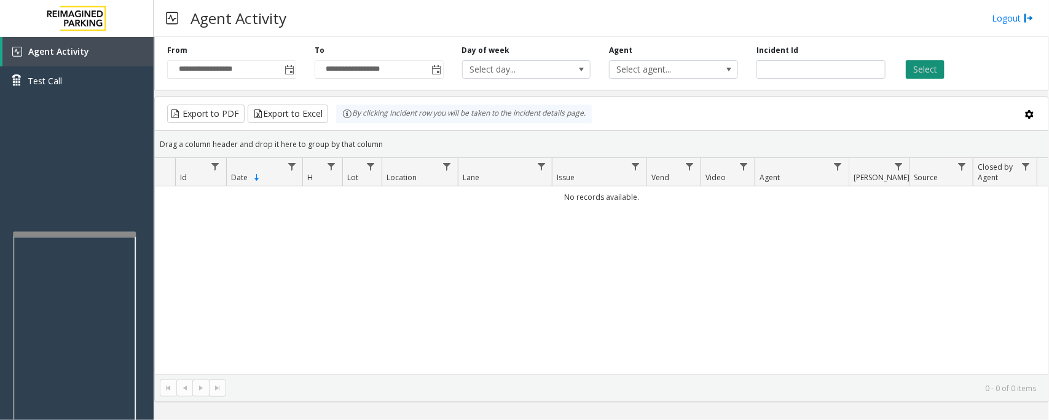
click at [917, 69] on button "Select" at bounding box center [925, 69] width 39 height 18
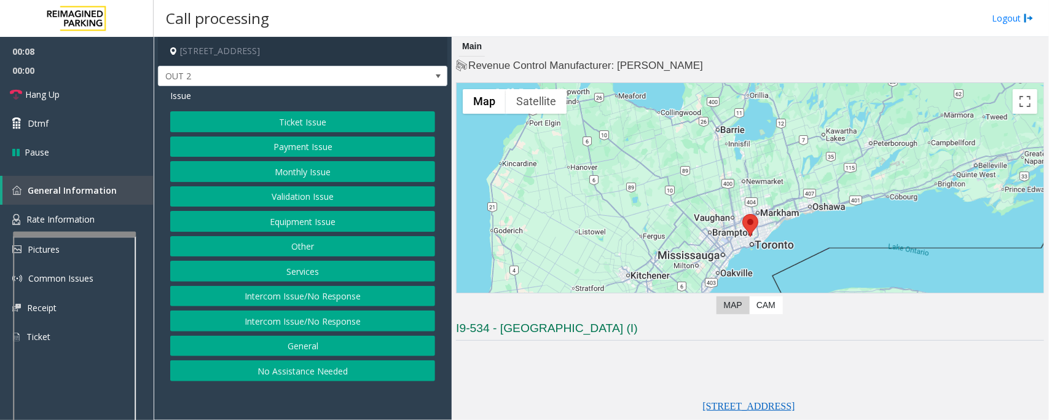
click at [338, 217] on button "Equipment Issue" at bounding box center [302, 221] width 265 height 21
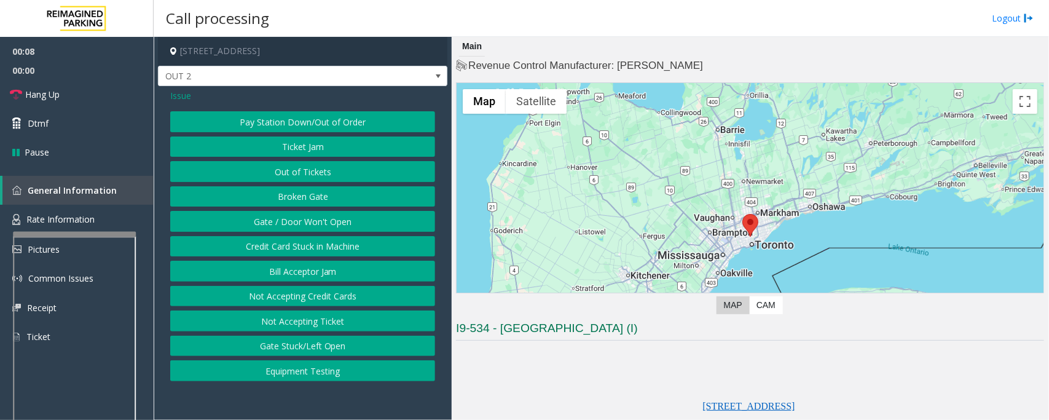
click at [338, 217] on button "Gate / Door Won't Open" at bounding box center [302, 221] width 265 height 21
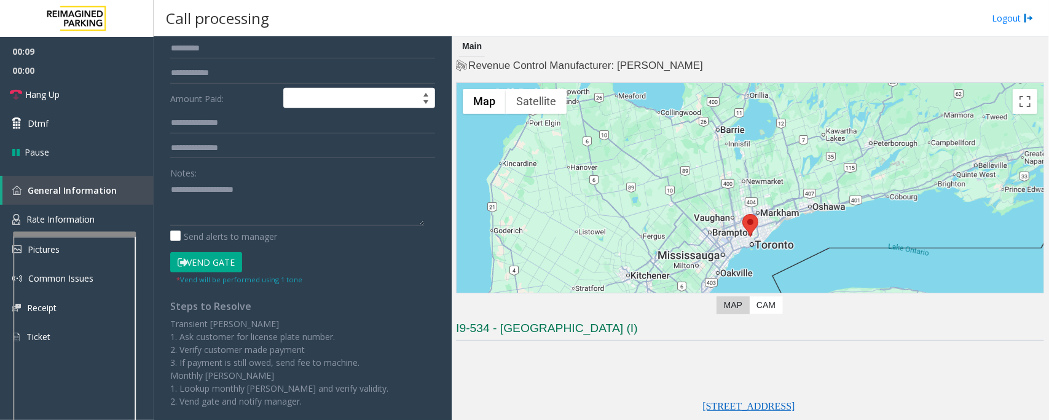
scroll to position [154, 0]
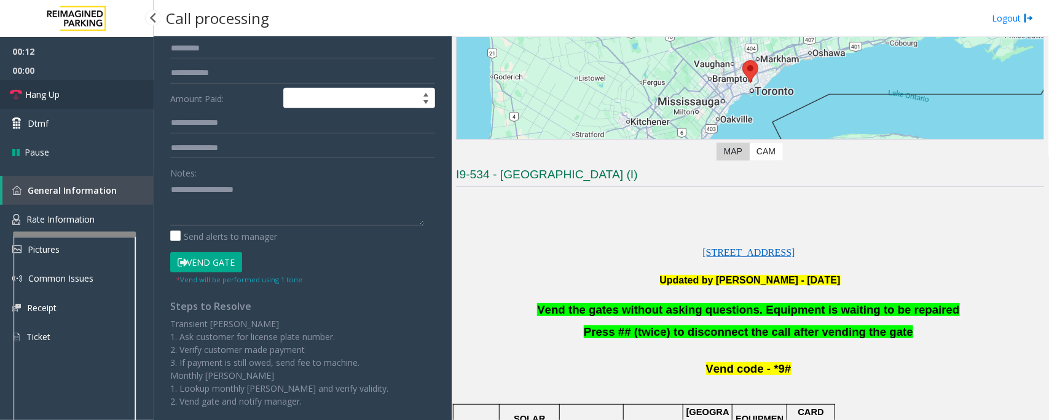
click at [74, 96] on link "Hang Up" at bounding box center [77, 94] width 154 height 29
click at [652, 310] on span "Vend the gates without asking questions. Equipment is waiting to be repaired" at bounding box center [748, 309] width 422 height 13
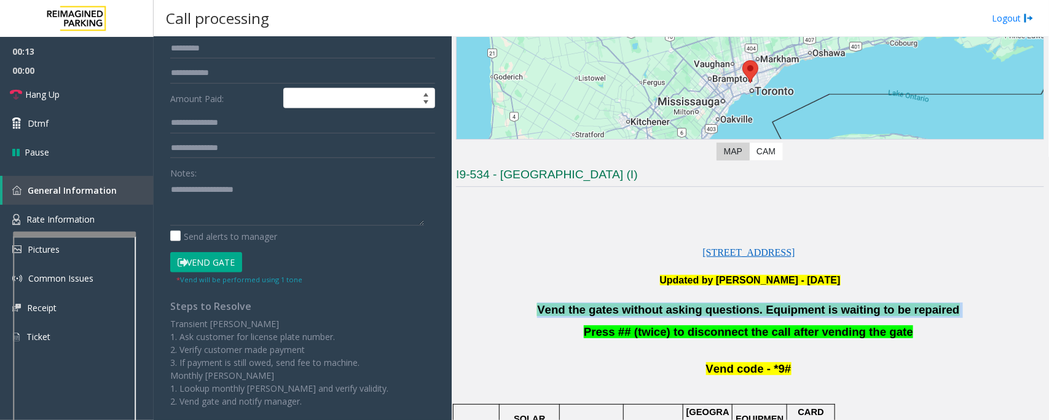
click at [652, 310] on span "Vend the gates without asking questions. Equipment is waiting to be repaired" at bounding box center [748, 309] width 422 height 13
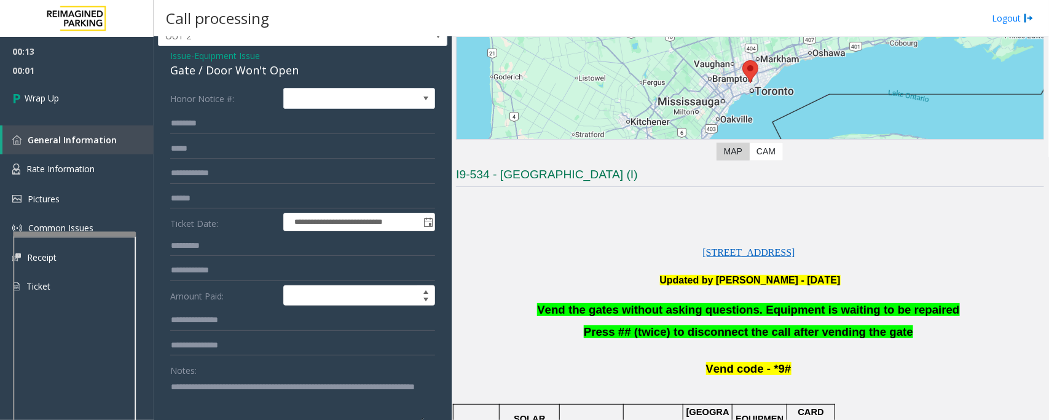
scroll to position [7, 0]
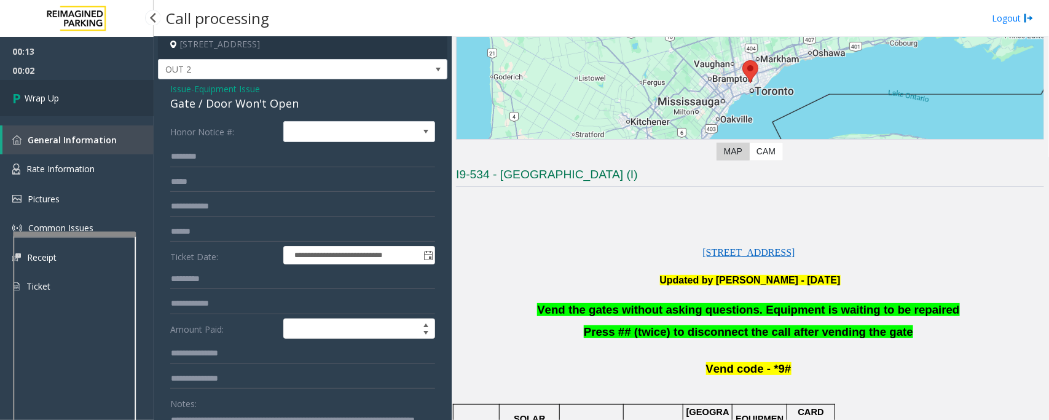
type textarea "**********"
click at [79, 94] on link "Wrap Up" at bounding box center [77, 98] width 154 height 36
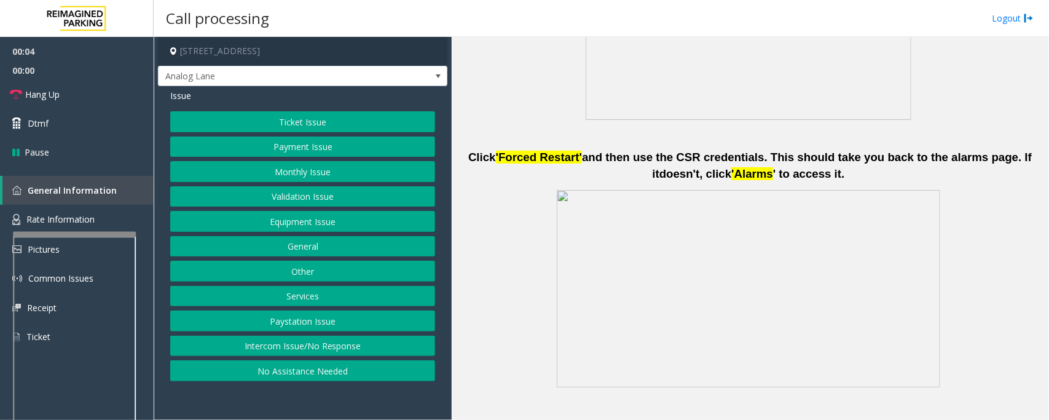
scroll to position [614, 0]
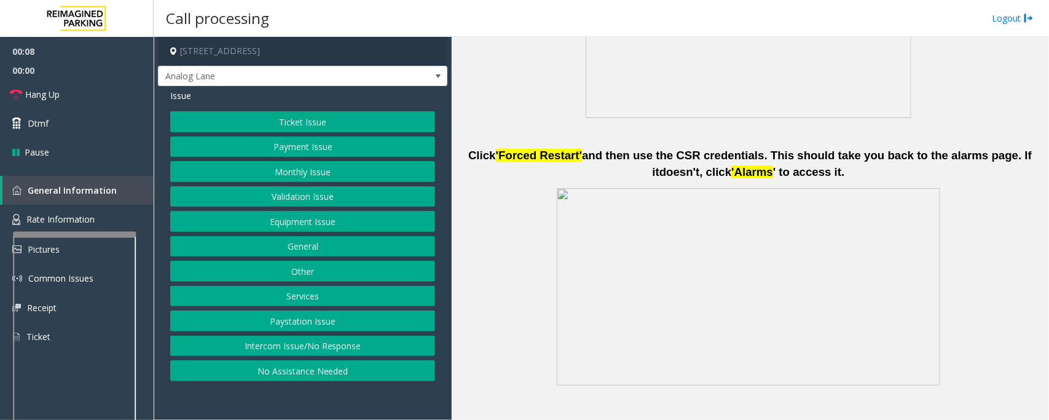
click at [293, 345] on button "Intercom Issue/No Response" at bounding box center [302, 345] width 265 height 21
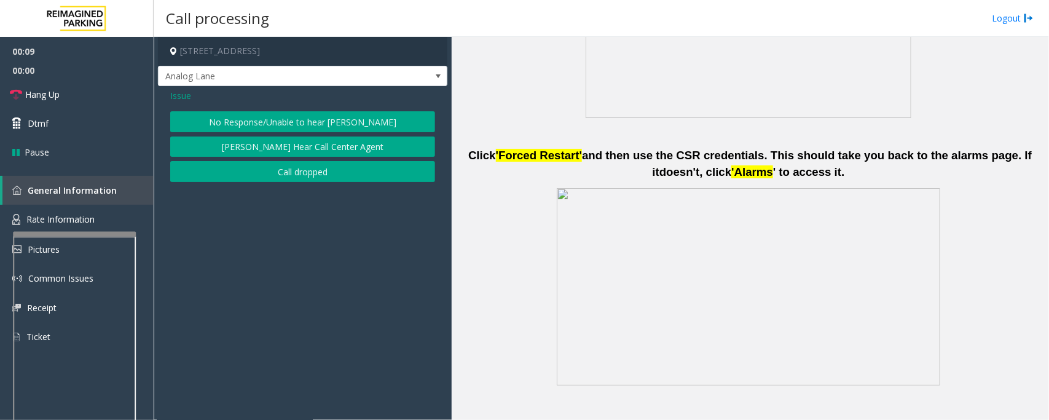
click at [265, 120] on button "No Response/Unable to hear [PERSON_NAME]" at bounding box center [302, 121] width 265 height 21
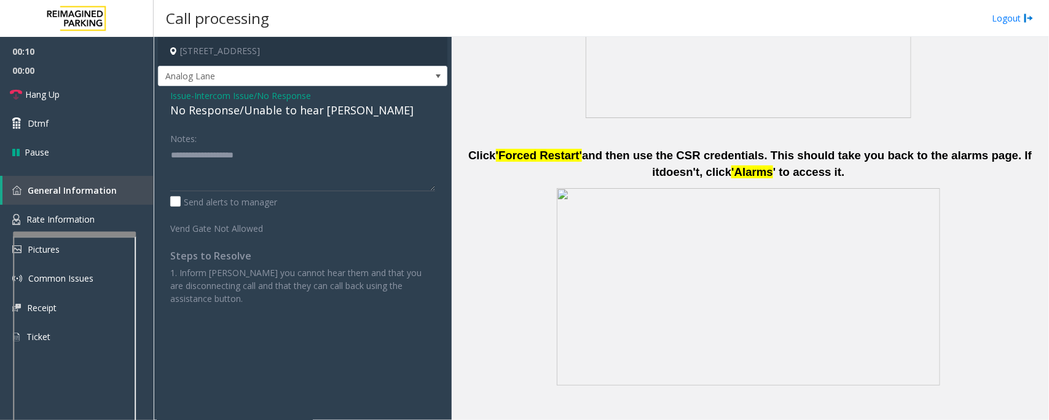
click at [252, 111] on div "No Response/Unable to hear [PERSON_NAME]" at bounding box center [302, 110] width 265 height 17
type textarea "**********"
click at [87, 95] on link "Hang Up" at bounding box center [77, 94] width 154 height 29
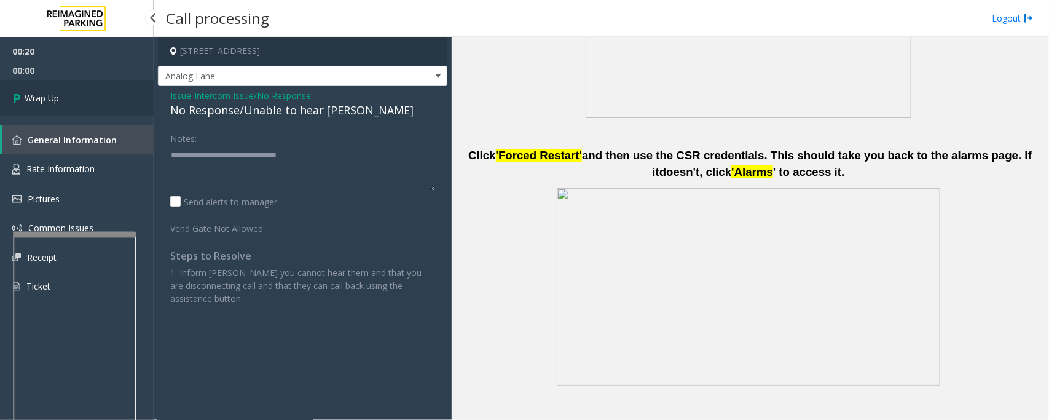
click at [87, 95] on link "Wrap Up" at bounding box center [77, 98] width 154 height 36
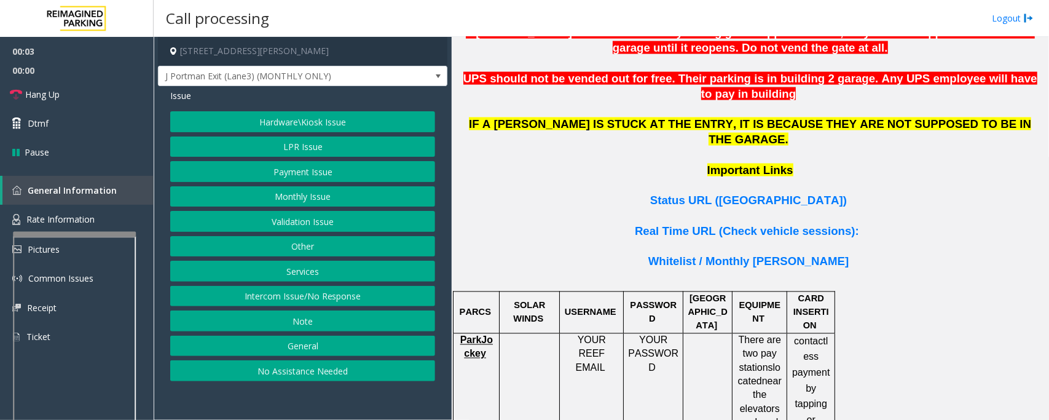
scroll to position [845, 0]
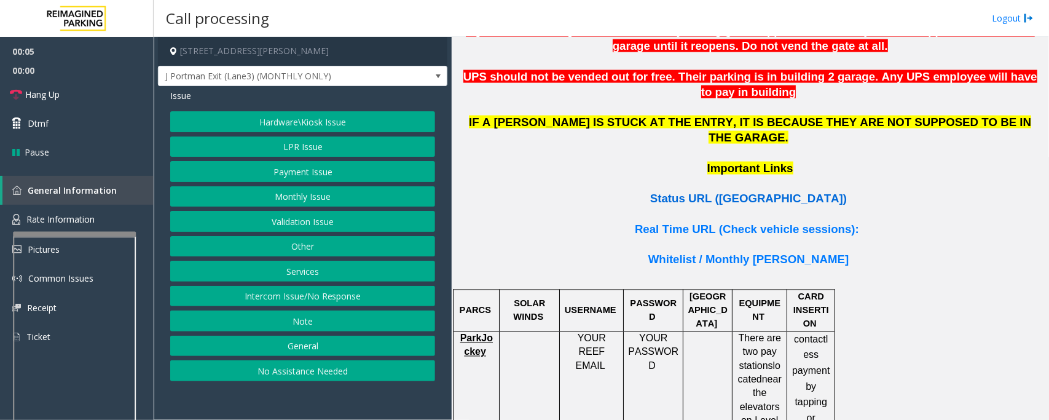
click at [764, 192] on span "Status URL (Vend Gate)" at bounding box center [748, 198] width 197 height 13
click at [283, 197] on button "Monthly Issue" at bounding box center [302, 196] width 265 height 21
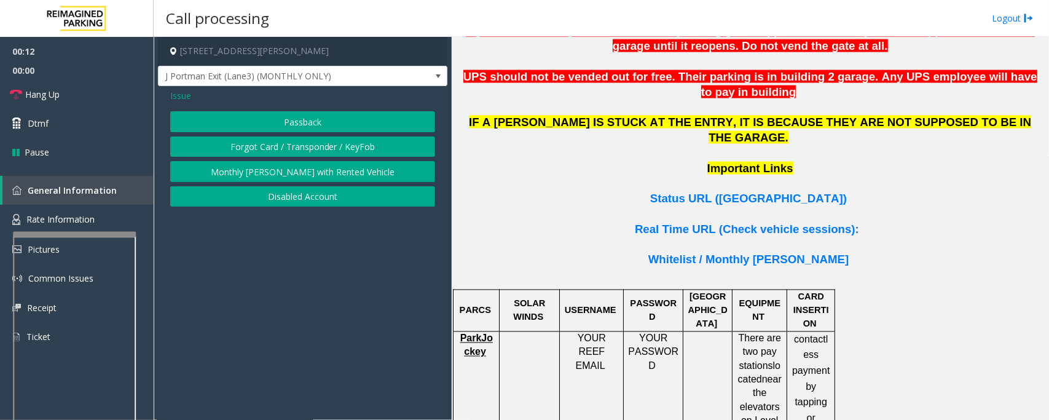
click at [296, 121] on button "Passback" at bounding box center [302, 121] width 265 height 21
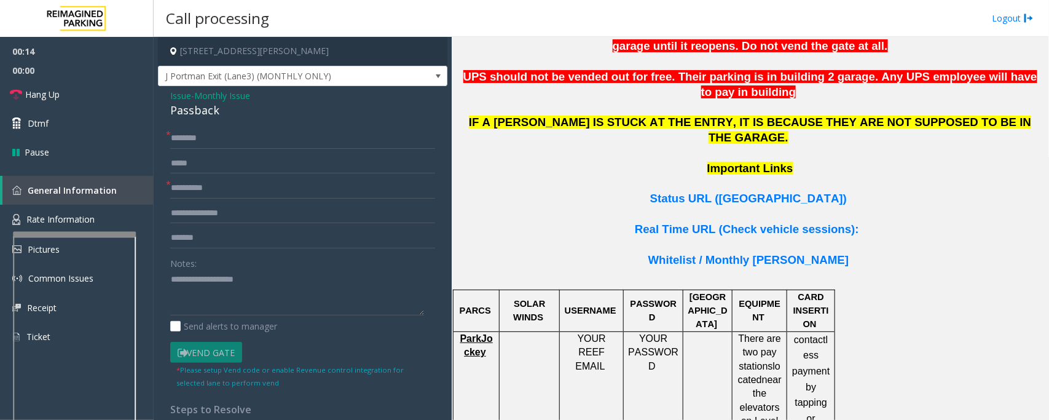
click at [211, 93] on span "Monthly Issue" at bounding box center [222, 95] width 56 height 13
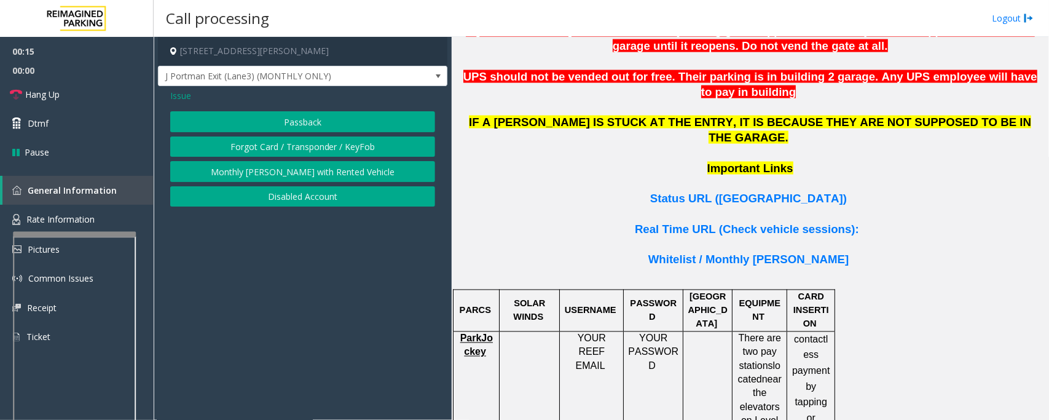
click at [281, 195] on button "Disabled Account" at bounding box center [302, 196] width 265 height 21
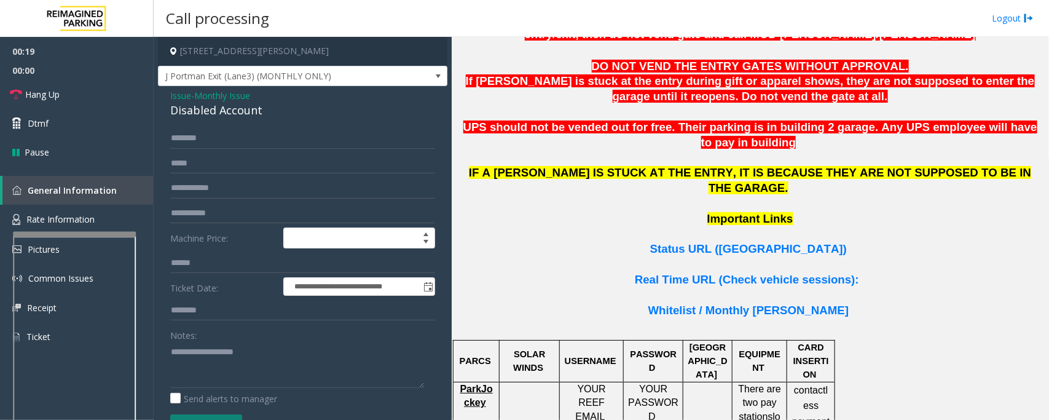
scroll to position [768, 0]
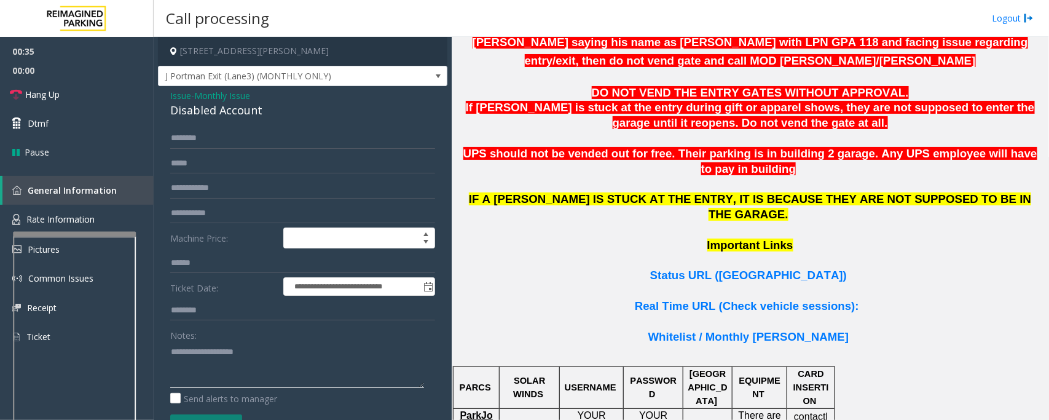
click at [186, 366] on textarea at bounding box center [297, 365] width 254 height 46
type textarea "*"
click at [206, 137] on input "text" at bounding box center [302, 138] width 265 height 21
click at [216, 192] on input "text" at bounding box center [302, 188] width 265 height 21
click at [227, 146] on input "****" at bounding box center [302, 138] width 265 height 21
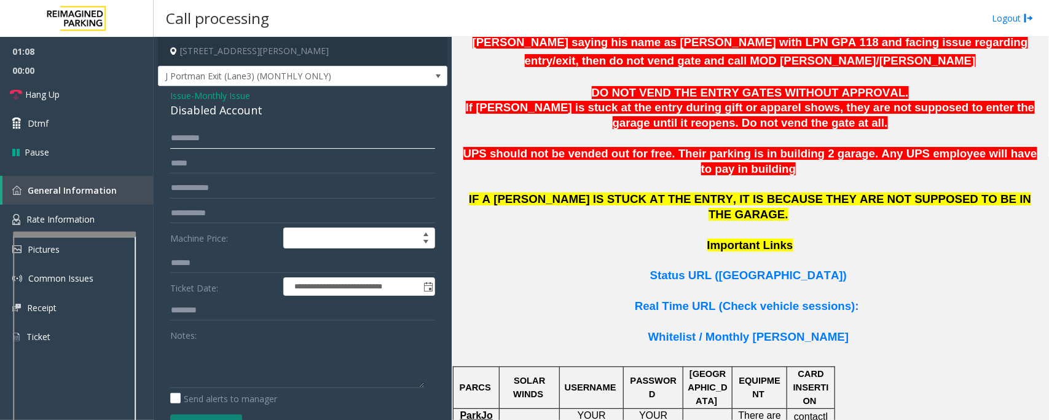
type input "*********"
click at [215, 189] on input "text" at bounding box center [302, 188] width 265 height 21
click at [197, 182] on input "text" at bounding box center [302, 188] width 265 height 21
type input "*******"
click at [62, 92] on link "Hang Up" at bounding box center [77, 94] width 154 height 29
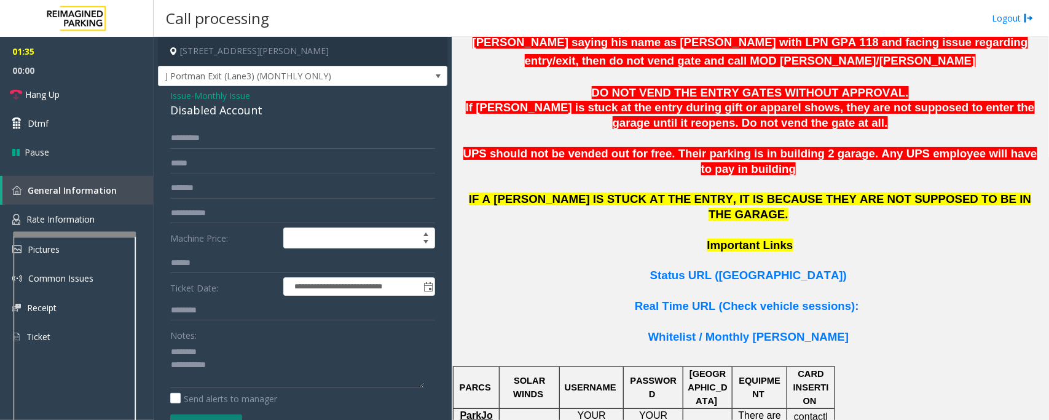
click at [203, 109] on div "Disabled Account" at bounding box center [302, 110] width 265 height 17
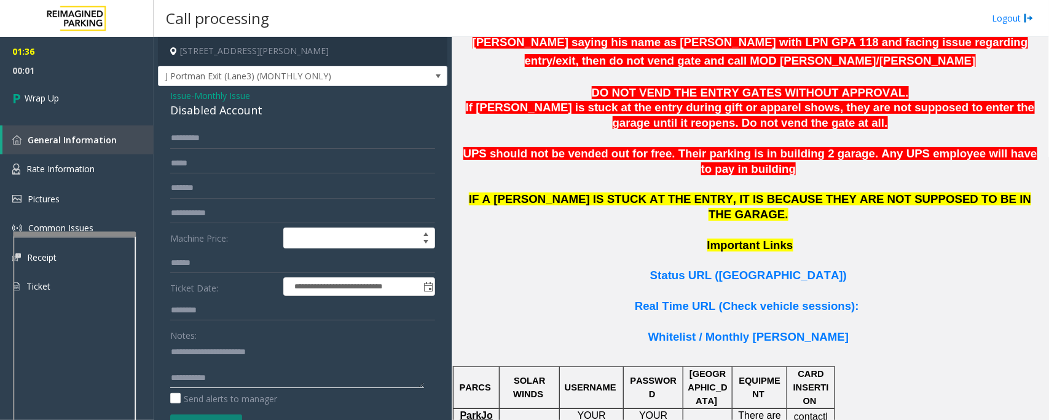
click at [262, 372] on textarea at bounding box center [297, 365] width 254 height 46
click at [217, 379] on textarea at bounding box center [297, 365] width 254 height 46
type textarea "**********"
click at [50, 101] on span "Wrap Up" at bounding box center [42, 98] width 34 height 13
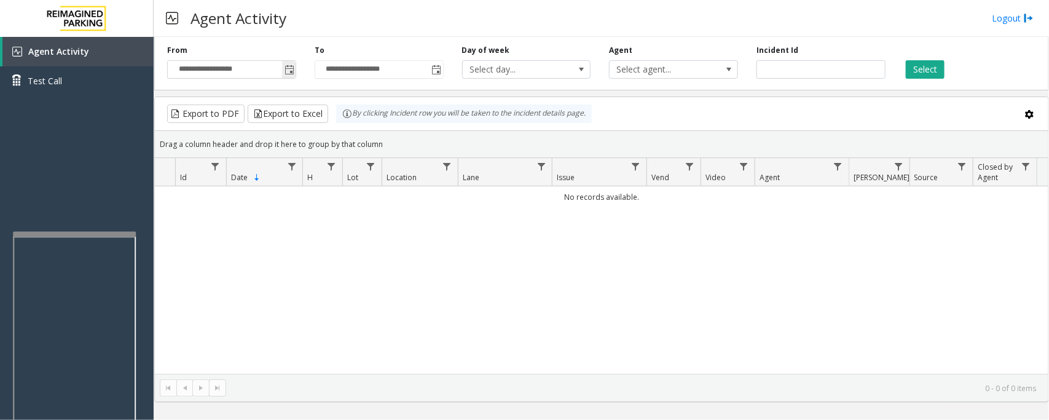
click at [286, 72] on span "Toggle popup" at bounding box center [289, 70] width 10 height 10
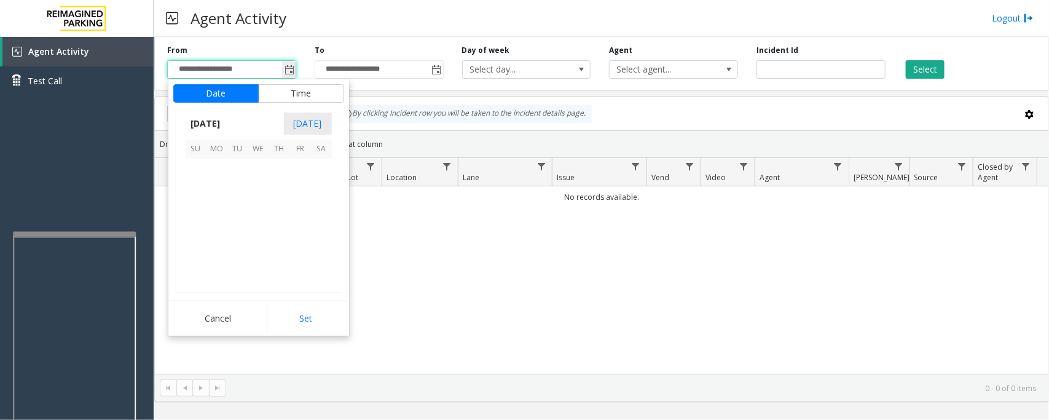
scroll to position [220406, 0]
click at [278, 213] on span "18" at bounding box center [279, 210] width 21 height 21
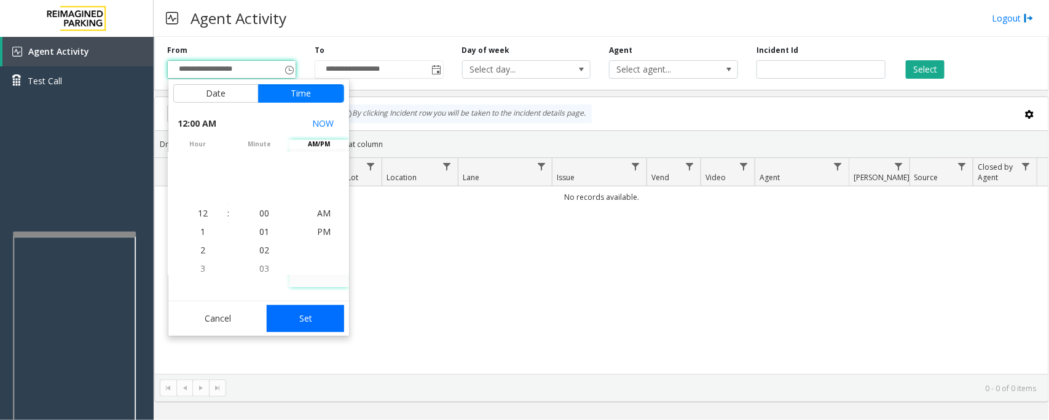
click at [317, 318] on button "Set" at bounding box center [305, 318] width 77 height 27
type input "**********"
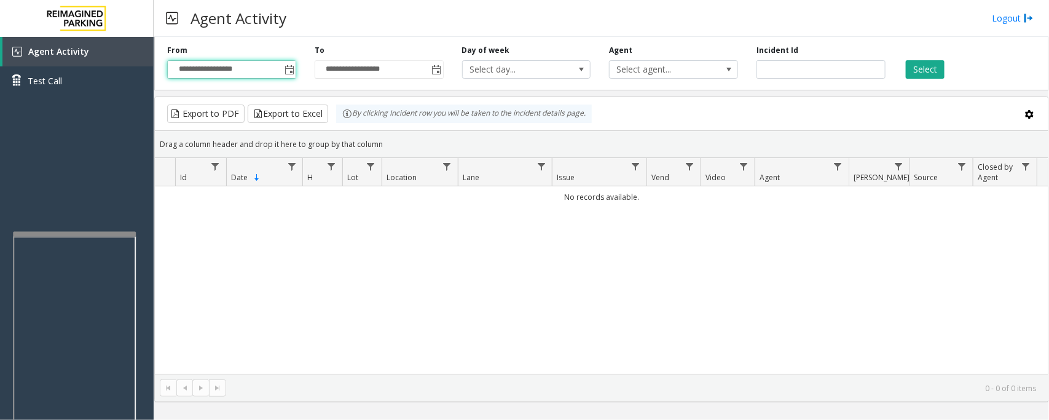
drag, startPoint x: 925, startPoint y: 75, endPoint x: 926, endPoint y: 95, distance: 20.3
click at [925, 75] on button "Select" at bounding box center [925, 69] width 39 height 18
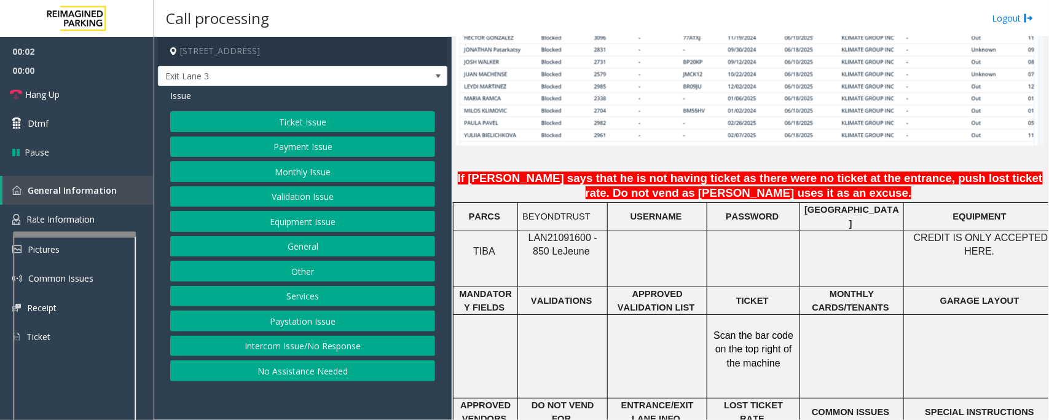
scroll to position [922, 0]
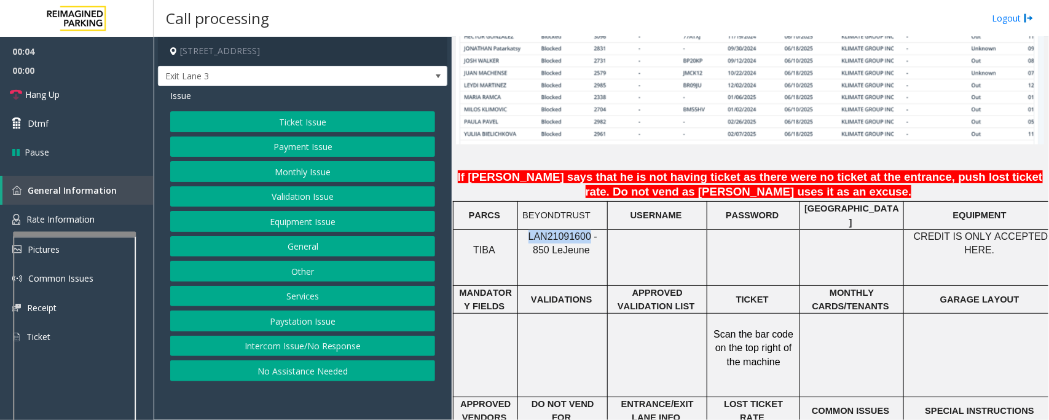
drag, startPoint x: 523, startPoint y: 229, endPoint x: 578, endPoint y: 227, distance: 54.7
click at [578, 231] on span "LAN21091600 - 850 Le" at bounding box center [562, 243] width 69 height 24
copy span "LAN21091600"
click at [292, 348] on button "Intercom Issue/No Response" at bounding box center [302, 345] width 265 height 21
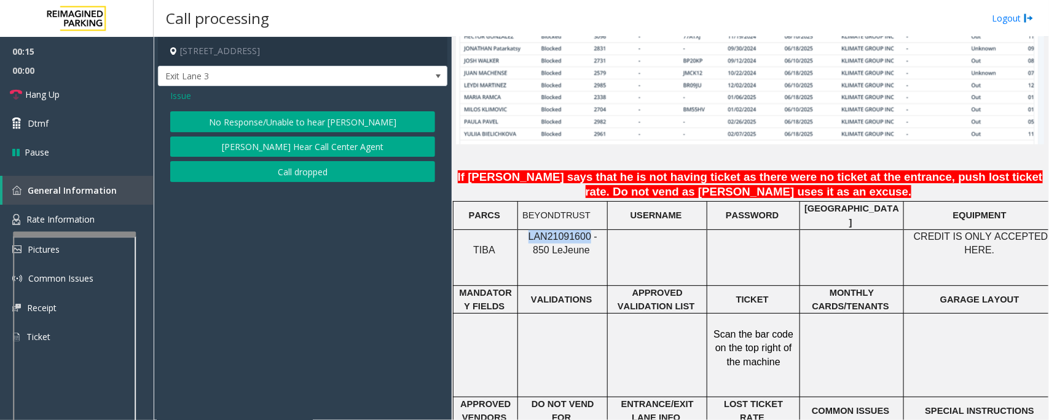
click at [259, 123] on button "No Response/Unable to hear [PERSON_NAME]" at bounding box center [302, 121] width 265 height 21
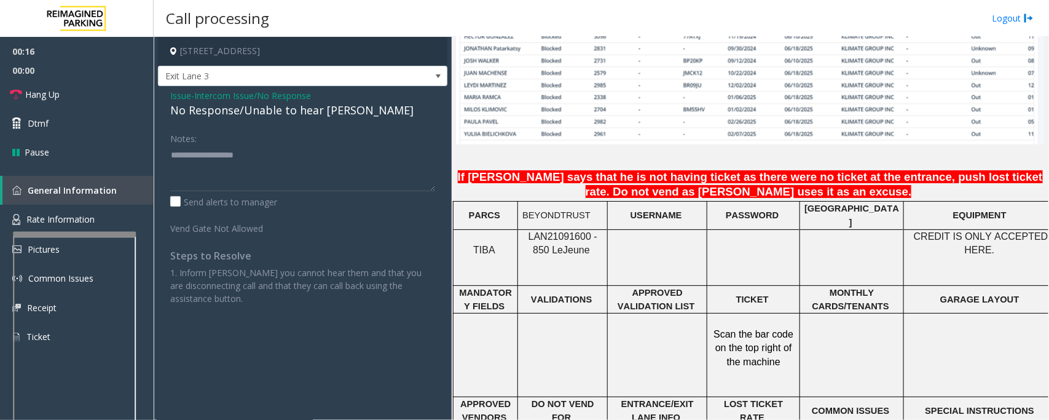
click at [259, 111] on div "No Response/Unable to hear [PERSON_NAME]" at bounding box center [302, 110] width 265 height 17
type textarea "**********"
click at [111, 103] on link "Hang Up" at bounding box center [77, 94] width 154 height 29
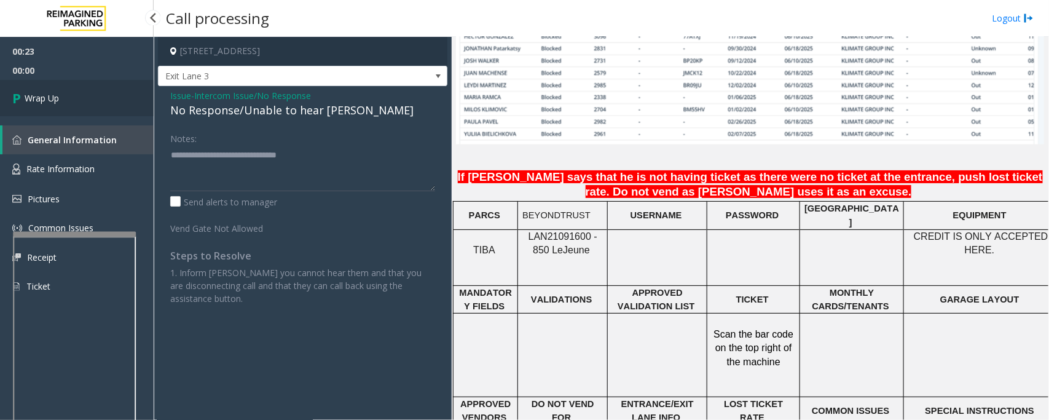
click at [111, 103] on link "Wrap Up" at bounding box center [77, 98] width 154 height 36
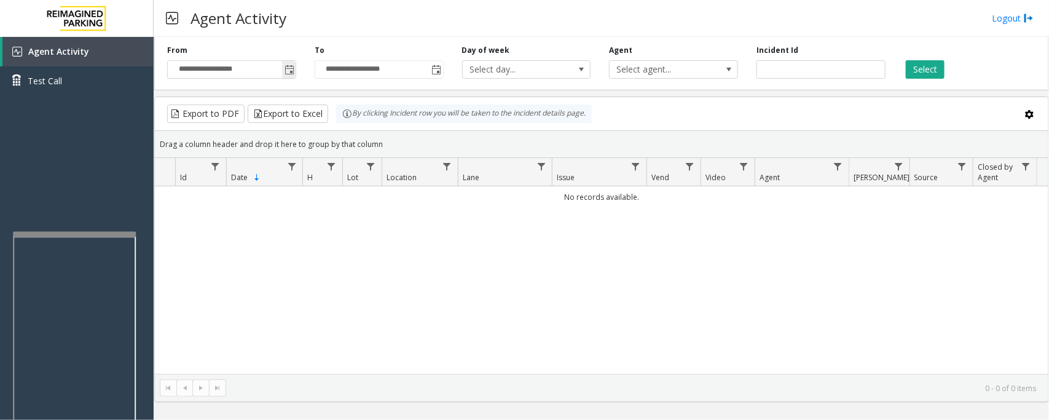
click at [292, 63] on span "Toggle popup" at bounding box center [289, 70] width 14 height 20
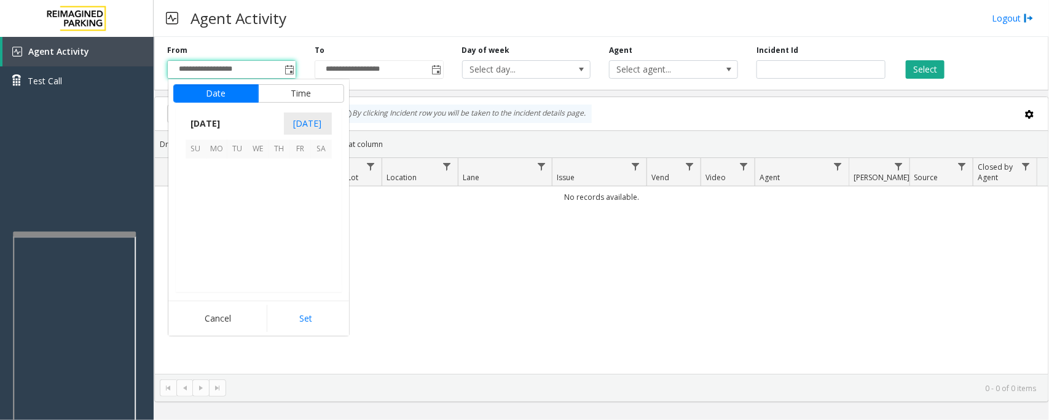
scroll to position [220406, 0]
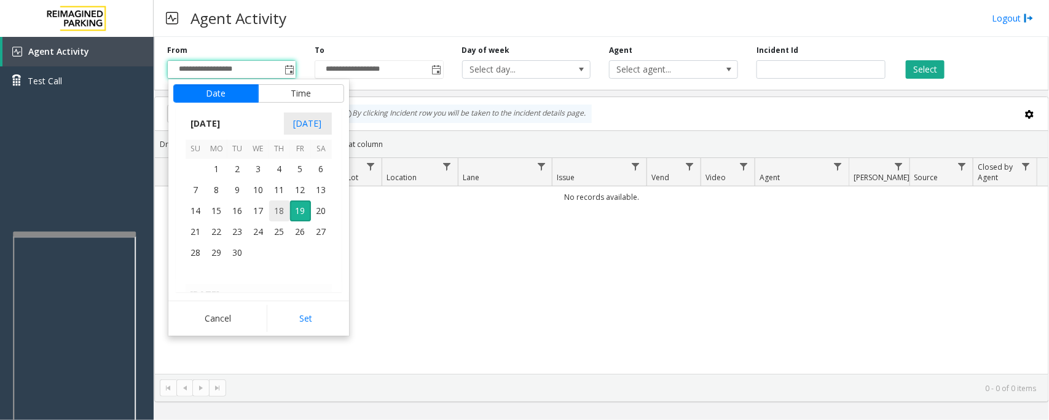
click at [275, 213] on span "18" at bounding box center [279, 210] width 21 height 21
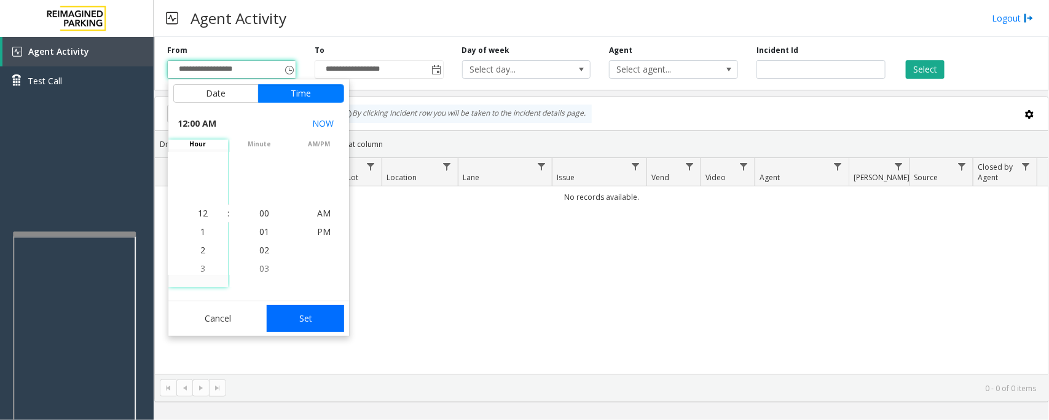
click at [324, 321] on button "Set" at bounding box center [305, 318] width 77 height 27
type input "**********"
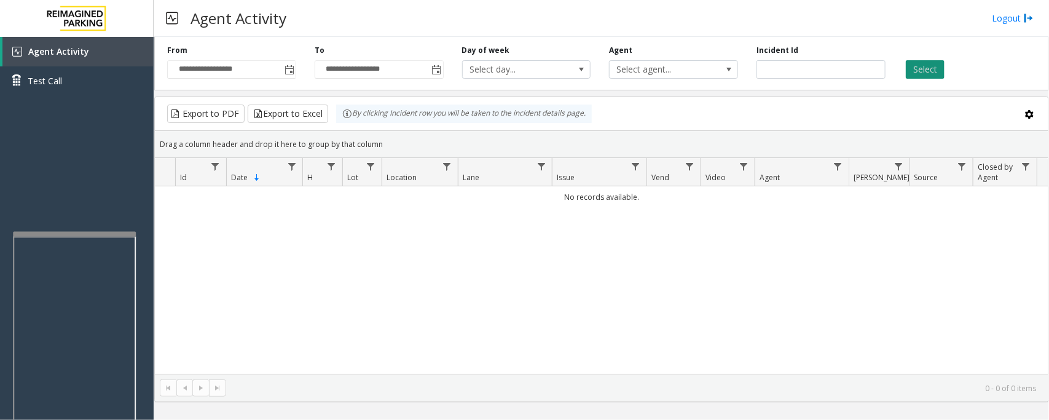
click at [926, 71] on button "Select" at bounding box center [925, 69] width 39 height 18
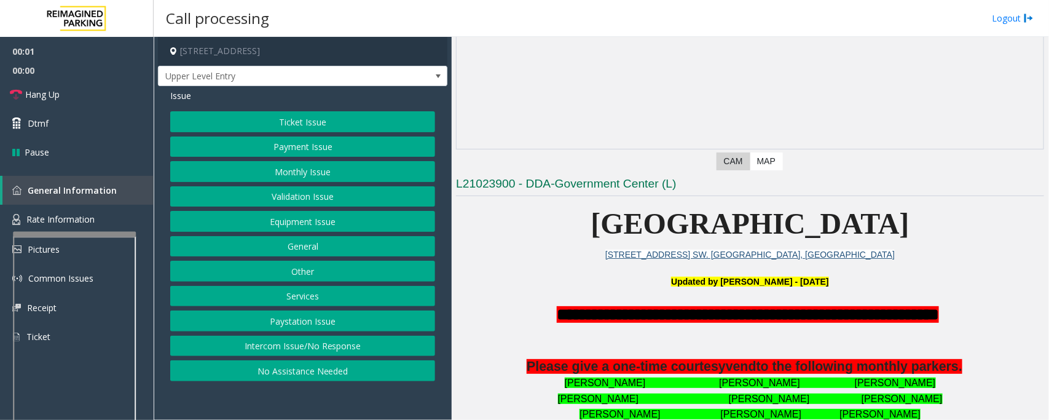
scroll to position [307, 0]
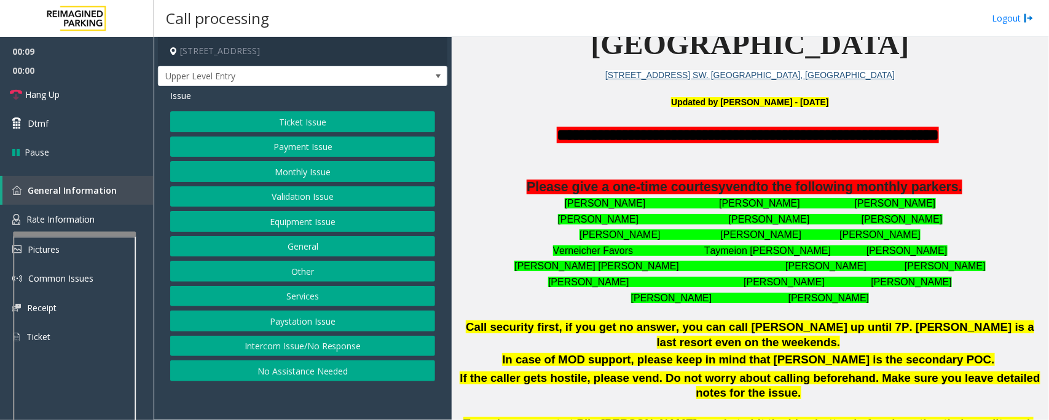
click at [253, 348] on button "Intercom Issue/No Response" at bounding box center [302, 345] width 265 height 21
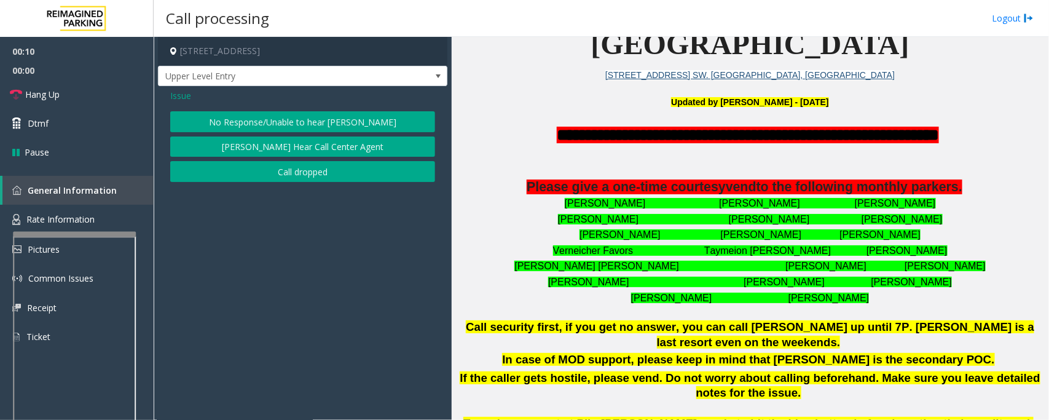
click at [278, 119] on button "No Response/Unable to hear [PERSON_NAME]" at bounding box center [302, 121] width 265 height 21
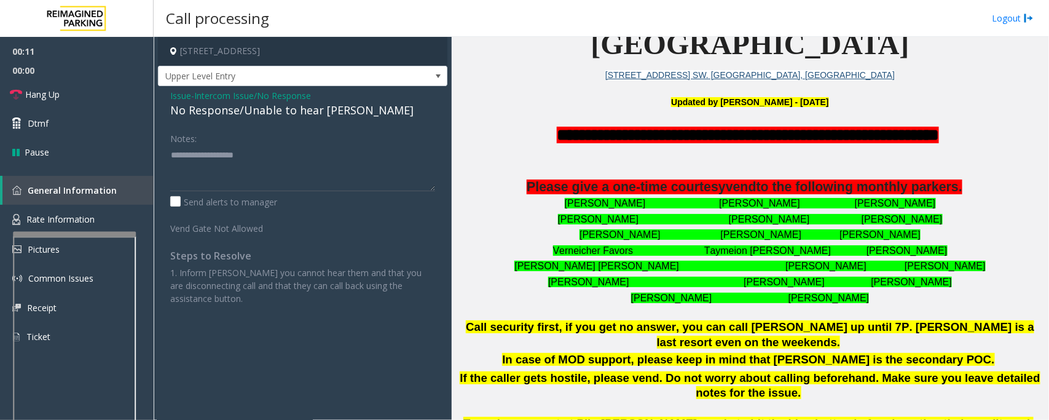
click at [243, 111] on div "No Response/Unable to hear [PERSON_NAME]" at bounding box center [302, 110] width 265 height 17
type textarea "**********"
click at [78, 91] on link "Hang Up" at bounding box center [77, 94] width 154 height 29
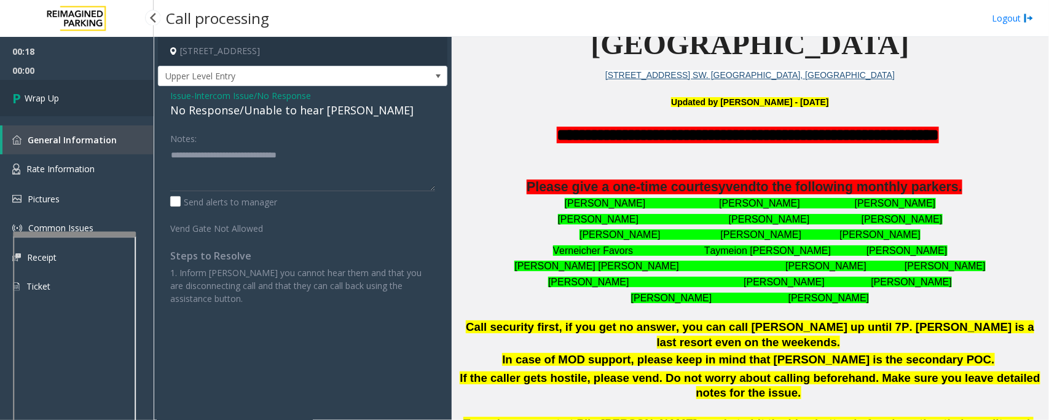
click at [78, 91] on link "Wrap Up" at bounding box center [77, 98] width 154 height 36
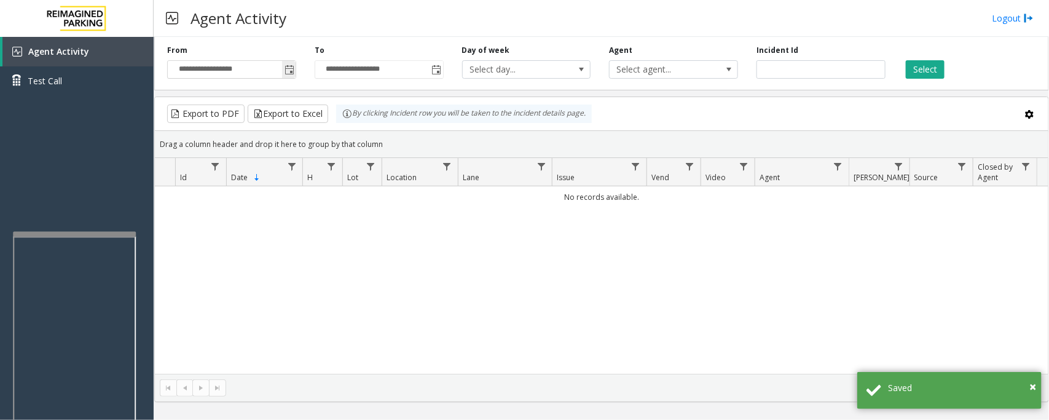
click at [288, 66] on span "Toggle popup" at bounding box center [289, 70] width 10 height 10
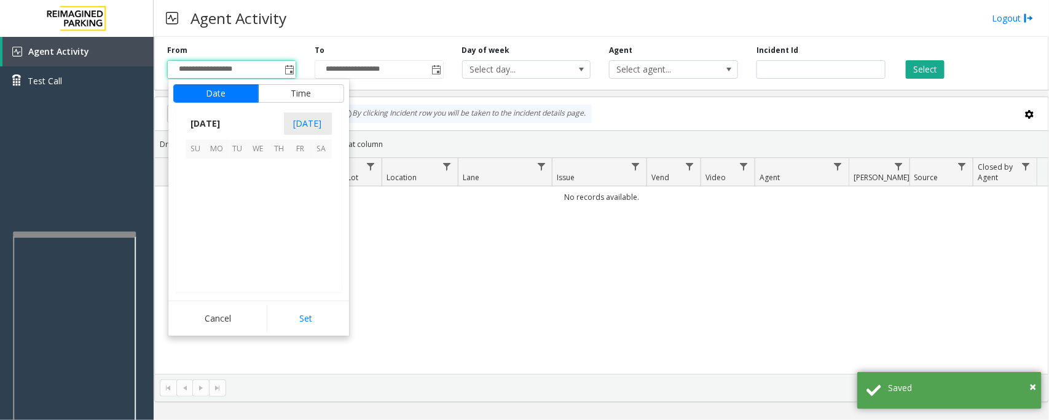
scroll to position [220406, 0]
click at [280, 212] on span "18" at bounding box center [279, 210] width 21 height 21
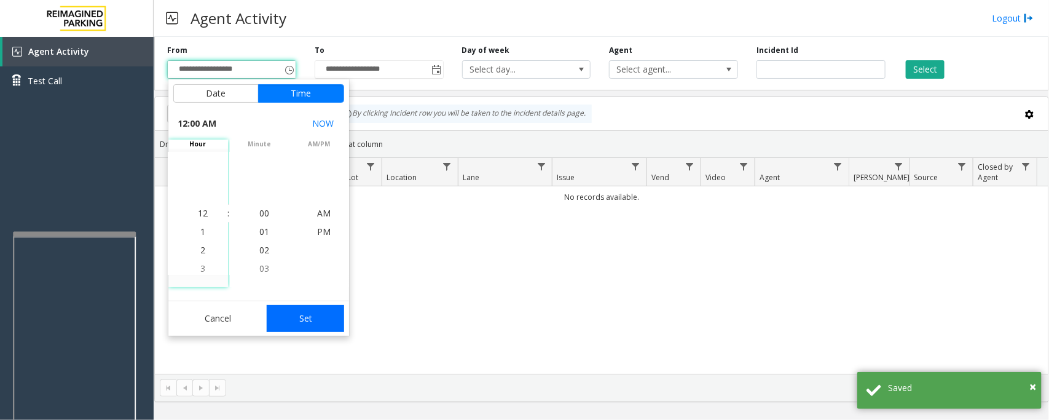
click at [308, 320] on button "Set" at bounding box center [305, 318] width 77 height 27
type input "**********"
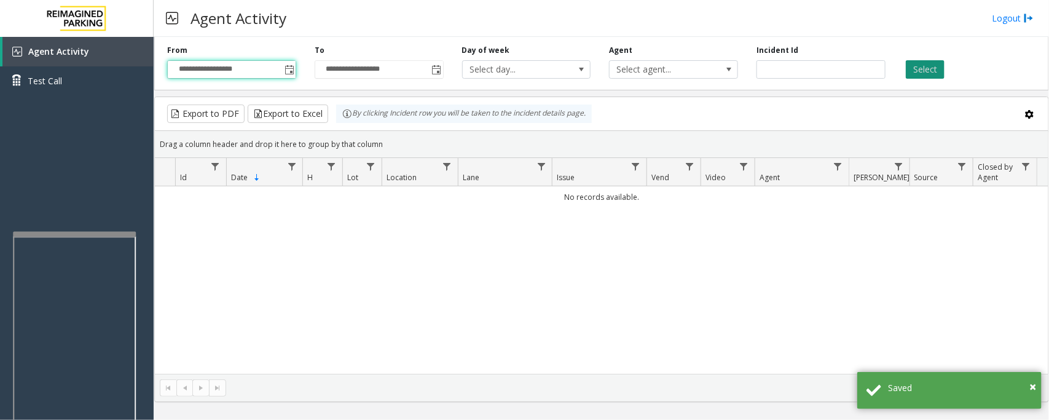
click at [913, 65] on button "Select" at bounding box center [925, 69] width 39 height 18
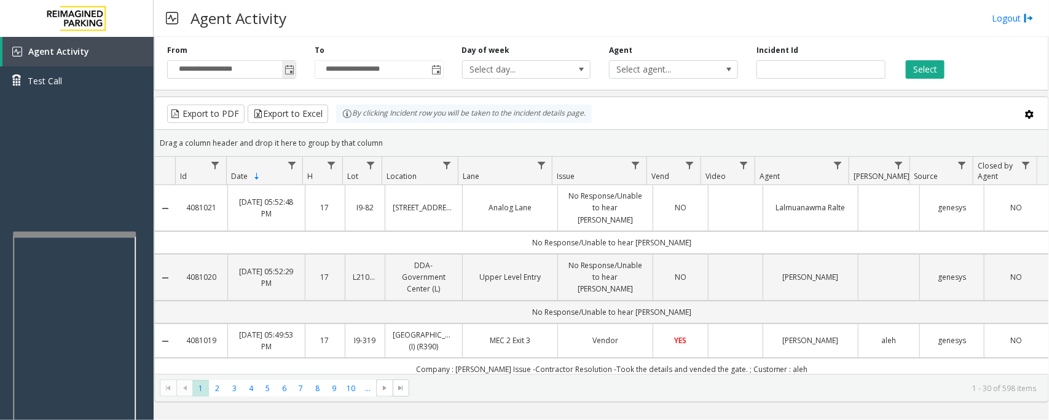
click at [290, 69] on span "Toggle popup" at bounding box center [289, 70] width 10 height 10
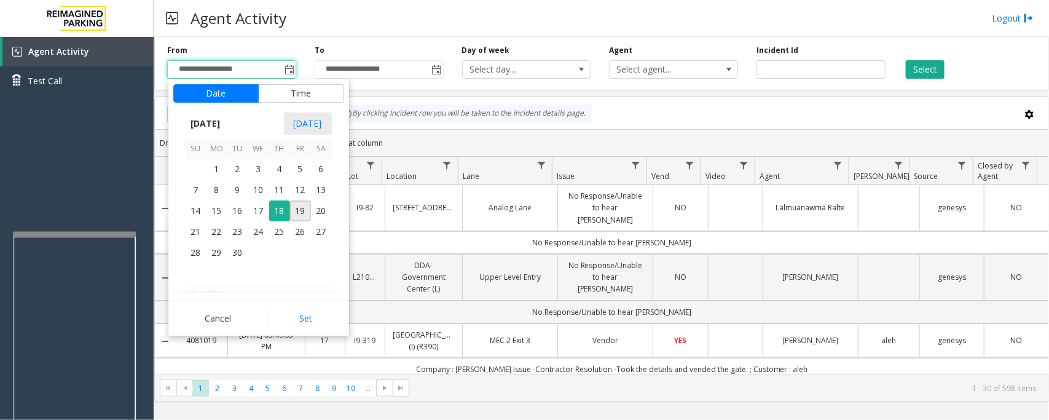
click at [394, 49] on div "**********" at bounding box center [378, 62] width 147 height 34
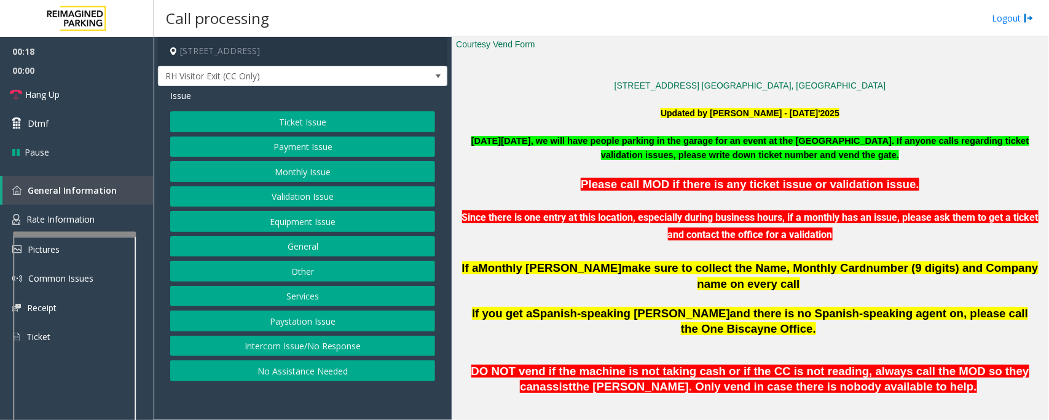
scroll to position [384, 0]
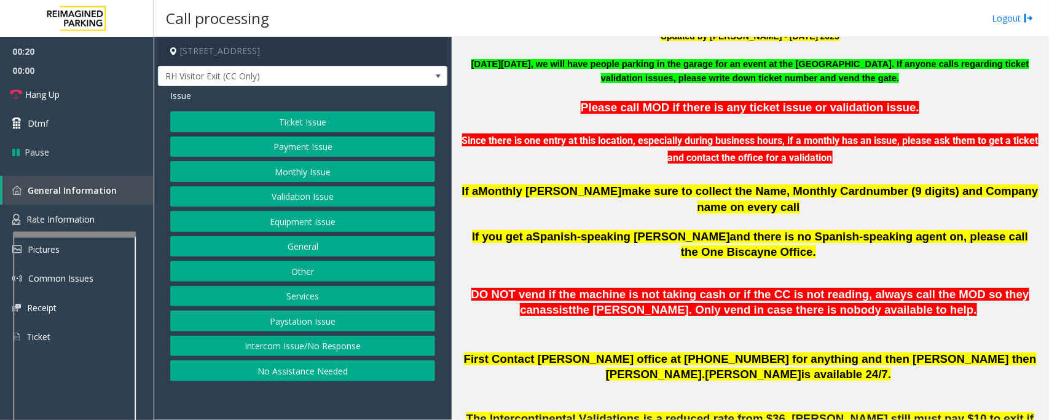
click at [283, 195] on button "Validation Issue" at bounding box center [302, 196] width 265 height 21
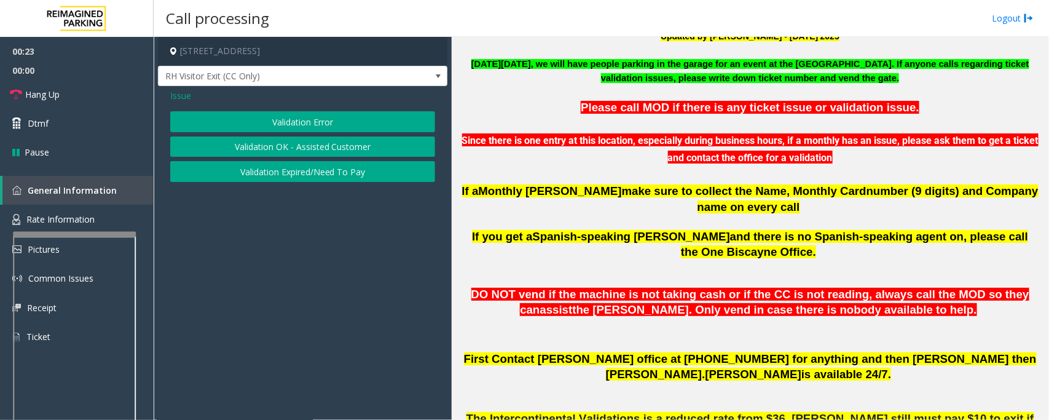
click at [310, 121] on button "Validation Error" at bounding box center [302, 121] width 265 height 21
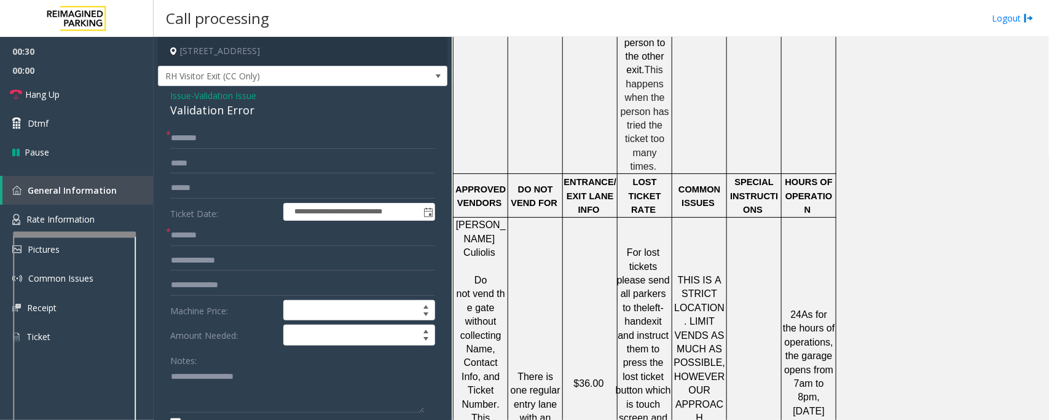
scroll to position [1536, 0]
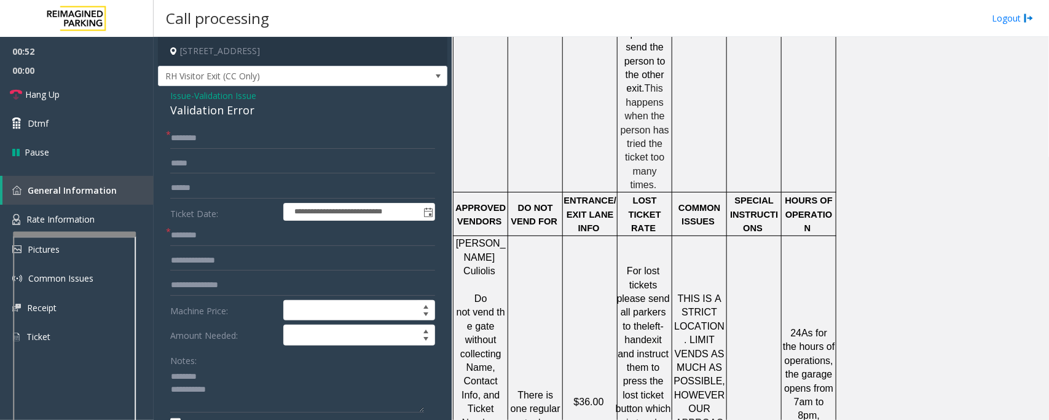
click at [198, 106] on div "Validation Error" at bounding box center [302, 110] width 265 height 17
click at [216, 388] on textarea at bounding box center [297, 390] width 254 height 46
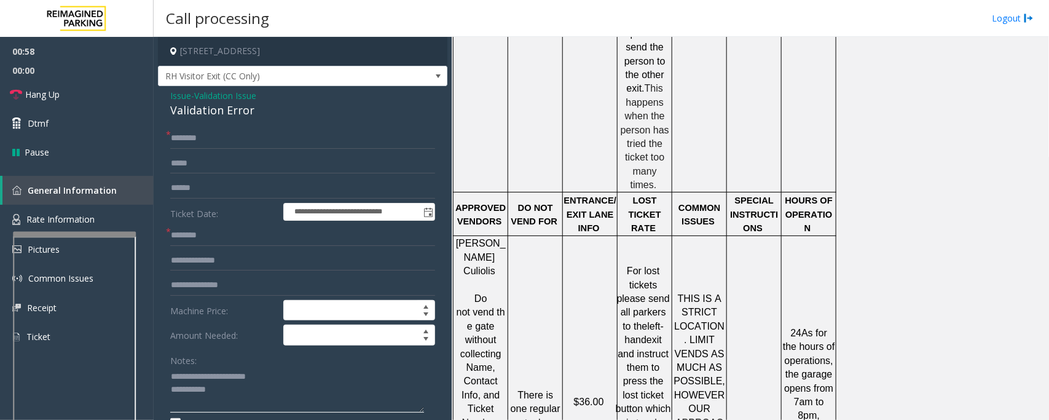
click at [233, 396] on textarea at bounding box center [297, 390] width 254 height 46
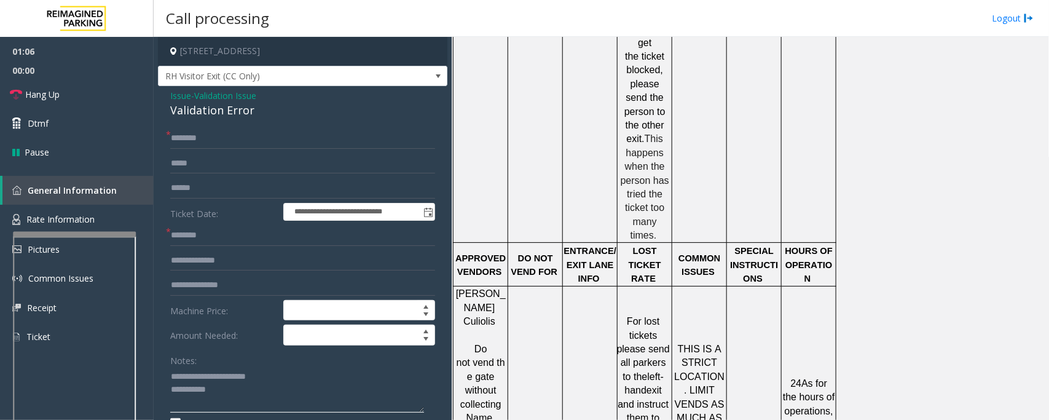
scroll to position [1459, 0]
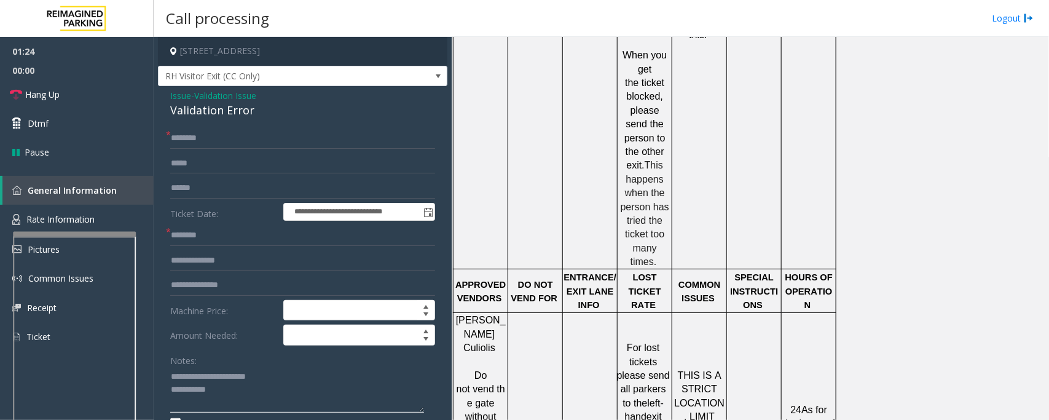
click at [222, 394] on textarea at bounding box center [297, 390] width 254 height 46
type textarea "**********"
click at [225, 92] on span "Validation Issue" at bounding box center [225, 95] width 62 height 13
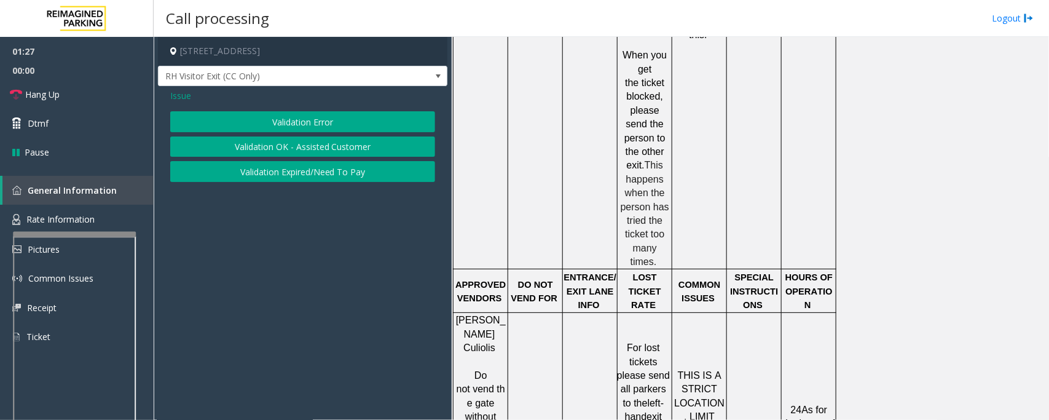
click at [177, 94] on span "Issue" at bounding box center [180, 95] width 21 height 13
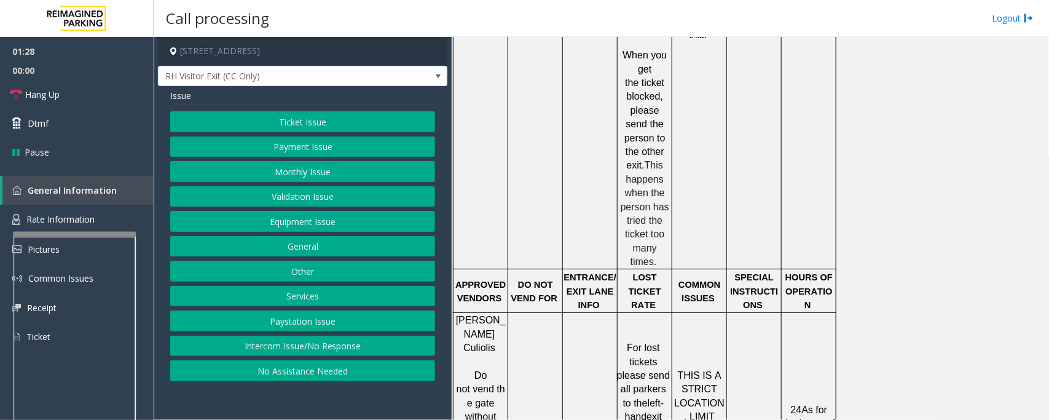
click at [301, 123] on button "Ticket Issue" at bounding box center [302, 121] width 265 height 21
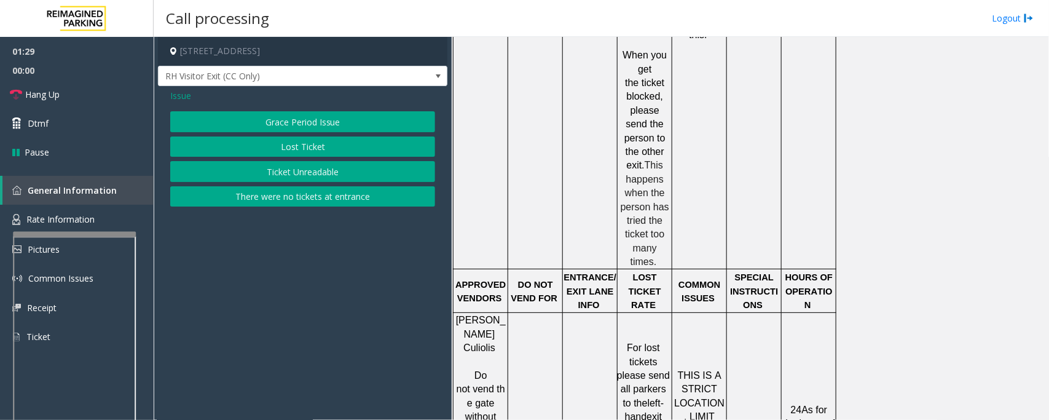
click at [316, 151] on button "Lost Ticket" at bounding box center [302, 146] width 265 height 21
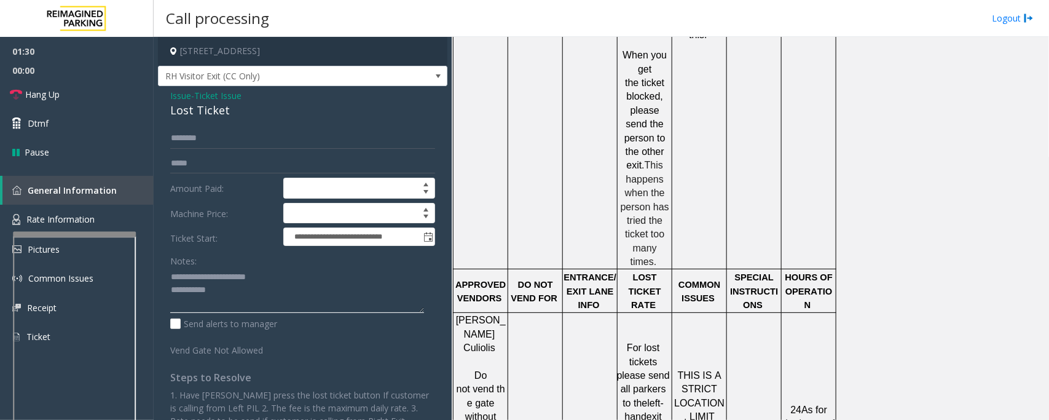
click at [229, 292] on textarea at bounding box center [297, 290] width 254 height 46
drag, startPoint x: 200, startPoint y: 278, endPoint x: 271, endPoint y: 271, distance: 71.6
click at [271, 271] on textarea at bounding box center [297, 290] width 254 height 46
click at [200, 112] on div "Lost Ticket" at bounding box center [302, 110] width 265 height 17
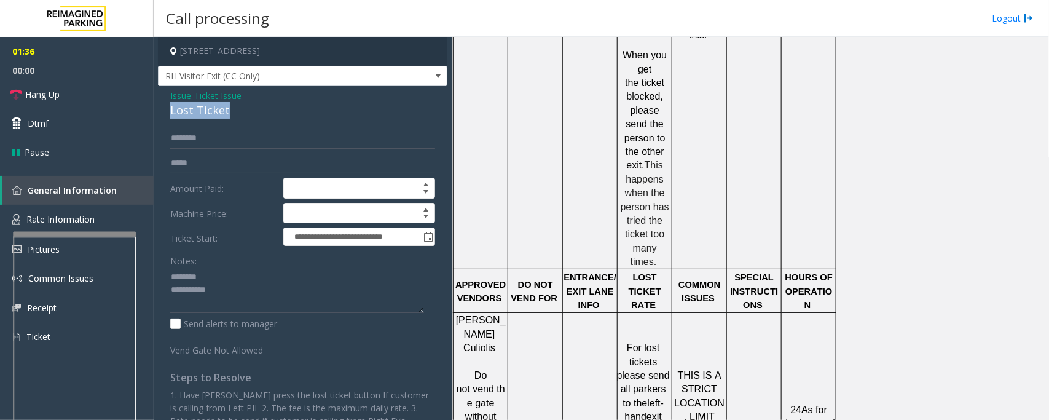
click at [200, 112] on div "Lost Ticket" at bounding box center [302, 110] width 265 height 17
click at [222, 286] on textarea at bounding box center [297, 290] width 254 height 46
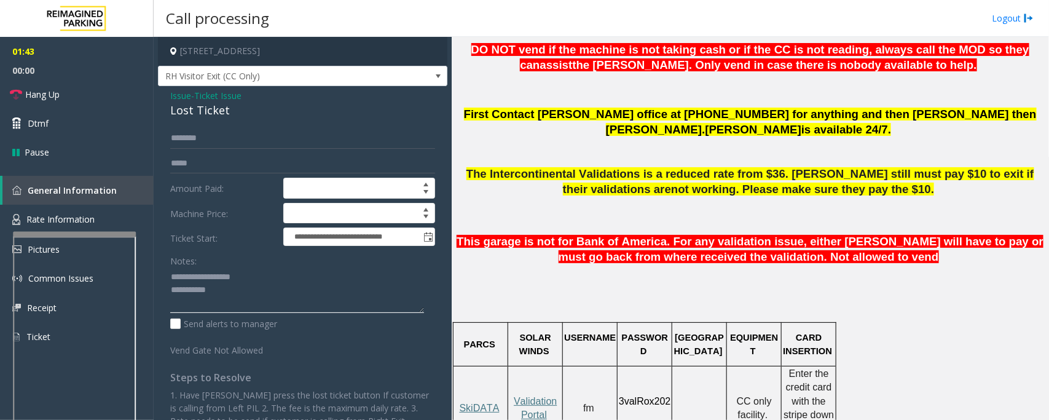
scroll to position [614, 0]
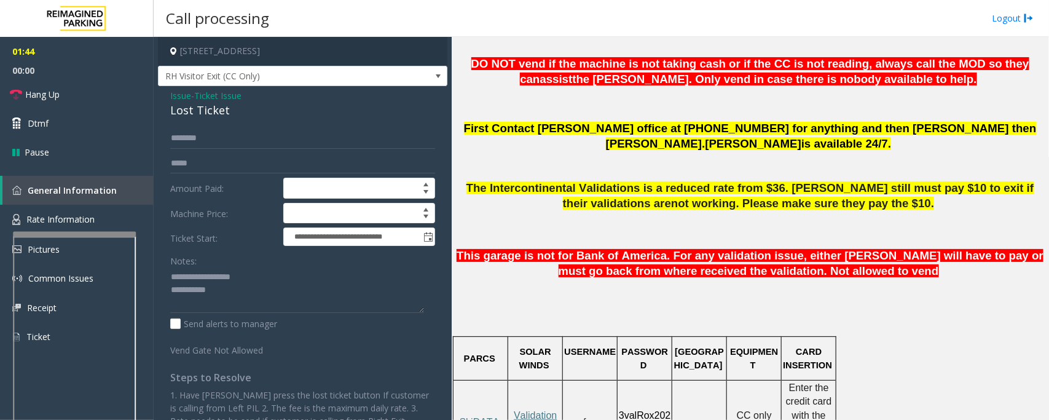
click at [493, 415] on p "SkiDATA" at bounding box center [480, 422] width 53 height 14
click at [493, 417] on span "SkiDATA" at bounding box center [480, 422] width 40 height 10
click at [229, 297] on textarea at bounding box center [297, 290] width 254 height 46
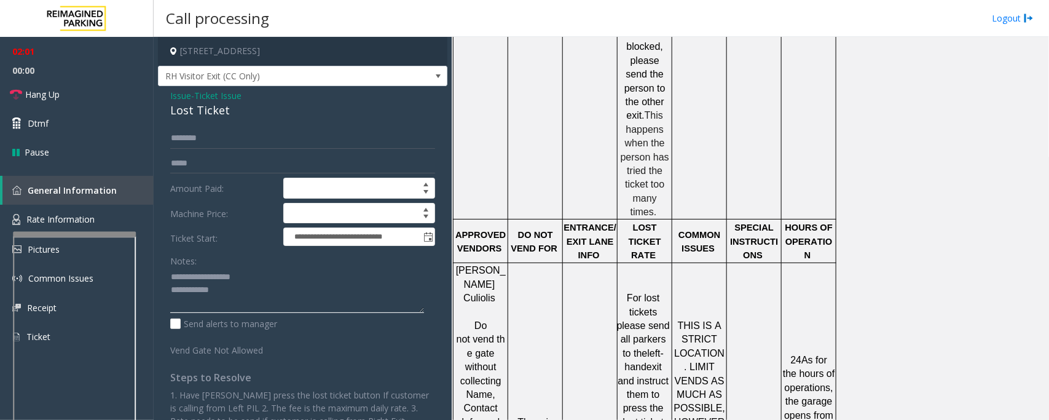
scroll to position [1544, 0]
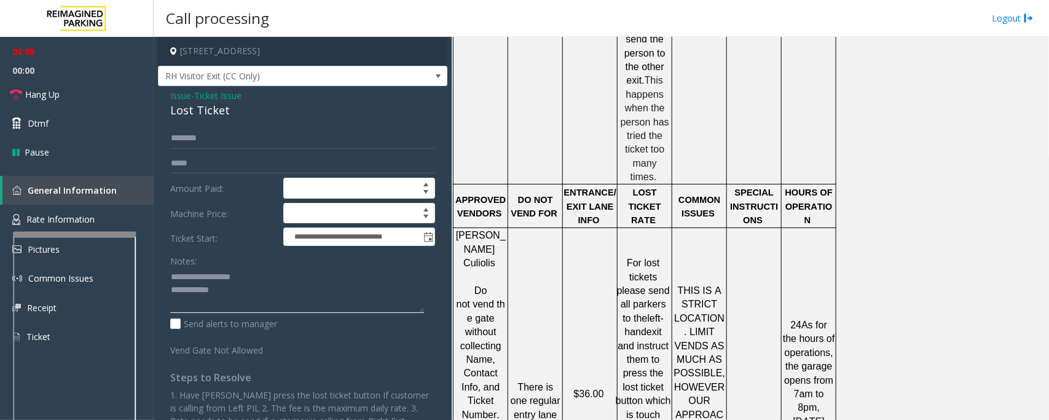
click at [238, 292] on textarea at bounding box center [297, 290] width 254 height 46
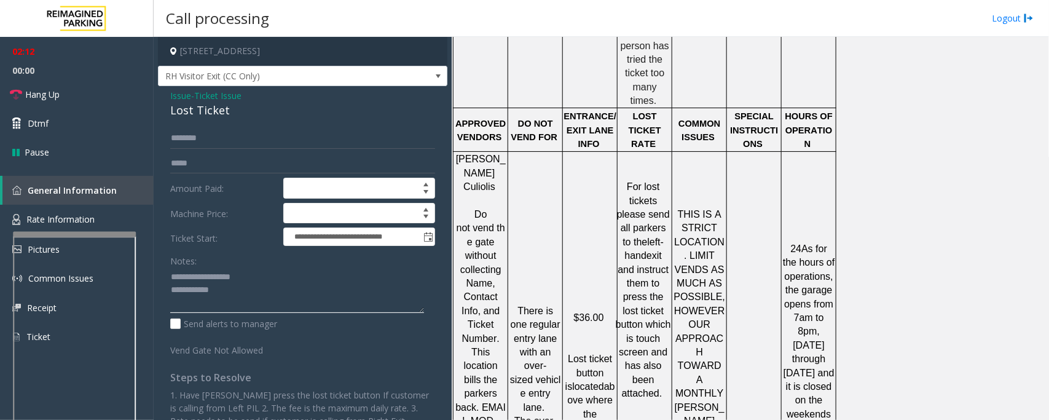
scroll to position [1621, 0]
click at [257, 296] on textarea at bounding box center [297, 290] width 254 height 46
click at [69, 97] on link "Hang Up" at bounding box center [77, 94] width 154 height 29
click at [358, 301] on textarea at bounding box center [297, 290] width 254 height 46
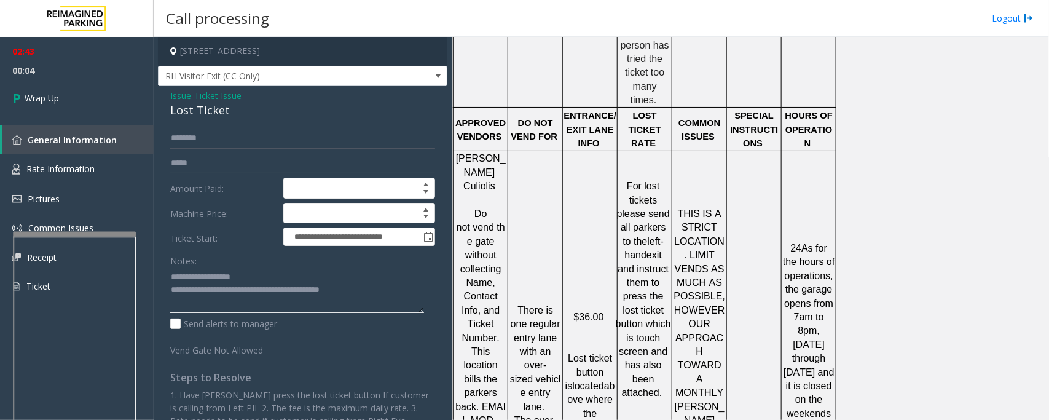
click at [342, 293] on textarea at bounding box center [297, 290] width 254 height 46
type textarea "**********"
click at [60, 101] on link "Wrap Up" at bounding box center [77, 98] width 154 height 36
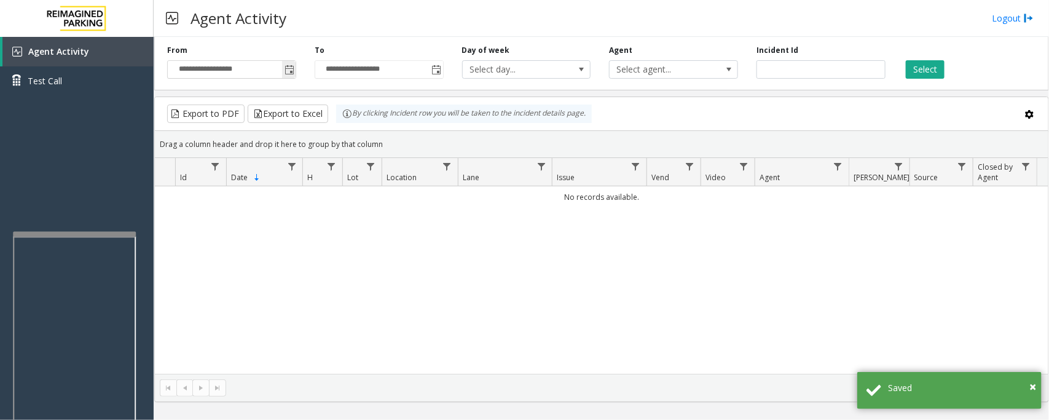
click at [286, 66] on span "Toggle popup" at bounding box center [289, 70] width 10 height 10
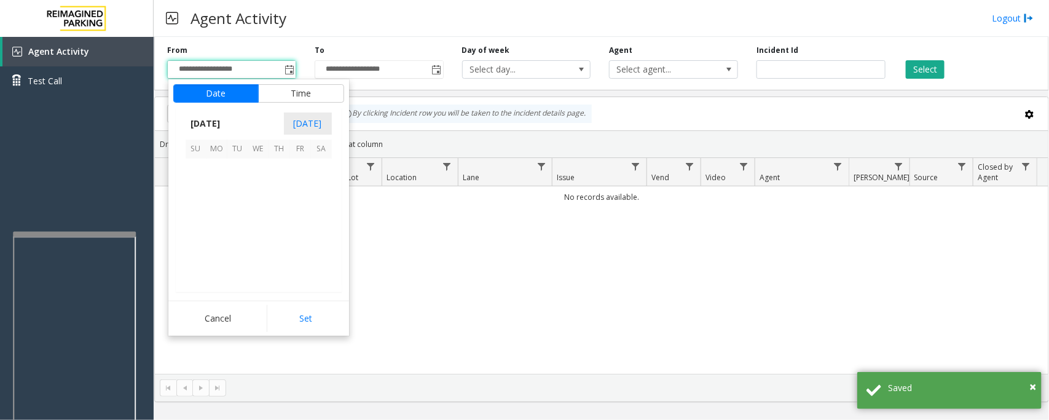
scroll to position [220406, 0]
click at [278, 213] on span "18" at bounding box center [279, 210] width 21 height 21
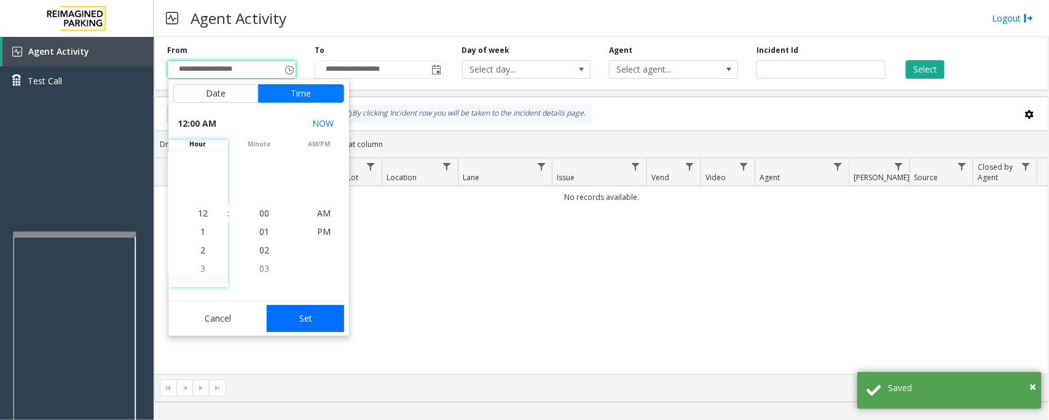
click at [309, 311] on button "Set" at bounding box center [305, 318] width 77 height 27
type input "**********"
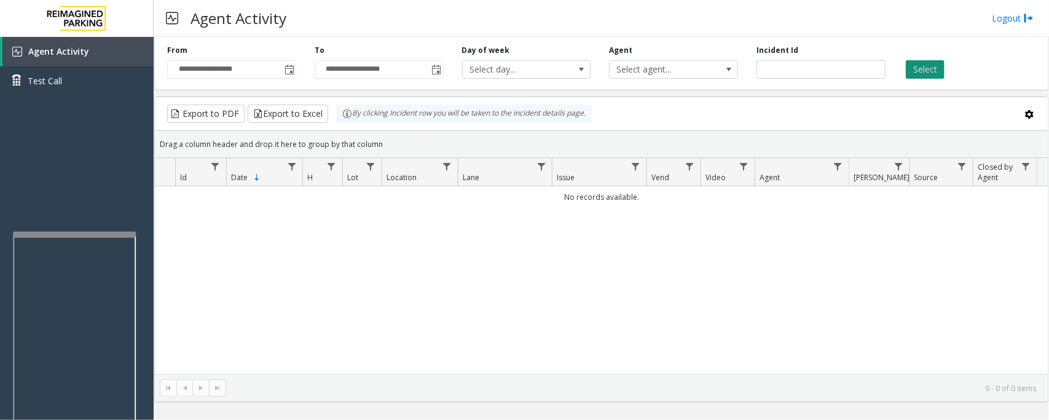
click at [920, 68] on button "Select" at bounding box center [925, 69] width 39 height 18
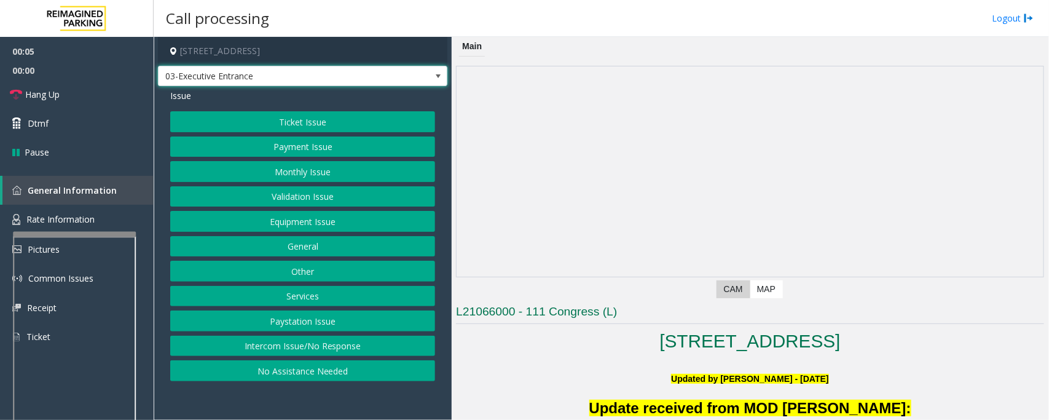
click at [437, 75] on span at bounding box center [438, 76] width 10 height 10
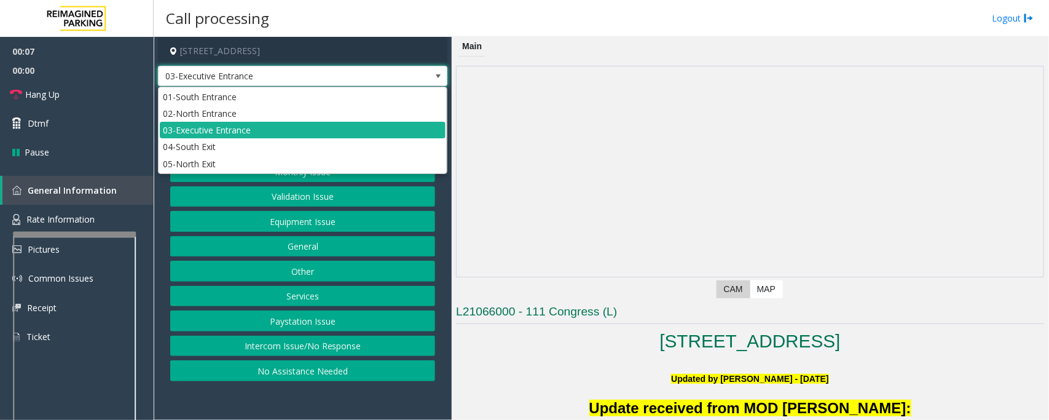
click at [437, 75] on span at bounding box center [438, 76] width 10 height 10
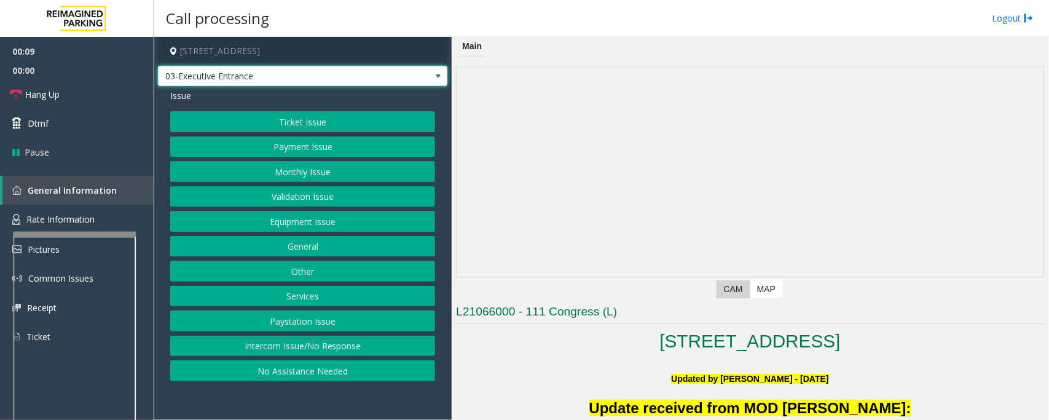
click at [308, 351] on button "Intercom Issue/No Response" at bounding box center [302, 345] width 265 height 21
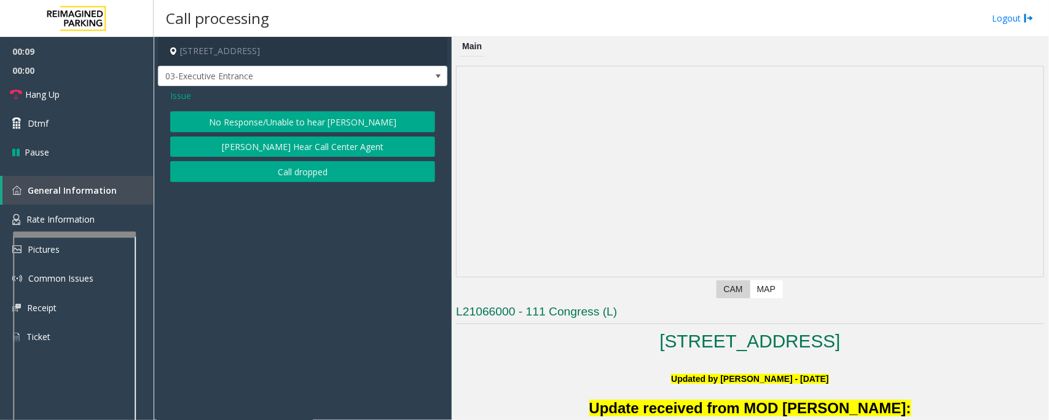
click at [296, 124] on button "No Response/Unable to hear [PERSON_NAME]" at bounding box center [302, 121] width 265 height 21
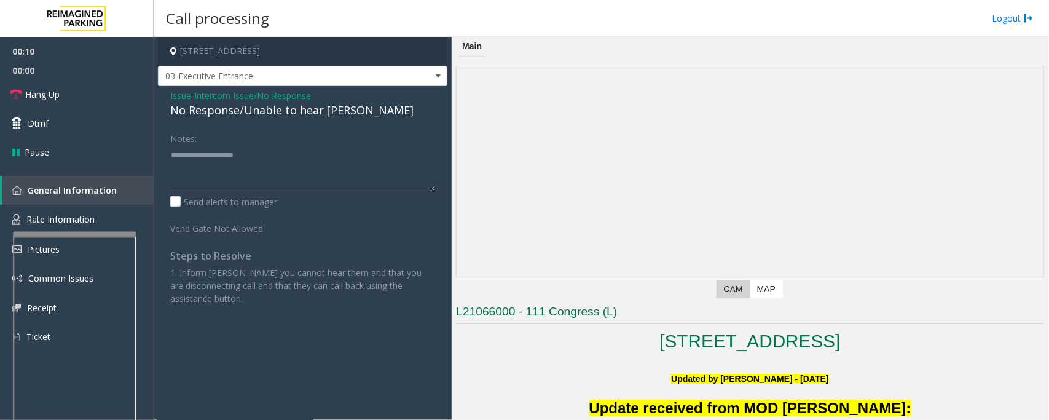
click at [262, 111] on div "No Response/Unable to hear [PERSON_NAME]" at bounding box center [302, 110] width 265 height 17
type textarea "**********"
click at [51, 91] on span "Hang Up" at bounding box center [42, 94] width 34 height 13
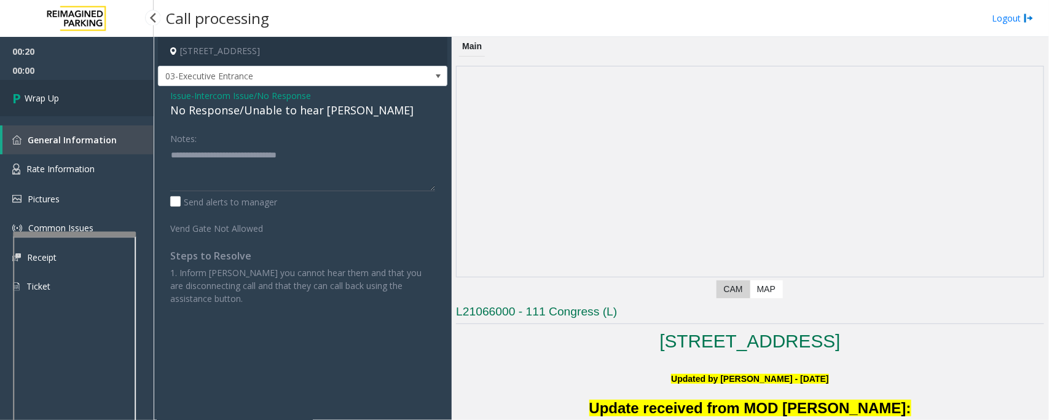
click at [51, 92] on span "Wrap Up" at bounding box center [42, 98] width 34 height 13
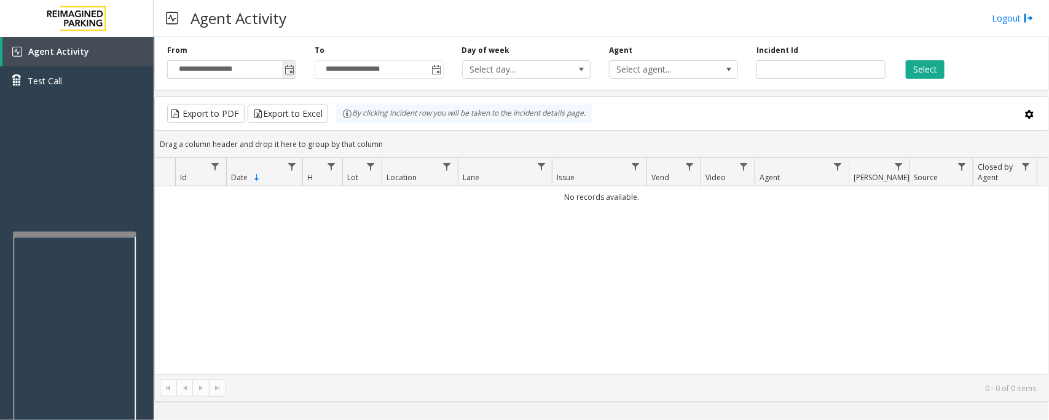
click at [290, 69] on span "Toggle popup" at bounding box center [289, 70] width 10 height 10
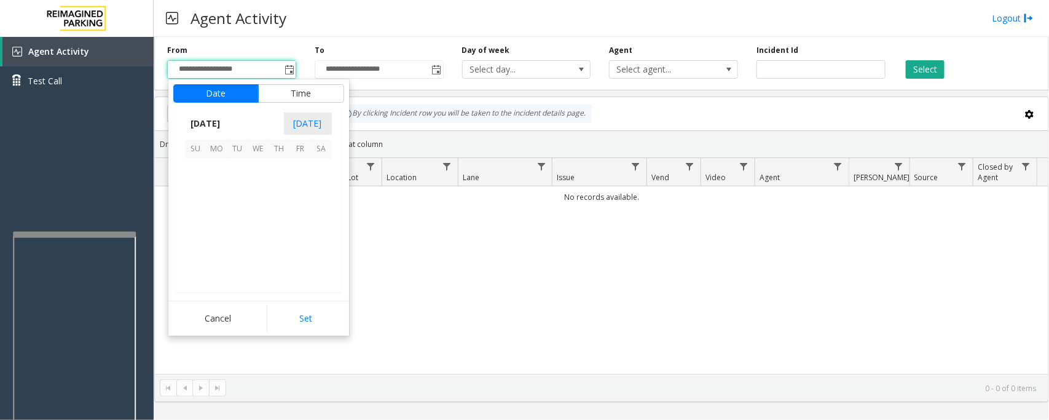
scroll to position [220406, 0]
click at [278, 206] on span "18" at bounding box center [279, 210] width 21 height 21
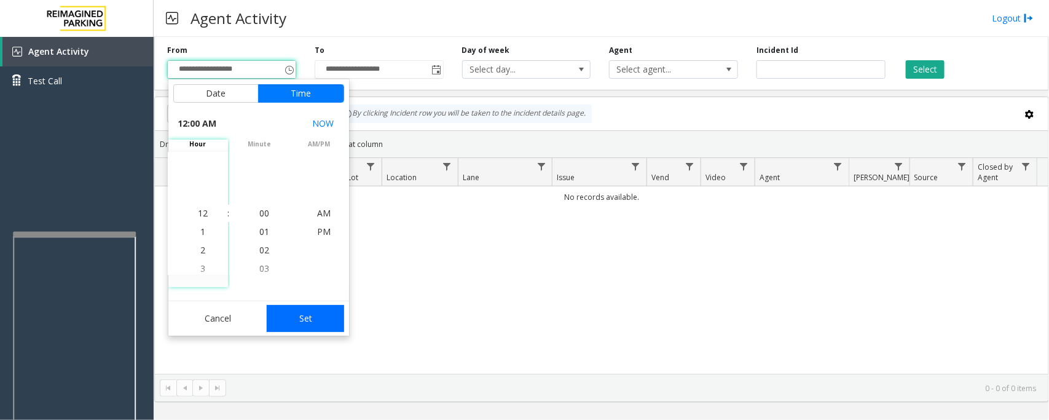
click at [318, 315] on button "Set" at bounding box center [305, 318] width 77 height 27
type input "**********"
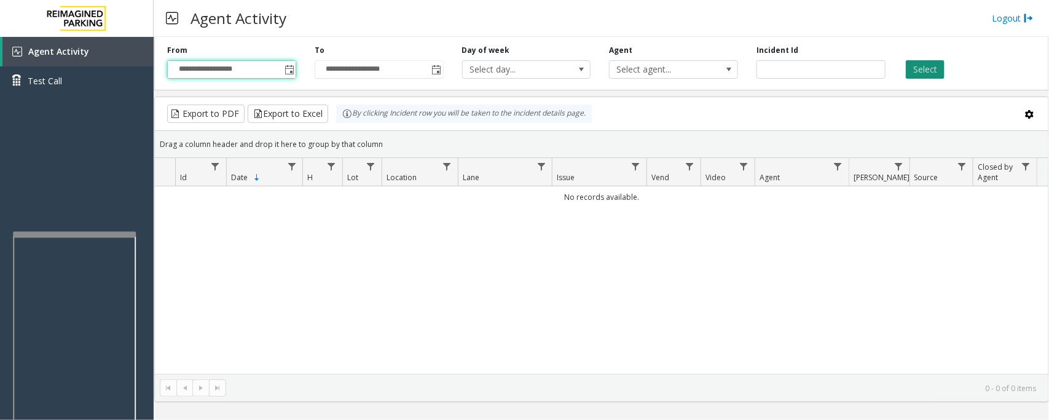
click at [937, 66] on button "Select" at bounding box center [925, 69] width 39 height 18
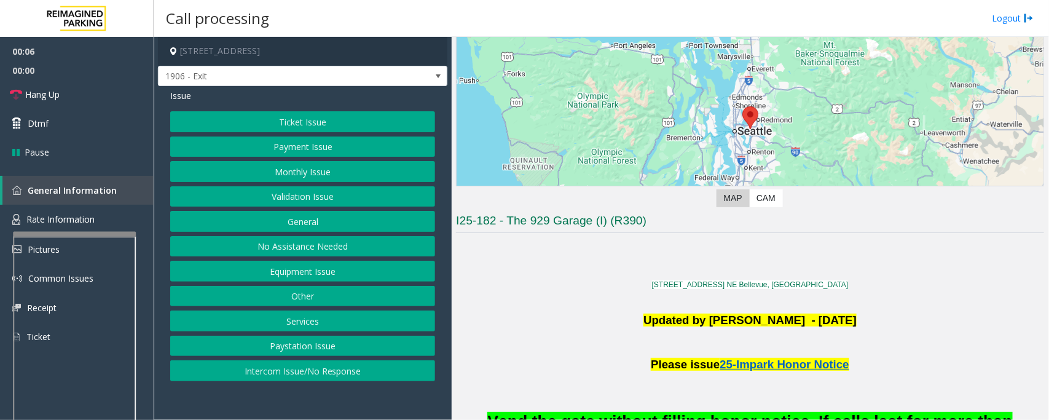
scroll to position [230, 0]
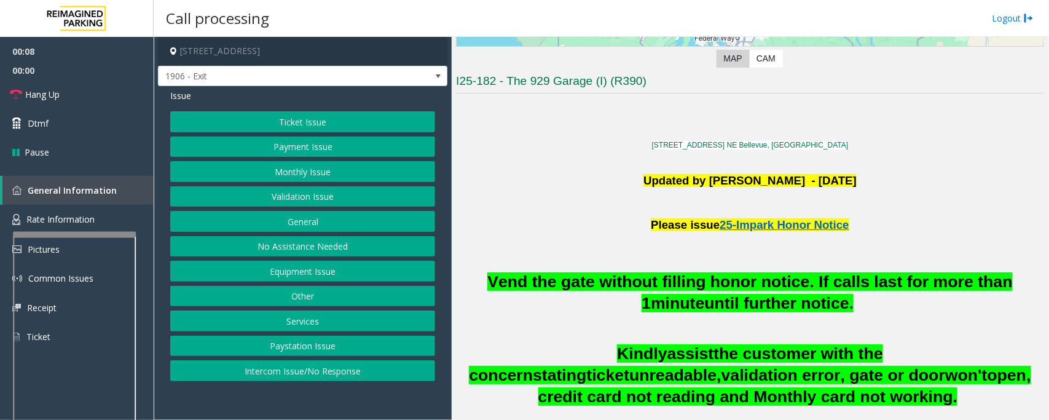
click at [310, 173] on button "Monthly Issue" at bounding box center [302, 171] width 265 height 21
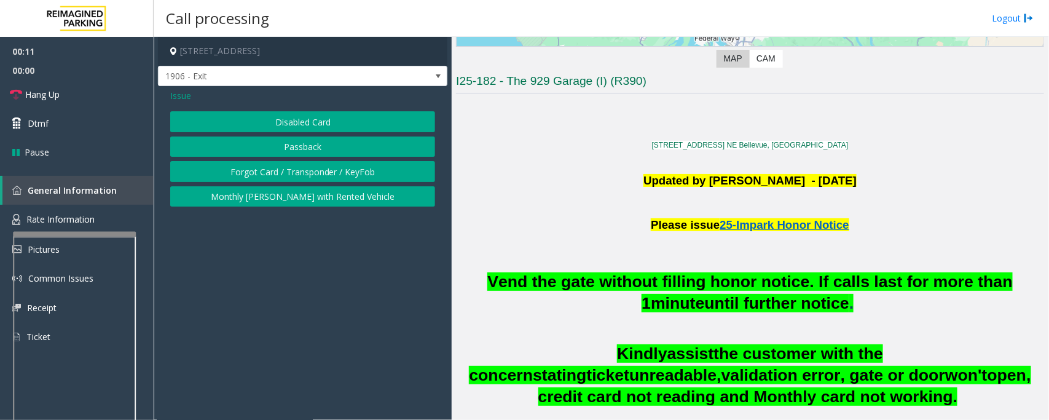
click at [323, 115] on button "Disabled Card" at bounding box center [302, 121] width 265 height 21
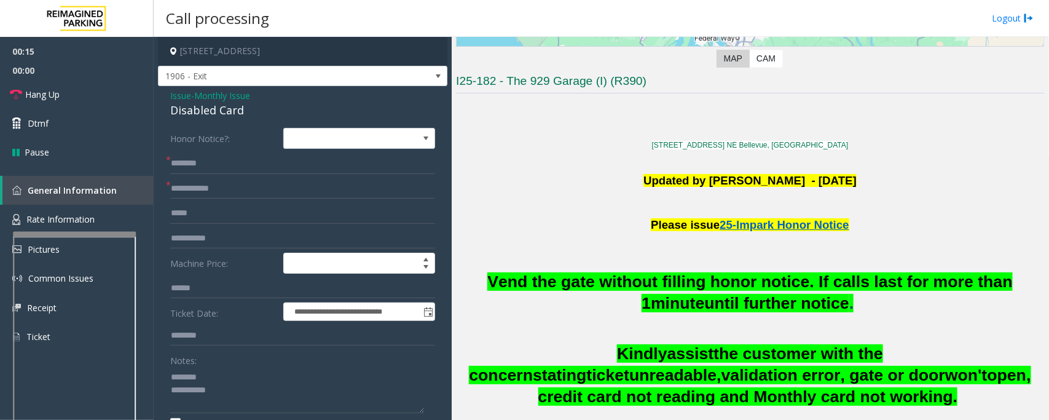
click at [221, 112] on div "Disabled Card" at bounding box center [302, 110] width 265 height 17
click at [219, 393] on textarea at bounding box center [297, 390] width 254 height 46
type textarea "**********"
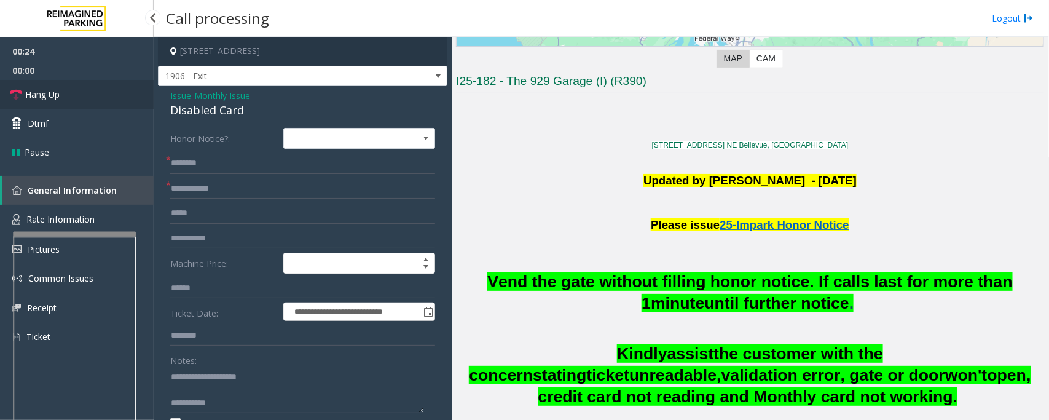
click at [53, 97] on span "Hang Up" at bounding box center [42, 94] width 34 height 13
click at [178, 183] on input "text" at bounding box center [302, 188] width 265 height 21
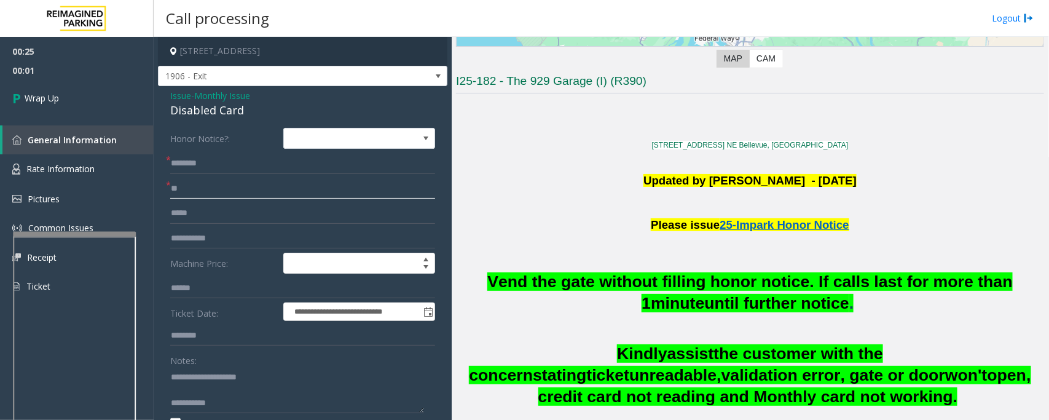
type input "**"
click at [200, 163] on input "text" at bounding box center [302, 163] width 265 height 21
type input "**"
click at [253, 395] on textarea at bounding box center [297, 390] width 254 height 46
click at [254, 400] on textarea at bounding box center [297, 390] width 254 height 46
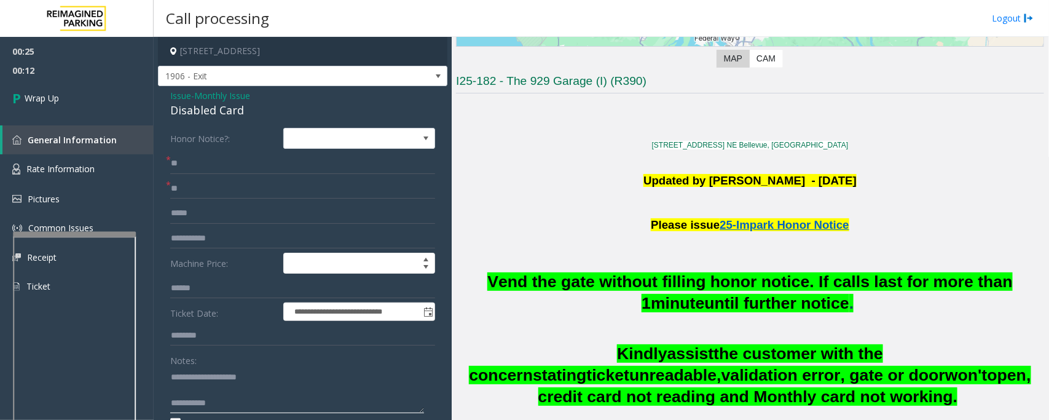
paste textarea "**********"
type textarea "**********"
click at [80, 105] on link "Wrap Up" at bounding box center [77, 98] width 154 height 36
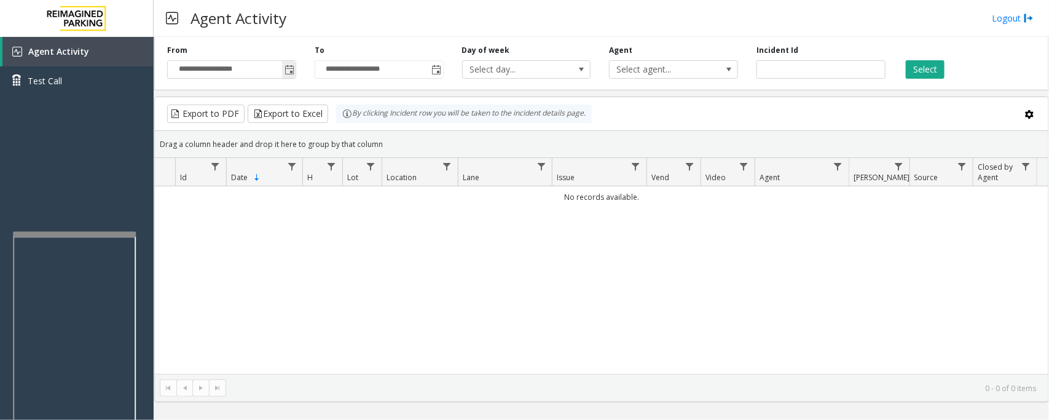
click at [288, 69] on span "Toggle popup" at bounding box center [289, 70] width 10 height 10
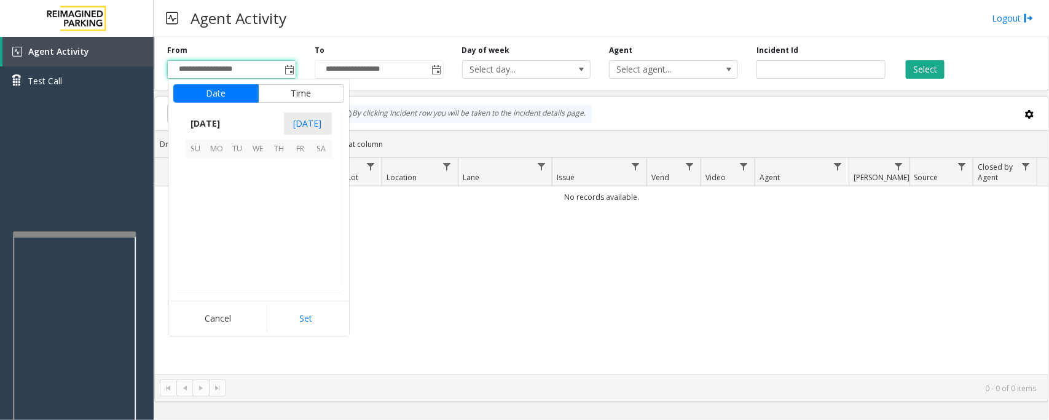
scroll to position [220406, 0]
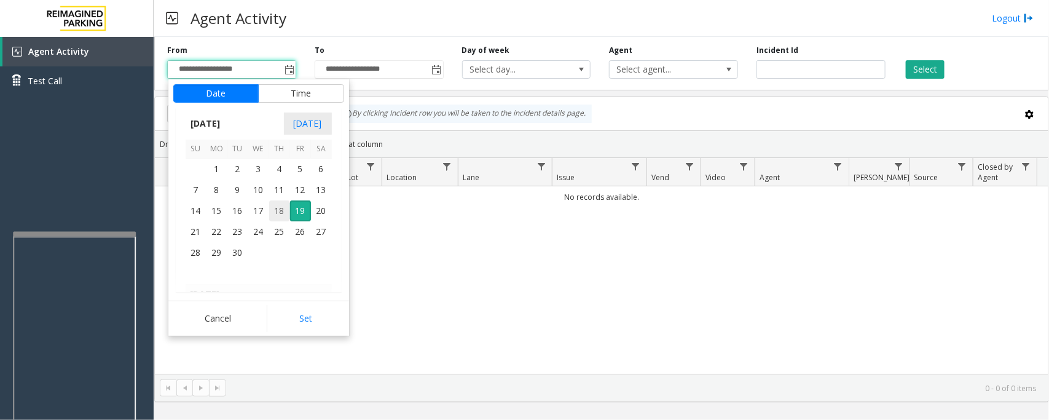
click at [280, 208] on span "18" at bounding box center [279, 210] width 21 height 21
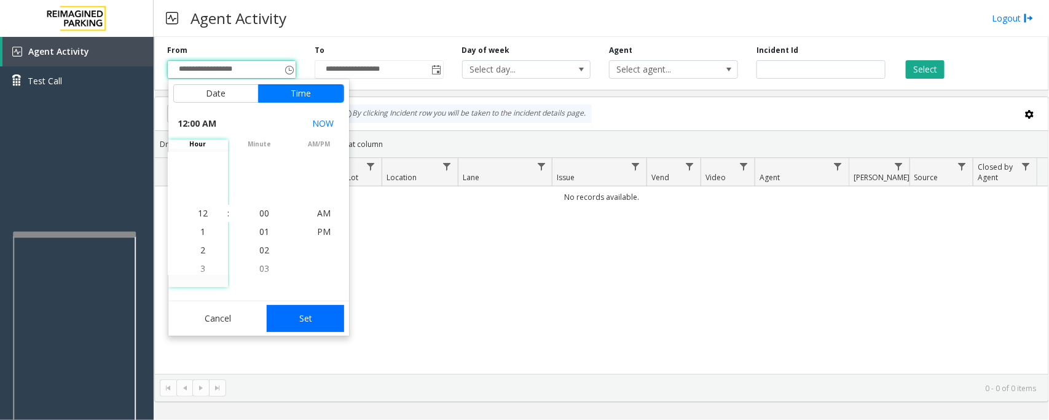
click at [321, 318] on button "Set" at bounding box center [305, 318] width 77 height 27
type input "**********"
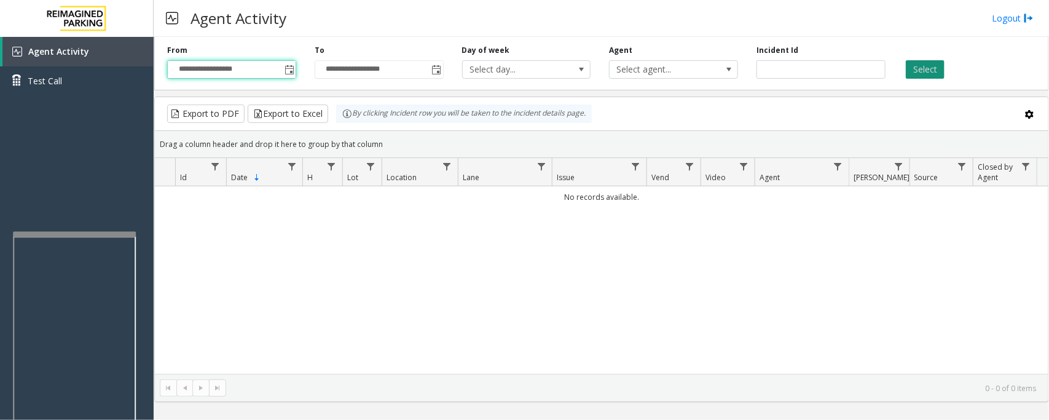
click at [920, 68] on button "Select" at bounding box center [925, 69] width 39 height 18
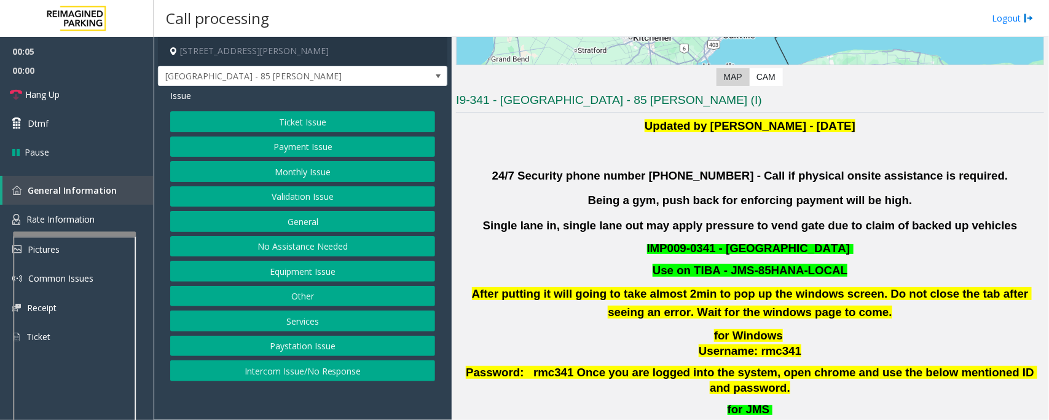
scroll to position [384, 0]
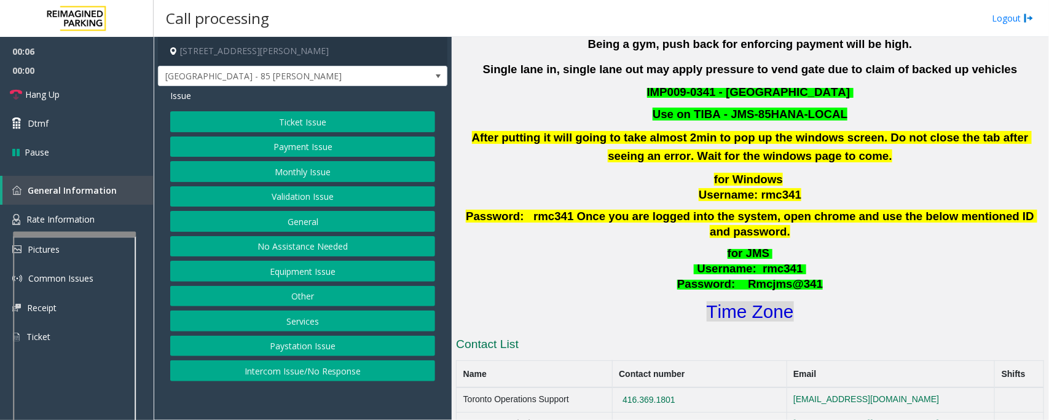
click at [743, 301] on font "Time Zone" at bounding box center [750, 311] width 87 height 20
click at [302, 194] on button "Validation Issue" at bounding box center [302, 196] width 265 height 21
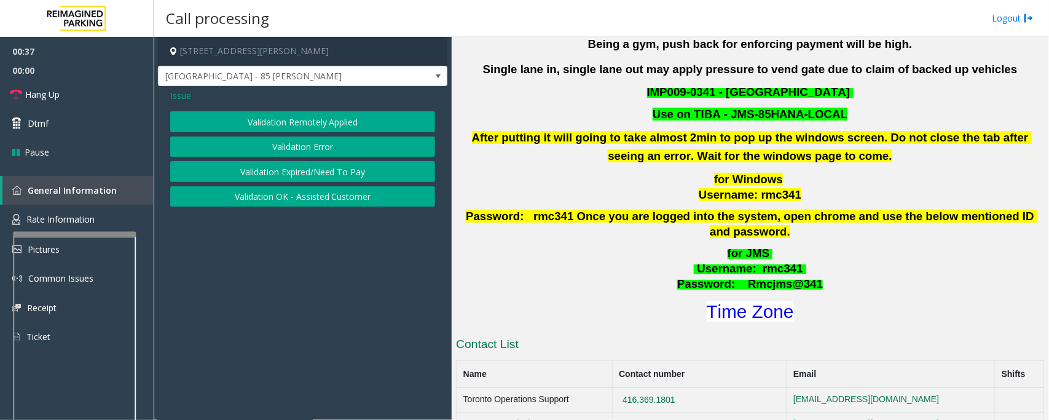
click at [301, 147] on button "Validation Error" at bounding box center [302, 146] width 265 height 21
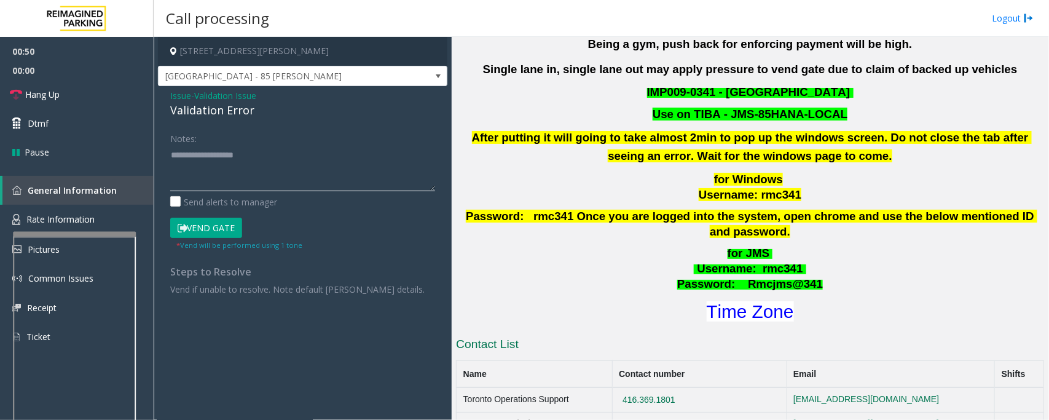
click at [176, 173] on textarea at bounding box center [302, 168] width 265 height 46
paste textarea "**********"
drag, startPoint x: 206, startPoint y: 154, endPoint x: 167, endPoint y: 152, distance: 38.7
click at [167, 152] on div "Notes: Send alerts to manager Vend Gate * Vend will be performed using 1 tone S…" at bounding box center [302, 211] width 283 height 167
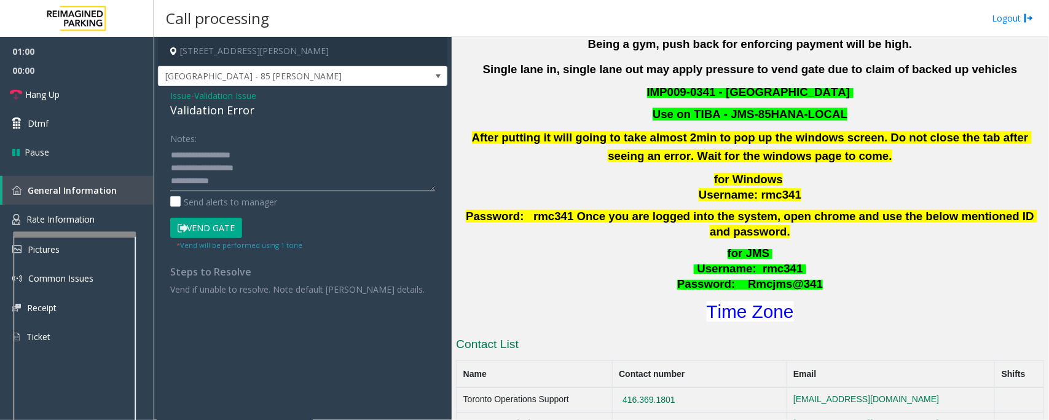
drag, startPoint x: 216, startPoint y: 166, endPoint x: 262, endPoint y: 167, distance: 46.7
click at [262, 167] on textarea at bounding box center [302, 168] width 265 height 46
drag, startPoint x: 229, startPoint y: 181, endPoint x: 203, endPoint y: 186, distance: 26.9
click at [203, 186] on textarea at bounding box center [302, 168] width 265 height 46
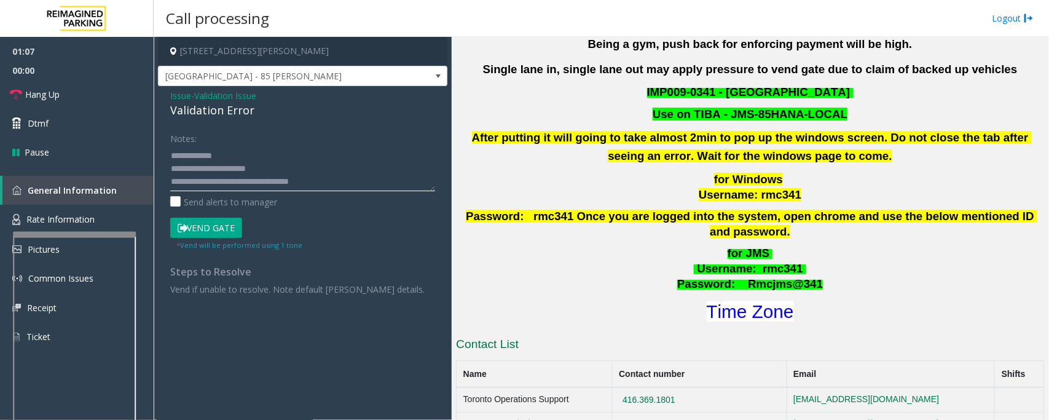
scroll to position [0, 0]
click at [204, 179] on textarea at bounding box center [302, 168] width 265 height 46
drag, startPoint x: 206, startPoint y: 179, endPoint x: 227, endPoint y: 178, distance: 21.5
click at [227, 178] on textarea at bounding box center [302, 168] width 265 height 46
click at [228, 176] on textarea at bounding box center [302, 168] width 265 height 46
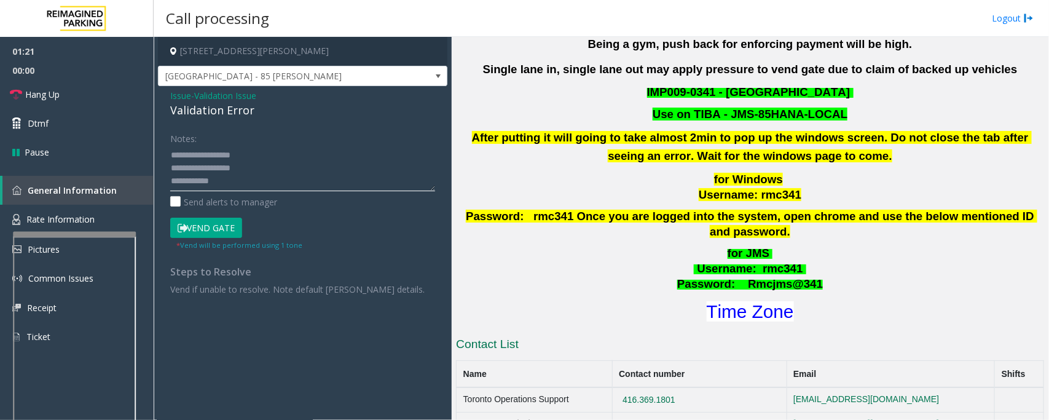
scroll to position [38, 0]
click at [231, 154] on textarea at bounding box center [302, 168] width 265 height 46
click at [208, 225] on button "Vend Gate" at bounding box center [206, 227] width 72 height 21
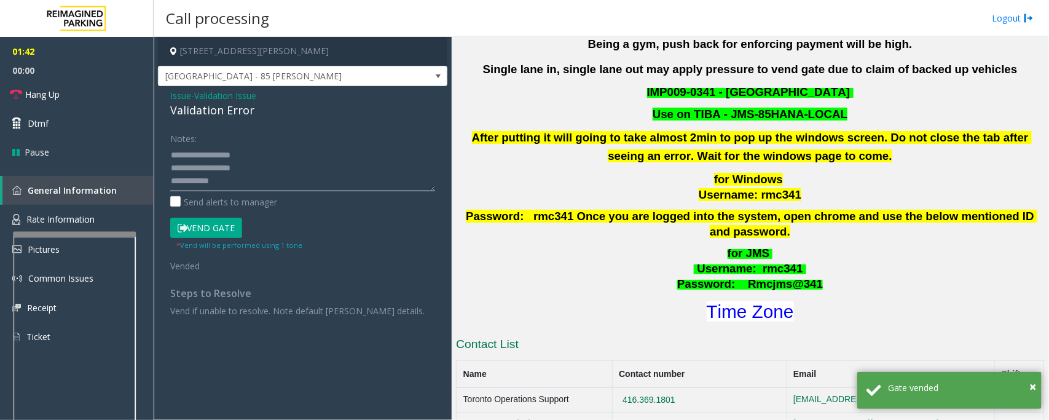
click at [266, 157] on textarea at bounding box center [302, 168] width 265 height 46
drag, startPoint x: 63, startPoint y: 92, endPoint x: 90, endPoint y: 102, distance: 28.2
click at [63, 92] on link "Hang Up" at bounding box center [77, 94] width 154 height 29
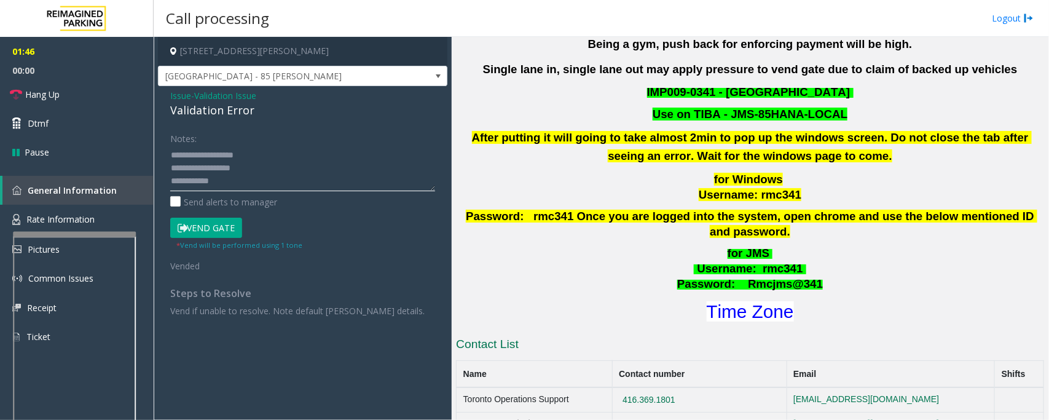
click at [270, 155] on textarea at bounding box center [302, 168] width 265 height 46
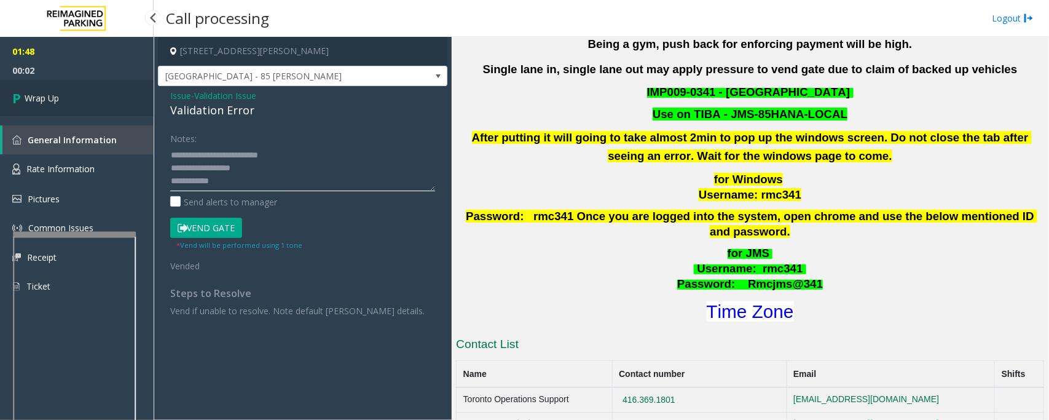
type textarea "**********"
click at [72, 94] on link "Wrap Up" at bounding box center [77, 98] width 154 height 36
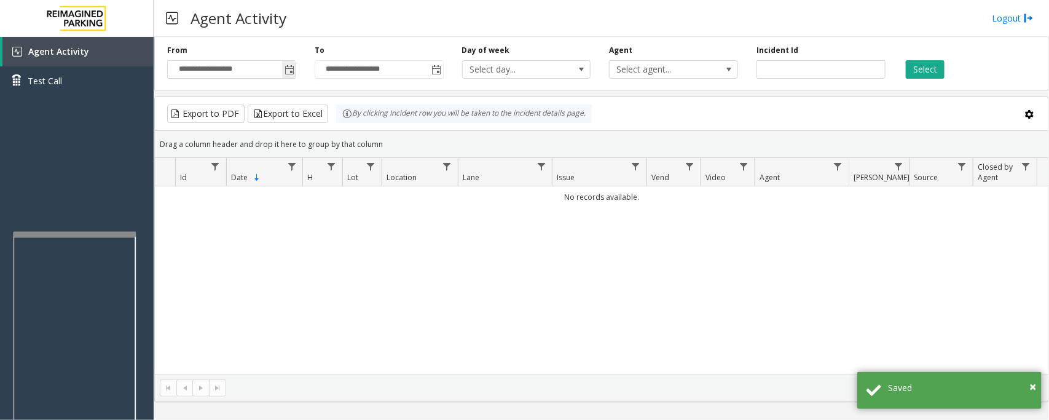
click at [290, 72] on span "Toggle popup" at bounding box center [289, 70] width 10 height 10
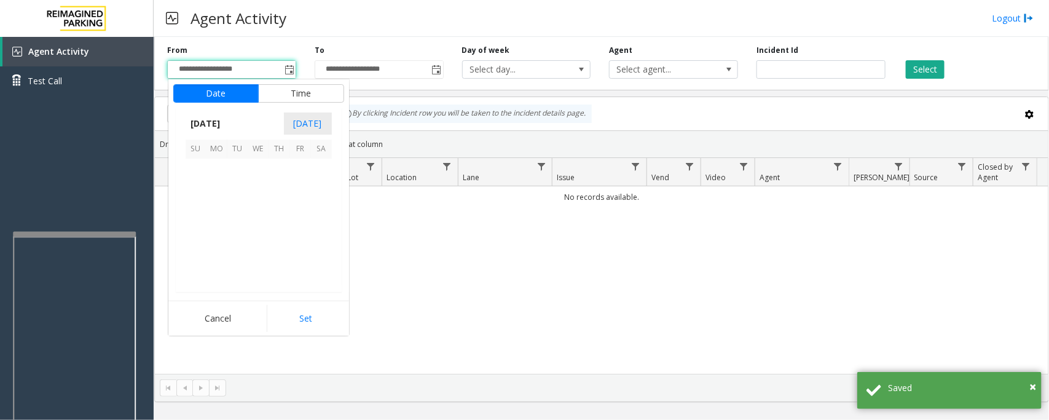
scroll to position [220406, 0]
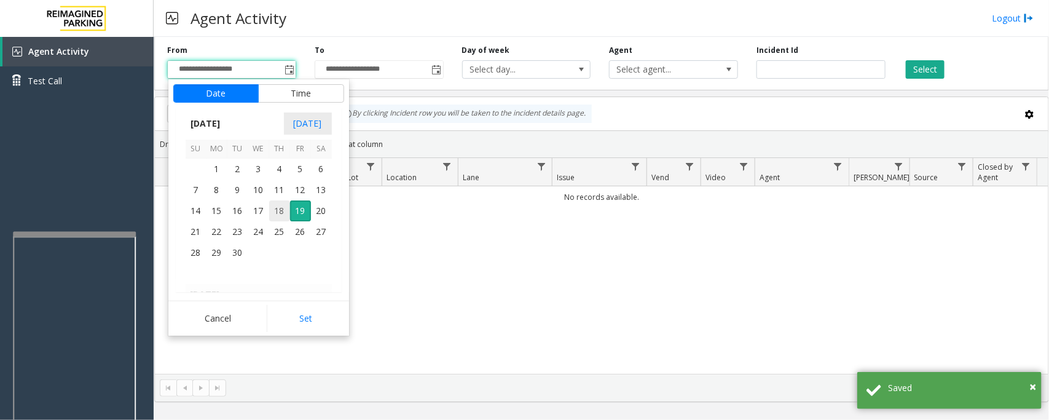
click at [275, 205] on span "18" at bounding box center [279, 210] width 21 height 21
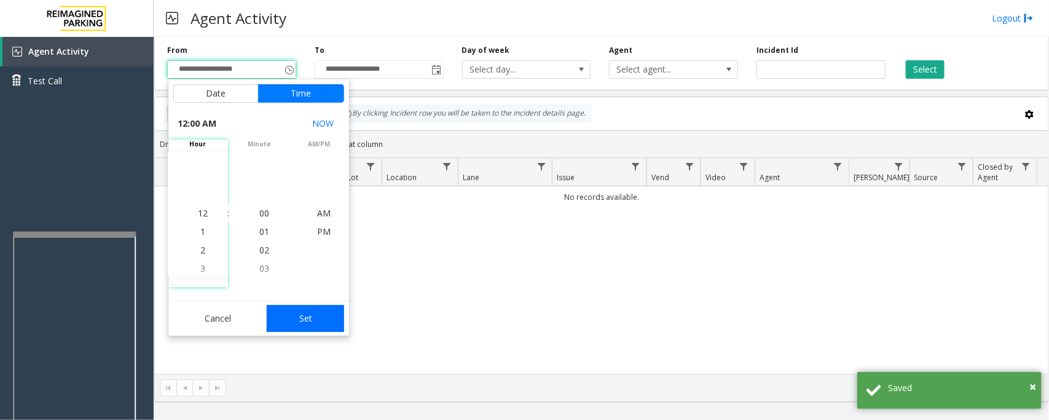
click at [305, 308] on button "Set" at bounding box center [305, 318] width 77 height 27
type input "**********"
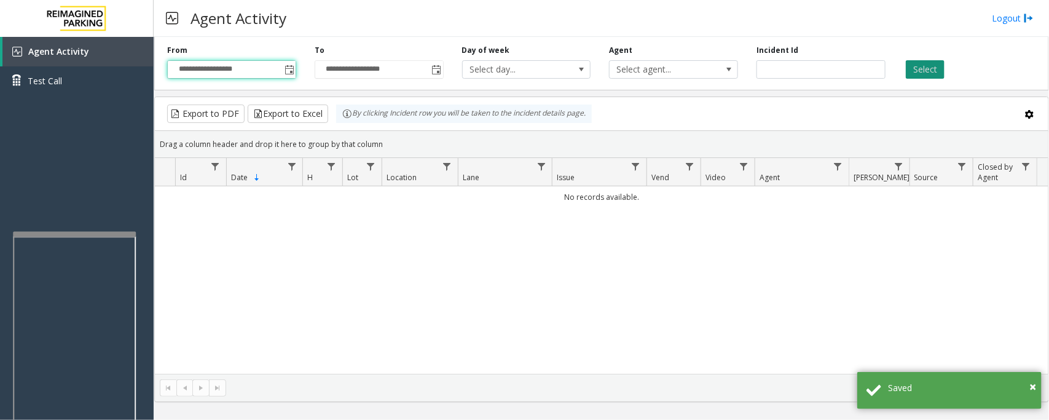
click at [913, 66] on button "Select" at bounding box center [925, 69] width 39 height 18
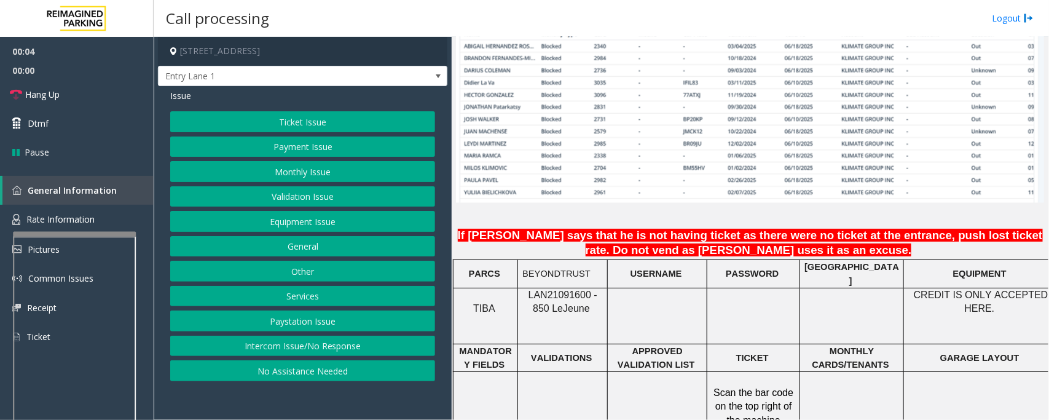
scroll to position [998, 0]
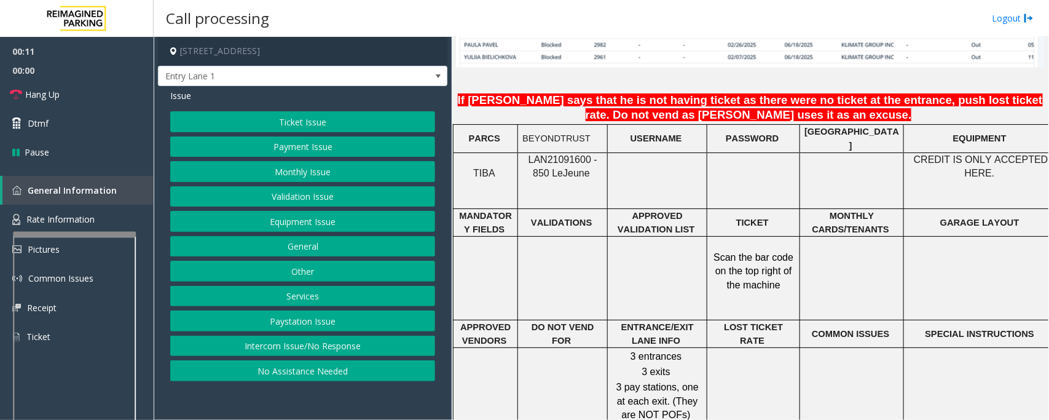
click at [280, 345] on button "Intercom Issue/No Response" at bounding box center [302, 345] width 265 height 21
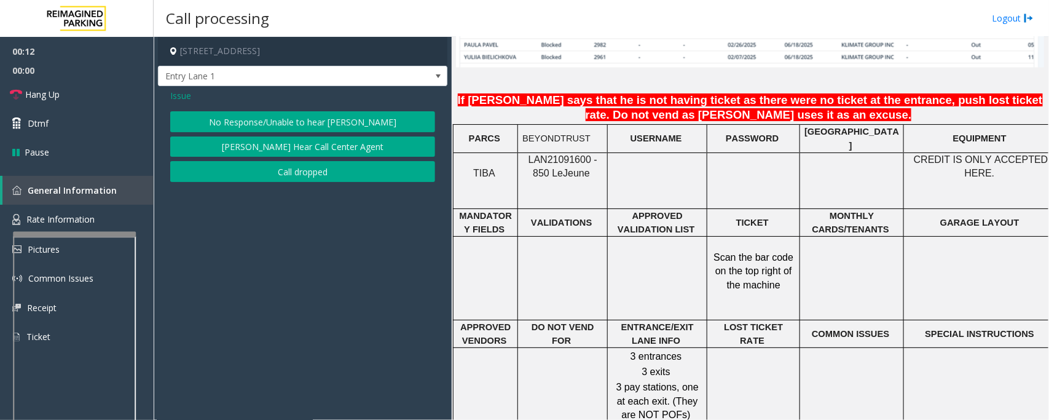
click at [244, 118] on button "No Response/Unable to hear [PERSON_NAME]" at bounding box center [302, 121] width 265 height 21
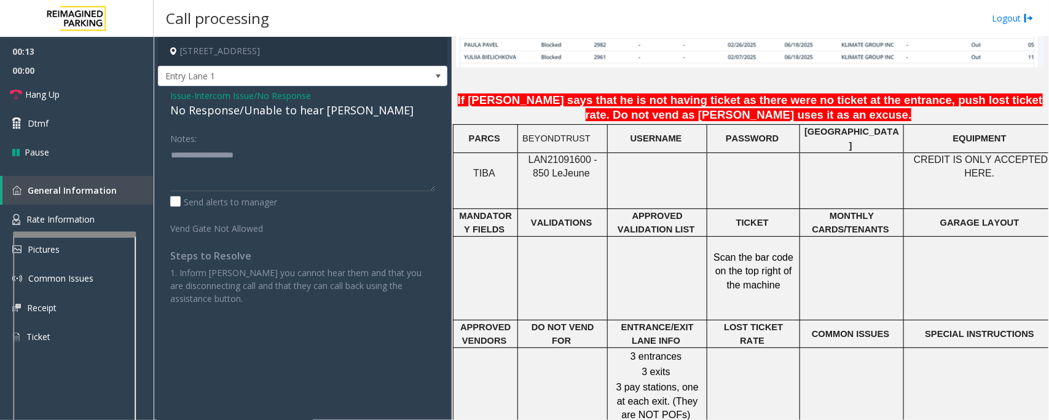
click at [241, 108] on div "No Response/Unable to hear [PERSON_NAME]" at bounding box center [302, 110] width 265 height 17
type textarea "**********"
click at [84, 91] on link "Hang Up" at bounding box center [77, 94] width 154 height 29
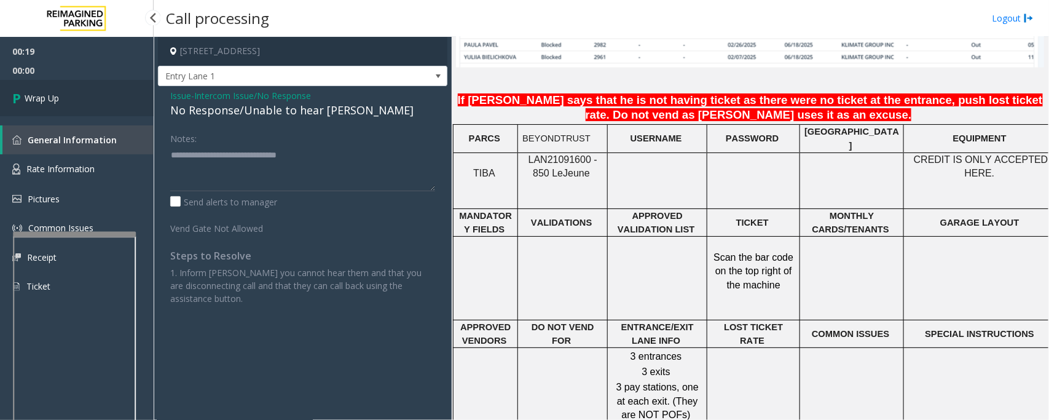
click at [84, 91] on link "Wrap Up" at bounding box center [77, 98] width 154 height 36
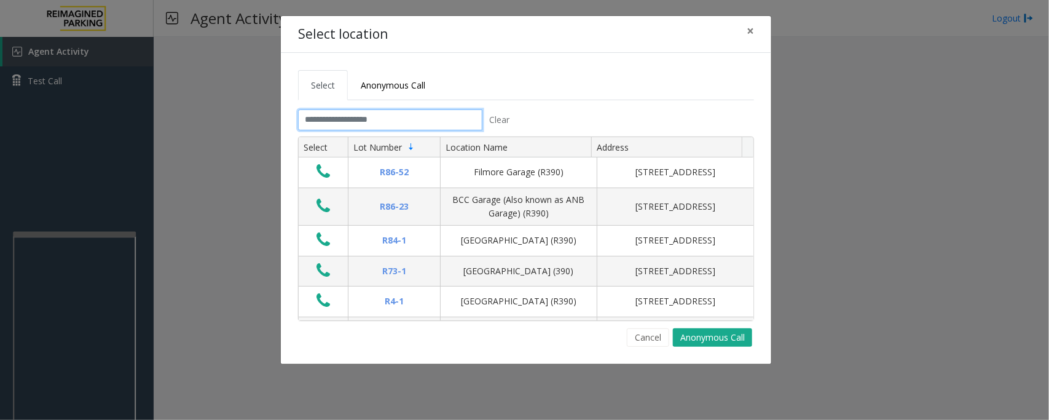
click at [332, 130] on input "text" at bounding box center [390, 119] width 184 height 21
click at [336, 120] on input "text" at bounding box center [390, 119] width 184 height 21
click at [338, 120] on input "text" at bounding box center [390, 119] width 184 height 21
click at [746, 29] on span "×" at bounding box center [749, 30] width 7 height 17
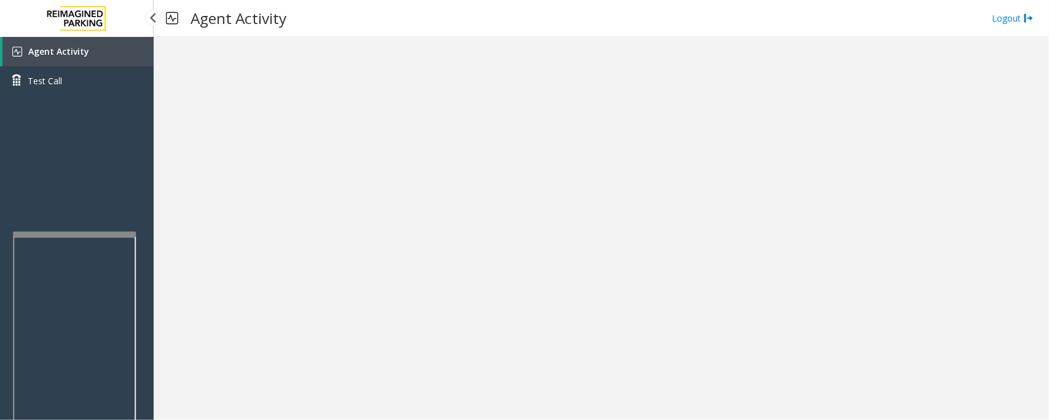
click at [72, 47] on span "Agent Activity" at bounding box center [58, 51] width 61 height 12
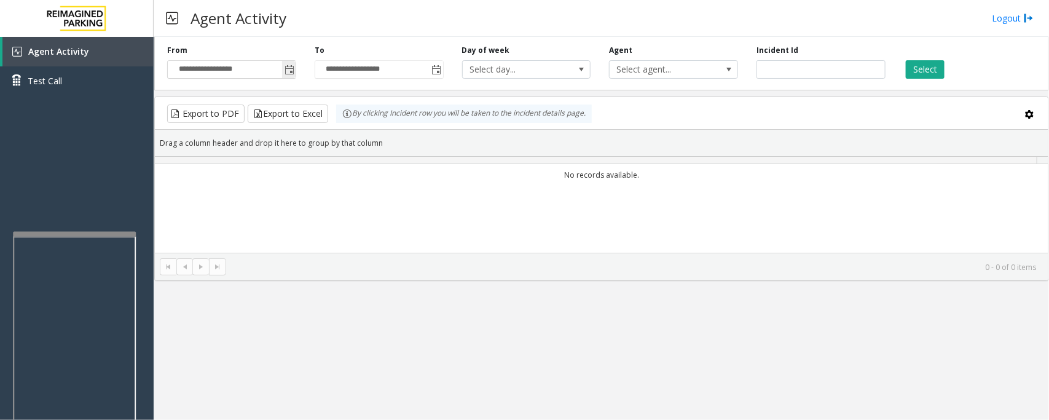
click at [289, 68] on span "Toggle popup" at bounding box center [289, 70] width 10 height 10
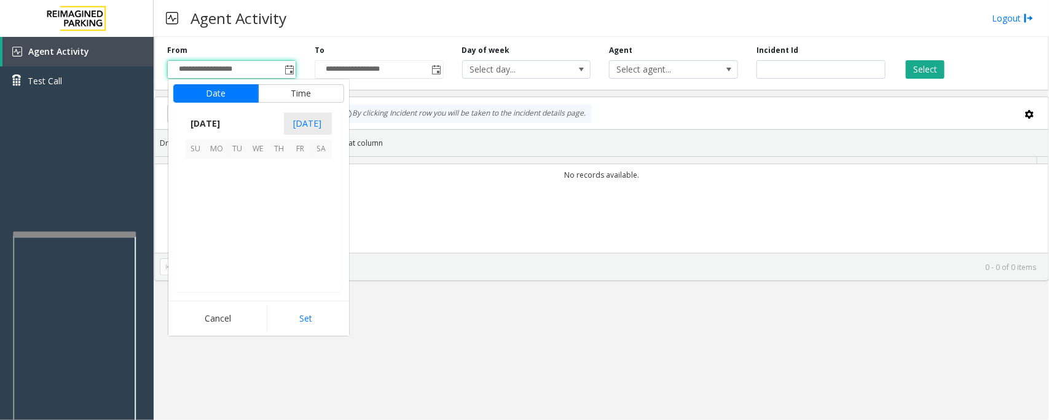
scroll to position [220406, 0]
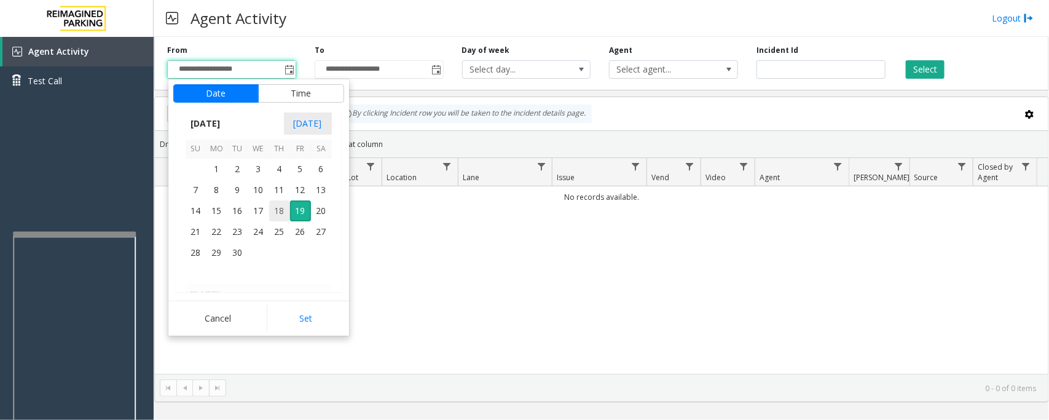
click at [281, 213] on span "18" at bounding box center [279, 210] width 21 height 21
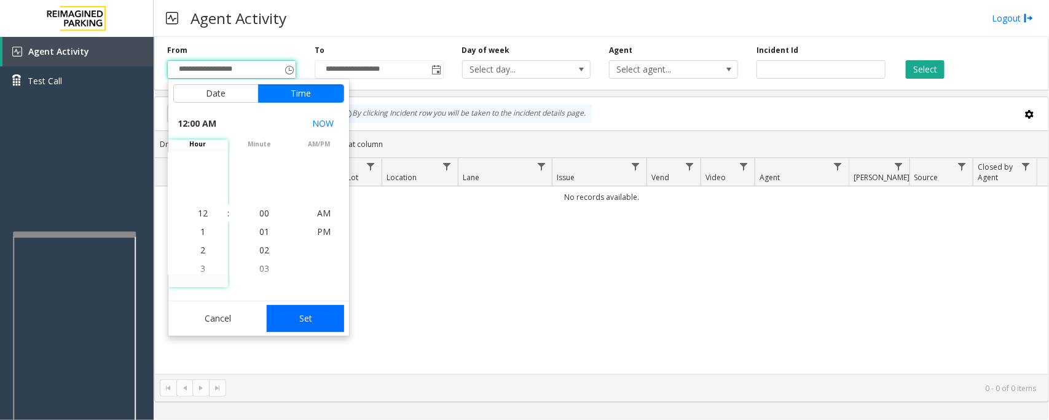
click at [311, 311] on button "Set" at bounding box center [305, 318] width 77 height 27
type input "**********"
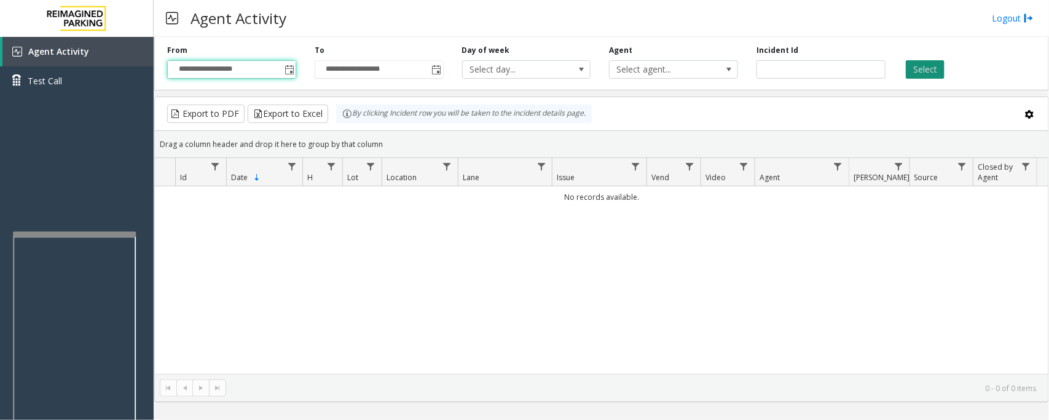
click at [916, 75] on button "Select" at bounding box center [925, 69] width 39 height 18
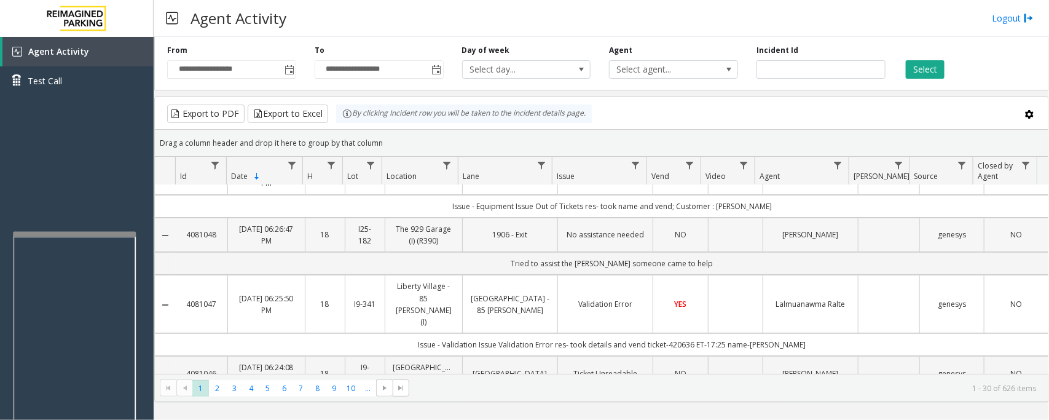
scroll to position [0, 0]
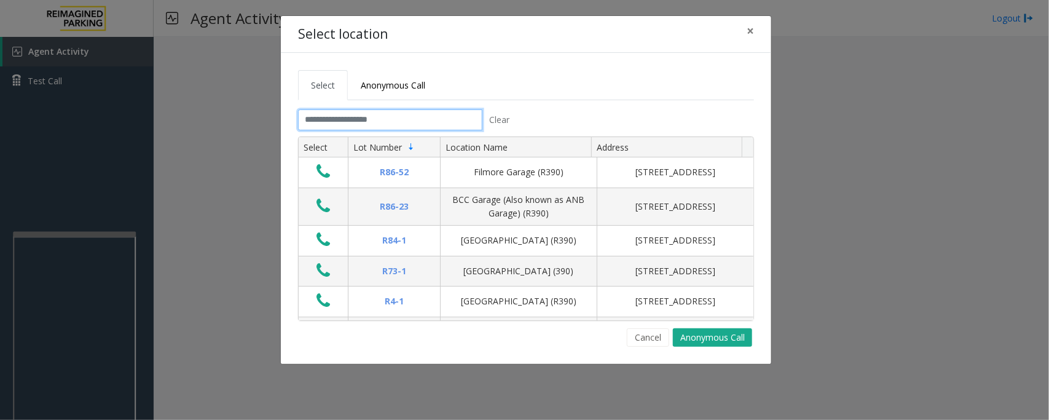
click at [394, 120] on input "text" at bounding box center [390, 119] width 184 height 21
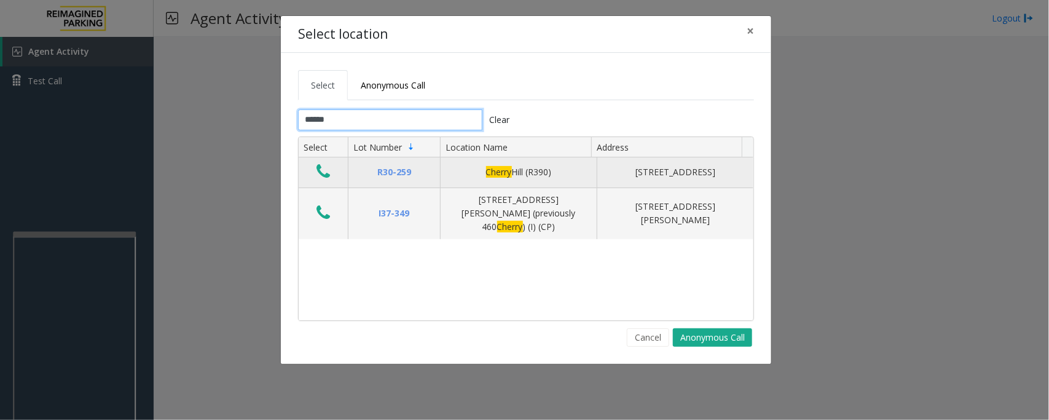
type input "******"
click at [321, 178] on icon "Data table" at bounding box center [323, 171] width 14 height 17
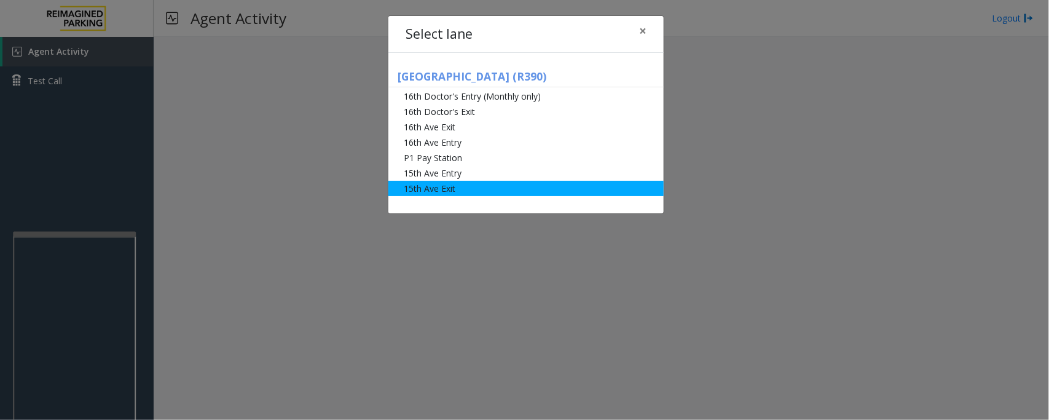
click at [436, 188] on li "15th Ave Exit" at bounding box center [525, 188] width 275 height 15
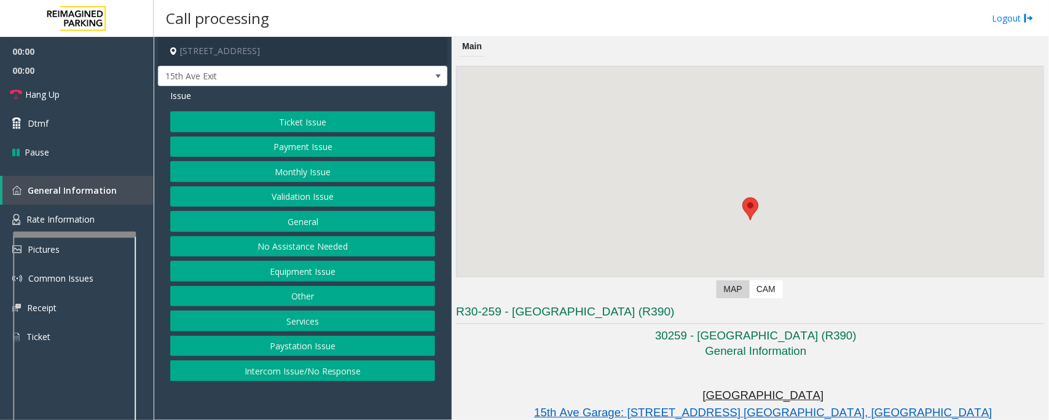
click at [299, 171] on button "Monthly Issue" at bounding box center [302, 171] width 265 height 21
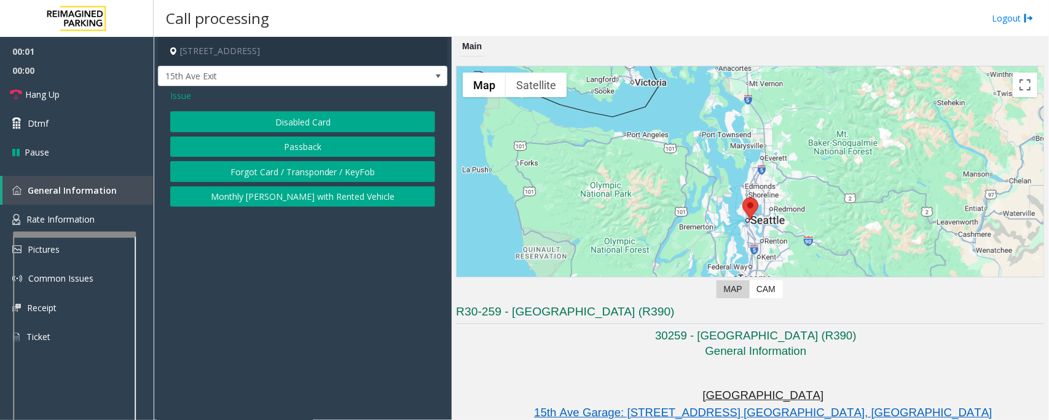
click at [296, 125] on button "Disabled Card" at bounding box center [302, 121] width 265 height 21
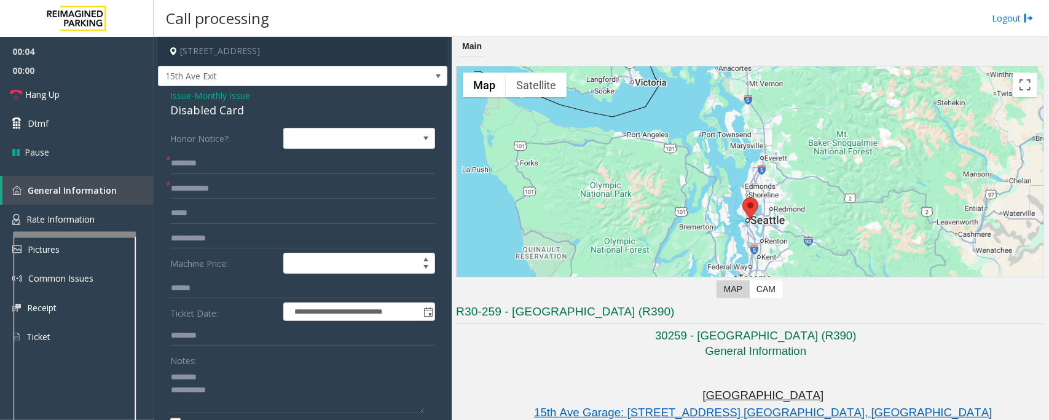
click at [203, 105] on div "Disabled Card" at bounding box center [302, 110] width 265 height 17
type textarea "**********"
click at [213, 182] on input "text" at bounding box center [302, 188] width 265 height 21
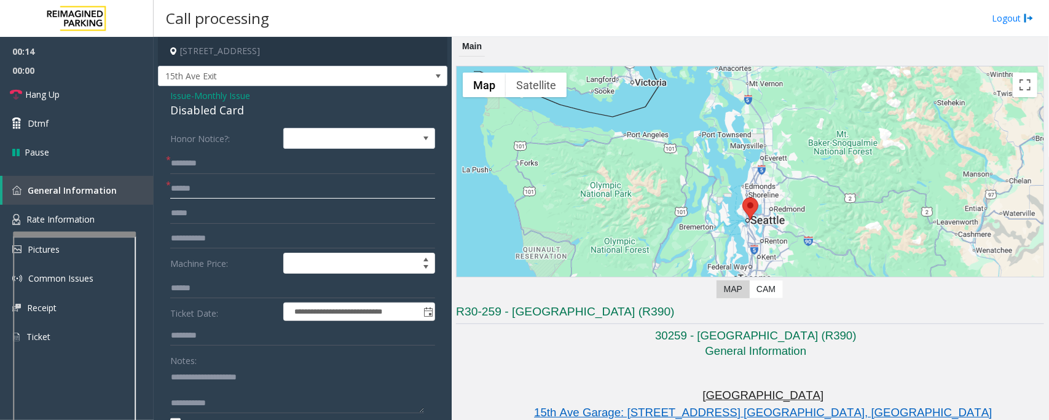
type input "******"
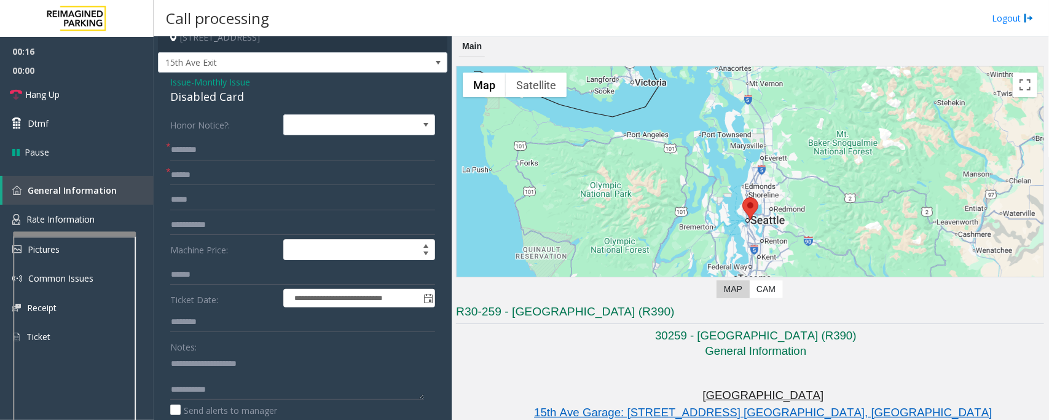
scroll to position [41, 0]
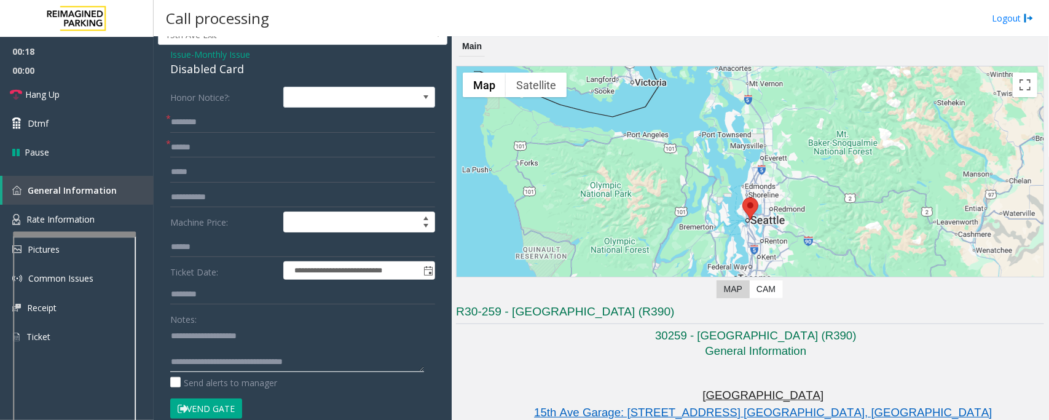
type textarea "**********"
click at [225, 127] on input "text" at bounding box center [302, 122] width 265 height 21
type input "**********"
click at [213, 351] on textarea at bounding box center [297, 349] width 254 height 46
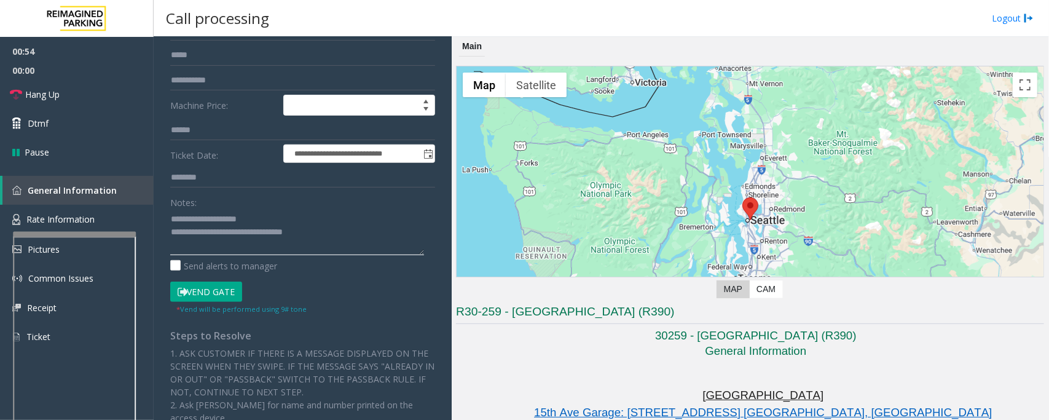
scroll to position [195, 0]
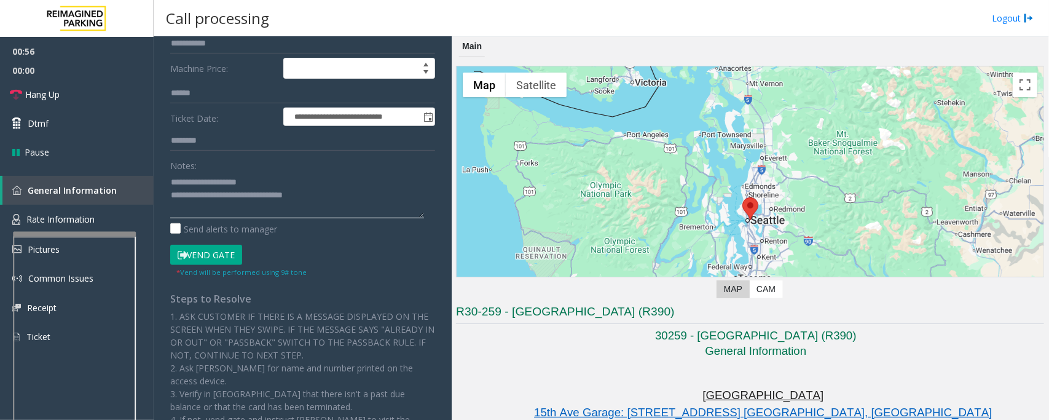
type textarea "**********"
click at [228, 262] on button "Vend Gate" at bounding box center [206, 255] width 72 height 21
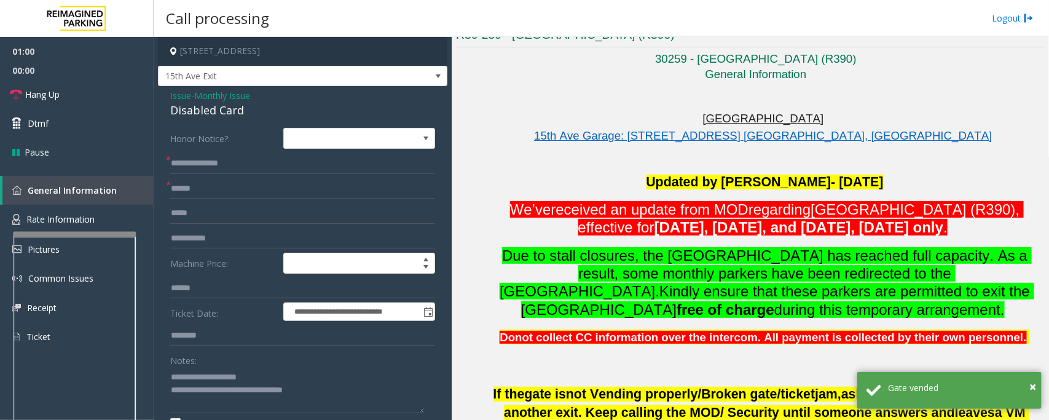
scroll to position [230, 0]
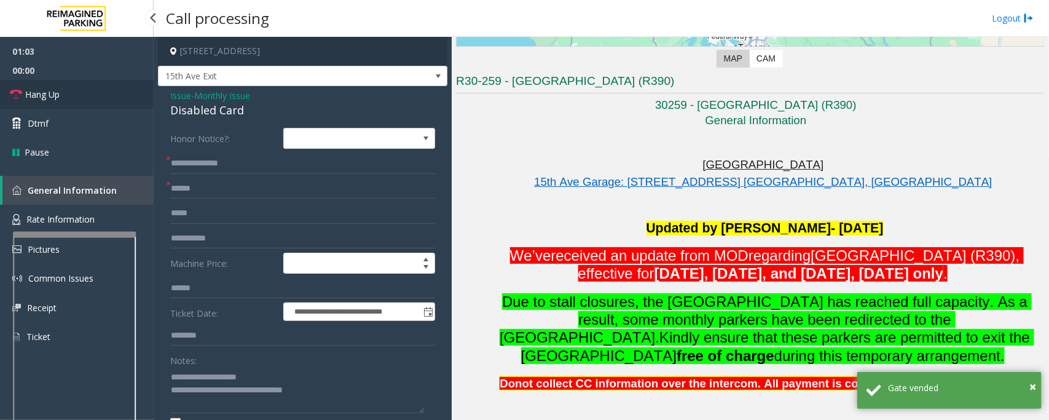
click at [51, 98] on span "Hang Up" at bounding box center [42, 94] width 34 height 13
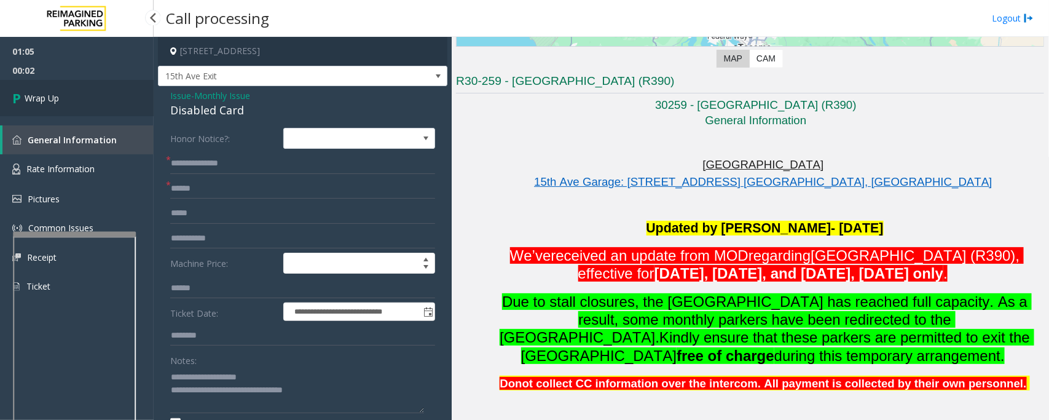
click at [51, 98] on span "Wrap Up" at bounding box center [42, 98] width 34 height 13
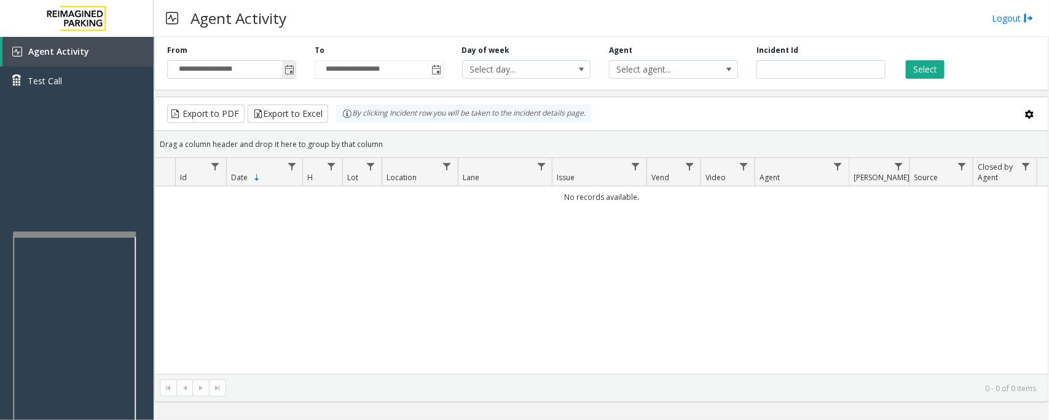
click at [283, 69] on span "Toggle popup" at bounding box center [289, 70] width 14 height 20
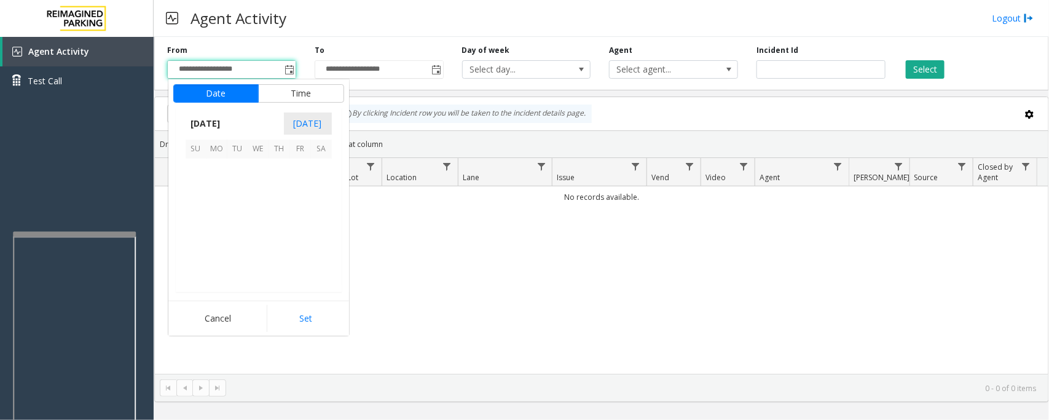
scroll to position [220406, 0]
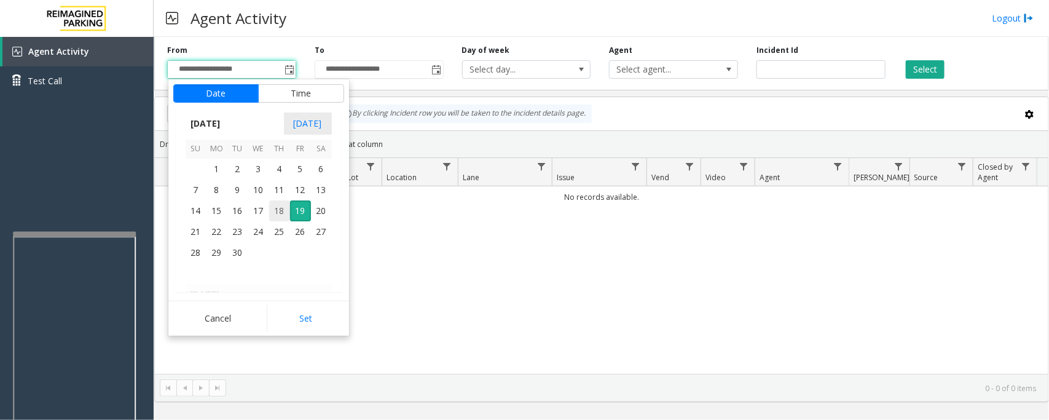
click at [275, 217] on span "18" at bounding box center [279, 210] width 21 height 21
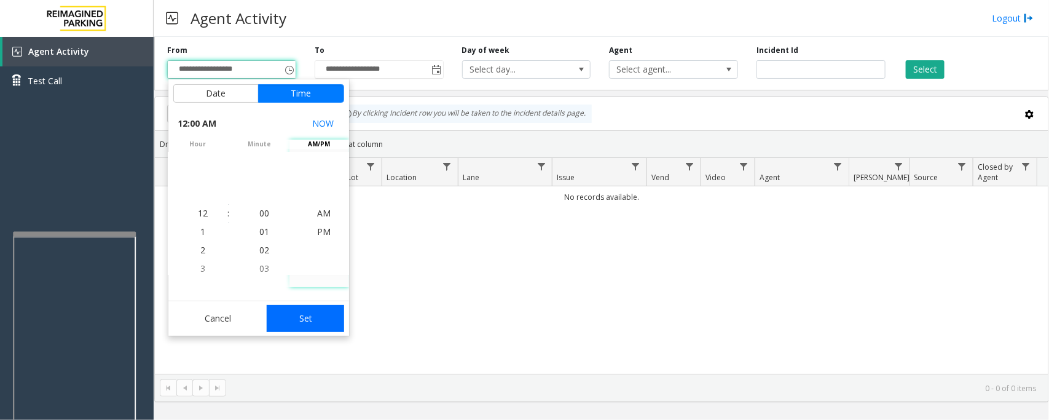
click at [294, 314] on button "Set" at bounding box center [305, 318] width 77 height 27
type input "**********"
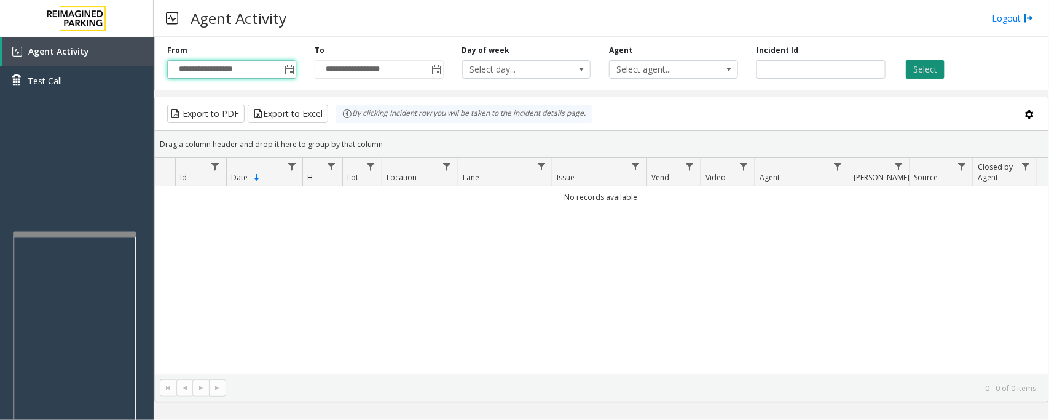
click at [917, 68] on button "Select" at bounding box center [925, 69] width 39 height 18
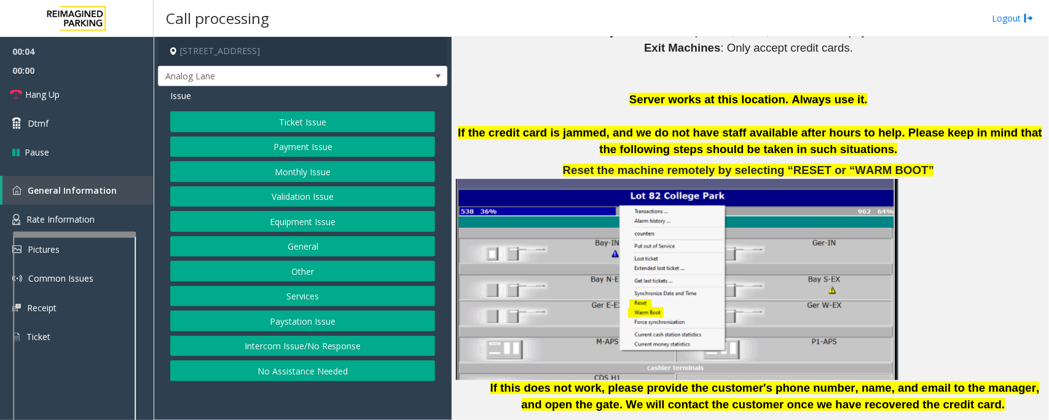
scroll to position [1536, 0]
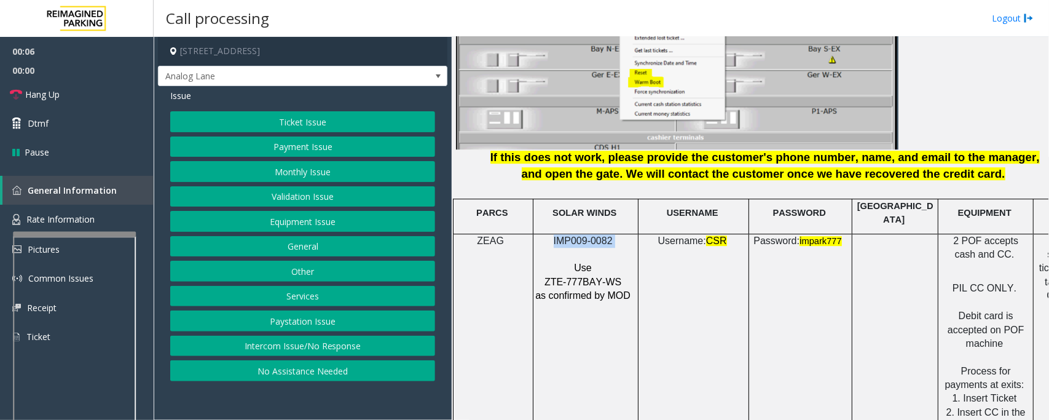
drag, startPoint x: 615, startPoint y: 231, endPoint x: 549, endPoint y: 230, distance: 66.4
click at [549, 234] on p "IMP009-0082" at bounding box center [584, 241] width 99 height 14
copy p "IMP009-0082"
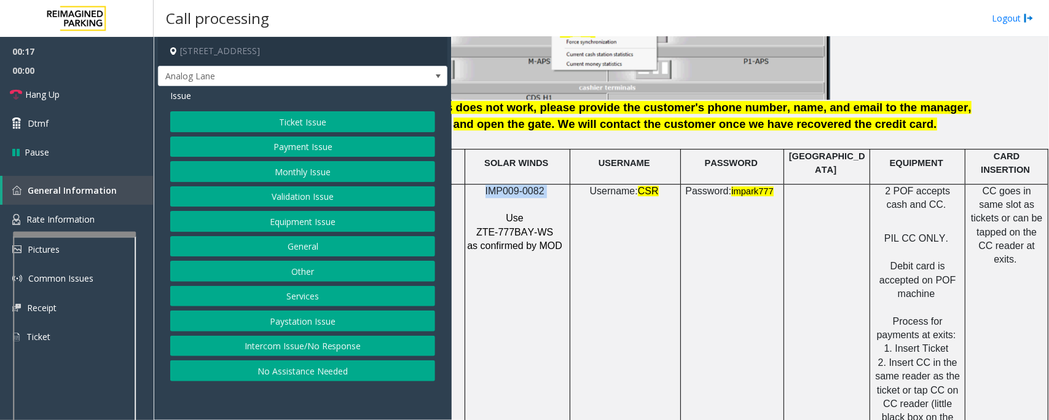
scroll to position [1613, 80]
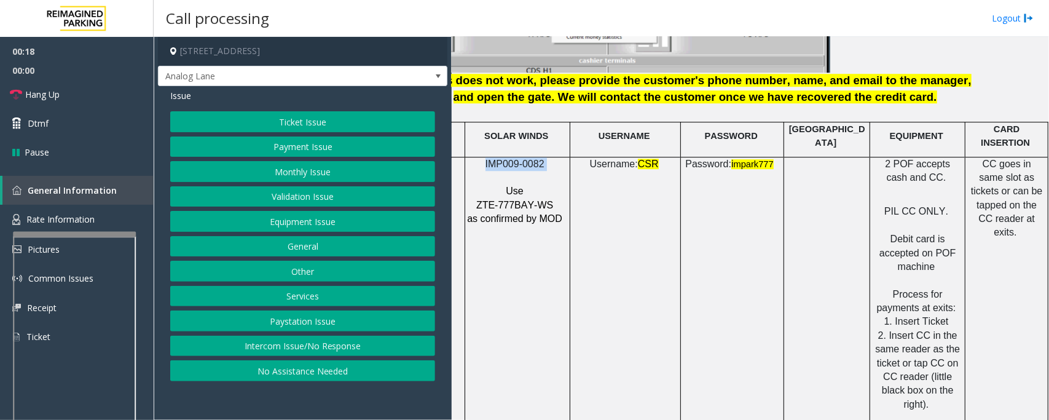
click at [297, 143] on button "Payment Issue" at bounding box center [302, 146] width 265 height 21
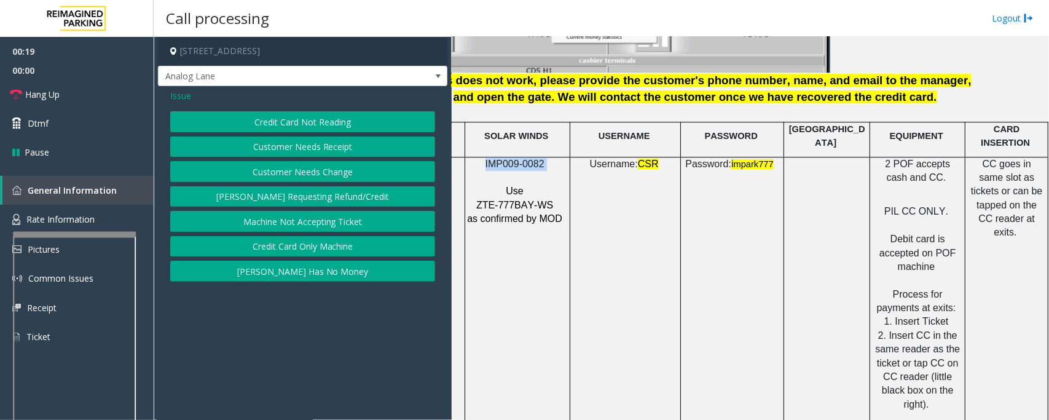
click at [315, 123] on button "Credit Card Not Reading" at bounding box center [302, 121] width 265 height 21
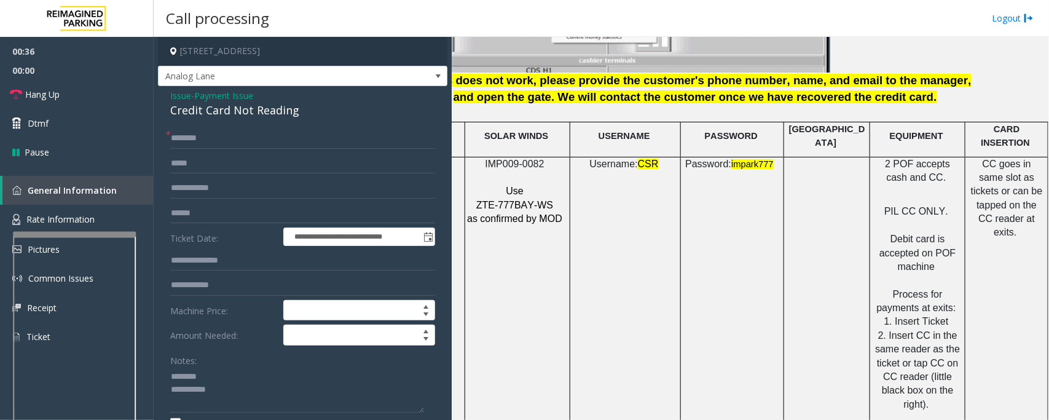
click at [202, 103] on div "Credit Card Not Reading" at bounding box center [302, 110] width 265 height 17
click at [229, 395] on textarea at bounding box center [297, 390] width 254 height 46
click at [224, 391] on textarea at bounding box center [297, 390] width 254 height 46
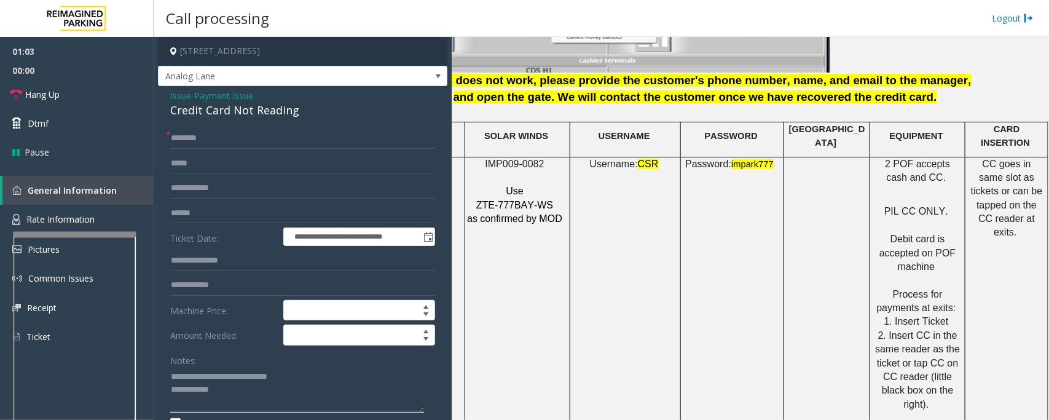
click at [224, 391] on textarea at bounding box center [297, 390] width 254 height 46
click at [244, 145] on input "text" at bounding box center [302, 138] width 265 height 21
click at [251, 395] on textarea at bounding box center [297, 390] width 254 height 46
type textarea "**********"
click at [195, 132] on input "text" at bounding box center [302, 138] width 265 height 21
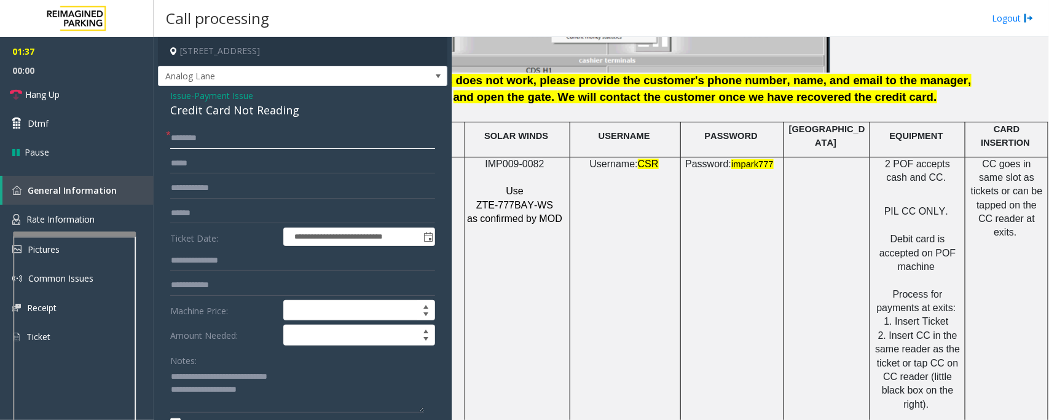
click at [248, 139] on input "text" at bounding box center [302, 138] width 265 height 21
type input "**"
click at [298, 394] on textarea at bounding box center [297, 390] width 254 height 46
click at [211, 213] on input "text" at bounding box center [302, 213] width 265 height 21
click at [254, 390] on textarea at bounding box center [297, 390] width 254 height 46
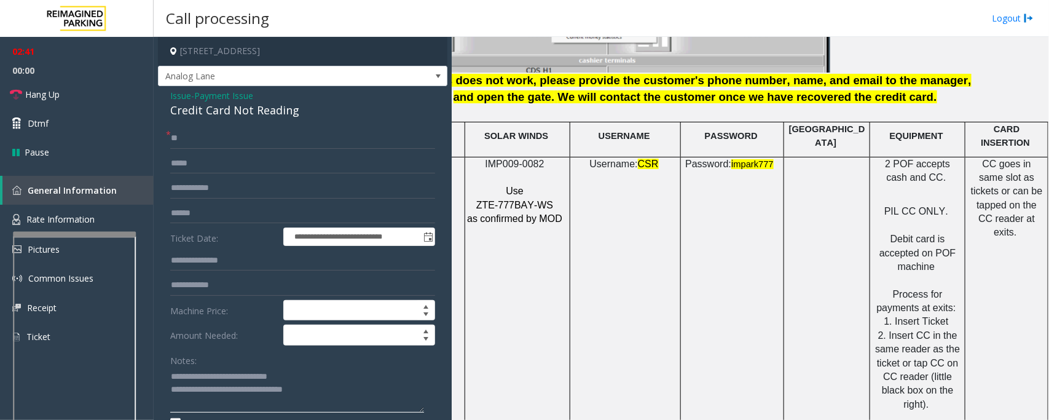
type textarea "**********"
click at [205, 216] on input "text" at bounding box center [302, 213] width 265 height 21
click at [175, 215] on input "********" at bounding box center [302, 213] width 265 height 21
type input "********"
click at [183, 133] on input "**" at bounding box center [302, 138] width 265 height 21
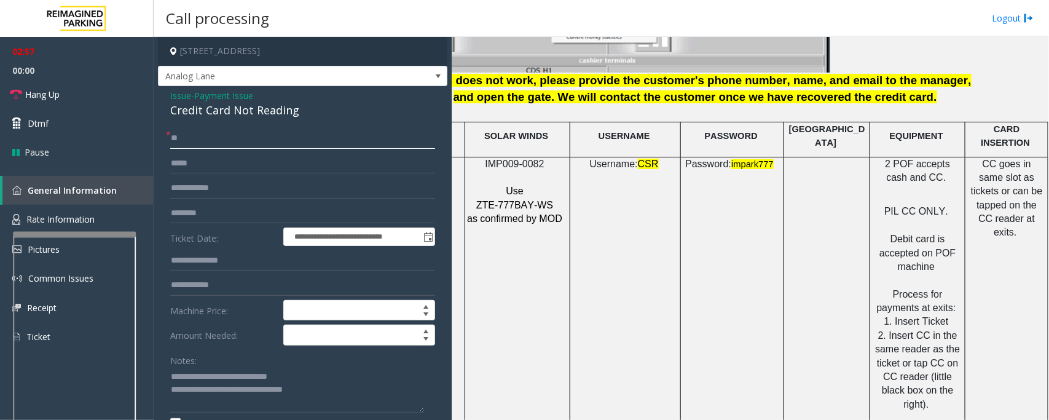
drag, startPoint x: 186, startPoint y: 137, endPoint x: 169, endPoint y: 140, distance: 17.5
click at [170, 140] on div "* **" at bounding box center [302, 138] width 265 height 21
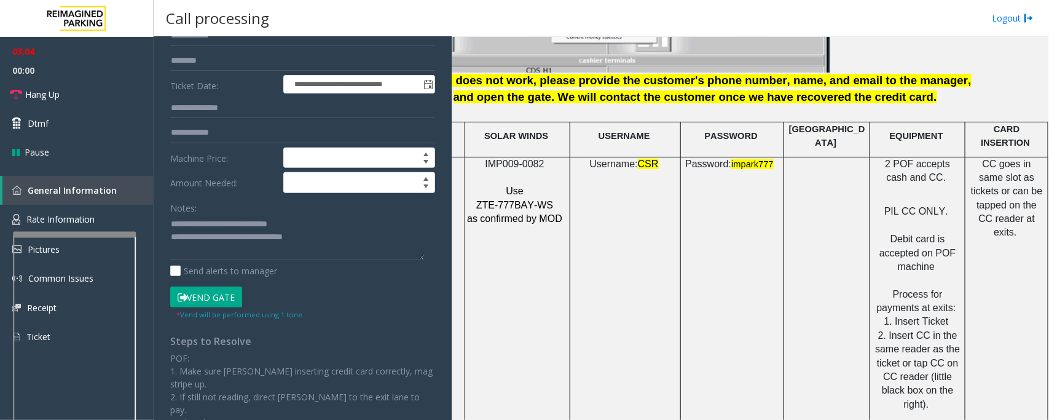
scroll to position [154, 0]
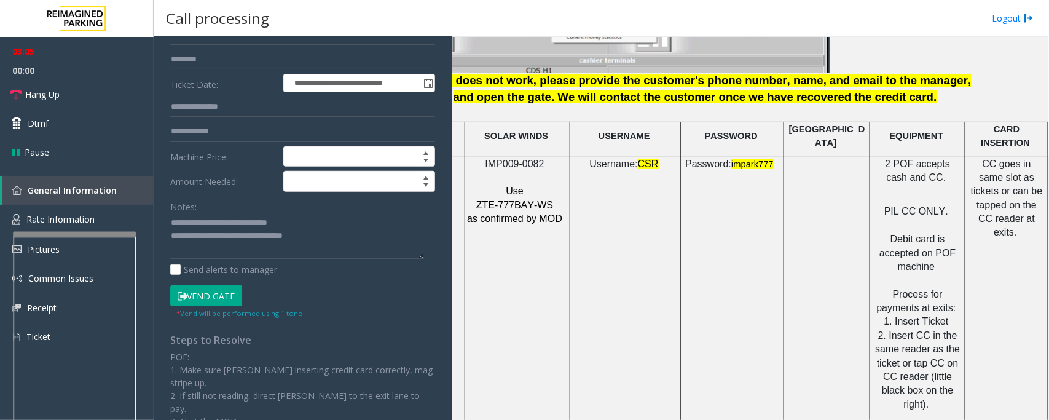
type input "**"
click at [224, 292] on button "Vend Gate" at bounding box center [206, 295] width 72 height 21
click at [318, 235] on textarea at bounding box center [297, 236] width 254 height 46
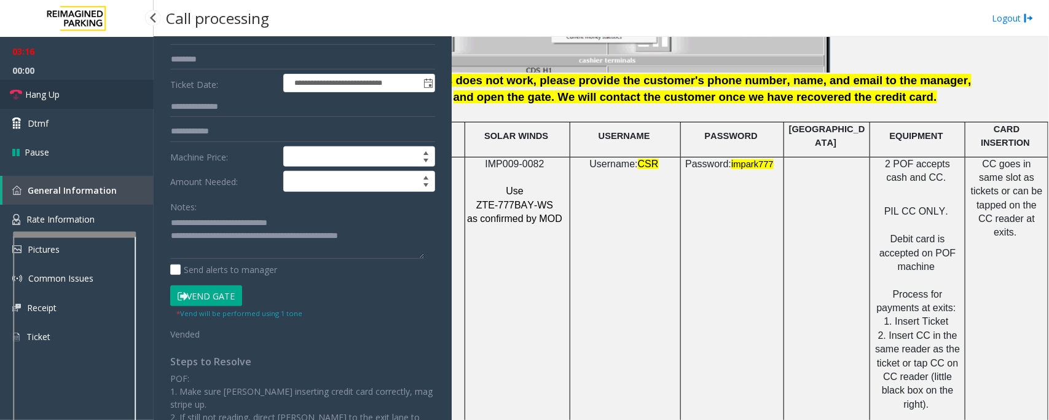
drag, startPoint x: 63, startPoint y: 96, endPoint x: 213, endPoint y: 176, distance: 169.9
click at [63, 96] on link "Hang Up" at bounding box center [77, 94] width 154 height 29
click at [418, 237] on textarea at bounding box center [297, 236] width 254 height 46
paste textarea "**********"
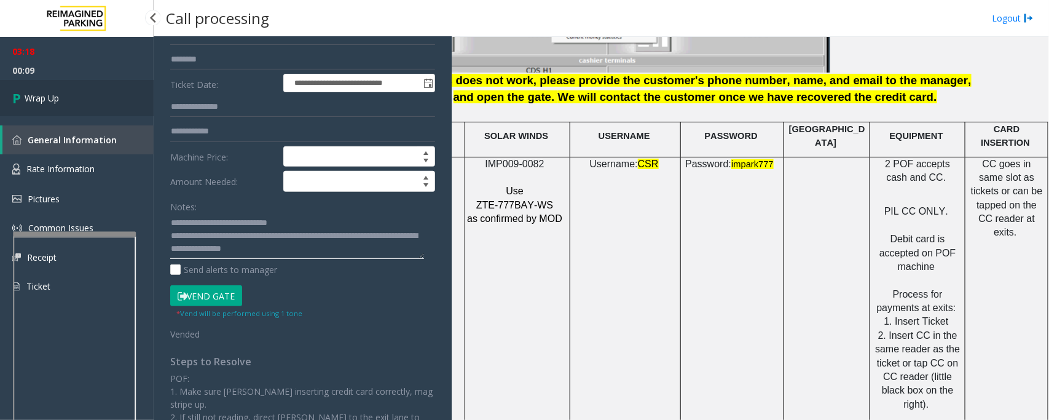
type textarea "**********"
click at [72, 101] on link "Wrap Up" at bounding box center [77, 98] width 154 height 36
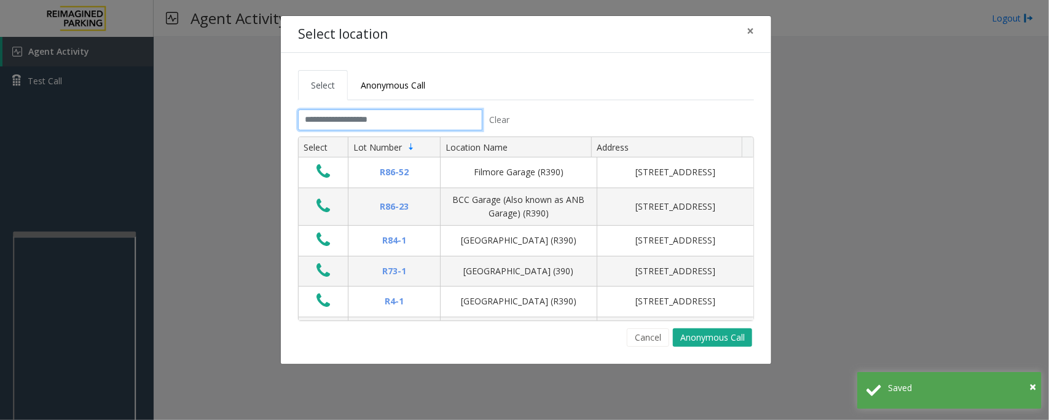
click at [398, 116] on input "text" at bounding box center [390, 119] width 184 height 21
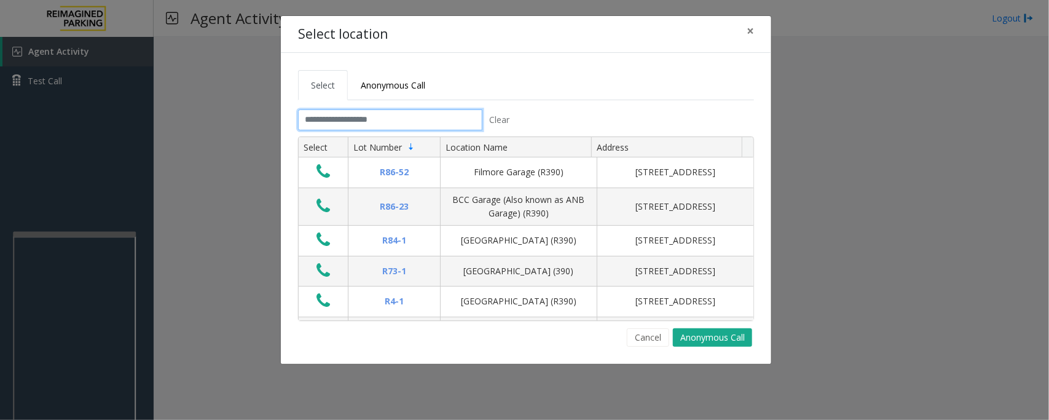
click at [392, 124] on input "text" at bounding box center [390, 119] width 184 height 21
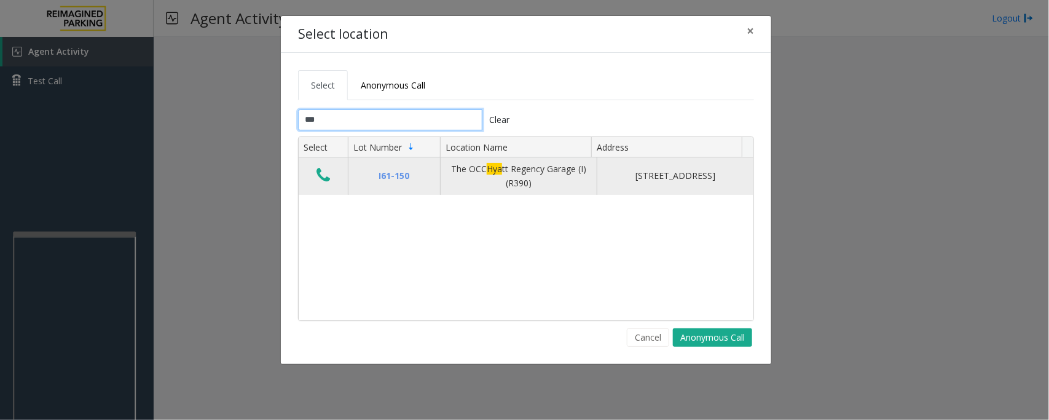
type input "***"
click at [324, 181] on icon "Data table" at bounding box center [323, 174] width 14 height 17
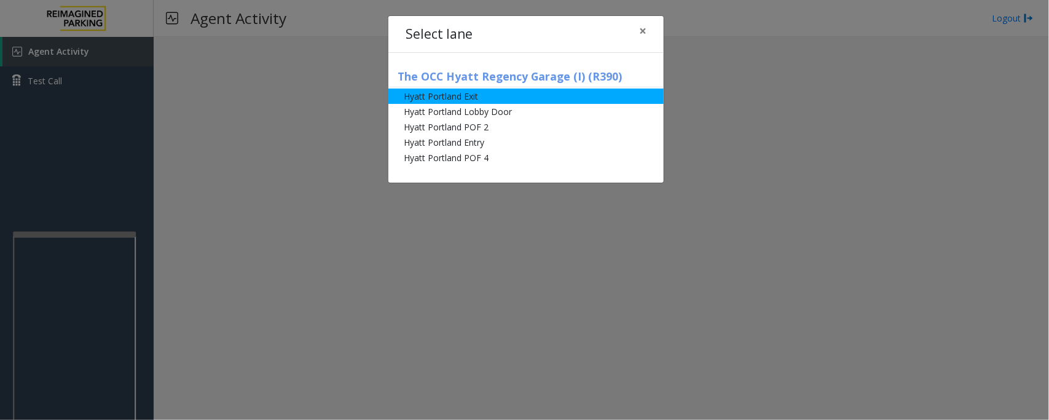
click at [445, 98] on li "Hyatt Portland Exit" at bounding box center [525, 95] width 275 height 15
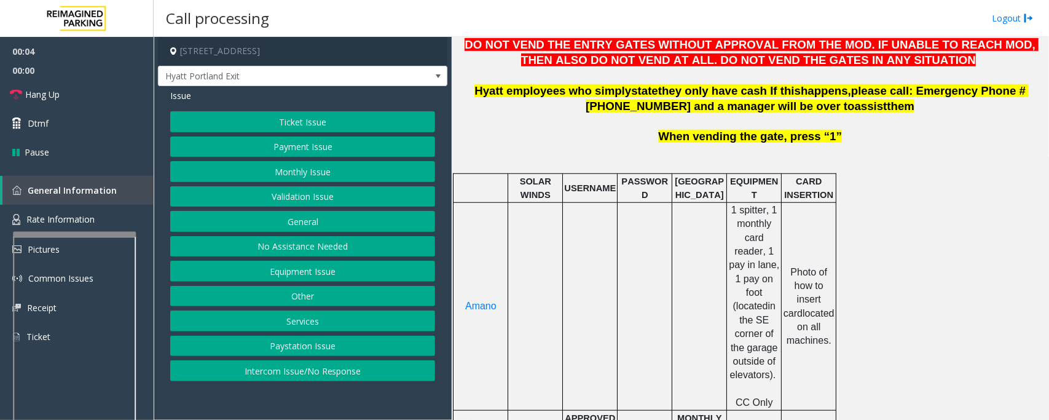
scroll to position [307, 0]
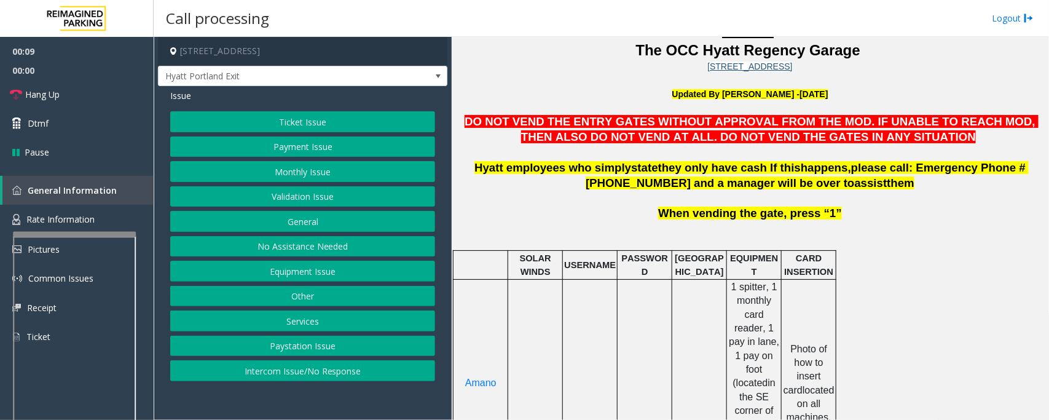
click at [295, 121] on button "Ticket Issue" at bounding box center [302, 121] width 265 height 21
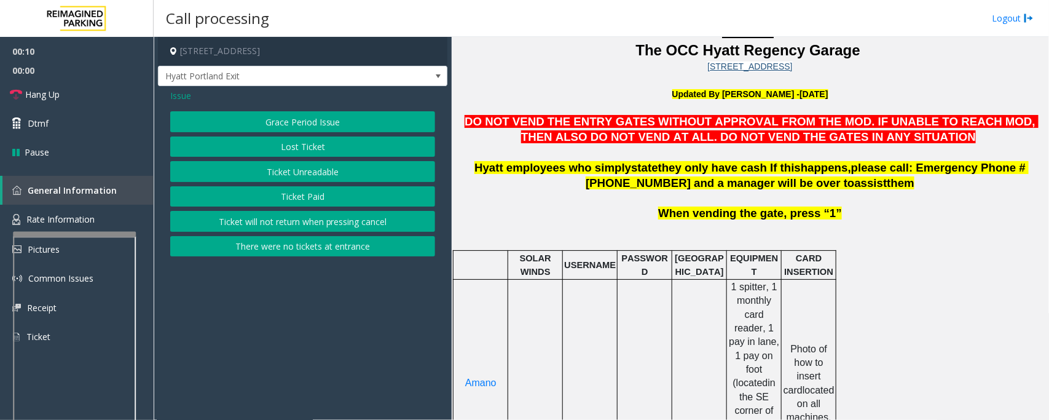
click at [286, 200] on button "Ticket Paid" at bounding box center [302, 196] width 265 height 21
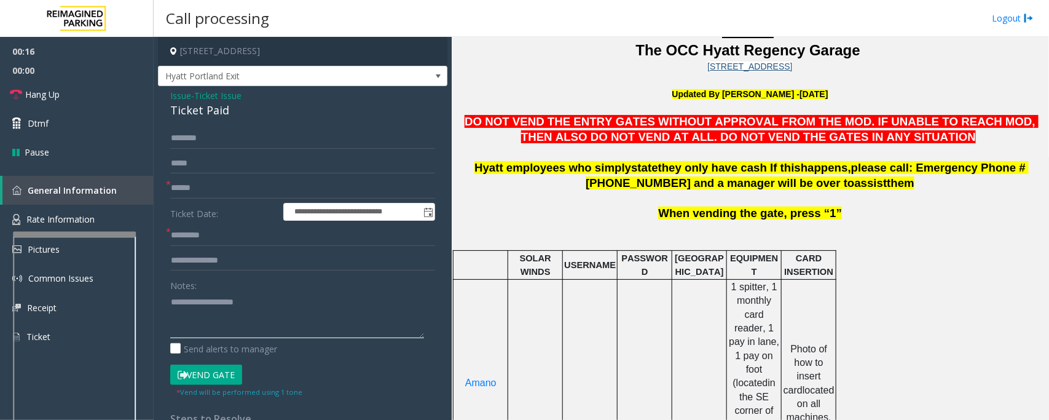
click at [192, 316] on textarea at bounding box center [297, 315] width 254 height 46
click at [240, 304] on textarea at bounding box center [297, 315] width 254 height 46
click at [224, 302] on textarea at bounding box center [297, 315] width 254 height 46
click at [195, 185] on input "text" at bounding box center [302, 188] width 265 height 21
click at [265, 298] on textarea at bounding box center [297, 315] width 254 height 46
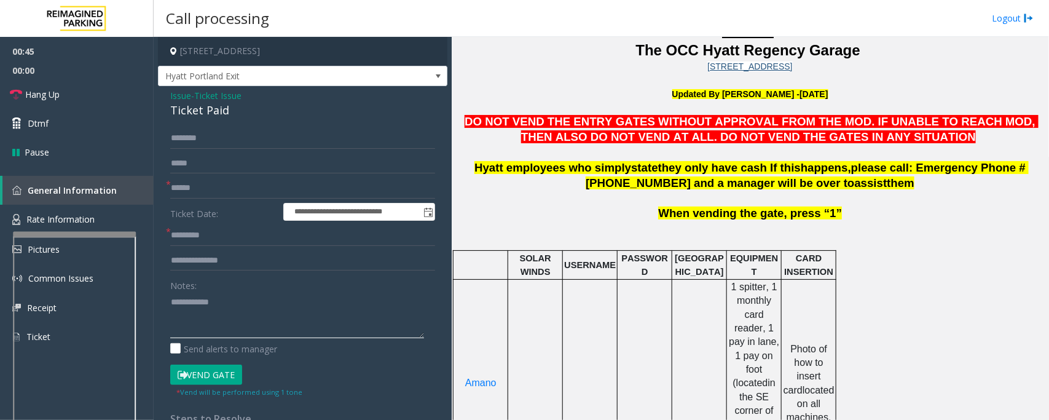
paste textarea "**********"
click at [197, 112] on div "Ticket Paid" at bounding box center [302, 110] width 265 height 17
click at [215, 334] on textarea at bounding box center [297, 315] width 254 height 46
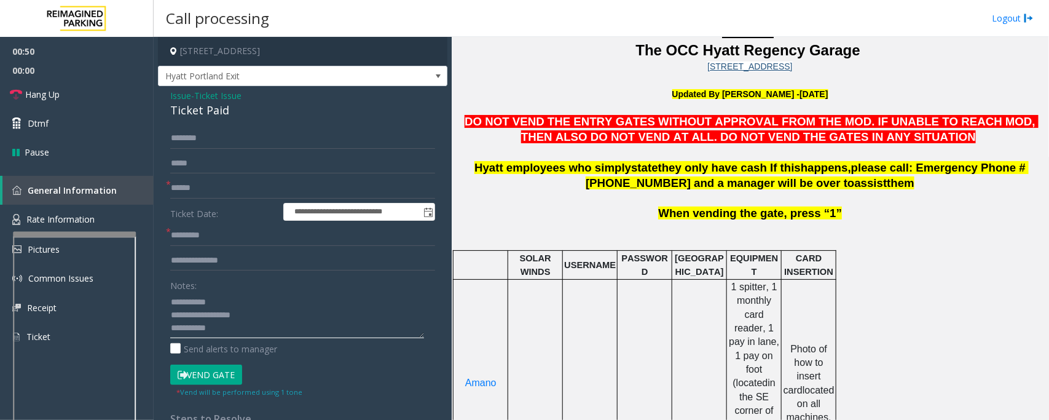
click at [233, 327] on textarea at bounding box center [297, 315] width 254 height 46
type textarea "**********"
click at [209, 191] on input "text" at bounding box center [302, 188] width 265 height 21
type input "*********"
click at [207, 240] on input "text" at bounding box center [302, 235] width 265 height 21
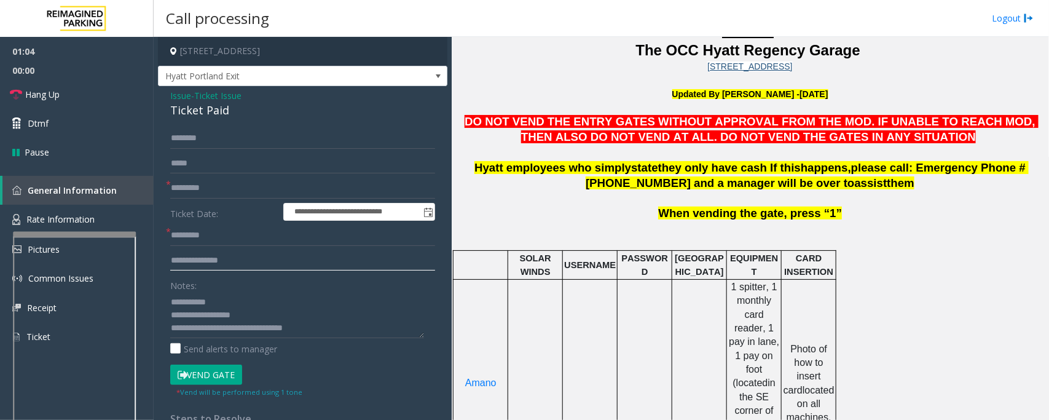
click at [200, 257] on input "text" at bounding box center [302, 260] width 265 height 21
type input "**********"
click at [206, 235] on input "text" at bounding box center [302, 235] width 265 height 21
type input "*****"
click at [250, 257] on input "**********" at bounding box center [302, 260] width 265 height 21
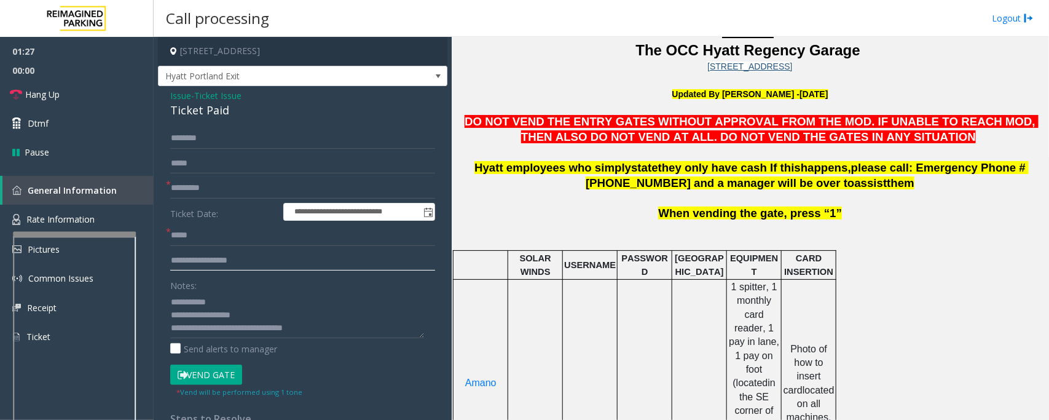
type input "**********"
click at [213, 142] on input "text" at bounding box center [302, 138] width 265 height 21
drag, startPoint x: 197, startPoint y: 132, endPoint x: 211, endPoint y: 155, distance: 26.4
click at [137, 136] on app-root "**********" at bounding box center [524, 210] width 1049 height 420
type input "****"
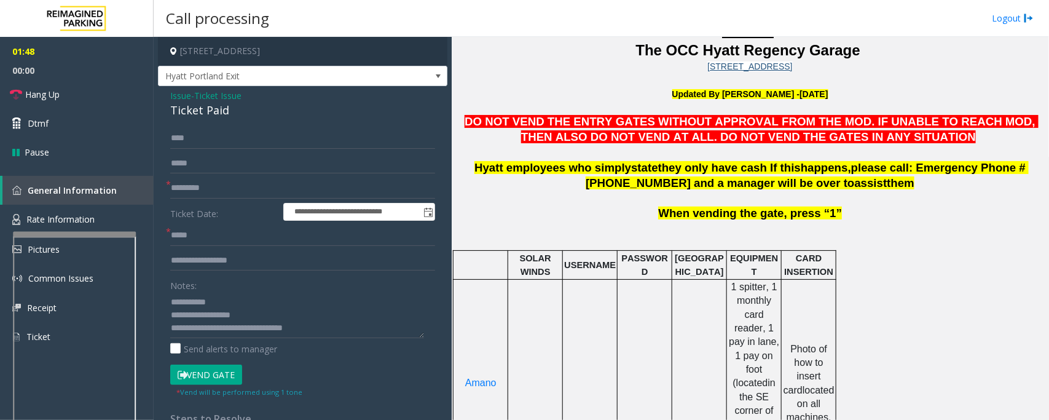
click at [208, 375] on button "Vend Gate" at bounding box center [206, 374] width 72 height 21
click at [211, 377] on button "Vend Gate" at bounding box center [206, 374] width 72 height 21
click at [71, 93] on link "Hang Up" at bounding box center [77, 94] width 154 height 29
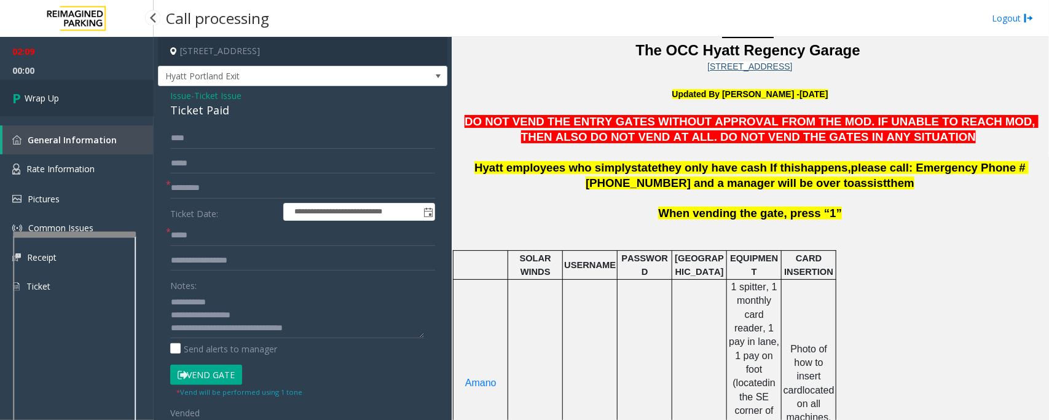
click at [71, 93] on link "Wrap Up" at bounding box center [77, 98] width 154 height 36
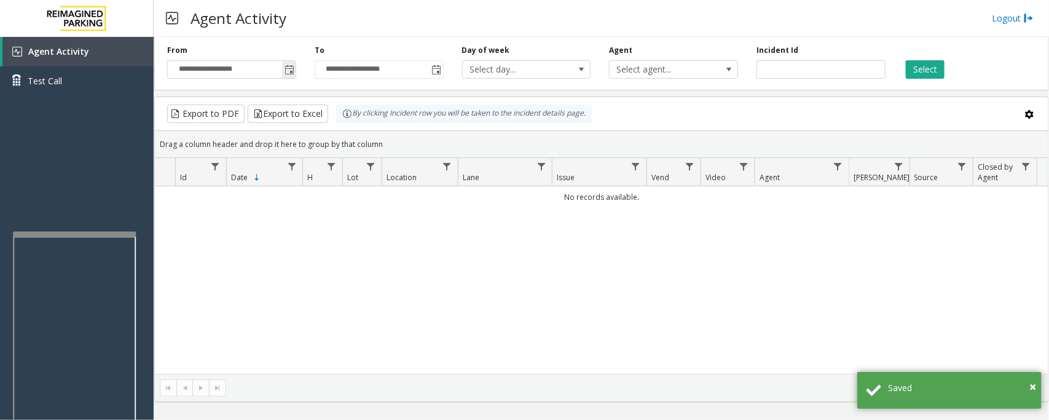
click at [294, 68] on span "Toggle popup" at bounding box center [289, 70] width 10 height 10
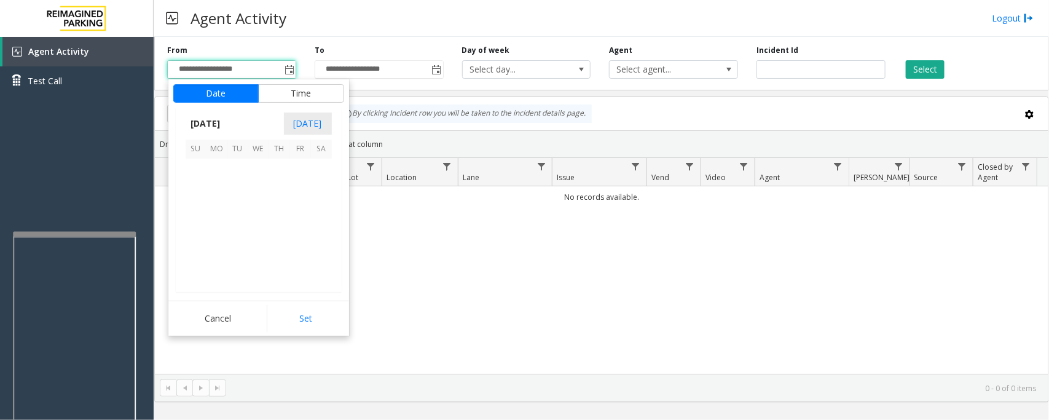
scroll to position [220406, 0]
click at [281, 211] on span "18" at bounding box center [279, 210] width 21 height 21
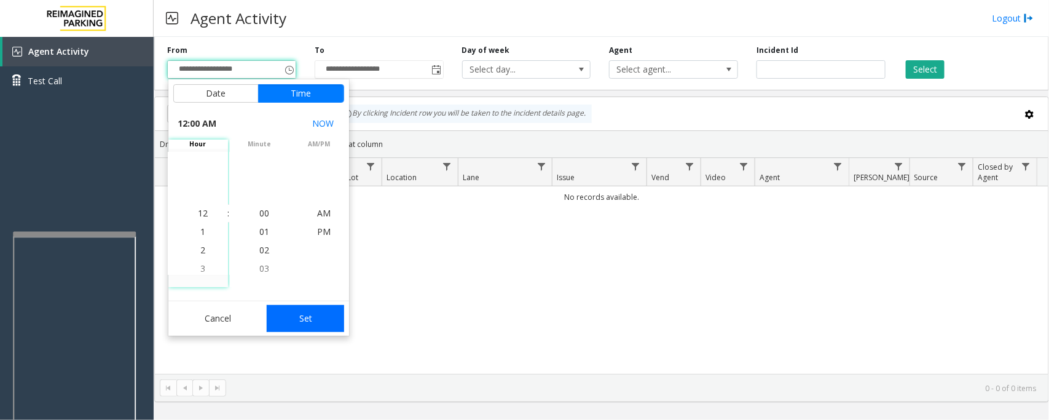
click at [316, 307] on button "Set" at bounding box center [305, 318] width 77 height 27
type input "**********"
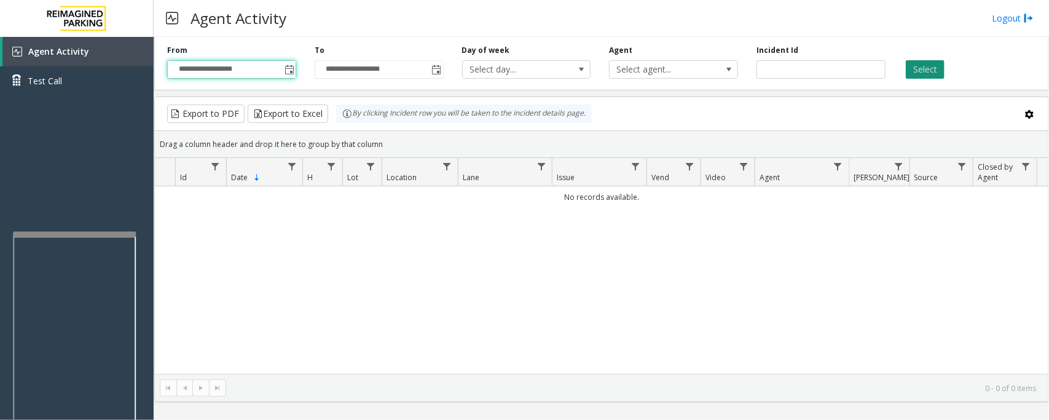
click at [927, 62] on button "Select" at bounding box center [925, 69] width 39 height 18
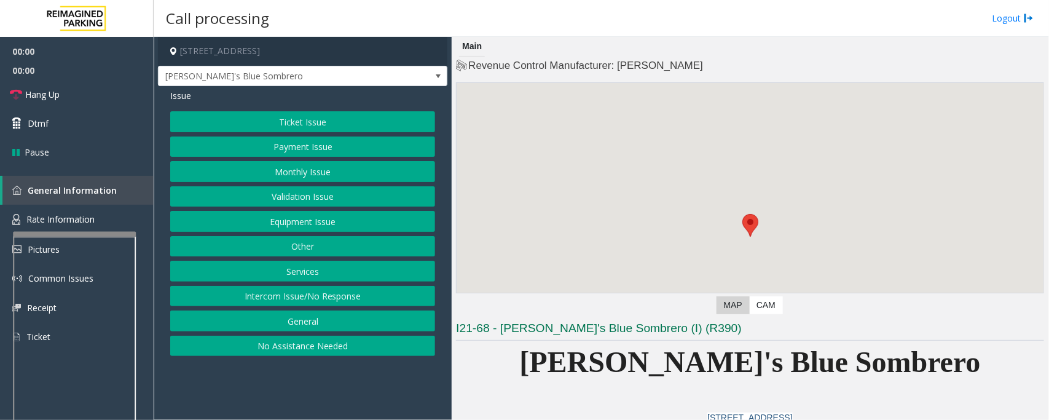
scroll to position [230, 0]
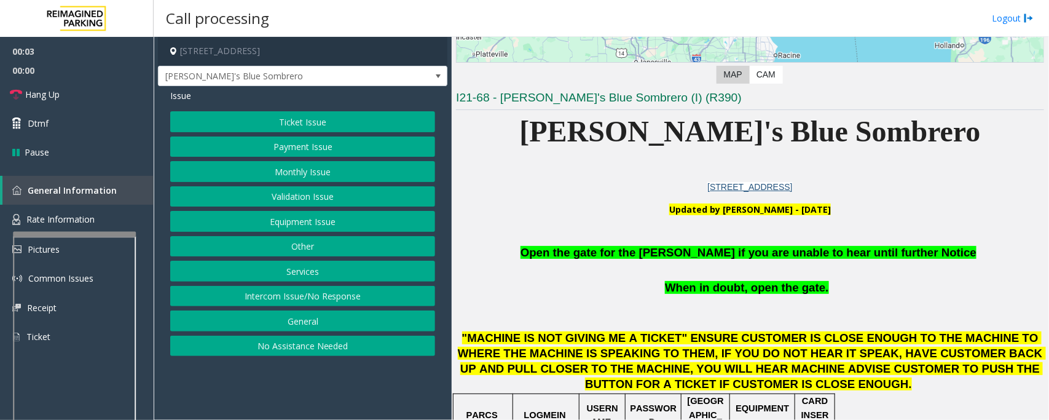
click at [300, 217] on button "Equipment Issue" at bounding box center [302, 221] width 265 height 21
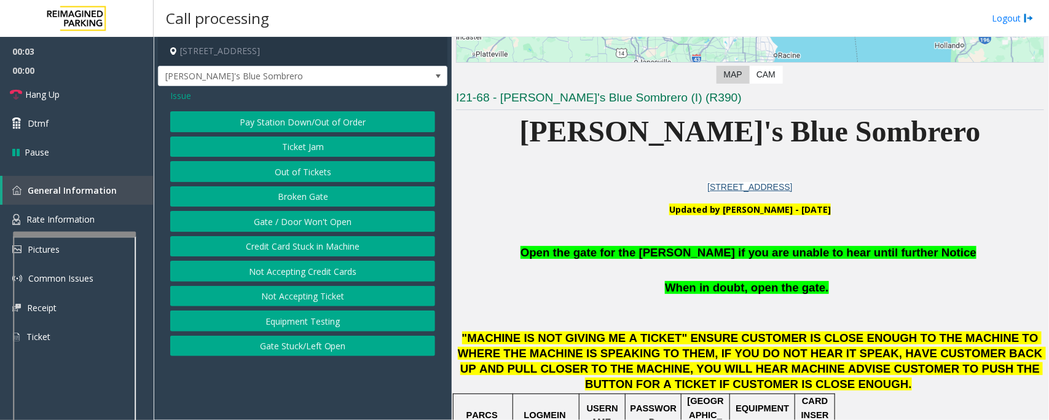
click at [283, 214] on button "Gate / Door Won't Open" at bounding box center [302, 221] width 265 height 21
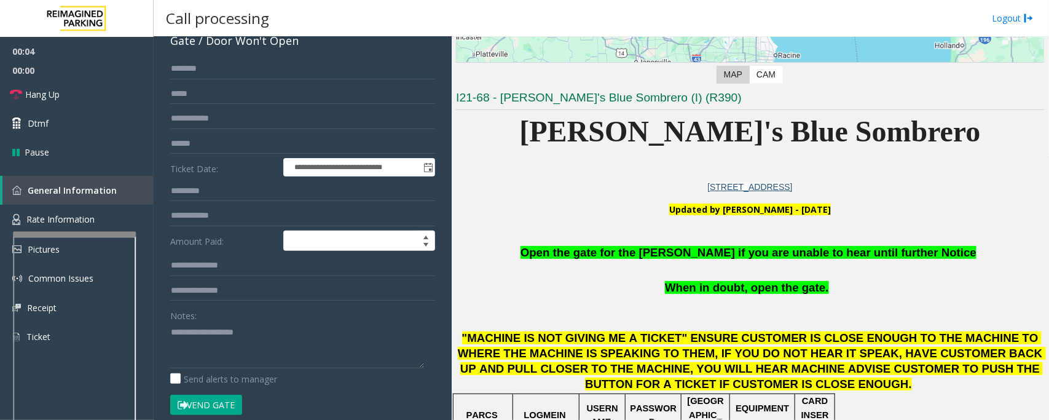
scroll to position [154, 0]
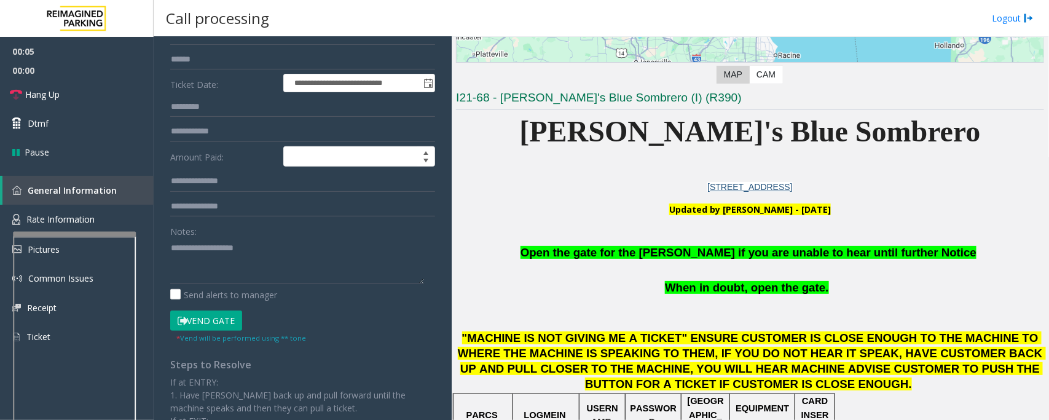
click at [214, 323] on button "Vend Gate" at bounding box center [206, 320] width 72 height 21
click at [659, 248] on span "Open the gate for the [PERSON_NAME] if you are unable to hear until further Not…" at bounding box center [748, 252] width 456 height 13
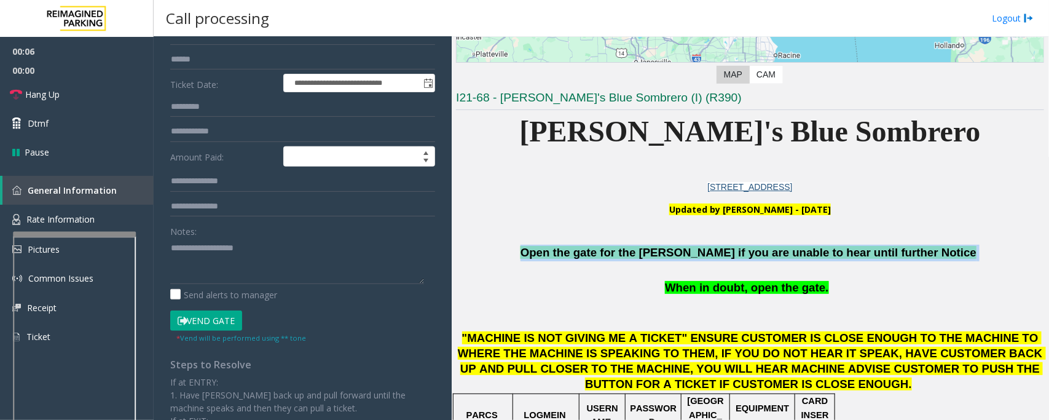
click at [659, 248] on span "Open the gate for the [PERSON_NAME] if you are unable to hear until further Not…" at bounding box center [748, 252] width 456 height 13
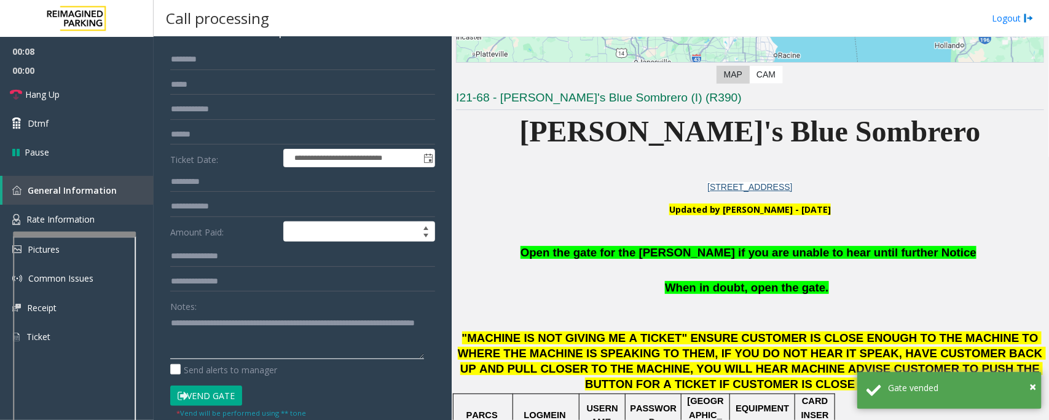
scroll to position [0, 0]
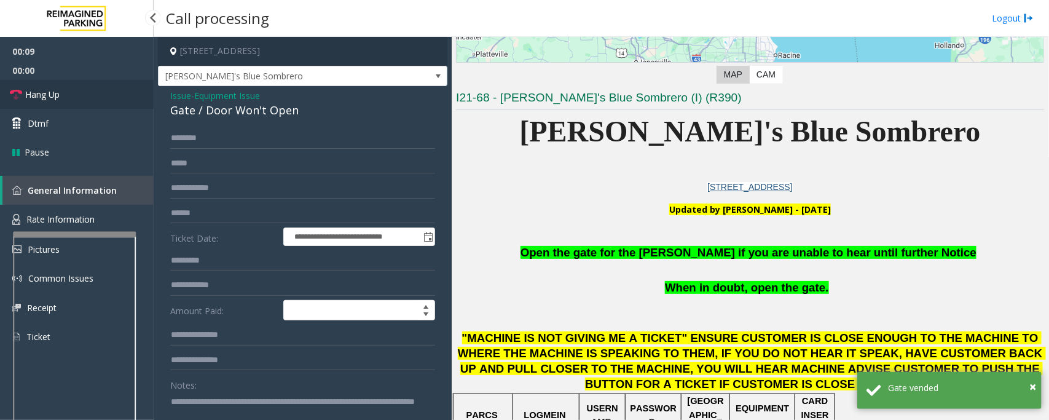
type textarea "**********"
click at [77, 100] on link "Hang Up" at bounding box center [77, 94] width 154 height 29
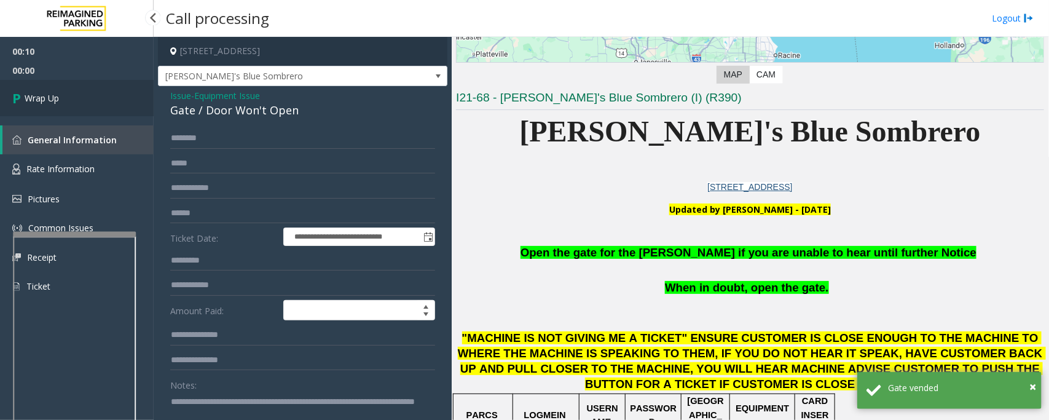
click at [77, 100] on link "Wrap Up" at bounding box center [77, 98] width 154 height 36
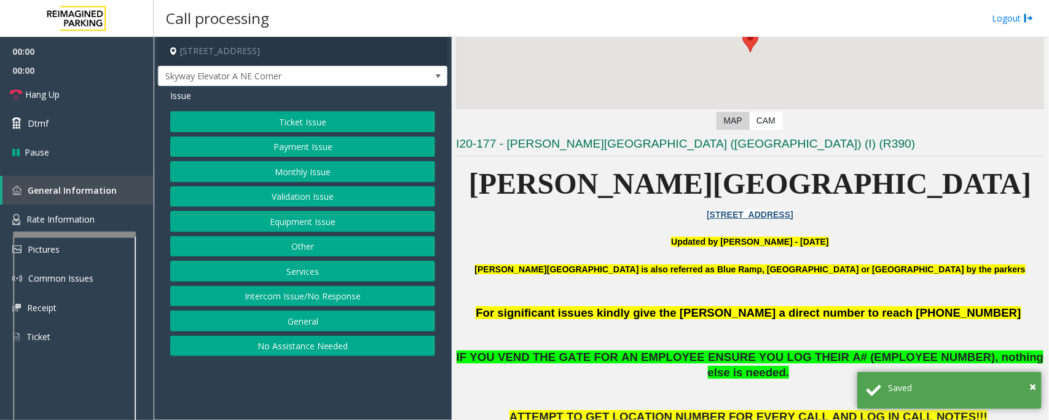
scroll to position [307, 0]
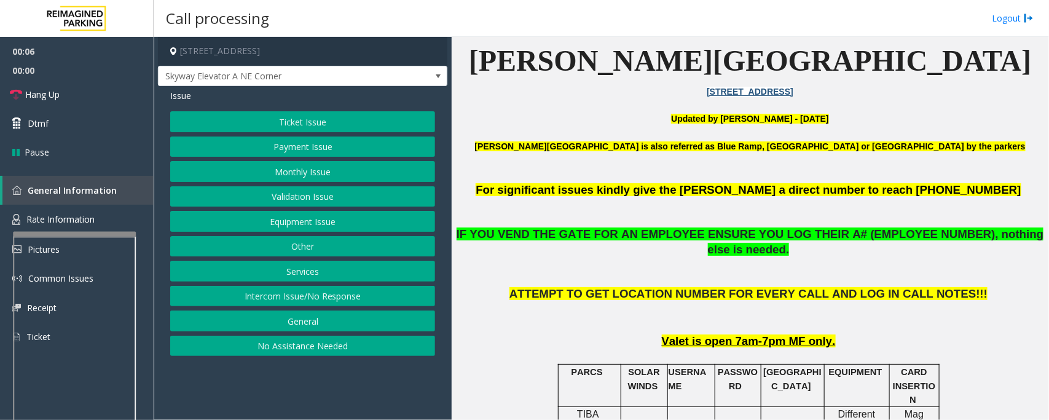
click at [287, 197] on button "Validation Issue" at bounding box center [302, 196] width 265 height 21
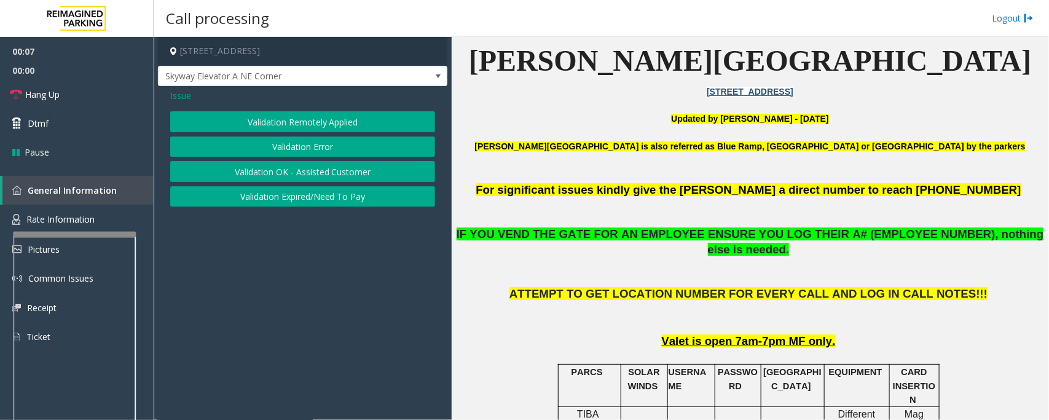
click at [297, 154] on button "Validation Error" at bounding box center [302, 146] width 265 height 21
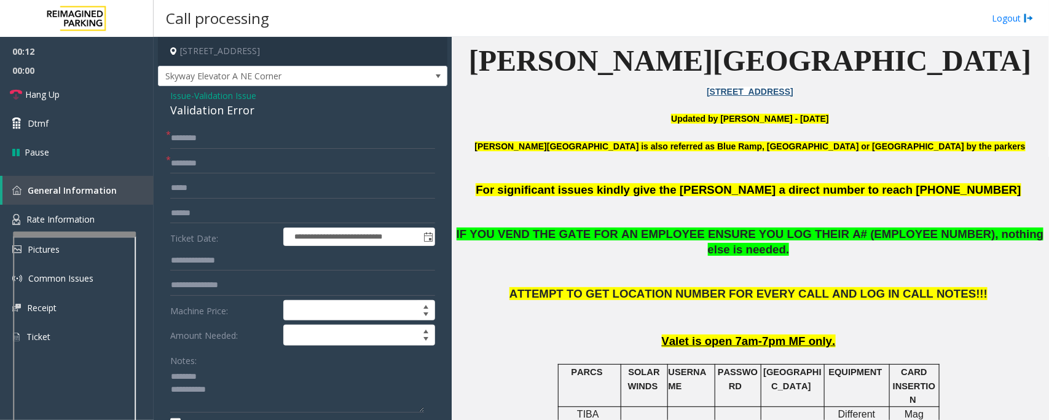
click at [216, 109] on div "Validation Error" at bounding box center [302, 110] width 265 height 17
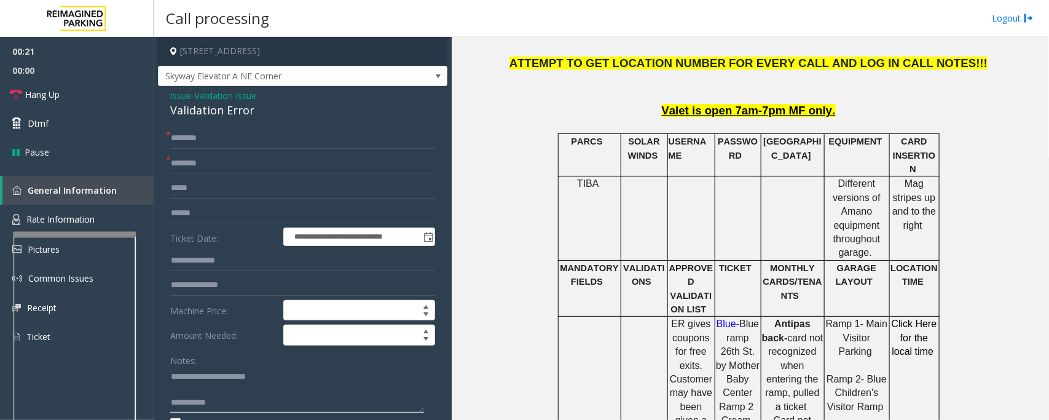
scroll to position [614, 0]
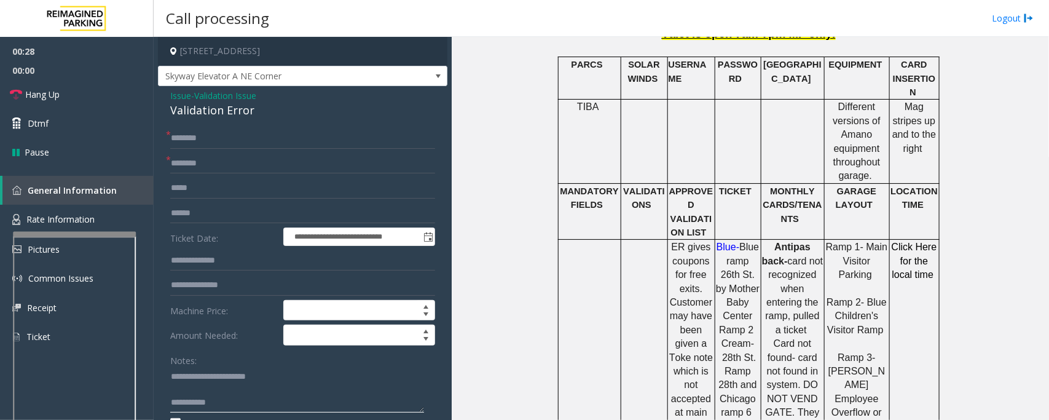
click at [195, 390] on textarea at bounding box center [297, 390] width 254 height 46
type textarea "**********"
click at [178, 159] on input "text" at bounding box center [302, 163] width 265 height 21
type input "**"
click at [204, 133] on input "text" at bounding box center [302, 138] width 265 height 21
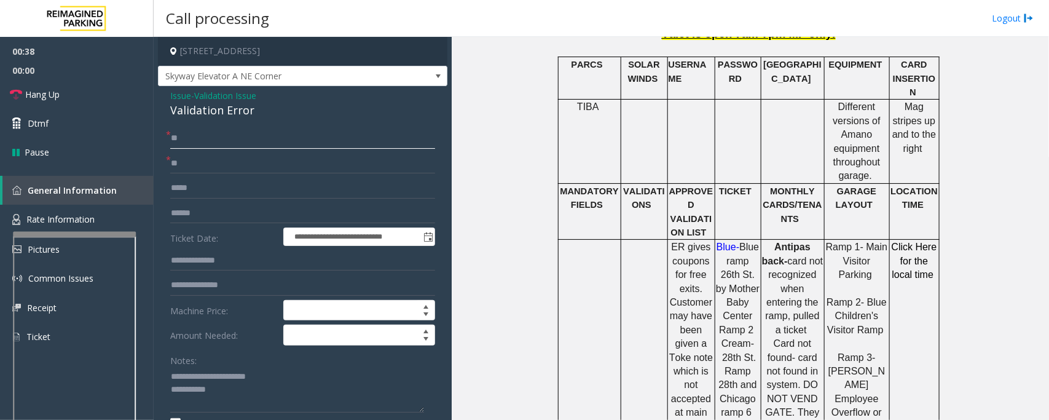
type input "**"
click at [243, 399] on textarea at bounding box center [297, 390] width 254 height 46
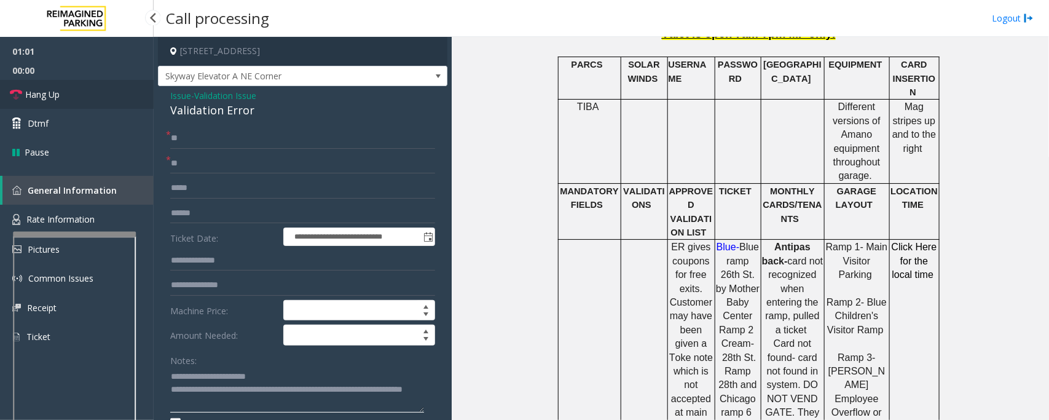
type textarea "**********"
click at [77, 93] on link "Hang Up" at bounding box center [77, 94] width 154 height 29
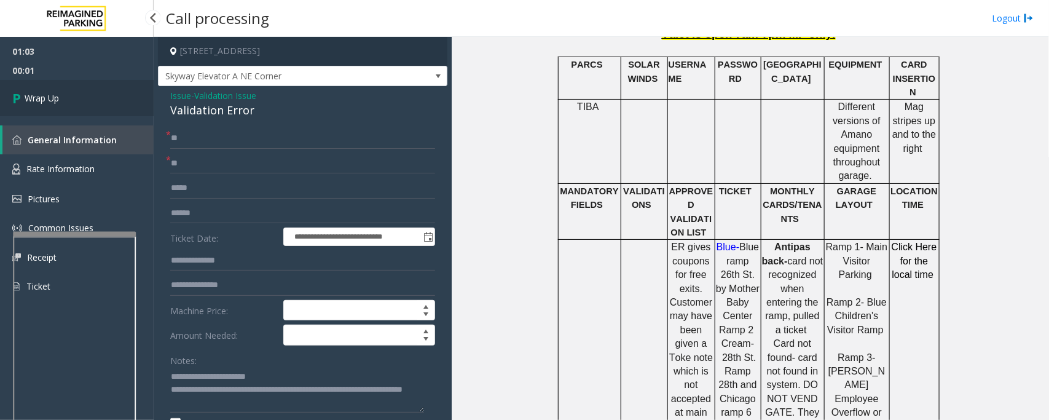
click at [77, 93] on link "Wrap Up" at bounding box center [77, 98] width 154 height 36
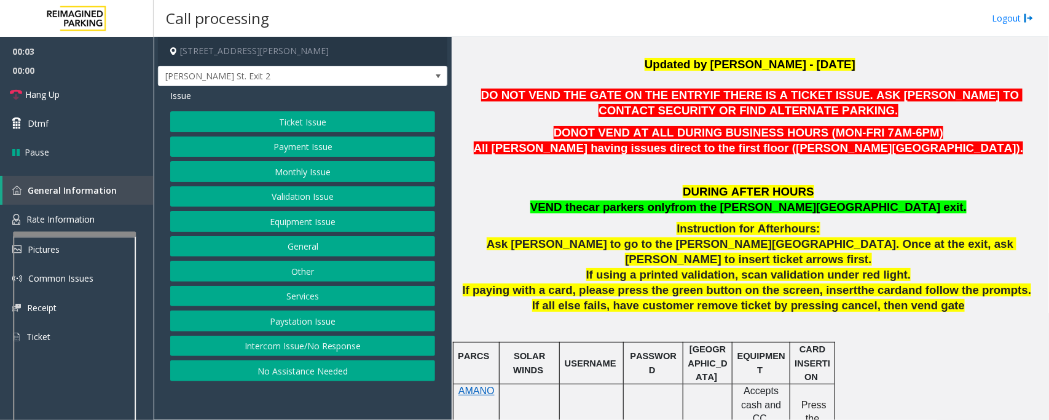
scroll to position [307, 0]
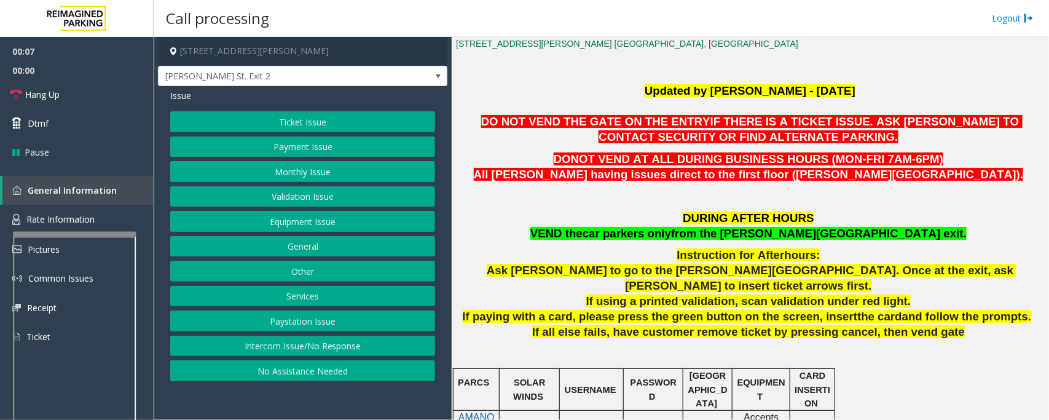
click at [298, 198] on button "Validation Issue" at bounding box center [302, 196] width 265 height 21
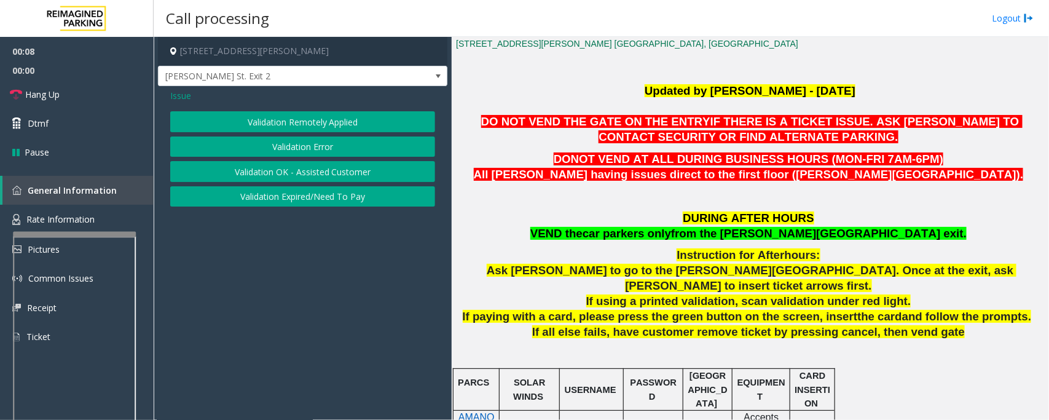
click at [301, 146] on button "Validation Error" at bounding box center [302, 146] width 265 height 21
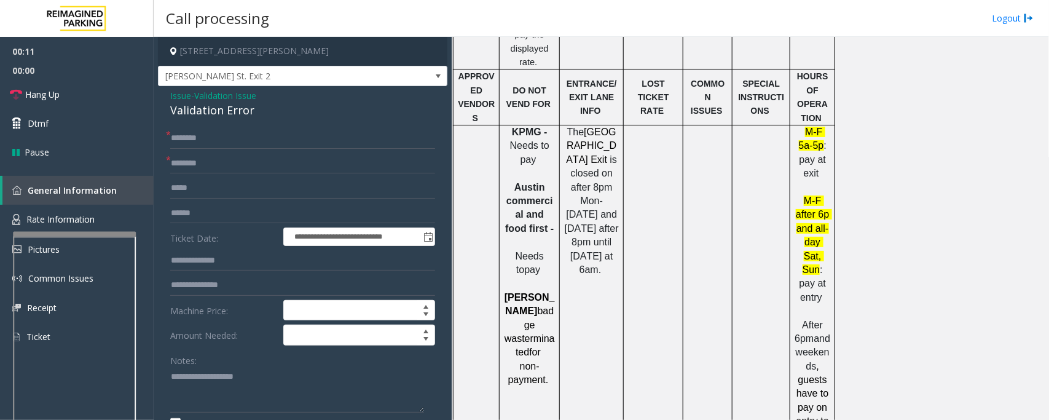
scroll to position [1229, 0]
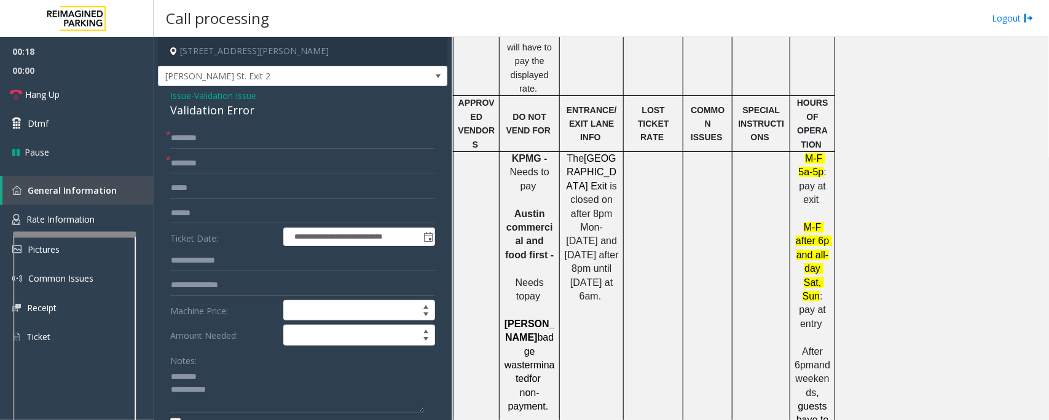
click at [198, 104] on div "Validation Error" at bounding box center [302, 110] width 265 height 17
type textarea "**********"
click at [190, 161] on input "text" at bounding box center [302, 163] width 265 height 21
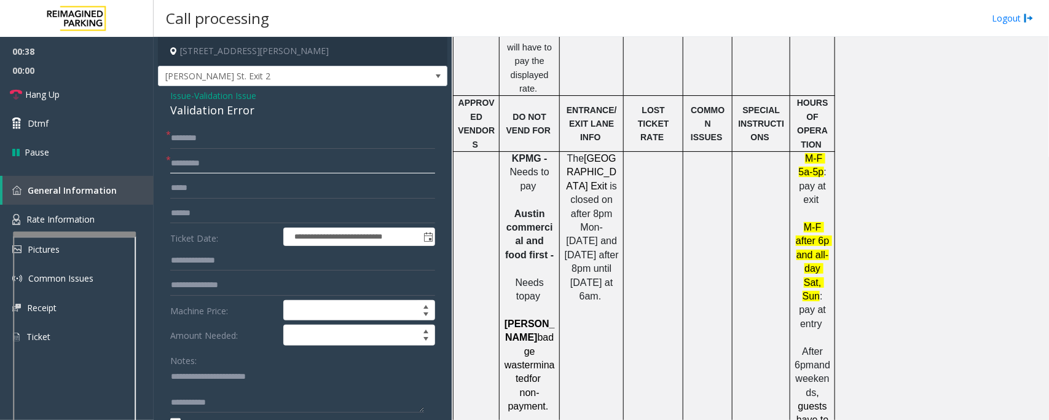
type input "*********"
click at [186, 206] on input "text" at bounding box center [302, 213] width 265 height 21
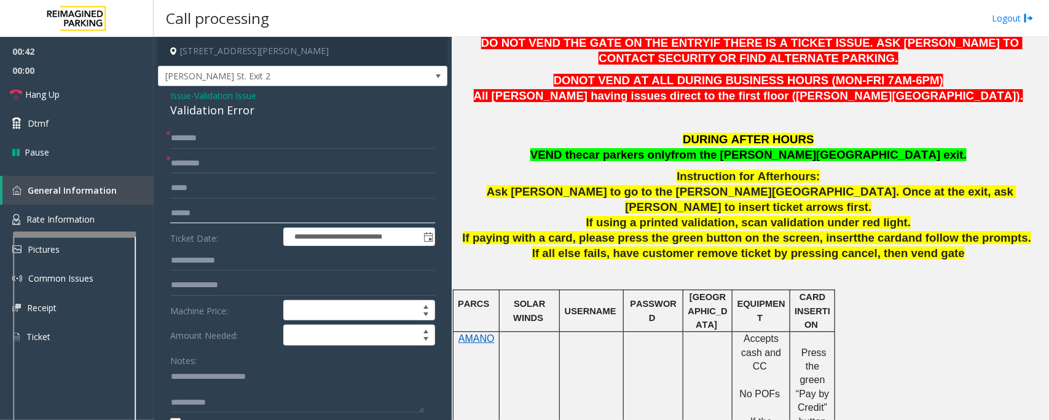
scroll to position [384, 0]
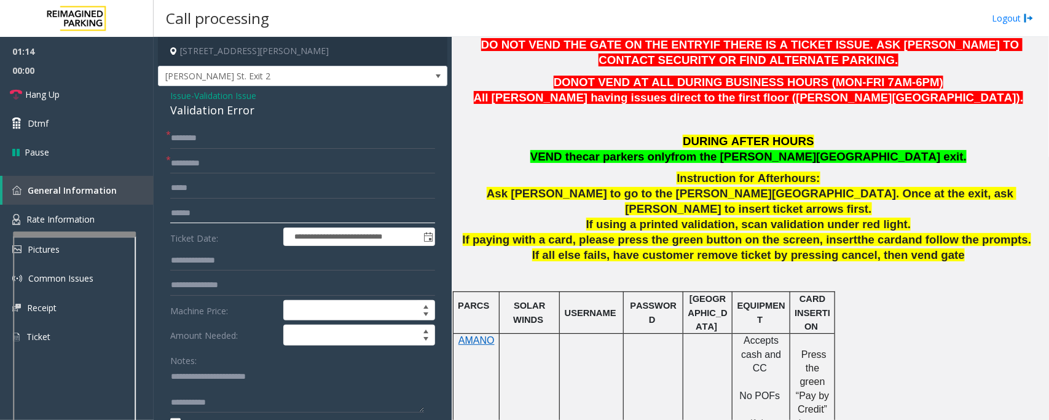
click at [209, 214] on input "text" at bounding box center [302, 213] width 265 height 21
click at [220, 136] on input "text" at bounding box center [302, 138] width 265 height 21
type input "**"
click at [97, 90] on link "Hang Up" at bounding box center [77, 94] width 154 height 29
click at [253, 399] on textarea at bounding box center [297, 390] width 254 height 46
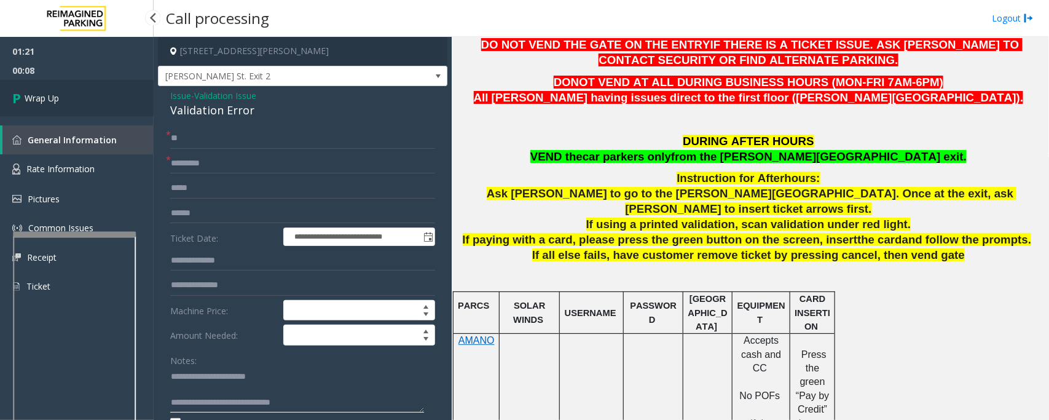
type textarea "**********"
click at [40, 99] on span "Wrap Up" at bounding box center [42, 98] width 34 height 13
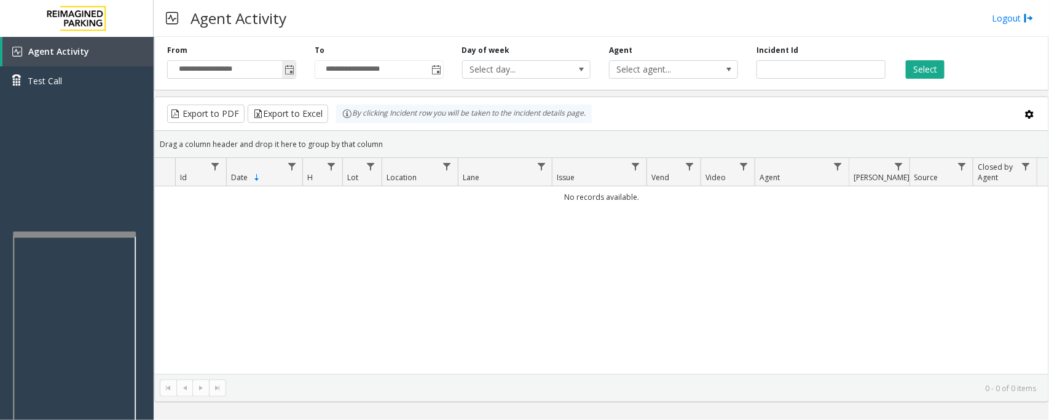
click at [289, 66] on span "Toggle popup" at bounding box center [289, 70] width 10 height 10
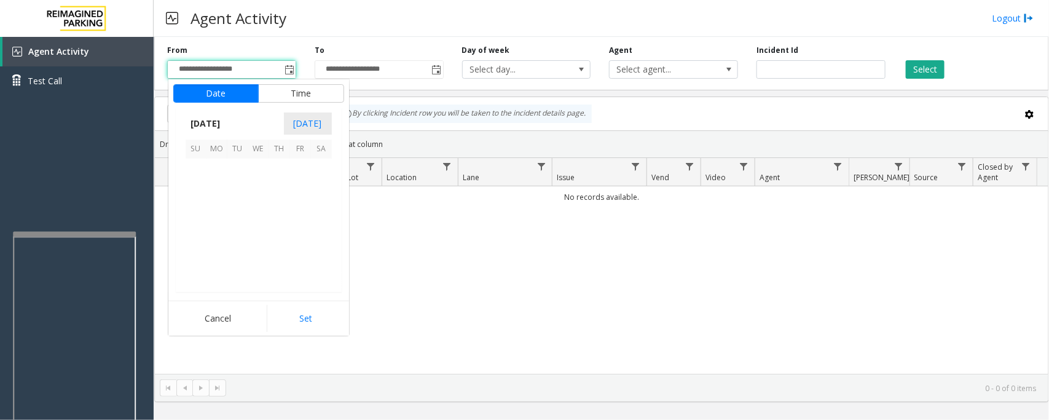
scroll to position [220406, 0]
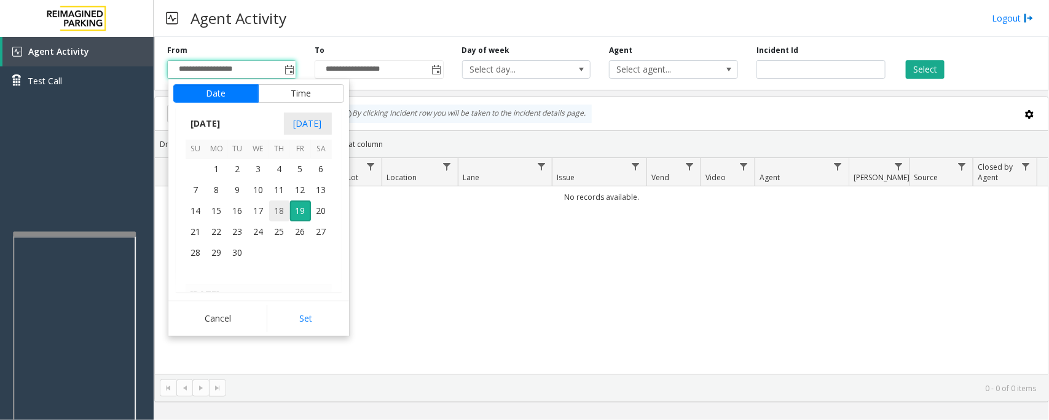
click at [275, 212] on span "18" at bounding box center [279, 210] width 21 height 21
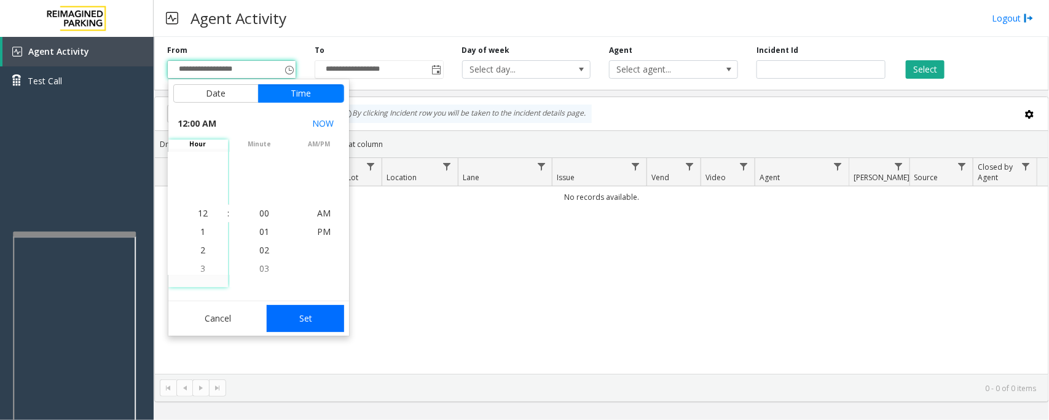
click at [302, 312] on button "Set" at bounding box center [305, 318] width 77 height 27
type input "**********"
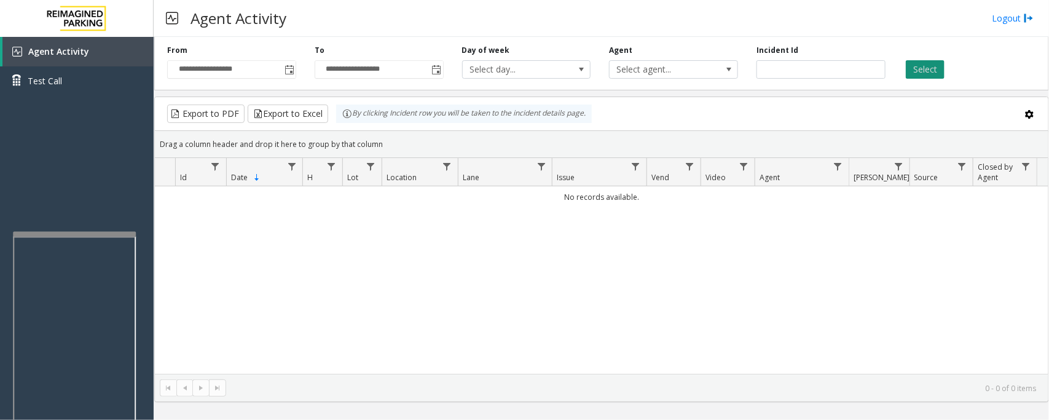
click at [925, 65] on button "Select" at bounding box center [925, 69] width 39 height 18
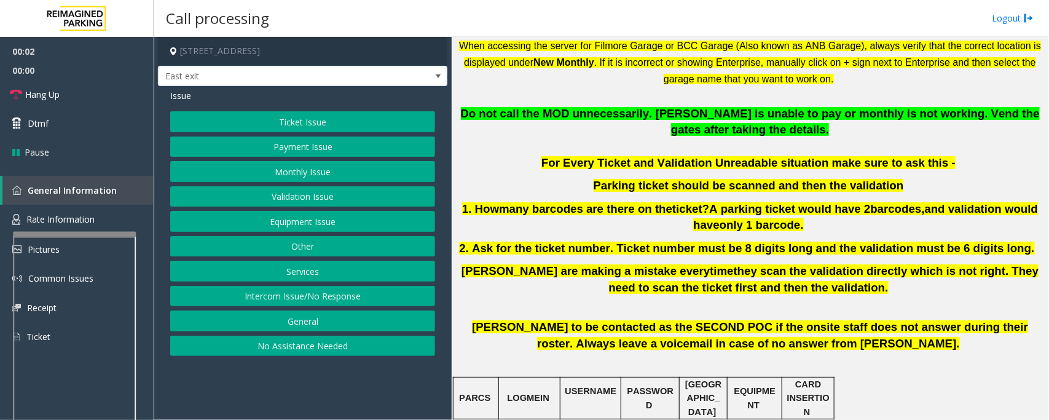
scroll to position [461, 0]
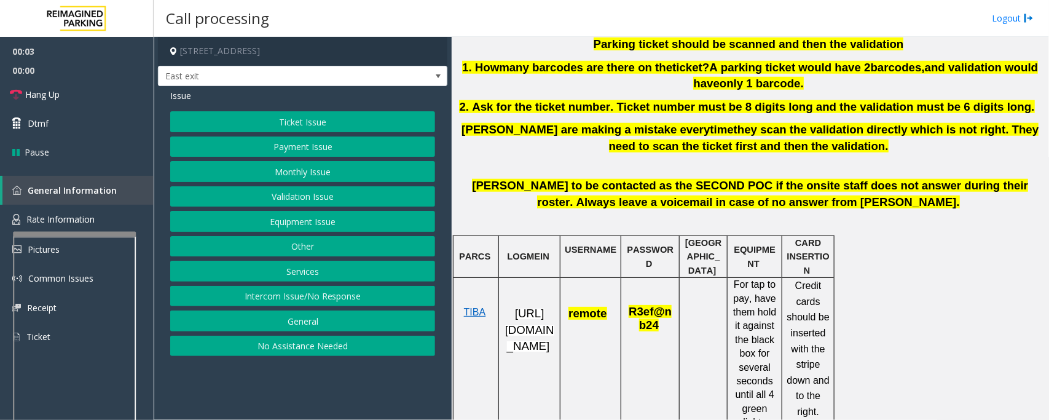
click at [533, 321] on p "https://fillmore-web.sp.tibaparking.net/" at bounding box center [529, 329] width 52 height 49
click at [531, 329] on span "https://fillmore-web.sp.tibaparking.net/" at bounding box center [529, 329] width 49 height 45
click at [313, 201] on button "Validation Issue" at bounding box center [302, 196] width 265 height 21
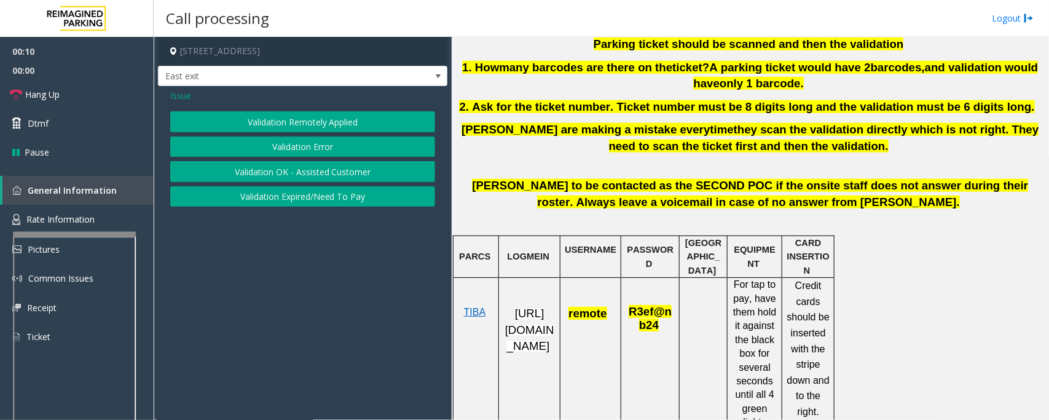
click at [312, 152] on button "Validation Error" at bounding box center [302, 146] width 265 height 21
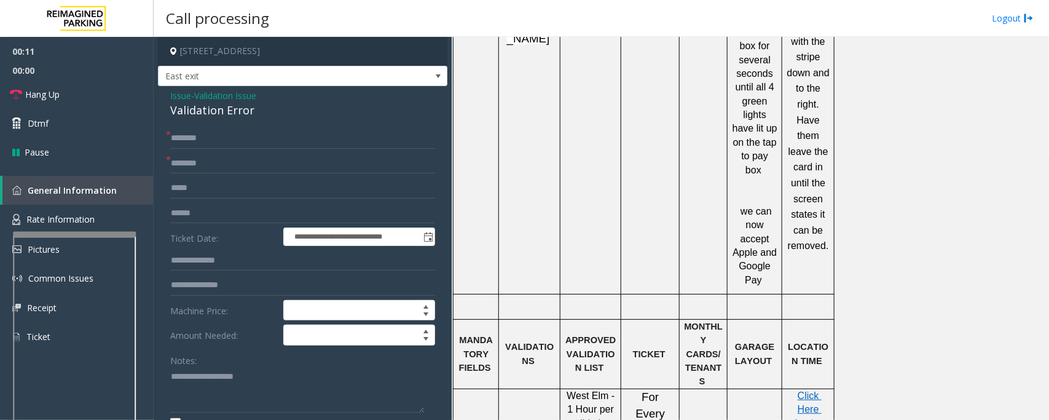
scroll to position [998, 0]
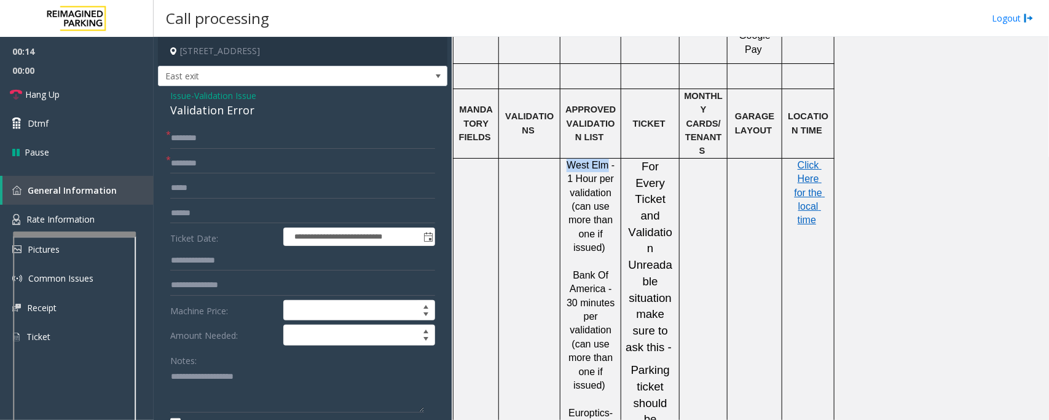
drag, startPoint x: 565, startPoint y: 127, endPoint x: 602, endPoint y: 121, distance: 37.3
click at [602, 160] on span "West Elm - 1 Hour per validation (can use more than one if issued)" at bounding box center [591, 206] width 51 height 93
copy span "West Elm"
click at [194, 155] on input "text" at bounding box center [302, 163] width 265 height 21
paste input "********"
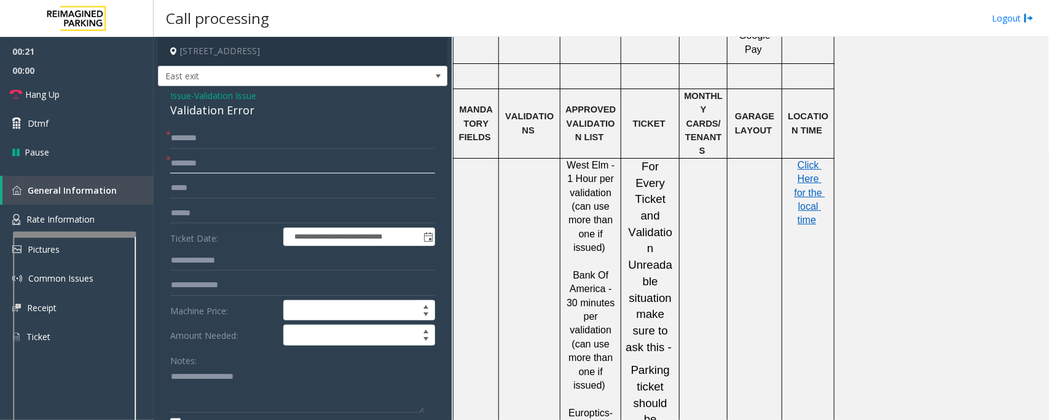
type input "********"
click at [171, 370] on textarea at bounding box center [297, 390] width 254 height 46
click at [225, 374] on textarea at bounding box center [297, 390] width 254 height 46
type textarea "**********"
click at [197, 213] on input "text" at bounding box center [302, 213] width 265 height 21
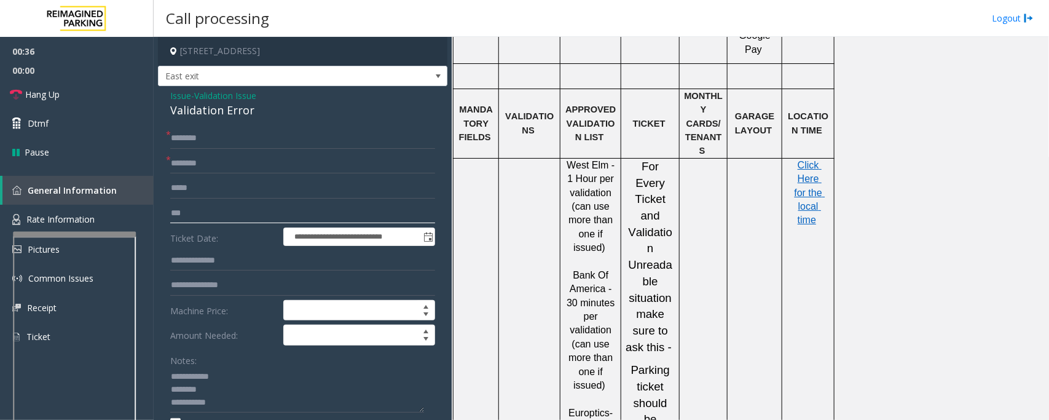
type input "****"
drag, startPoint x: 197, startPoint y: 213, endPoint x: 169, endPoint y: 213, distance: 28.3
type input "****"
click at [226, 373] on textarea at bounding box center [297, 390] width 254 height 46
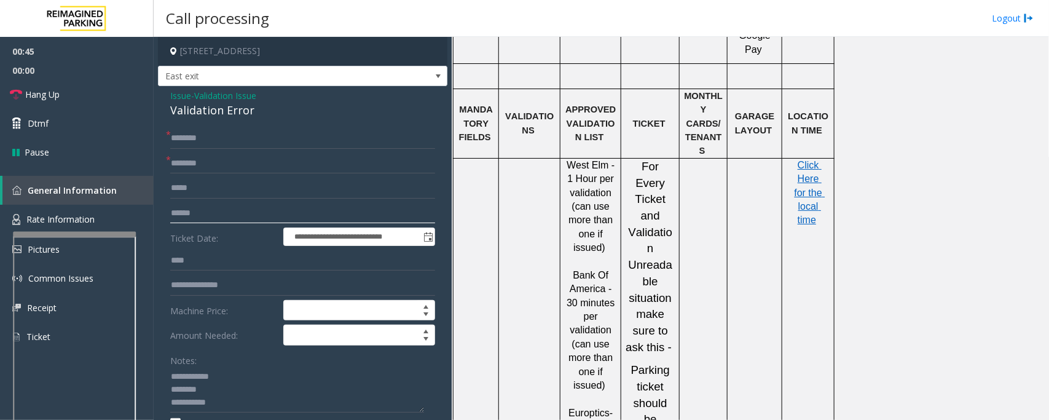
click at [210, 213] on input "text" at bounding box center [302, 213] width 265 height 21
click at [195, 111] on div "Validation Error" at bounding box center [302, 110] width 265 height 17
click at [203, 213] on input "text" at bounding box center [302, 213] width 265 height 21
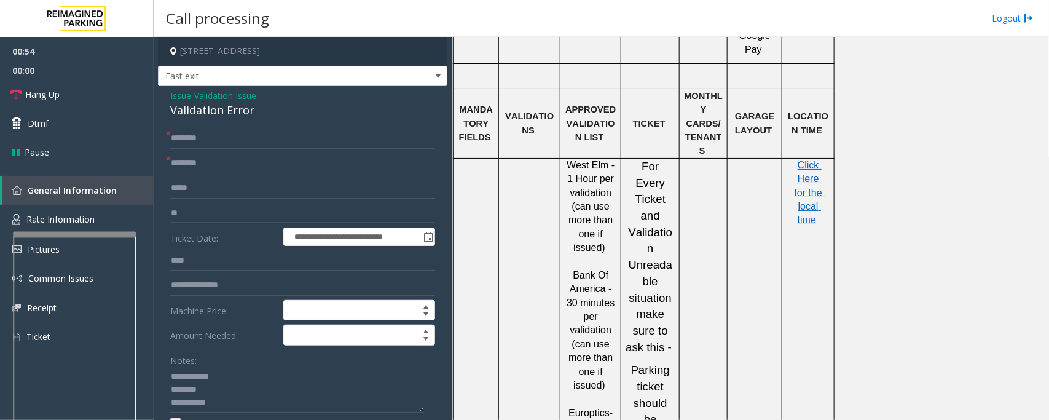
type input "*"
click at [210, 109] on div "Validation Error" at bounding box center [302, 110] width 265 height 17
click at [197, 391] on textarea at bounding box center [297, 390] width 254 height 46
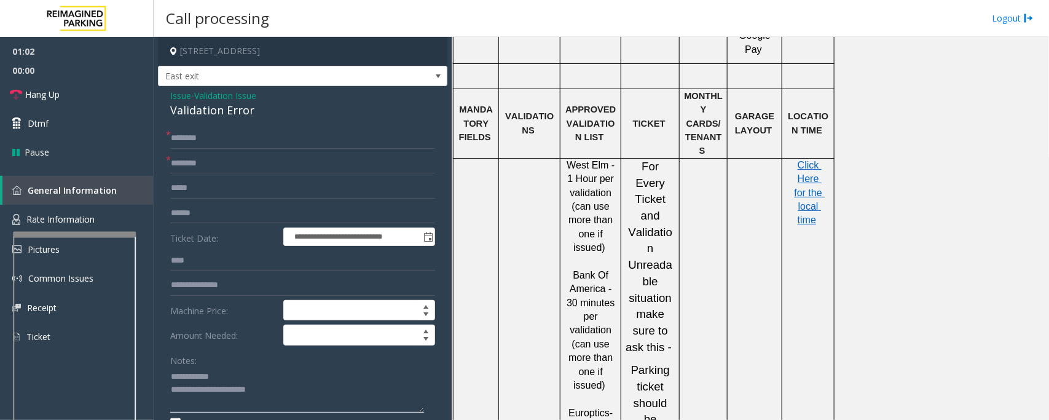
click at [197, 405] on textarea at bounding box center [297, 390] width 254 height 46
click at [230, 401] on textarea at bounding box center [297, 390] width 254 height 46
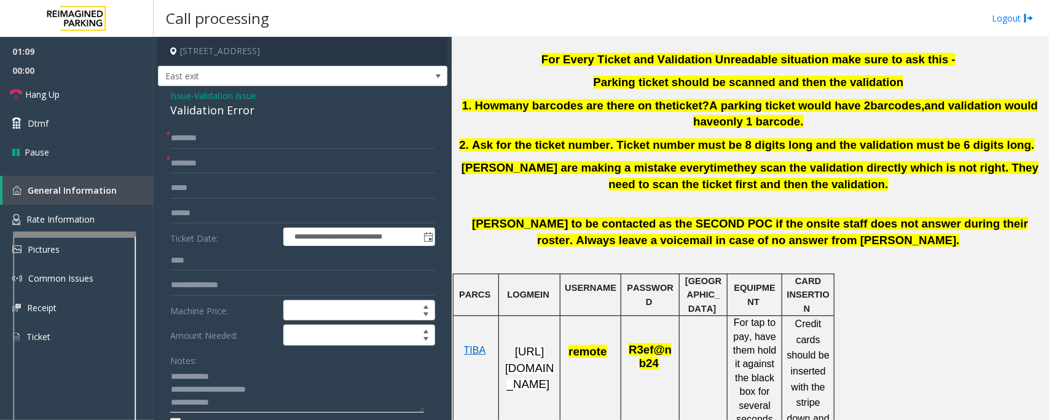
scroll to position [384, 0]
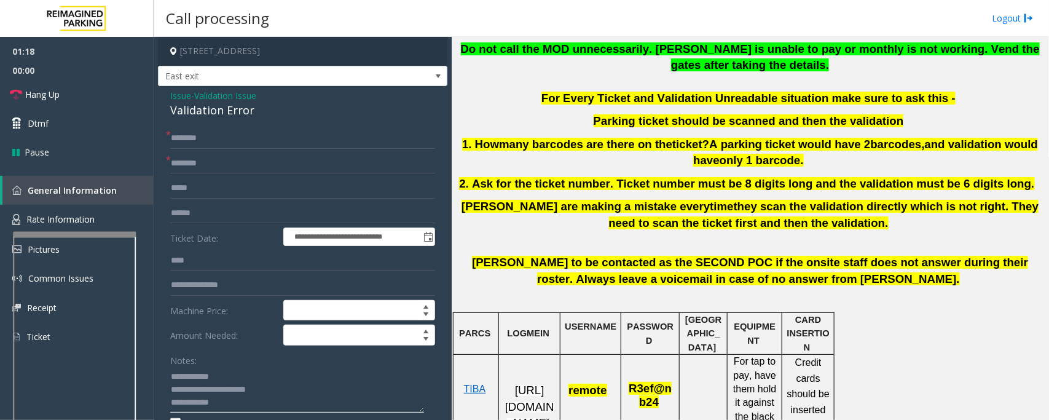
type textarea "**********"
click at [185, 210] on input "text" at bounding box center [302, 213] width 265 height 21
type input "******"
click at [189, 137] on input "text" at bounding box center [302, 138] width 265 height 21
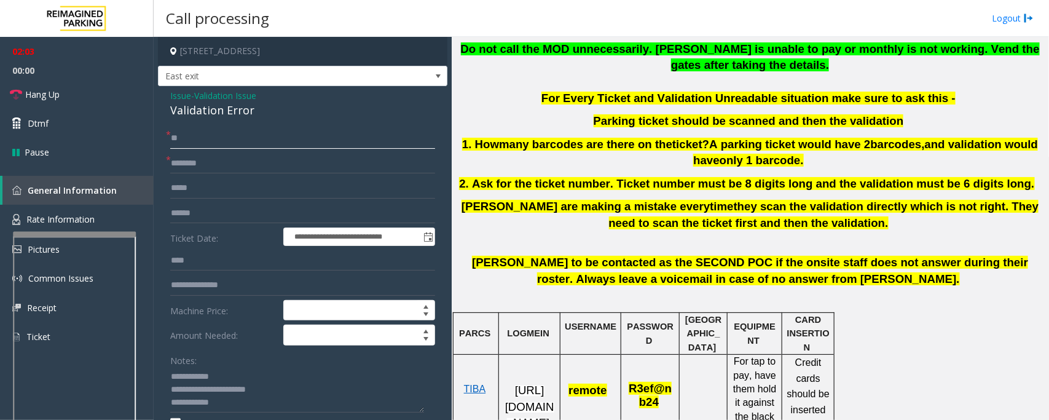
type input "*"
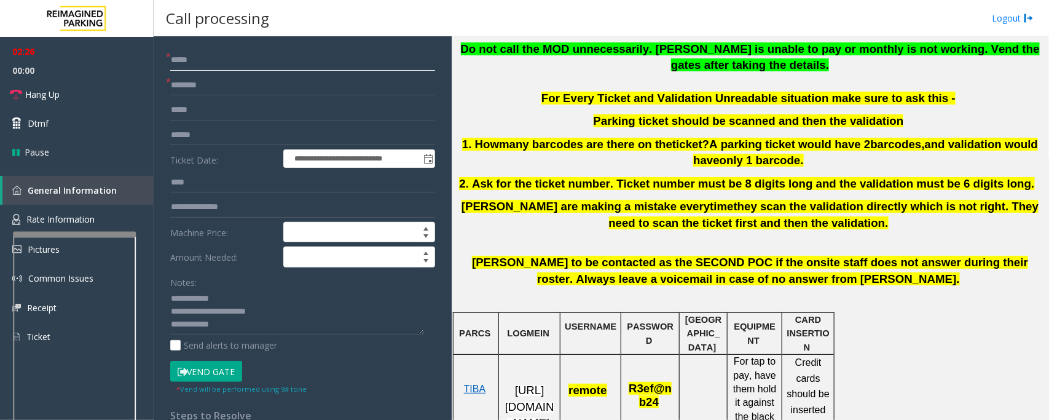
scroll to position [154, 0]
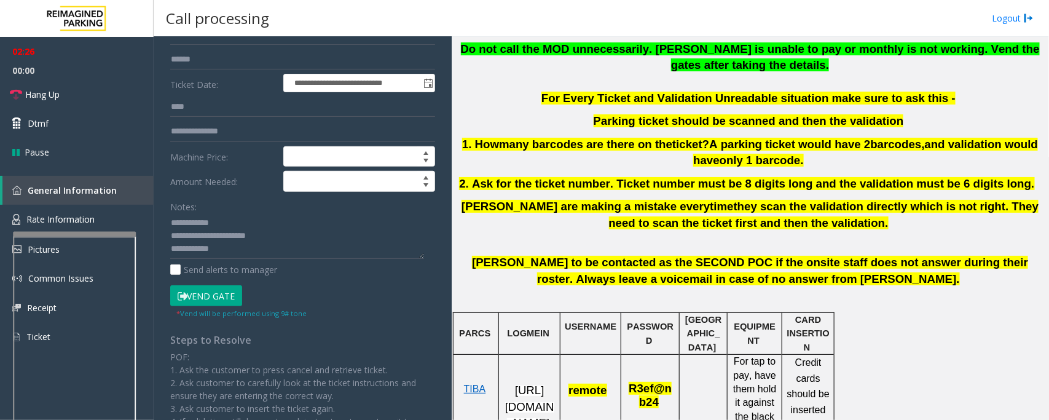
type input "*****"
click at [205, 298] on button "Vend Gate" at bounding box center [206, 295] width 72 height 21
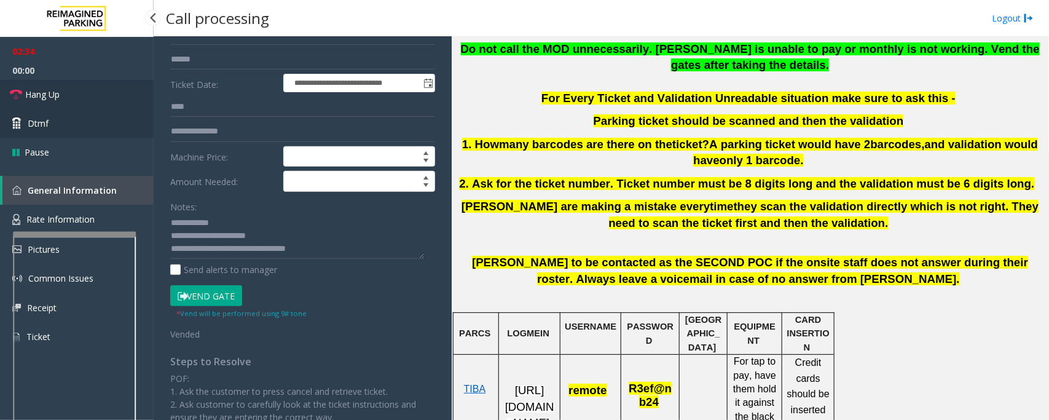
drag, startPoint x: 89, startPoint y: 87, endPoint x: 114, endPoint y: 115, distance: 37.0
click at [89, 87] on link "Hang Up" at bounding box center [77, 94] width 154 height 29
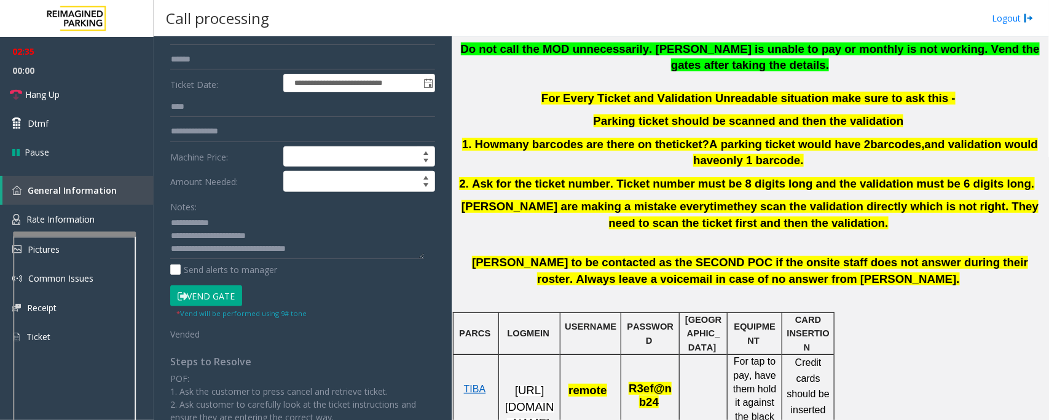
click at [352, 262] on div "Notes: Send alerts to manager" at bounding box center [302, 236] width 265 height 80
click at [349, 253] on textarea at bounding box center [297, 236] width 254 height 46
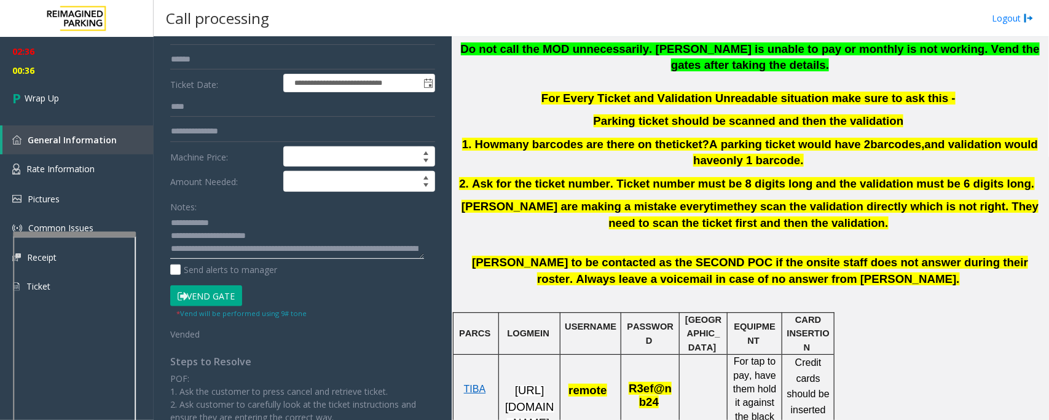
scroll to position [0, 0]
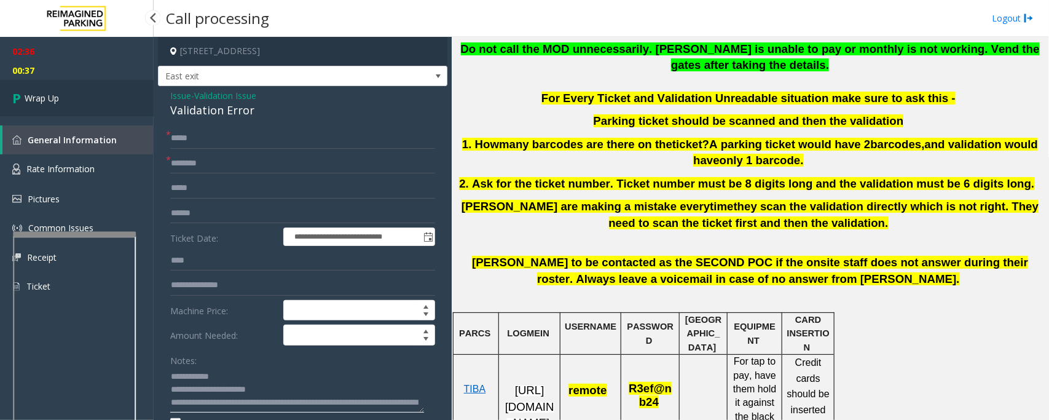
type textarea "**********"
click at [81, 103] on link "Wrap Up" at bounding box center [77, 98] width 154 height 36
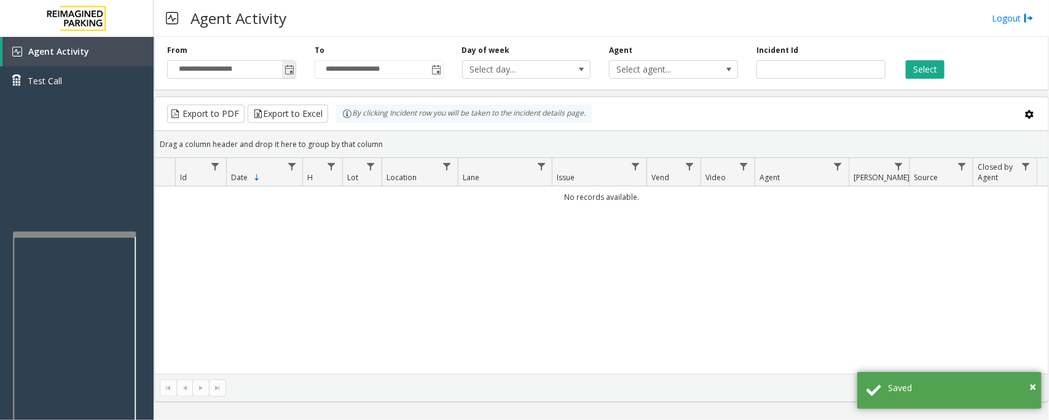
click at [289, 74] on span "Toggle popup" at bounding box center [289, 70] width 10 height 10
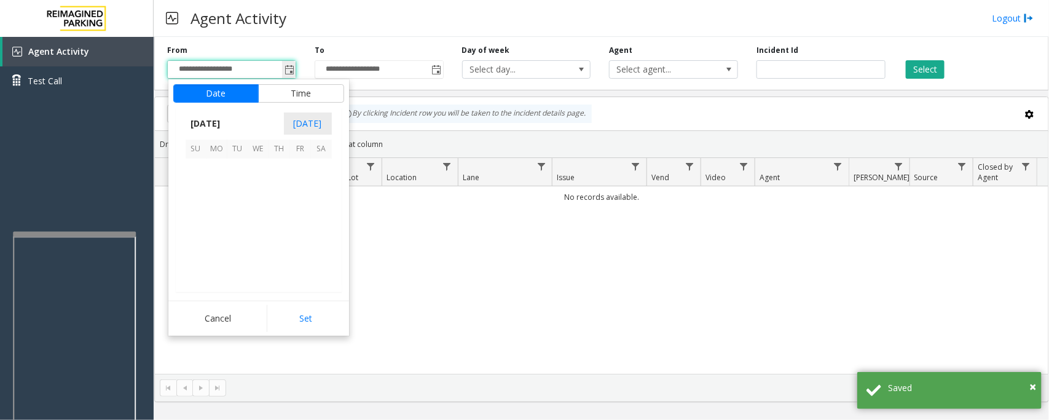
scroll to position [220406, 0]
click at [276, 214] on span "18" at bounding box center [279, 210] width 21 height 21
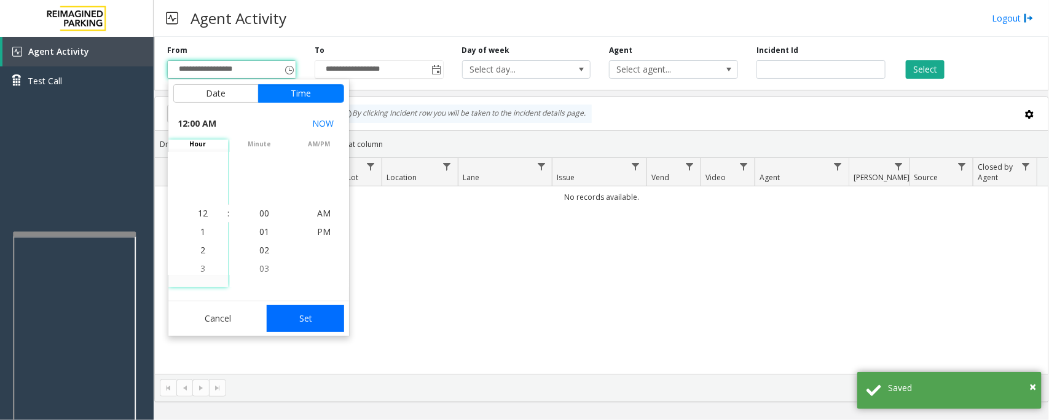
click at [300, 327] on button "Set" at bounding box center [305, 318] width 77 height 27
type input "**********"
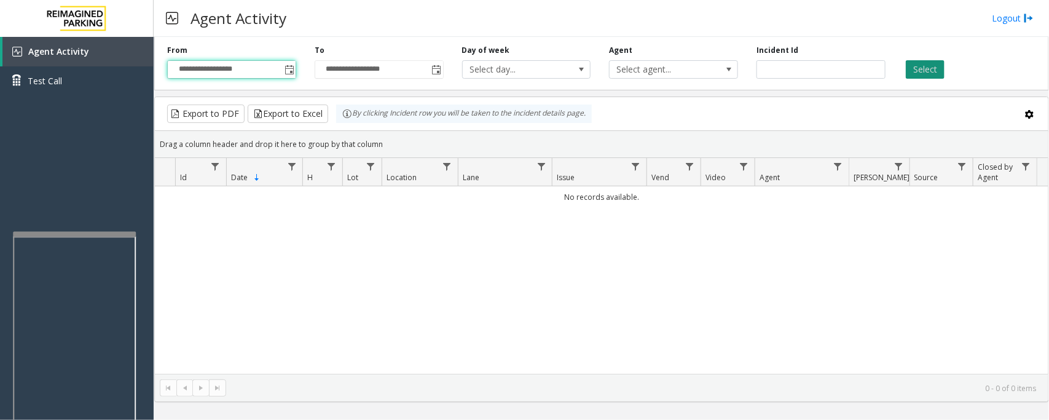
click at [932, 74] on button "Select" at bounding box center [925, 69] width 39 height 18
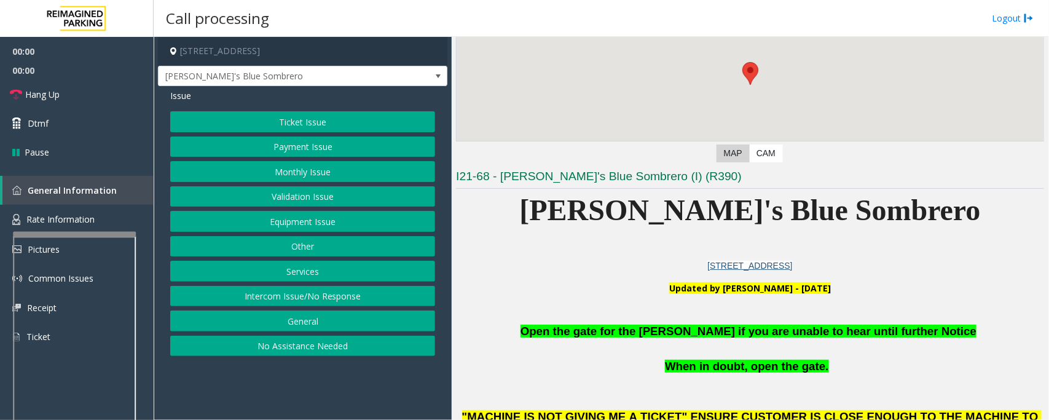
scroll to position [154, 0]
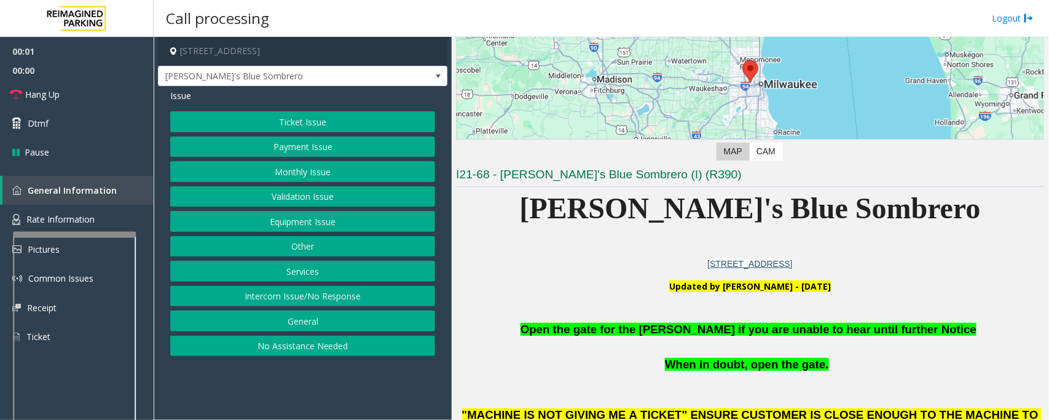
click at [257, 218] on button "Equipment Issue" at bounding box center [302, 221] width 265 height 21
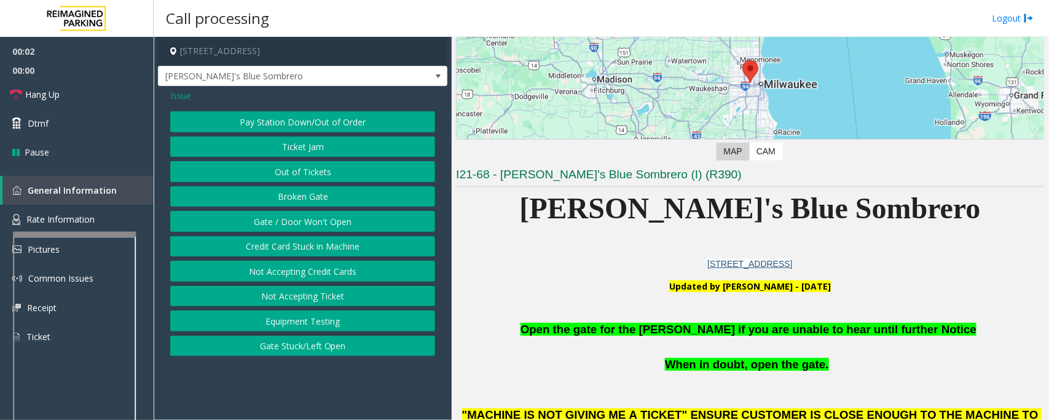
click at [257, 218] on button "Gate / Door Won't Open" at bounding box center [302, 221] width 265 height 21
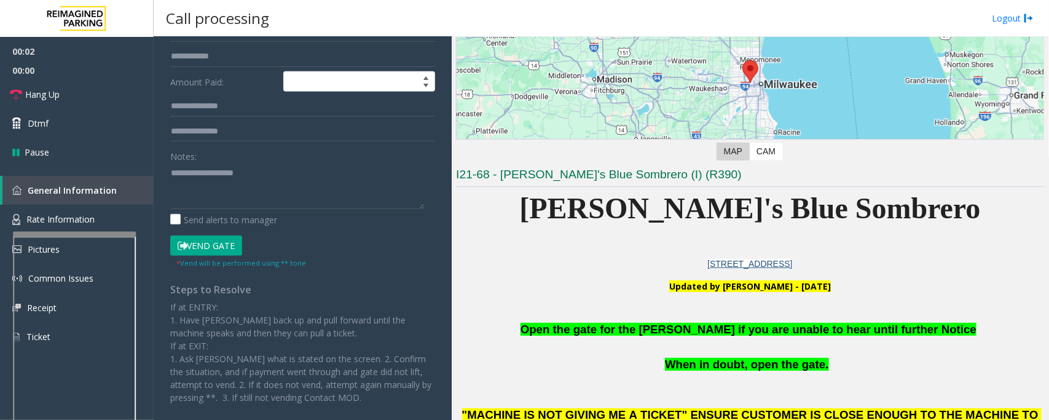
scroll to position [230, 0]
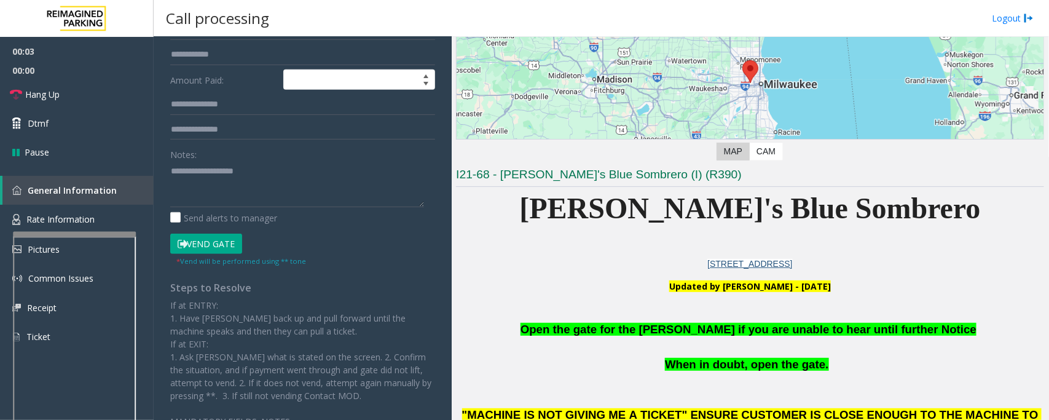
click at [210, 240] on button "Vend Gate" at bounding box center [206, 243] width 72 height 21
click at [719, 326] on span "Open the gate for the [PERSON_NAME] if you are unable to hear until further Not…" at bounding box center [748, 329] width 456 height 13
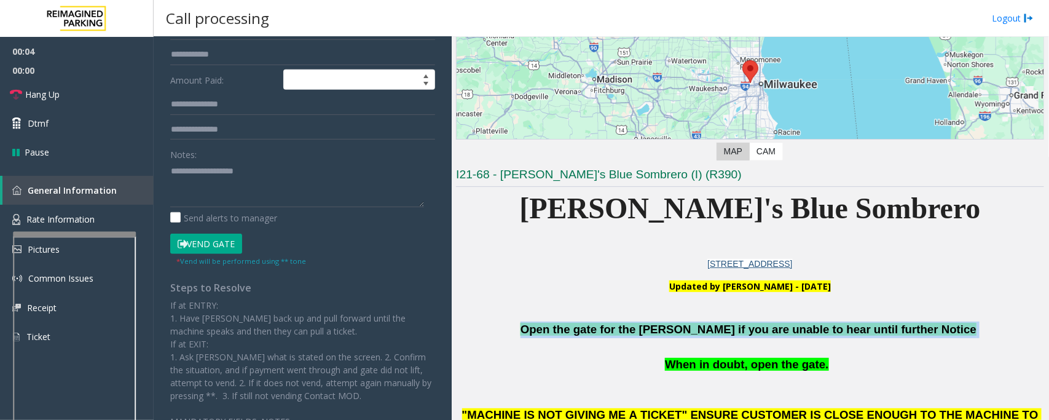
click at [719, 326] on span "Open the gate for the [PERSON_NAME] if you are unable to hear until further Not…" at bounding box center [748, 329] width 456 height 13
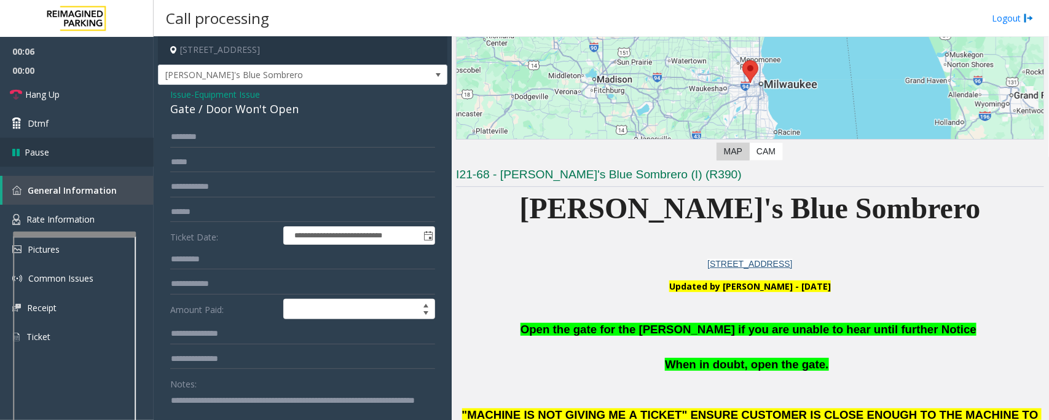
scroll to position [0, 0]
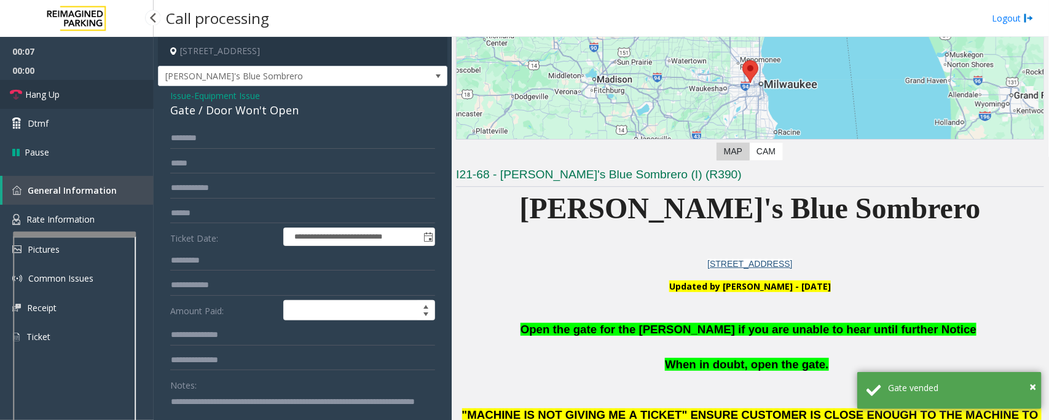
type textarea "**********"
click at [62, 92] on link "Hang Up" at bounding box center [77, 94] width 154 height 29
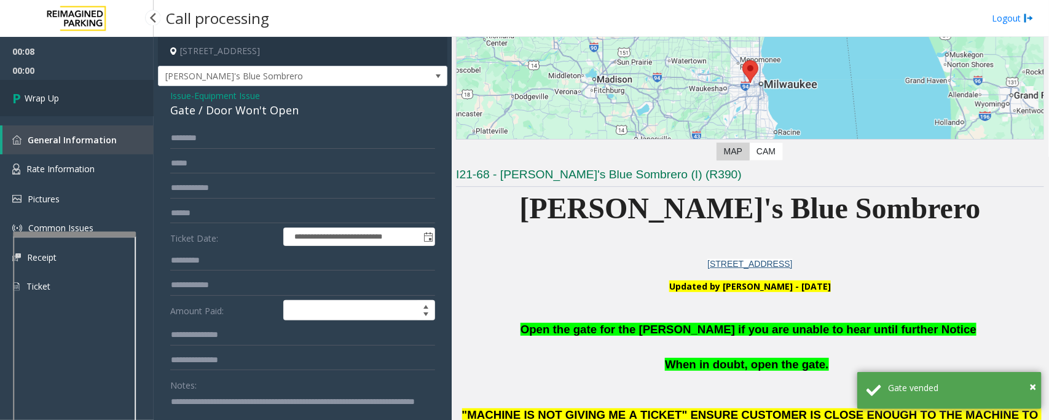
click at [62, 92] on link "Wrap Up" at bounding box center [77, 98] width 154 height 36
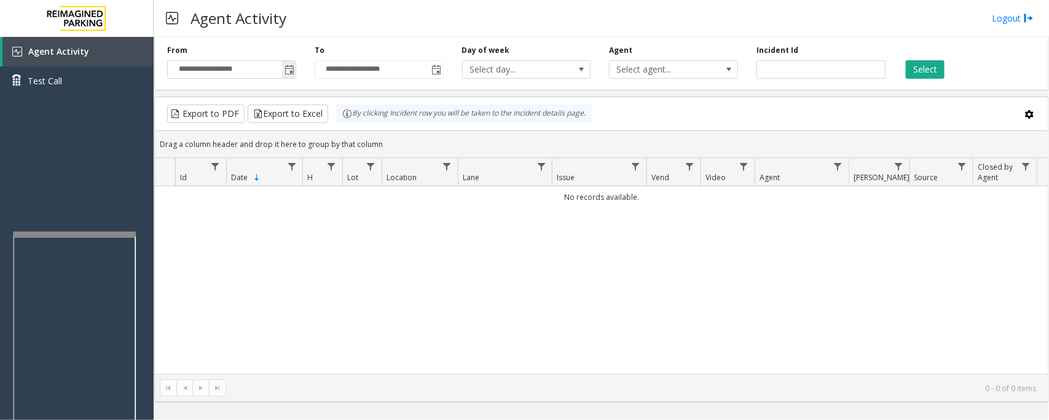
click at [289, 68] on span "Toggle popup" at bounding box center [289, 70] width 10 height 10
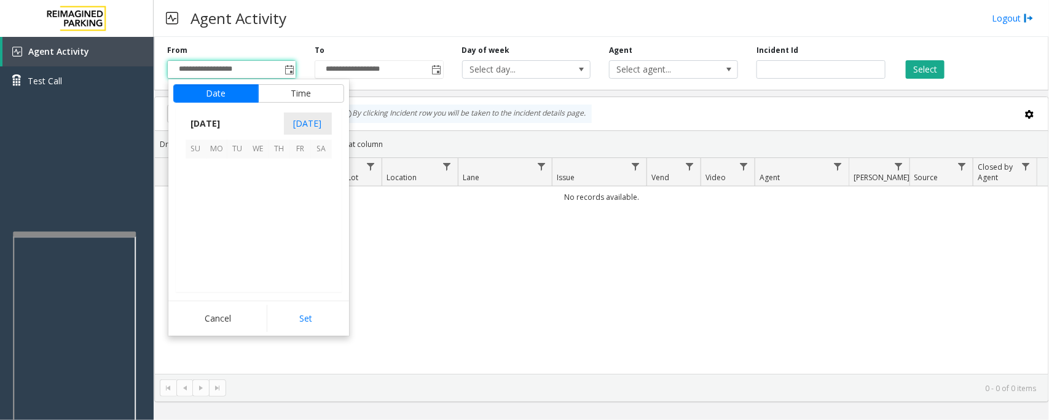
scroll to position [220406, 0]
click at [280, 207] on span "18" at bounding box center [279, 210] width 21 height 21
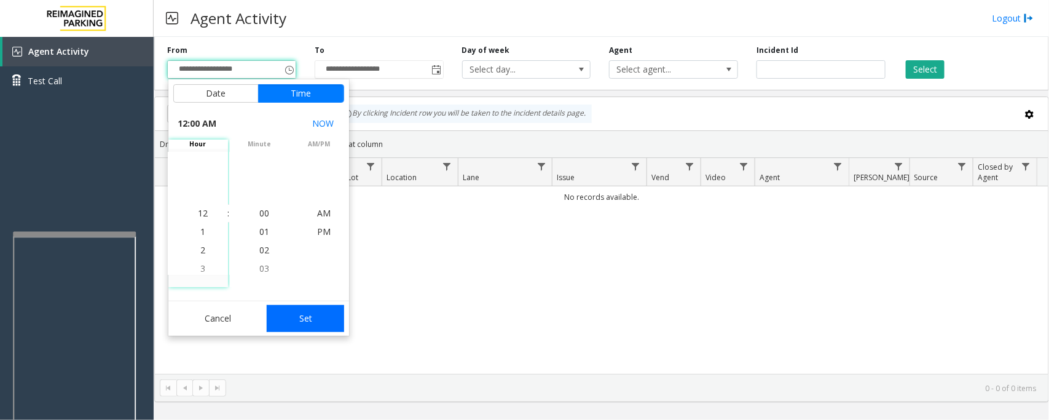
click at [296, 313] on button "Set" at bounding box center [305, 318] width 77 height 27
type input "**********"
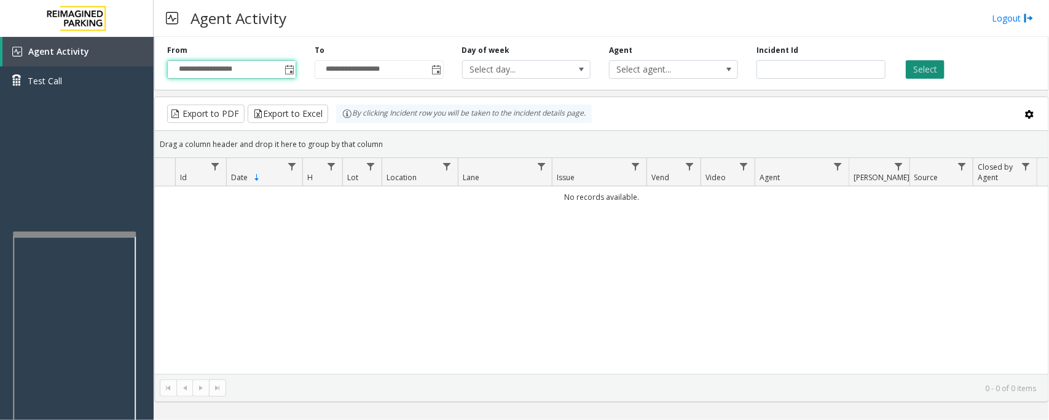
click at [928, 68] on button "Select" at bounding box center [925, 69] width 39 height 18
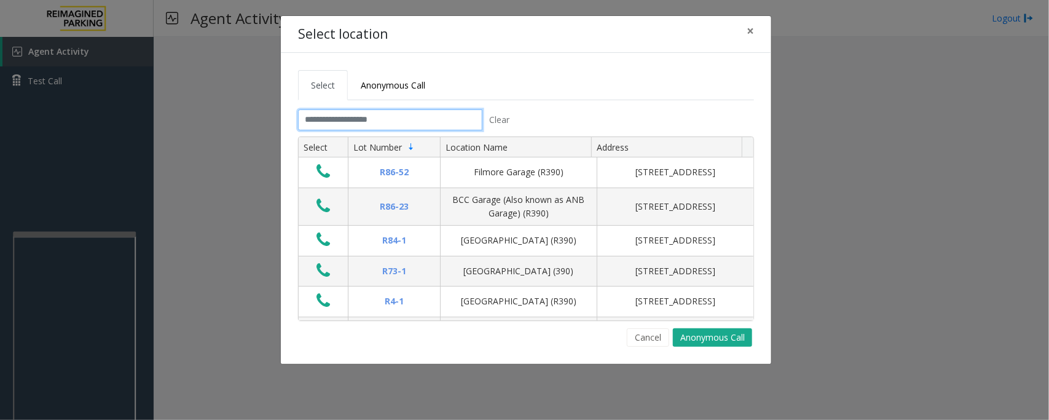
click at [446, 109] on input "text" at bounding box center [390, 119] width 184 height 21
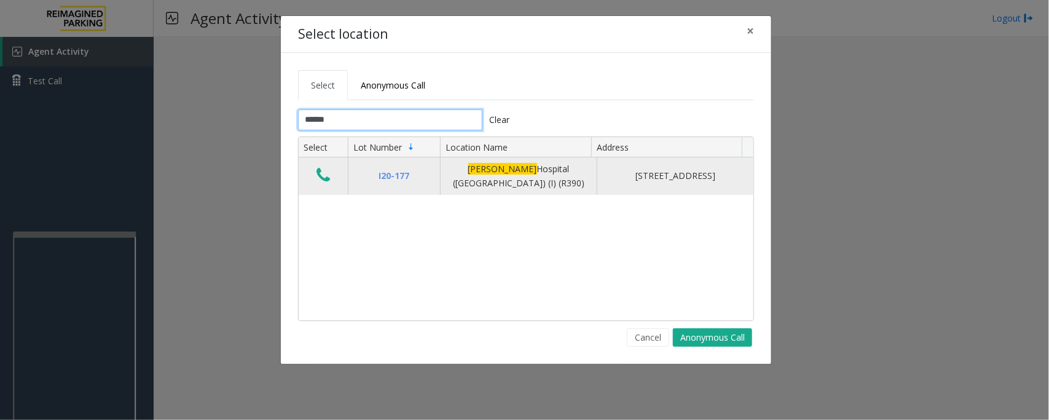
type input "******"
click at [323, 179] on icon "Data table" at bounding box center [323, 174] width 14 height 17
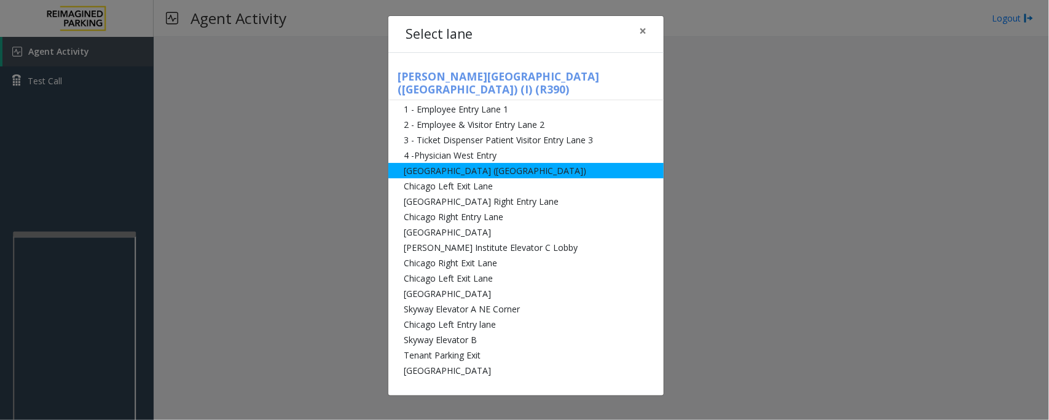
click at [476, 163] on li "[GEOGRAPHIC_DATA] ([GEOGRAPHIC_DATA])" at bounding box center [525, 170] width 275 height 15
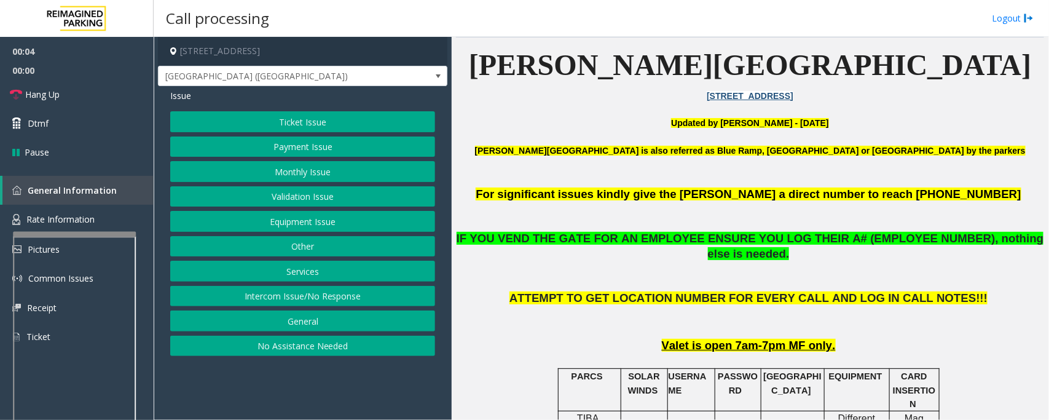
scroll to position [307, 0]
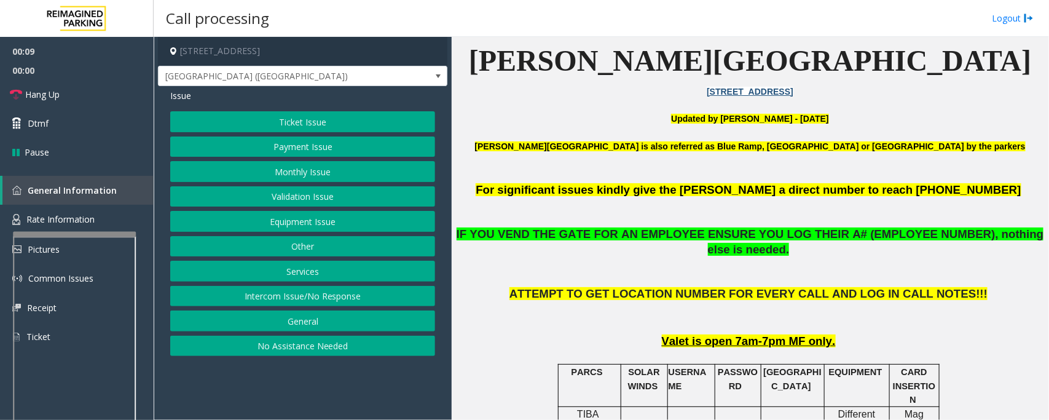
click at [315, 177] on button "Monthly Issue" at bounding box center [302, 171] width 265 height 21
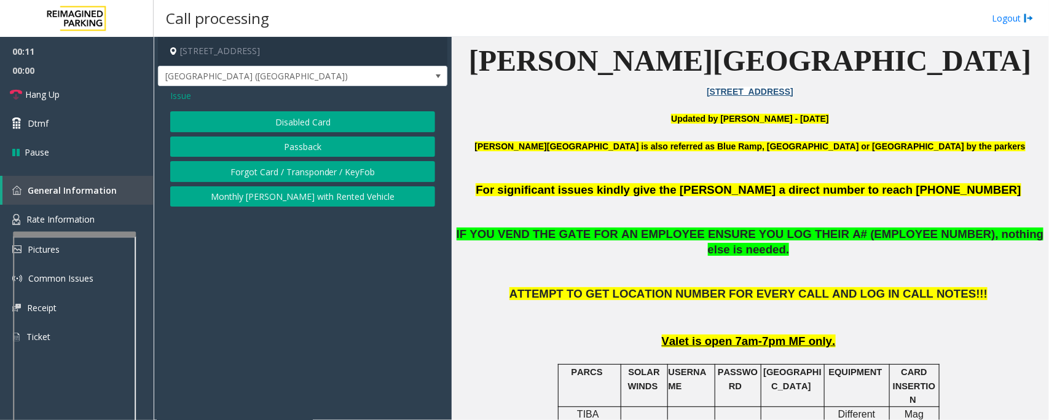
click at [302, 178] on button "Forgot Card / Transponder / KeyFob" at bounding box center [302, 171] width 265 height 21
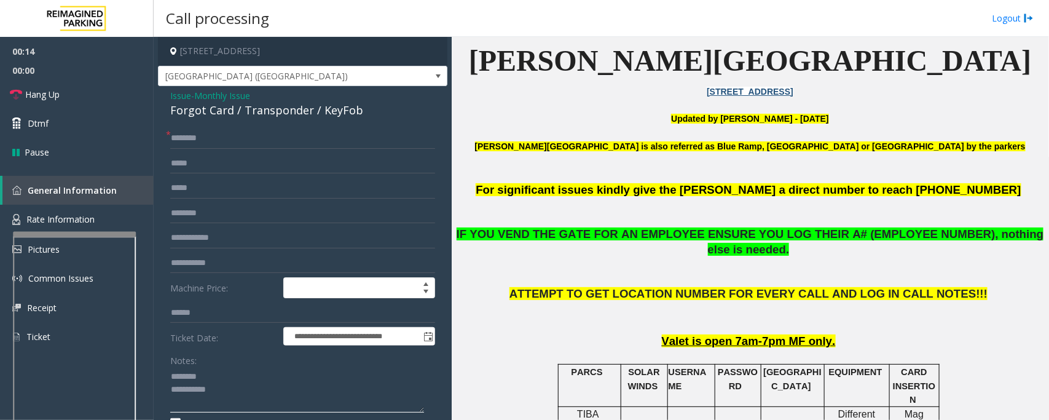
type textarea "**********"
click at [192, 138] on input "text" at bounding box center [302, 138] width 265 height 21
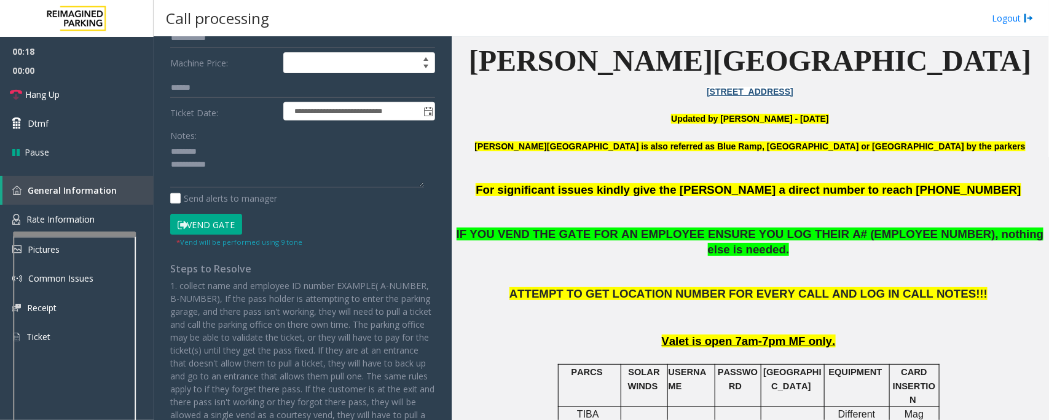
scroll to position [230, 0]
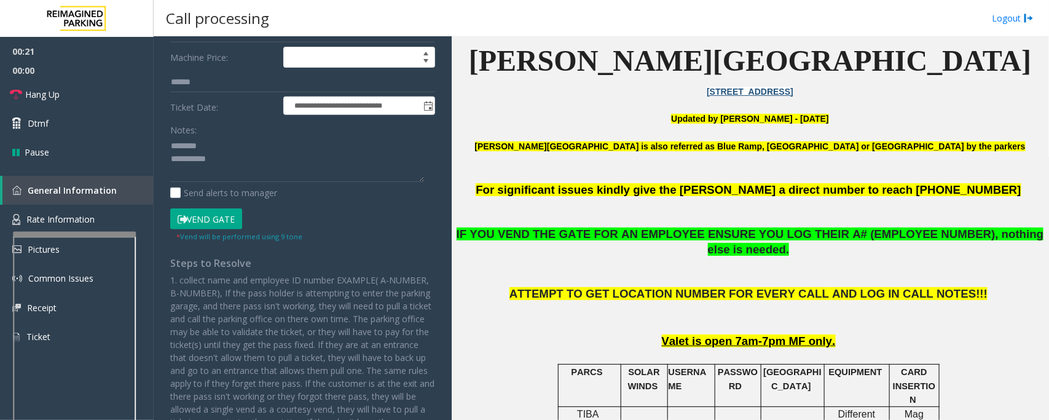
type input "******"
click at [195, 220] on button "Vend Gate" at bounding box center [206, 218] width 72 height 21
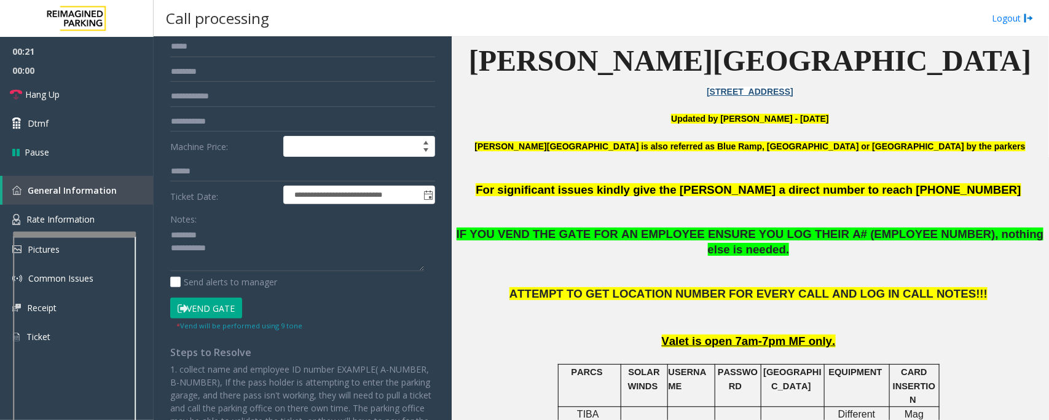
scroll to position [0, 0]
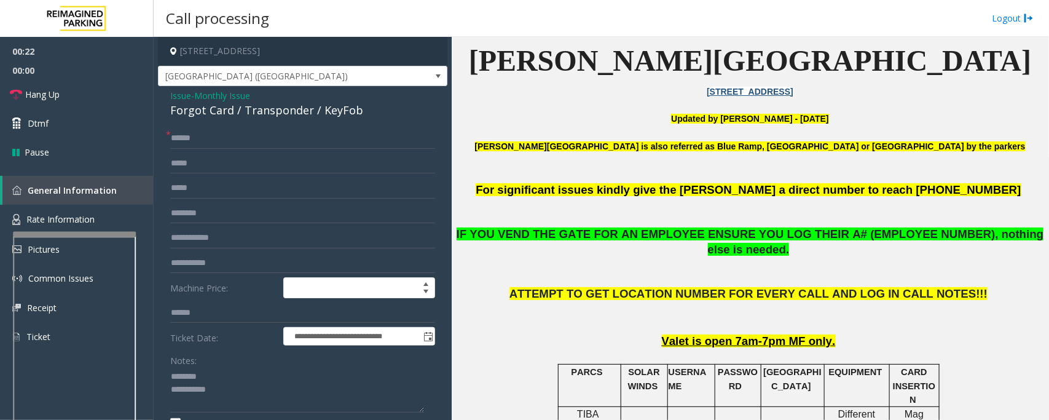
click at [224, 106] on div "Forgot Card / Transponder / KeyFob" at bounding box center [302, 110] width 265 height 17
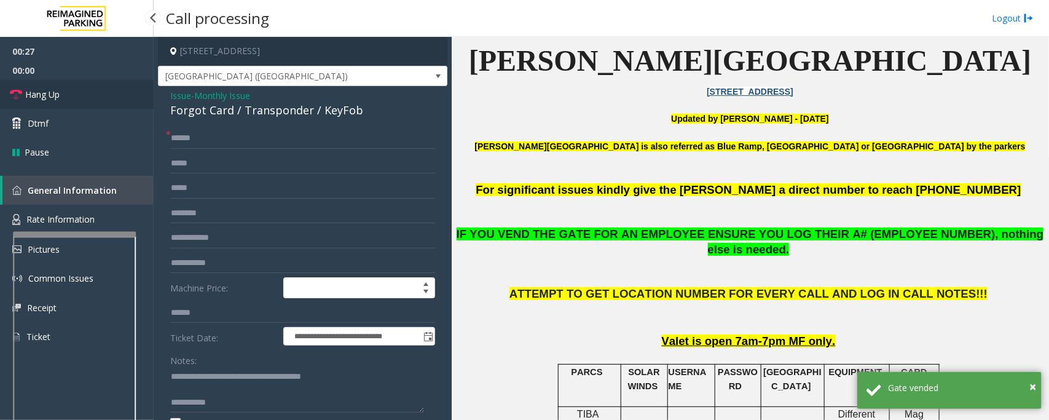
click at [38, 92] on span "Hang Up" at bounding box center [42, 94] width 34 height 13
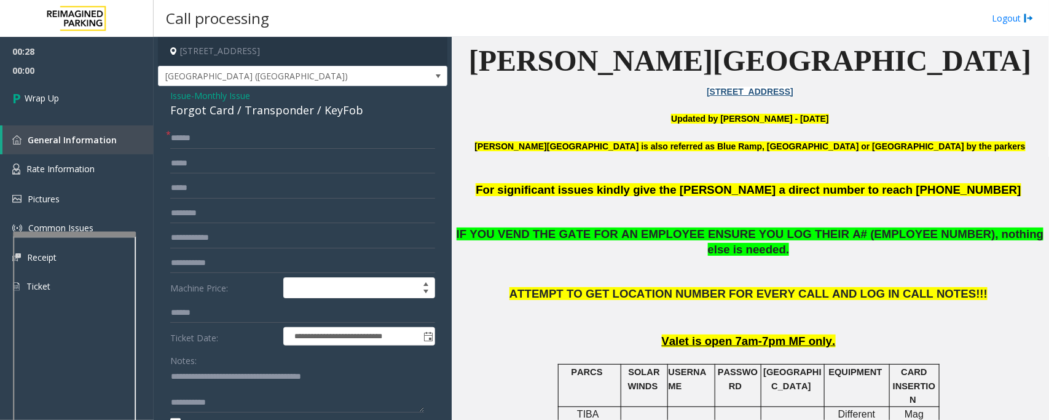
scroll to position [76, 0]
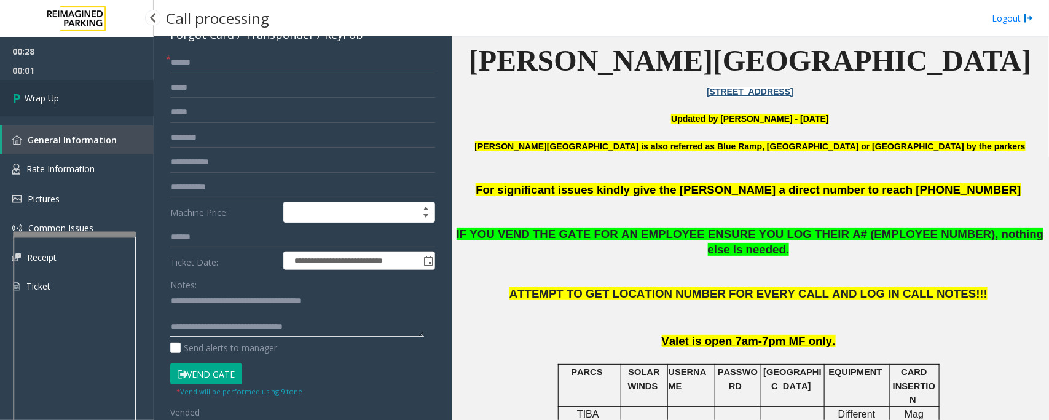
type textarea "**********"
click at [50, 97] on span "Wrap Up" at bounding box center [42, 98] width 34 height 13
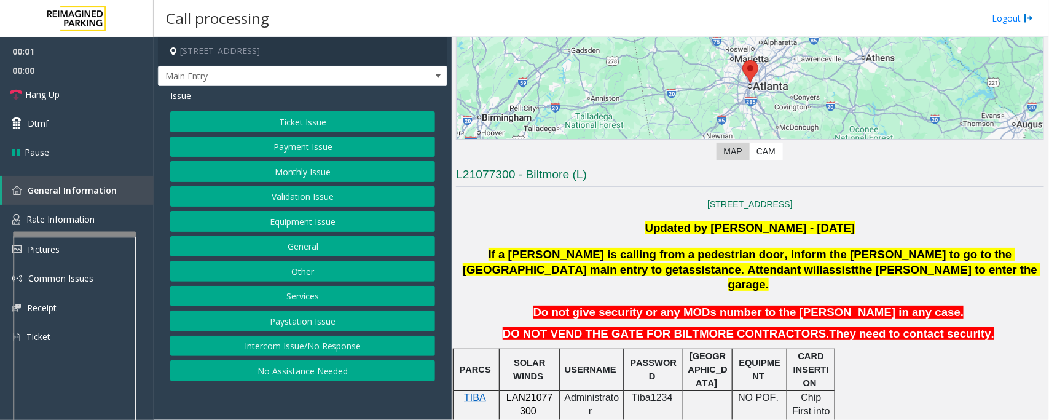
scroll to position [230, 0]
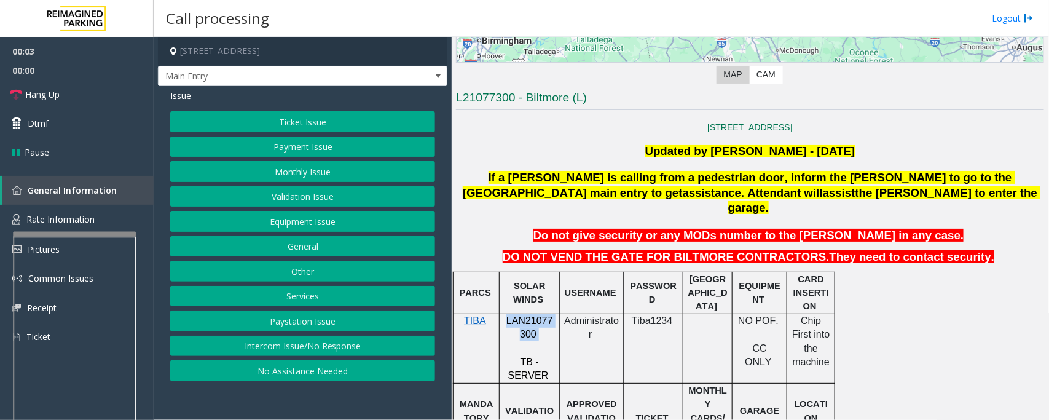
drag, startPoint x: 507, startPoint y: 303, endPoint x: 538, endPoint y: 318, distance: 34.9
click at [538, 318] on p "LAN21077300" at bounding box center [529, 328] width 51 height 28
click at [294, 225] on button "Equipment Issue" at bounding box center [302, 221] width 265 height 21
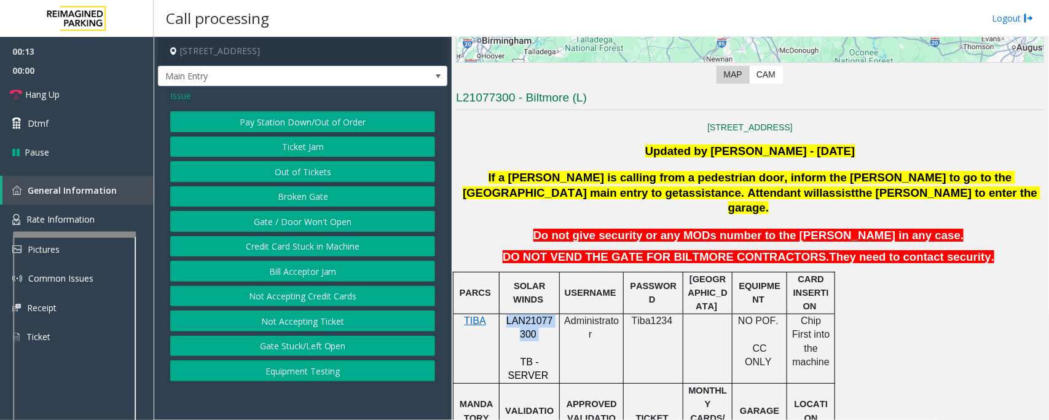
click at [310, 149] on button "Ticket Jam" at bounding box center [302, 146] width 265 height 21
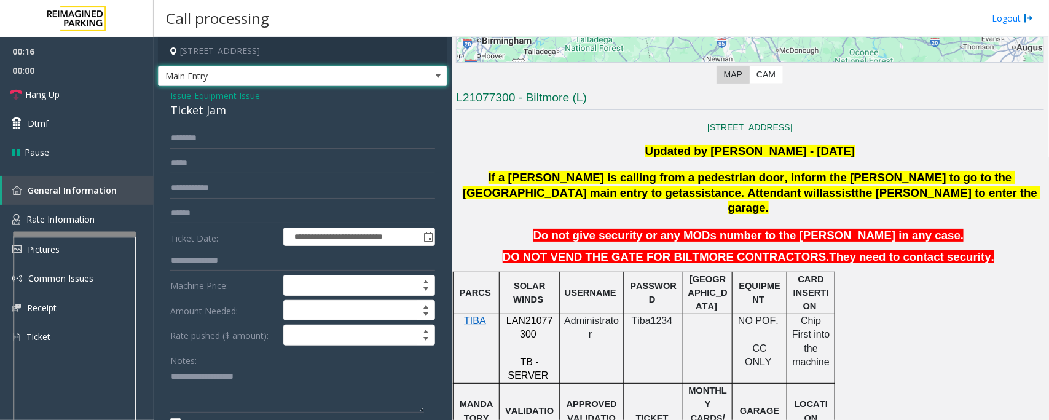
click at [406, 80] on span "Main Entry" at bounding box center [302, 76] width 289 height 21
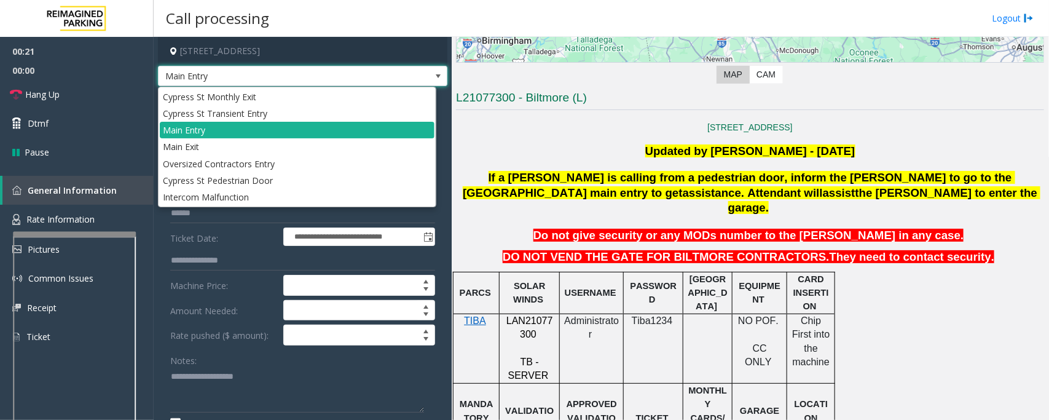
click at [406, 80] on span "Main Entry" at bounding box center [302, 76] width 289 height 21
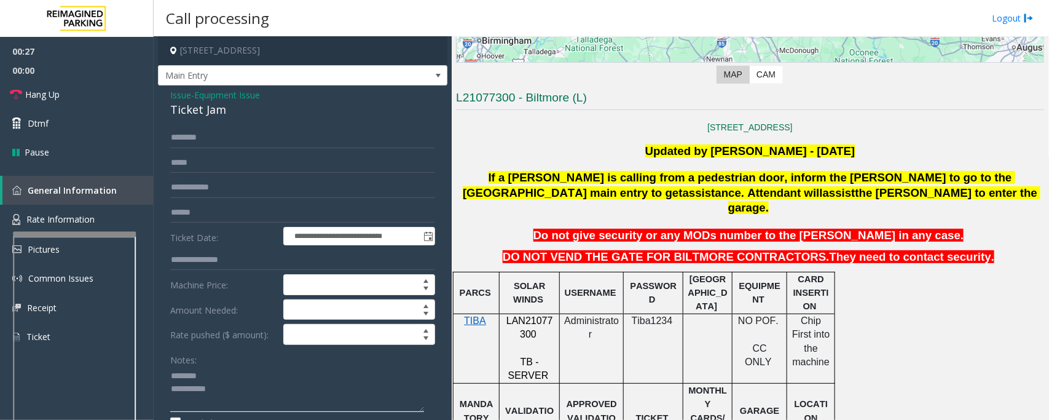
scroll to position [0, 0]
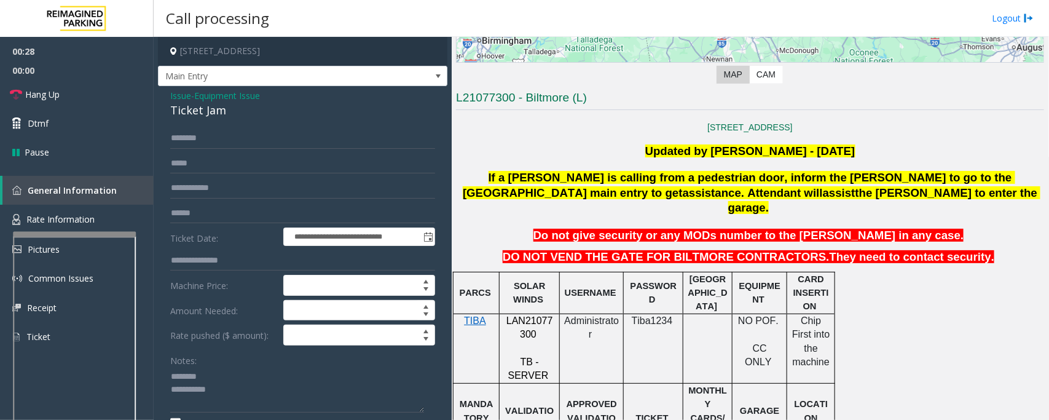
click at [203, 112] on div "Ticket Jam" at bounding box center [302, 110] width 265 height 17
click at [190, 108] on div "Ticket Jam" at bounding box center [302, 110] width 265 height 17
click at [270, 377] on textarea at bounding box center [297, 390] width 254 height 46
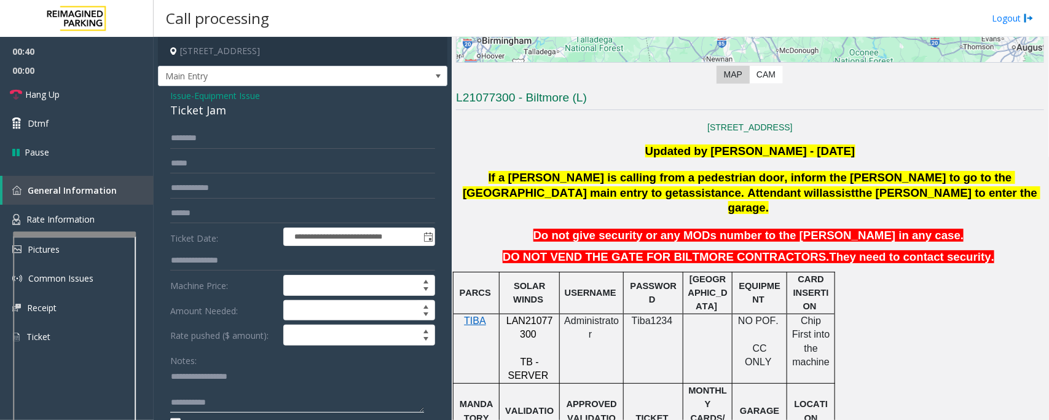
click at [233, 396] on textarea at bounding box center [297, 390] width 254 height 46
click at [232, 389] on textarea at bounding box center [297, 390] width 254 height 46
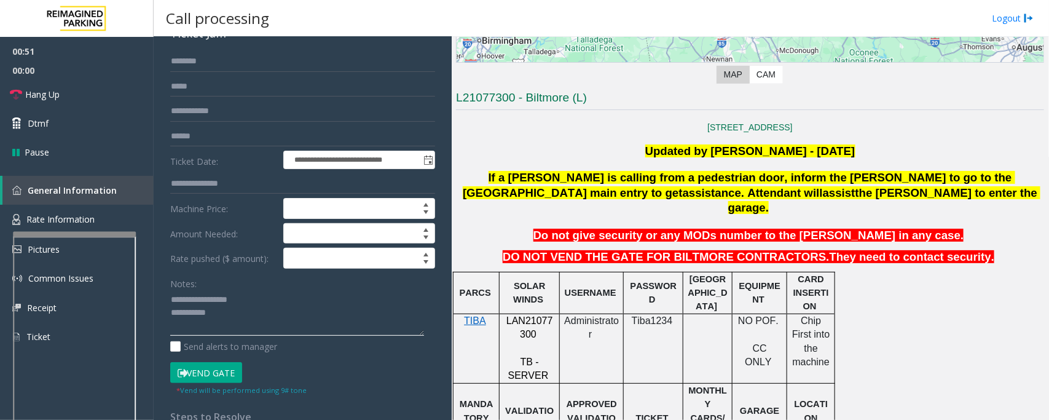
scroll to position [154, 0]
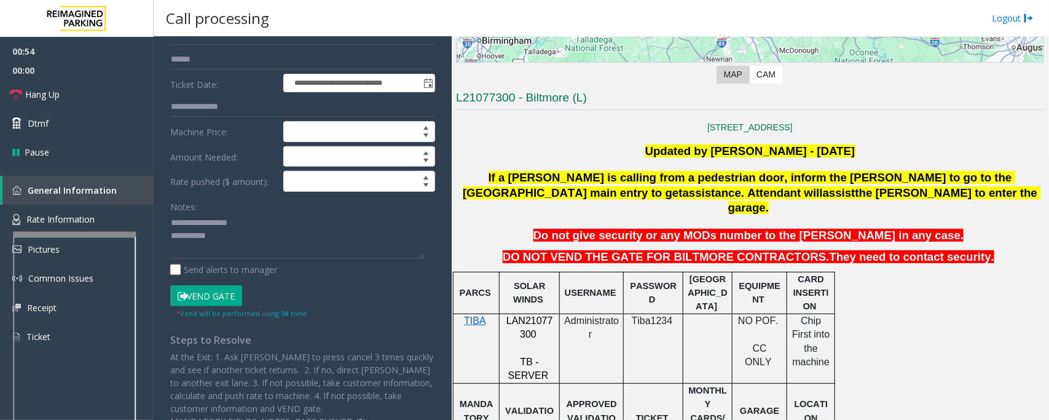
click at [204, 299] on button "Vend Gate" at bounding box center [206, 295] width 72 height 21
click at [258, 249] on textarea at bounding box center [297, 236] width 254 height 46
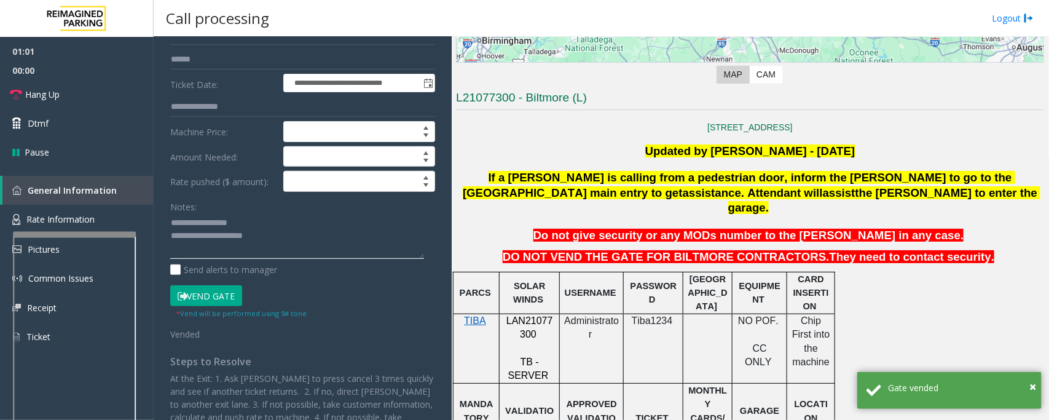
scroll to position [0, 0]
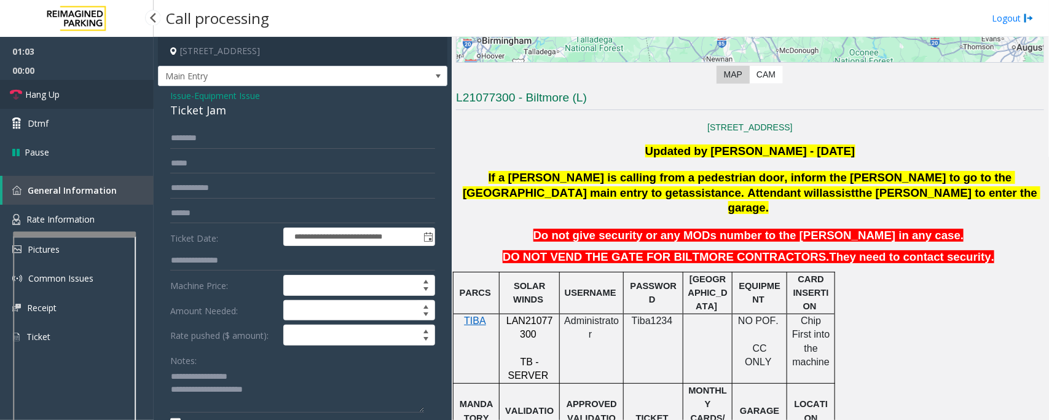
click at [91, 100] on link "Hang Up" at bounding box center [77, 94] width 154 height 29
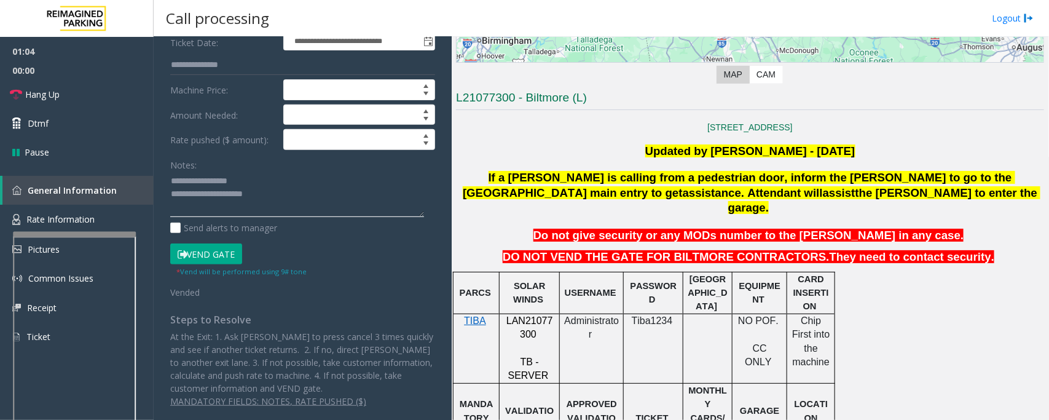
click at [281, 203] on textarea at bounding box center [297, 194] width 254 height 46
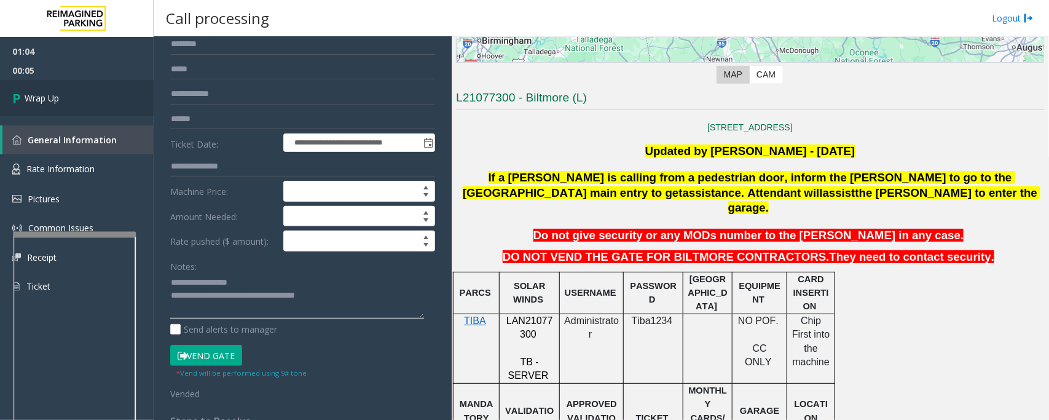
scroll to position [0, 0]
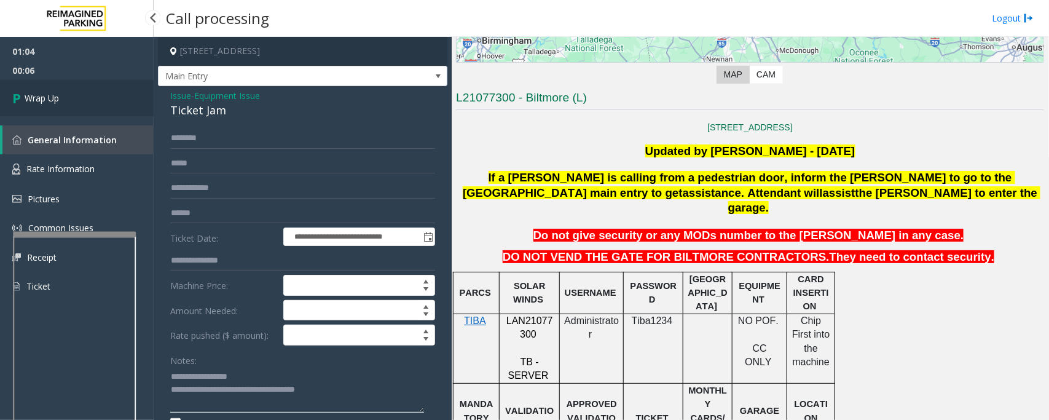
type textarea "**********"
click at [66, 104] on link "Wrap Up" at bounding box center [77, 98] width 154 height 36
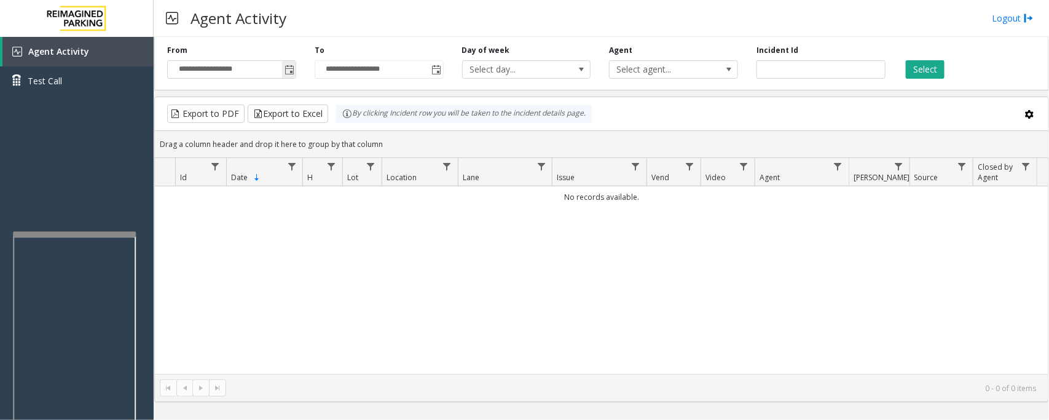
click at [292, 68] on span "Toggle popup" at bounding box center [289, 70] width 10 height 10
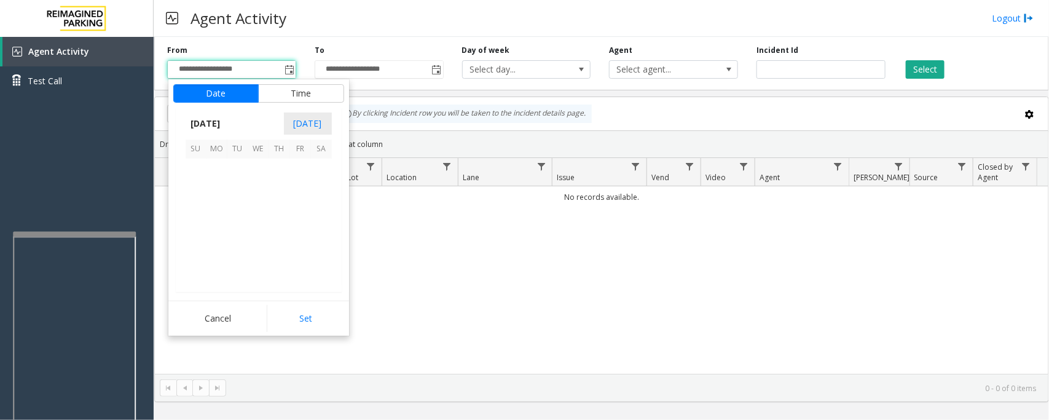
scroll to position [220406, 0]
click at [276, 213] on span "18" at bounding box center [279, 210] width 21 height 21
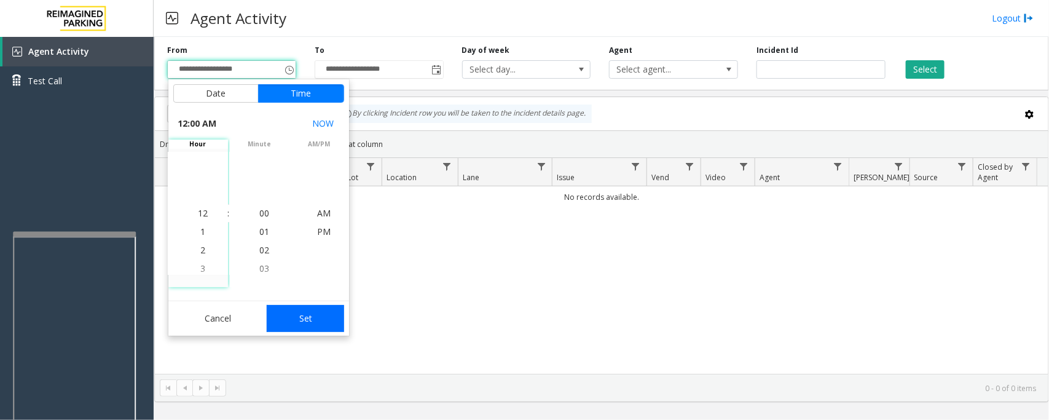
click at [311, 306] on button "Set" at bounding box center [305, 318] width 77 height 27
type input "**********"
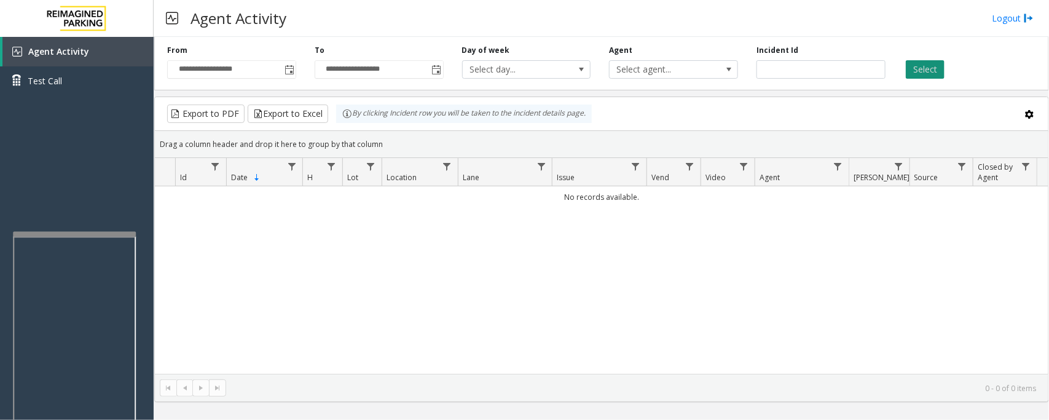
click at [925, 71] on button "Select" at bounding box center [925, 69] width 39 height 18
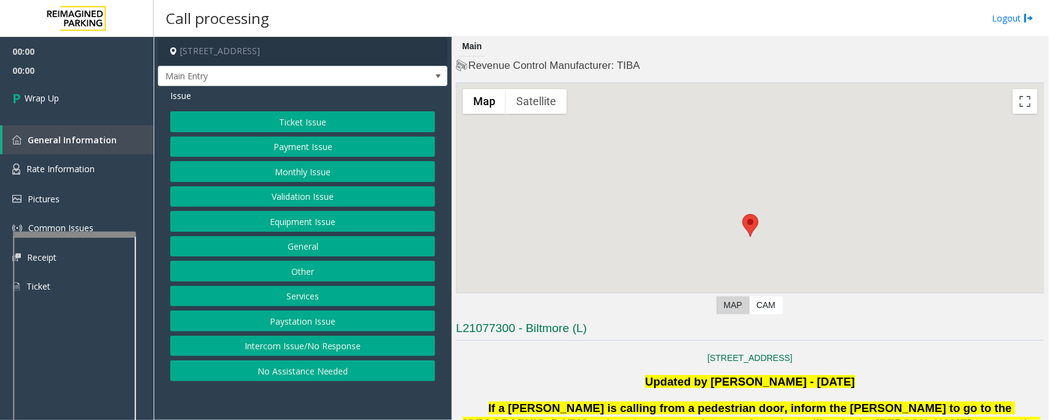
click at [286, 347] on button "Intercom Issue/No Response" at bounding box center [302, 345] width 265 height 21
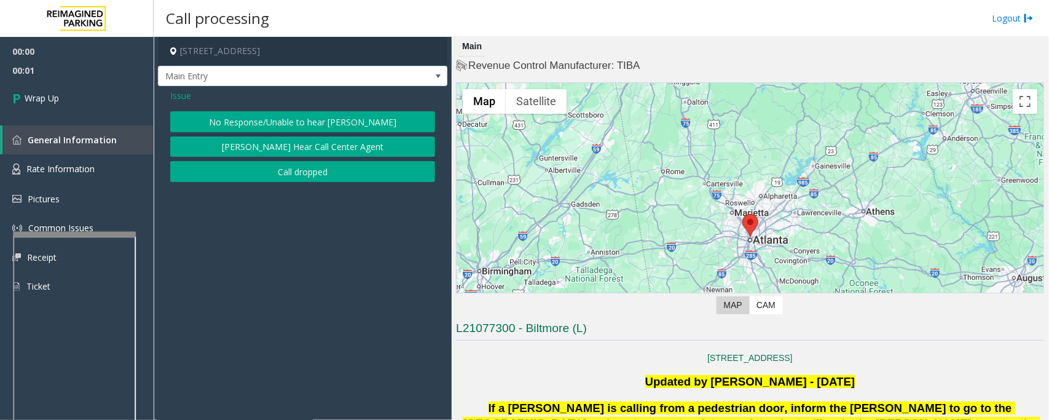
click at [256, 169] on button "Call dropped" at bounding box center [302, 171] width 265 height 21
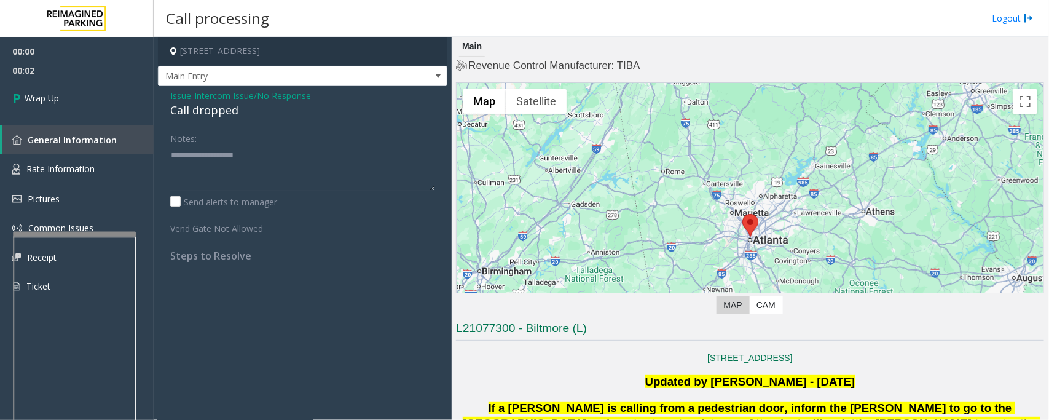
click at [215, 109] on div "Call dropped" at bounding box center [302, 110] width 265 height 17
type textarea "**********"
click at [80, 99] on link "Wrap Up" at bounding box center [77, 98] width 154 height 36
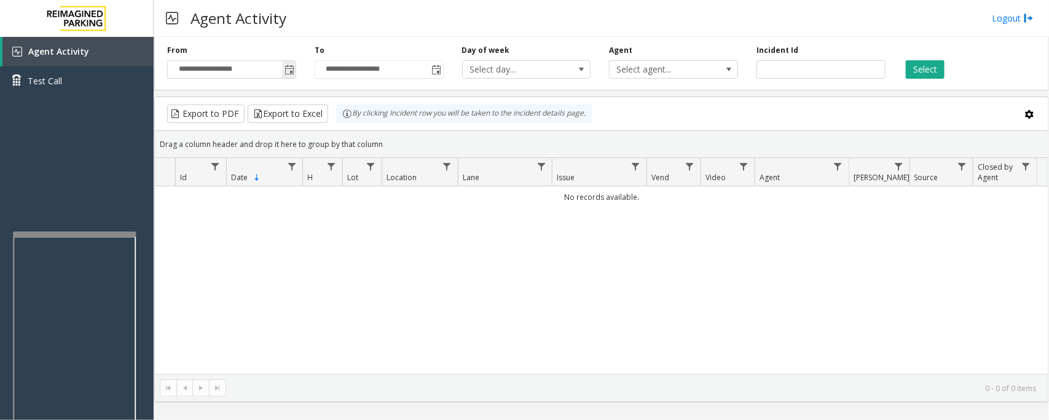
click at [284, 66] on span "Toggle popup" at bounding box center [289, 70] width 10 height 10
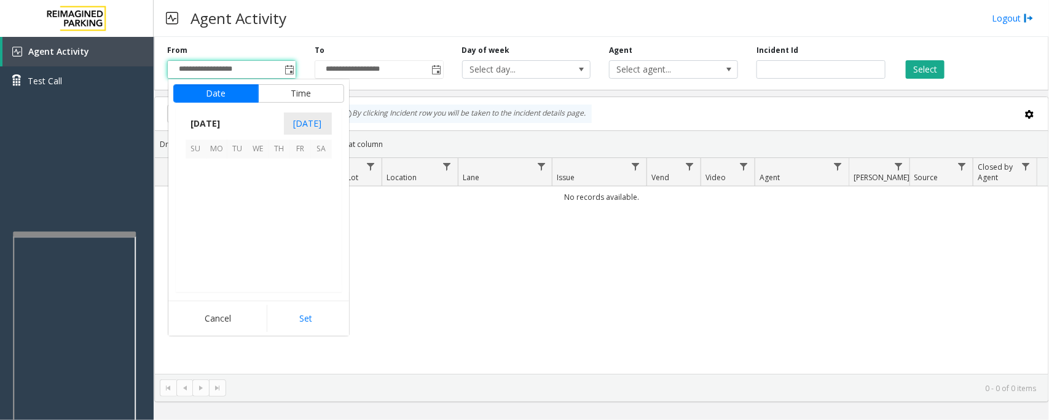
scroll to position [220406, 0]
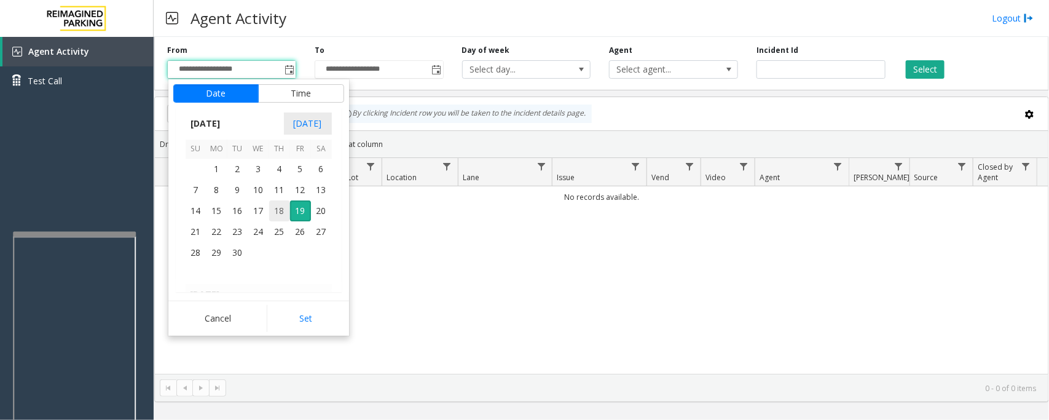
click at [280, 216] on span "18" at bounding box center [279, 210] width 21 height 21
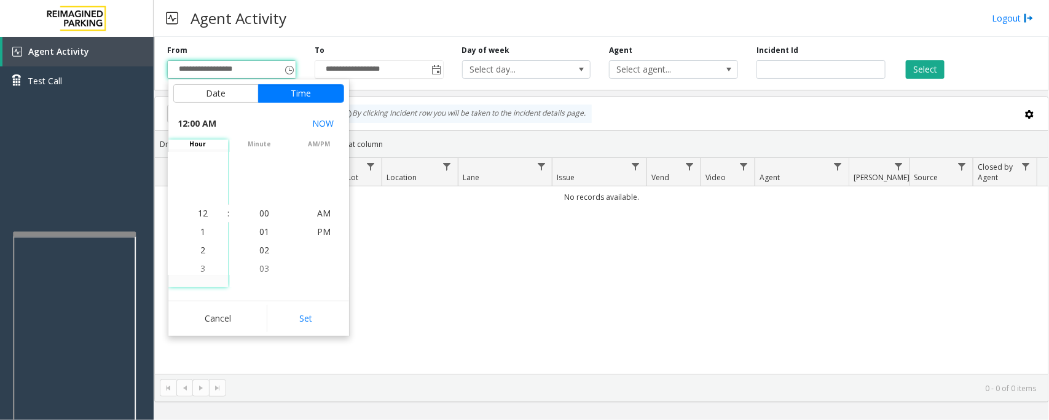
click at [315, 317] on button "Set" at bounding box center [305, 318] width 77 height 27
type input "**********"
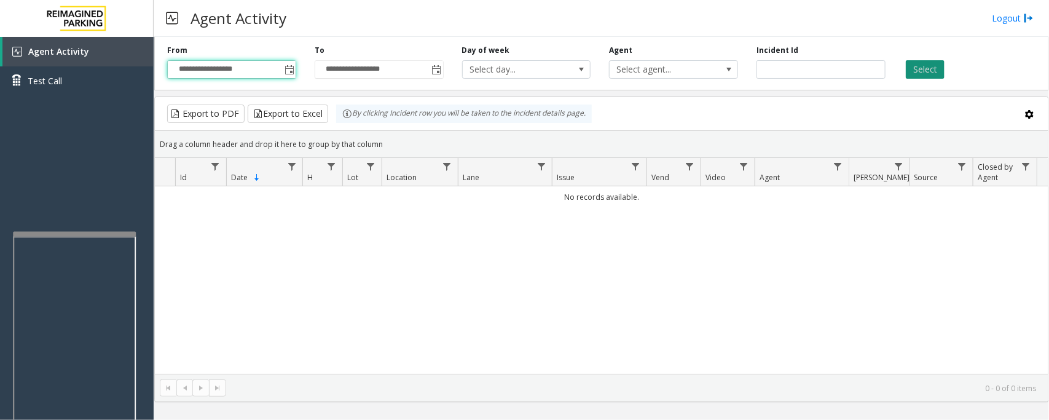
click at [914, 72] on button "Select" at bounding box center [925, 69] width 39 height 18
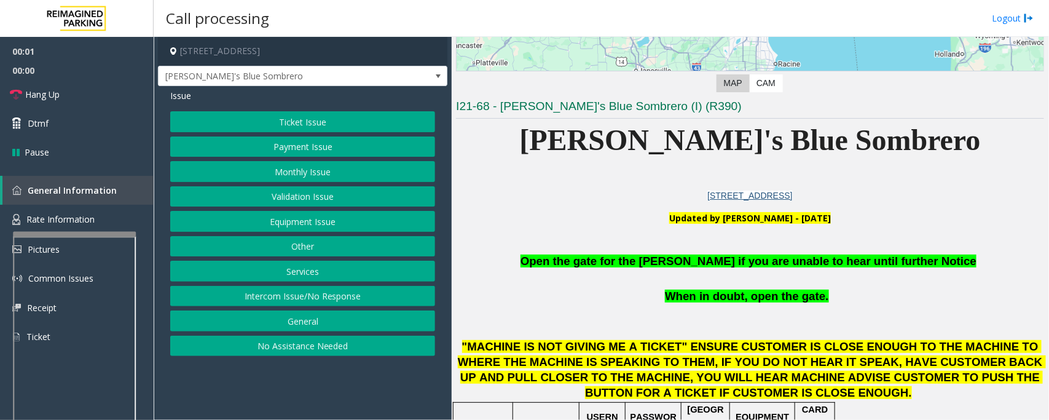
scroll to position [230, 0]
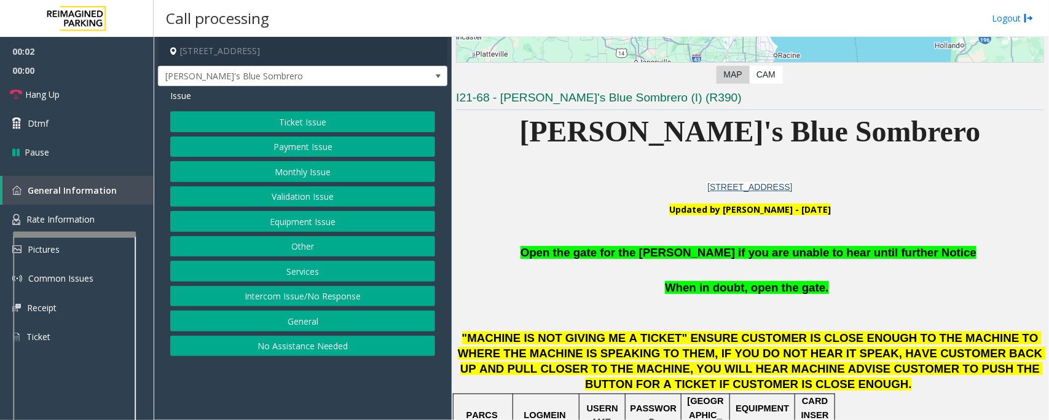
click at [250, 229] on button "Equipment Issue" at bounding box center [302, 221] width 265 height 21
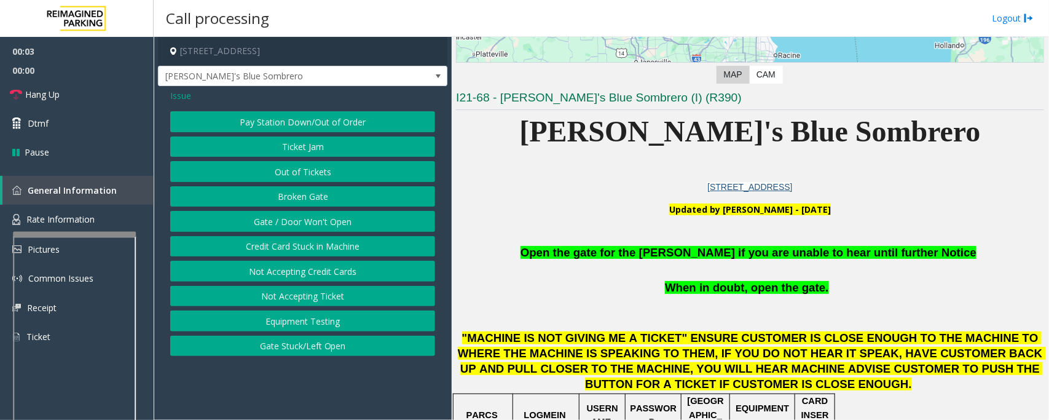
click at [250, 229] on button "Gate / Door Won't Open" at bounding box center [302, 221] width 265 height 21
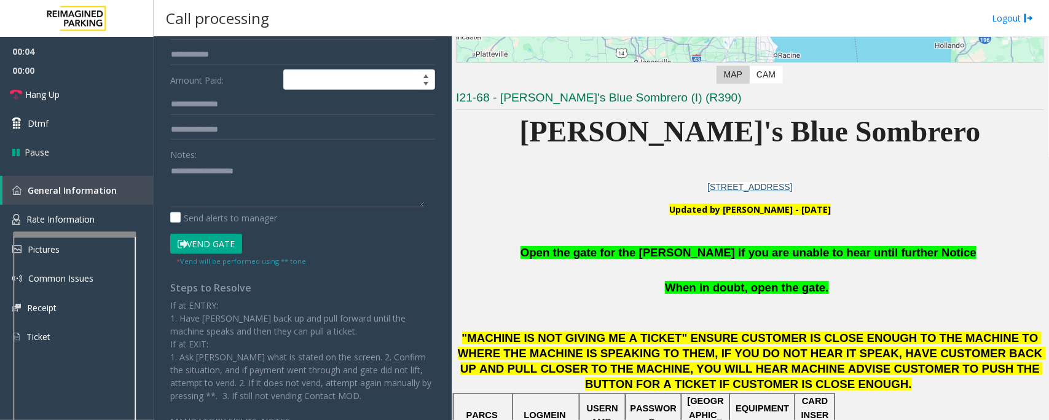
click at [222, 247] on button "Vend Gate" at bounding box center [206, 243] width 72 height 21
click at [621, 254] on span "Open the gate for the [PERSON_NAME] if you are unable to hear until further Not…" at bounding box center [748, 252] width 456 height 13
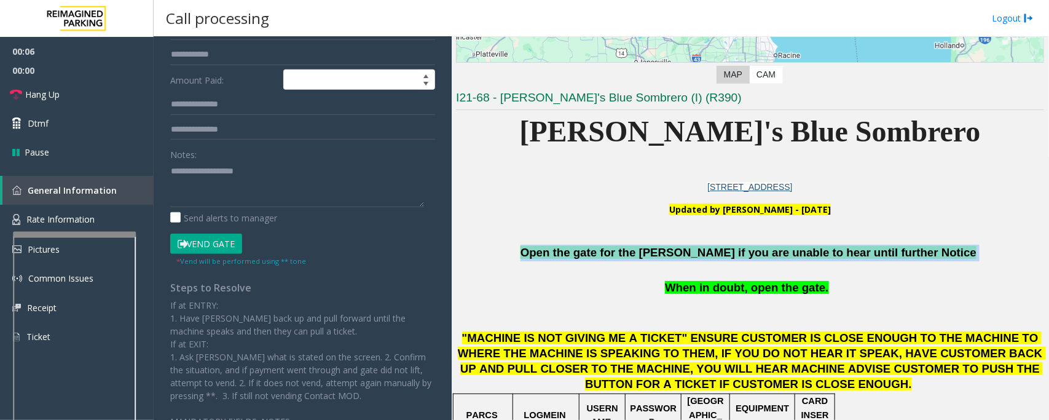
click at [621, 254] on span "Open the gate for the [PERSON_NAME] if you are unable to hear until further Not…" at bounding box center [748, 252] width 456 height 13
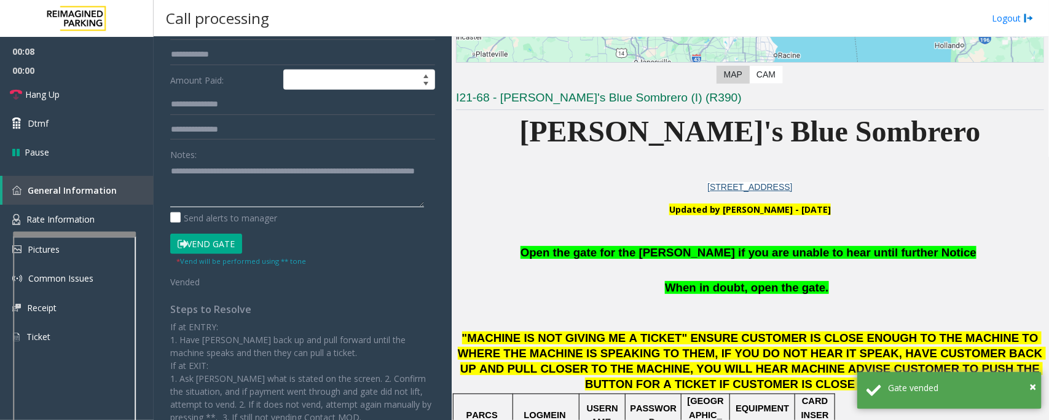
scroll to position [0, 0]
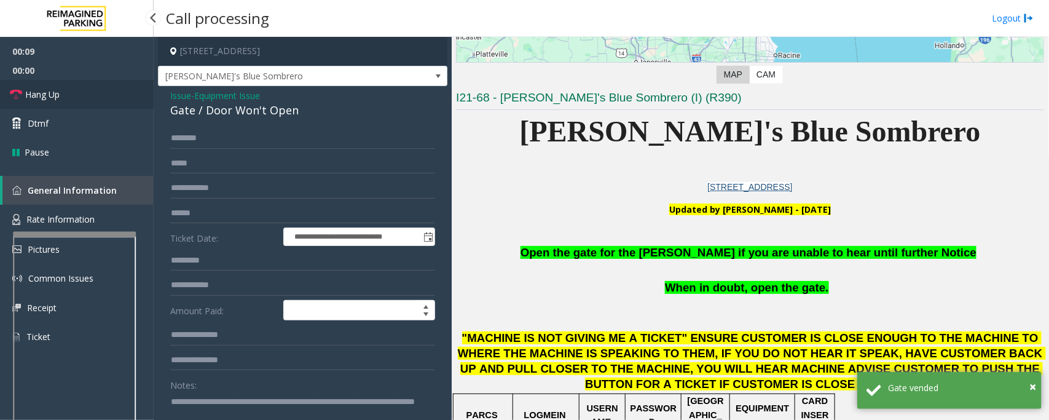
type textarea "**********"
click at [91, 93] on link "Hang Up" at bounding box center [77, 94] width 154 height 29
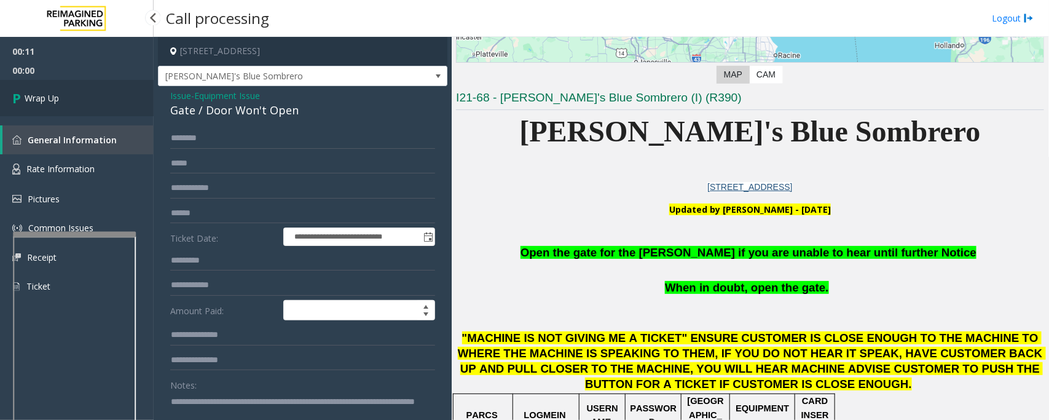
click at [91, 93] on link "Wrap Up" at bounding box center [77, 98] width 154 height 36
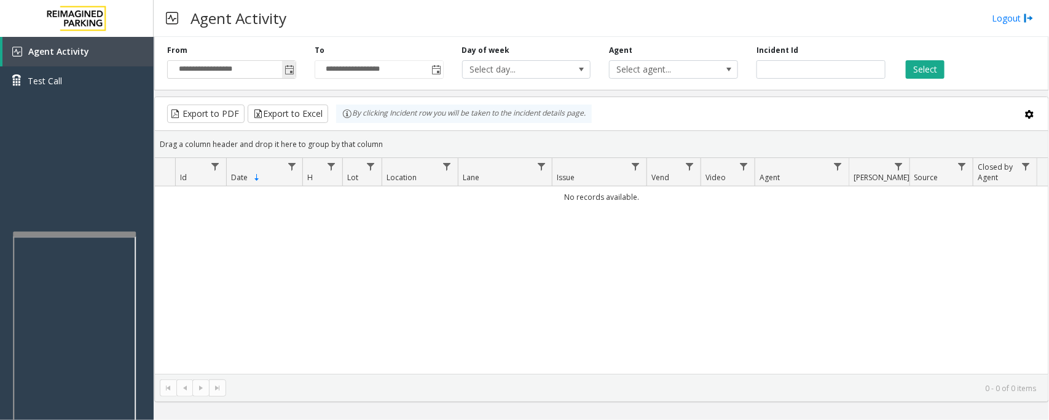
click at [288, 72] on span "Toggle popup" at bounding box center [289, 70] width 10 height 10
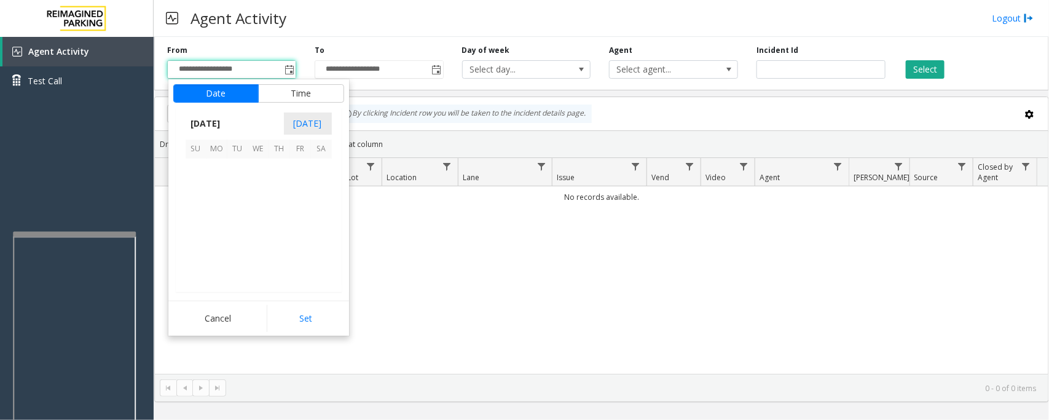
scroll to position [220406, 0]
drag, startPoint x: 281, startPoint y: 208, endPoint x: 280, endPoint y: 222, distance: 14.8
click at [280, 208] on span "18" at bounding box center [279, 210] width 21 height 21
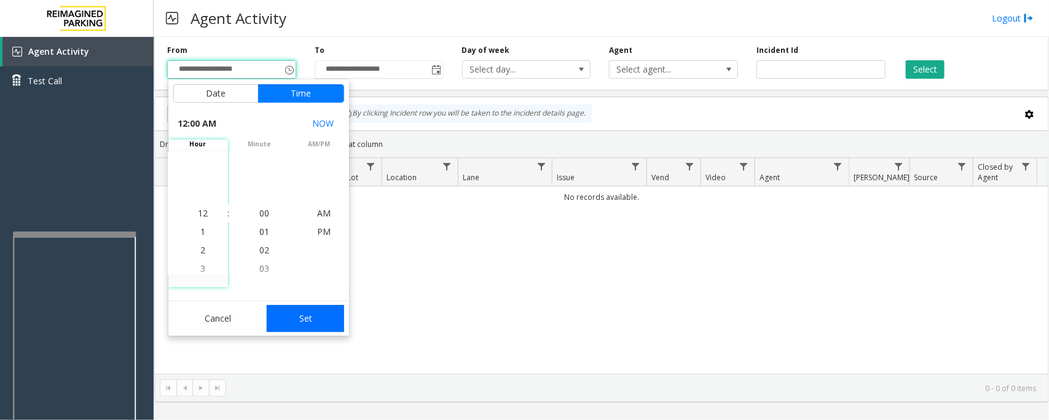
click at [292, 309] on button "Set" at bounding box center [305, 318] width 77 height 27
type input "**********"
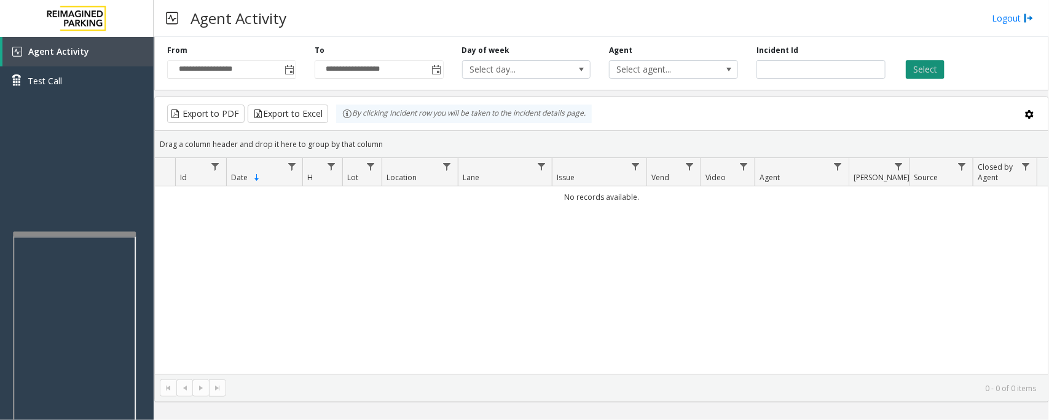
click at [927, 68] on button "Select" at bounding box center [925, 69] width 39 height 18
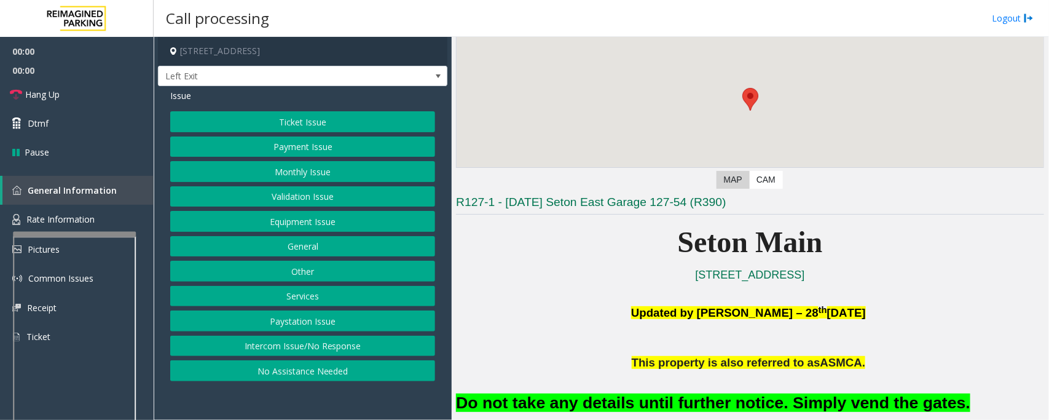
scroll to position [230, 0]
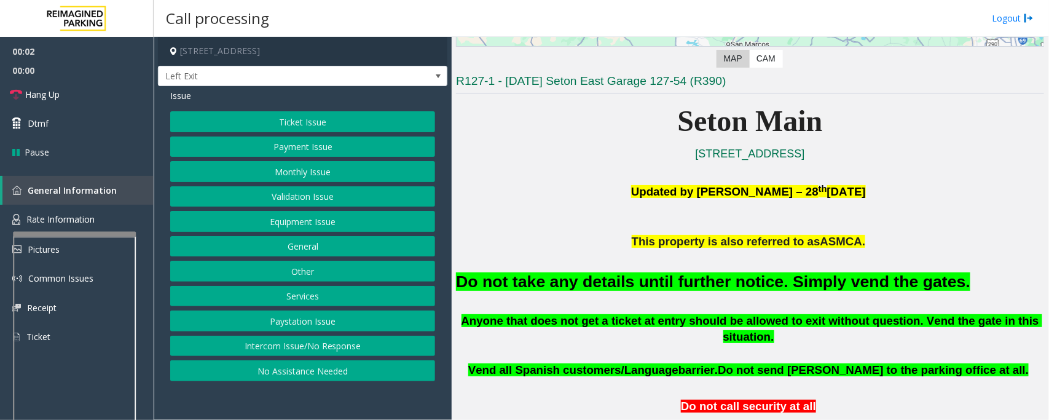
click at [262, 219] on button "Equipment Issue" at bounding box center [302, 221] width 265 height 21
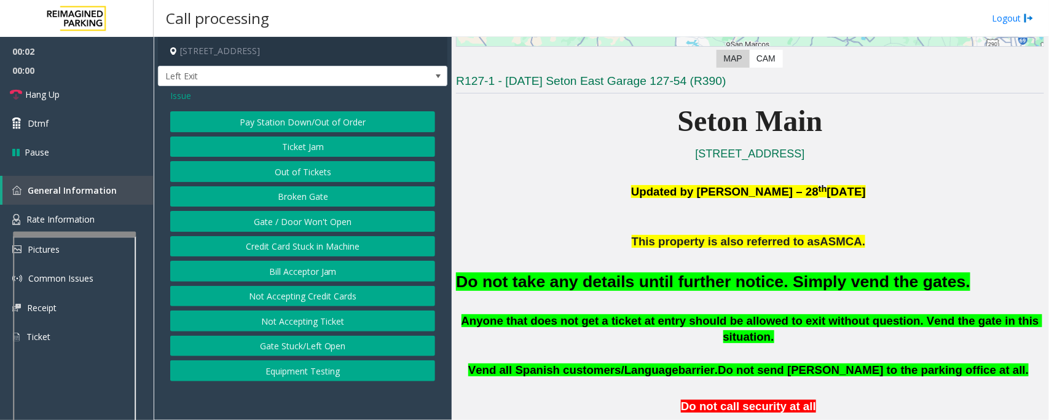
click at [262, 219] on button "Gate / Door Won't Open" at bounding box center [302, 221] width 265 height 21
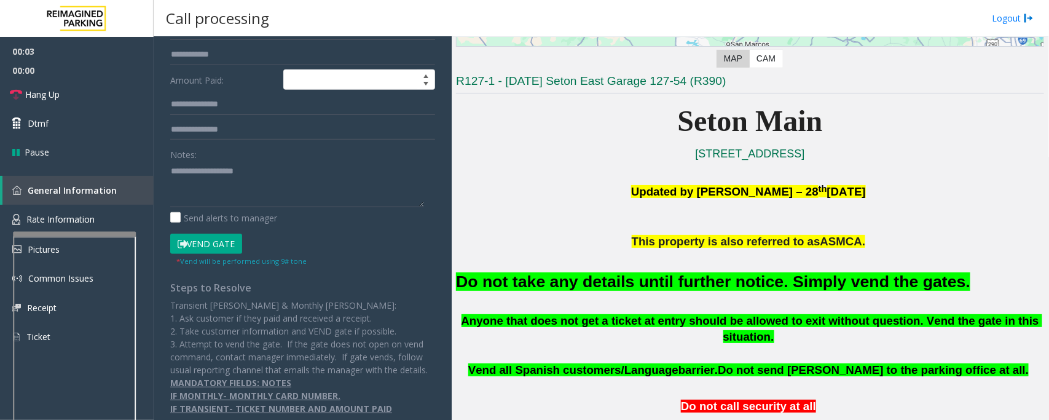
click at [224, 247] on button "Vend Gate" at bounding box center [206, 243] width 72 height 21
click at [658, 284] on font "Do not take any details until further notice. Simply vend the gates." at bounding box center [713, 281] width 514 height 18
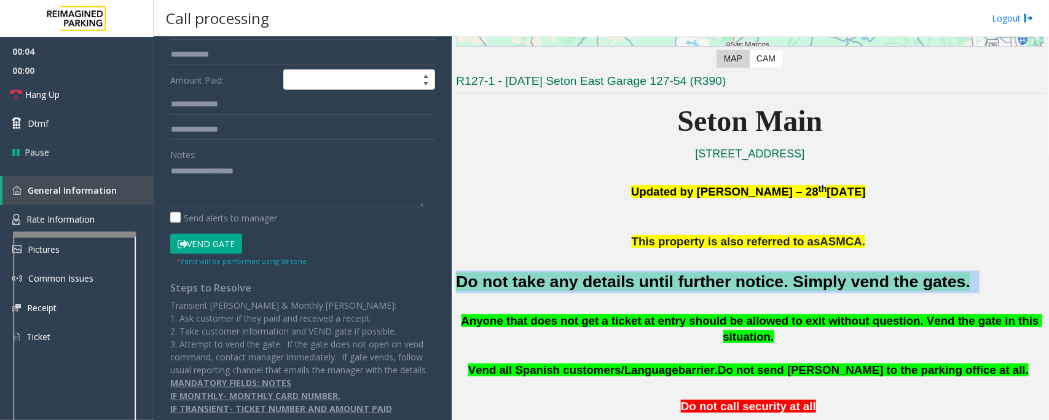
click at [658, 284] on font "Do not take any details until further notice. Simply vend the gates." at bounding box center [713, 281] width 514 height 18
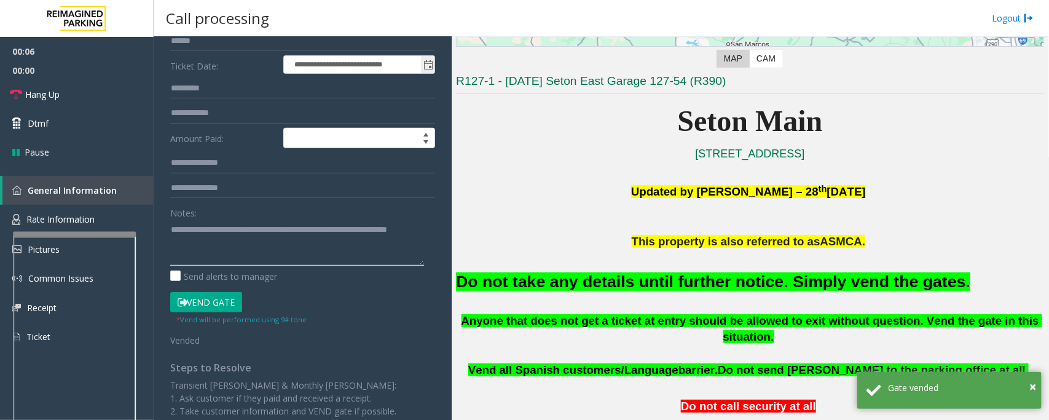
scroll to position [0, 0]
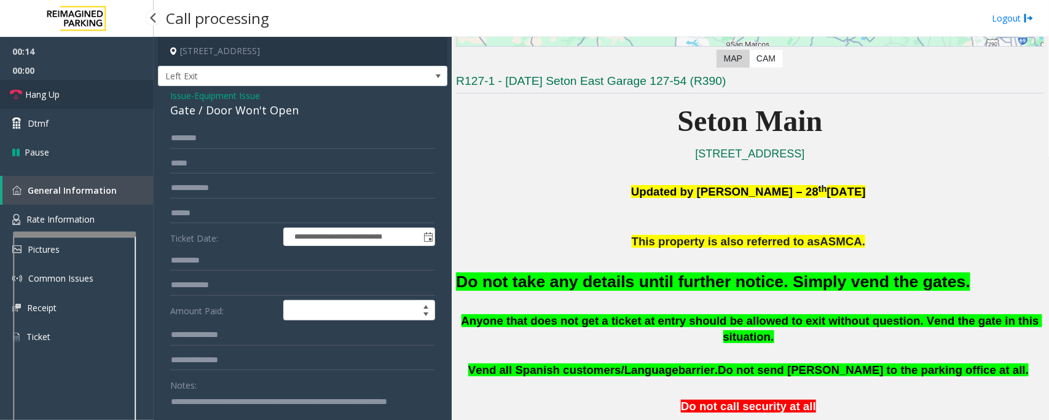
type textarea "**********"
click at [92, 92] on link "Hang Up" at bounding box center [77, 94] width 154 height 29
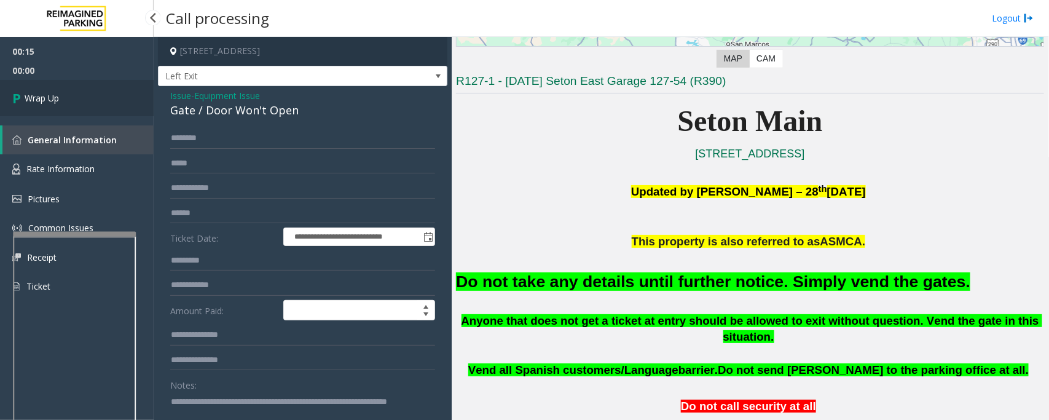
click at [92, 92] on link "Wrap Up" at bounding box center [77, 98] width 154 height 36
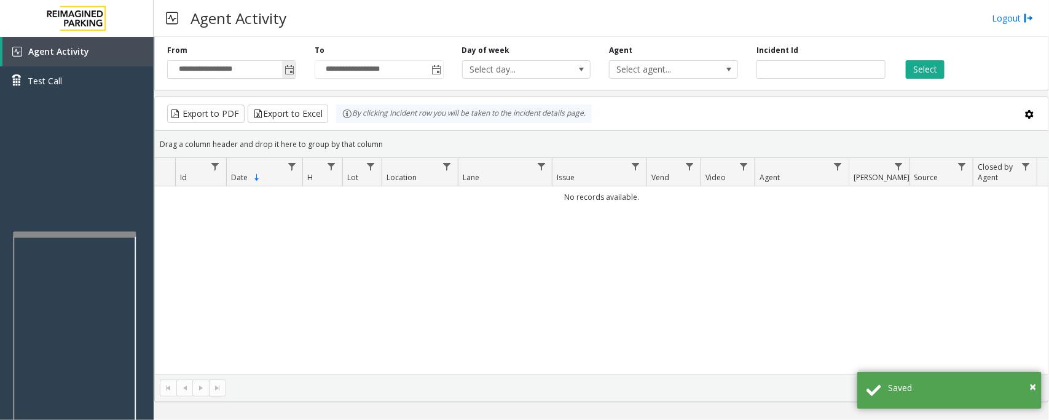
click at [289, 71] on span "Toggle popup" at bounding box center [289, 70] width 10 height 10
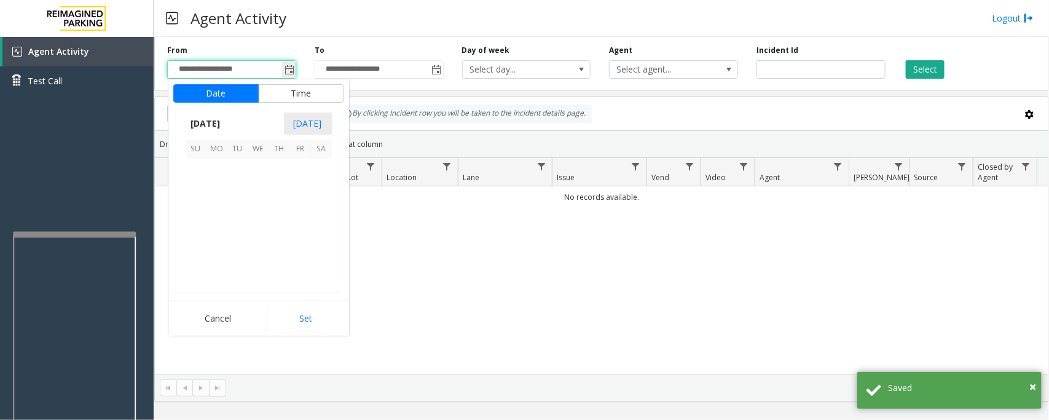
scroll to position [220406, 0]
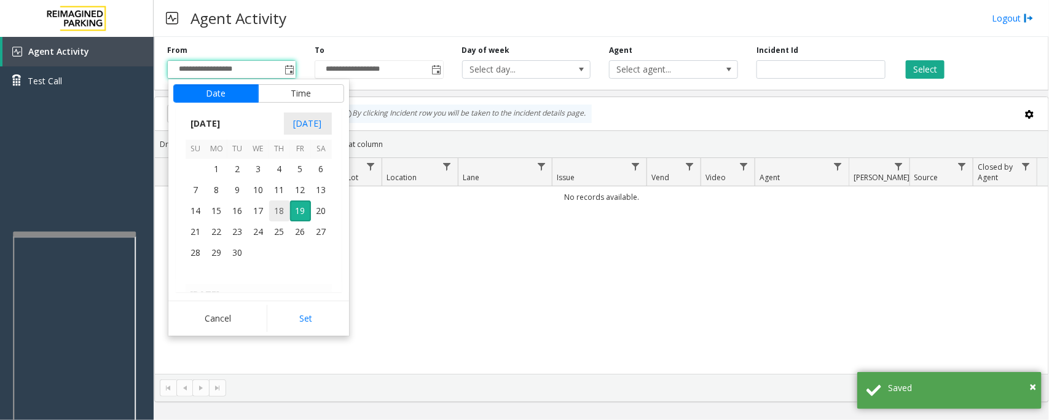
click at [276, 212] on span "18" at bounding box center [279, 210] width 21 height 21
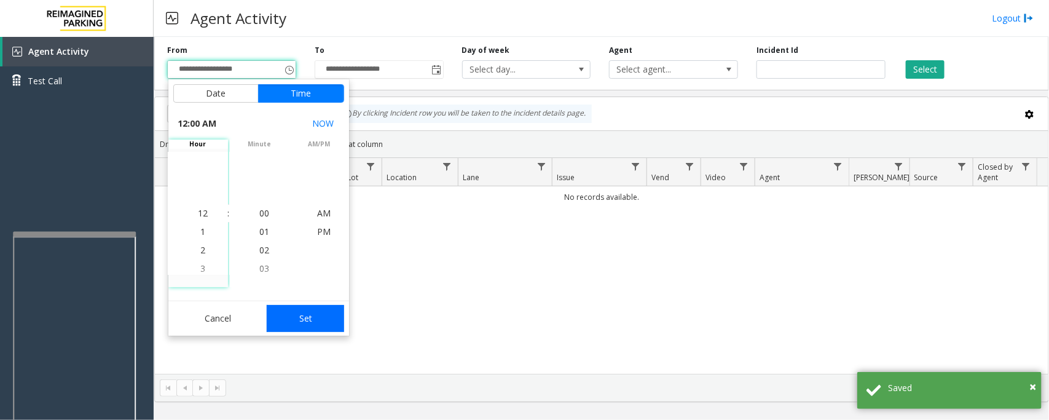
click at [303, 316] on button "Set" at bounding box center [305, 318] width 77 height 27
type input "**********"
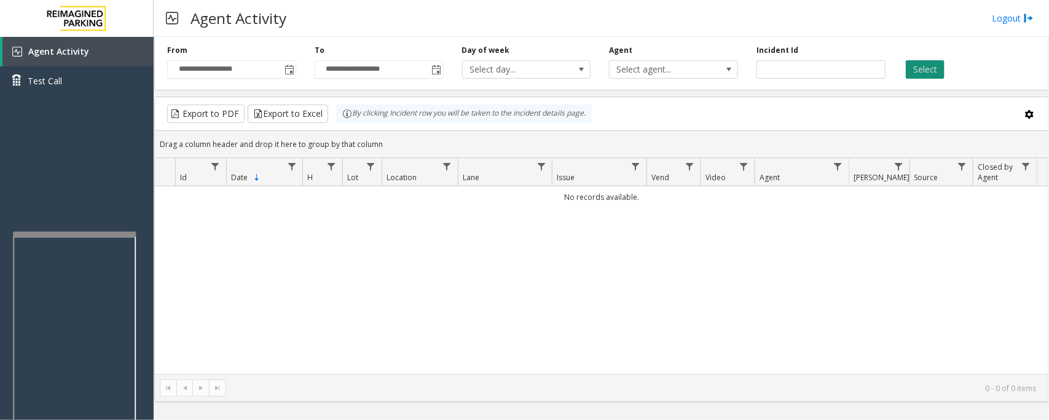
click at [926, 72] on button "Select" at bounding box center [925, 69] width 39 height 18
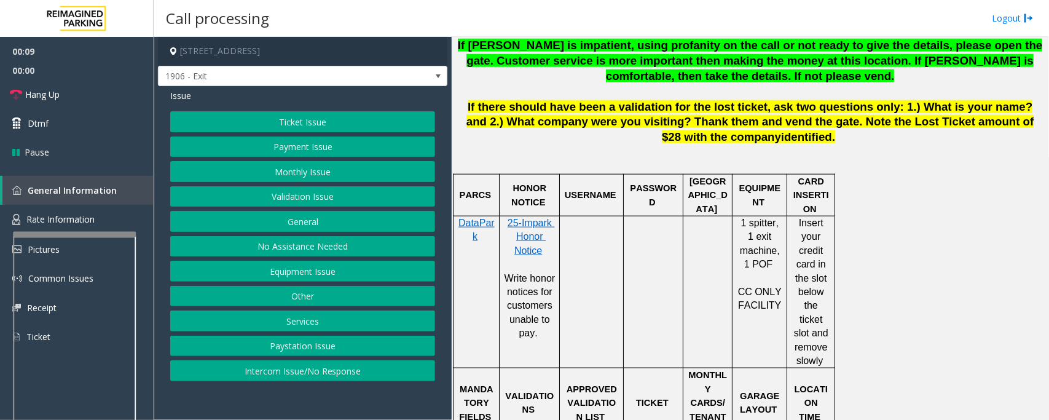
scroll to position [691, 0]
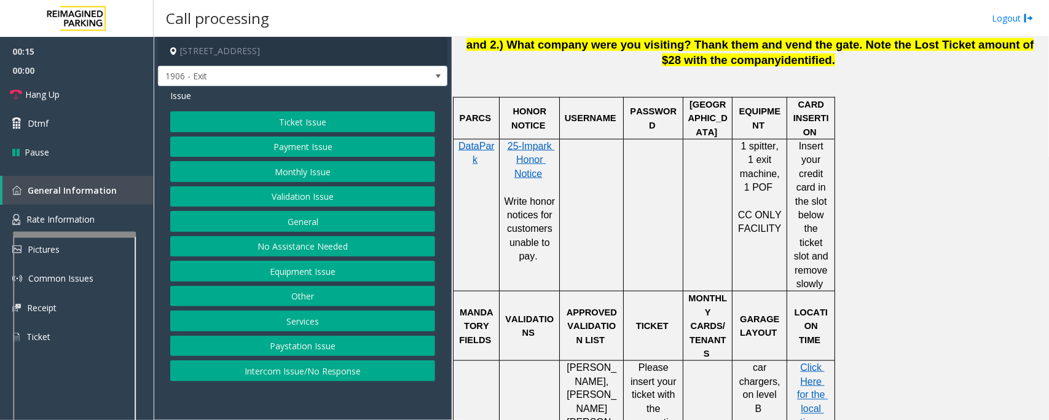
click at [335, 122] on button "Ticket Issue" at bounding box center [302, 121] width 265 height 21
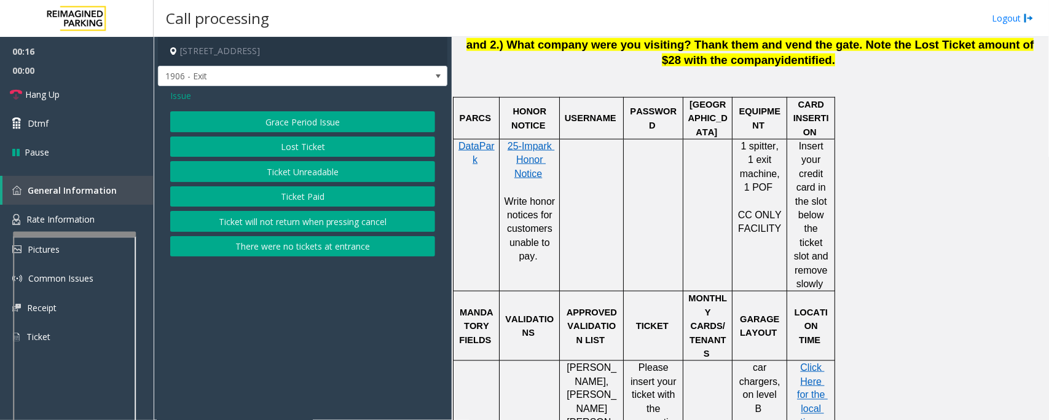
click at [253, 171] on button "Ticket Unreadable" at bounding box center [302, 171] width 265 height 21
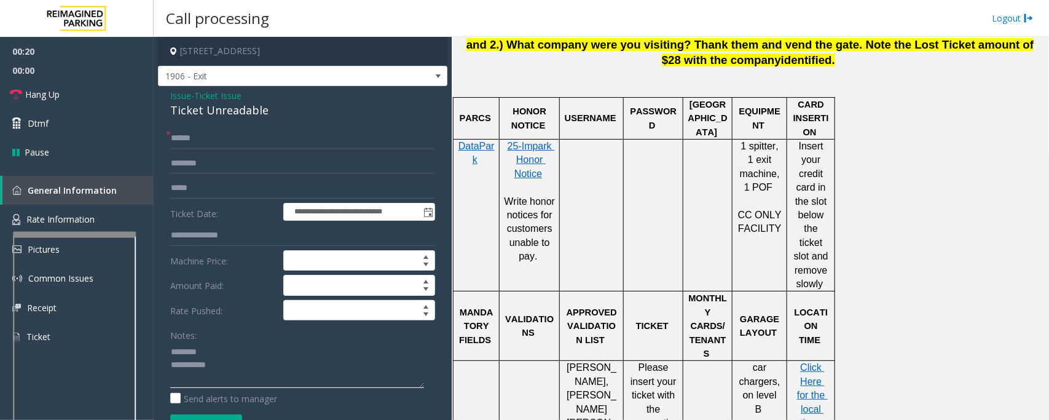
type textarea "**********"
click at [222, 108] on div "Ticket Unreadable" at bounding box center [302, 110] width 265 height 17
click at [205, 144] on input "text" at bounding box center [302, 138] width 265 height 21
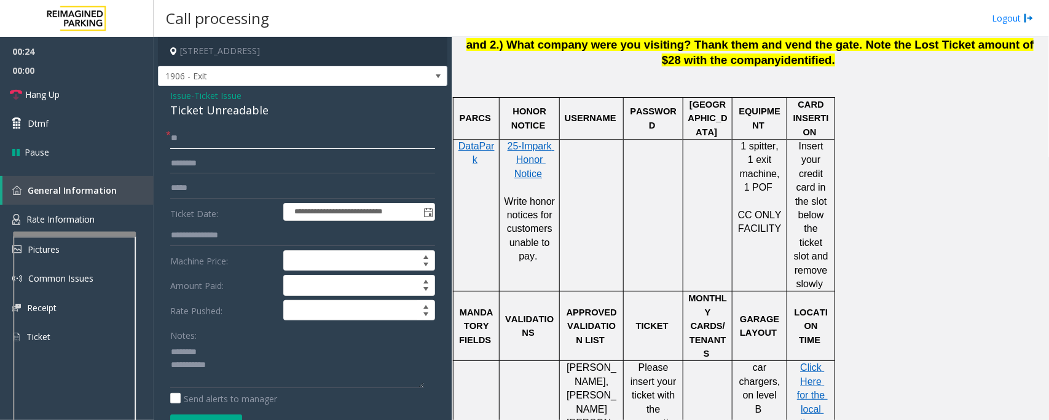
type input "**"
click at [204, 112] on div "Ticket Unreadable" at bounding box center [302, 110] width 265 height 17
click at [80, 92] on link "Hang Up" at bounding box center [77, 94] width 154 height 29
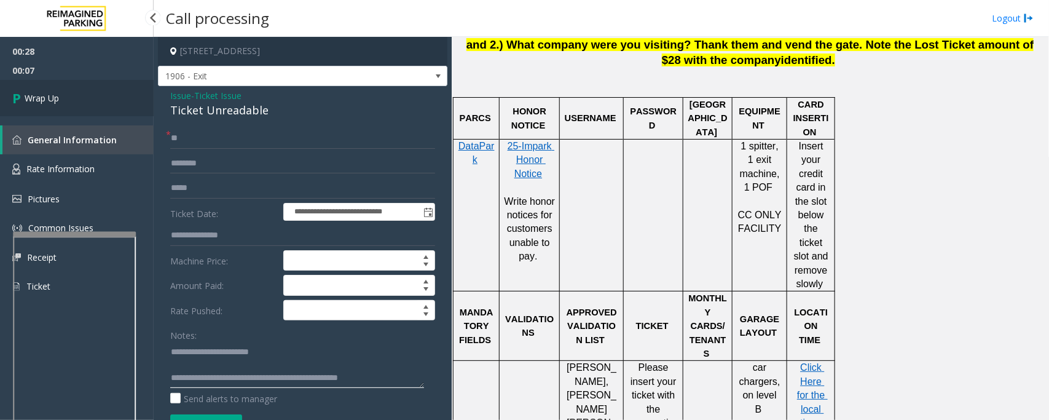
type textarea "**********"
click at [39, 92] on span "Wrap Up" at bounding box center [42, 98] width 34 height 13
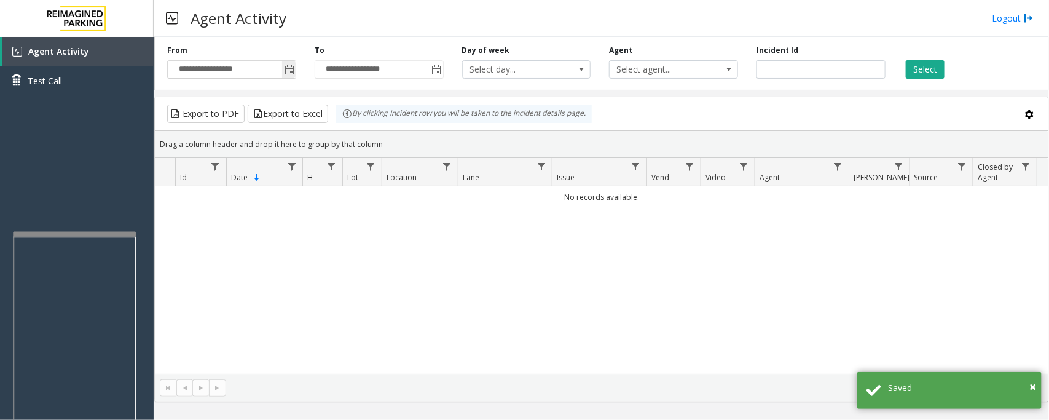
click at [289, 63] on span "Toggle popup" at bounding box center [289, 70] width 14 height 20
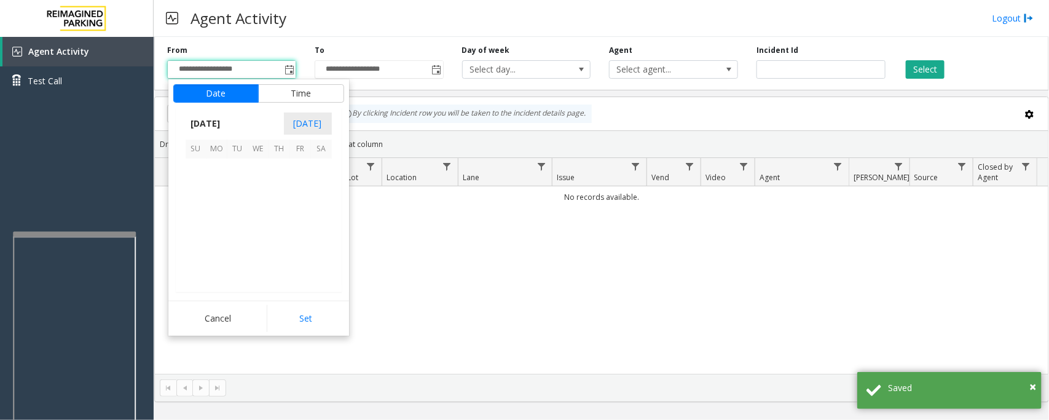
scroll to position [220406, 0]
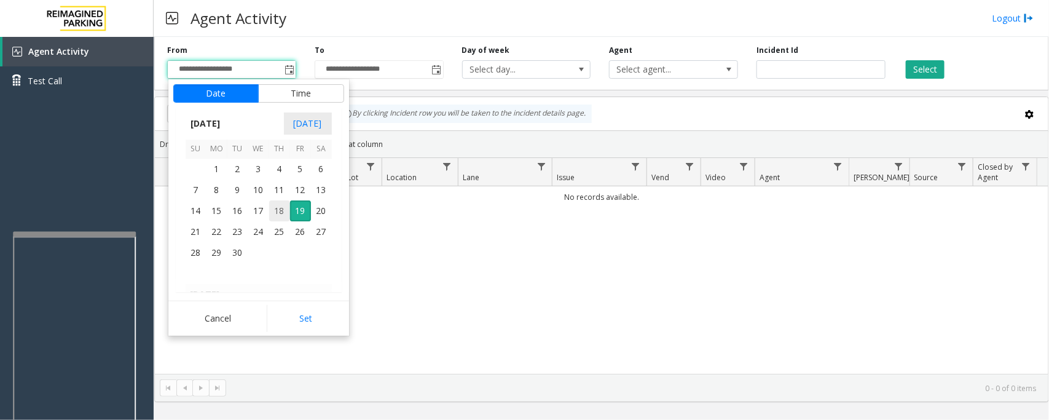
click at [276, 210] on span "18" at bounding box center [279, 210] width 21 height 21
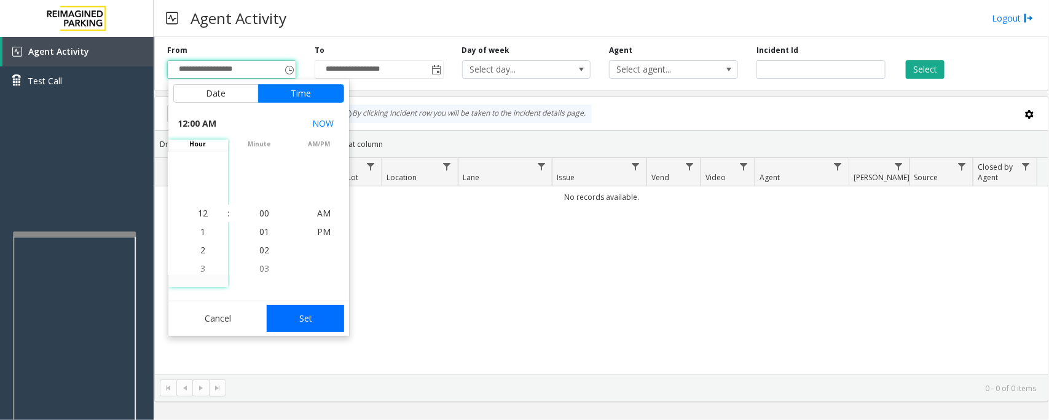
click at [323, 315] on button "Set" at bounding box center [305, 318] width 77 height 27
type input "**********"
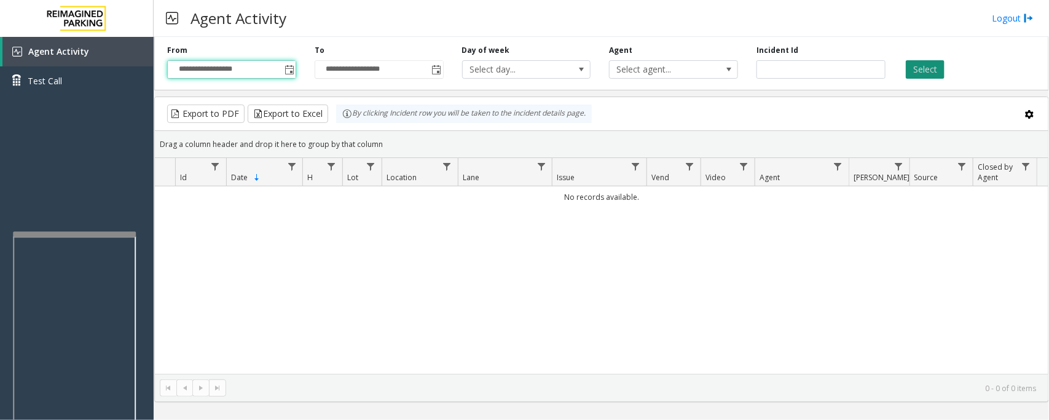
click at [911, 69] on button "Select" at bounding box center [925, 69] width 39 height 18
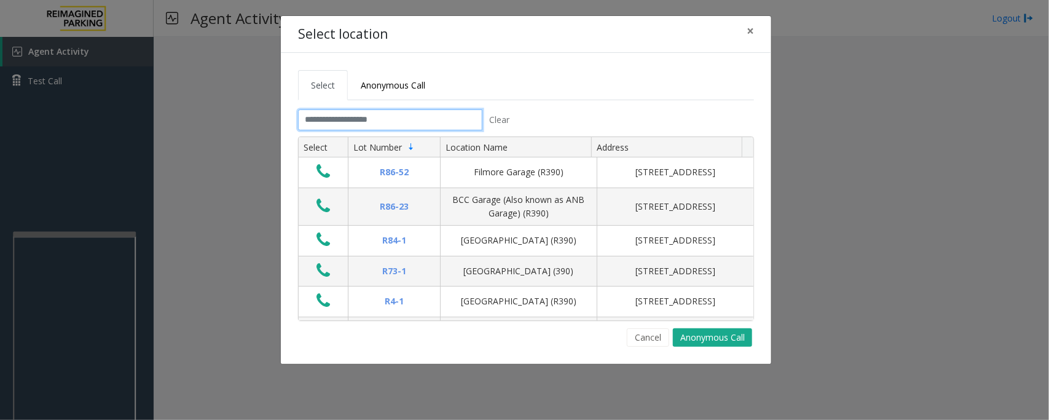
click at [360, 116] on input "text" at bounding box center [390, 119] width 184 height 21
click at [378, 120] on input "text" at bounding box center [390, 119] width 184 height 21
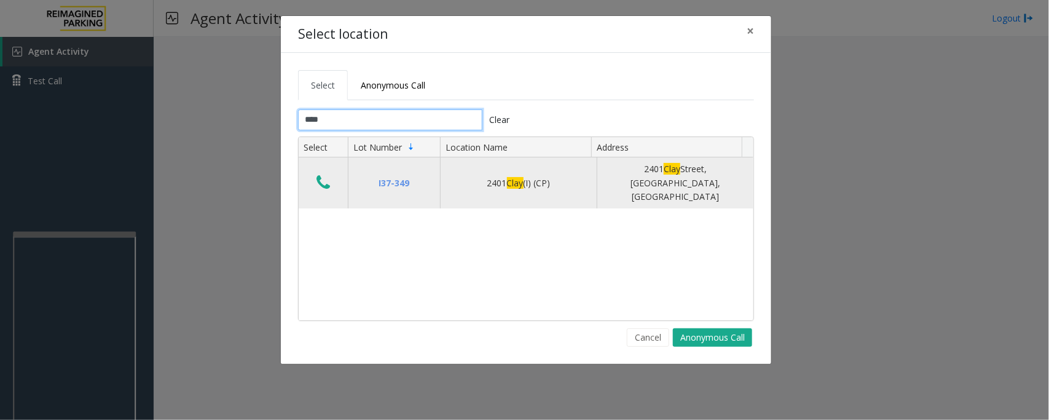
type input "****"
click at [333, 179] on button "Data table" at bounding box center [323, 183] width 21 height 20
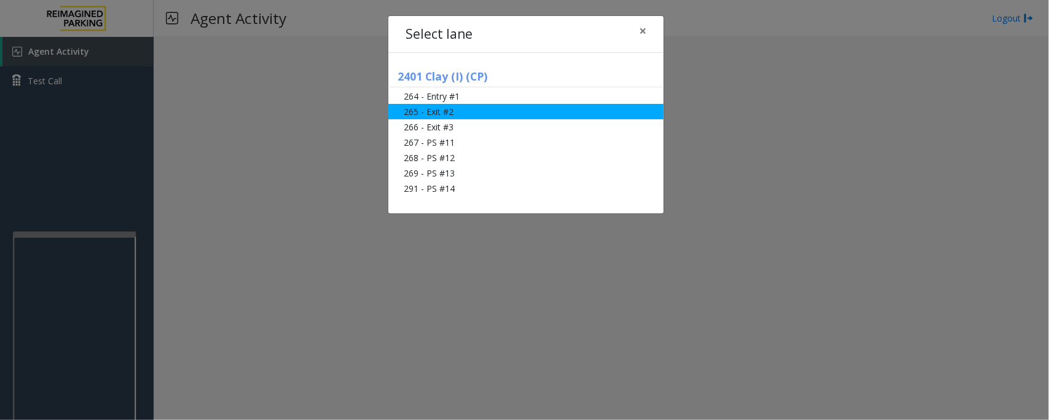
click at [453, 114] on li "265 - Exit #2" at bounding box center [525, 111] width 275 height 15
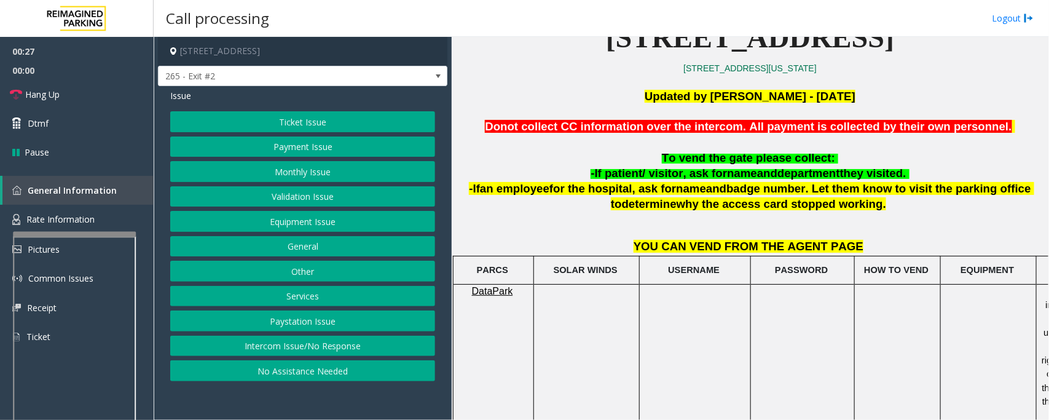
scroll to position [307, 0]
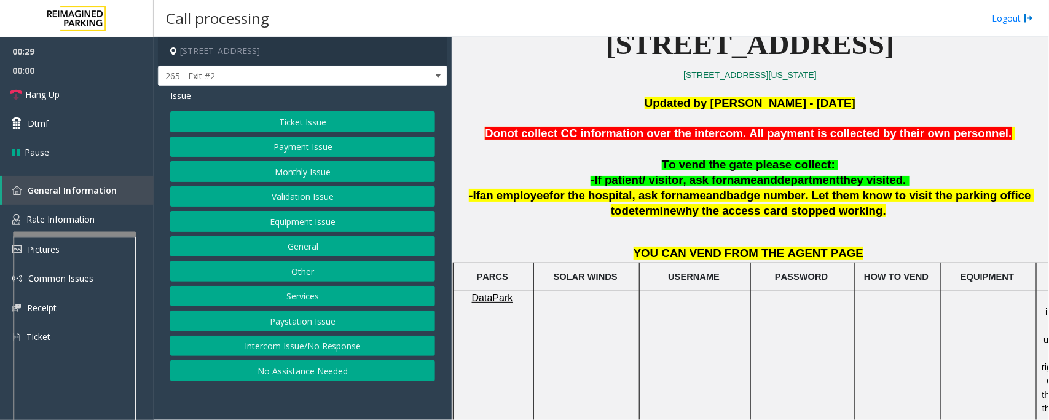
click at [283, 200] on button "Validation Issue" at bounding box center [302, 196] width 265 height 21
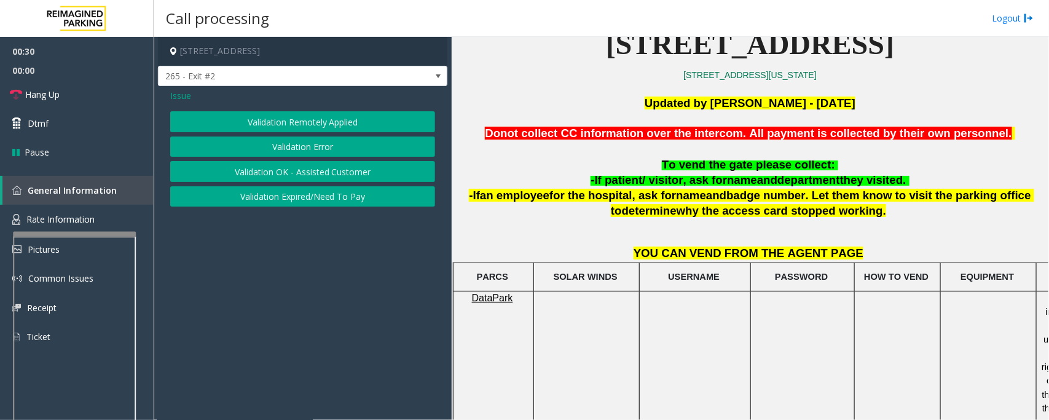
click at [297, 144] on button "Validation Error" at bounding box center [302, 146] width 265 height 21
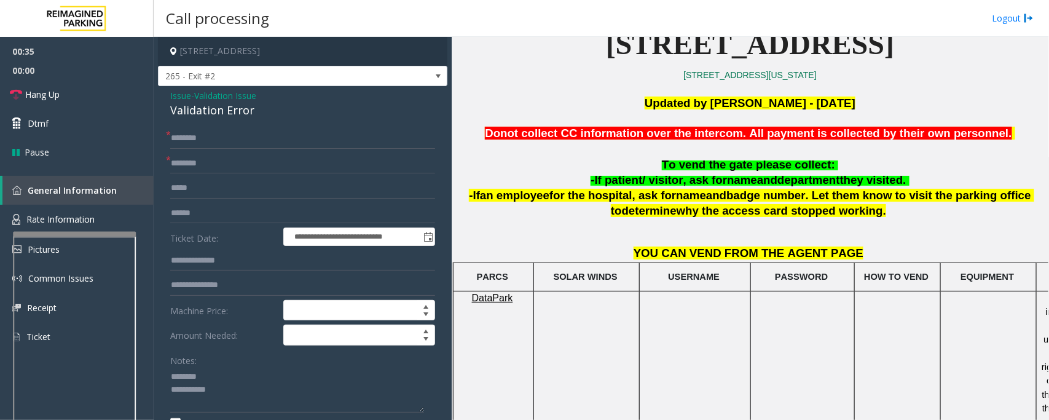
click at [213, 114] on div "Validation Error" at bounding box center [302, 110] width 265 height 17
type textarea "**********"
click at [218, 160] on input "text" at bounding box center [302, 163] width 265 height 21
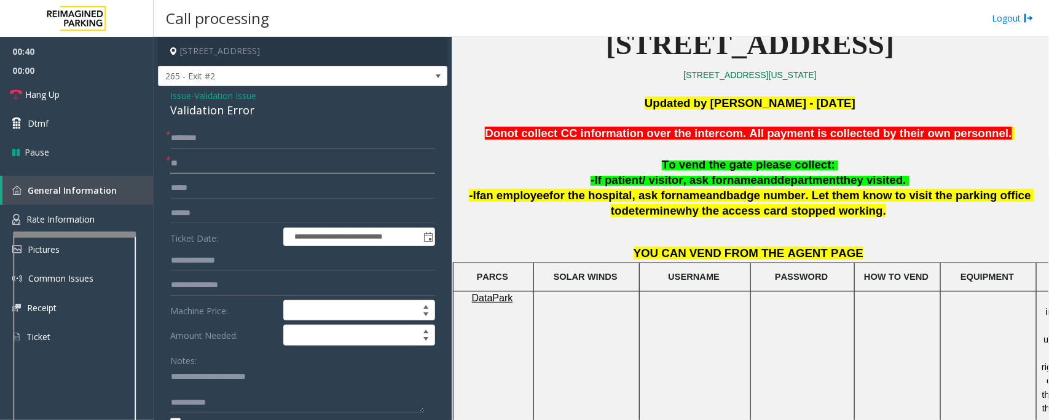
type input "**"
click at [219, 138] on input "text" at bounding box center [302, 138] width 265 height 21
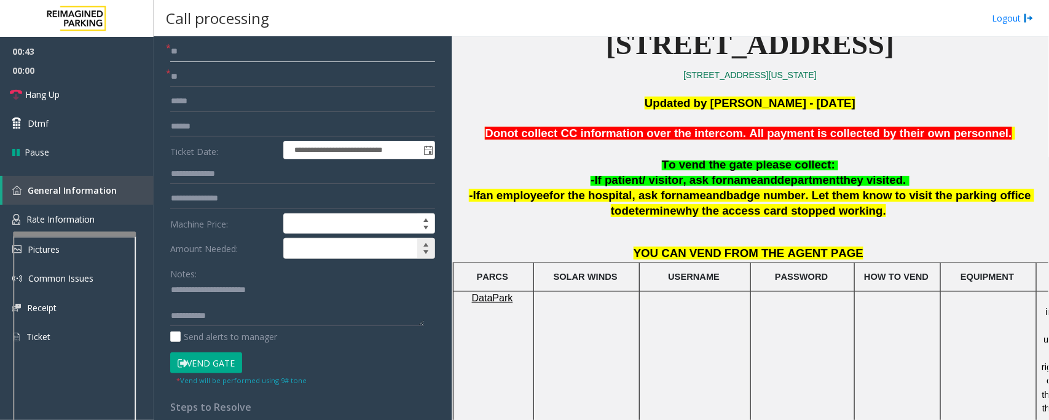
scroll to position [154, 0]
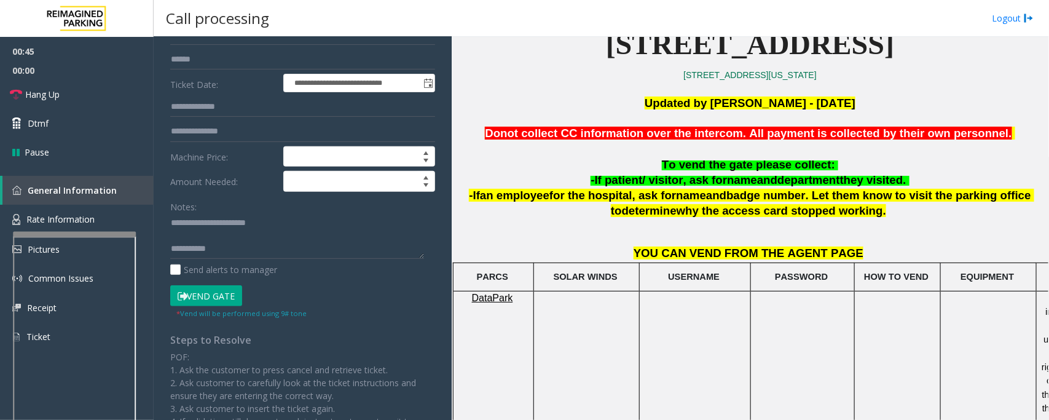
type input "**"
click at [243, 240] on textarea at bounding box center [297, 236] width 254 height 46
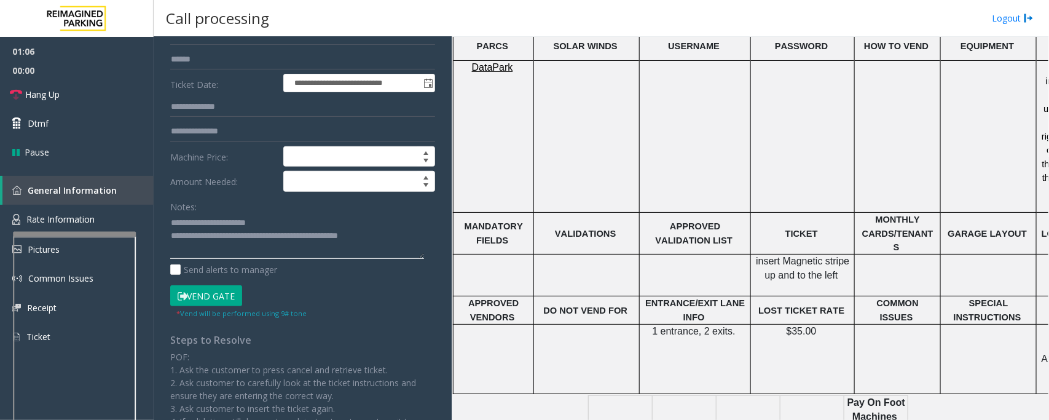
scroll to position [0, 0]
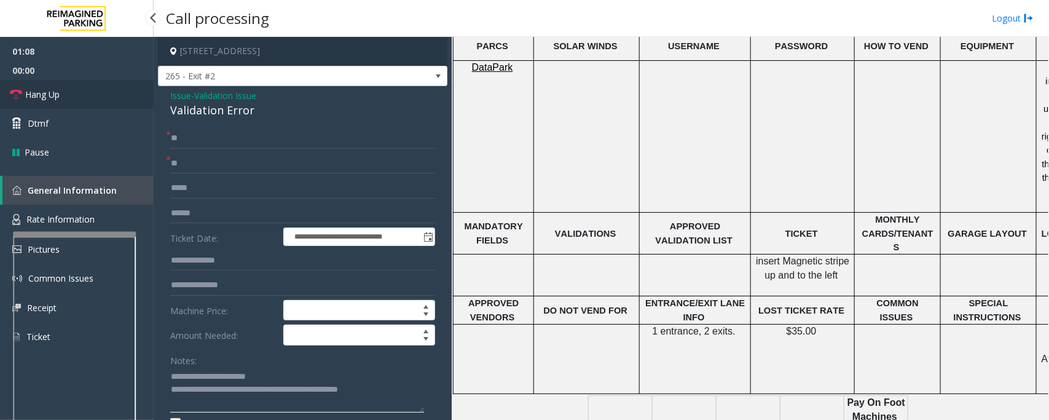
type textarea "**********"
click at [71, 96] on link "Hang Up" at bounding box center [77, 94] width 154 height 29
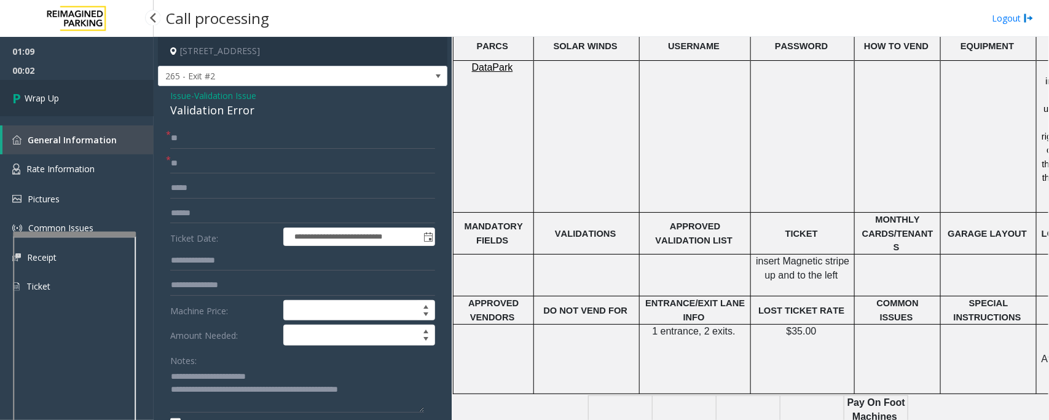
click at [71, 96] on link "Wrap Up" at bounding box center [77, 98] width 154 height 36
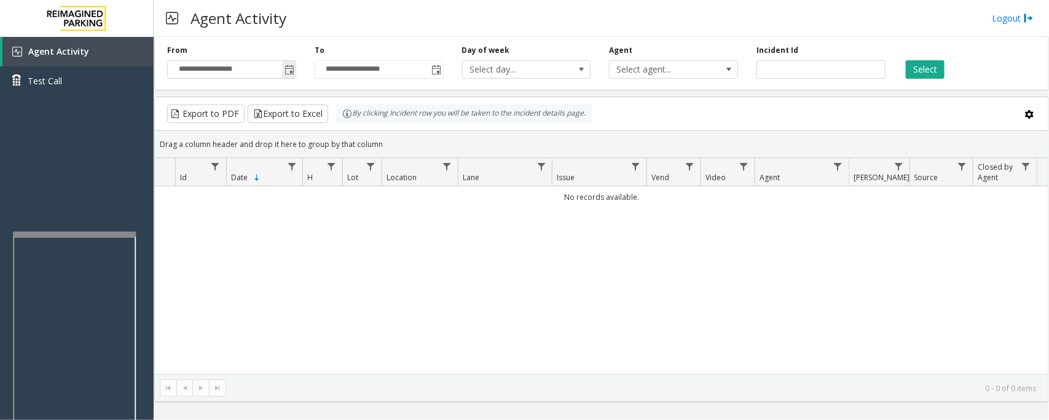
click at [291, 74] on span "Toggle popup" at bounding box center [289, 70] width 10 height 10
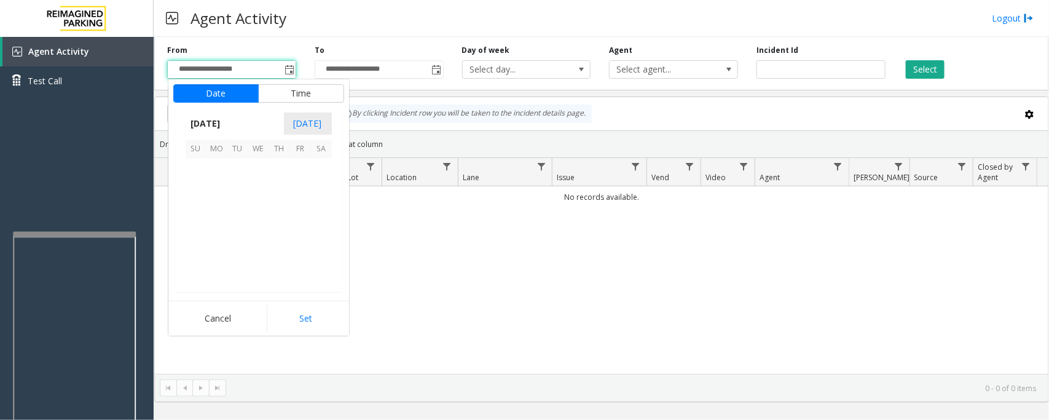
scroll to position [220406, 0]
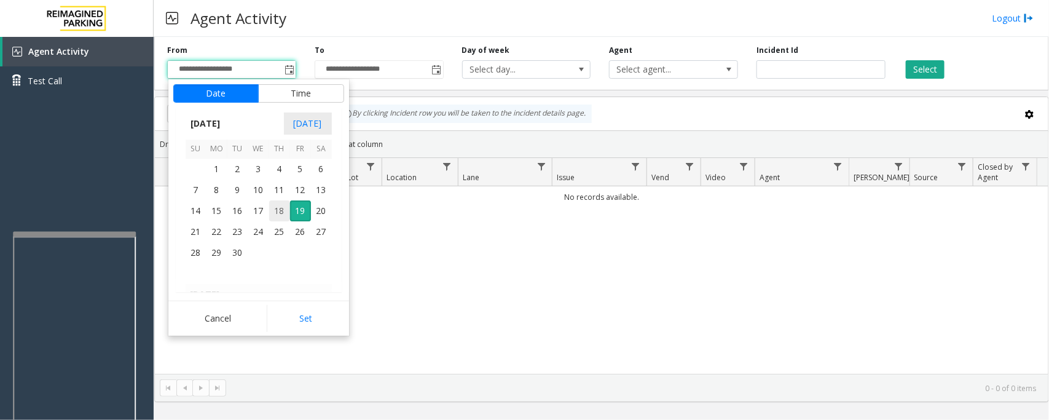
click at [277, 213] on span "18" at bounding box center [279, 210] width 21 height 21
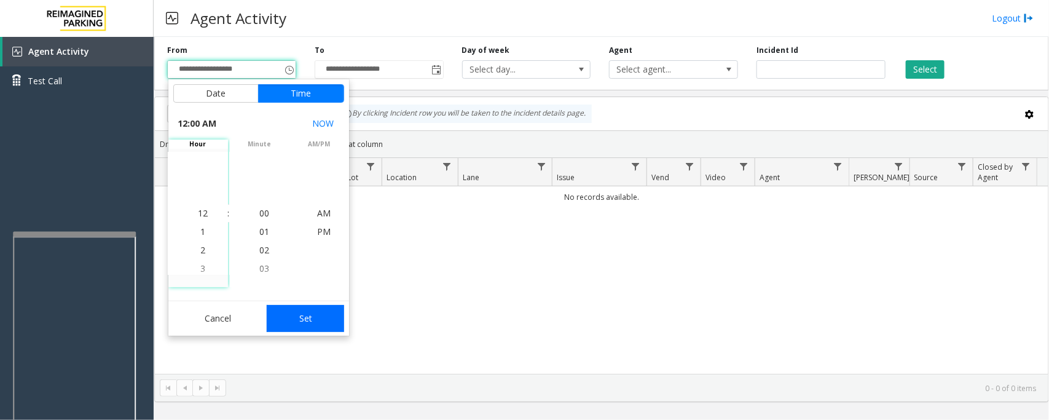
click at [315, 319] on button "Set" at bounding box center [305, 318] width 77 height 27
type input "**********"
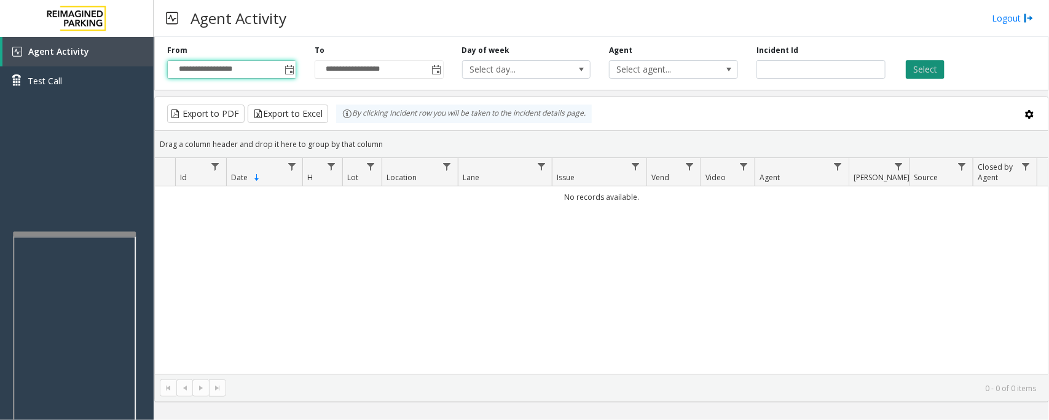
click at [919, 71] on button "Select" at bounding box center [925, 69] width 39 height 18
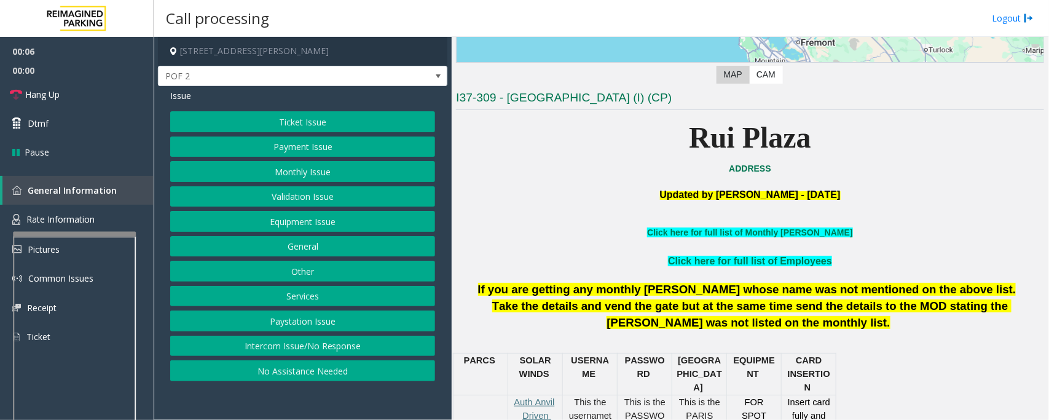
scroll to position [307, 0]
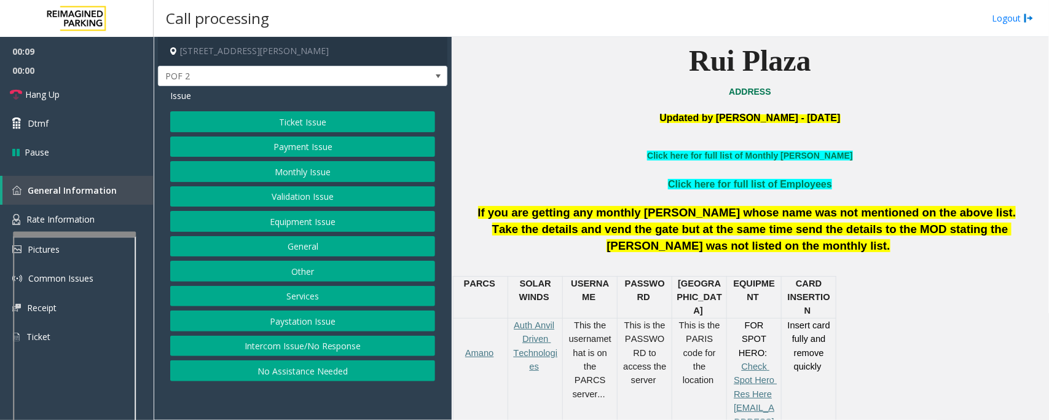
click at [350, 345] on button "Intercom Issue/No Response" at bounding box center [302, 345] width 265 height 21
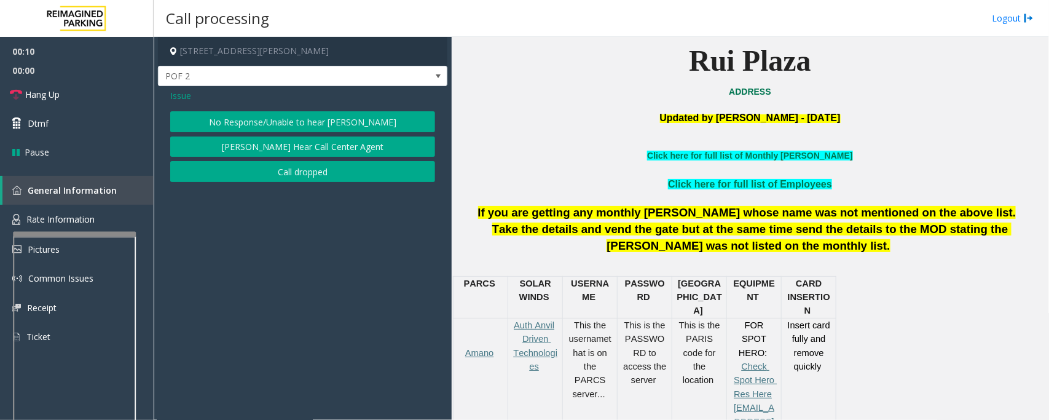
click at [265, 123] on button "No Response/Unable to hear [PERSON_NAME]" at bounding box center [302, 121] width 265 height 21
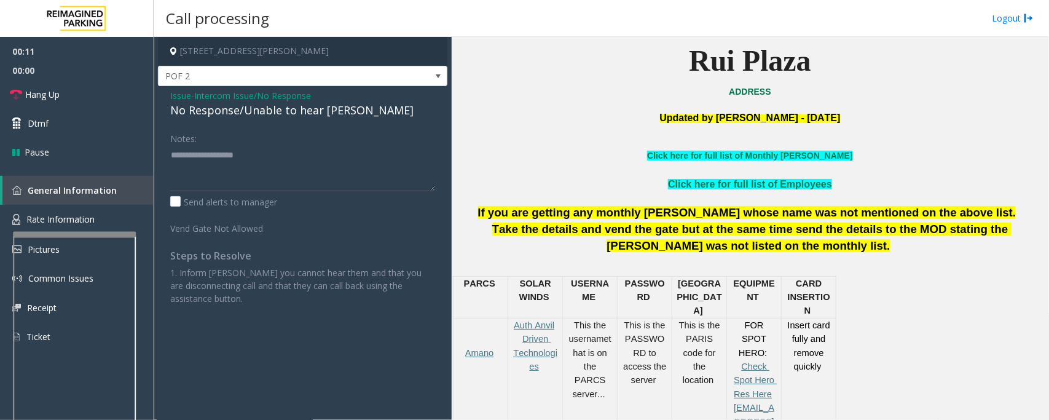
click at [256, 108] on div "No Response/Unable to hear [PERSON_NAME]" at bounding box center [302, 110] width 265 height 17
type textarea "**********"
click at [65, 96] on link "Hang Up" at bounding box center [77, 94] width 154 height 29
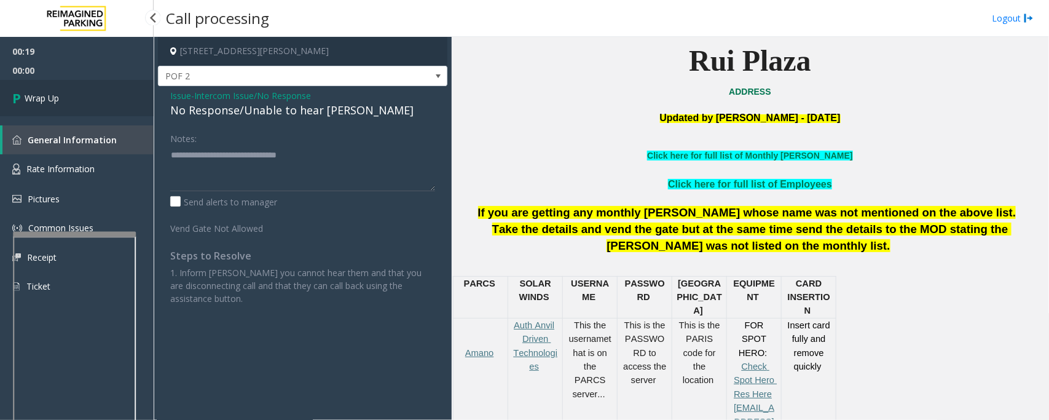
click at [65, 96] on link "Wrap Up" at bounding box center [77, 98] width 154 height 36
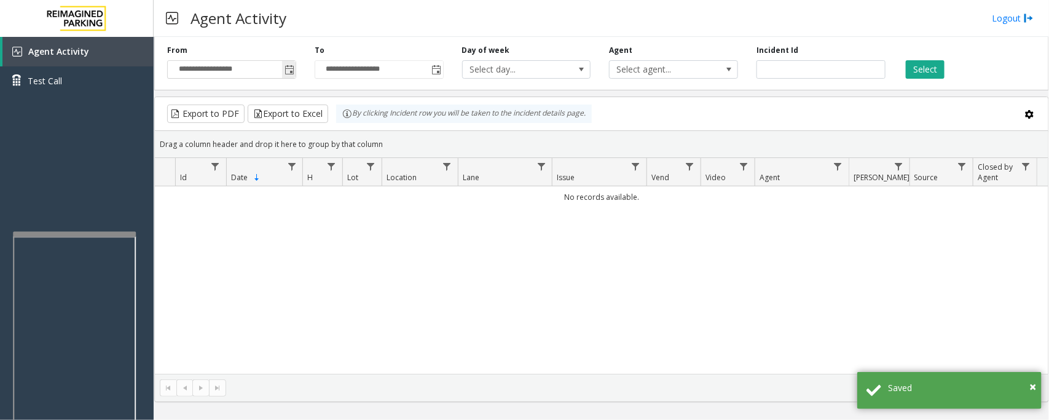
click at [287, 68] on span "Toggle popup" at bounding box center [289, 70] width 10 height 10
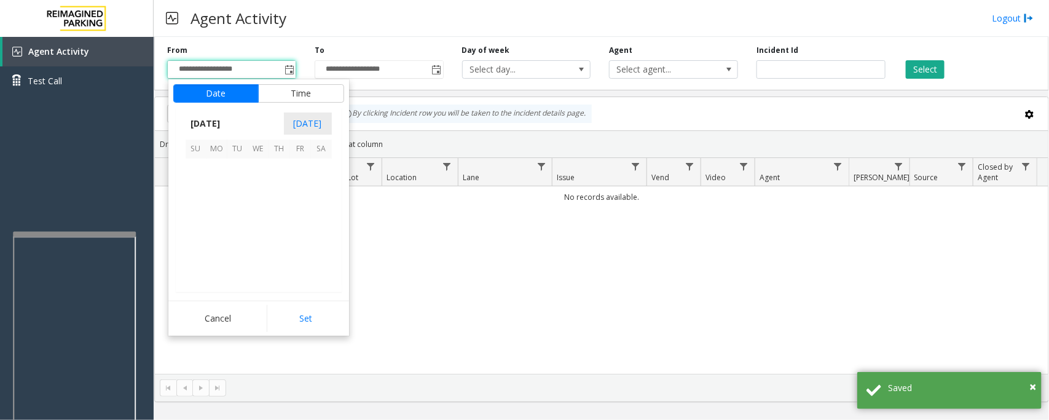
scroll to position [220406, 0]
click at [277, 211] on span "18" at bounding box center [279, 210] width 21 height 21
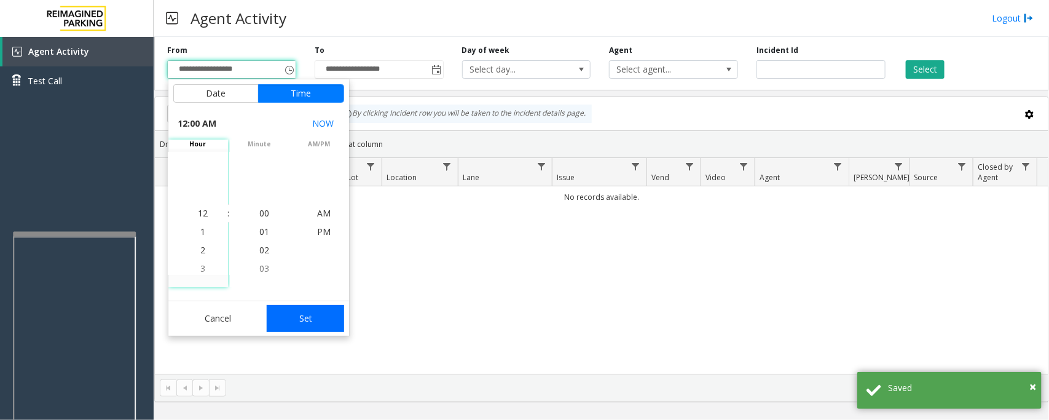
click at [309, 317] on button "Set" at bounding box center [305, 318] width 77 height 27
type input "**********"
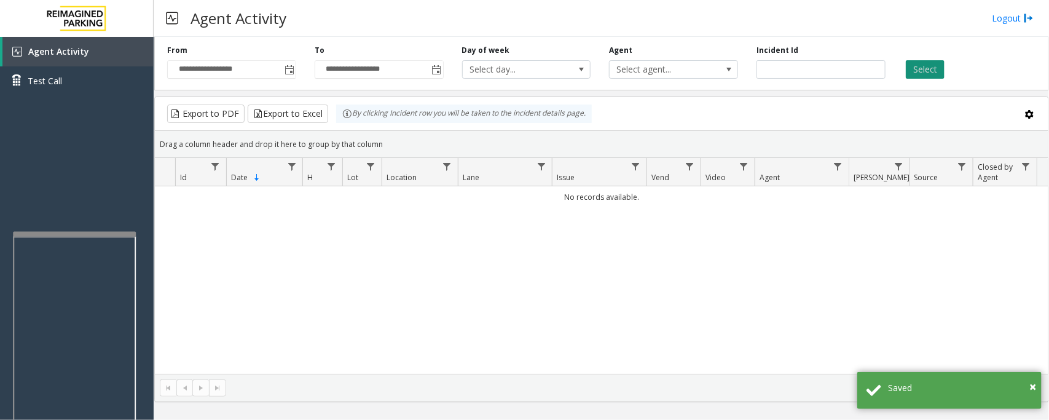
click at [923, 75] on button "Select" at bounding box center [925, 69] width 39 height 18
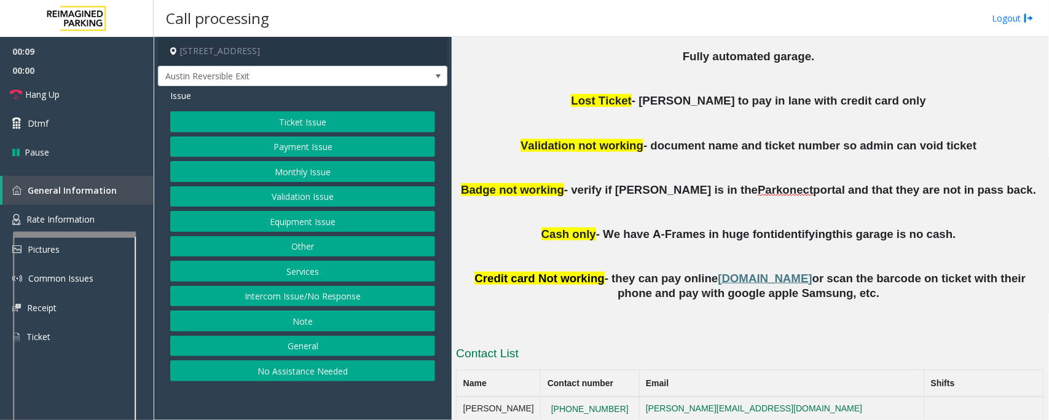
scroll to position [526, 0]
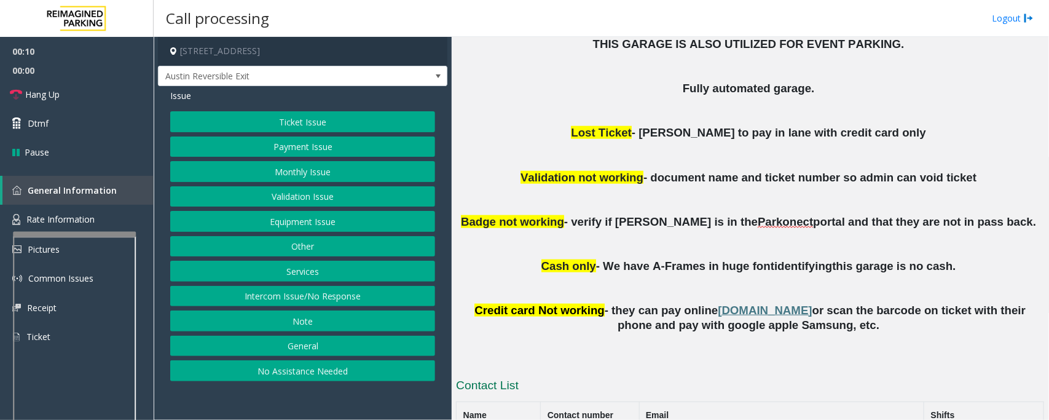
click at [305, 172] on button "Monthly Issue" at bounding box center [302, 171] width 265 height 21
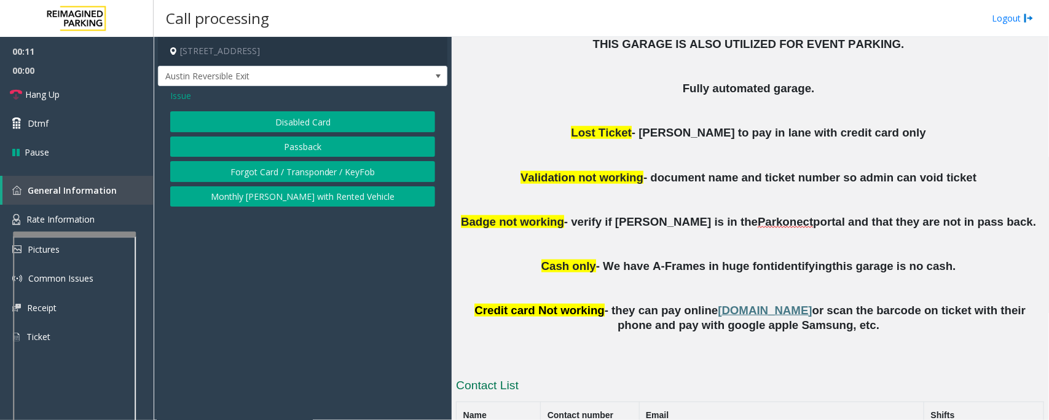
click at [313, 127] on button "Disabled Card" at bounding box center [302, 121] width 265 height 21
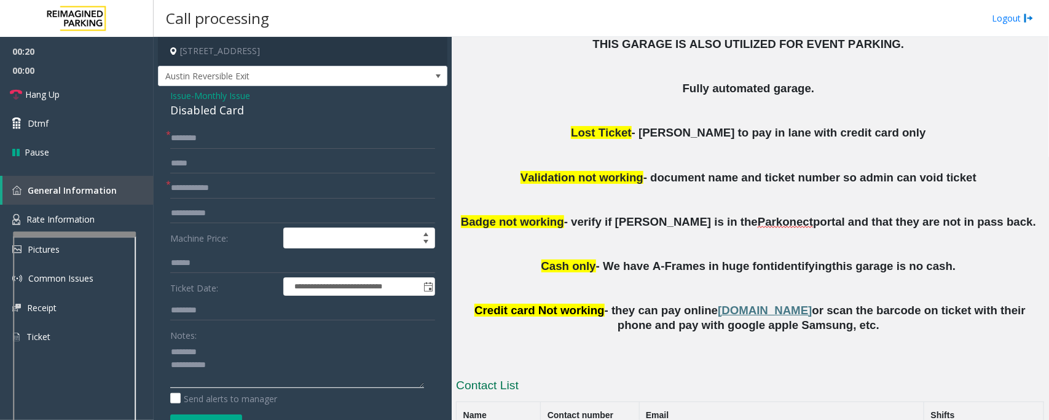
type textarea "**********"
click at [222, 130] on input "text" at bounding box center [302, 138] width 265 height 21
type input "*"
click at [198, 140] on input "********" at bounding box center [302, 138] width 265 height 21
click at [202, 140] on input "********" at bounding box center [302, 138] width 265 height 21
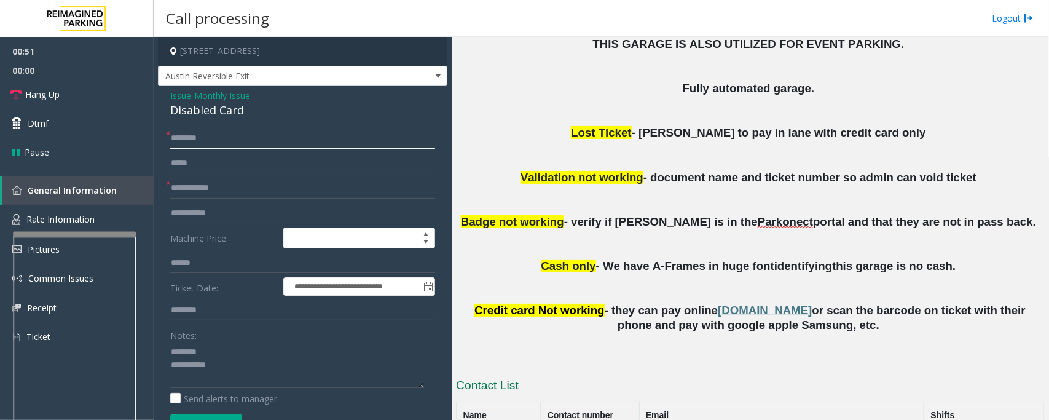
drag, startPoint x: 202, startPoint y: 140, endPoint x: 182, endPoint y: 146, distance: 19.8
click at [182, 146] on input "********" at bounding box center [302, 138] width 265 height 21
click at [216, 138] on input "********" at bounding box center [302, 138] width 265 height 21
type input "**********"
click at [216, 184] on input "text" at bounding box center [302, 188] width 265 height 21
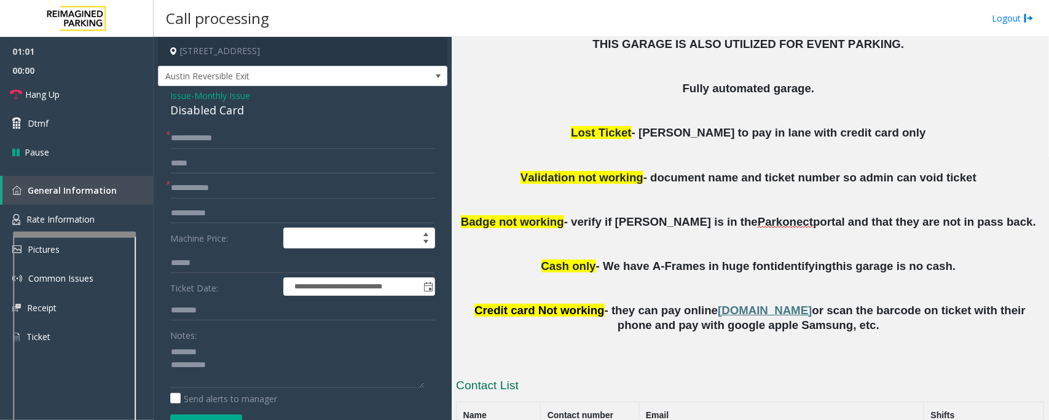
click at [209, 108] on div "Disabled Card" at bounding box center [302, 110] width 265 height 17
type textarea "**********"
click at [207, 192] on input "text" at bounding box center [302, 188] width 265 height 21
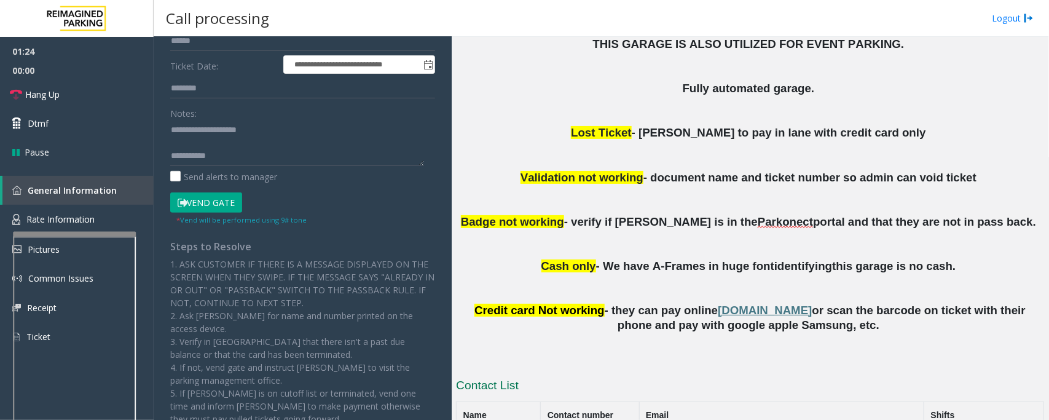
scroll to position [230, 0]
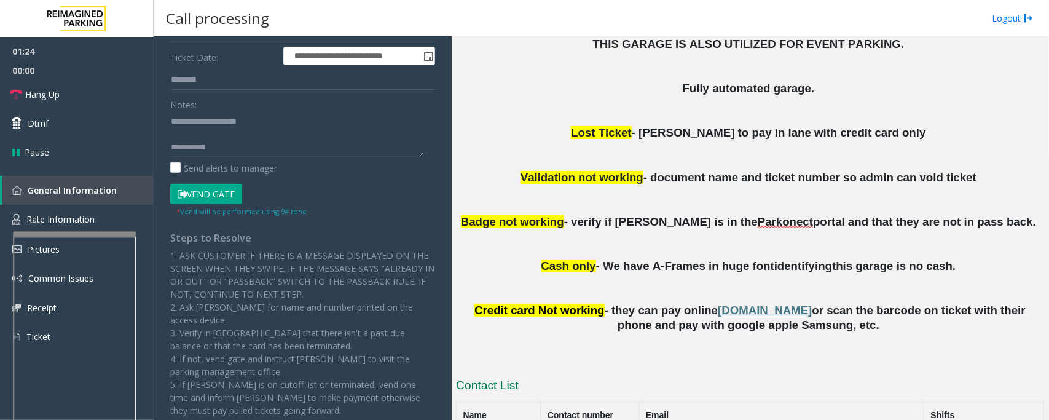
type input "**********"
click at [213, 194] on button "Vend Gate" at bounding box center [206, 194] width 72 height 21
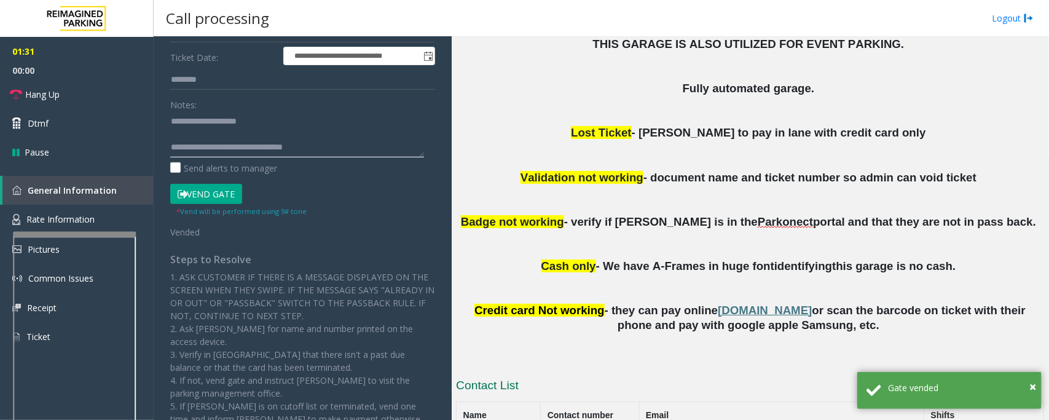
scroll to position [0, 0]
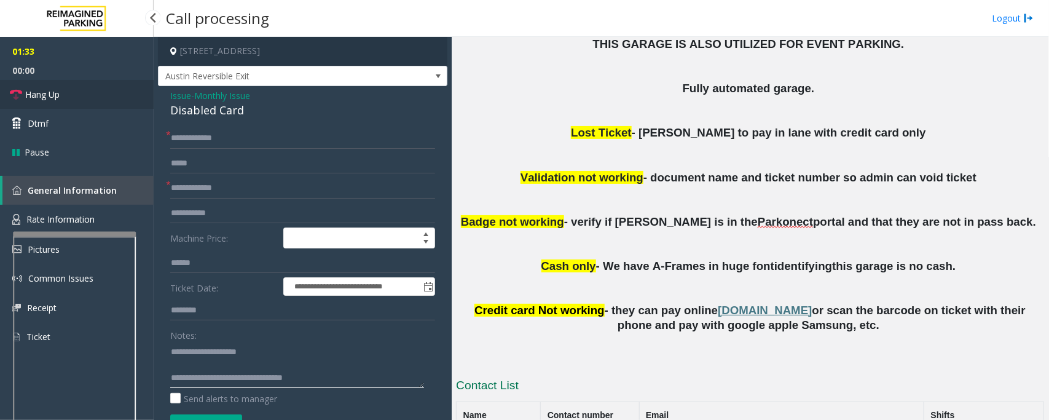
type textarea "**********"
click at [76, 87] on link "Hang Up" at bounding box center [77, 94] width 154 height 29
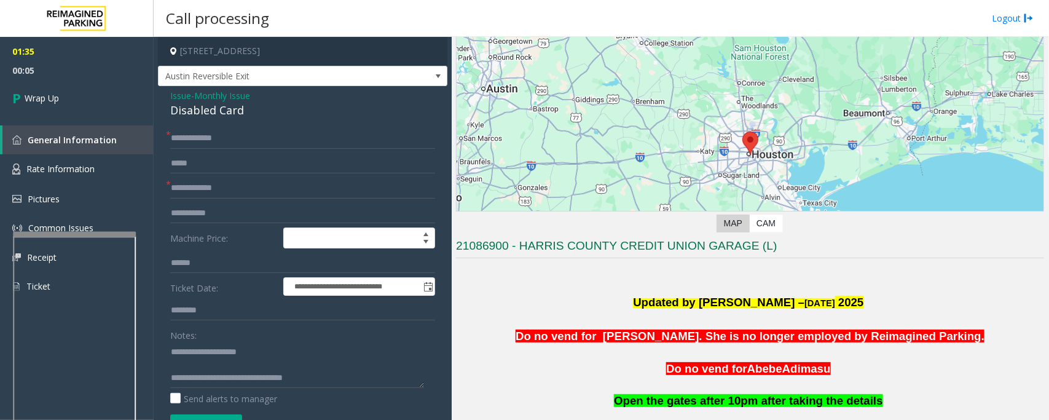
scroll to position [65, 0]
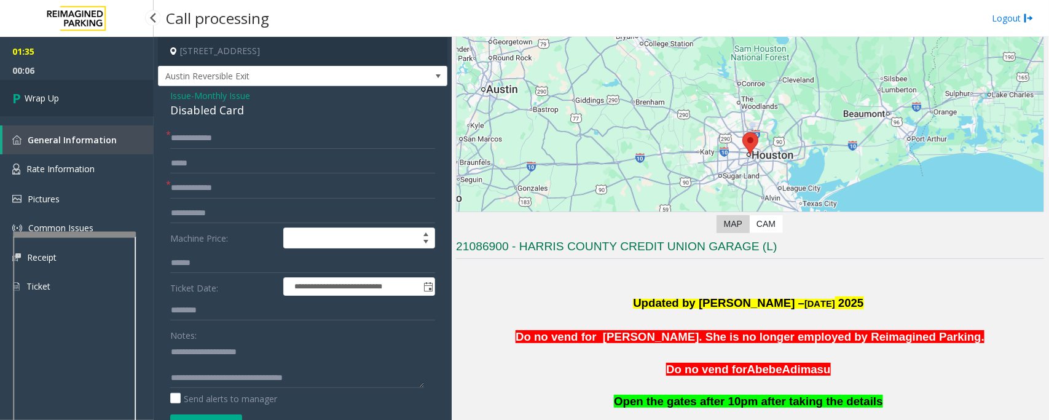
click at [119, 108] on link "Wrap Up" at bounding box center [77, 98] width 154 height 36
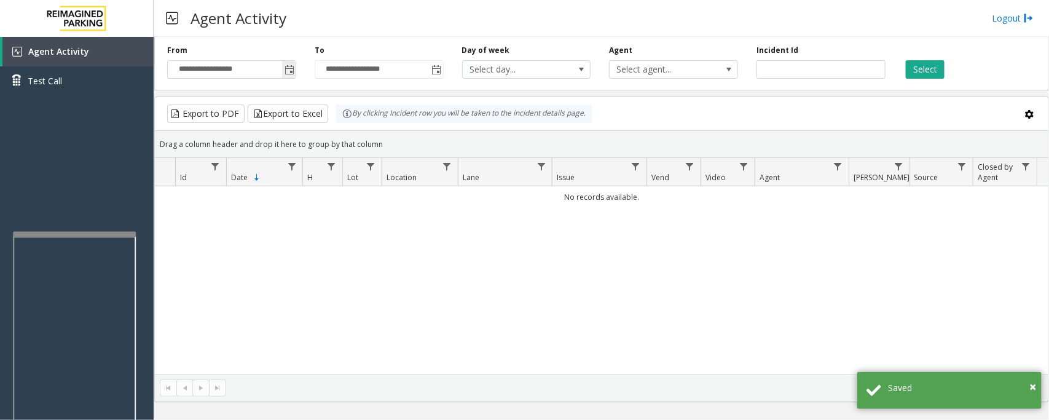
click at [289, 68] on span "Toggle popup" at bounding box center [289, 70] width 10 height 10
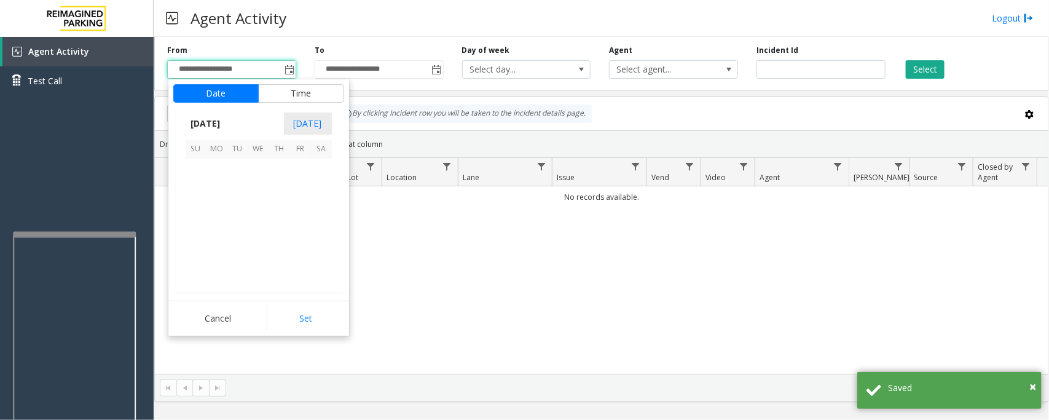
scroll to position [220406, 0]
click at [278, 207] on span "18" at bounding box center [279, 210] width 21 height 21
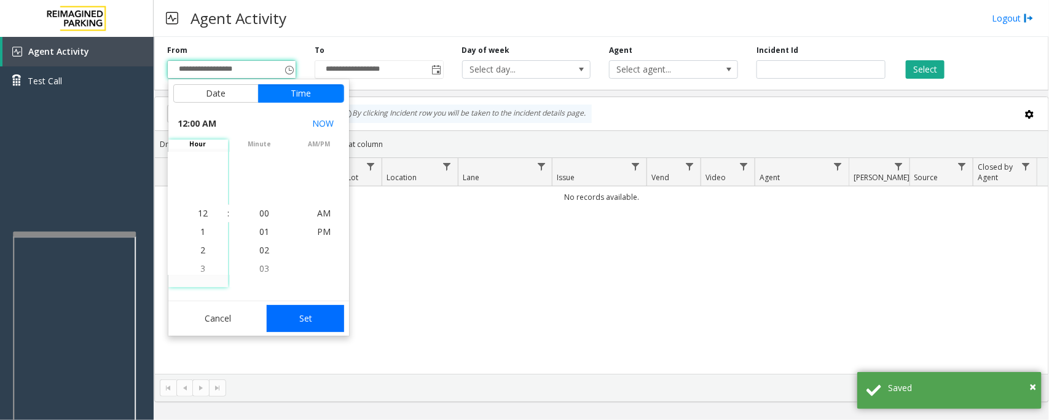
click at [298, 320] on button "Set" at bounding box center [305, 318] width 77 height 27
type input "**********"
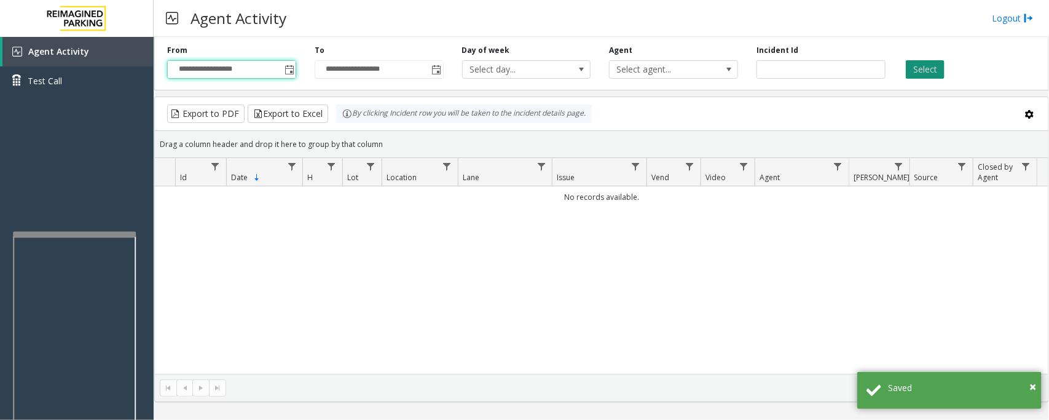
click at [934, 71] on button "Select" at bounding box center [925, 69] width 39 height 18
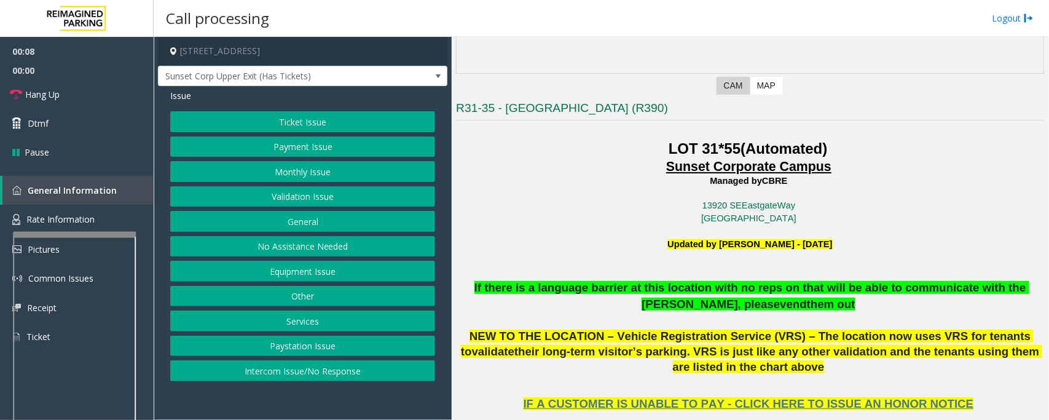
scroll to position [230, 0]
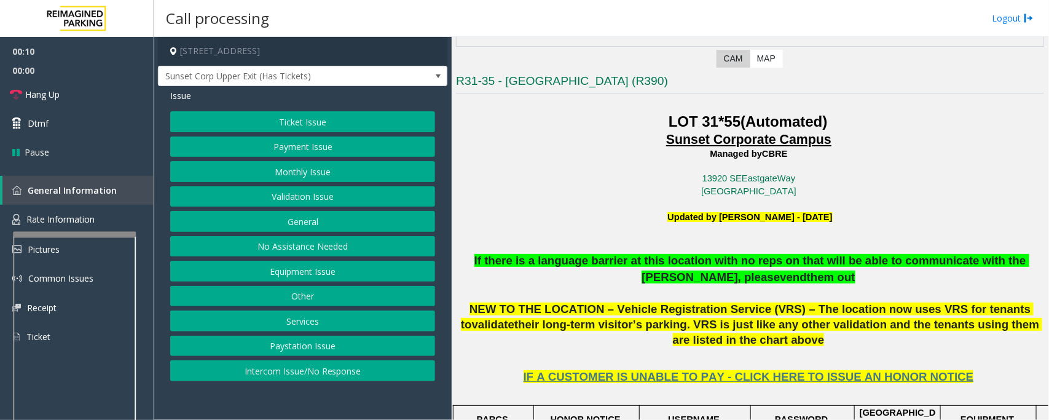
click at [306, 133] on div "Ticket Issue Payment Issue Monthly Issue Validation Issue General No Assistance…" at bounding box center [302, 246] width 265 height 270
click at [311, 123] on button "Ticket Issue" at bounding box center [302, 121] width 265 height 21
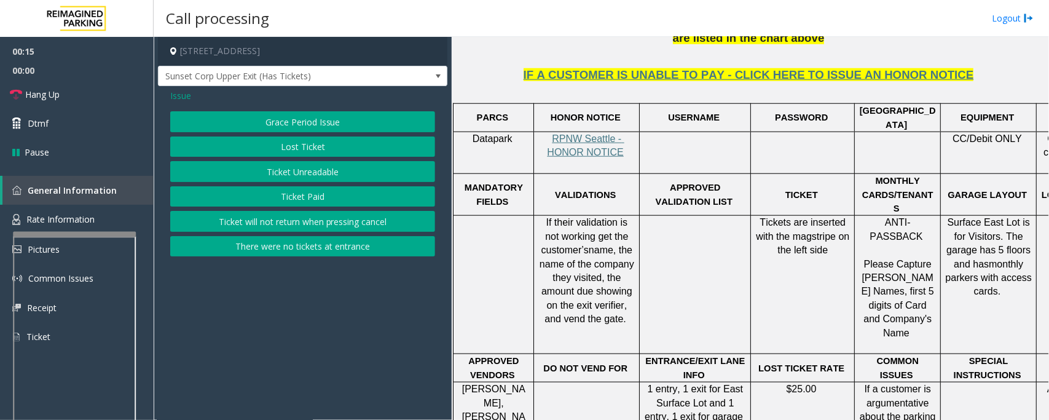
scroll to position [538, 0]
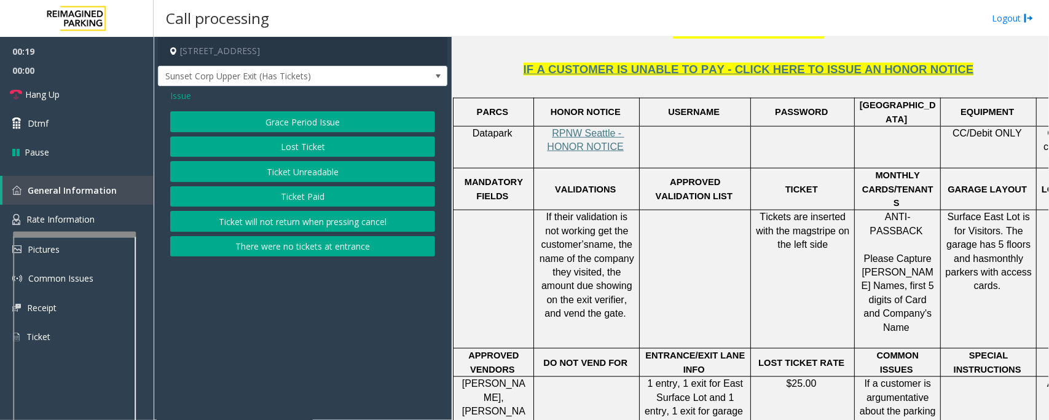
click at [179, 93] on span "Issue" at bounding box center [180, 95] width 21 height 13
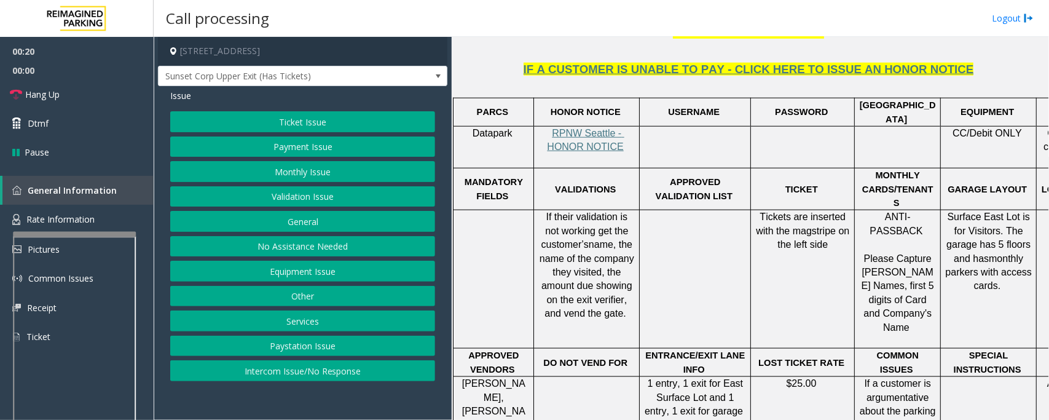
click at [296, 198] on button "Validation Issue" at bounding box center [302, 196] width 265 height 21
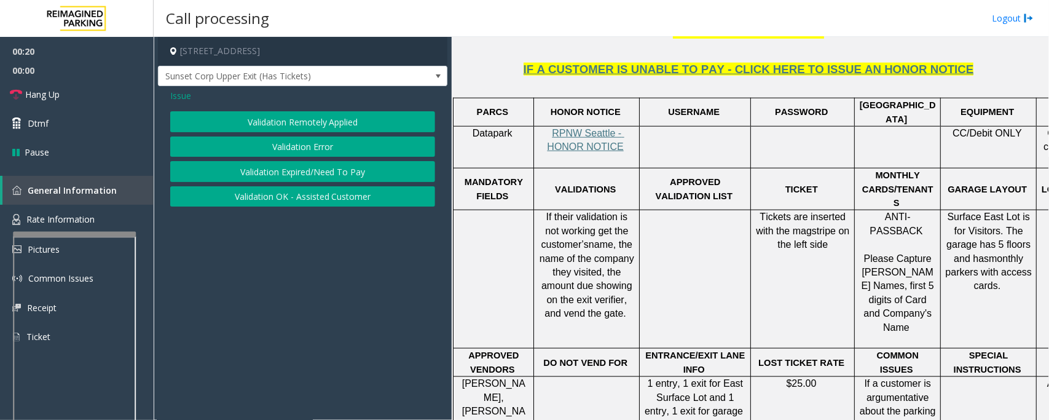
click at [314, 146] on button "Validation Error" at bounding box center [302, 146] width 265 height 21
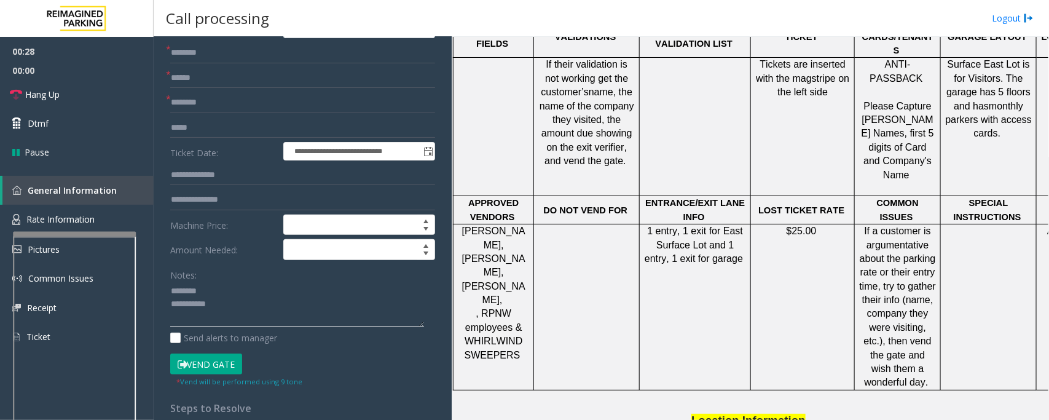
scroll to position [691, 0]
type textarea "**********"
click at [220, 101] on input "text" at bounding box center [302, 102] width 265 height 21
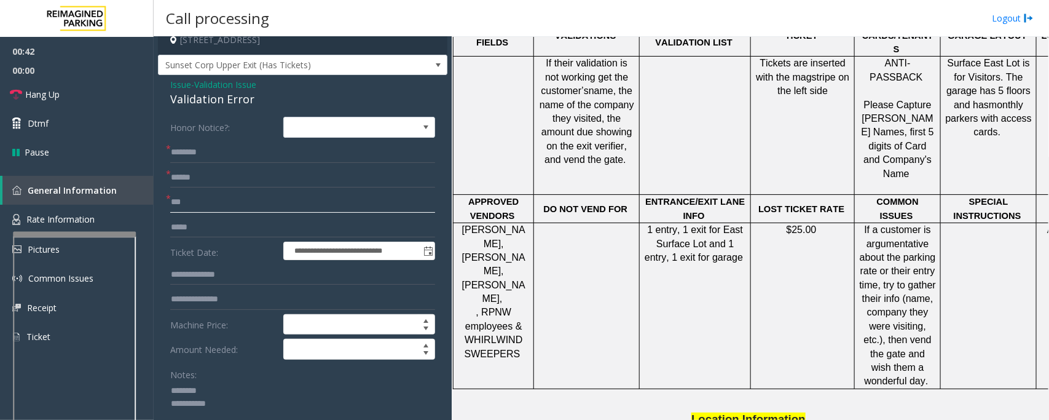
scroll to position [0, 0]
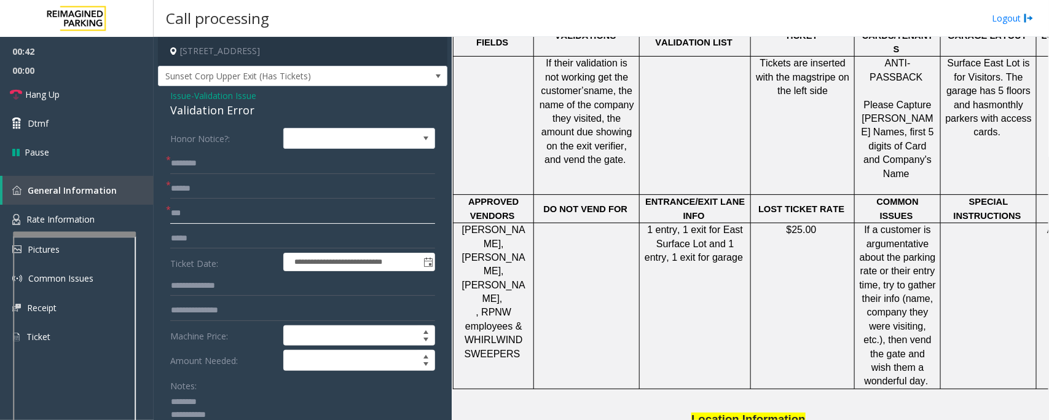
type input "***"
click at [190, 112] on div "Validation Error" at bounding box center [302, 110] width 265 height 17
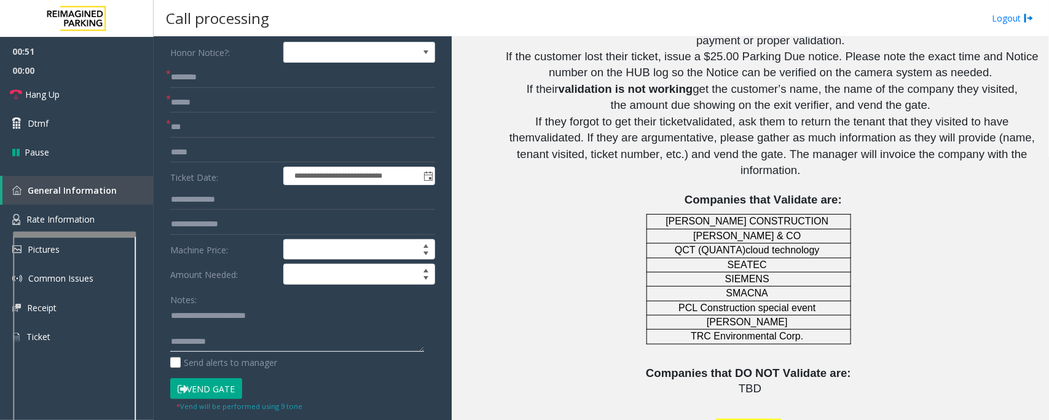
scroll to position [1306, 0]
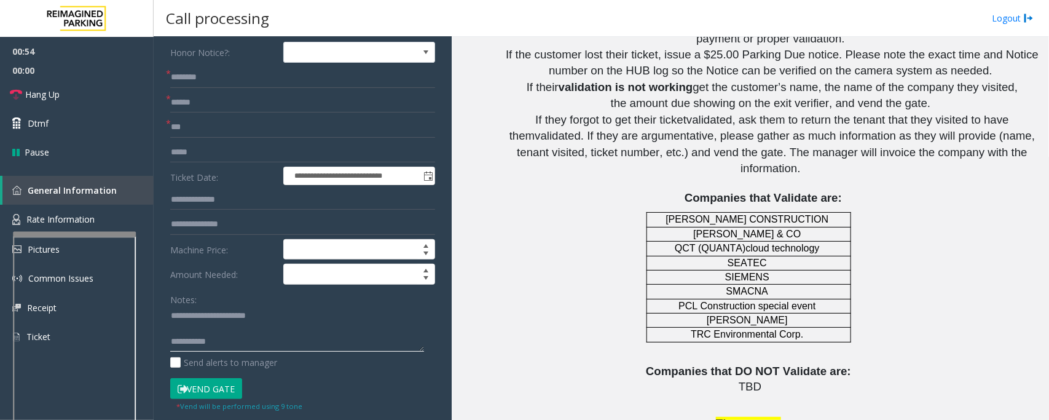
type textarea "**********"
drag, startPoint x: 794, startPoint y: 246, endPoint x: 691, endPoint y: 246, distance: 102.6
click at [691, 327] on p "TRC Environmental Corp." at bounding box center [748, 334] width 198 height 14
copy p "TRC Environmental Corp."
drag, startPoint x: 210, startPoint y: 124, endPoint x: 146, endPoint y: 124, distance: 64.5
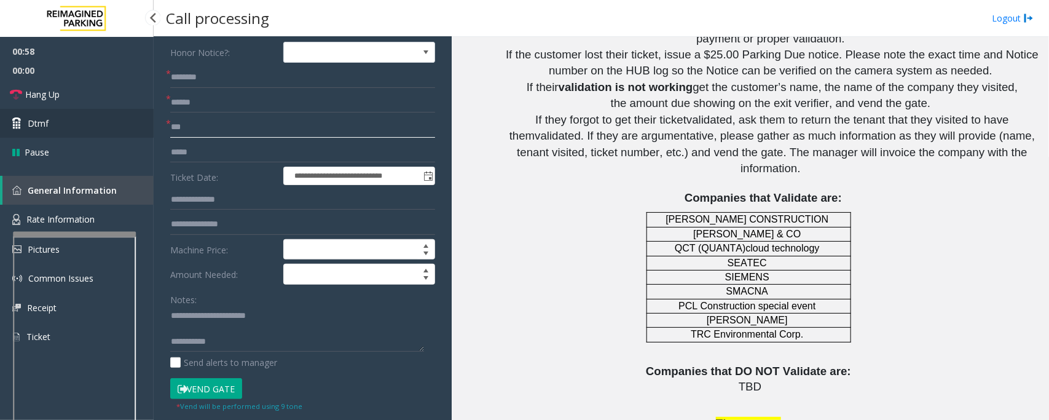
click at [146, 124] on app-root "**********" at bounding box center [524, 210] width 1049 height 420
paste input "**********"
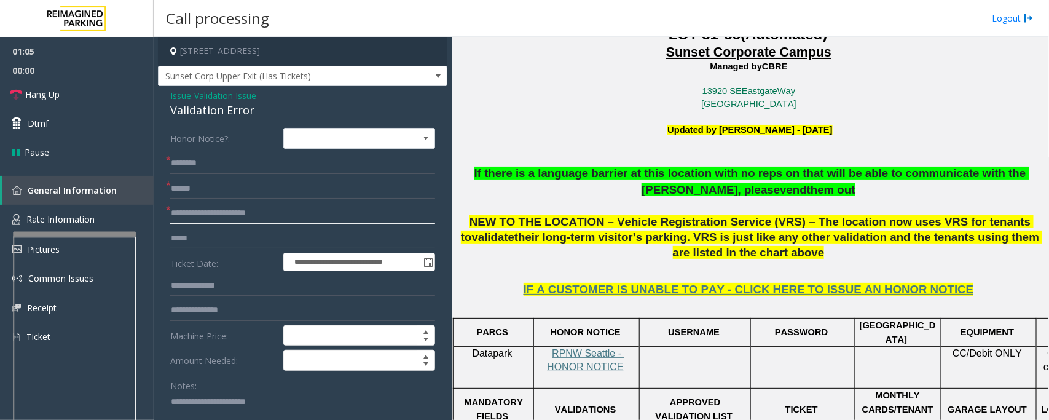
scroll to position [307, 0]
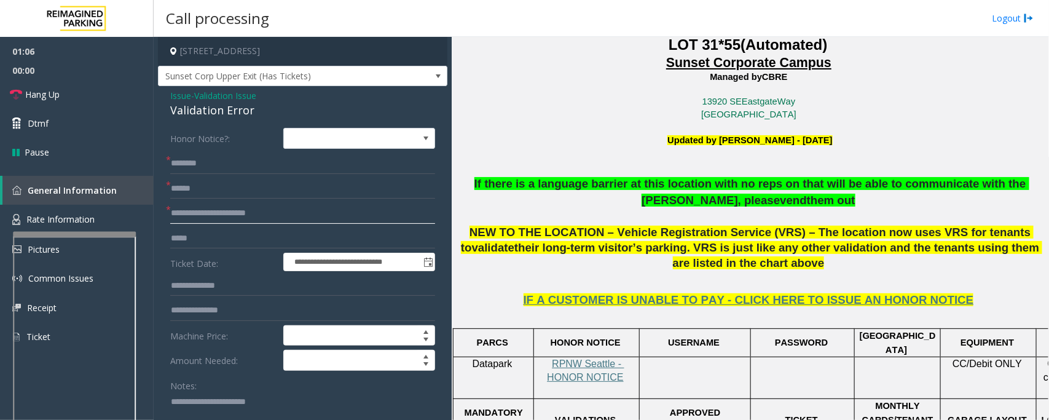
type input "**********"
click at [208, 191] on input "text" at bounding box center [302, 188] width 265 height 21
type input "*******"
click at [221, 171] on input "text" at bounding box center [302, 163] width 265 height 21
click at [210, 166] on input "text" at bounding box center [302, 163] width 265 height 21
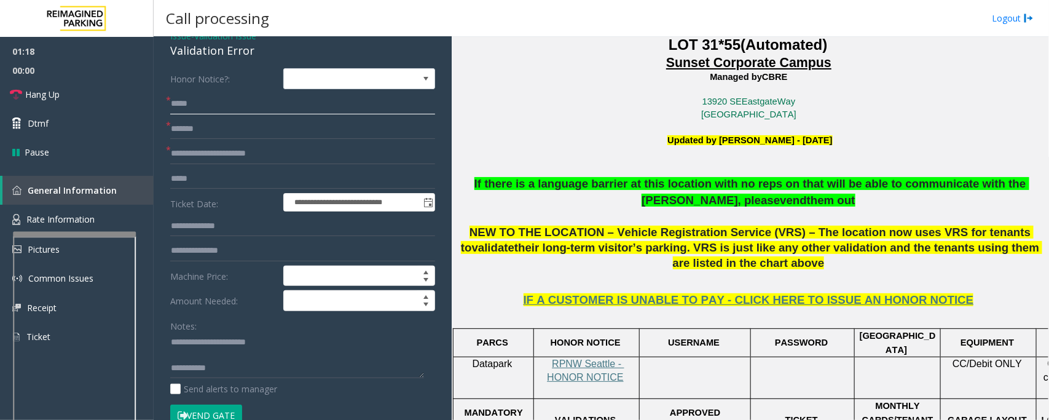
scroll to position [154, 0]
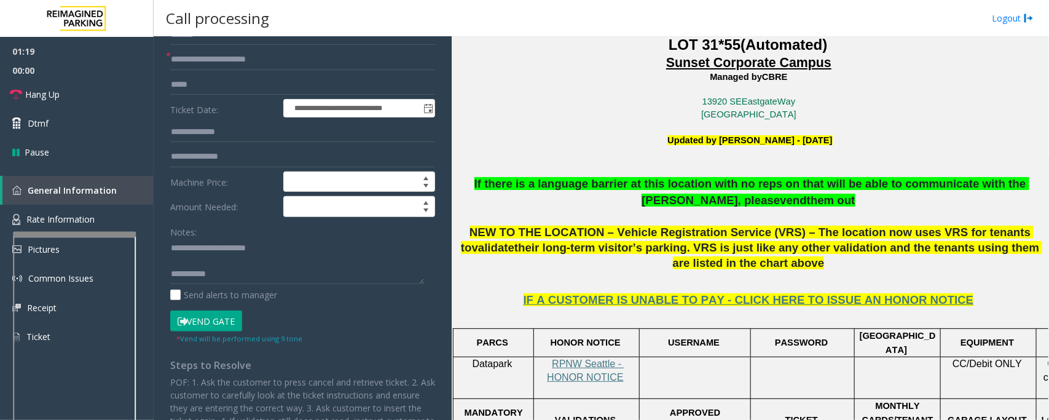
type input "*****"
click at [235, 275] on textarea at bounding box center [297, 261] width 254 height 46
paste textarea "**********"
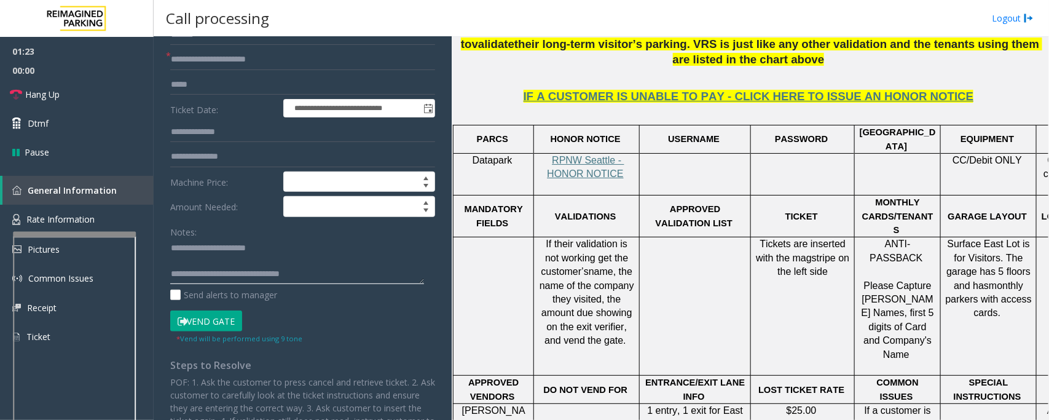
scroll to position [538, 0]
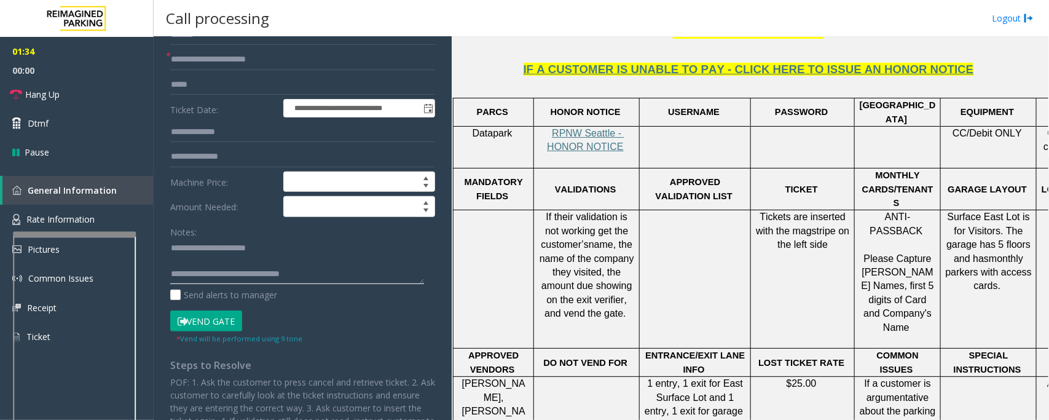
click at [246, 260] on textarea at bounding box center [297, 261] width 254 height 46
click at [219, 327] on button "Vend Gate" at bounding box center [206, 320] width 72 height 21
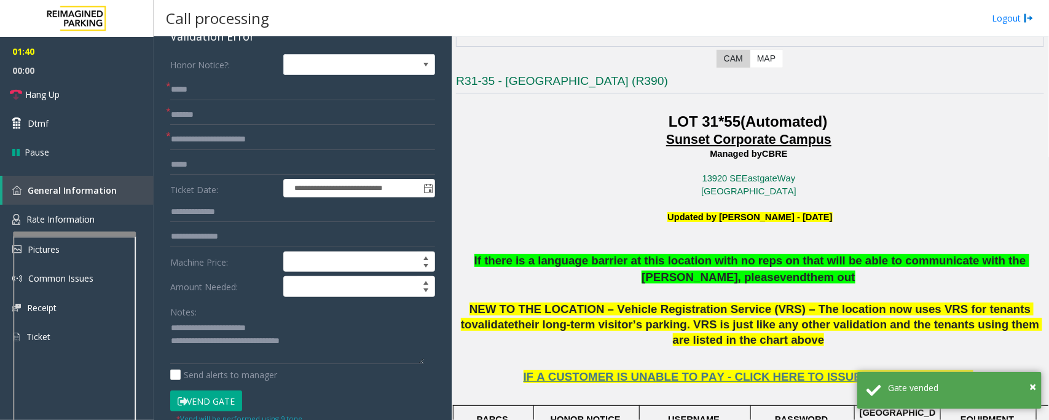
scroll to position [0, 0]
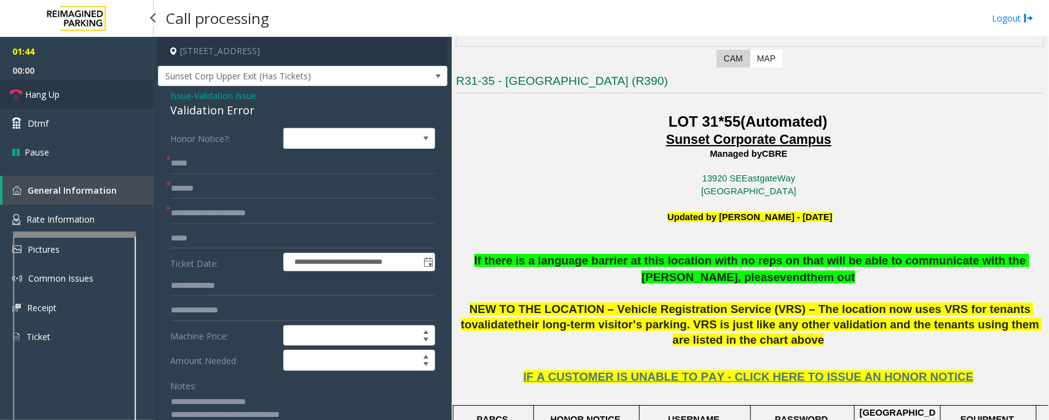
click at [59, 98] on span "Hang Up" at bounding box center [42, 94] width 34 height 13
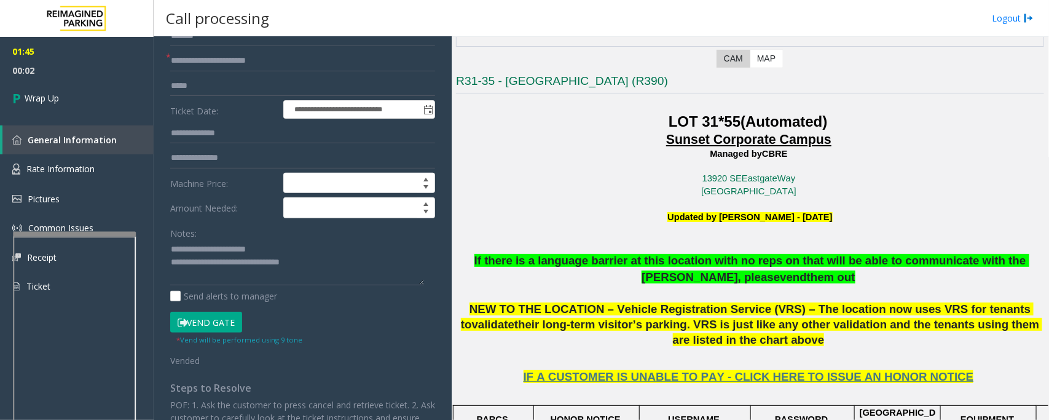
scroll to position [154, 0]
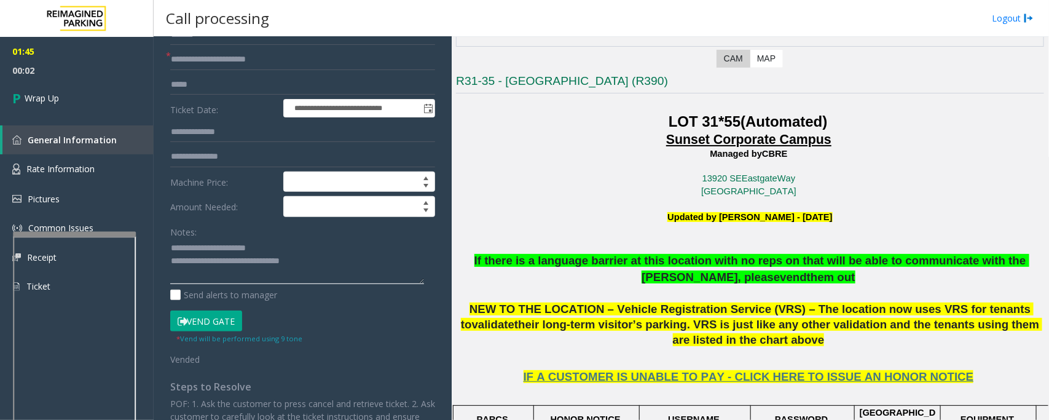
click at [346, 270] on textarea at bounding box center [297, 261] width 254 height 46
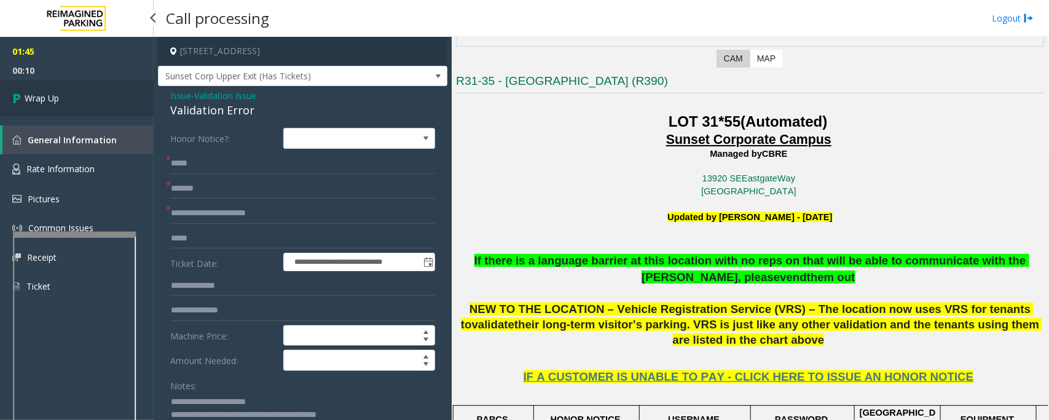
type textarea "**********"
click at [72, 98] on link "Wrap Up" at bounding box center [77, 98] width 154 height 36
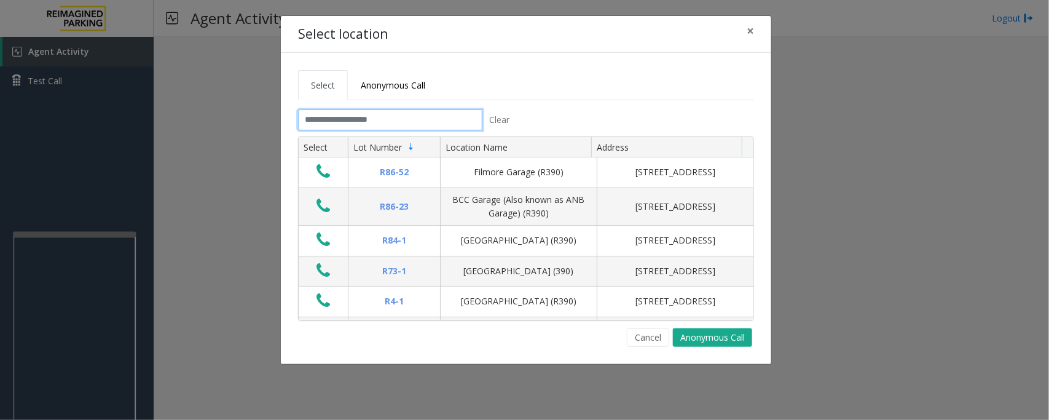
click at [389, 124] on input "text" at bounding box center [390, 119] width 184 height 21
click at [750, 32] on span "×" at bounding box center [749, 30] width 7 height 17
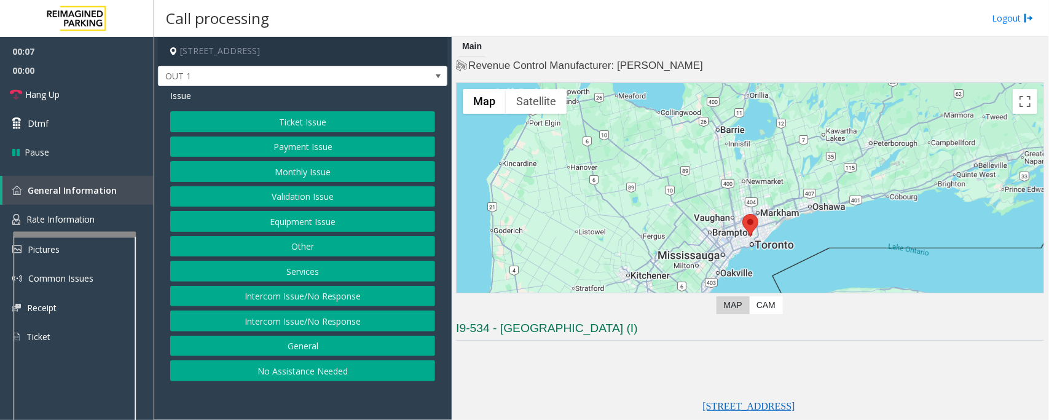
click at [283, 173] on button "Monthly Issue" at bounding box center [302, 171] width 265 height 21
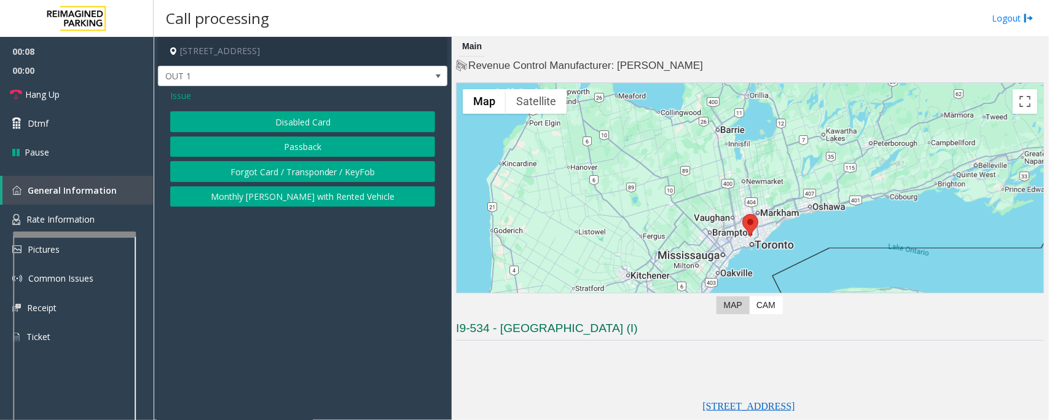
click at [299, 120] on button "Disabled Card" at bounding box center [302, 121] width 265 height 21
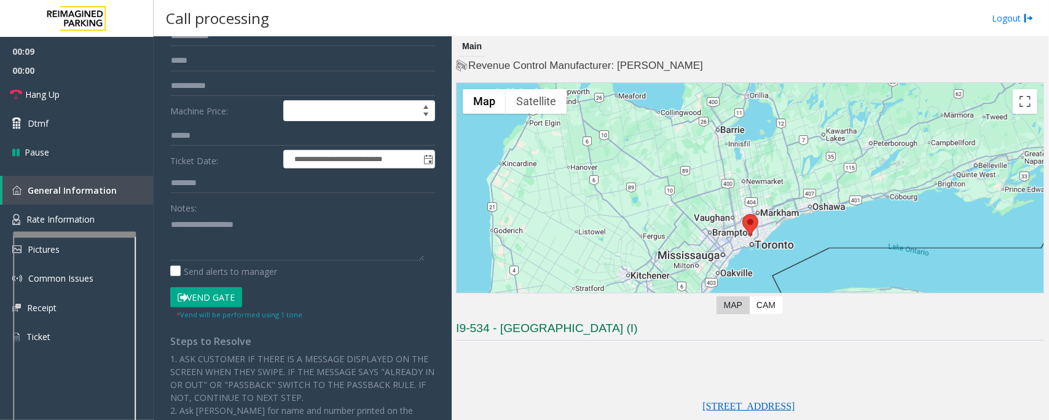
scroll to position [154, 0]
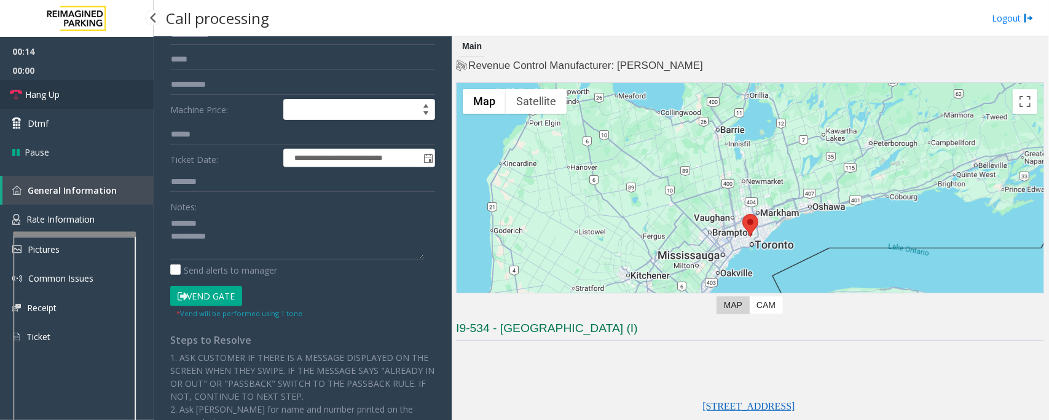
click at [58, 93] on span "Hang Up" at bounding box center [42, 94] width 34 height 13
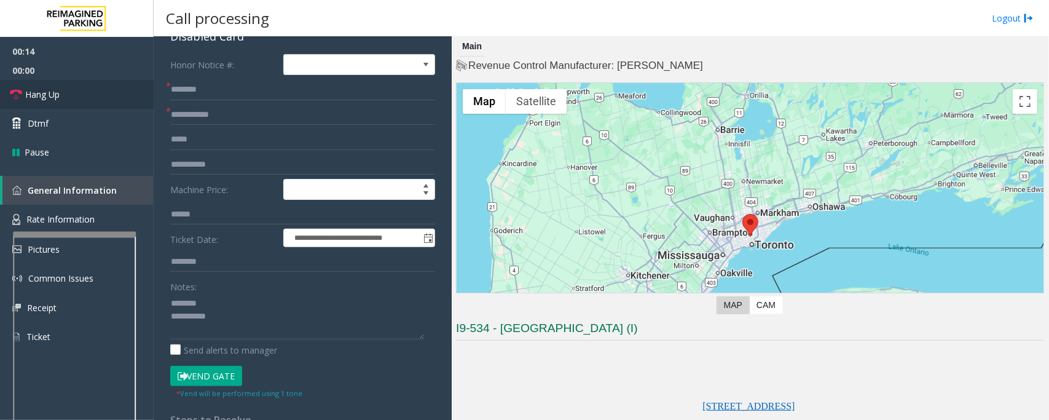
scroll to position [0, 0]
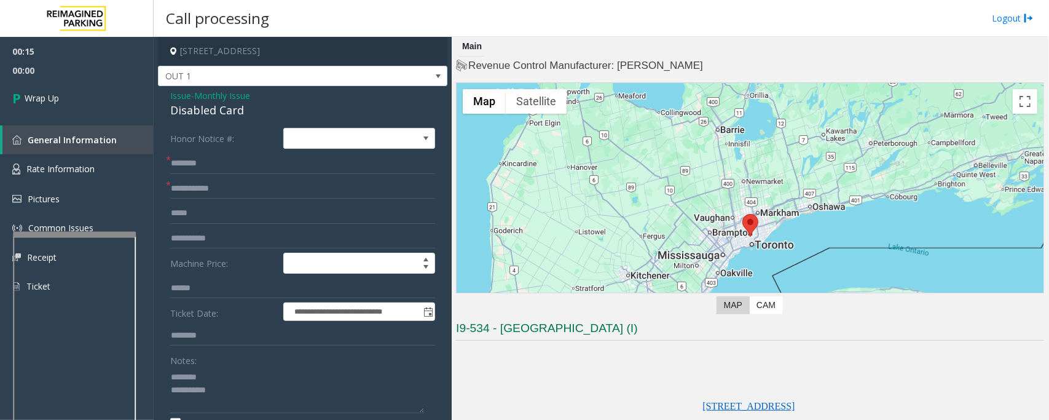
click at [208, 112] on div "Disabled Card" at bounding box center [302, 110] width 265 height 17
type textarea "**********"
click at [194, 334] on input "text" at bounding box center [302, 335] width 265 height 21
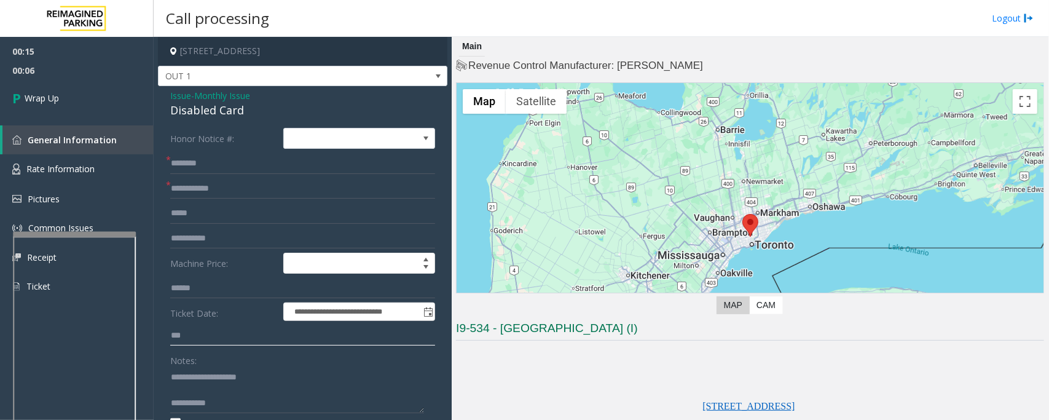
type input "***"
click at [170, 160] on span "*" at bounding box center [168, 159] width 5 height 13
click at [173, 173] on input "text" at bounding box center [302, 163] width 265 height 21
type input "**"
click at [178, 194] on input "text" at bounding box center [302, 188] width 265 height 21
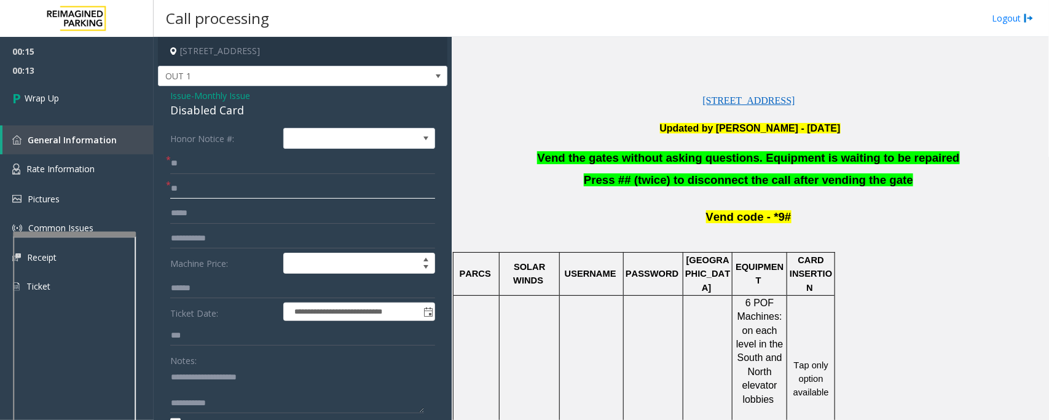
scroll to position [307, 0]
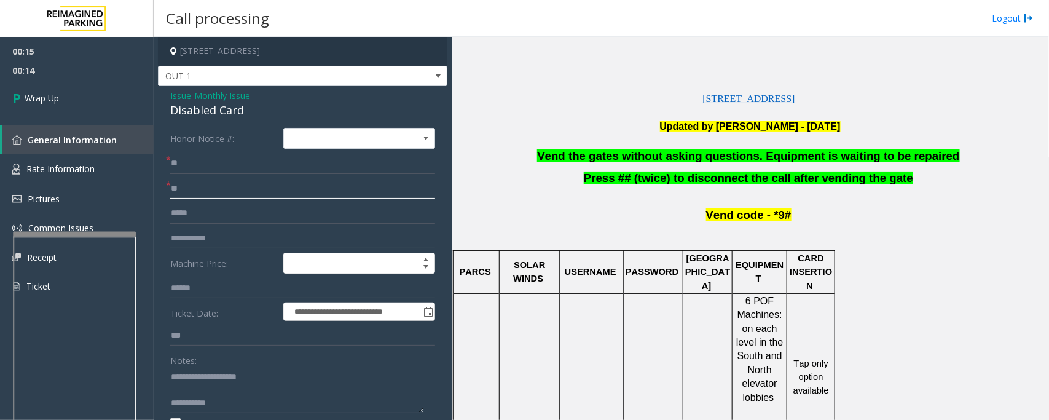
type input "**"
click at [627, 141] on p at bounding box center [750, 141] width 588 height 15
click at [625, 158] on span "Vend the gates without asking questions. Equipment is waiting to be repaired" at bounding box center [748, 155] width 422 height 13
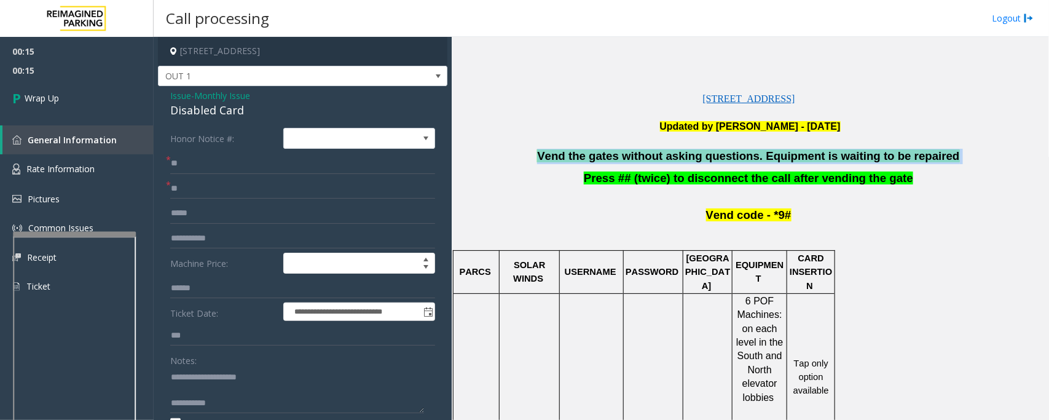
click at [625, 158] on span "Vend the gates without asking questions. Equipment is waiting to be repaired" at bounding box center [748, 155] width 422 height 13
copy p "Vend the gates without asking questions. Equipment is waiting to be repaired"
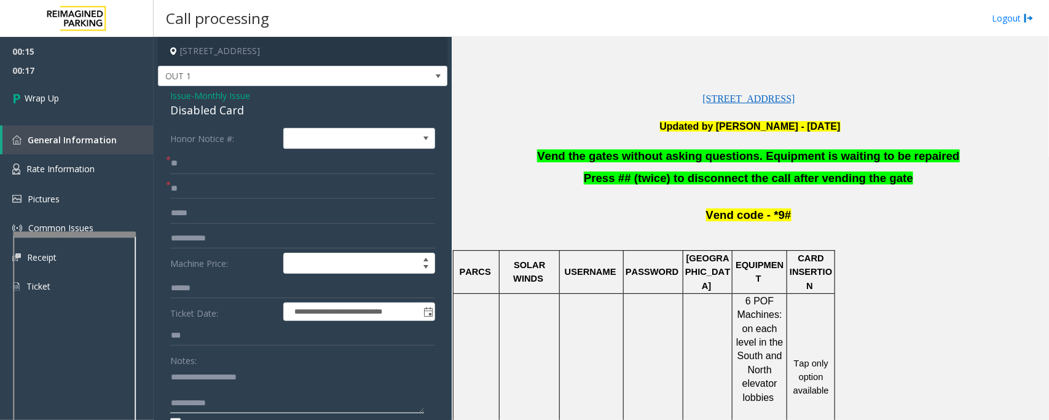
click at [248, 410] on textarea at bounding box center [297, 390] width 254 height 46
paste textarea "**********"
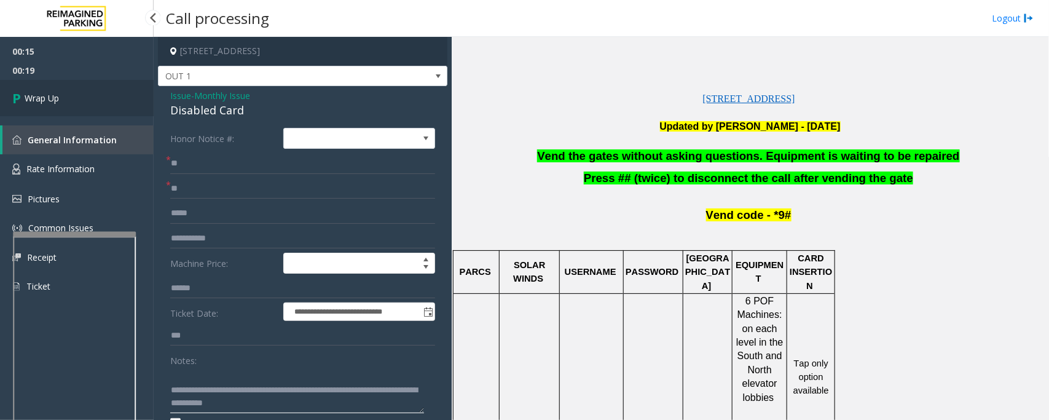
type textarea "**********"
click at [80, 90] on link "Wrap Up" at bounding box center [77, 98] width 154 height 36
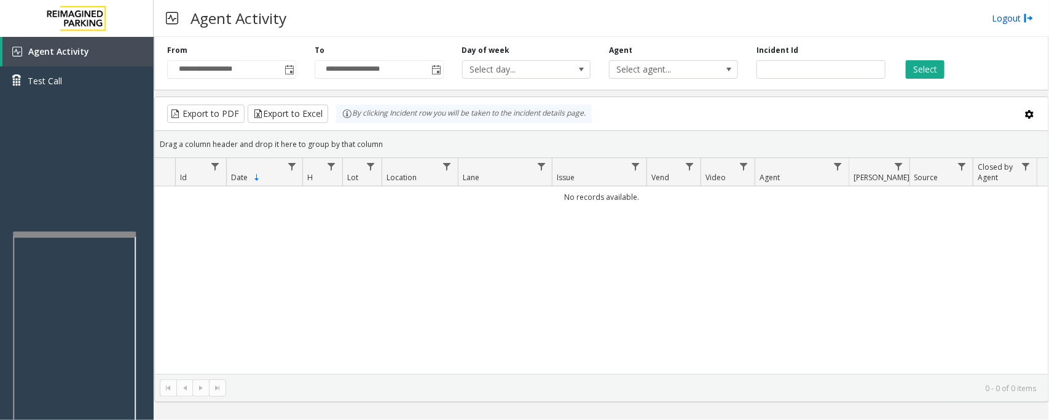
click at [1000, 14] on link "Logout" at bounding box center [1013, 18] width 42 height 13
